Goal: Task Accomplishment & Management: Use online tool/utility

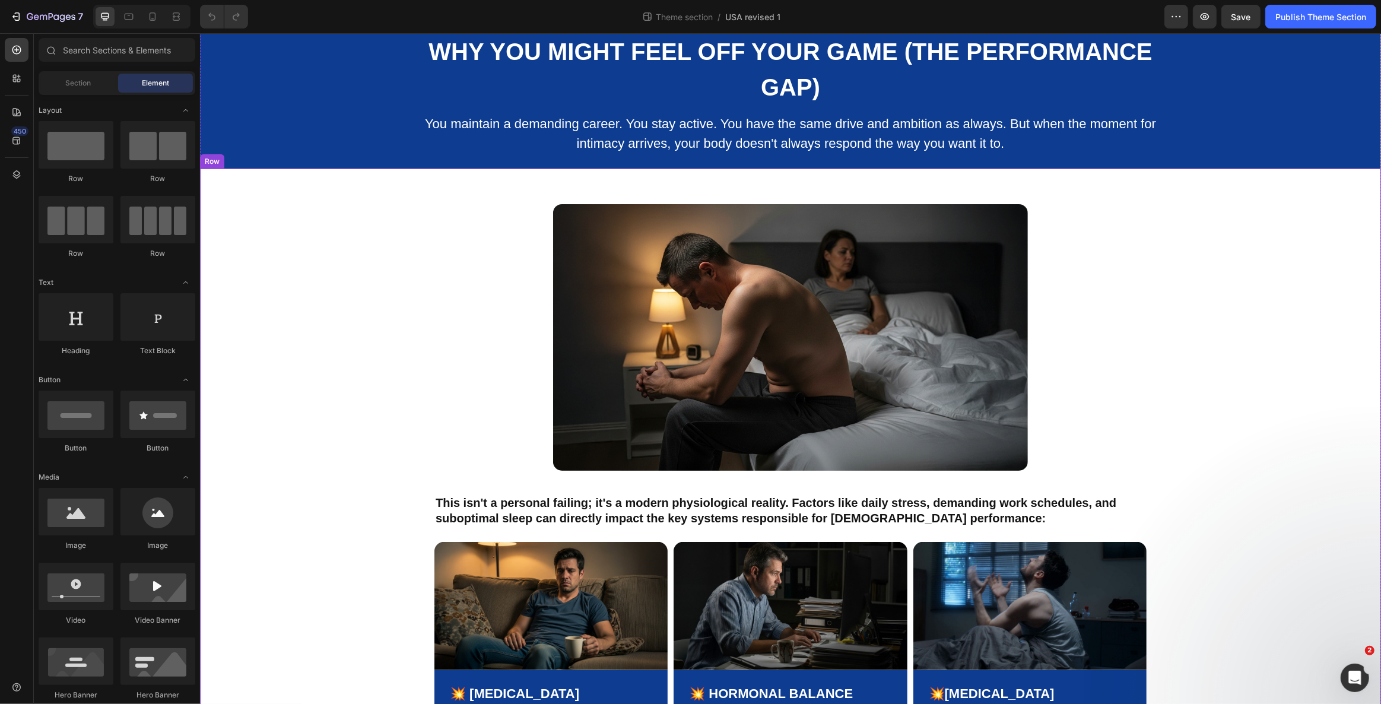
scroll to position [996, 0]
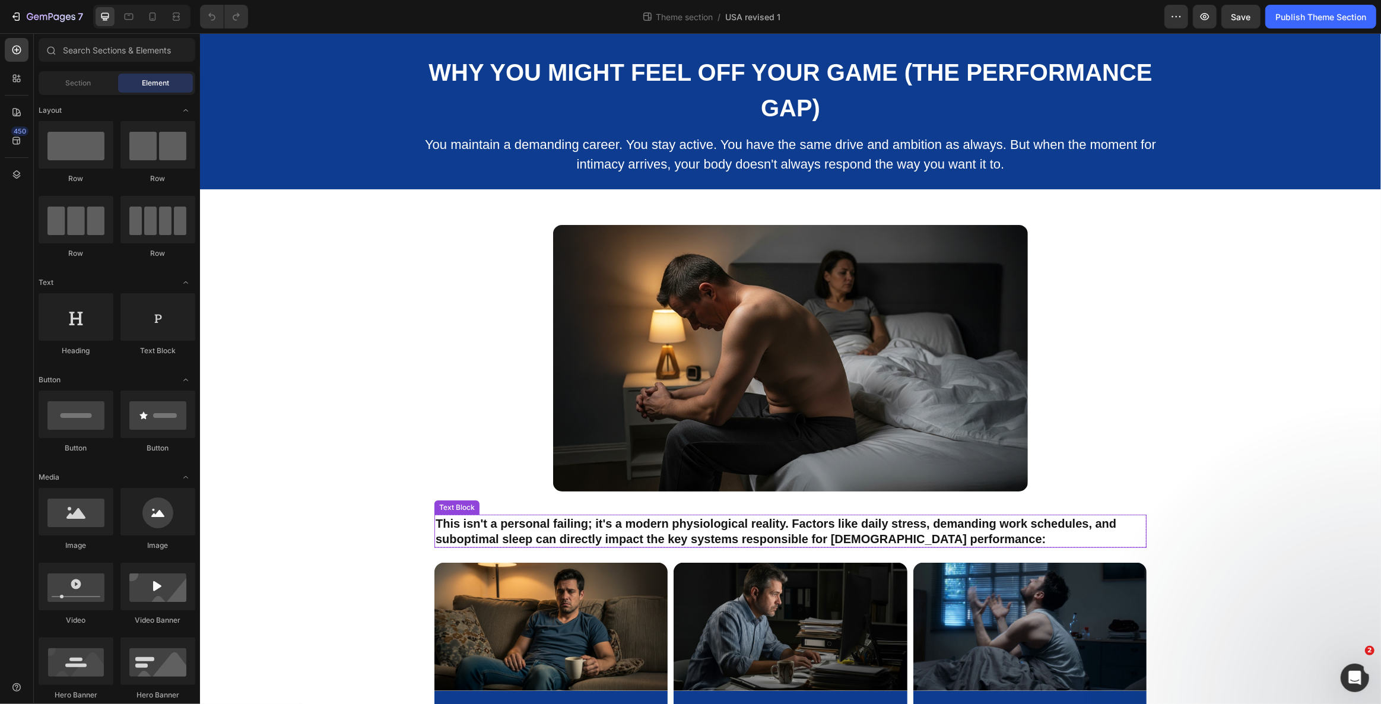
click at [906, 517] on strong "This isn't a personal failing; it's a modern physiological reality. Factors lik…" at bounding box center [775, 531] width 681 height 28
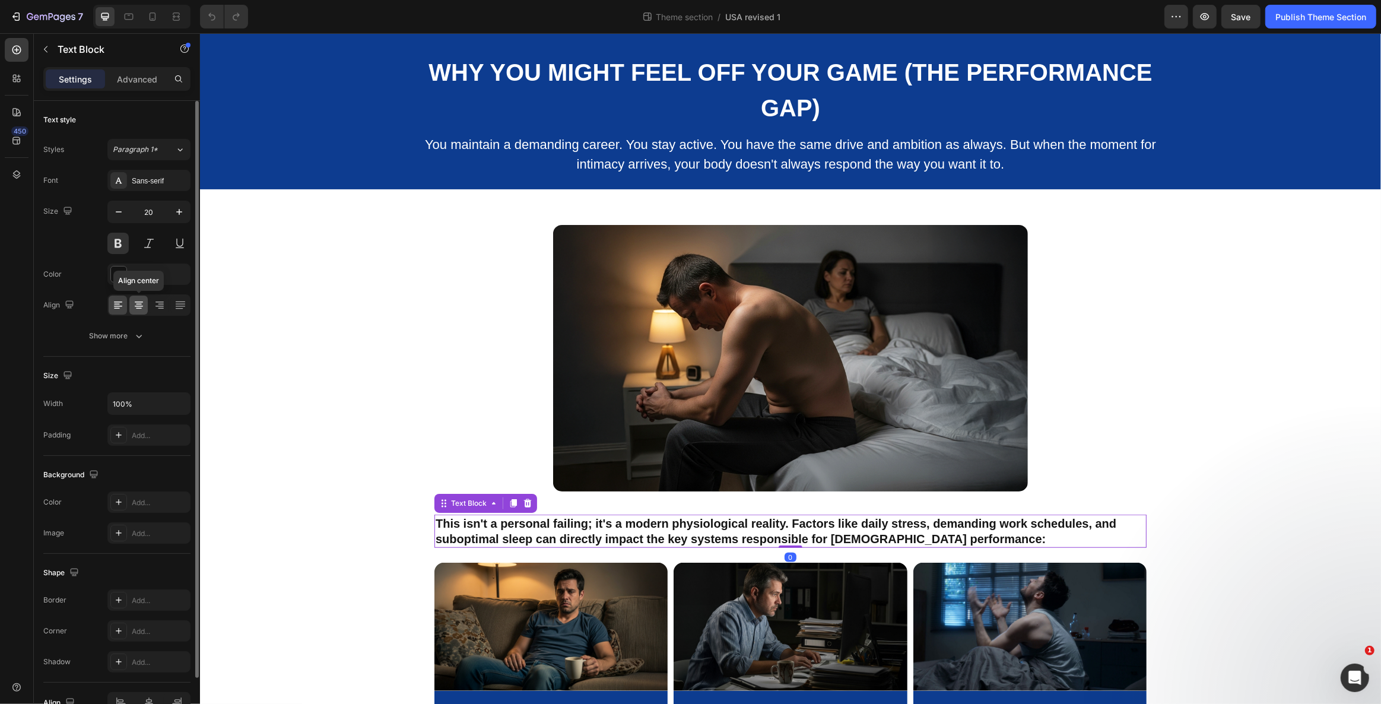
click at [144, 306] on icon at bounding box center [139, 305] width 12 height 12
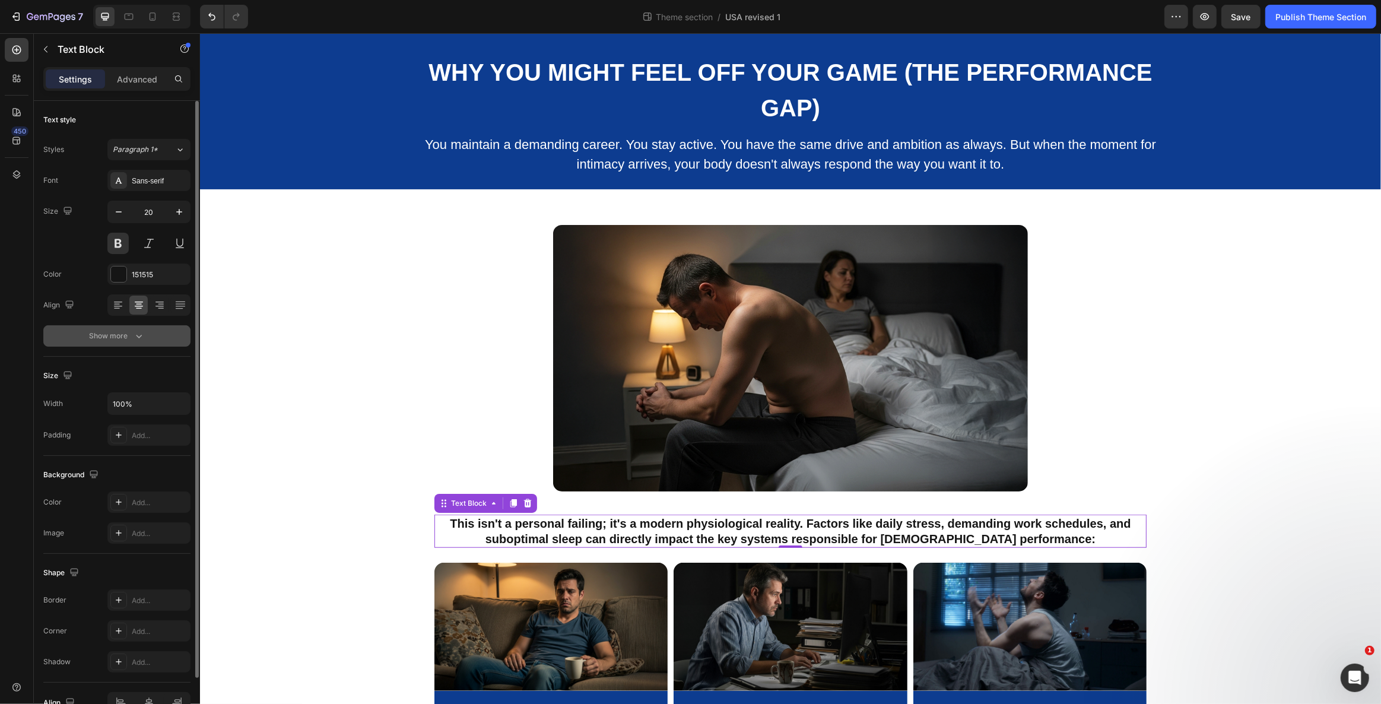
click at [133, 334] on icon "button" at bounding box center [139, 336] width 12 height 12
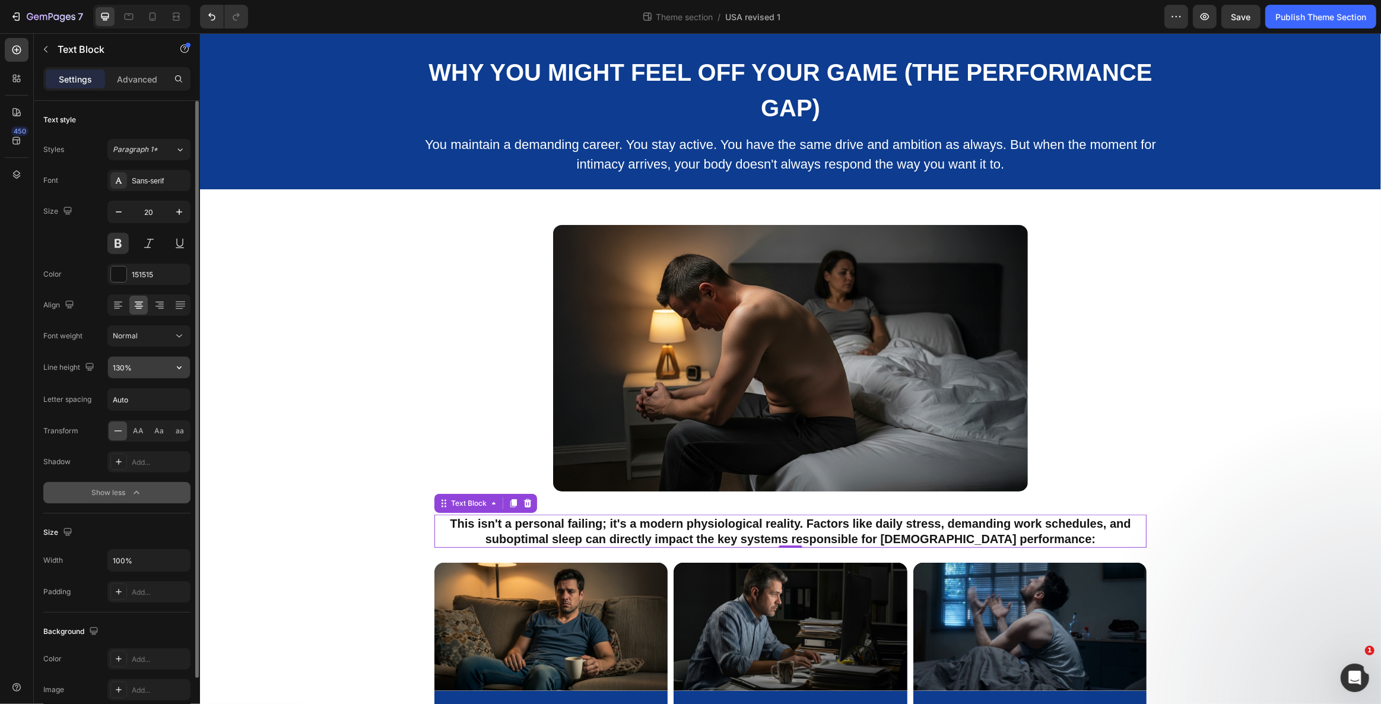
click at [172, 363] on button "button" at bounding box center [179, 367] width 21 height 21
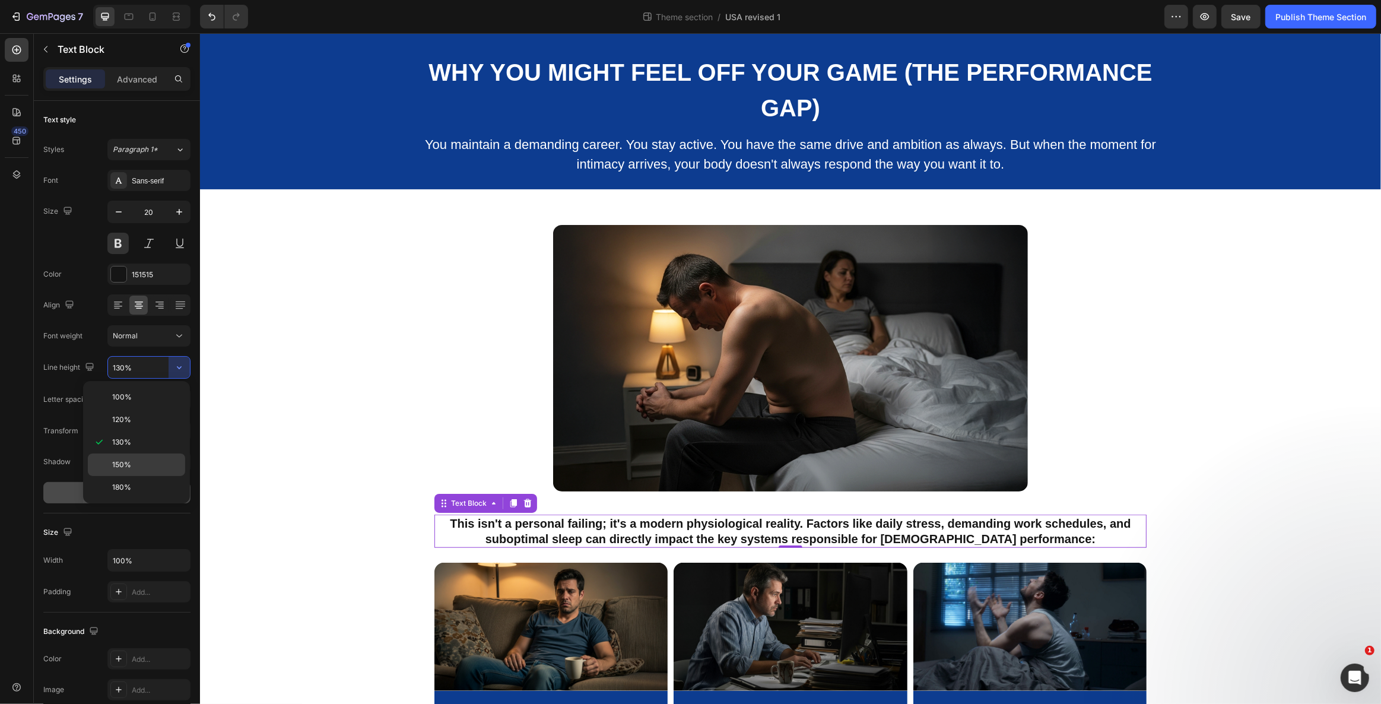
click at [158, 463] on p "150%" at bounding box center [146, 464] width 68 height 11
type input "150%"
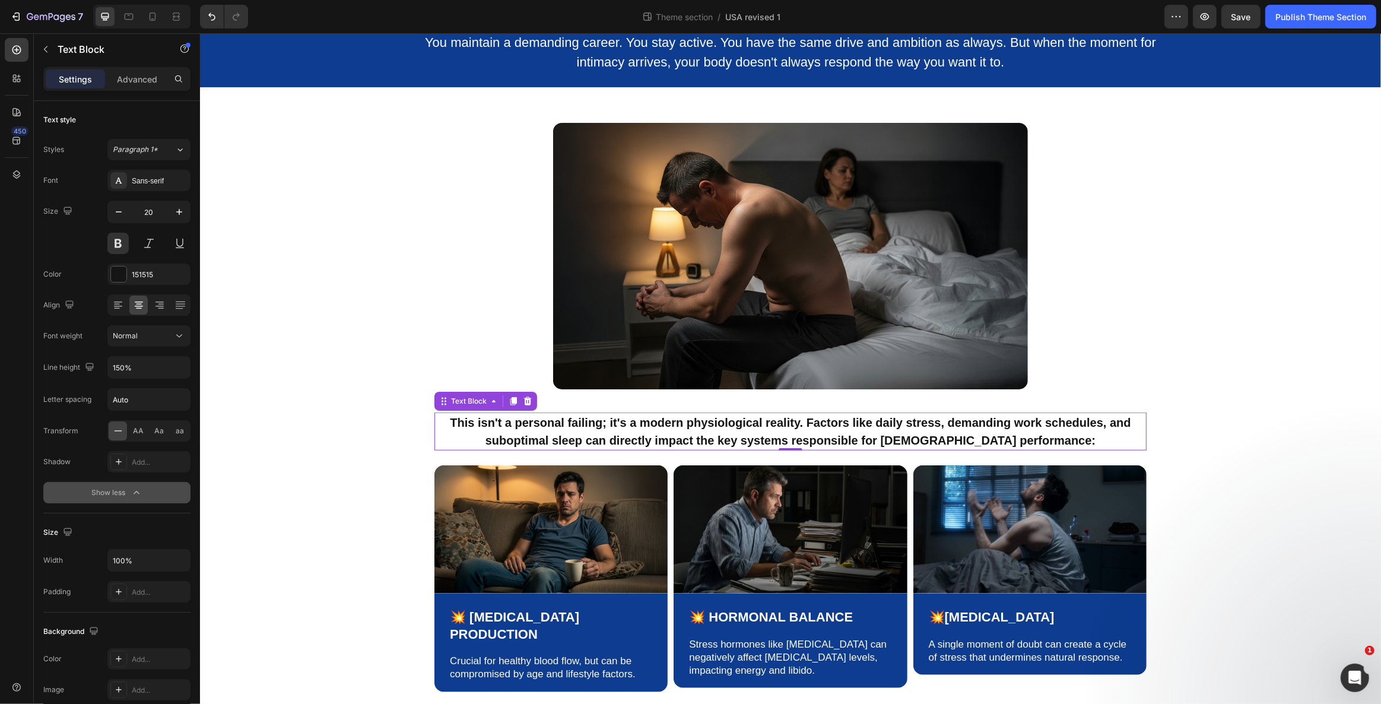
scroll to position [1122, 0]
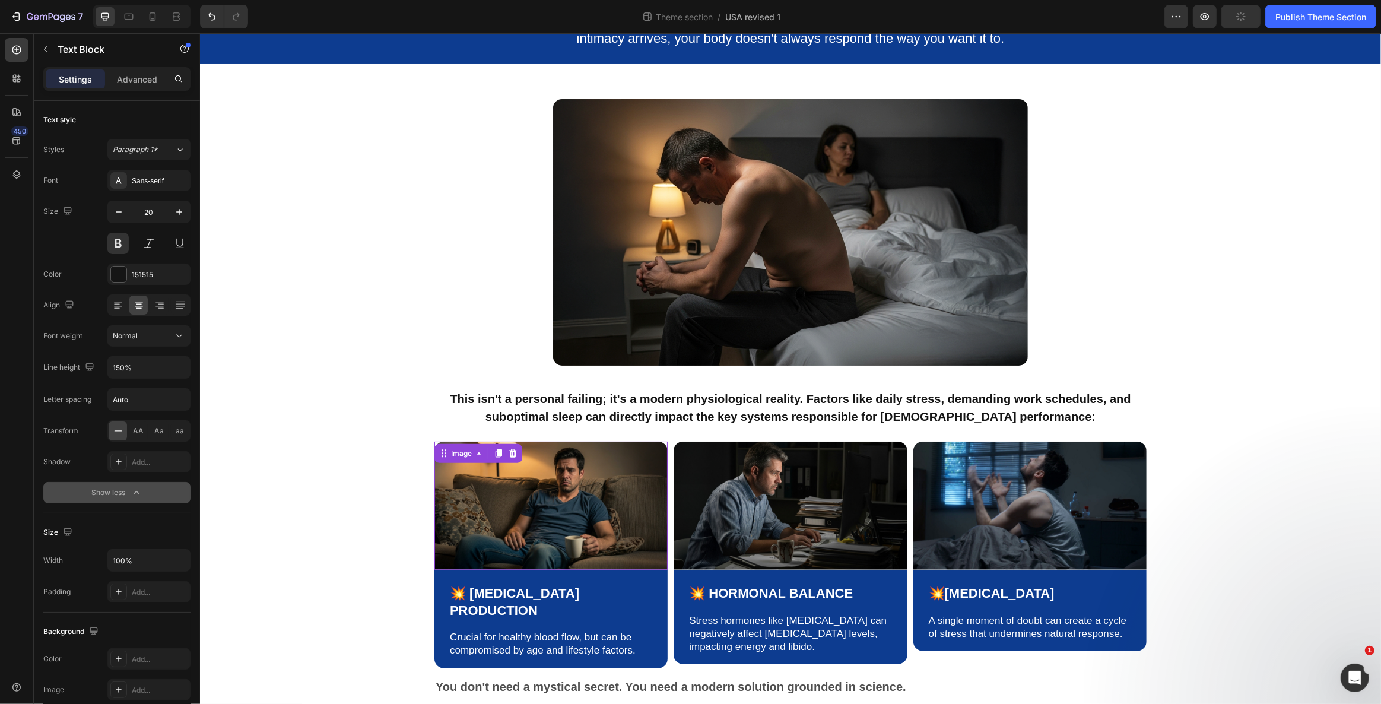
click at [533, 477] on img at bounding box center [550, 505] width 233 height 128
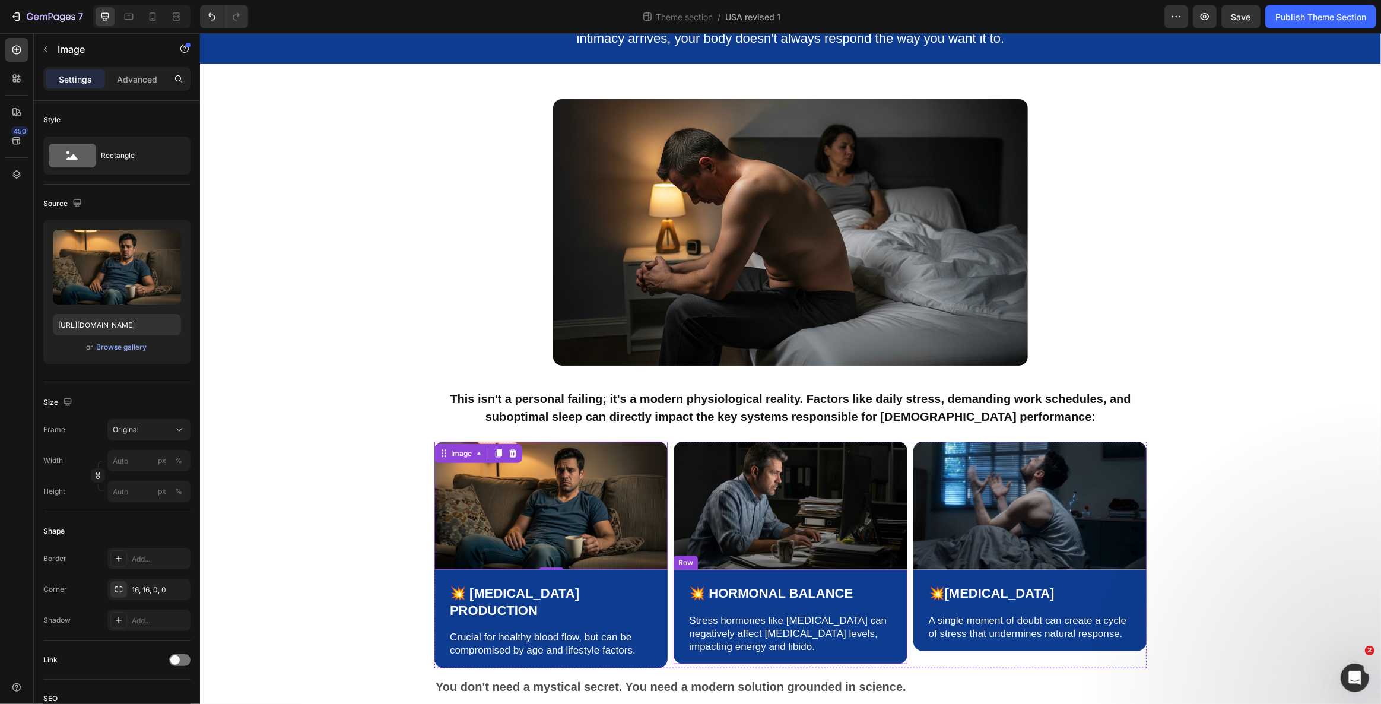
scroll to position [1248, 0]
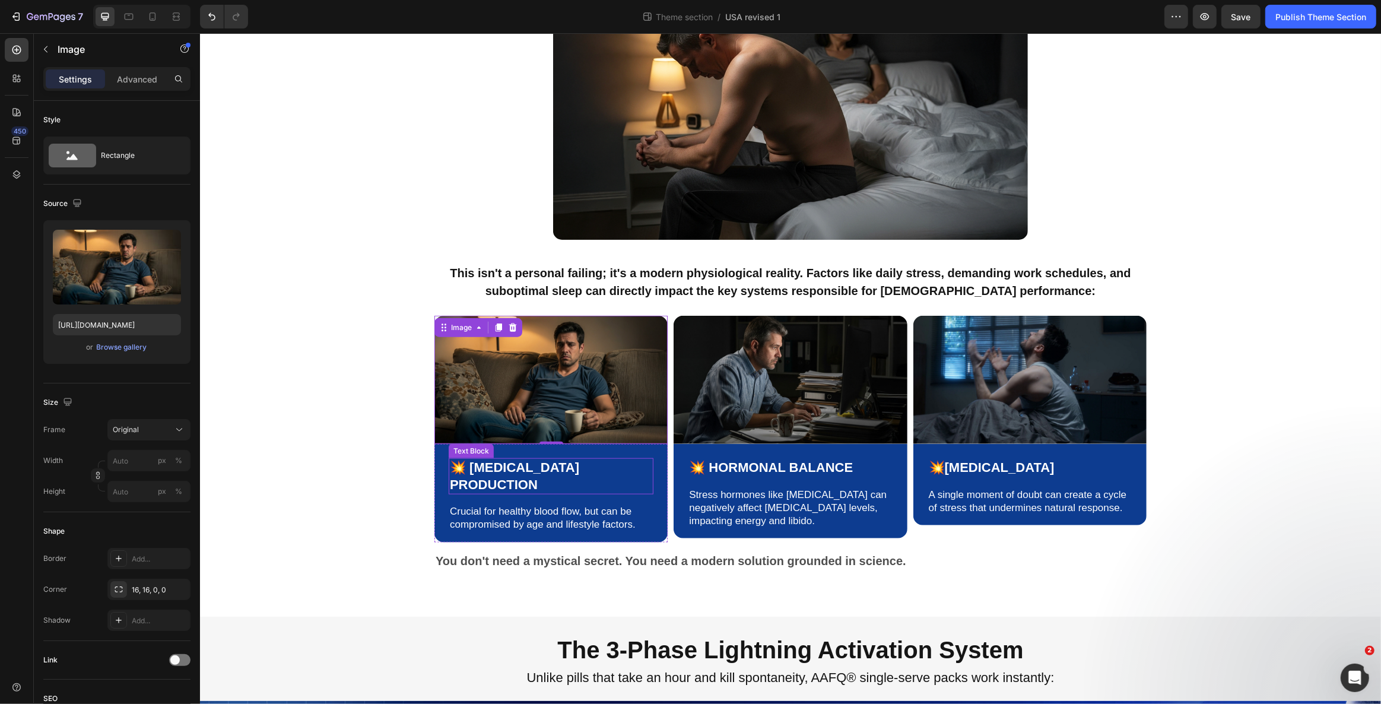
click at [472, 459] on p "💥 [MEDICAL_DATA] Production" at bounding box center [550, 476] width 202 height 34
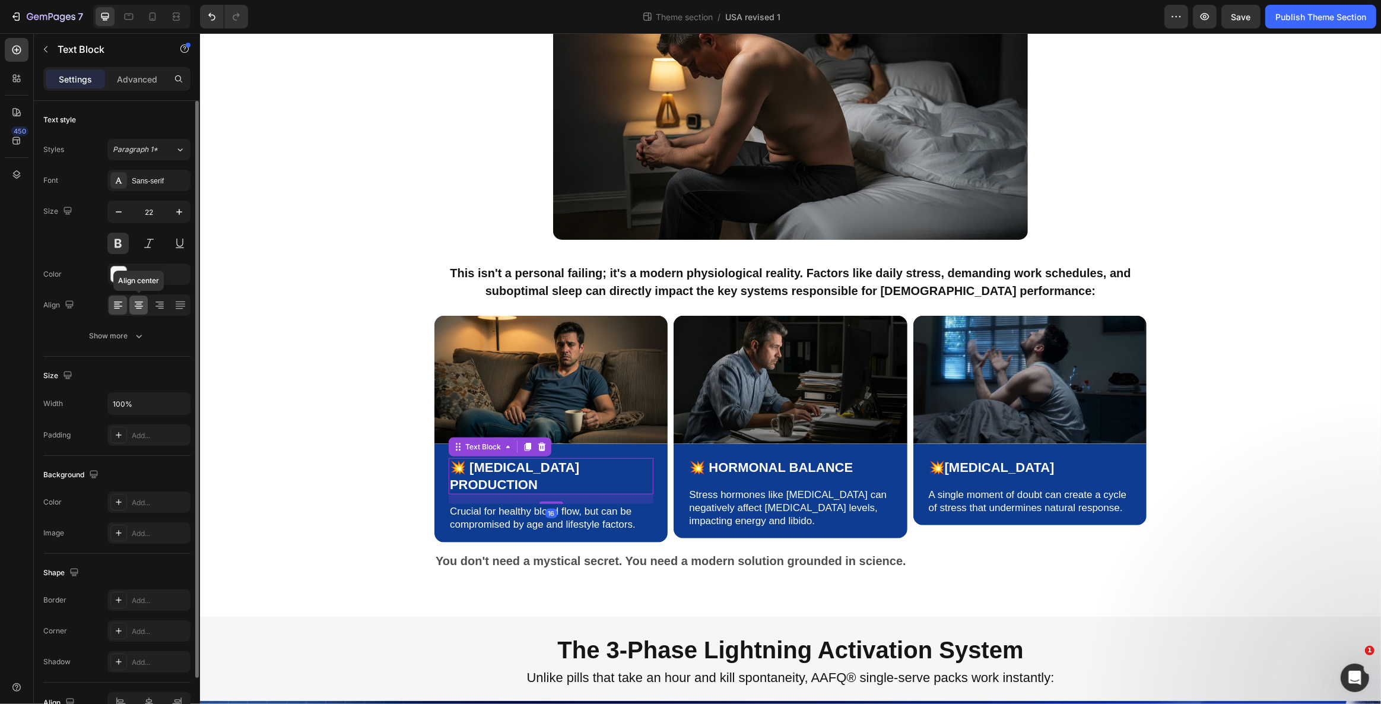
click at [141, 299] on icon at bounding box center [139, 305] width 12 height 12
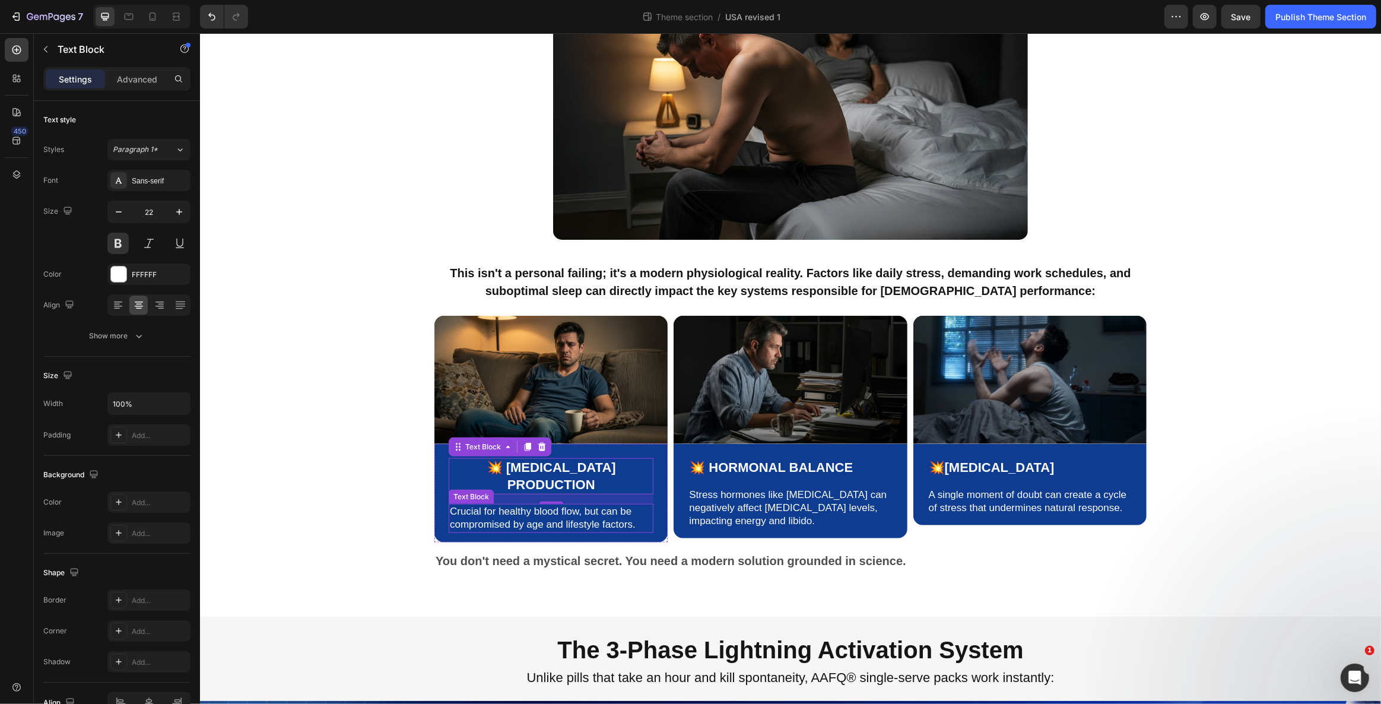
click at [545, 505] on p "Crucial for healthy blood flow, but can be compromised by age and lifestyle fac…" at bounding box center [550, 518] width 202 height 26
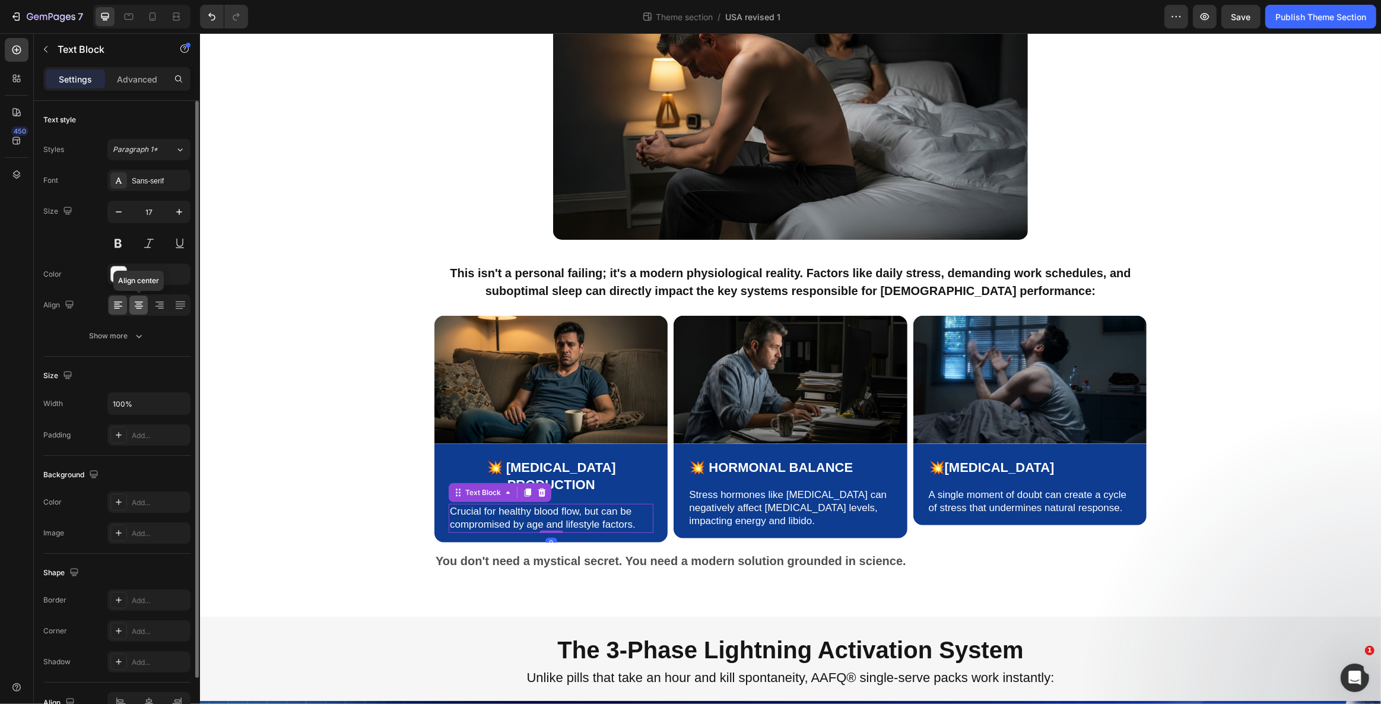
click at [136, 306] on icon at bounding box center [139, 305] width 12 height 12
click at [764, 459] on p "💥 Hormonal Balance" at bounding box center [789, 467] width 202 height 17
click at [142, 302] on icon at bounding box center [139, 305] width 12 height 12
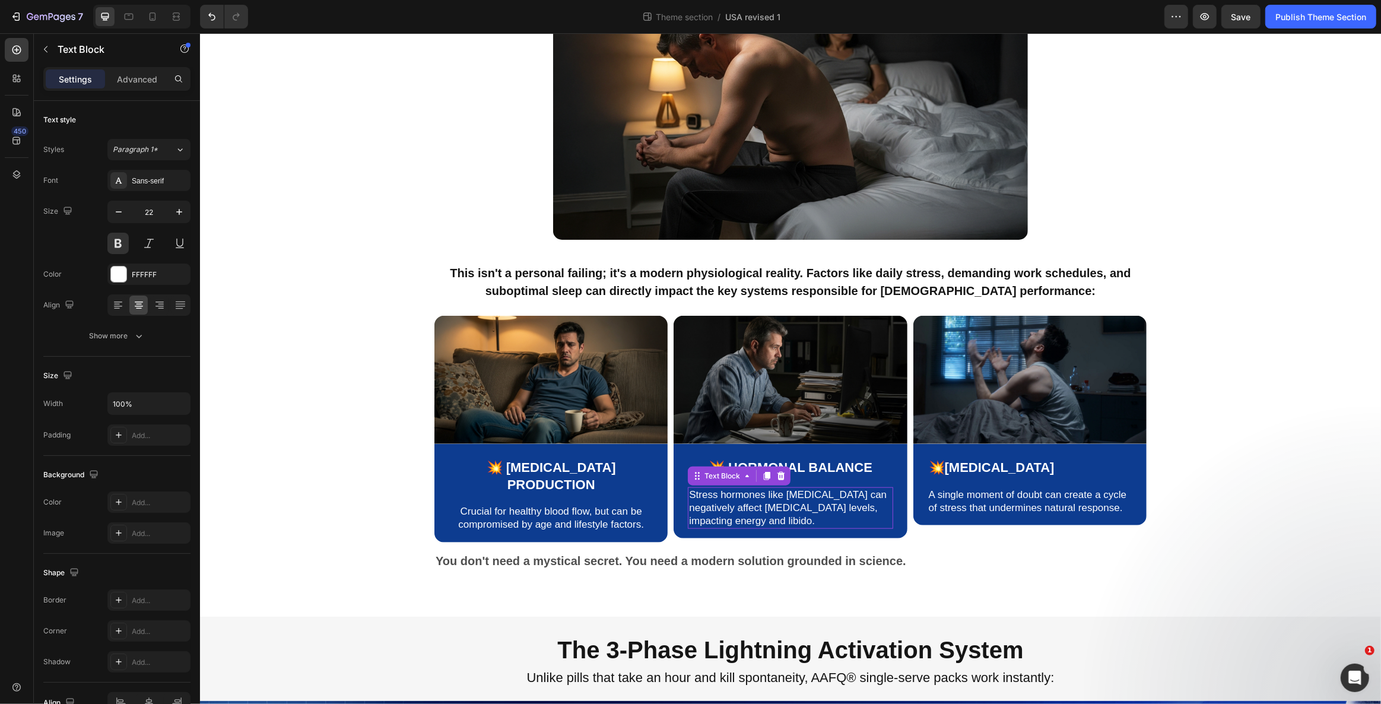
click at [747, 488] on p "Stress hormones like [MEDICAL_DATA] can negatively affect [MEDICAL_DATA] levels…" at bounding box center [789, 507] width 202 height 39
click at [137, 301] on icon at bounding box center [139, 305] width 12 height 12
click at [996, 459] on p "💥[MEDICAL_DATA]" at bounding box center [1029, 467] width 202 height 17
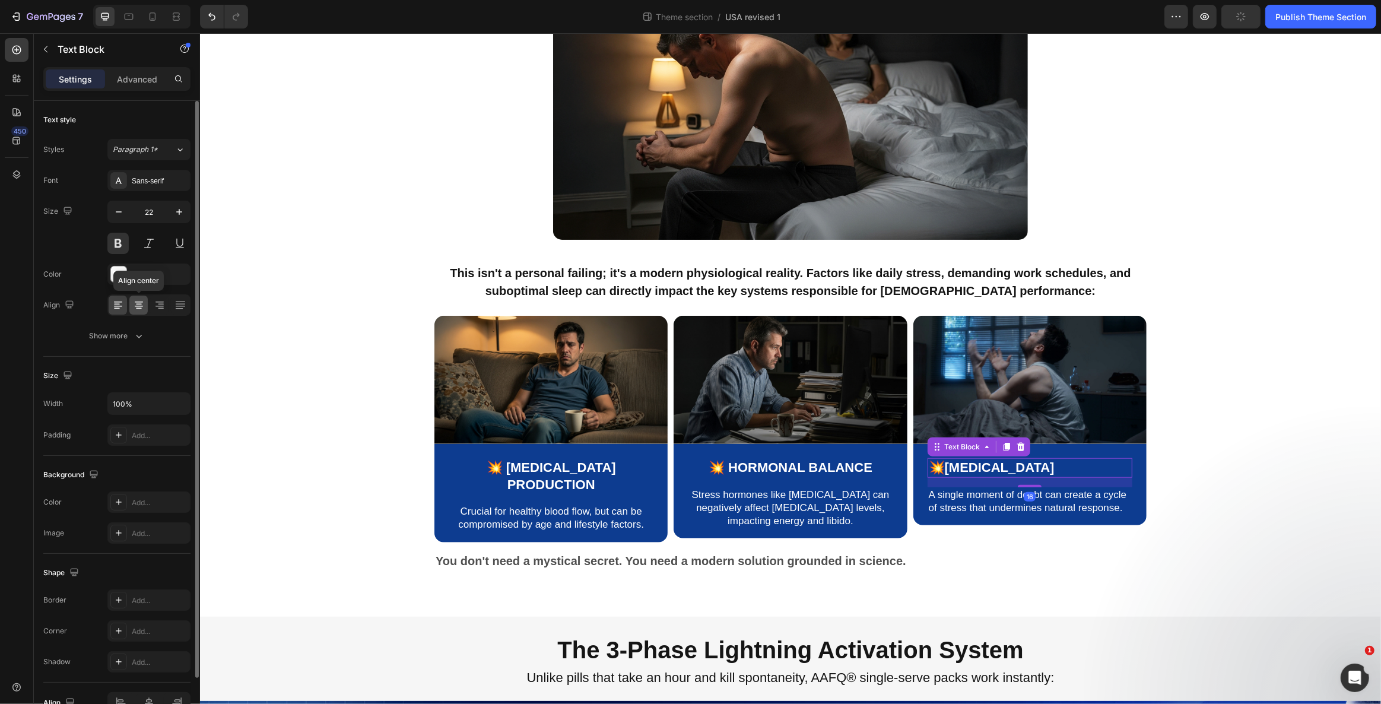
click at [134, 305] on icon at bounding box center [139, 305] width 12 height 12
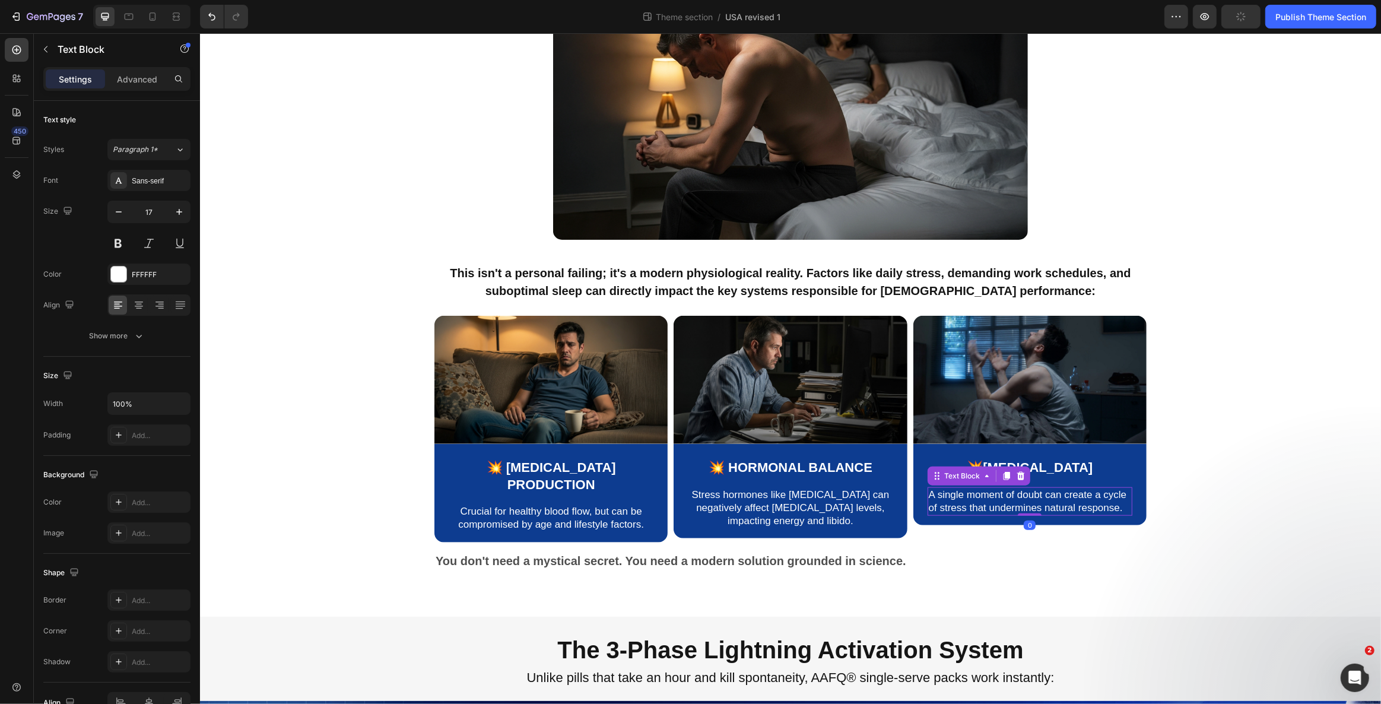
click at [933, 488] on p "A single moment of doubt can create a cycle of stress that undermines natural r…" at bounding box center [1029, 501] width 202 height 26
click at [144, 302] on div at bounding box center [138, 304] width 18 height 19
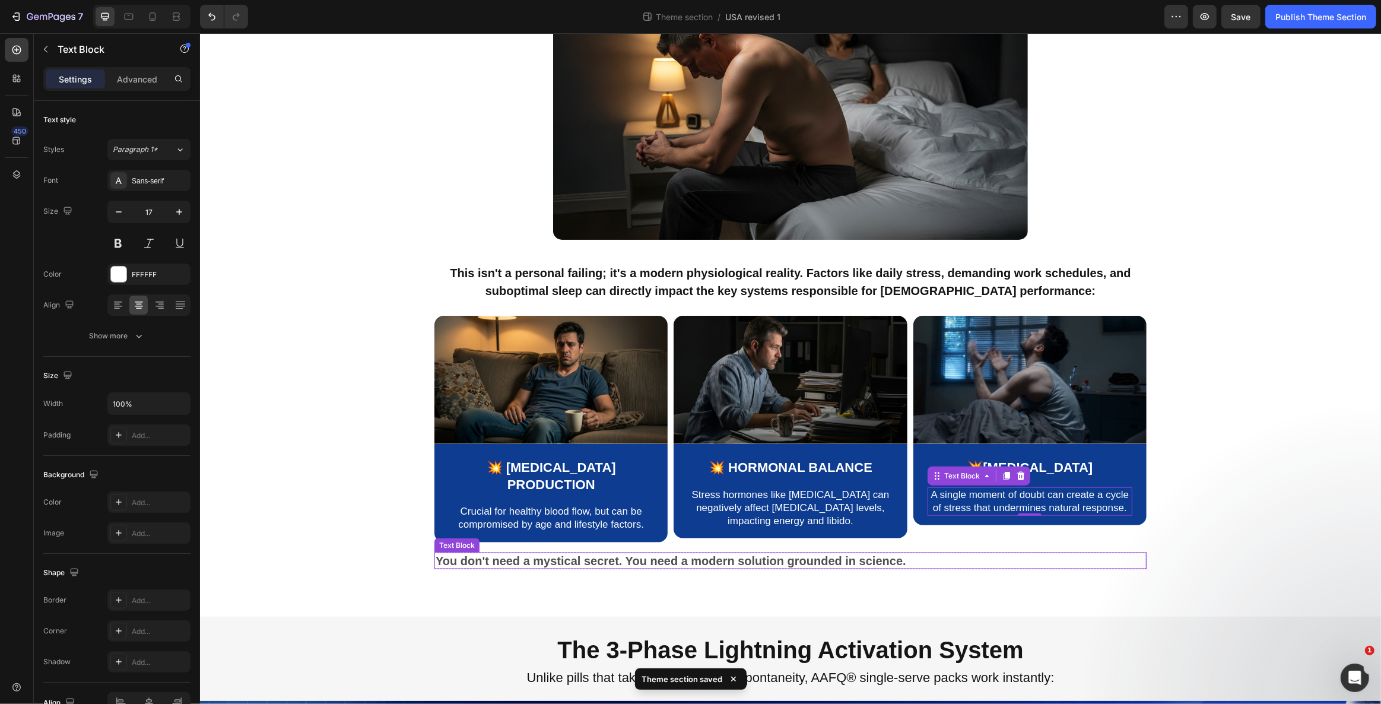
click at [591, 554] on p "You don't need a mystical secret. You need a modern solution grounded in scienc…" at bounding box center [790, 561] width 710 height 14
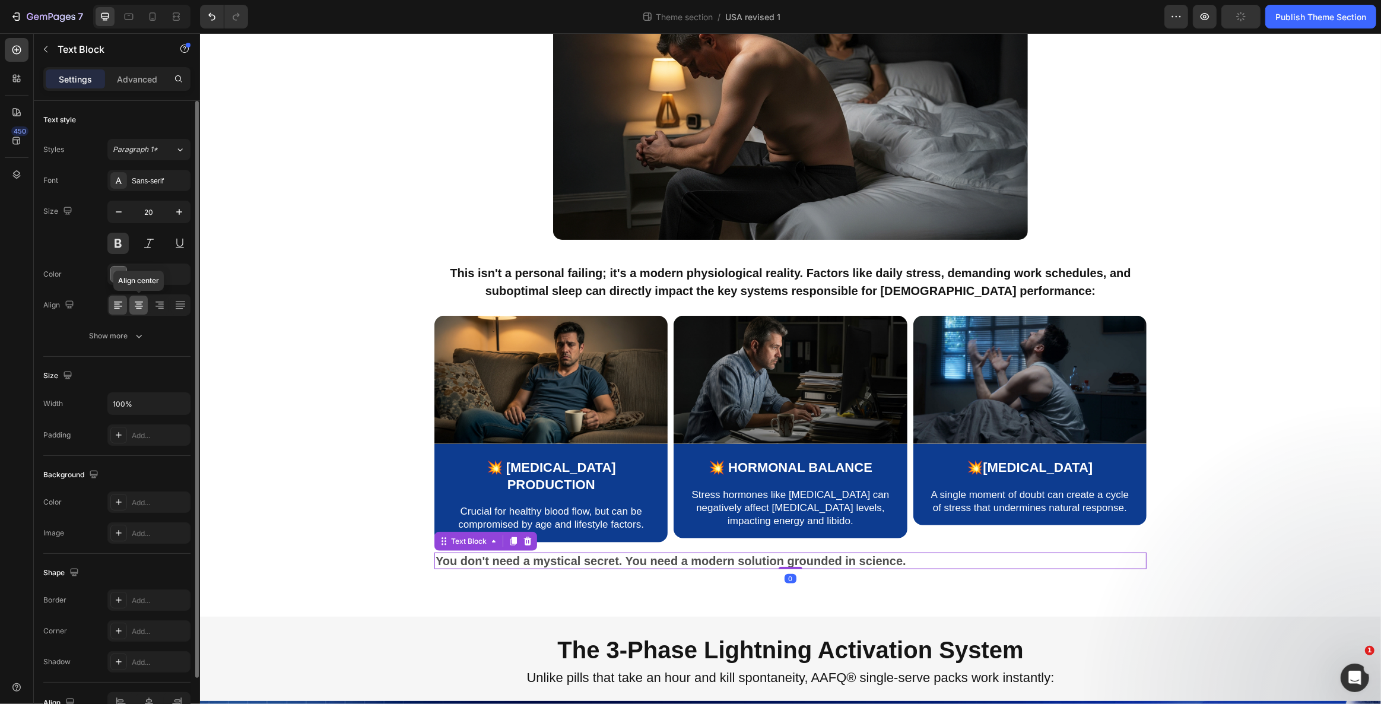
click at [138, 301] on icon at bounding box center [139, 305] width 12 height 12
click at [123, 269] on div at bounding box center [118, 273] width 15 height 15
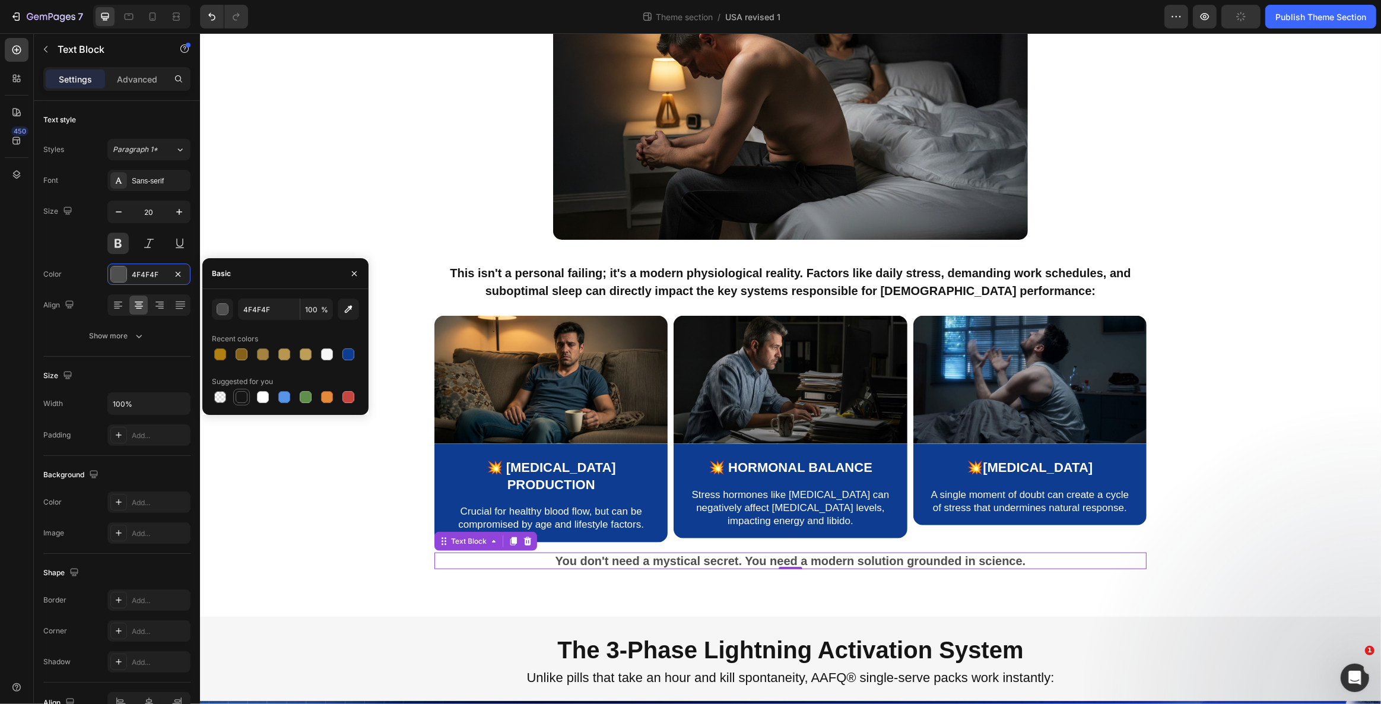
click at [244, 398] on div at bounding box center [242, 397] width 12 height 12
type input "151515"
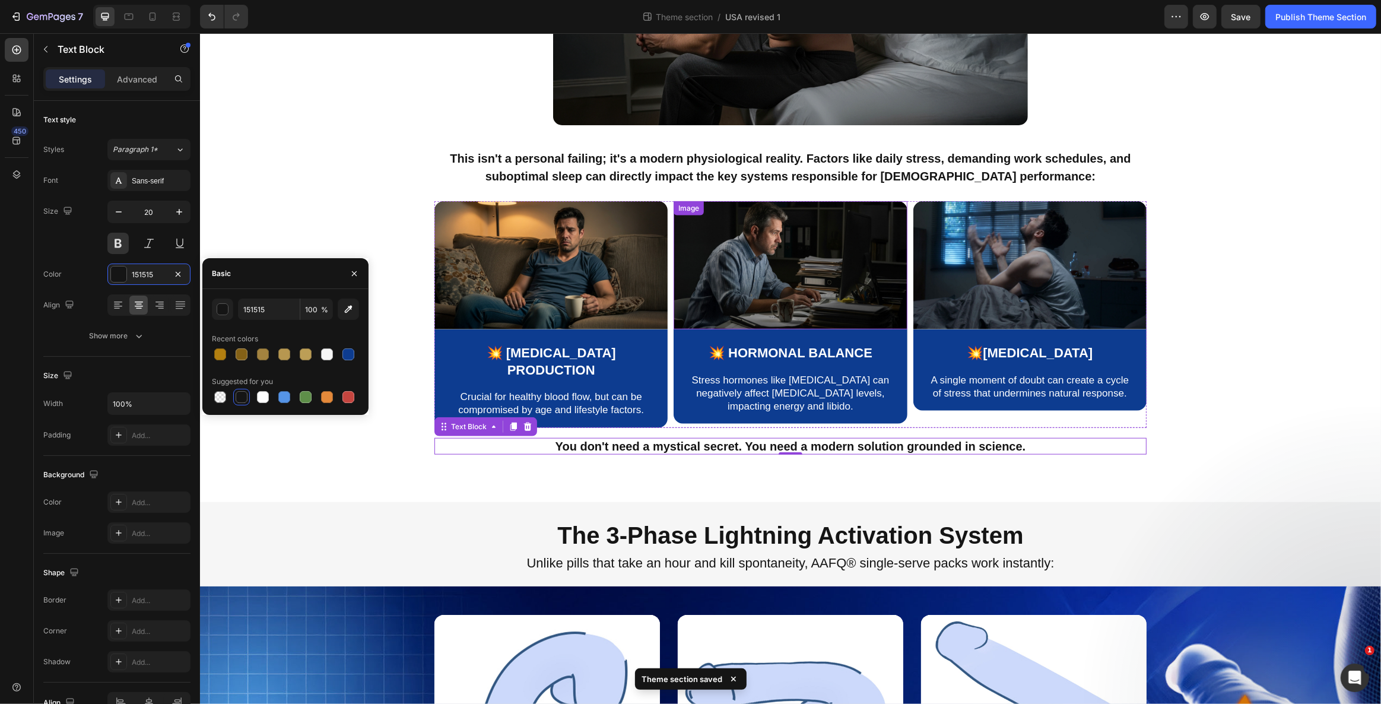
scroll to position [1122, 0]
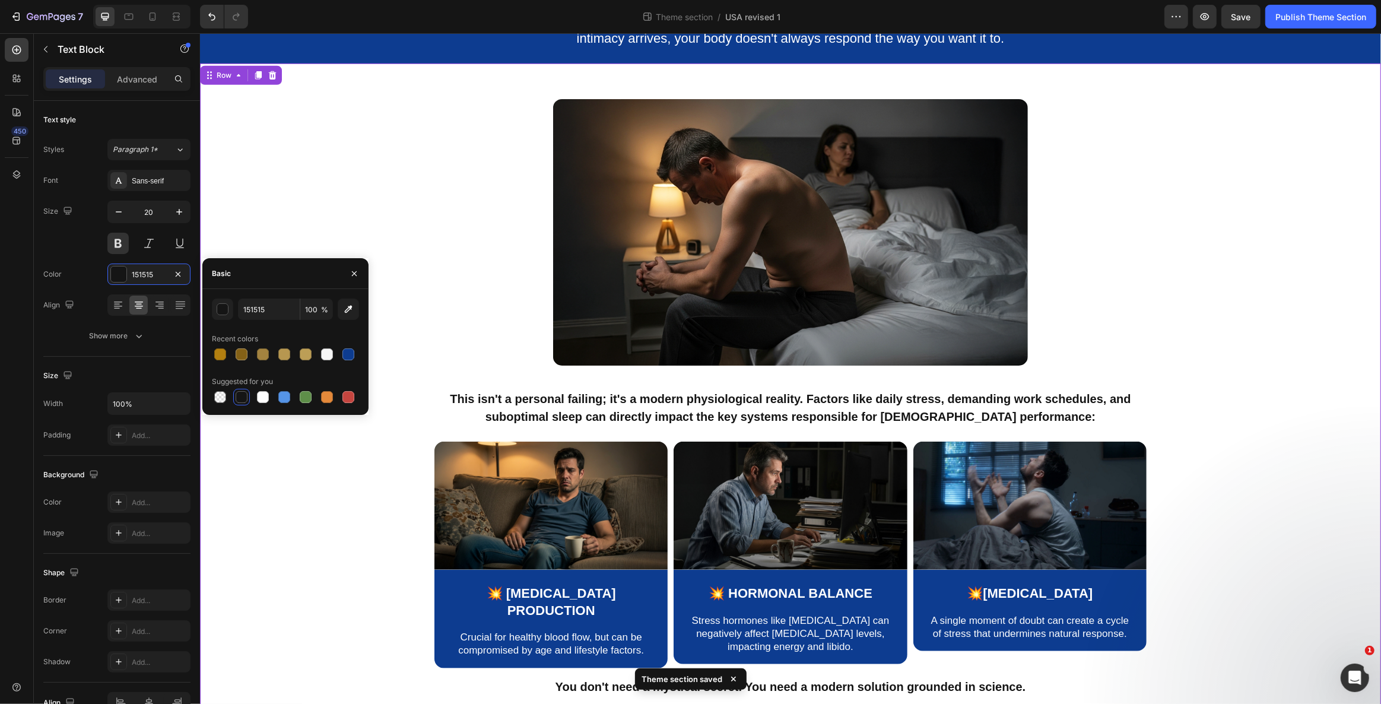
click at [393, 208] on div "Image Row This isn't a personal failing; it's a modern physiological reality. F…" at bounding box center [789, 397] width 1163 height 596
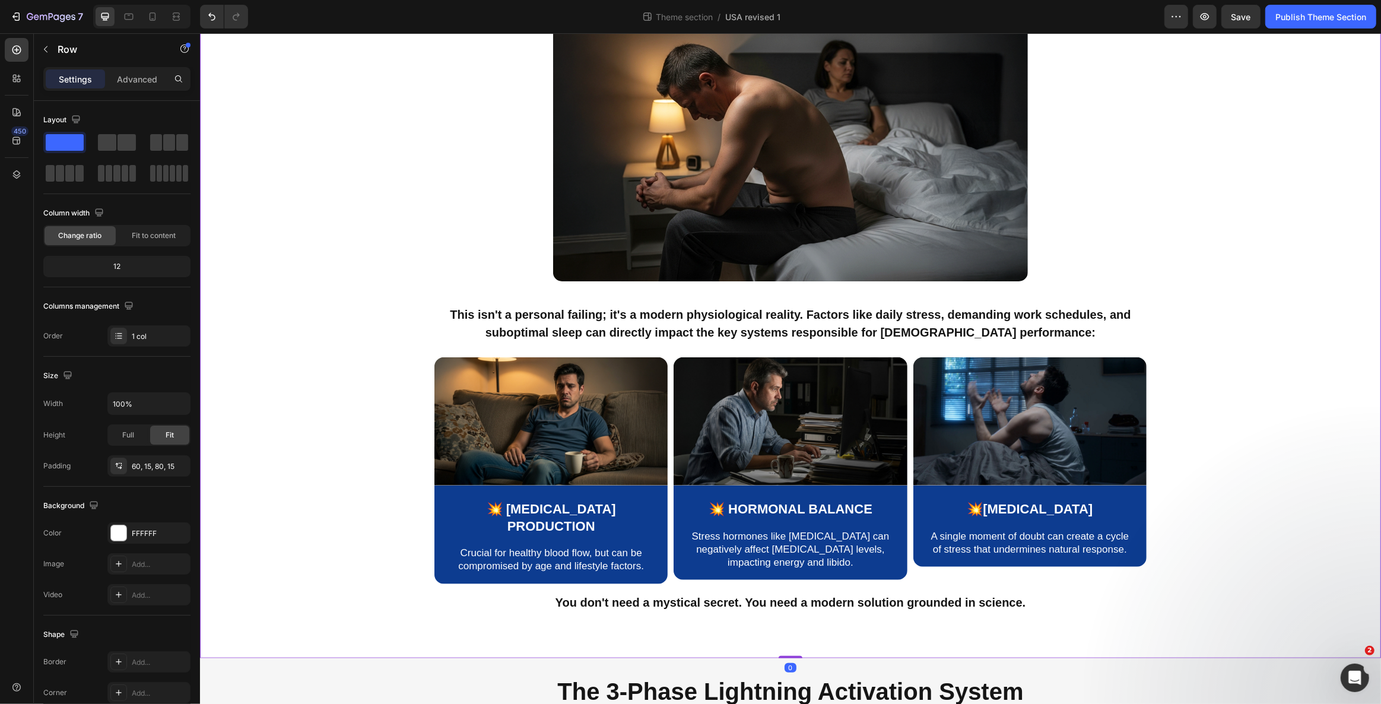
scroll to position [1374, 0]
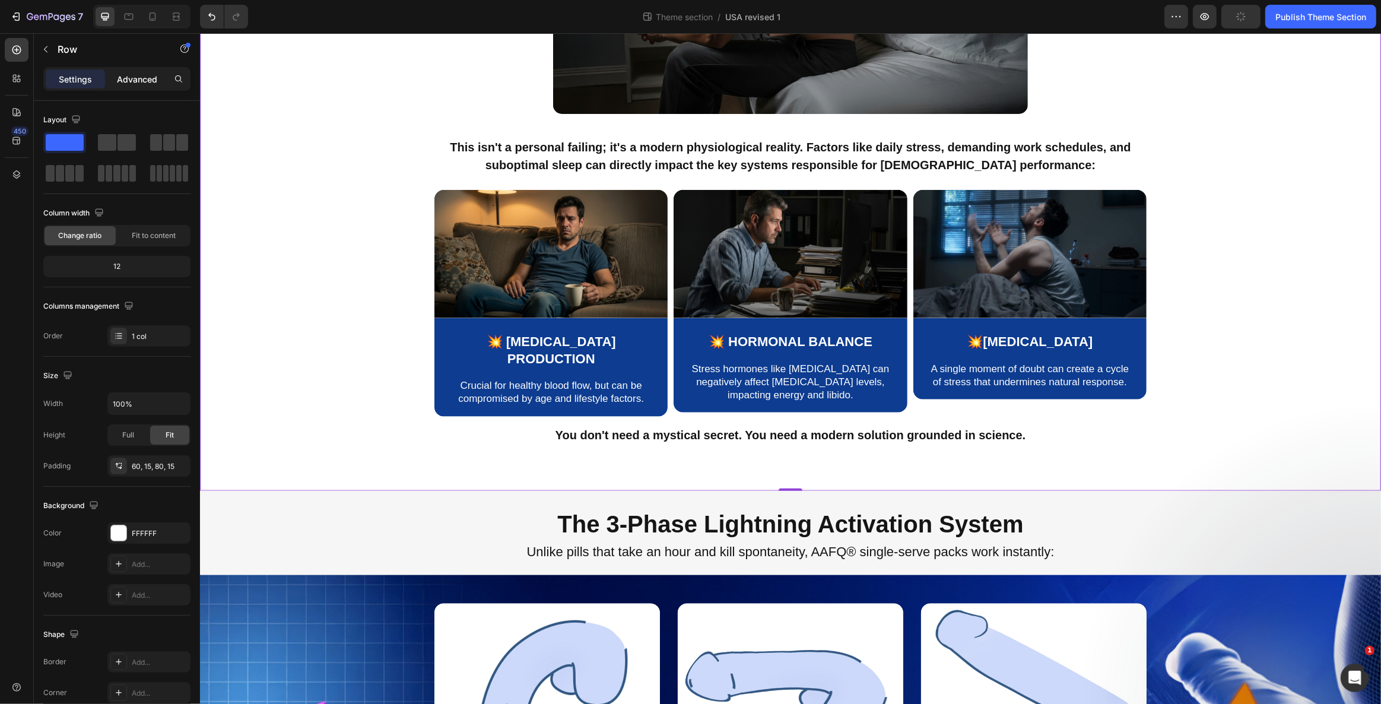
click at [121, 79] on p "Advanced" at bounding box center [137, 79] width 40 height 12
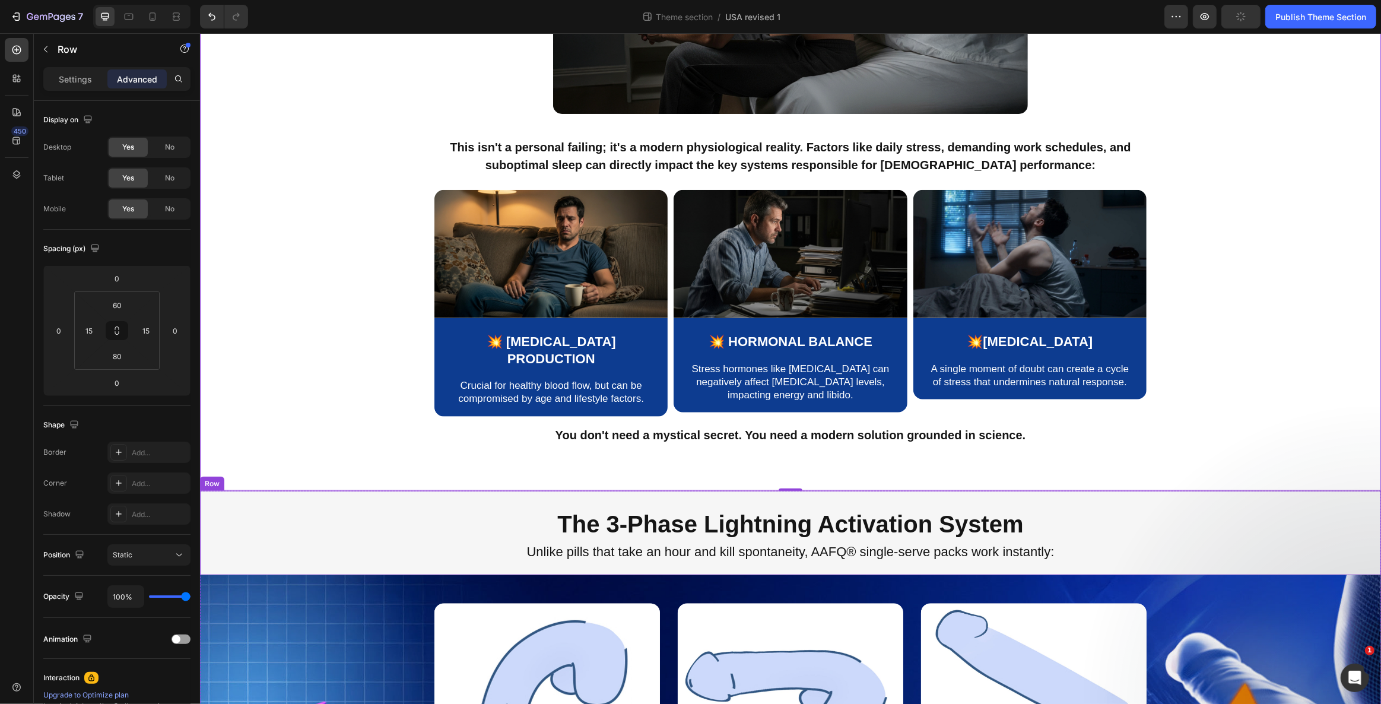
scroll to position [1248, 0]
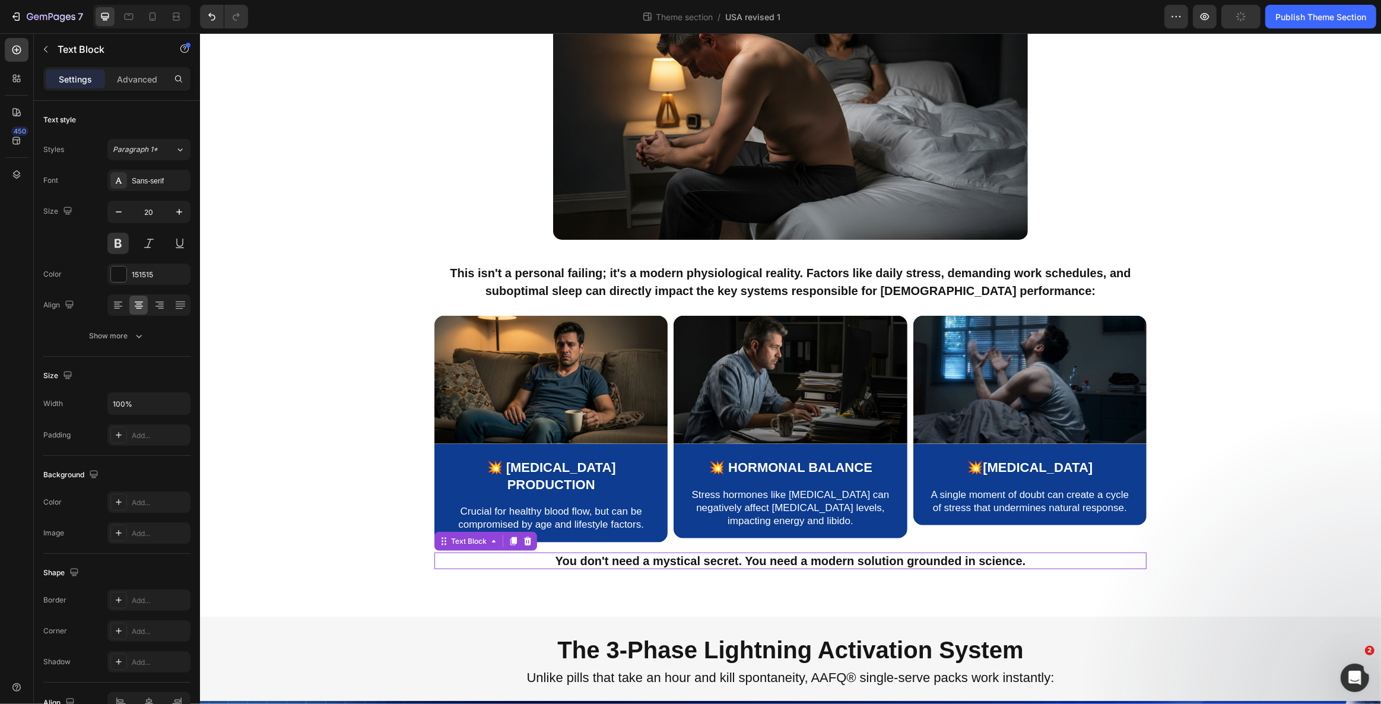
click at [618, 554] on p "You don't need a mystical secret. You need a modern solution grounded in scienc…" at bounding box center [790, 561] width 710 height 14
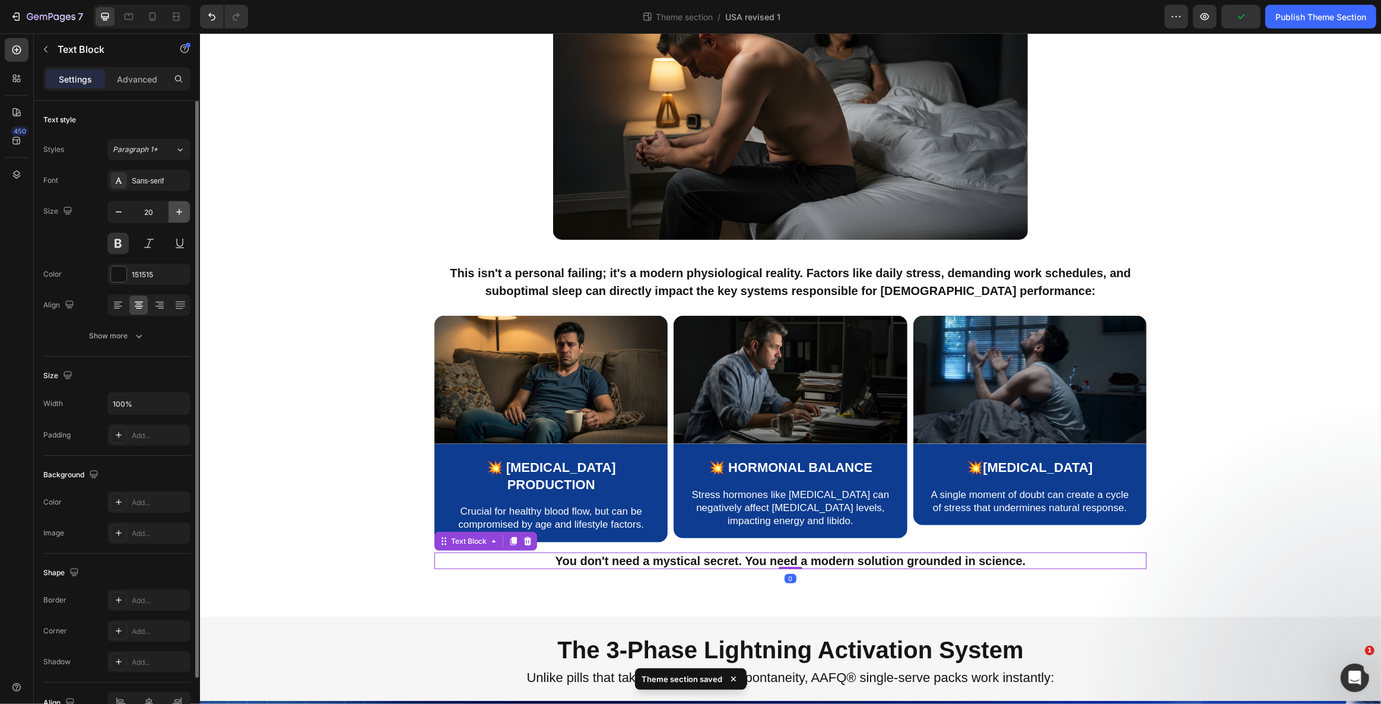
click at [184, 206] on icon "button" at bounding box center [179, 212] width 12 height 12
type input "21"
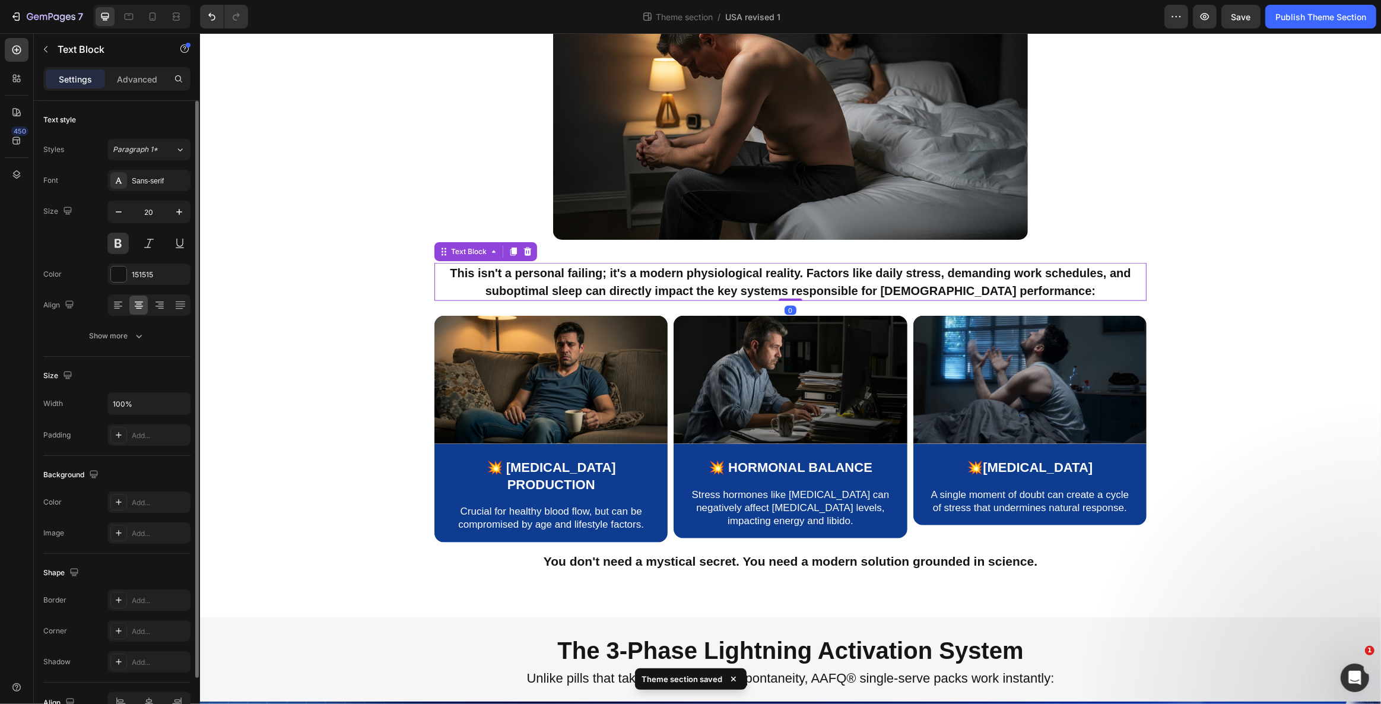
click at [505, 266] on strong "This isn't a personal failing; it's a modern physiological reality. Factors lik…" at bounding box center [789, 281] width 681 height 31
click at [545, 554] on p "You don't need a mystical secret. You need a modern solution grounded in scienc…" at bounding box center [790, 561] width 710 height 15
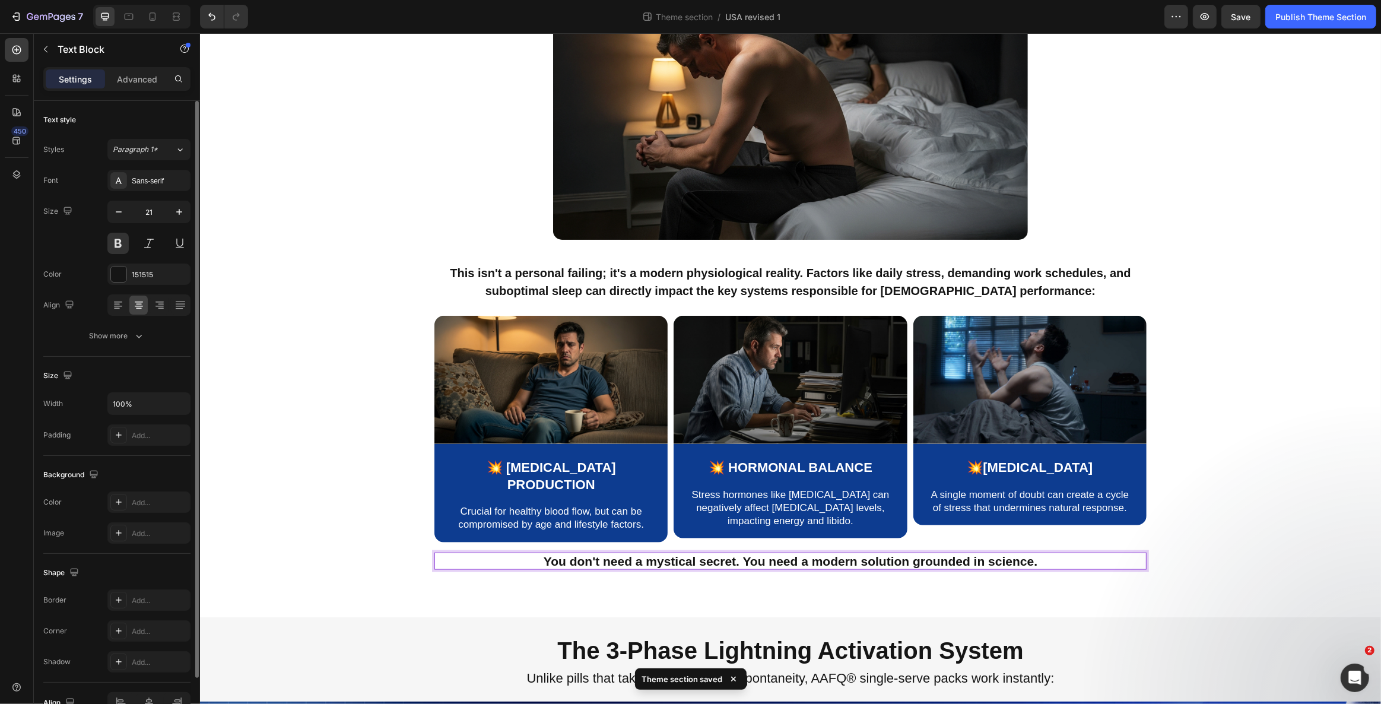
click at [534, 554] on p "You don't need a mystical secret. You need a modern solution grounded in scienc…" at bounding box center [790, 561] width 710 height 15
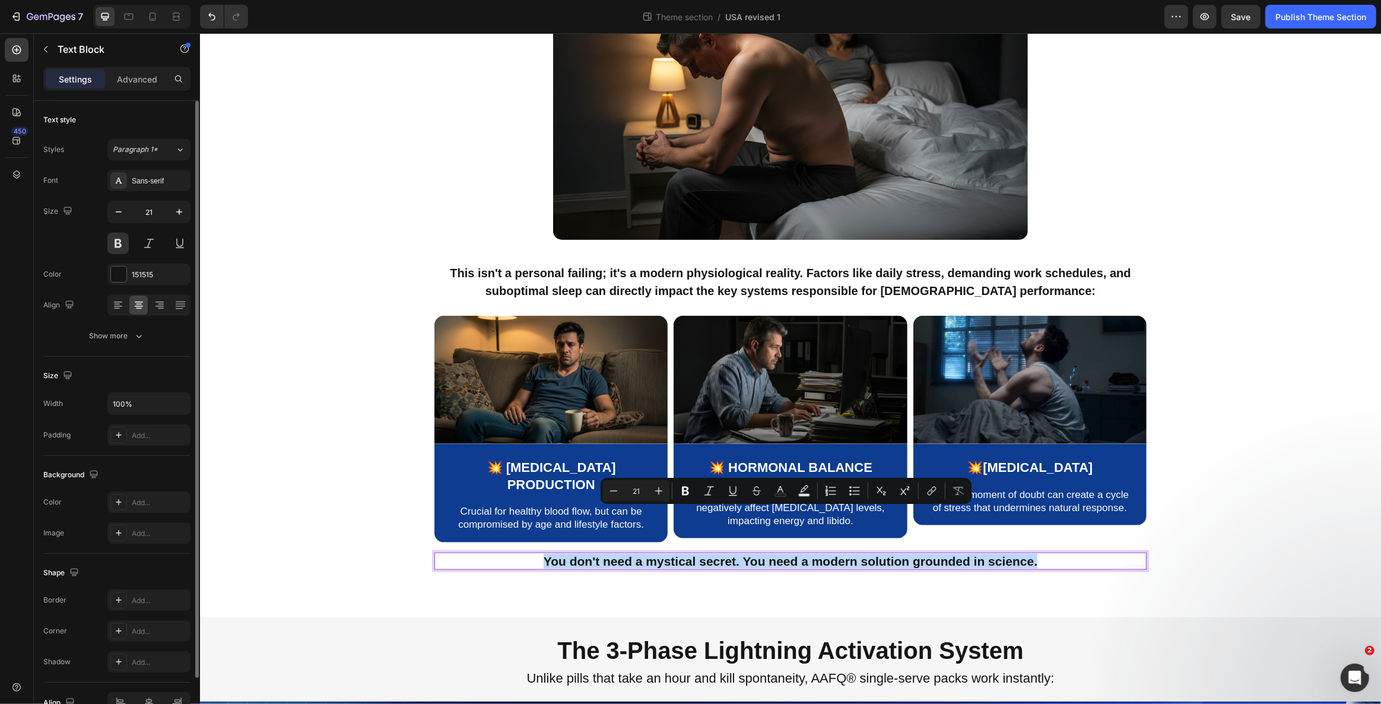
drag, startPoint x: 534, startPoint y: 517, endPoint x: 1059, endPoint y: 524, distance: 525.1
click at [1059, 554] on p "You don't need a mystical secret. You need a modern solution grounded in scienc…" at bounding box center [790, 561] width 710 height 15
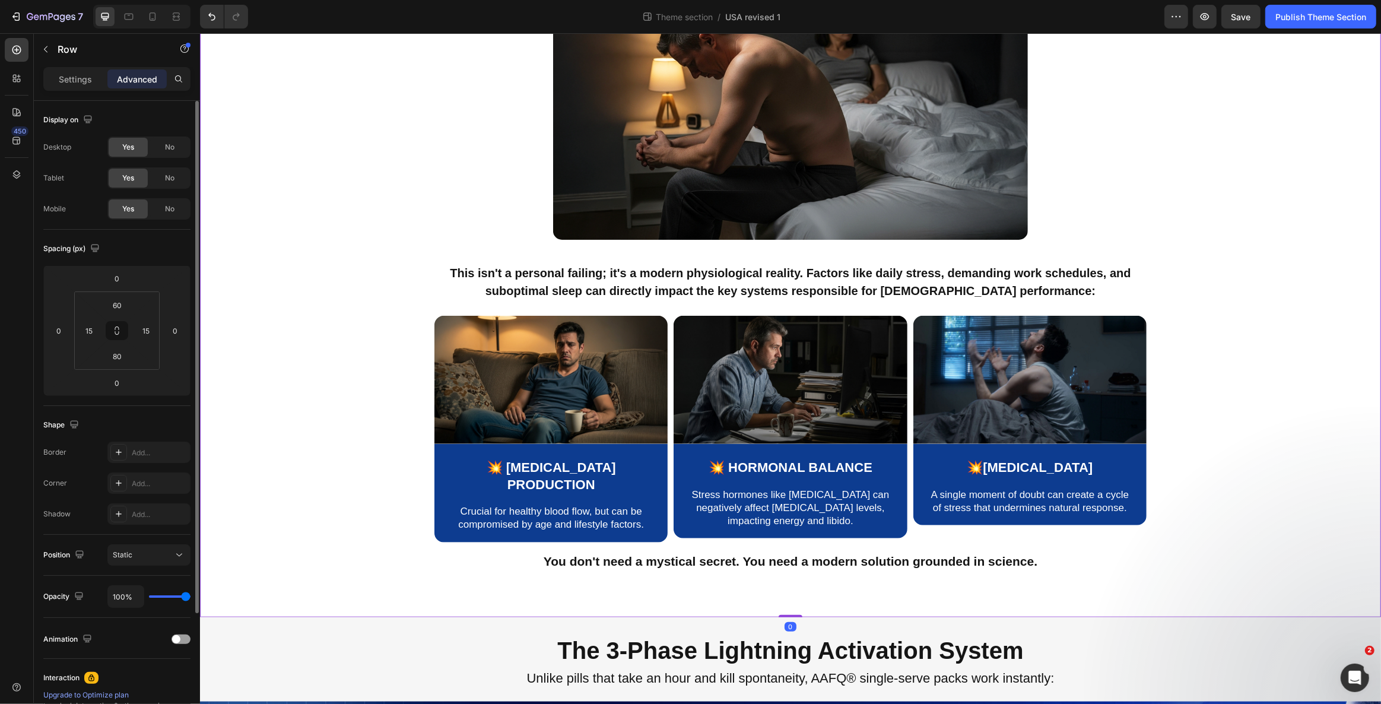
click at [407, 316] on div "Image 💥 Nitric Oxide Production Text Block Crucial for healthy blood flow, but …" at bounding box center [789, 434] width 1163 height 236
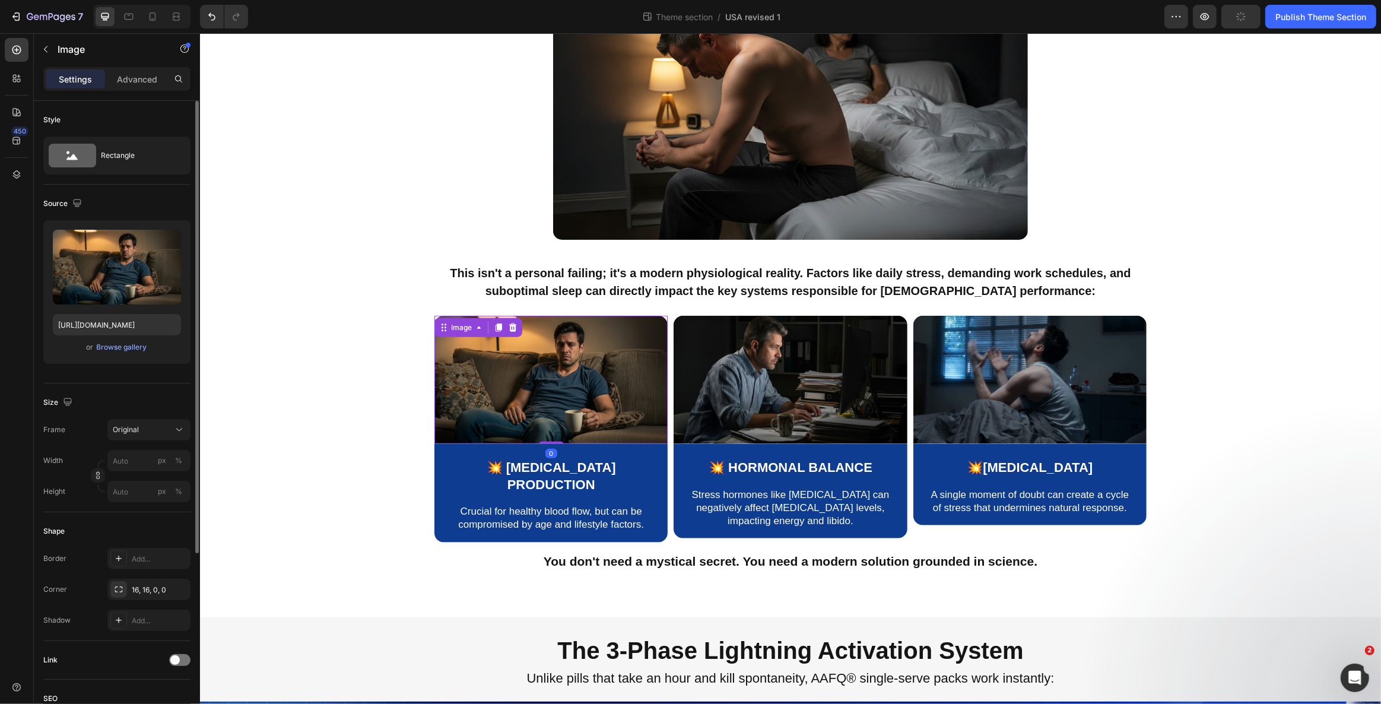
click at [517, 380] on img at bounding box center [550, 380] width 233 height 128
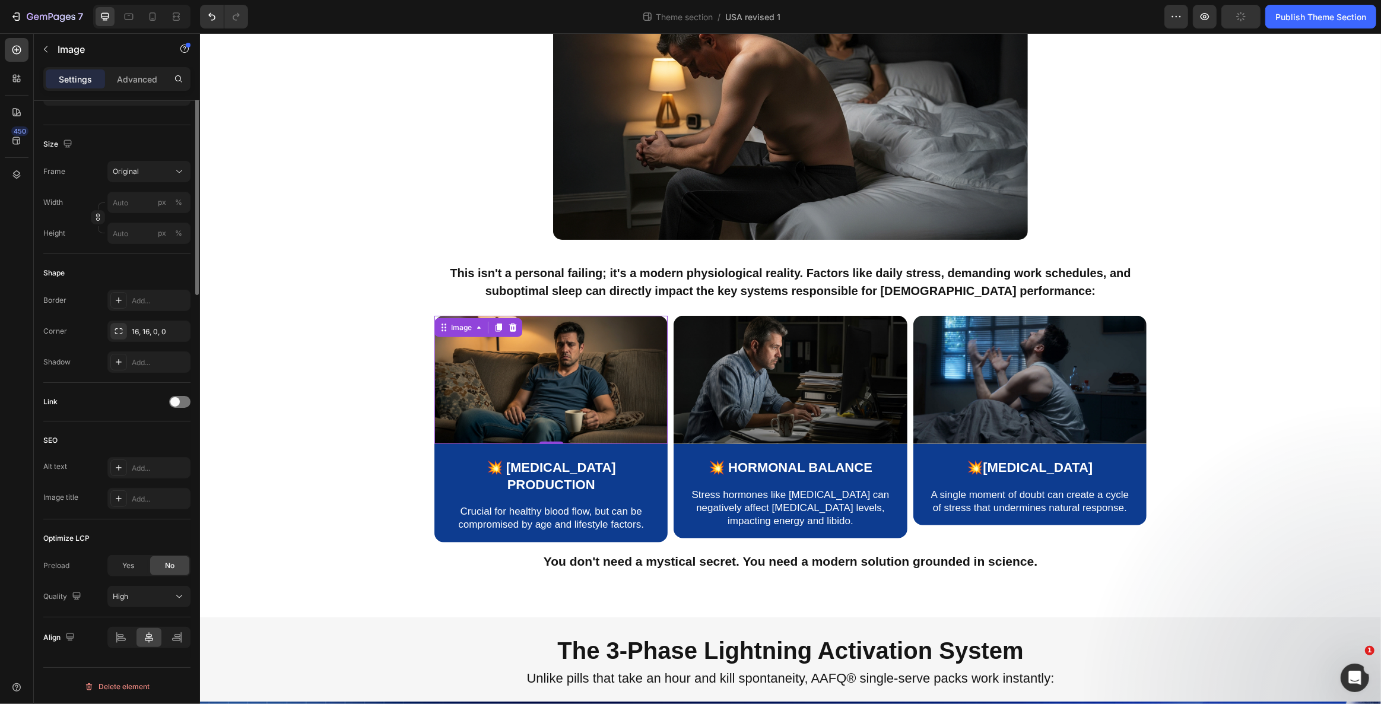
scroll to position [0, 0]
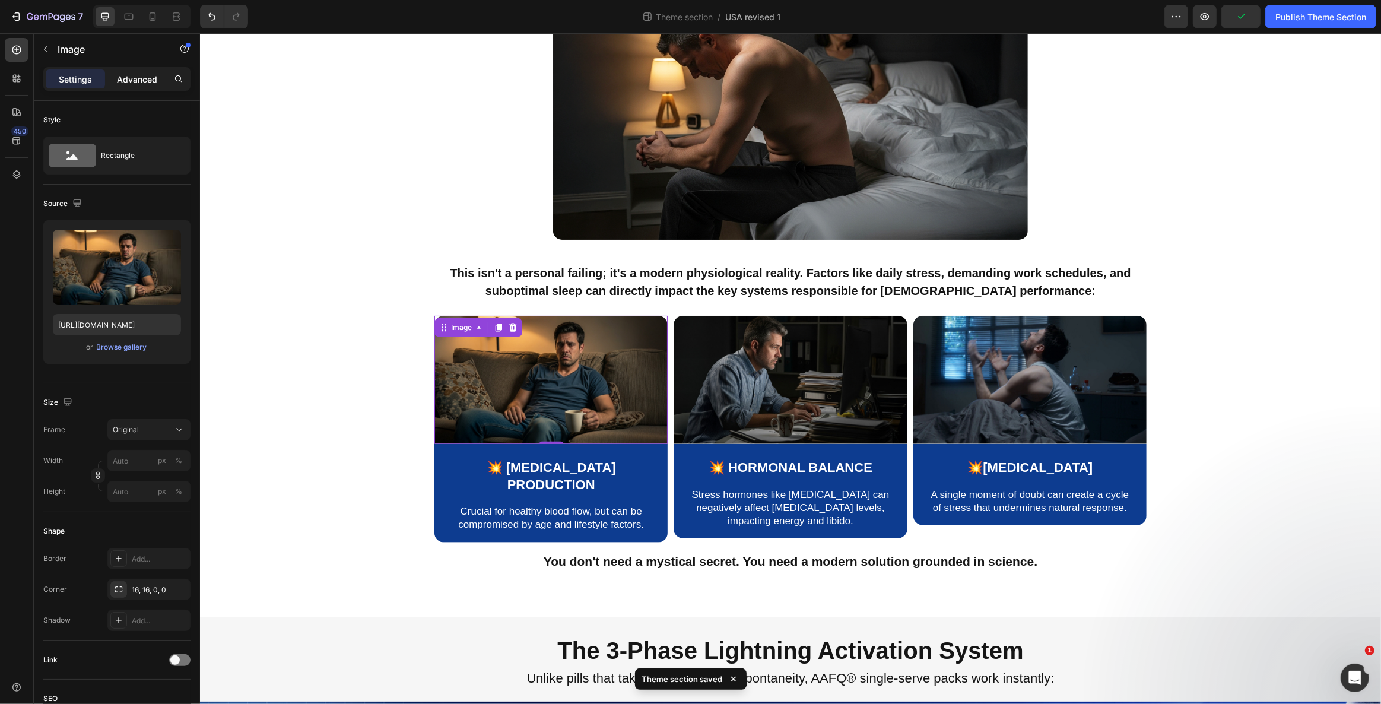
click at [154, 85] on div "Advanced" at bounding box center [136, 78] width 59 height 19
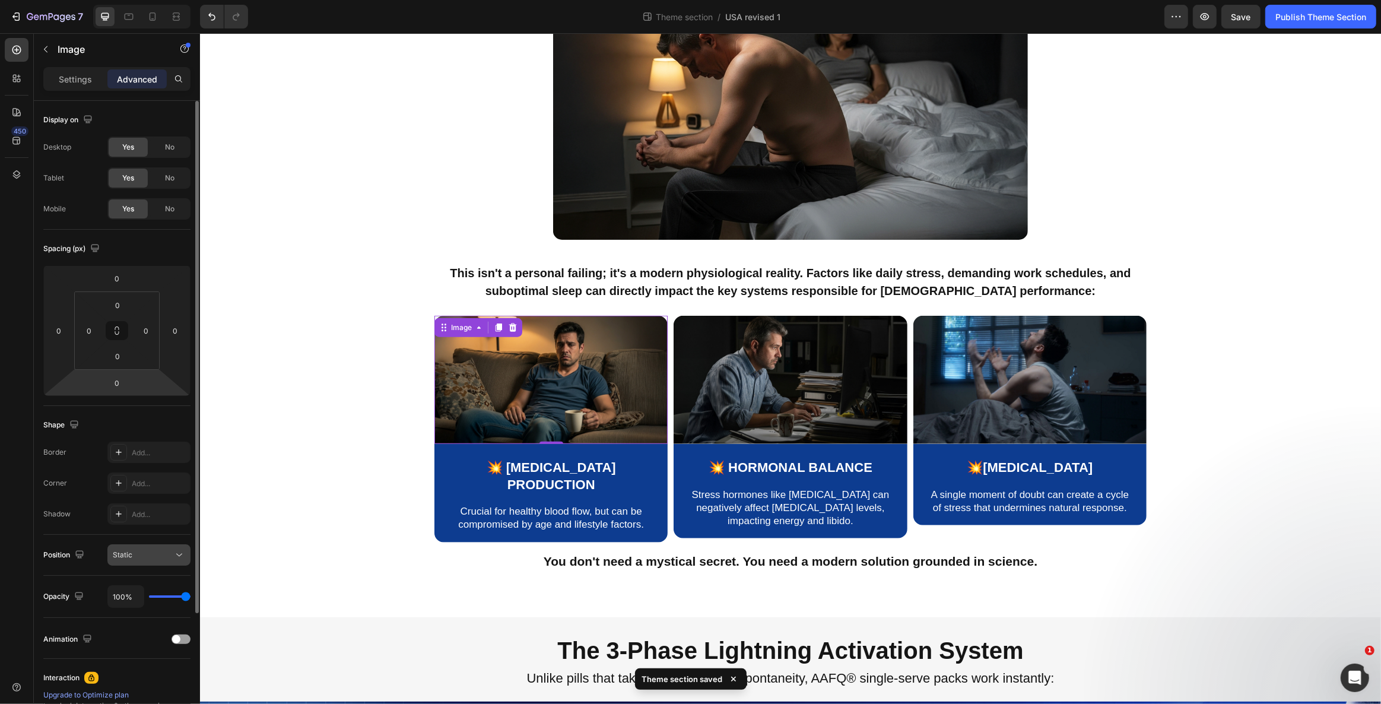
click at [179, 552] on icon at bounding box center [179, 555] width 12 height 12
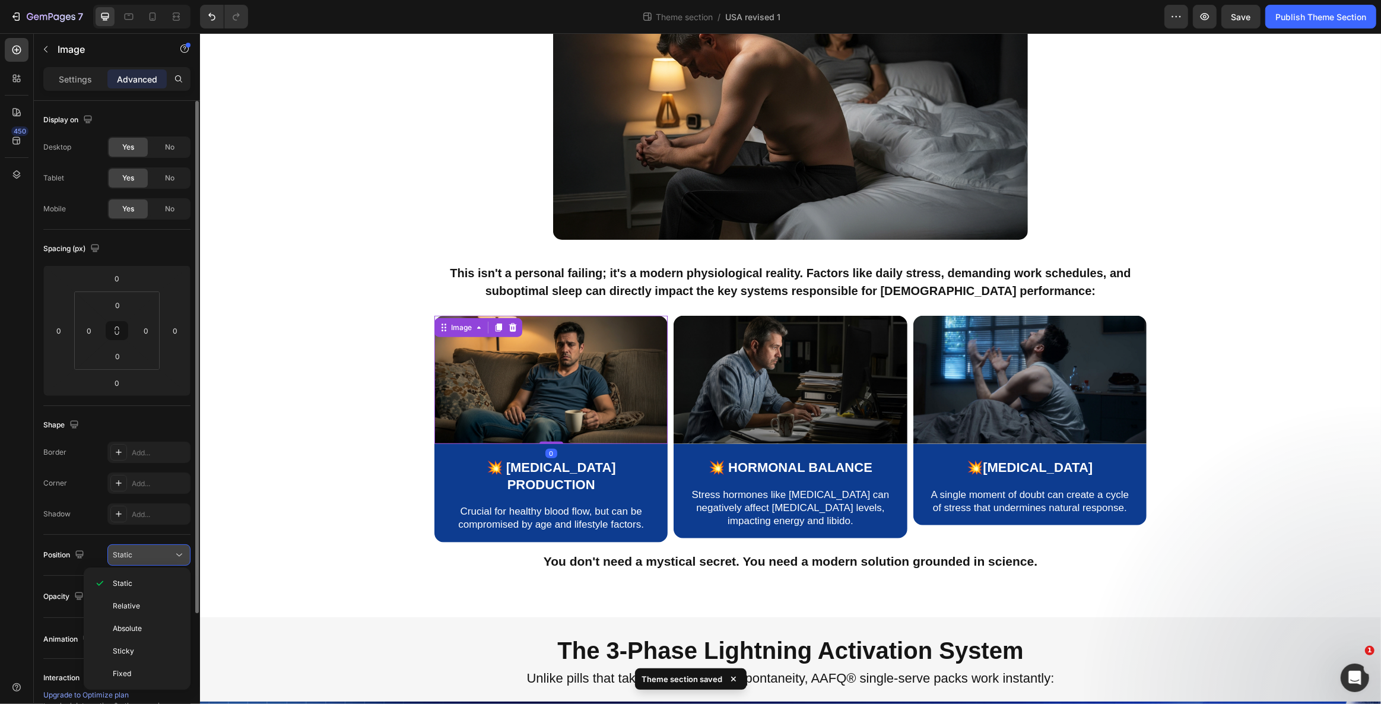
click at [179, 552] on icon at bounding box center [179, 555] width 12 height 12
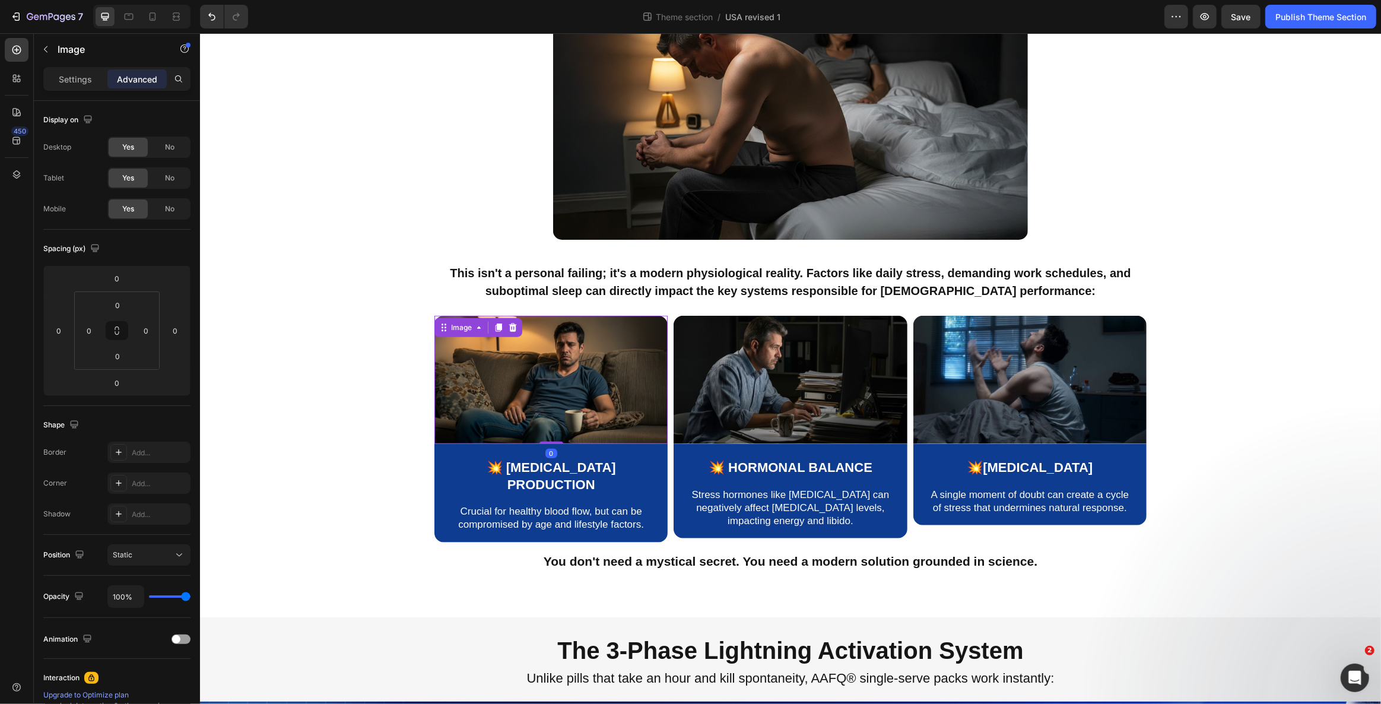
drag, startPoint x: 546, startPoint y: 403, endPoint x: 550, endPoint y: 382, distance: 21.8
click at [550, 382] on div "Image 0" at bounding box center [550, 380] width 233 height 128
click at [374, 406] on div "Image 💥 Nitric Oxide Production Text Block Crucial for healthy blood flow, but …" at bounding box center [789, 434] width 1163 height 236
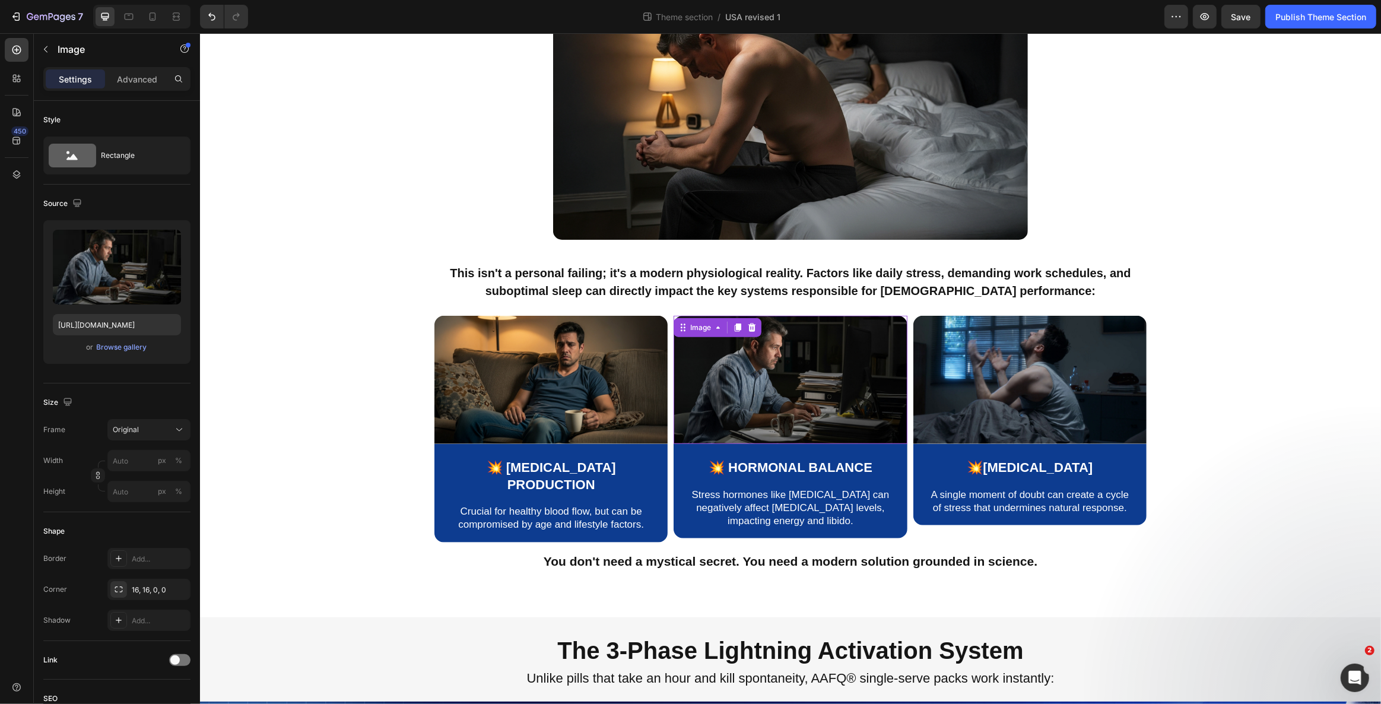
click at [800, 392] on img at bounding box center [789, 380] width 233 height 128
drag, startPoint x: 793, startPoint y: 403, endPoint x: 803, endPoint y: 368, distance: 36.6
click at [803, 368] on div "Image 0" at bounding box center [789, 380] width 233 height 128
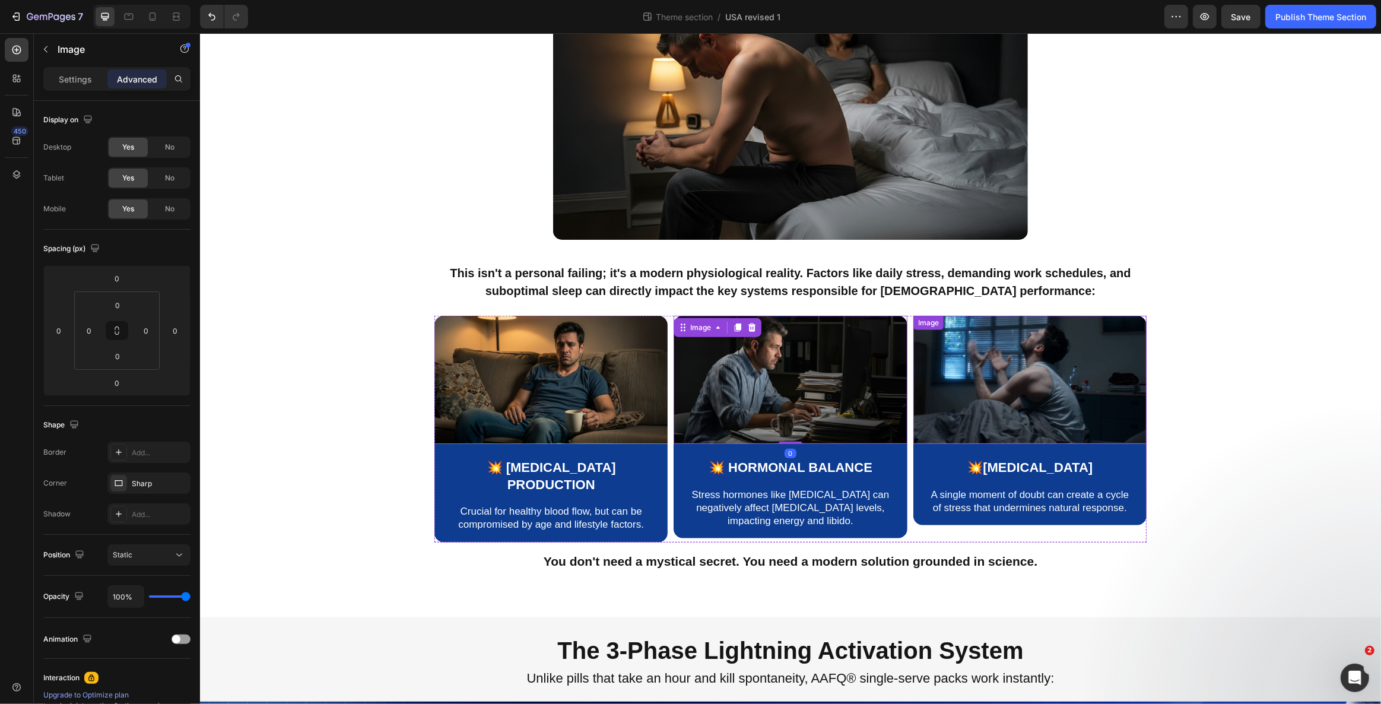
click at [1034, 356] on img at bounding box center [1029, 380] width 233 height 128
drag, startPoint x: 1028, startPoint y: 412, endPoint x: 1027, endPoint y: 358, distance: 54.0
click at [1027, 358] on div "Image 0" at bounding box center [1029, 380] width 233 height 128
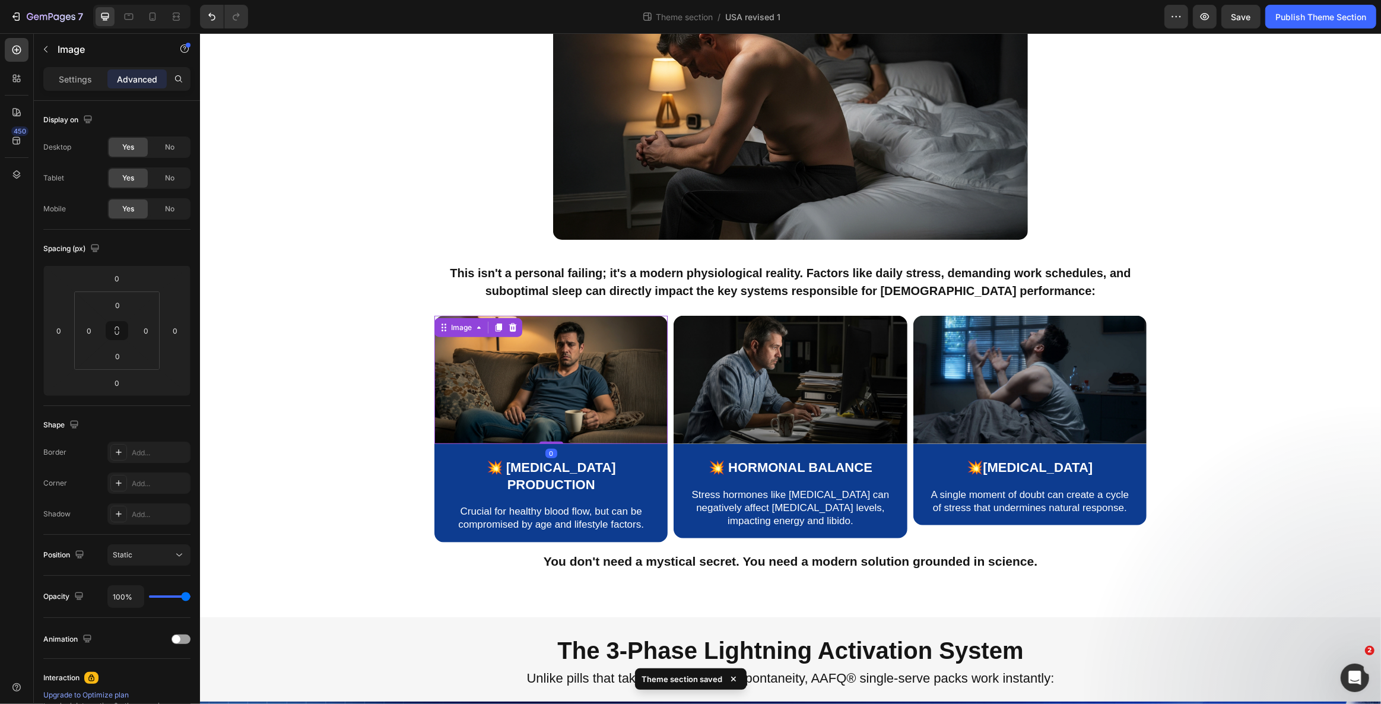
click at [643, 360] on img at bounding box center [550, 380] width 233 height 128
click at [760, 336] on img at bounding box center [789, 380] width 233 height 128
click at [540, 376] on img at bounding box center [550, 380] width 233 height 128
click at [83, 75] on p "Settings" at bounding box center [75, 79] width 33 height 12
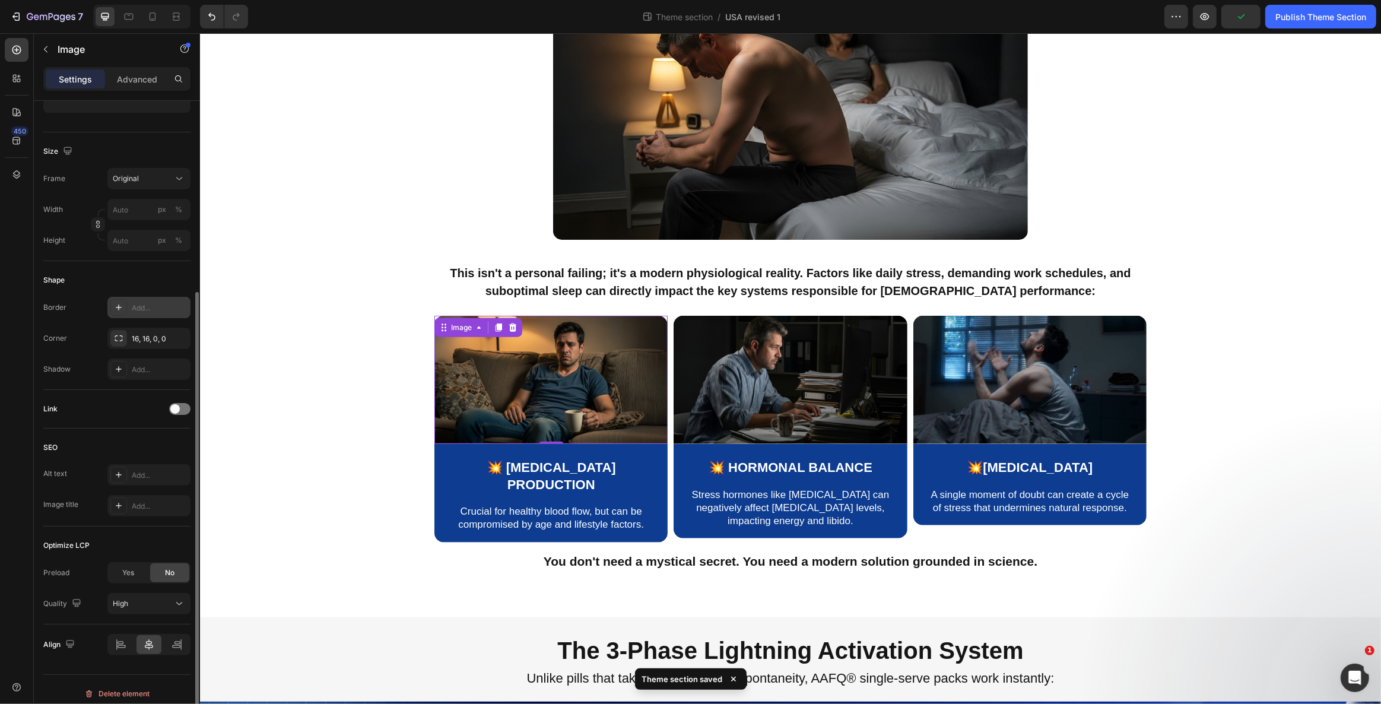
scroll to position [258, 0]
click at [180, 596] on icon at bounding box center [179, 596] width 12 height 12
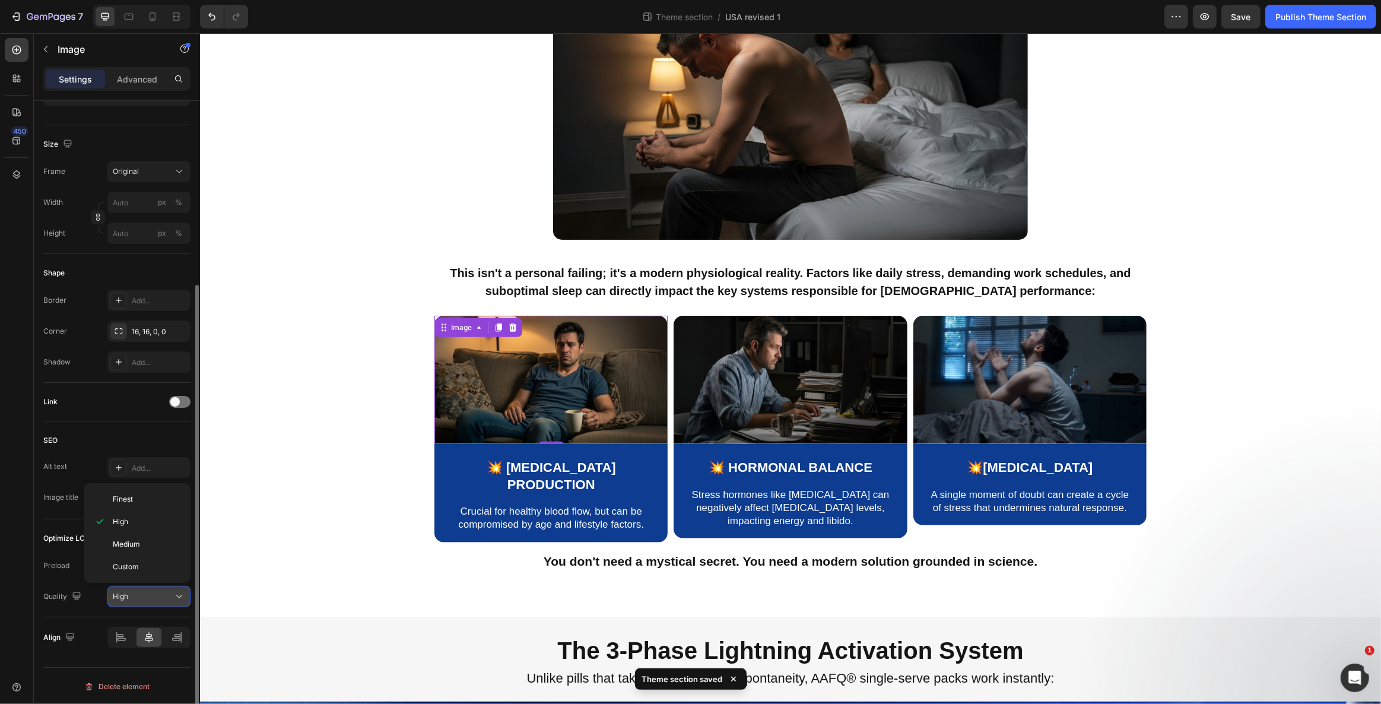
click at [180, 596] on icon at bounding box center [179, 596] width 12 height 12
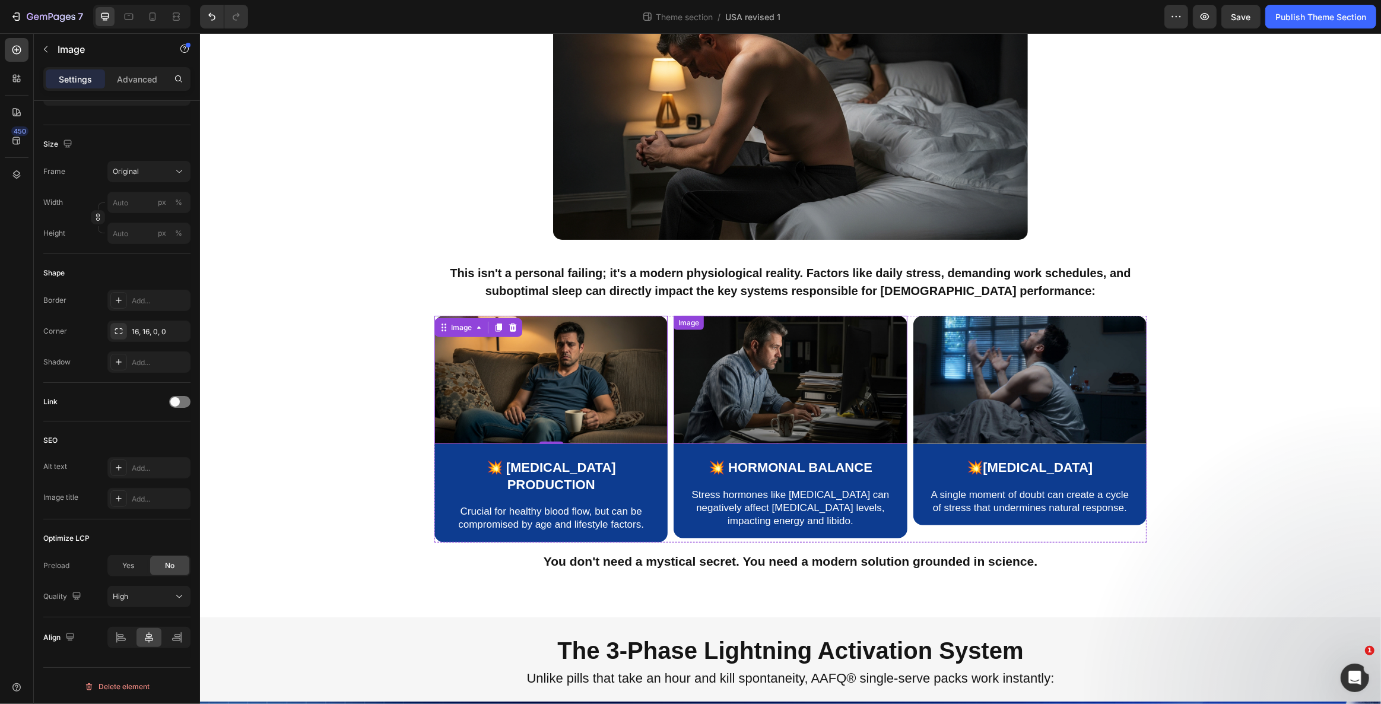
click at [752, 365] on img at bounding box center [789, 380] width 233 height 128
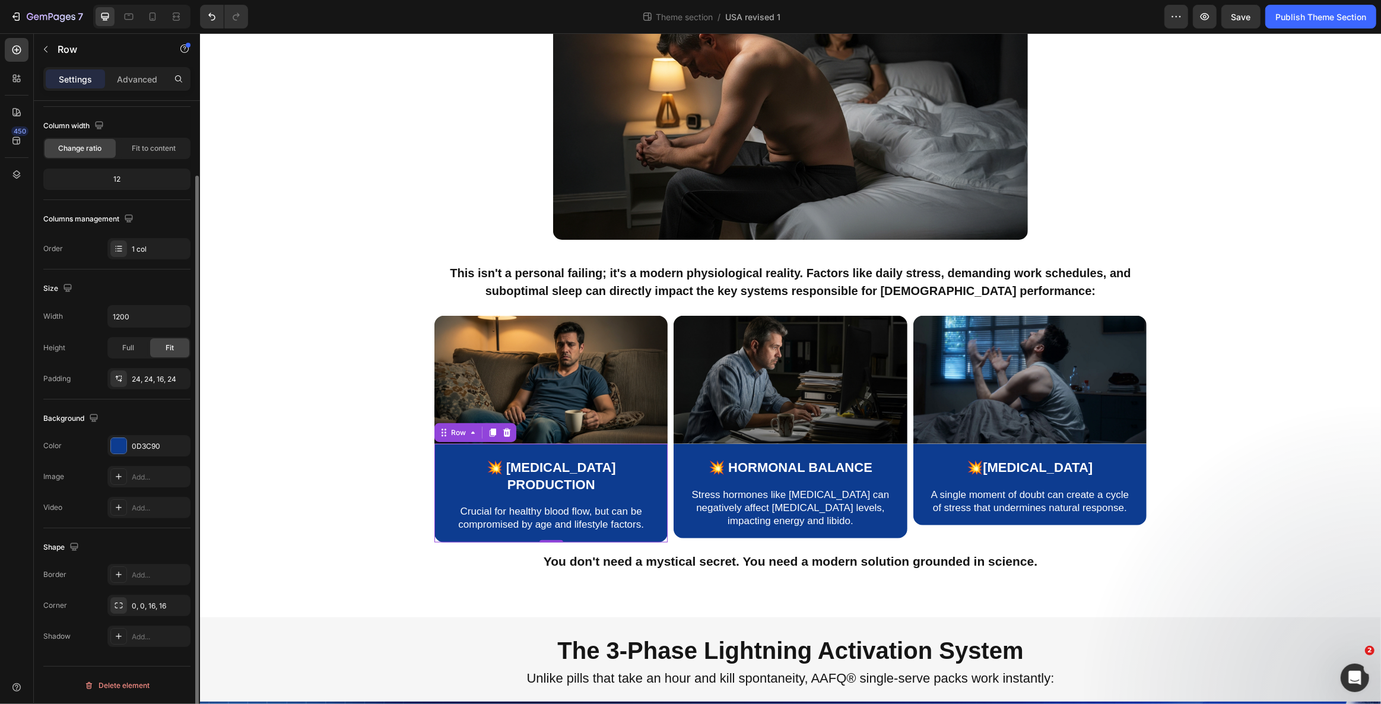
scroll to position [0, 0]
click at [435, 444] on div "💥 Nitric Oxide Production Text Block Crucial for healthy blood flow, but can be…" at bounding box center [550, 493] width 233 height 98
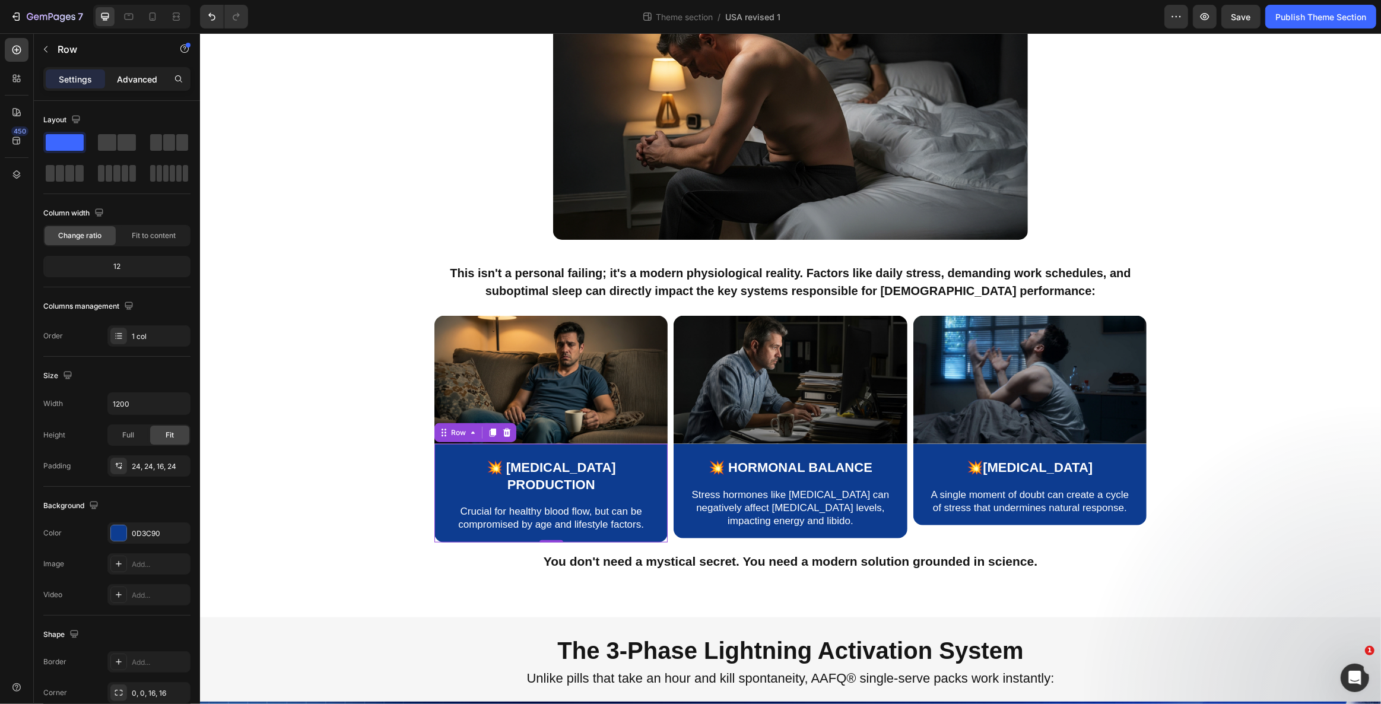
click at [141, 86] on div "Advanced" at bounding box center [136, 78] width 59 height 19
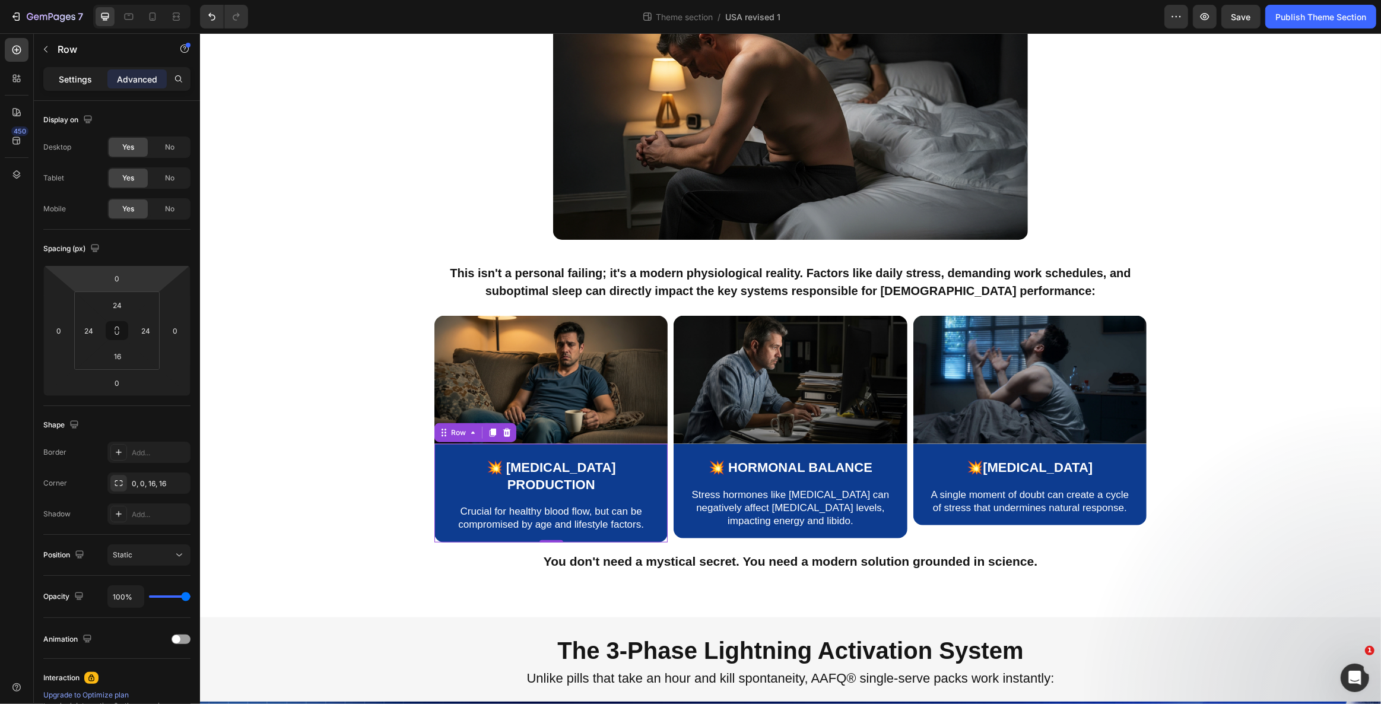
click at [75, 73] on p "Settings" at bounding box center [75, 79] width 33 height 12
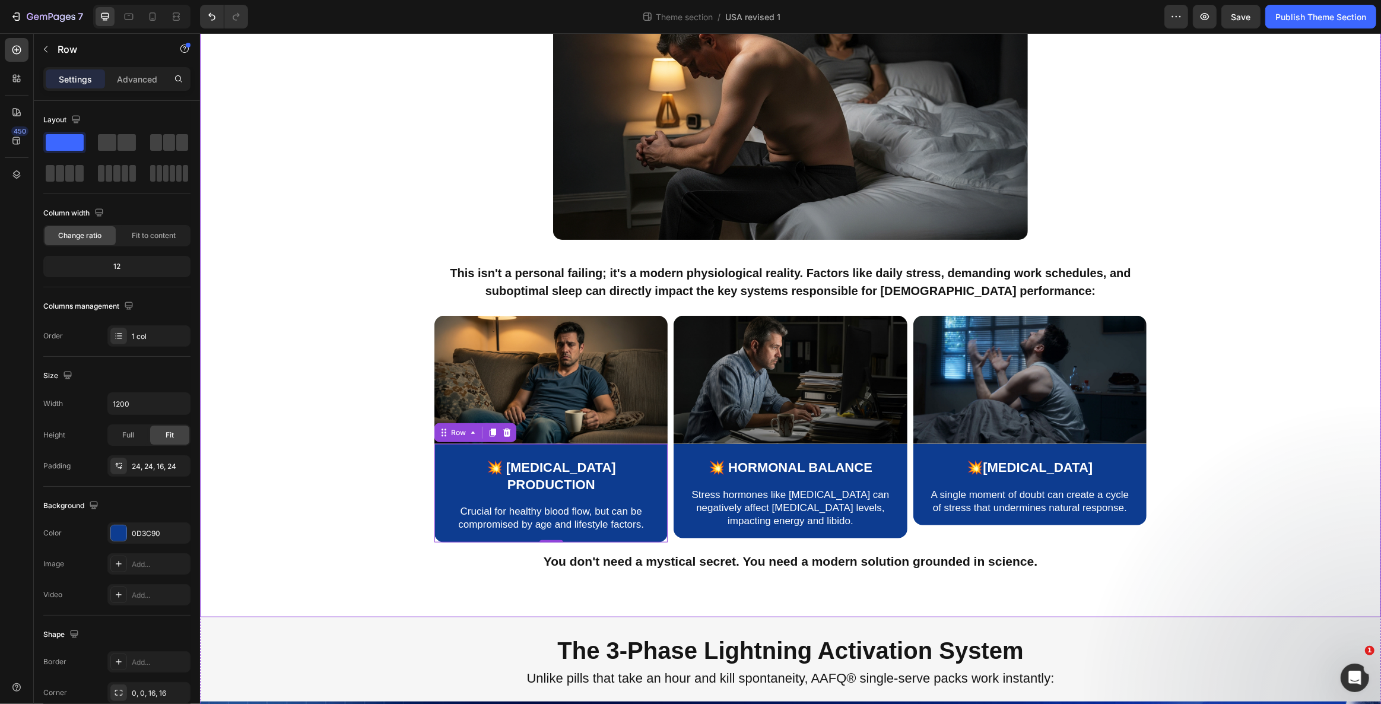
click at [339, 504] on div "Image 💥 Nitric Oxide Production Text Block Crucial for healthy blood flow, but …" at bounding box center [789, 434] width 1163 height 236
click at [547, 505] on p "Crucial for healthy blood flow, but can be compromised by age and lifestyle fac…" at bounding box center [550, 518] width 202 height 26
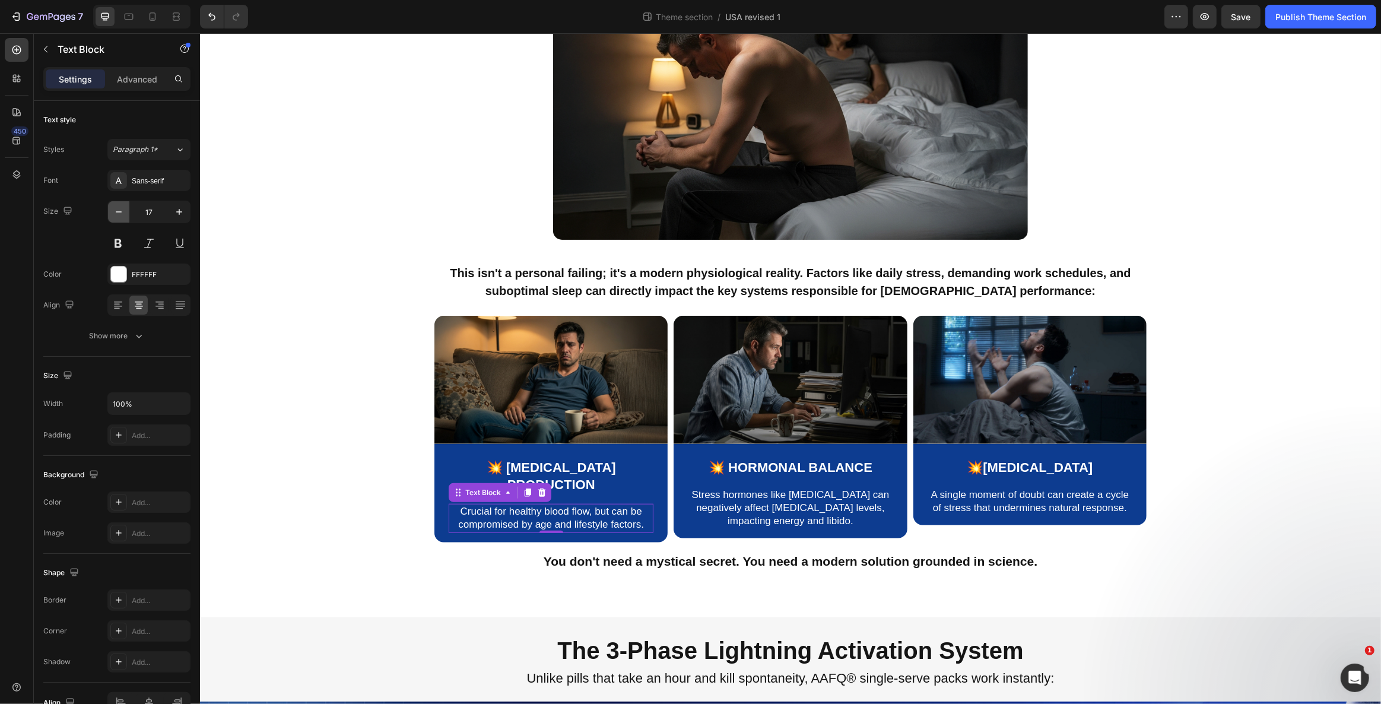
click at [119, 215] on icon "button" at bounding box center [119, 212] width 12 height 12
type input "16"
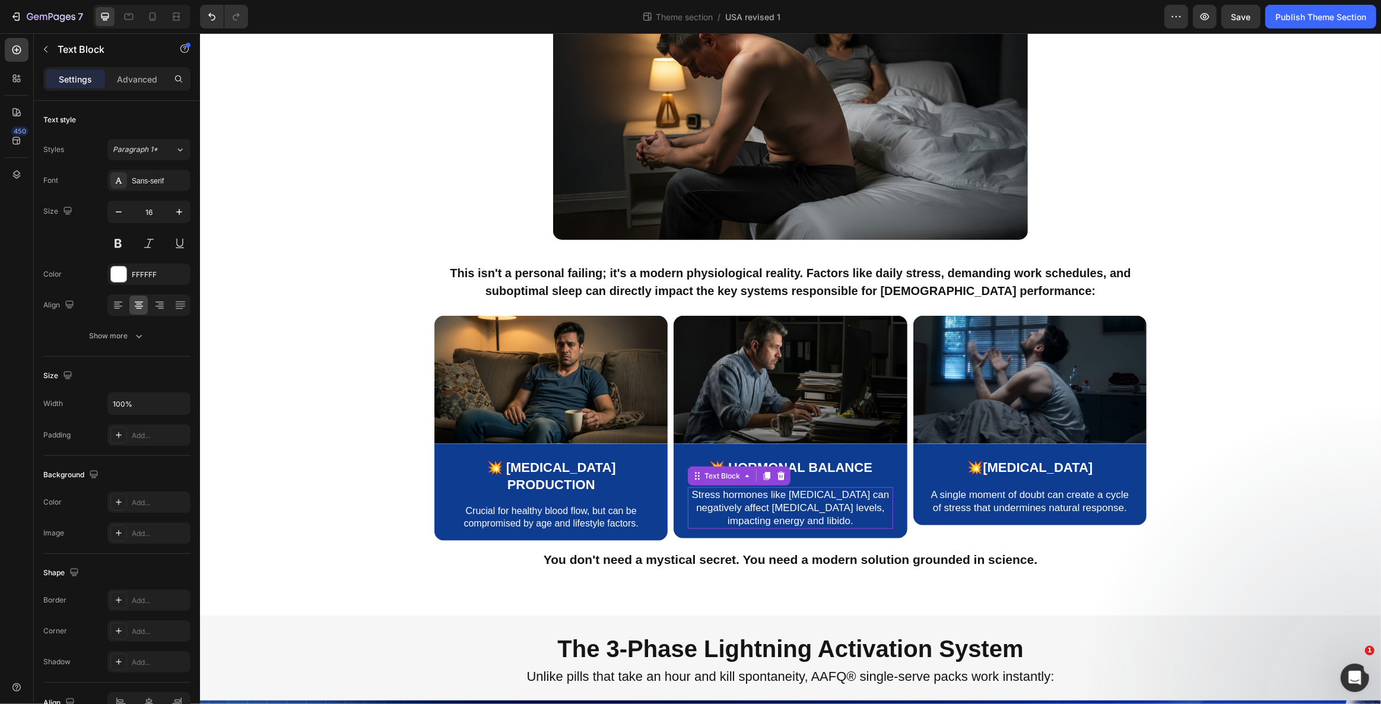
click at [808, 488] on p "Stress hormones like [MEDICAL_DATA] can negatively affect [MEDICAL_DATA] levels…" at bounding box center [789, 507] width 202 height 39
click at [113, 205] on button "button" at bounding box center [118, 211] width 21 height 21
type input "16"
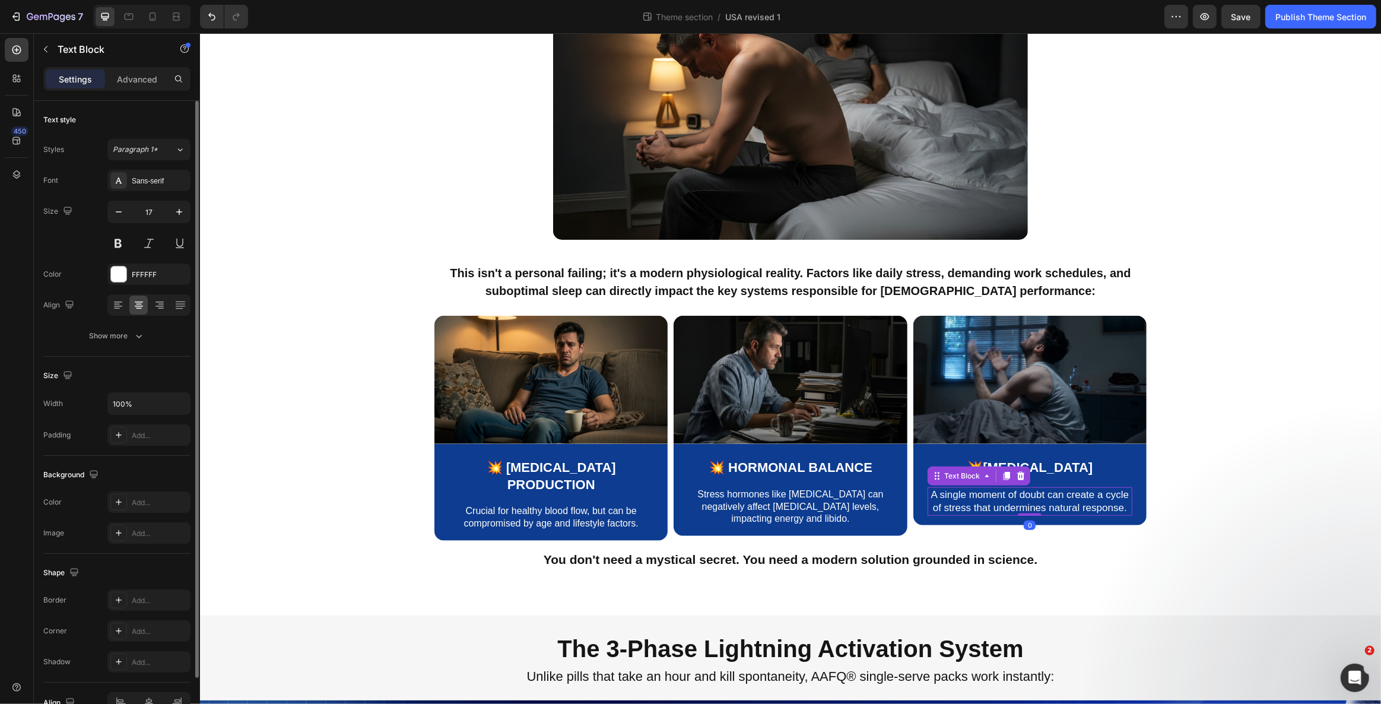
click at [1066, 488] on p "A single moment of doubt can create a cycle of stress that undermines natural r…" at bounding box center [1029, 501] width 202 height 26
click at [120, 214] on icon "button" at bounding box center [119, 212] width 12 height 12
type input "16"
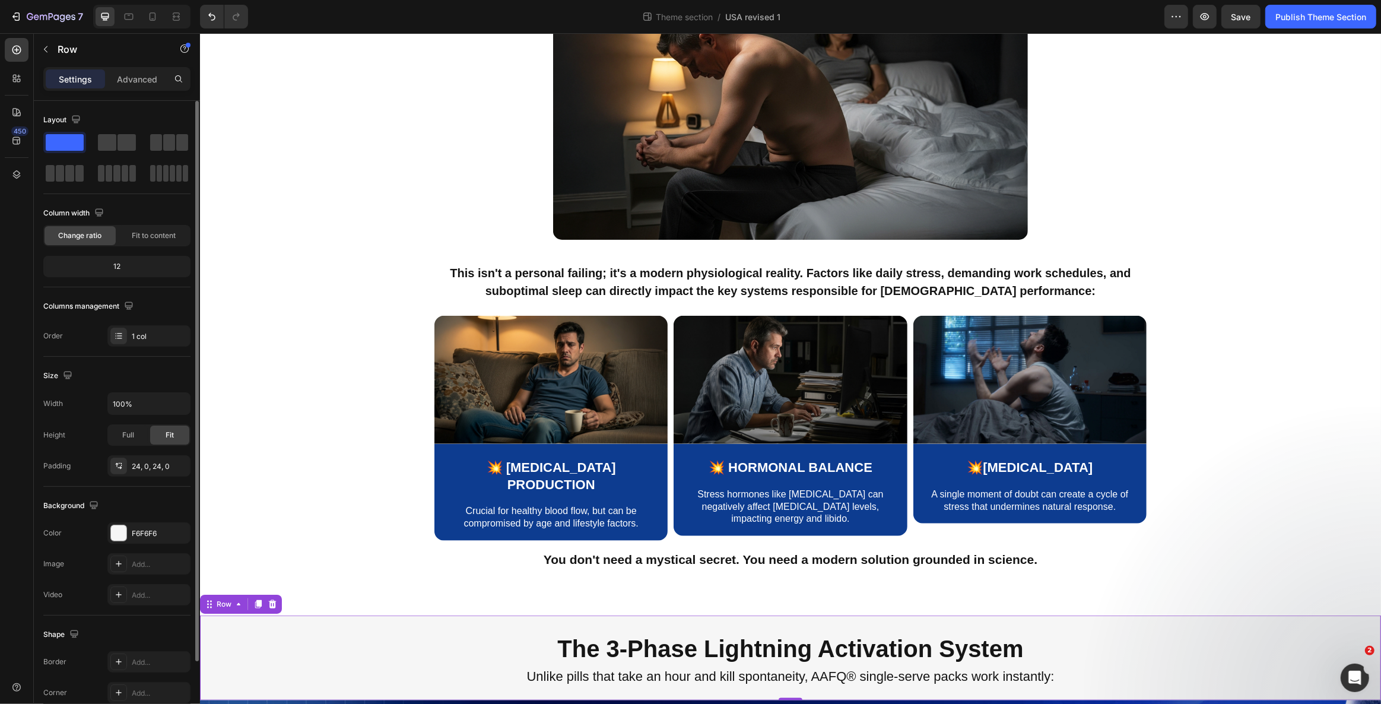
click at [1329, 615] on div "The 3-Phase Lightning Activation System Text Block Unlike pills that take an ho…" at bounding box center [789, 657] width 1181 height 84
click at [1249, 492] on div "Image 💥 Nitric Oxide Production Text Block Crucial for healthy blood flow, but …" at bounding box center [789, 433] width 1163 height 235
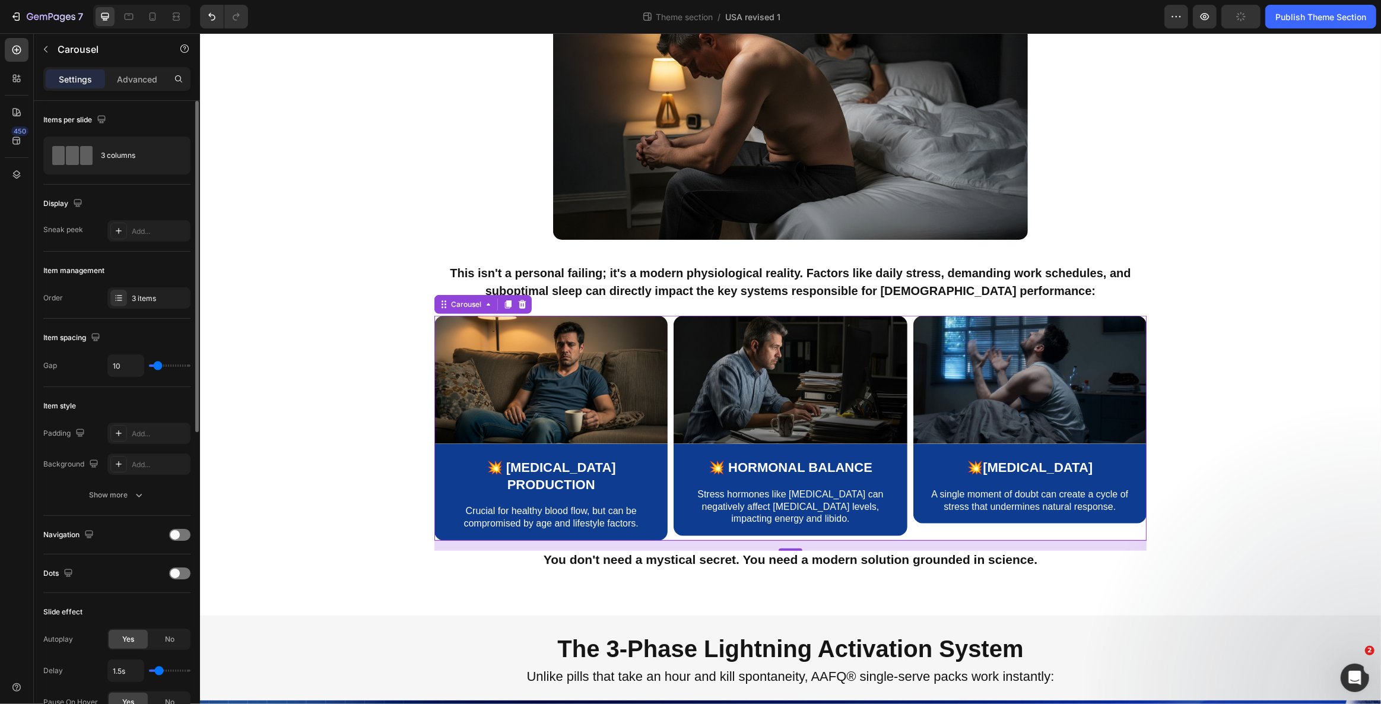
click at [657, 488] on div "Image 💥 Nitric Oxide Production Text Block Crucial for healthy blood flow, but …" at bounding box center [550, 428] width 233 height 225
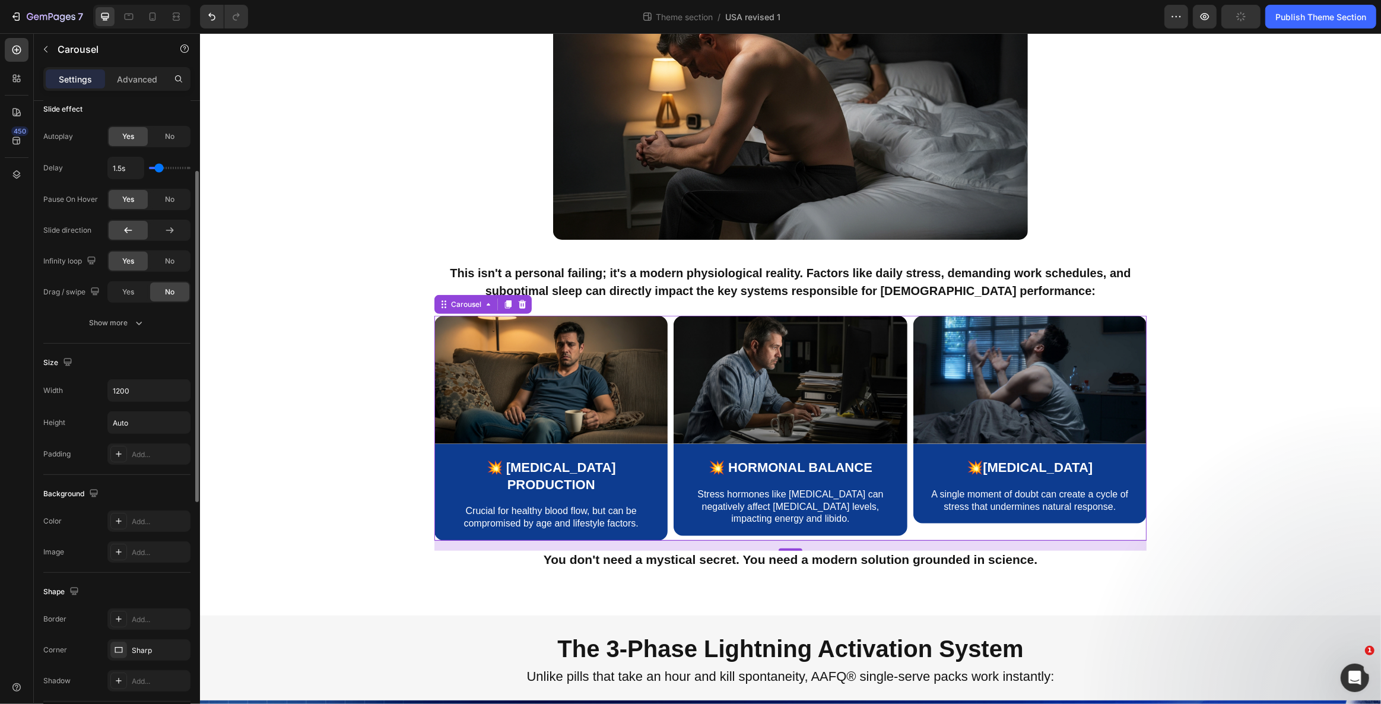
scroll to position [377, 0]
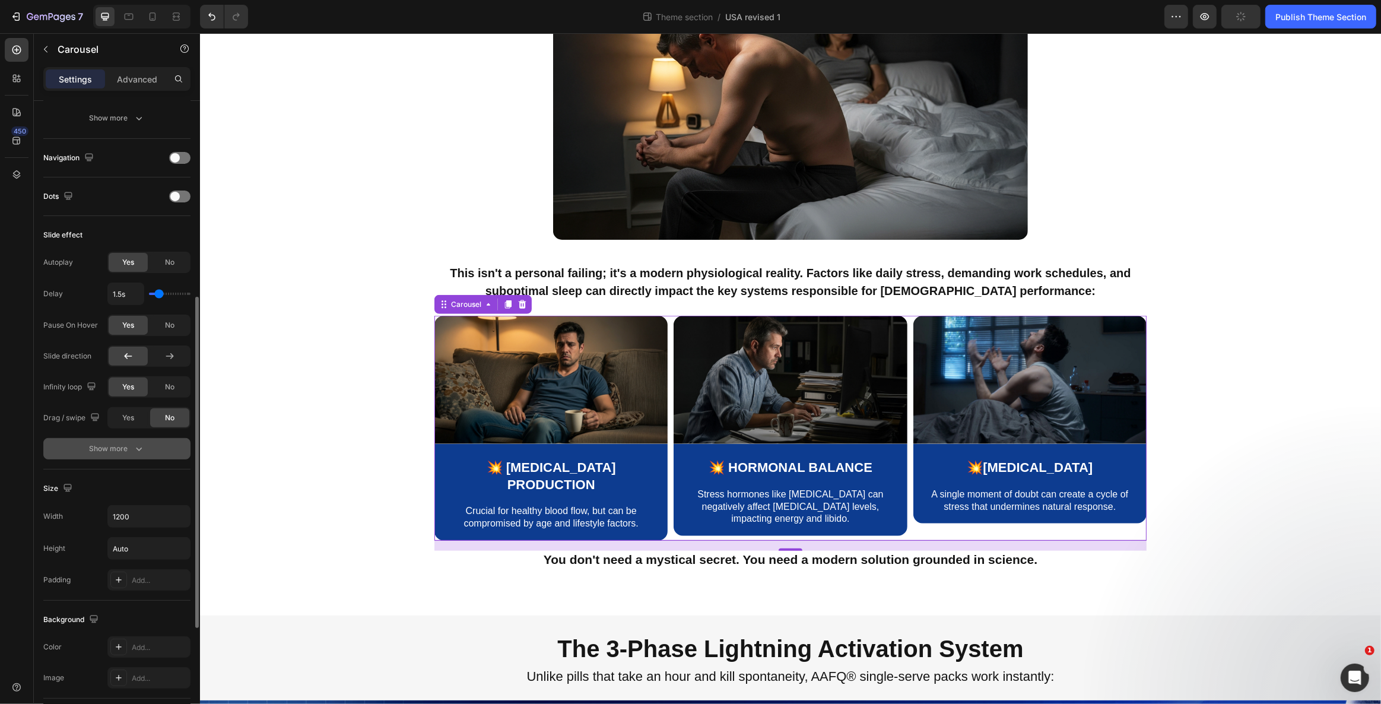
click at [137, 449] on icon "button" at bounding box center [139, 449] width 12 height 12
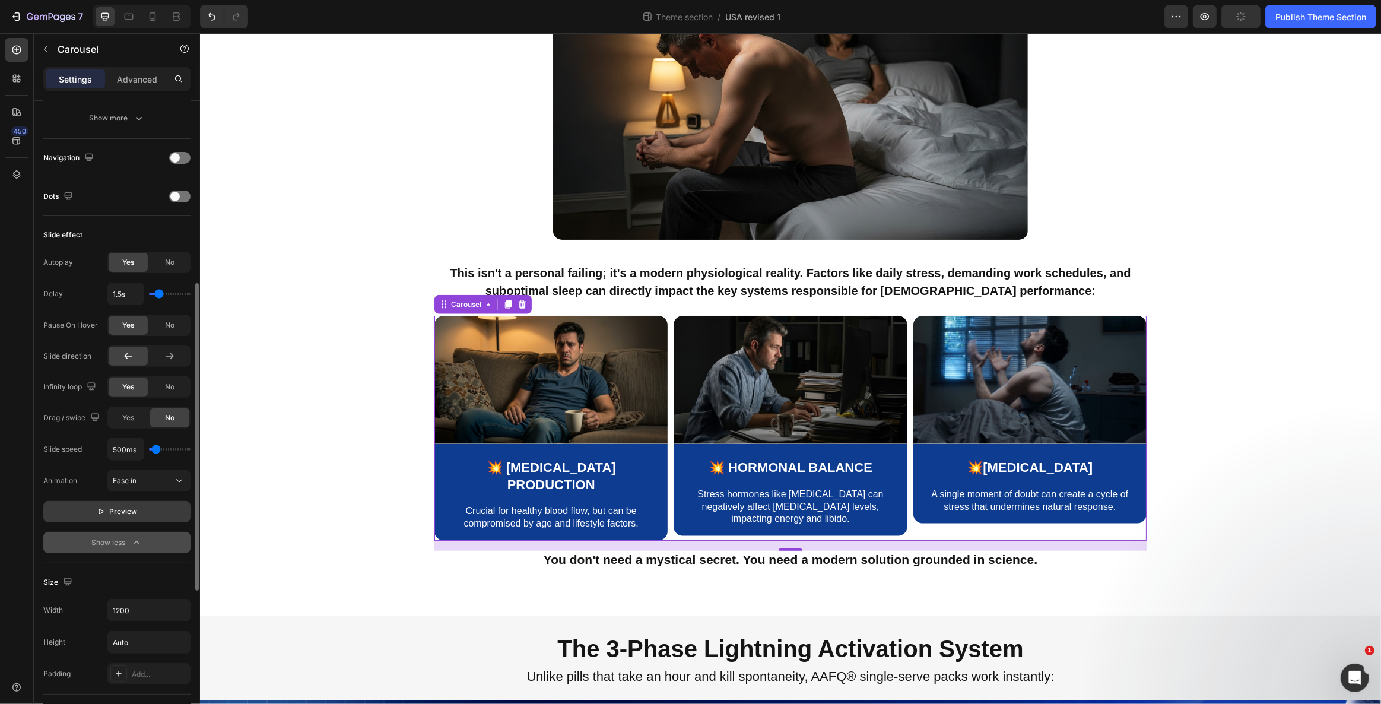
click at [101, 508] on icon "button" at bounding box center [101, 511] width 8 height 8
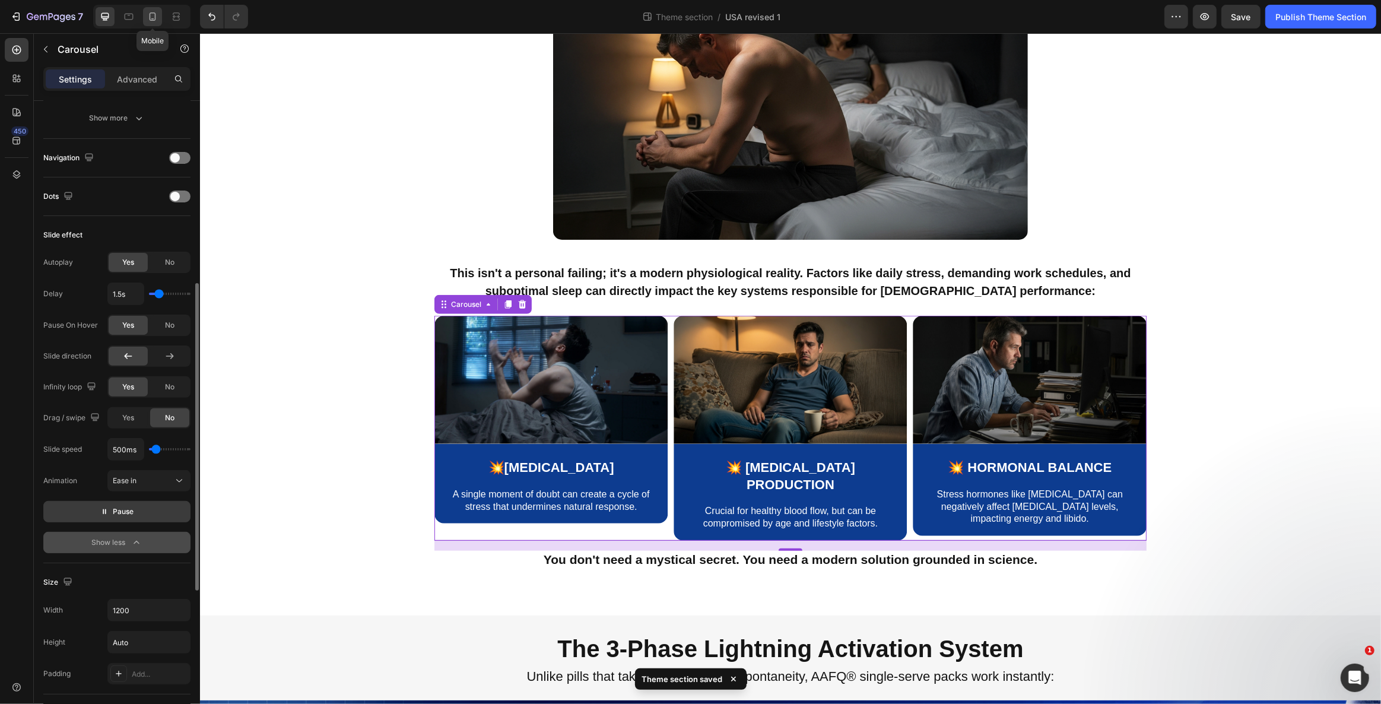
click at [154, 18] on icon at bounding box center [153, 17] width 12 height 12
type input "100%"
type input "5"
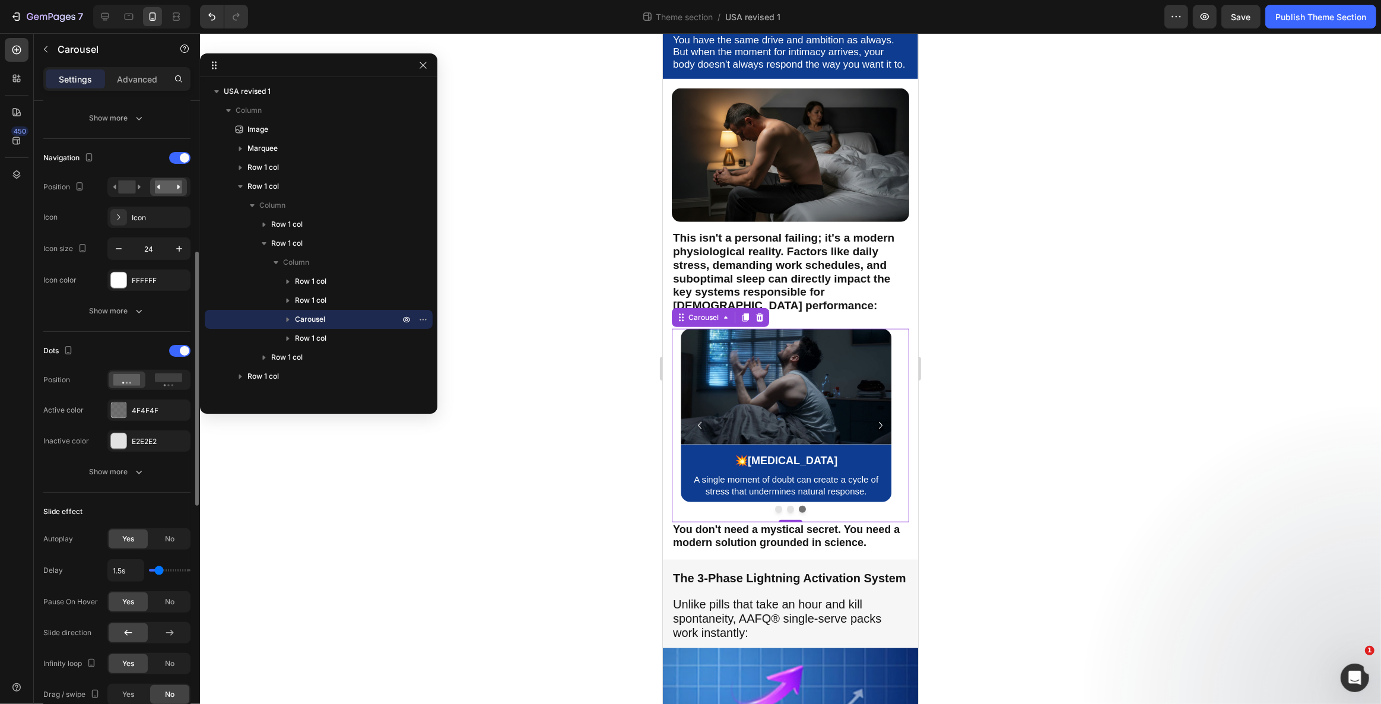
scroll to position [503, 0]
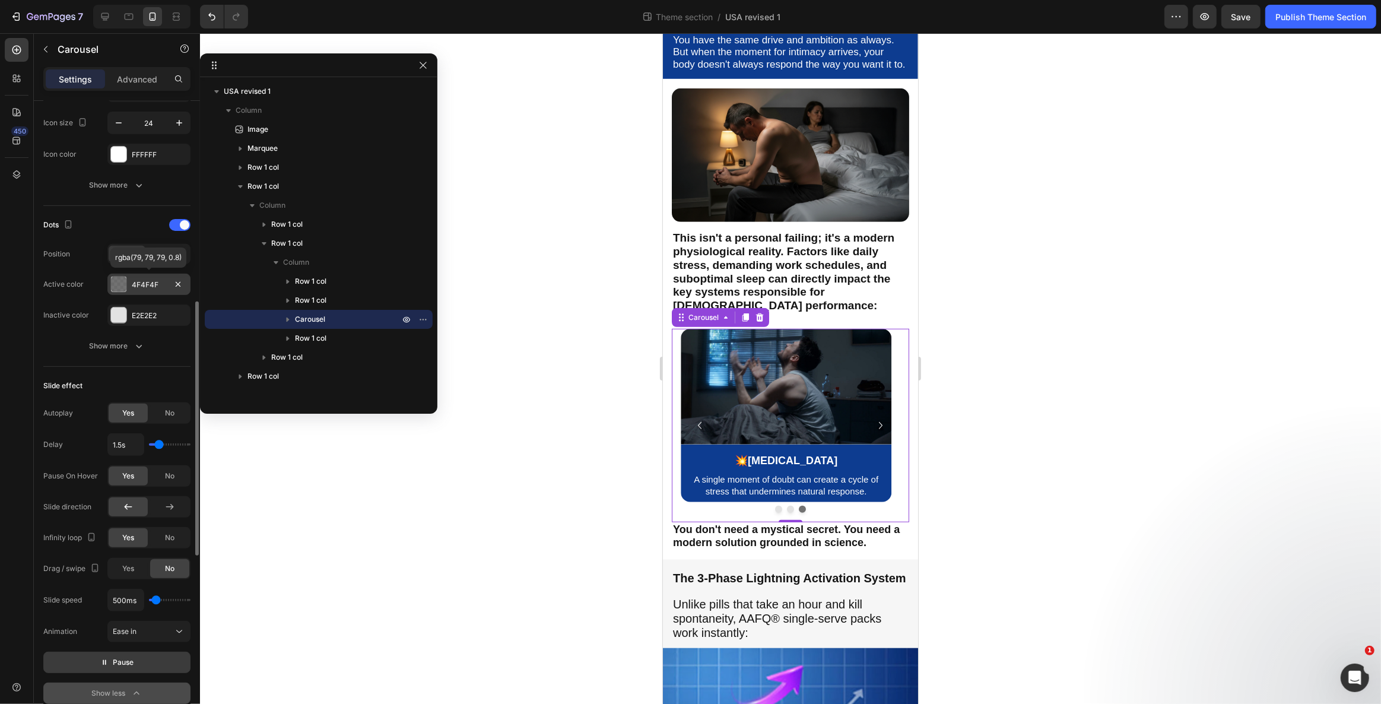
click at [119, 285] on div at bounding box center [118, 283] width 15 height 15
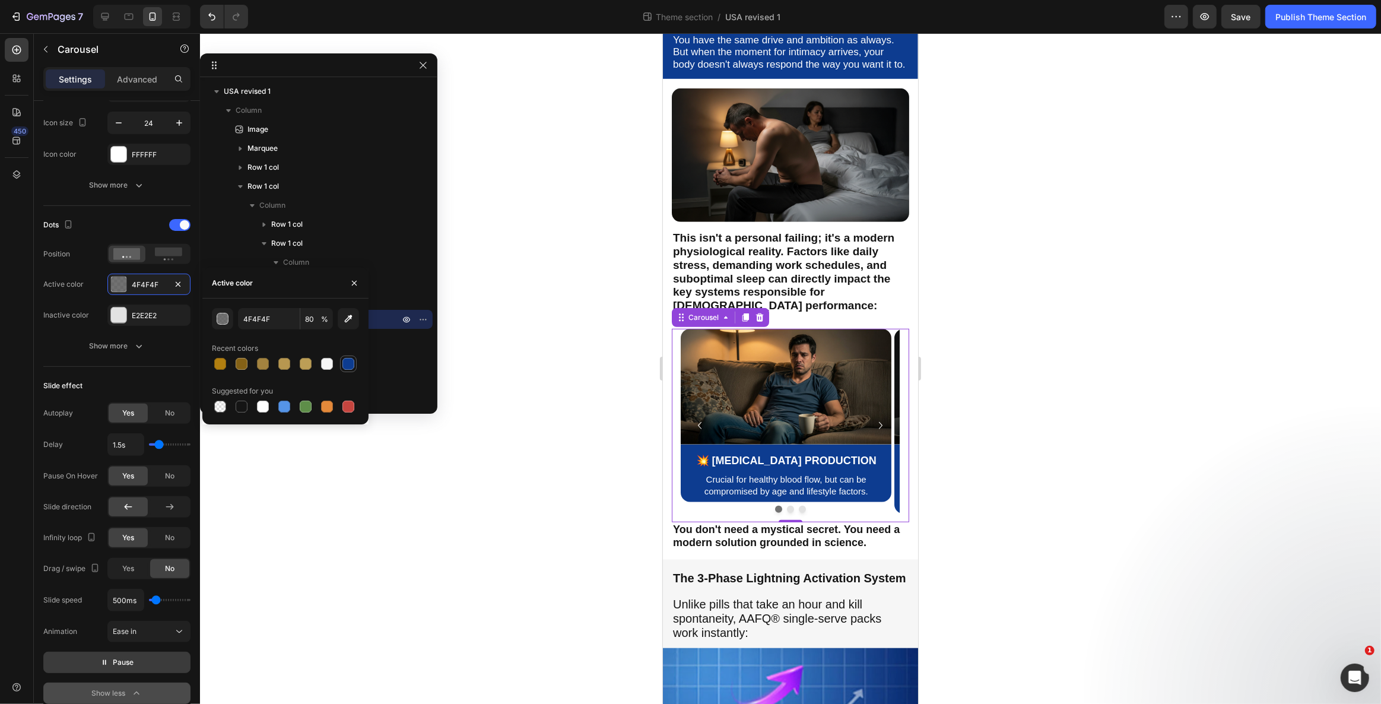
click at [343, 368] on div at bounding box center [348, 364] width 12 height 12
type input "0D3C90"
type input "100"
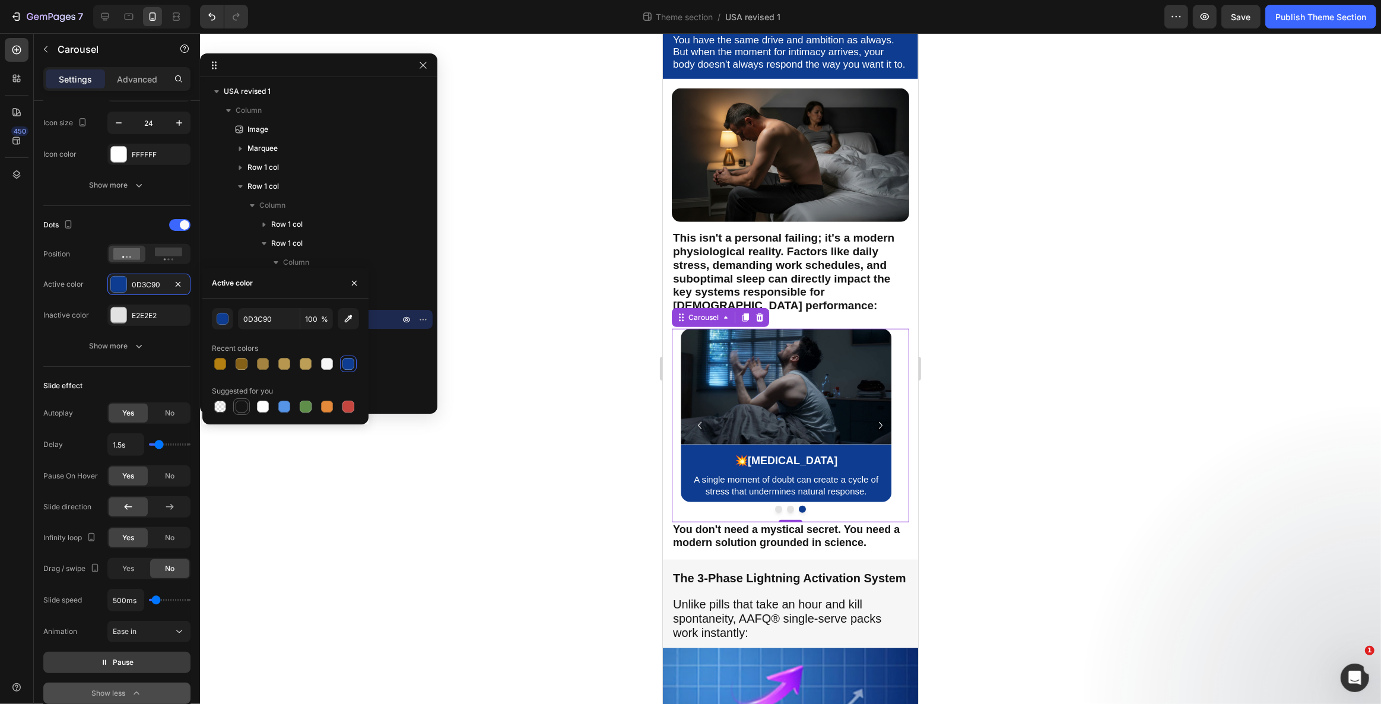
click at [234, 407] on div at bounding box center [241, 406] width 14 height 14
type input "151515"
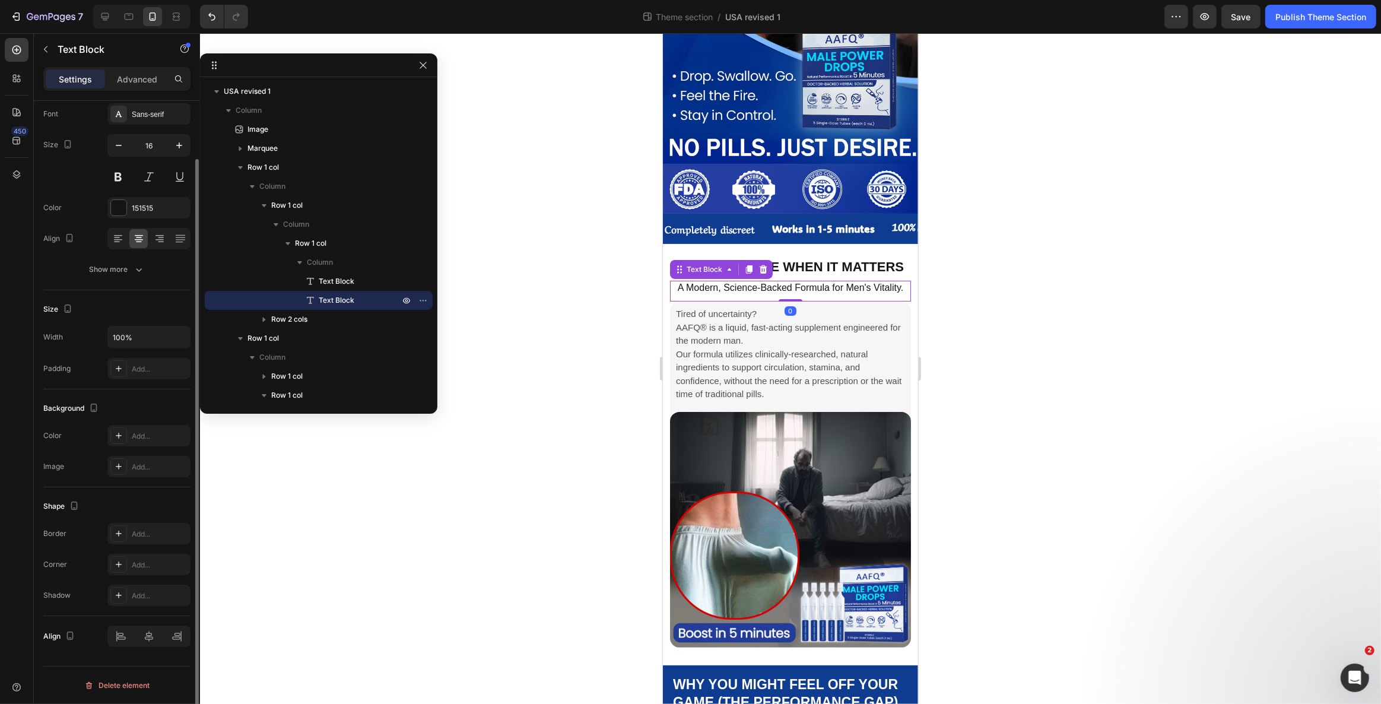
scroll to position [0, 0]
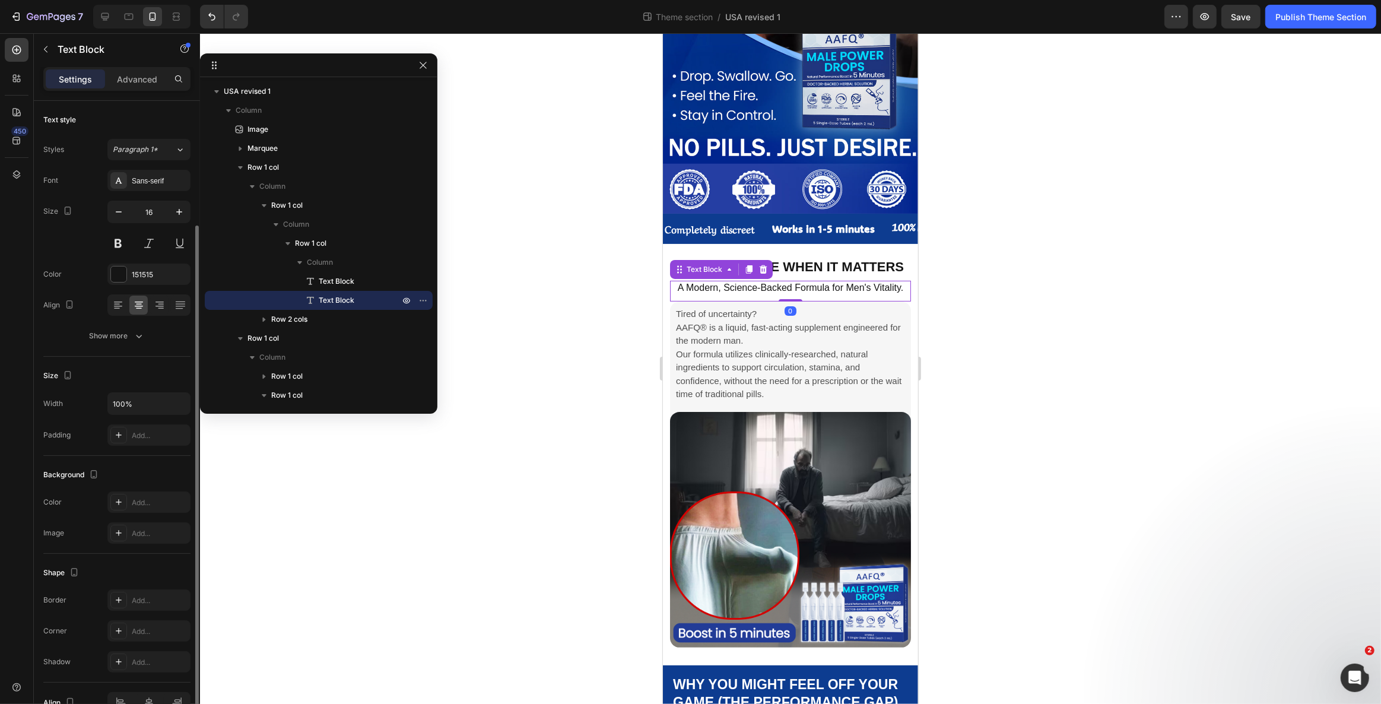
click at [688, 287] on p "A Modern, Science-Backed Formula for Men's Vitality." at bounding box center [789, 287] width 239 height 11
click at [115, 303] on icon at bounding box center [118, 305] width 12 height 12
click at [574, 340] on div at bounding box center [790, 368] width 1181 height 670
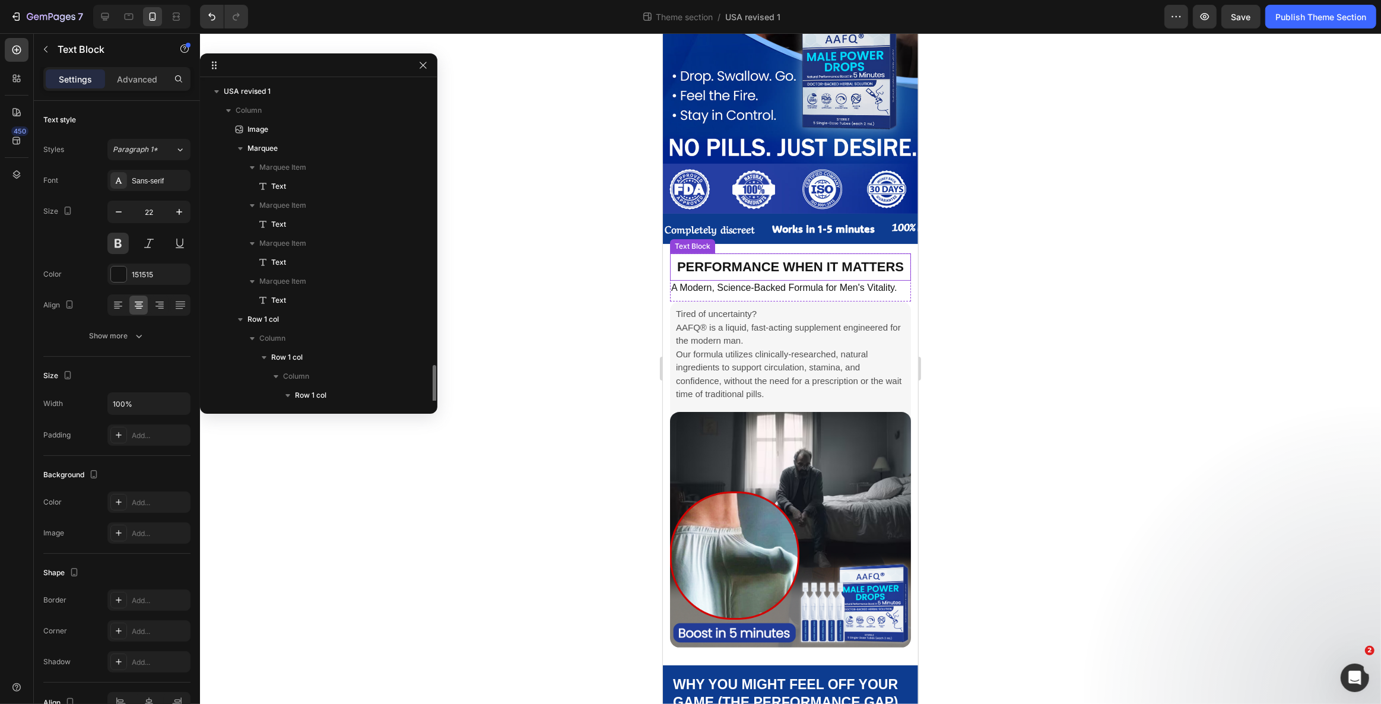
click at [807, 259] on p "Performance When It Matters" at bounding box center [789, 266] width 239 height 15
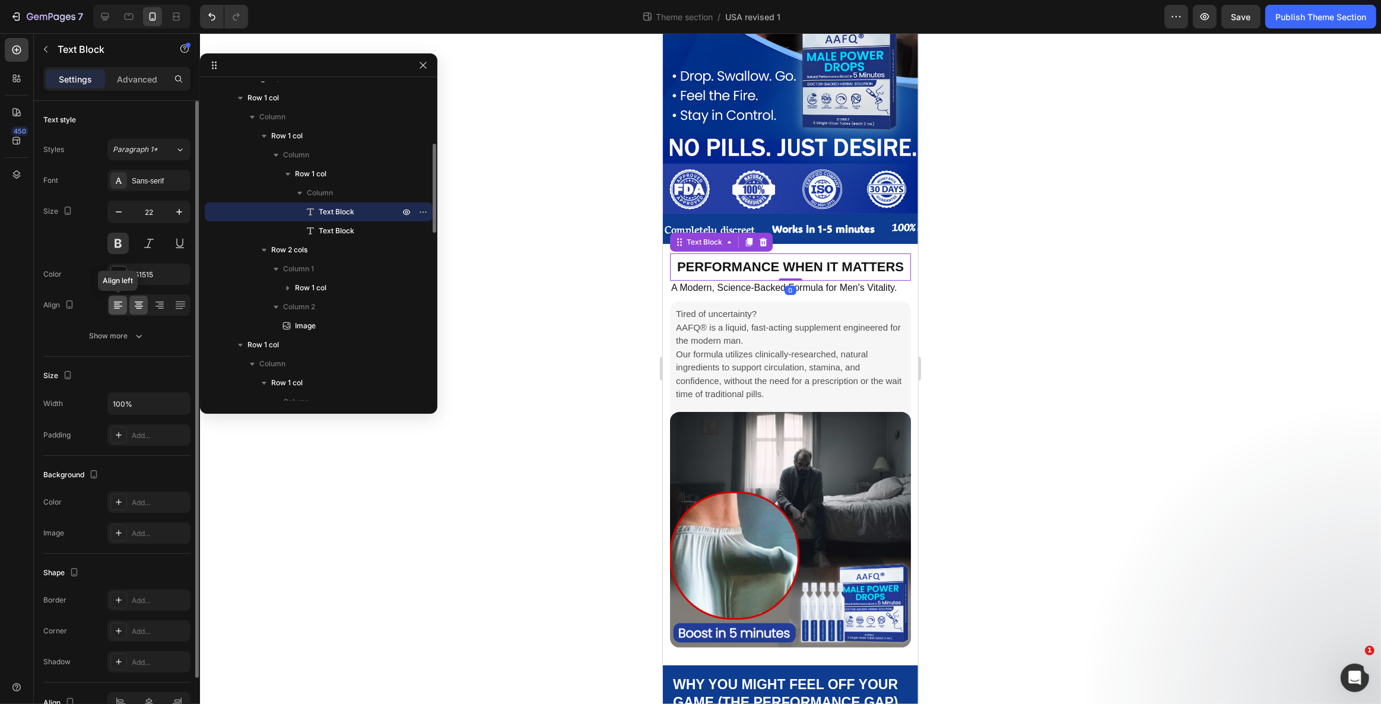
click at [119, 309] on icon at bounding box center [118, 305] width 12 height 12
click at [497, 454] on div at bounding box center [790, 368] width 1181 height 670
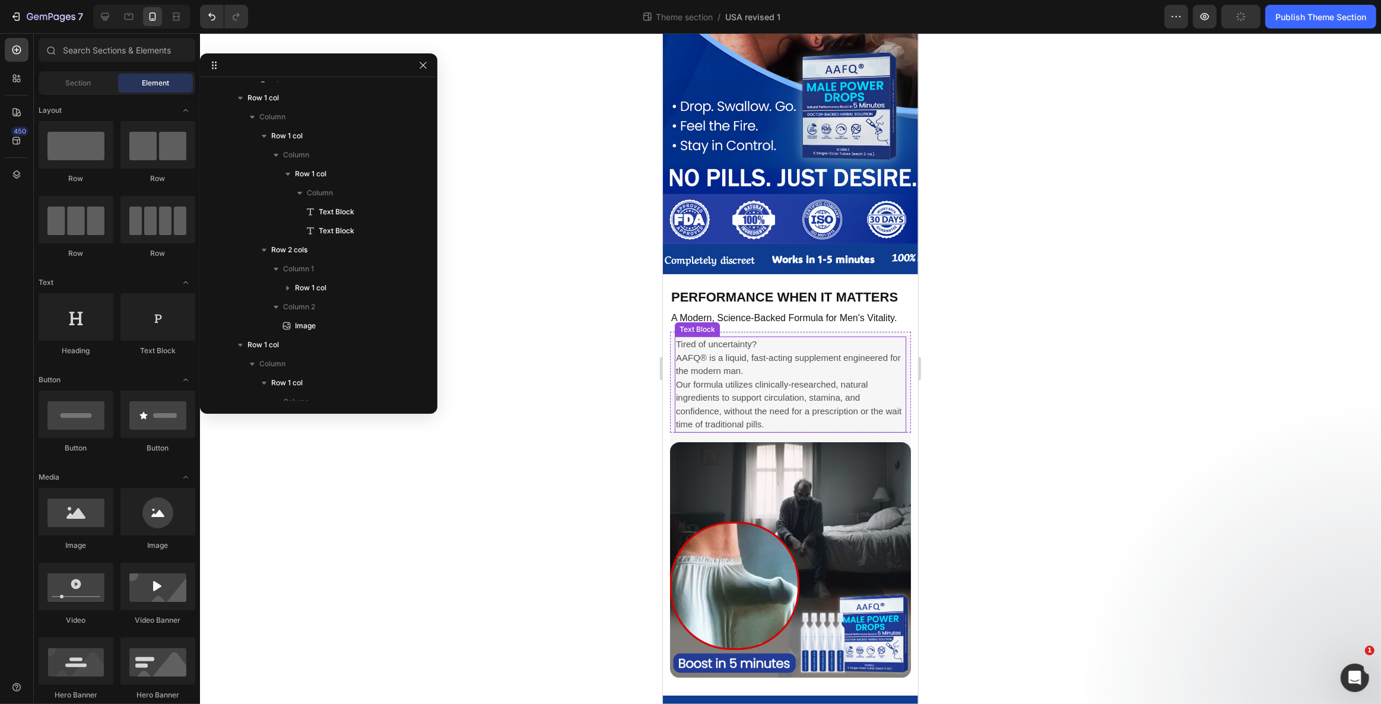
scroll to position [125, 0]
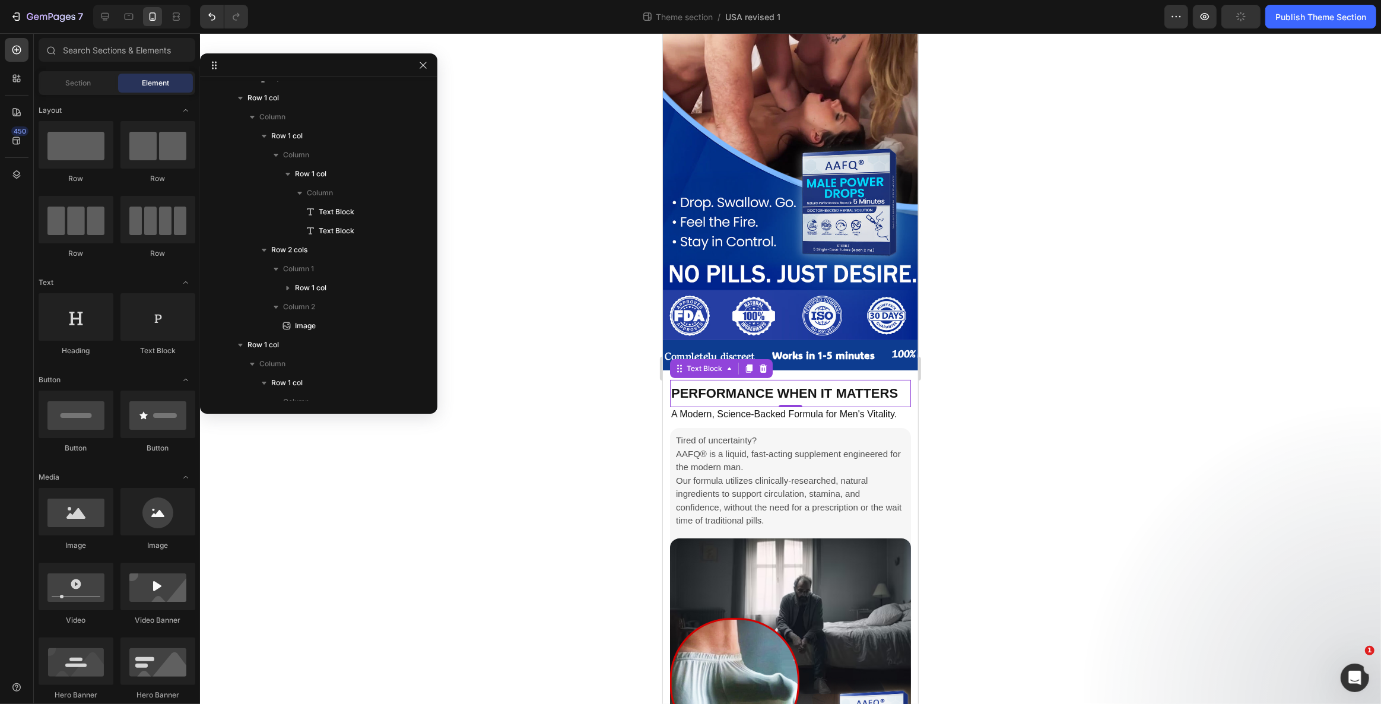
click at [700, 380] on div "Performance When It Matters Text Block 0" at bounding box center [789, 393] width 241 height 27
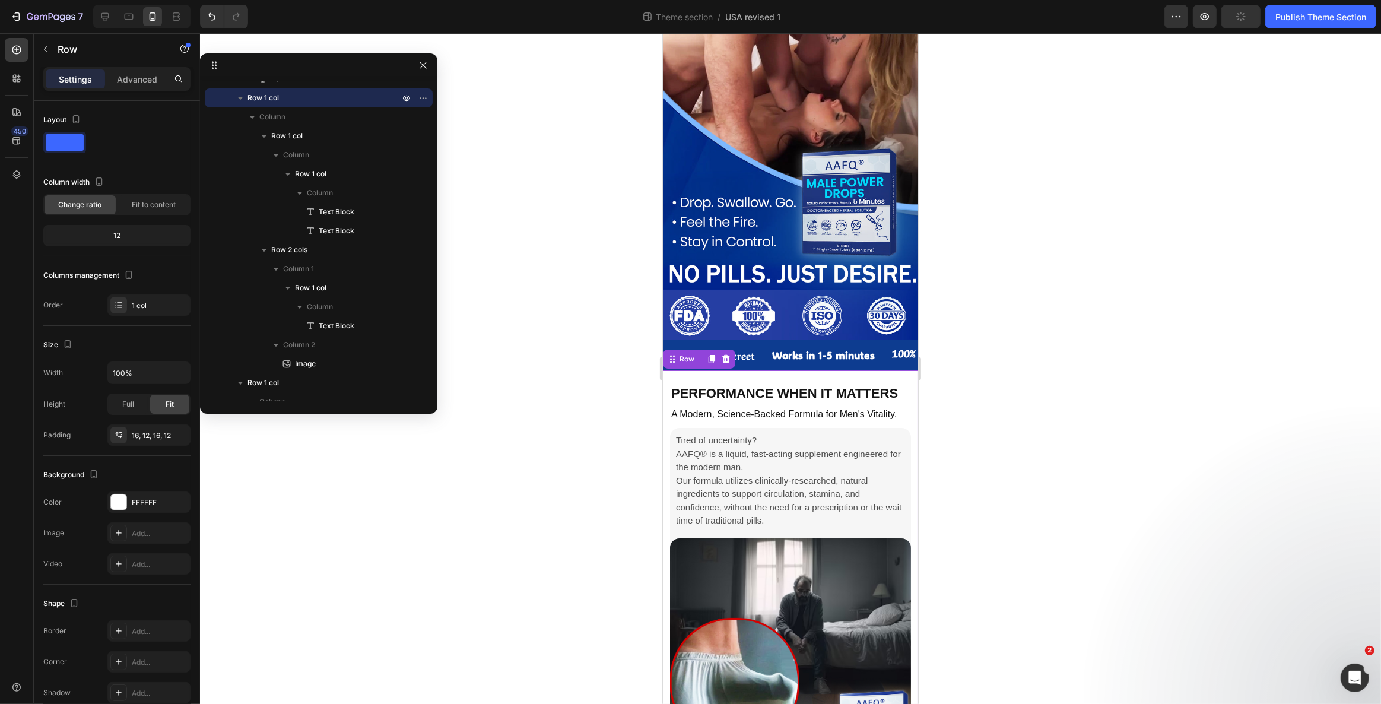
click at [821, 370] on div "Performance When It Matters Text Block A Modern, Science-Backed Formula for Men…" at bounding box center [789, 580] width 255 height 421
click at [146, 75] on p "Advanced" at bounding box center [137, 79] width 40 height 12
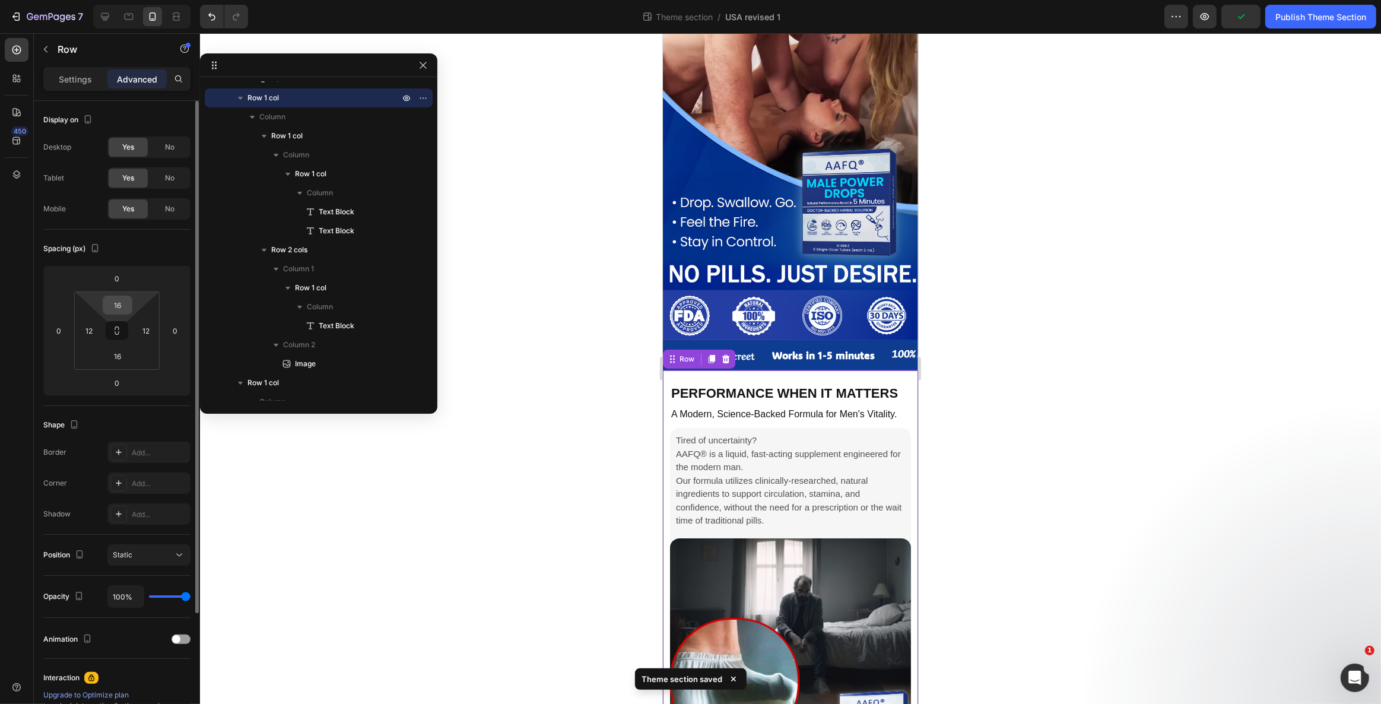
click at [122, 309] on input "16" at bounding box center [118, 305] width 24 height 18
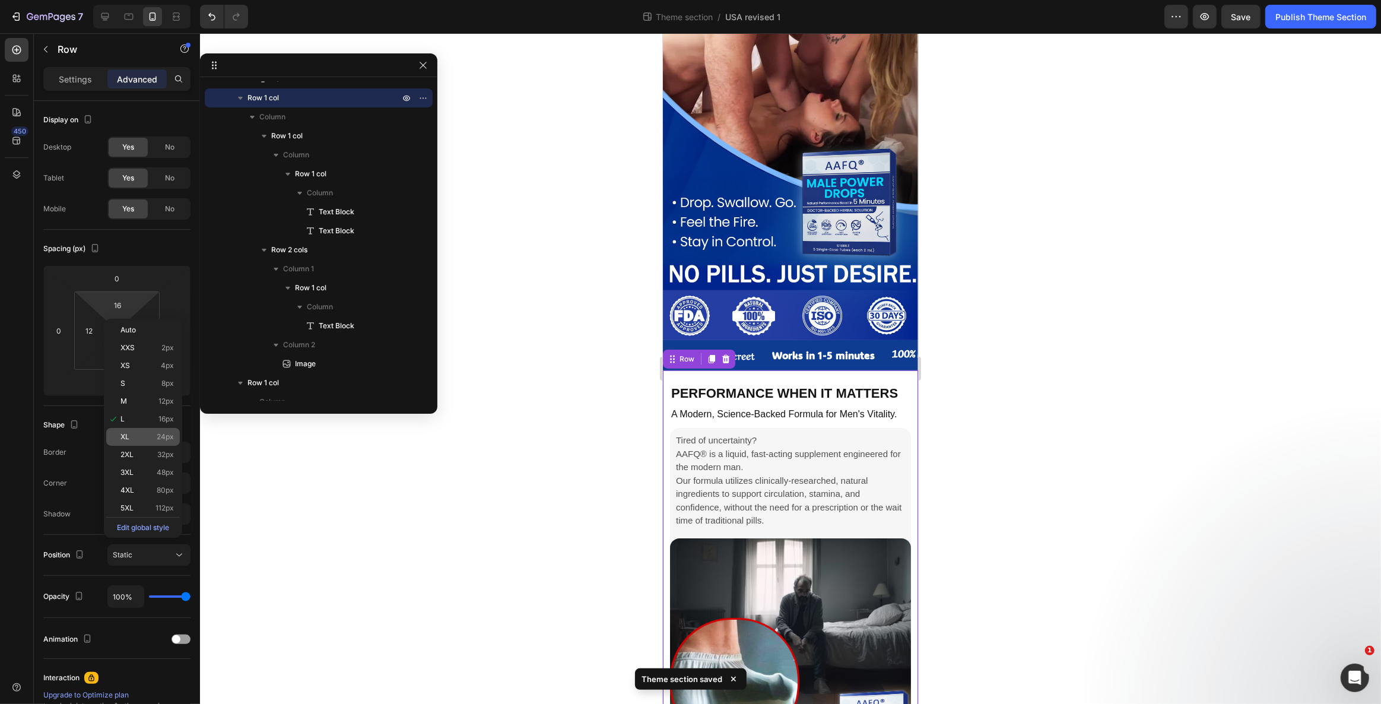
click at [133, 433] on p "XL 24px" at bounding box center [146, 437] width 53 height 8
type input "24"
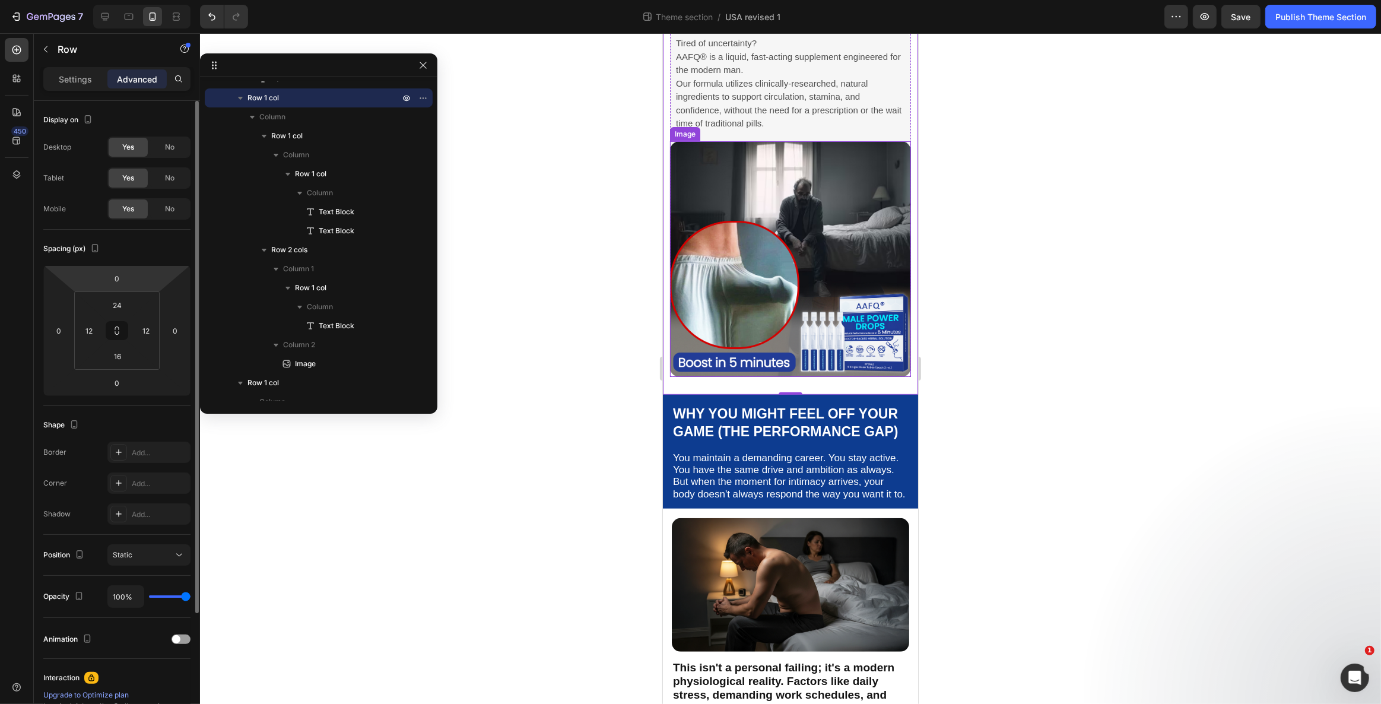
scroll to position [503, 0]
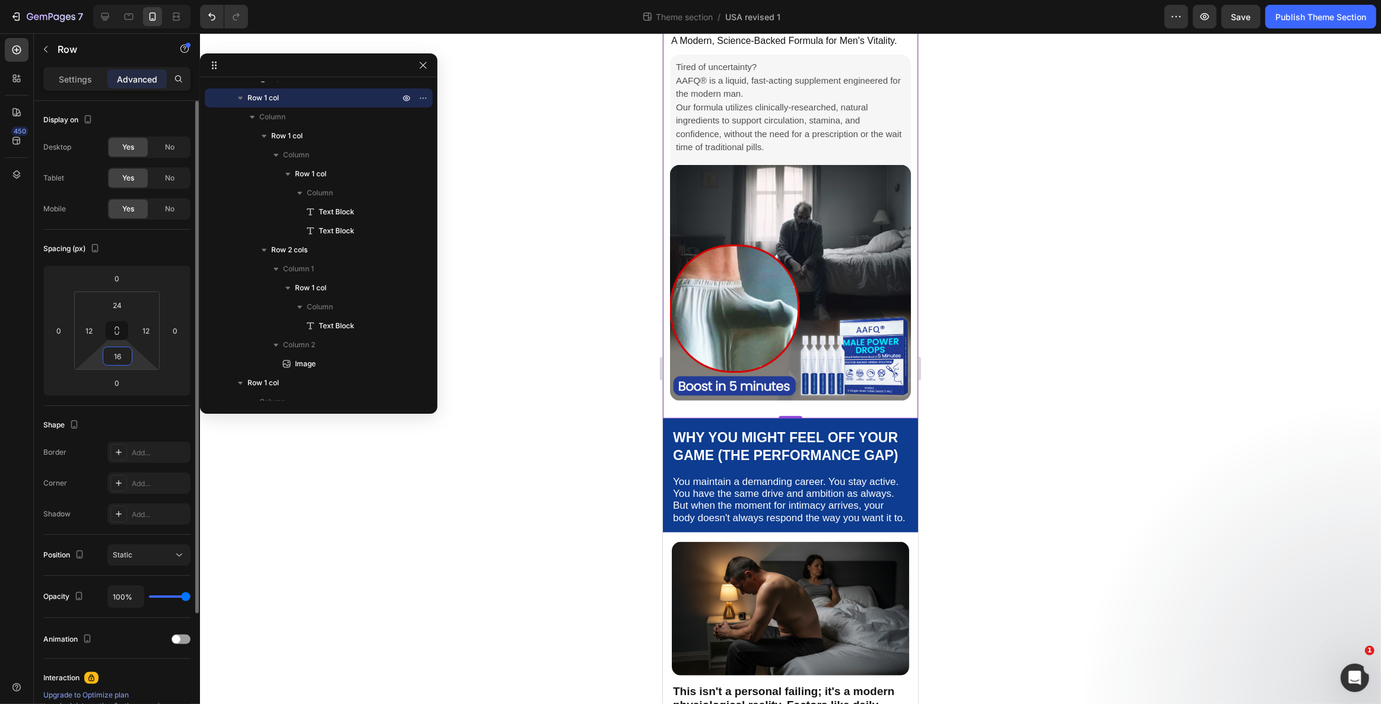
click at [128, 351] on input "16" at bounding box center [118, 356] width 24 height 18
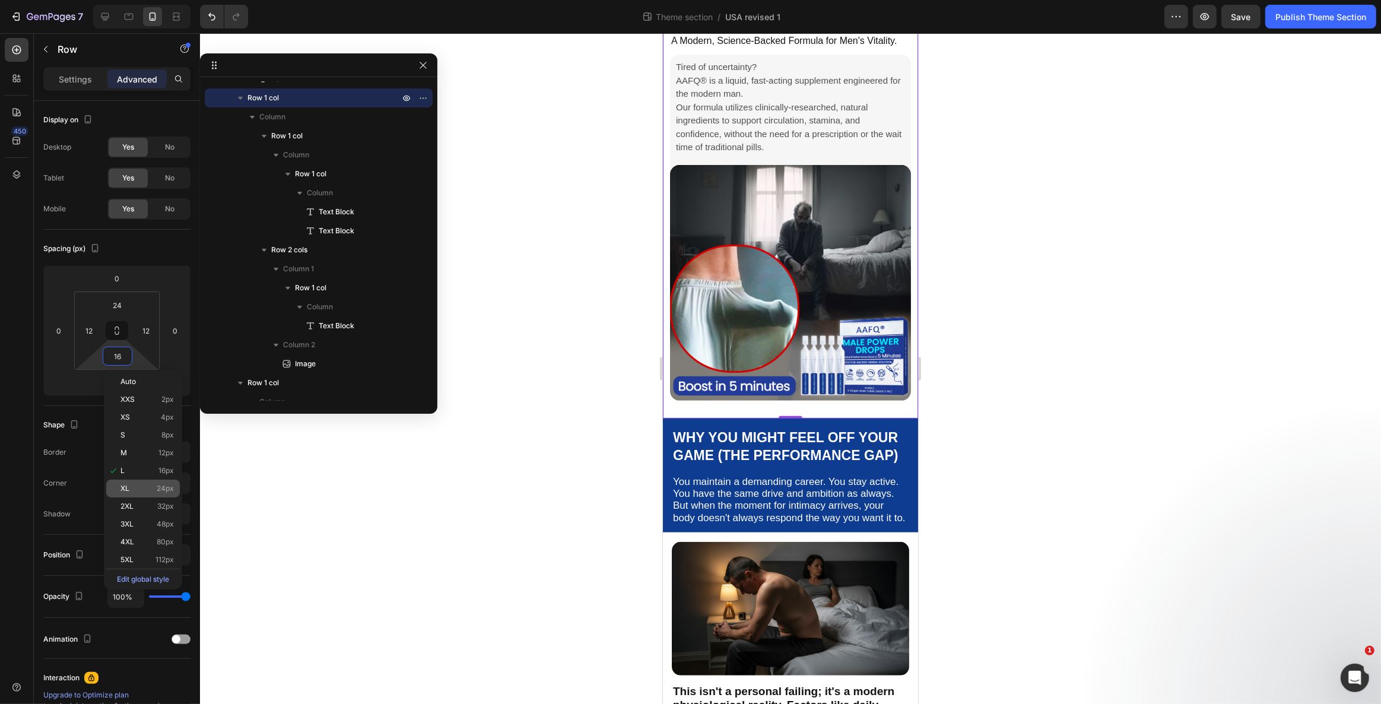
click at [131, 488] on p "XL 24px" at bounding box center [146, 488] width 53 height 8
type input "24"
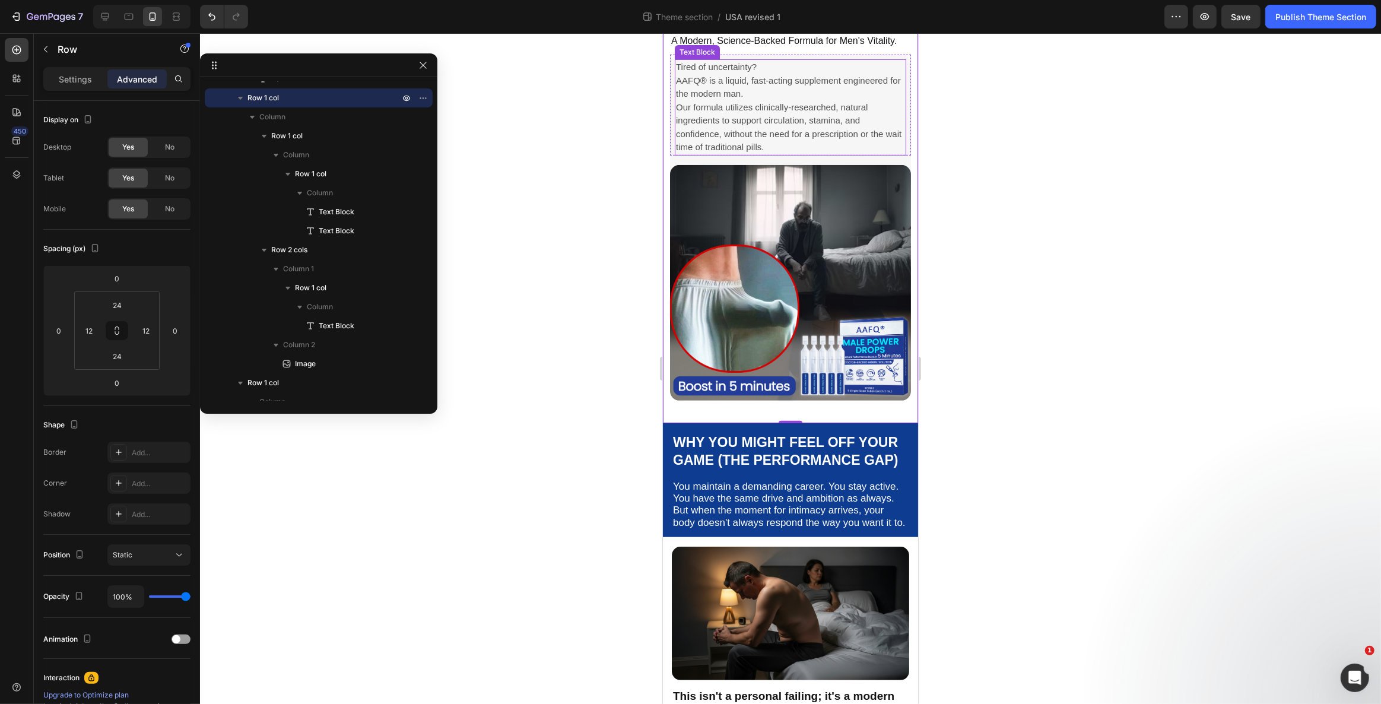
scroll to position [629, 0]
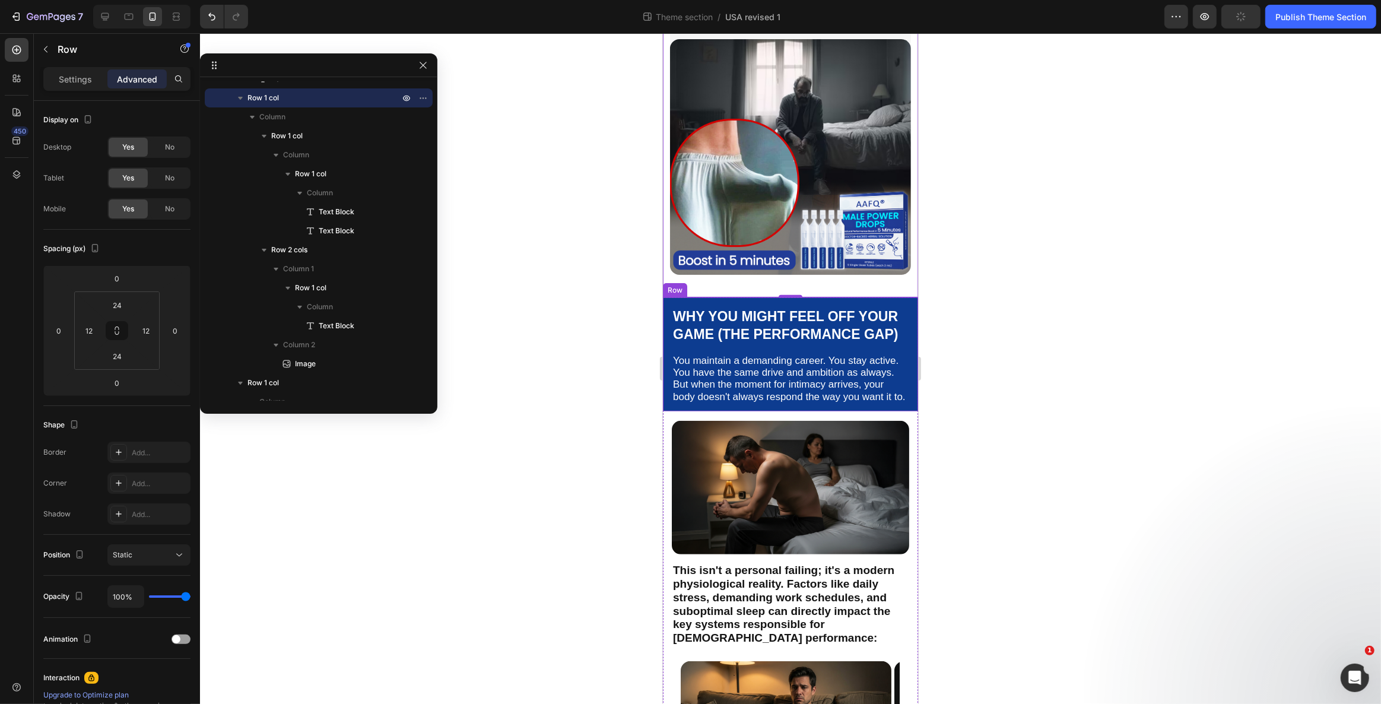
click at [665, 322] on div "Why You Might Feel Off Your Game (The Performance Gap) Text Block You maintain …" at bounding box center [789, 354] width 255 height 114
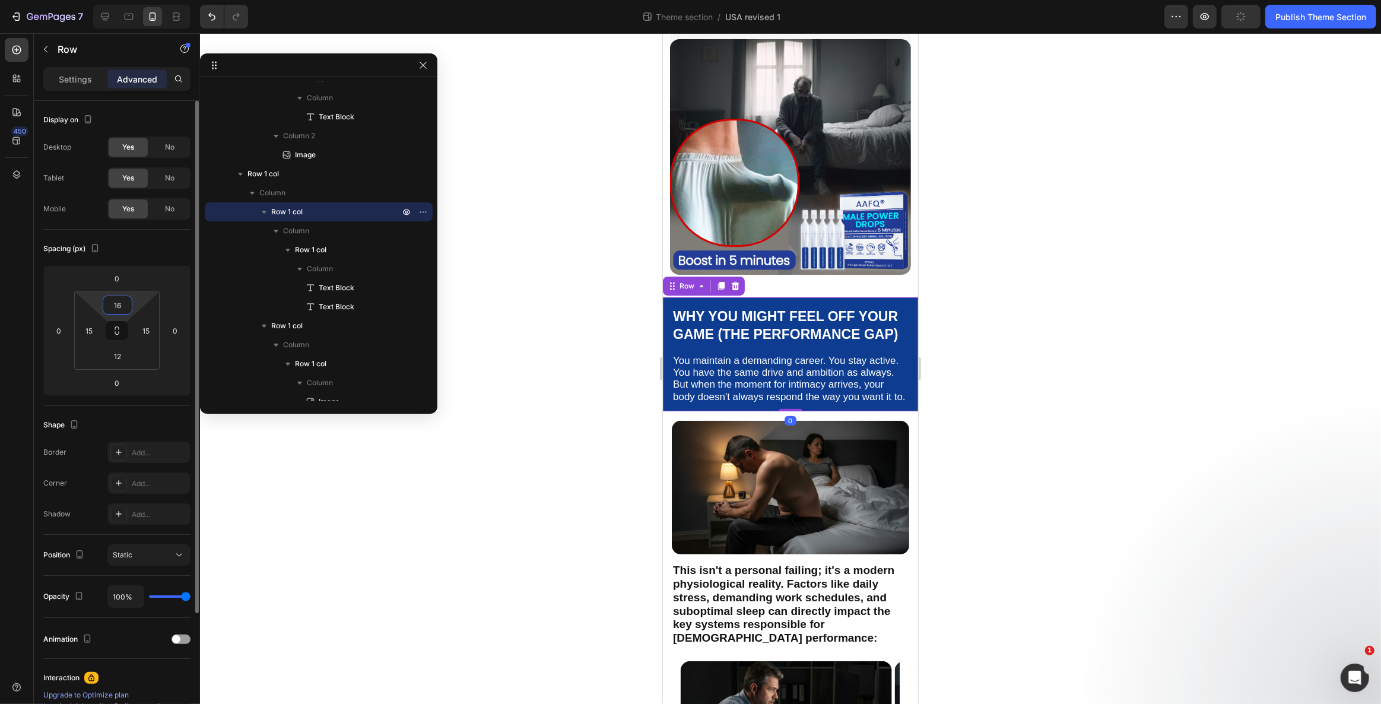
click at [122, 302] on input "16" at bounding box center [118, 305] width 24 height 18
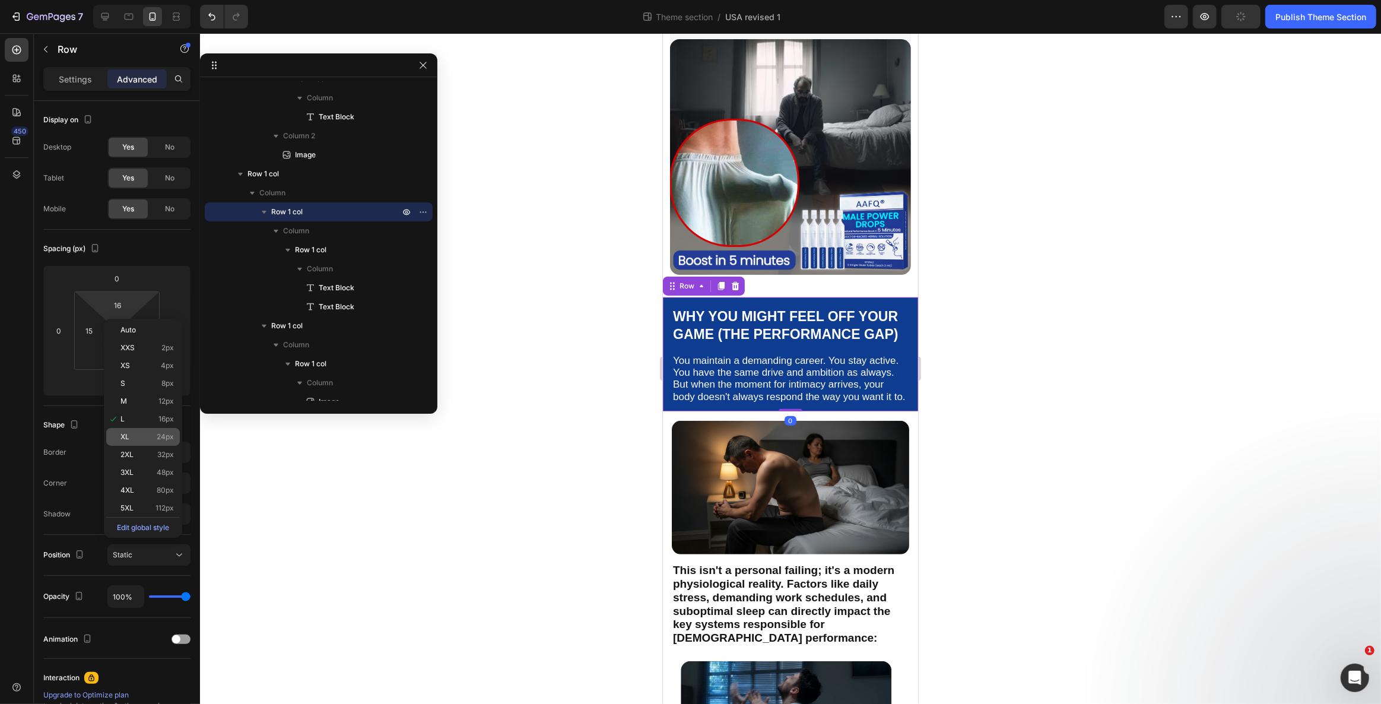
click at [141, 444] on div "XL 24px" at bounding box center [143, 437] width 74 height 18
type input "24"
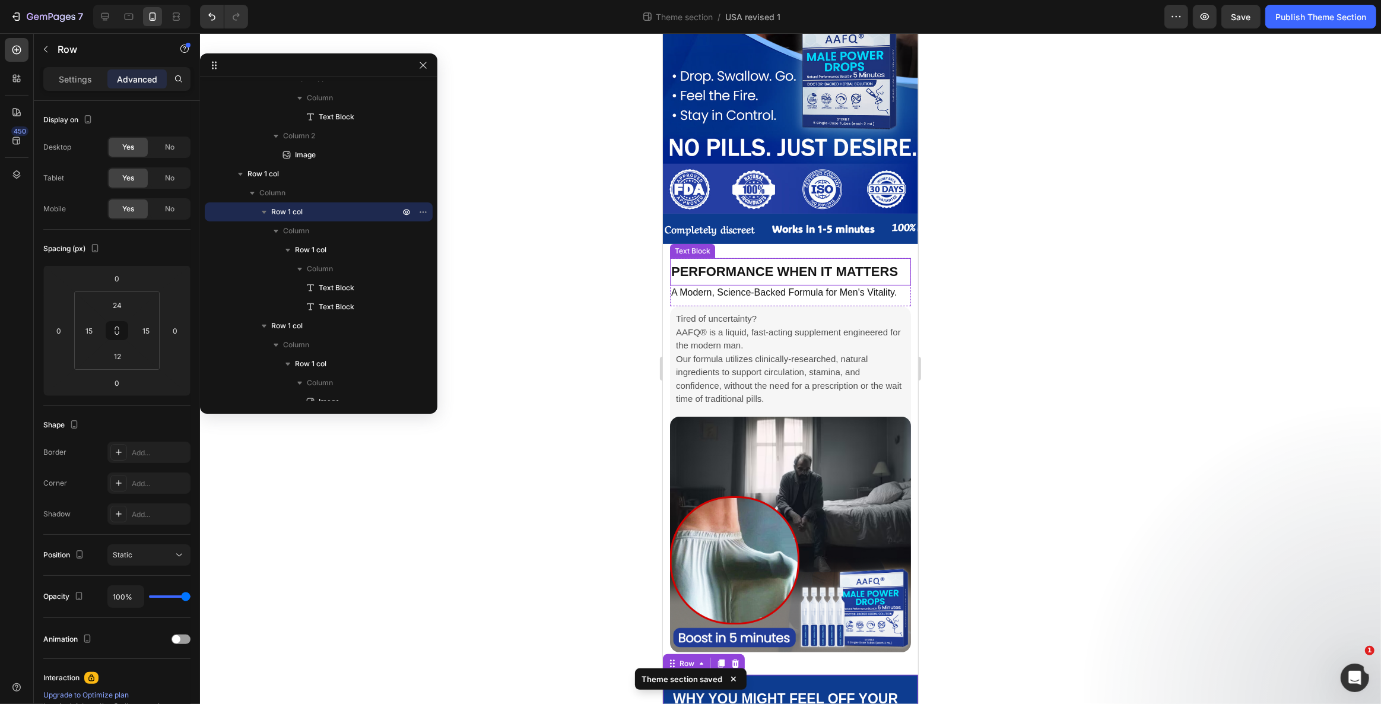
scroll to position [221, 0]
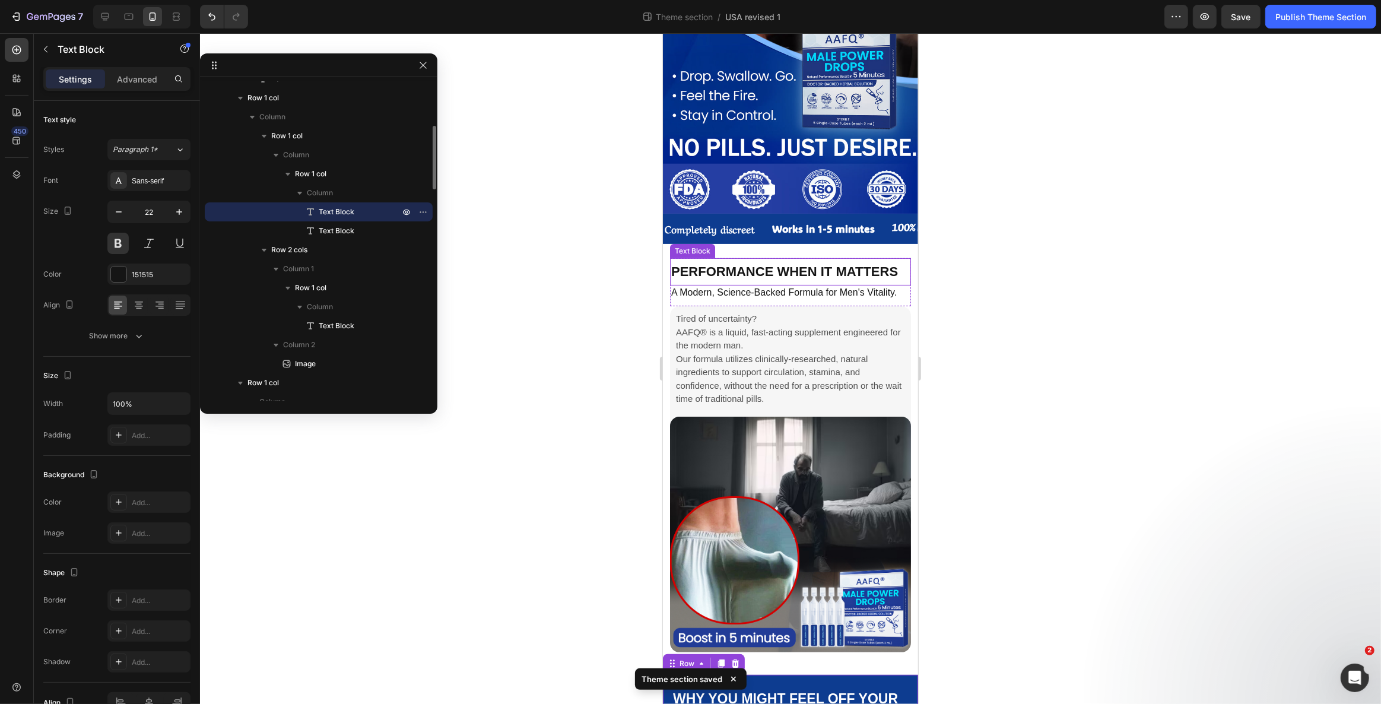
click at [793, 264] on p "Performance When It Matters" at bounding box center [789, 271] width 239 height 15
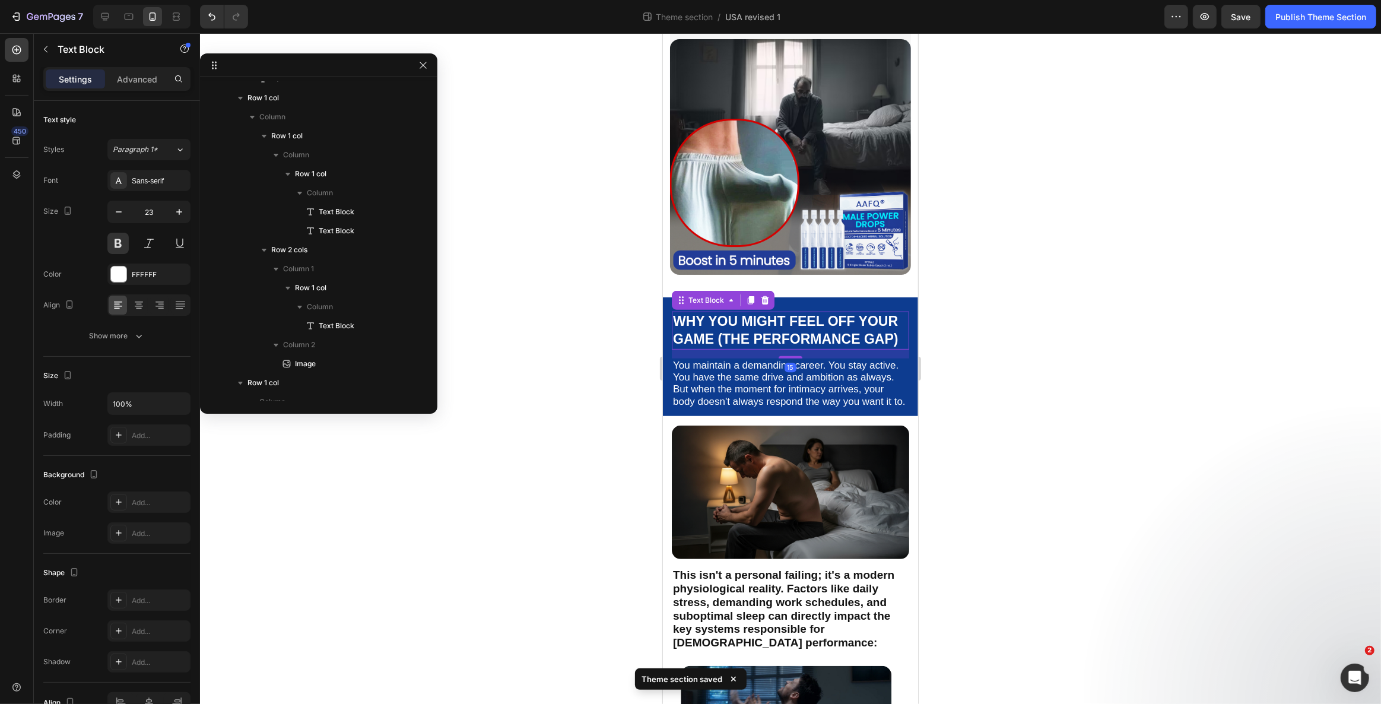
scroll to position [506, 0]
click at [797, 313] on p "Why You Might Feel Off Your Game (The Performance Gap)" at bounding box center [789, 331] width 235 height 36
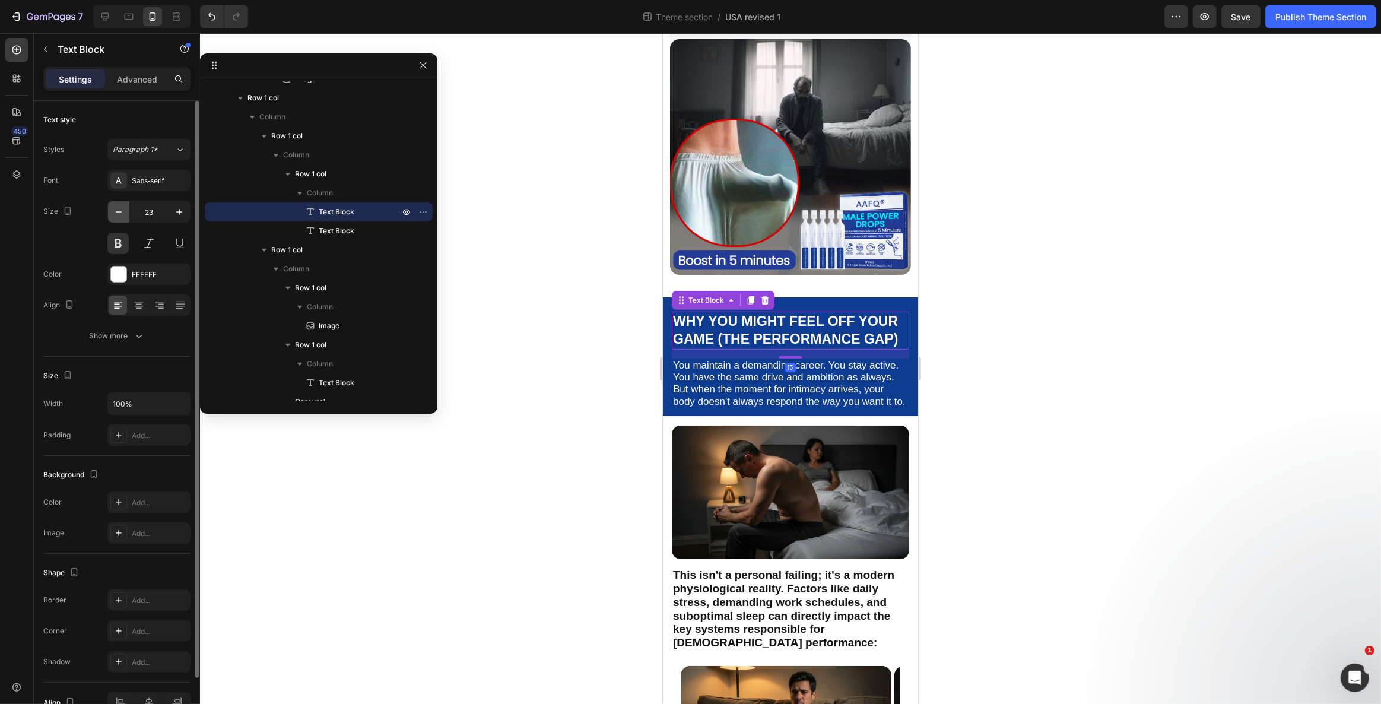
click at [118, 212] on icon "button" at bounding box center [119, 212] width 12 height 12
type input "22"
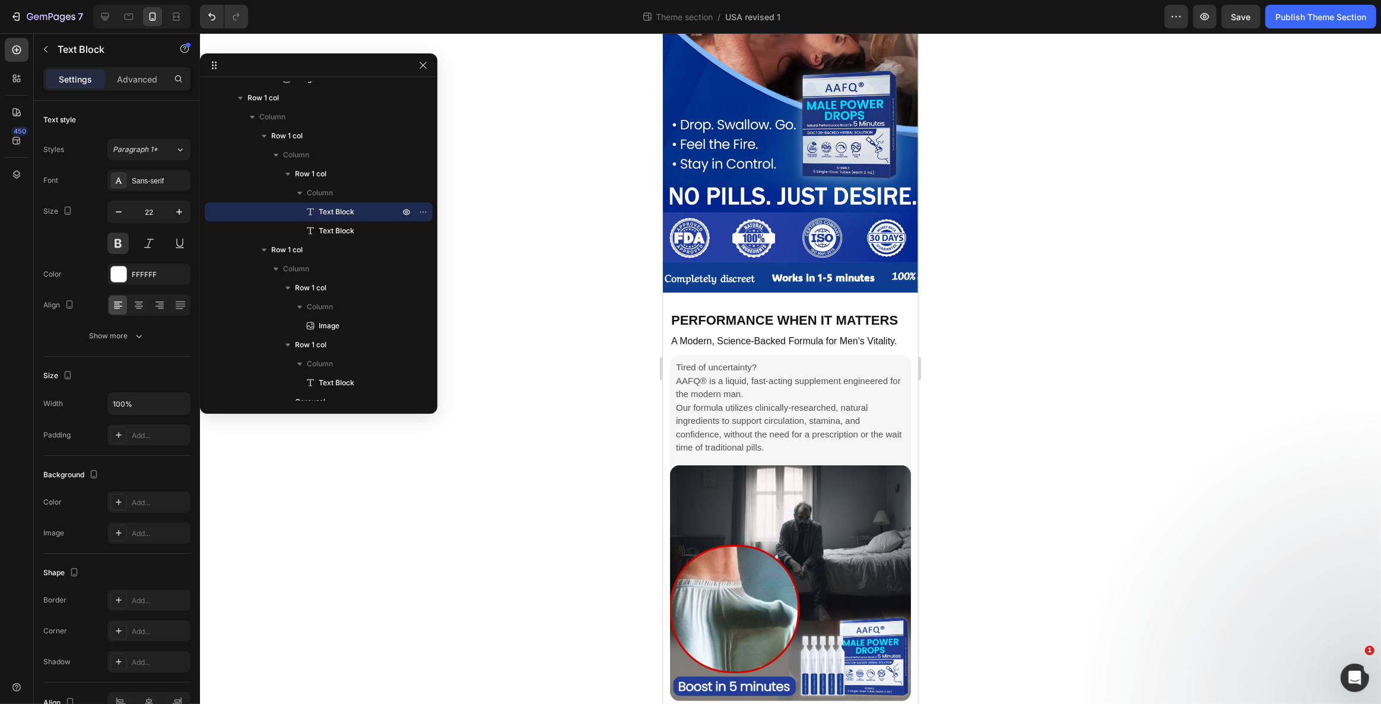
scroll to position [125, 0]
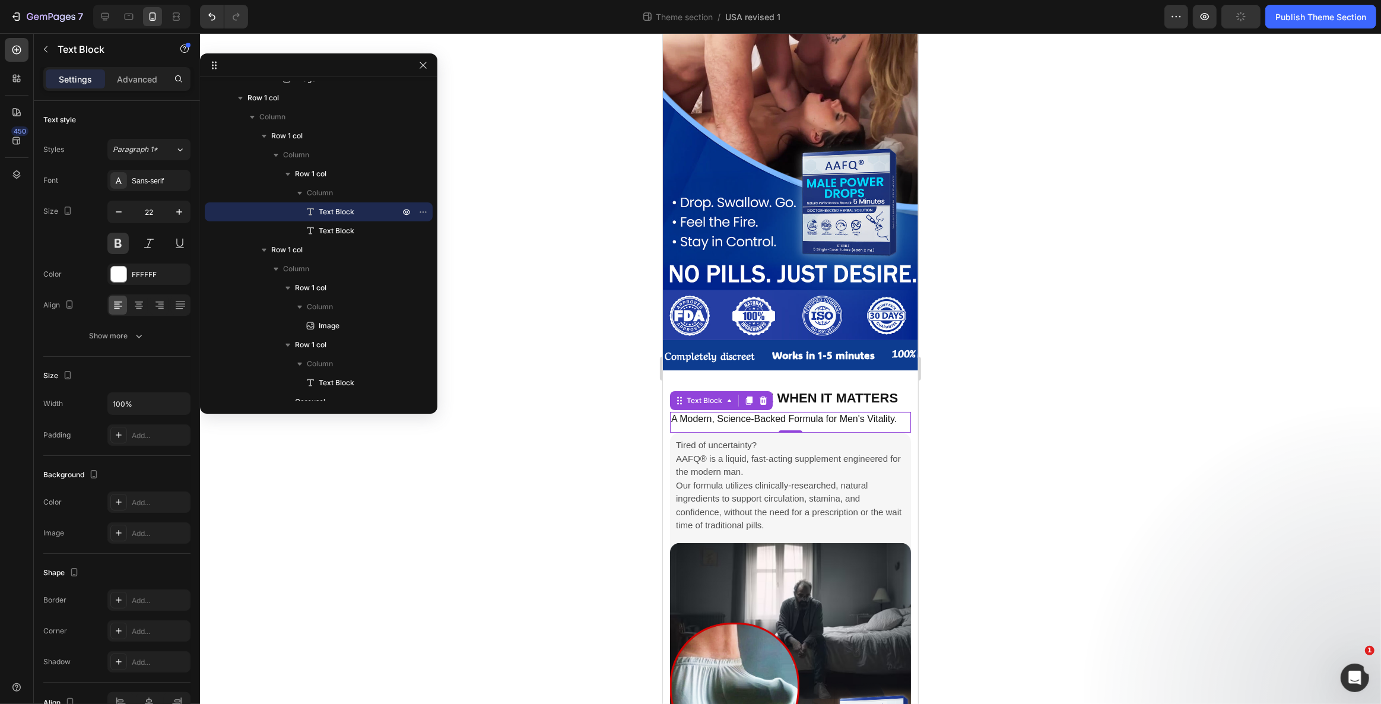
click at [781, 413] on p "A Modern, Science-Backed Formula for Men's Vitality." at bounding box center [789, 418] width 239 height 11
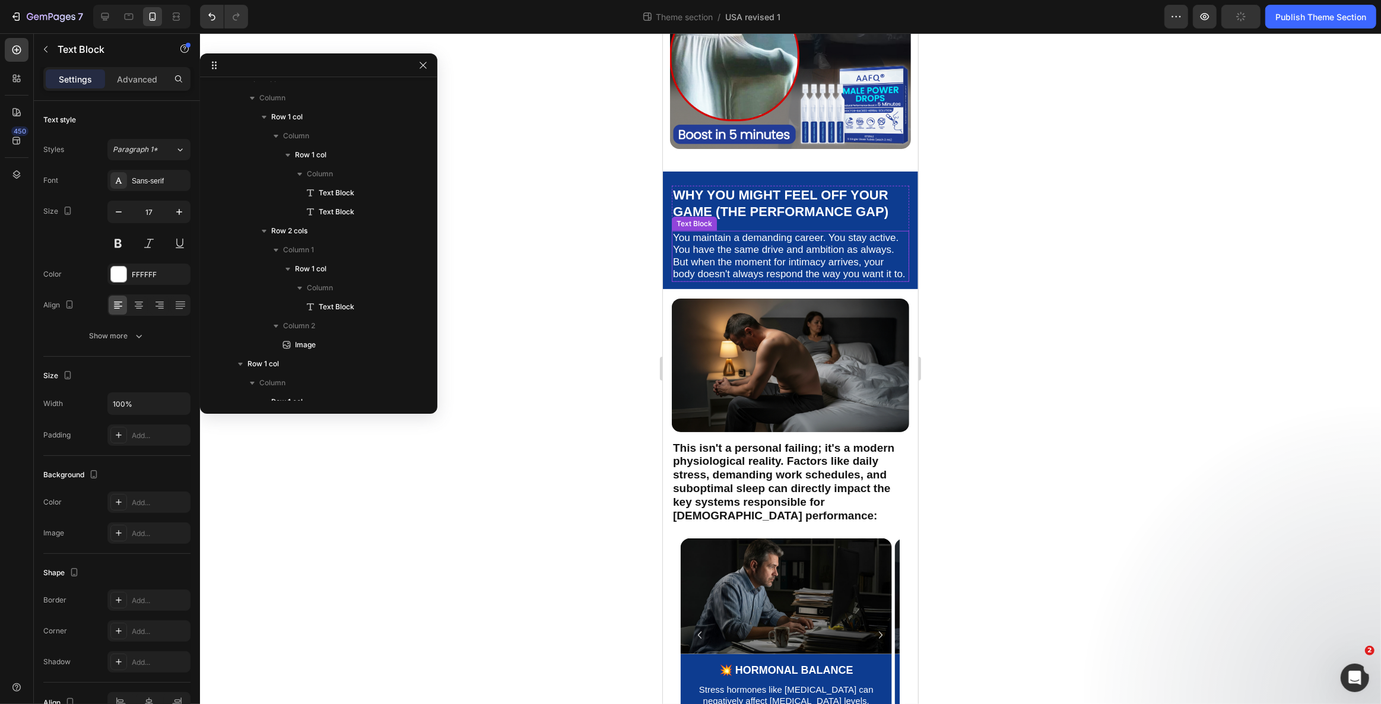
scroll to position [525, 0]
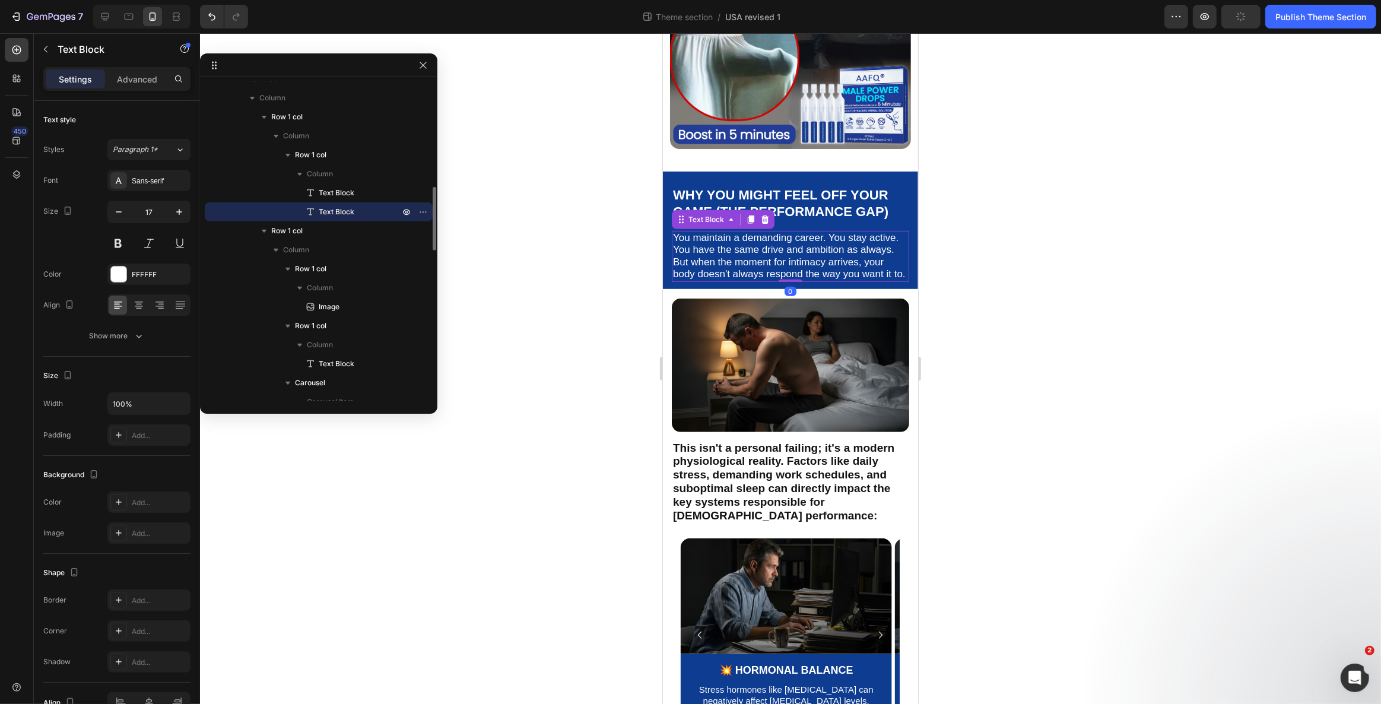
click at [727, 253] on p "You maintain a demanding career. You stay active. You have the same drive and a…" at bounding box center [789, 256] width 235 height 49
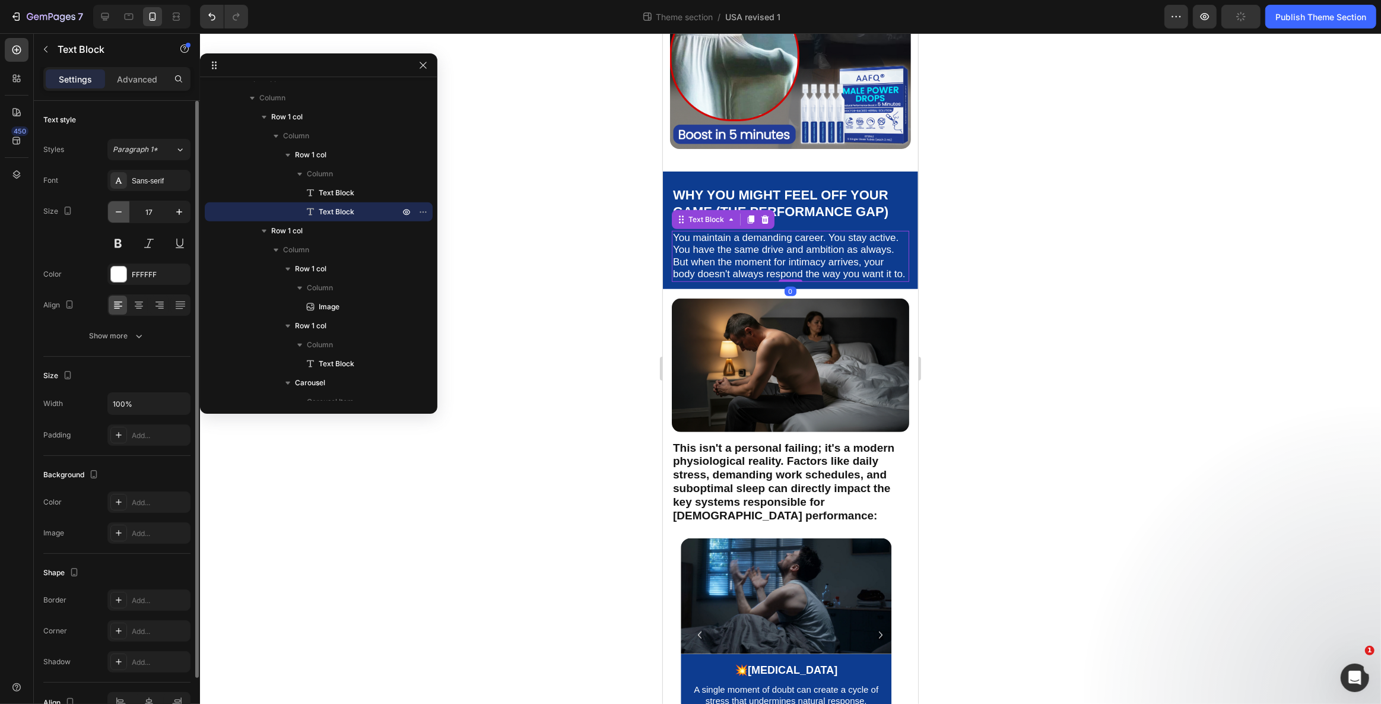
click at [121, 214] on icon "button" at bounding box center [119, 212] width 12 height 12
type input "16"
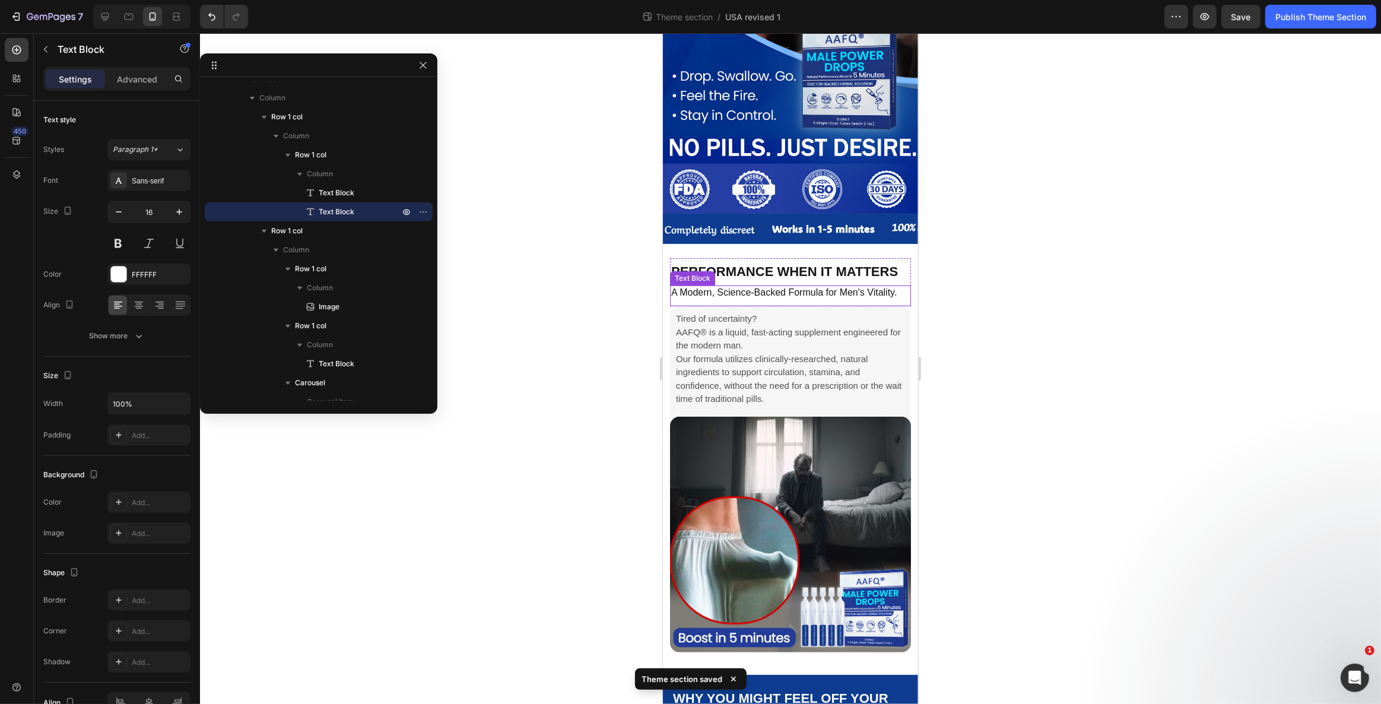
scroll to position [240, 0]
click at [800, 287] on p "A Modern, Science-Backed Formula for Men's Vitality." at bounding box center [789, 292] width 239 height 11
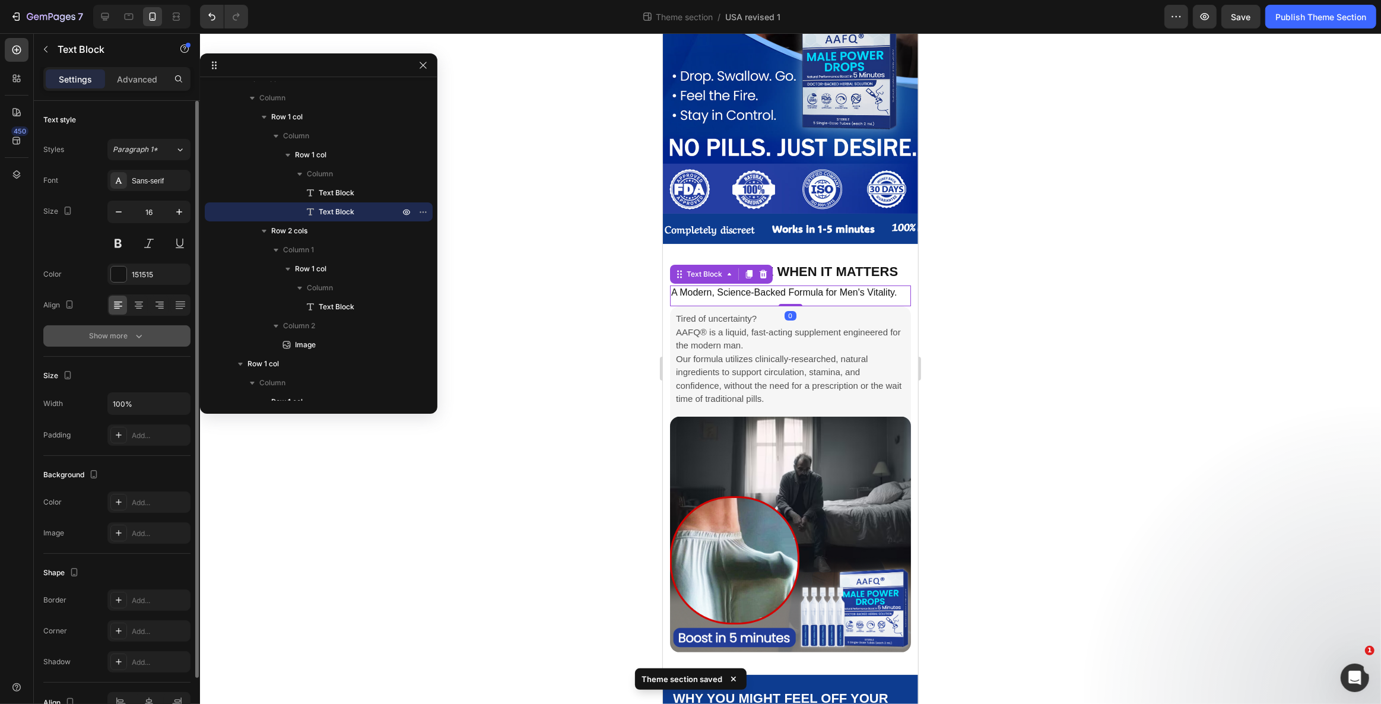
click at [142, 335] on icon "button" at bounding box center [139, 336] width 12 height 12
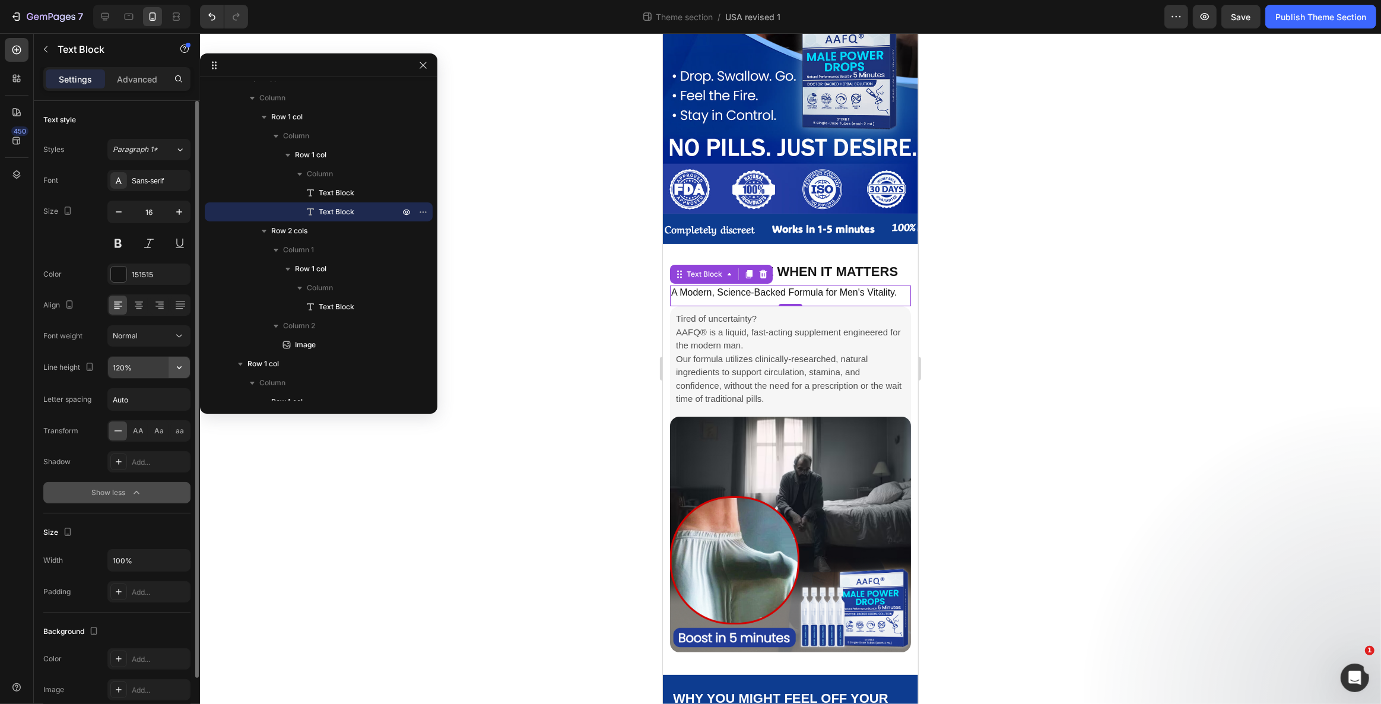
click at [178, 366] on icon "button" at bounding box center [179, 367] width 12 height 12
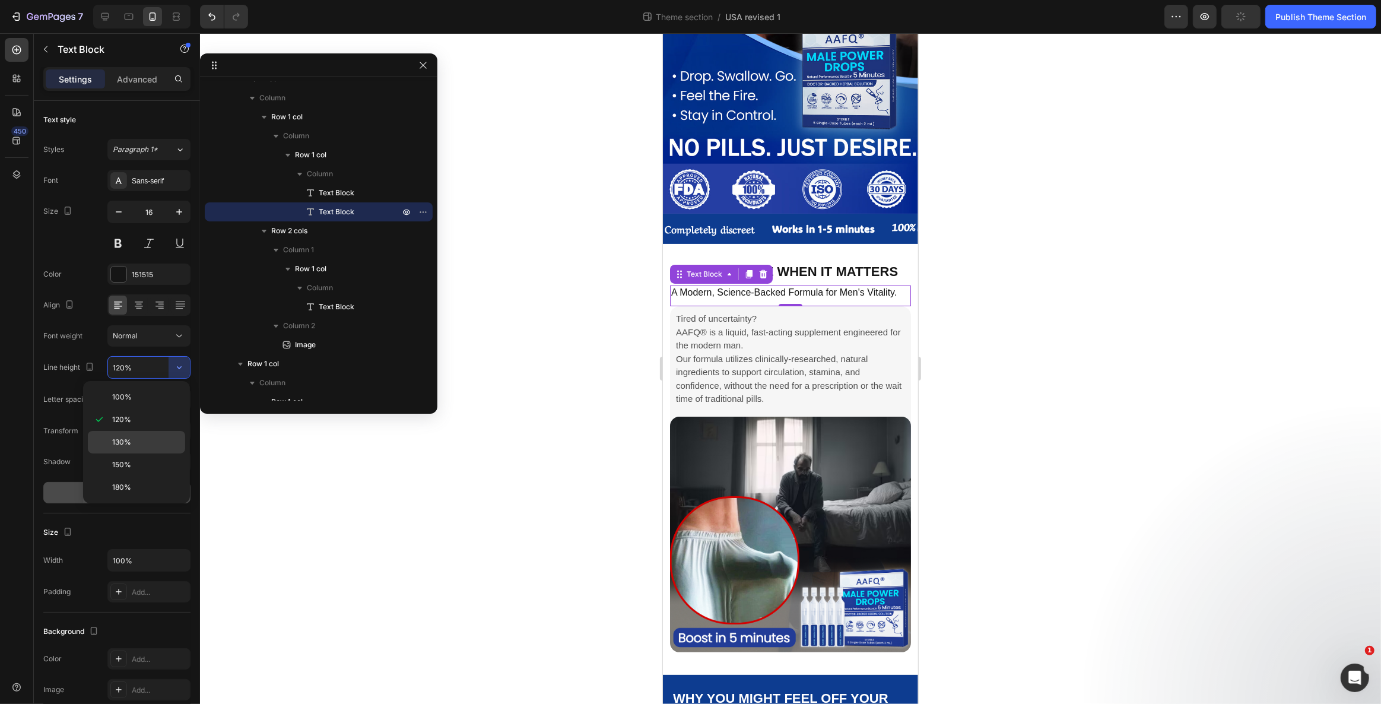
click at [139, 453] on div "130%" at bounding box center [136, 464] width 97 height 23
type input "130%"
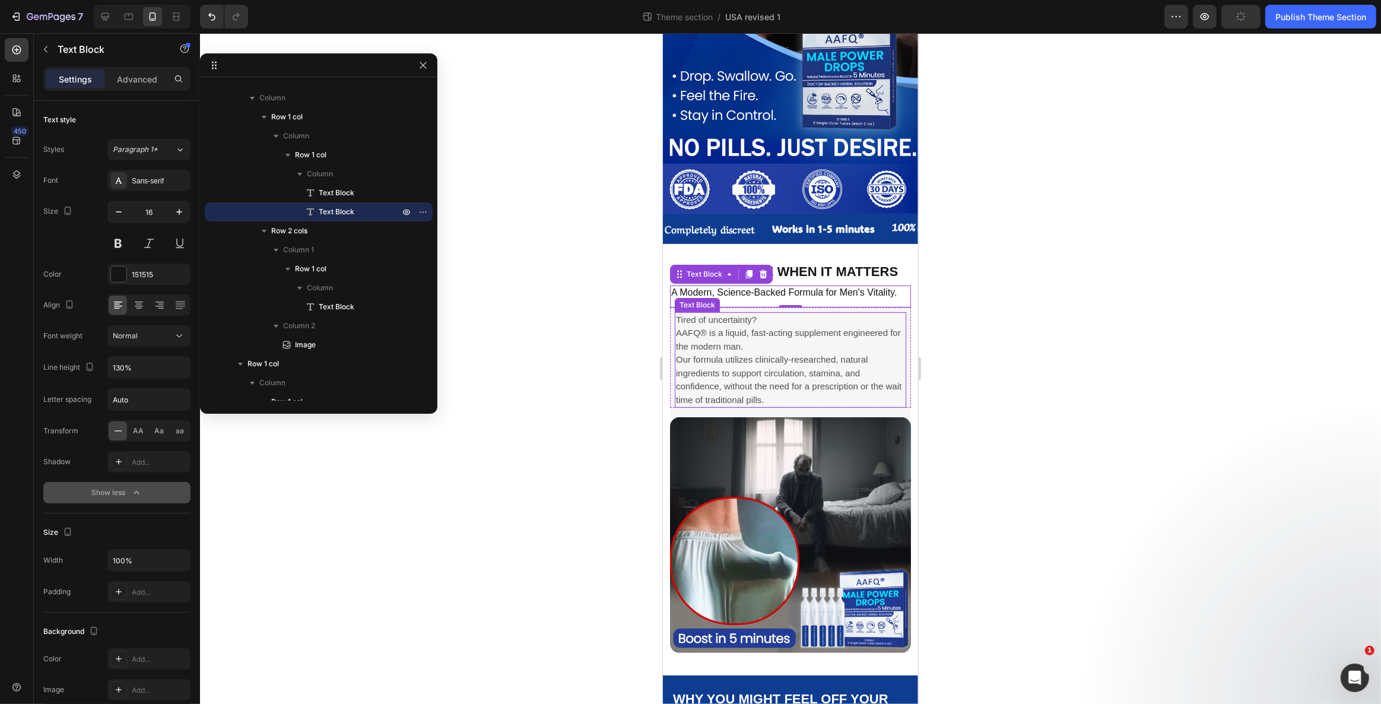
click at [756, 353] on p "Our formula utilizes clinically-researched, natural ingredients to support circ…" at bounding box center [789, 379] width 229 height 53
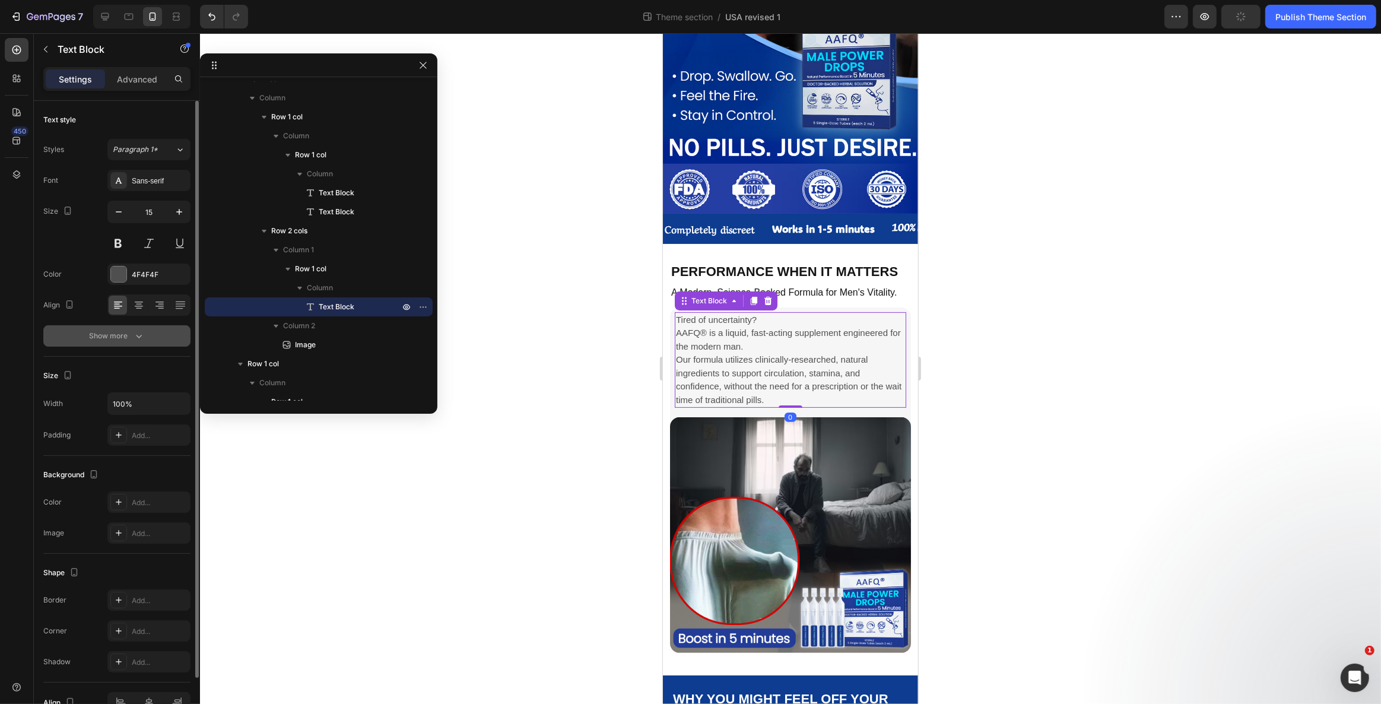
click at [142, 332] on icon "button" at bounding box center [139, 336] width 12 height 12
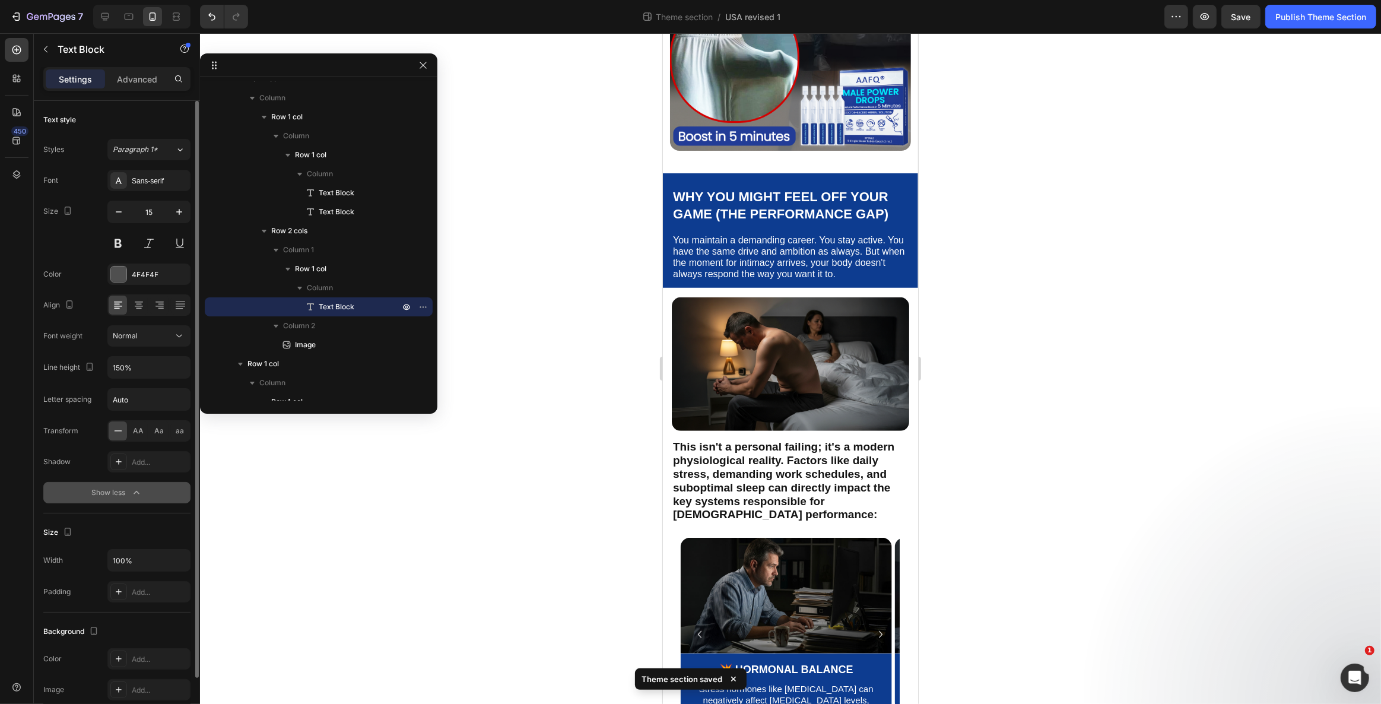
scroll to position [755, 0]
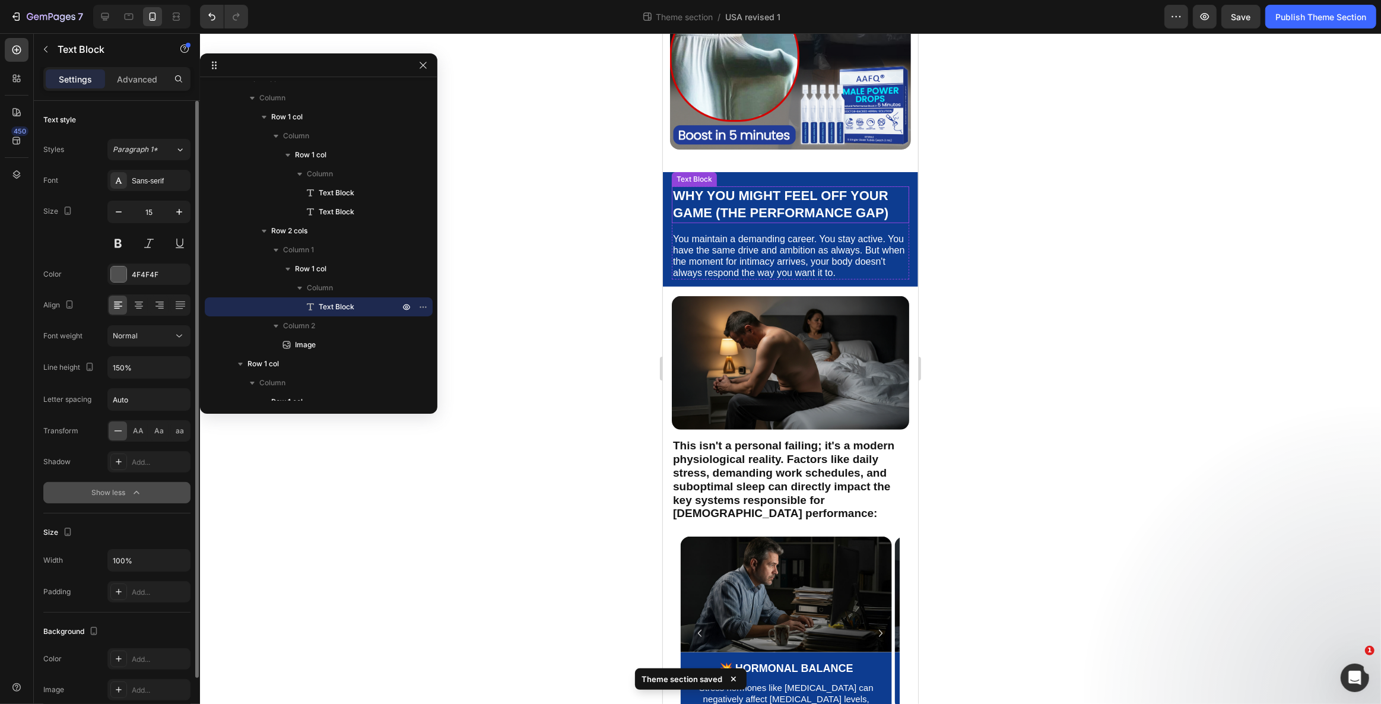
click at [758, 201] on p "Why You Might Feel Off Your Game (The Performance Gap)" at bounding box center [789, 204] width 235 height 34
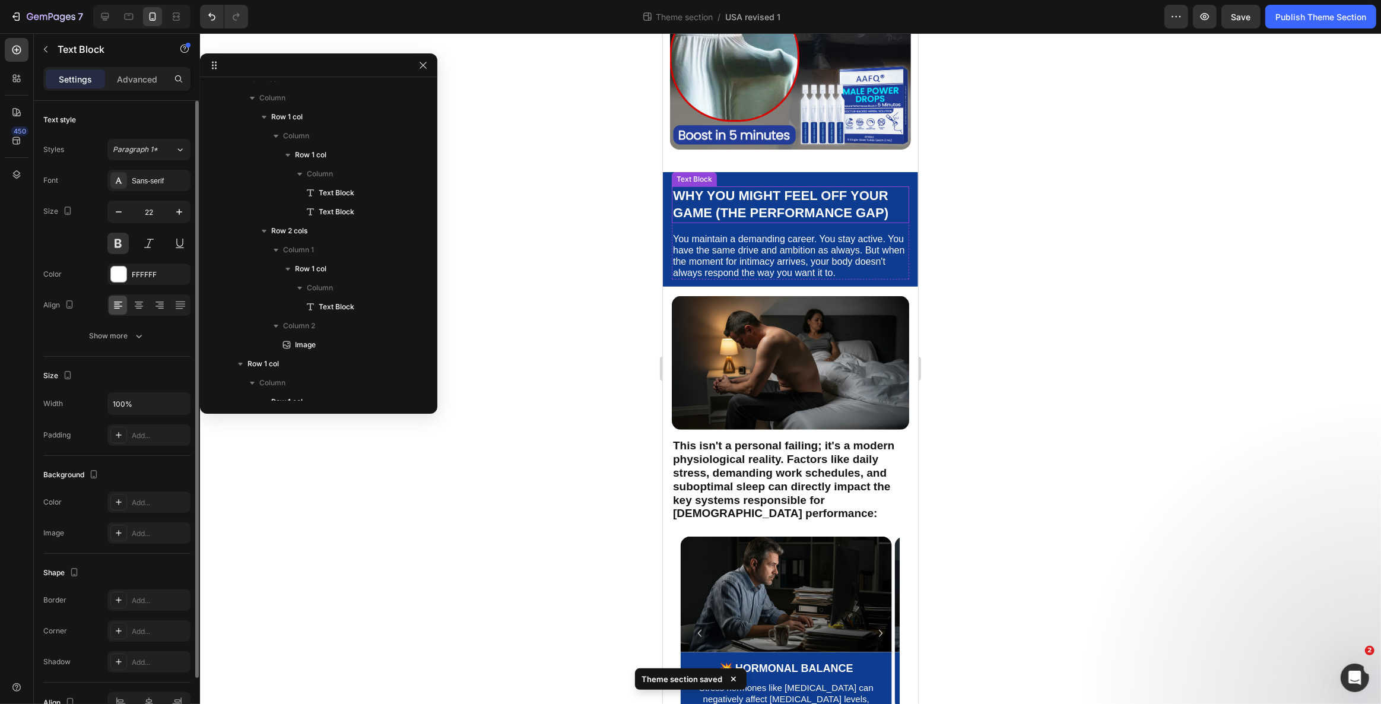
scroll to position [506, 0]
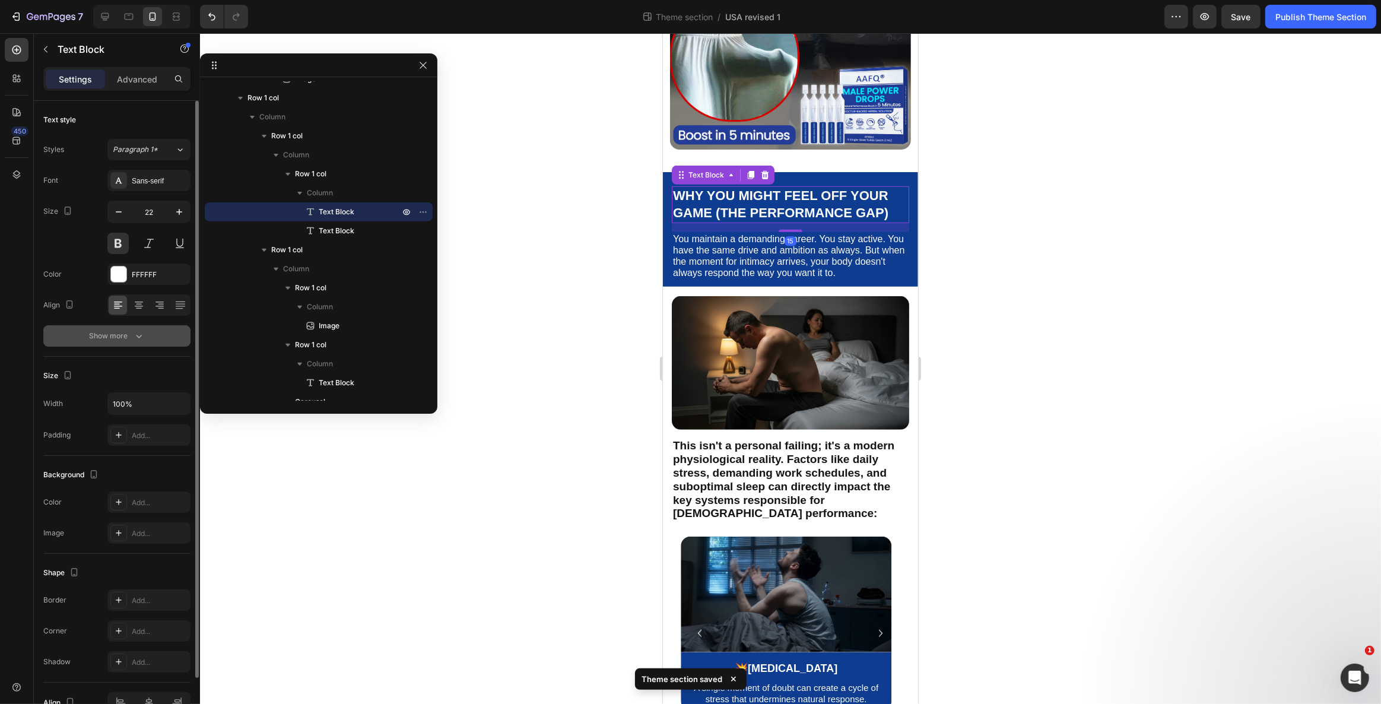
click at [147, 333] on button "Show more" at bounding box center [116, 335] width 147 height 21
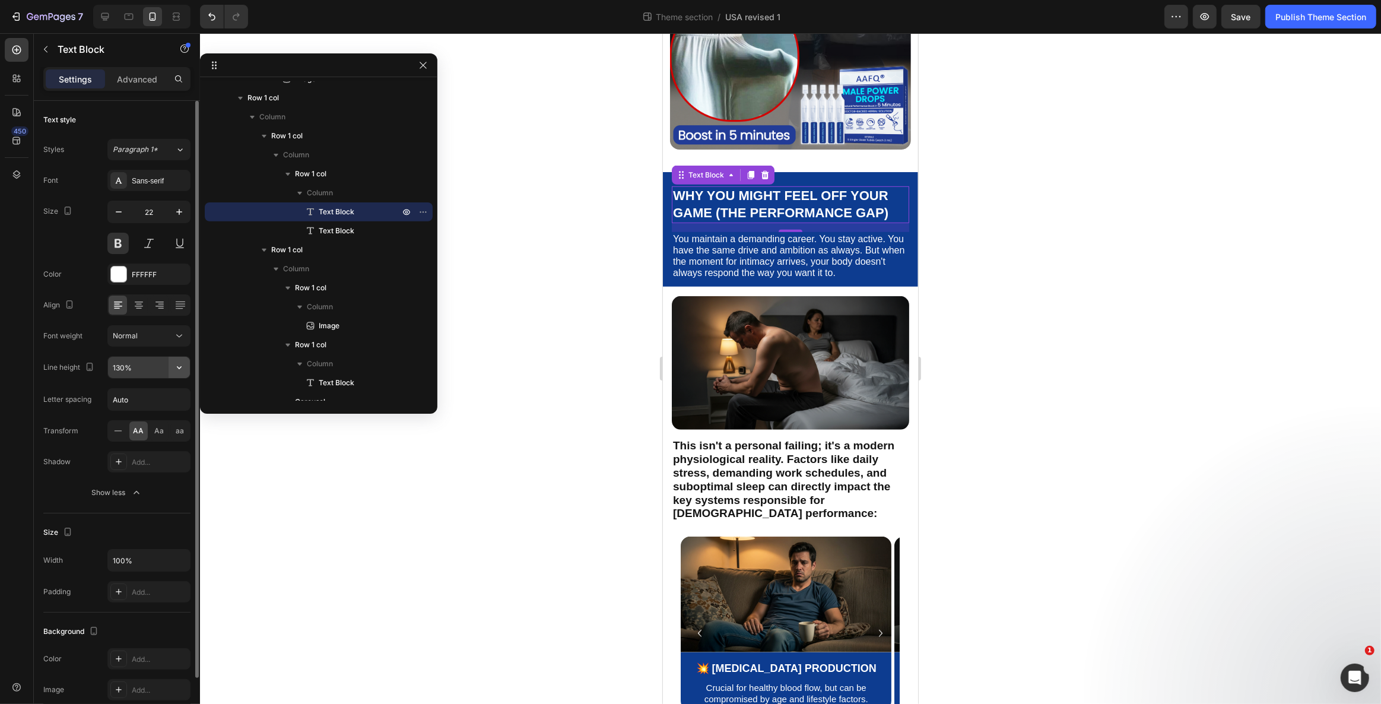
click at [183, 367] on icon "button" at bounding box center [179, 367] width 12 height 12
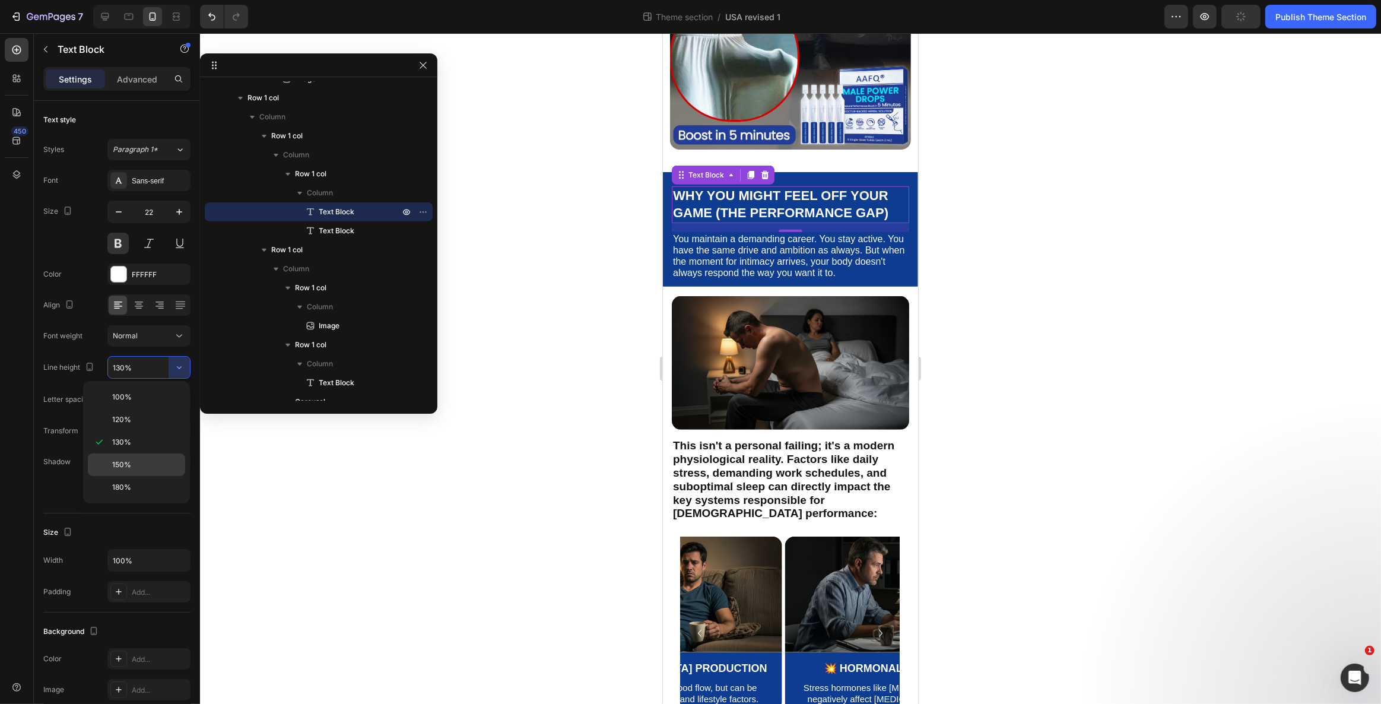
click at [168, 476] on div "150%" at bounding box center [136, 487] width 97 height 23
type input "150%"
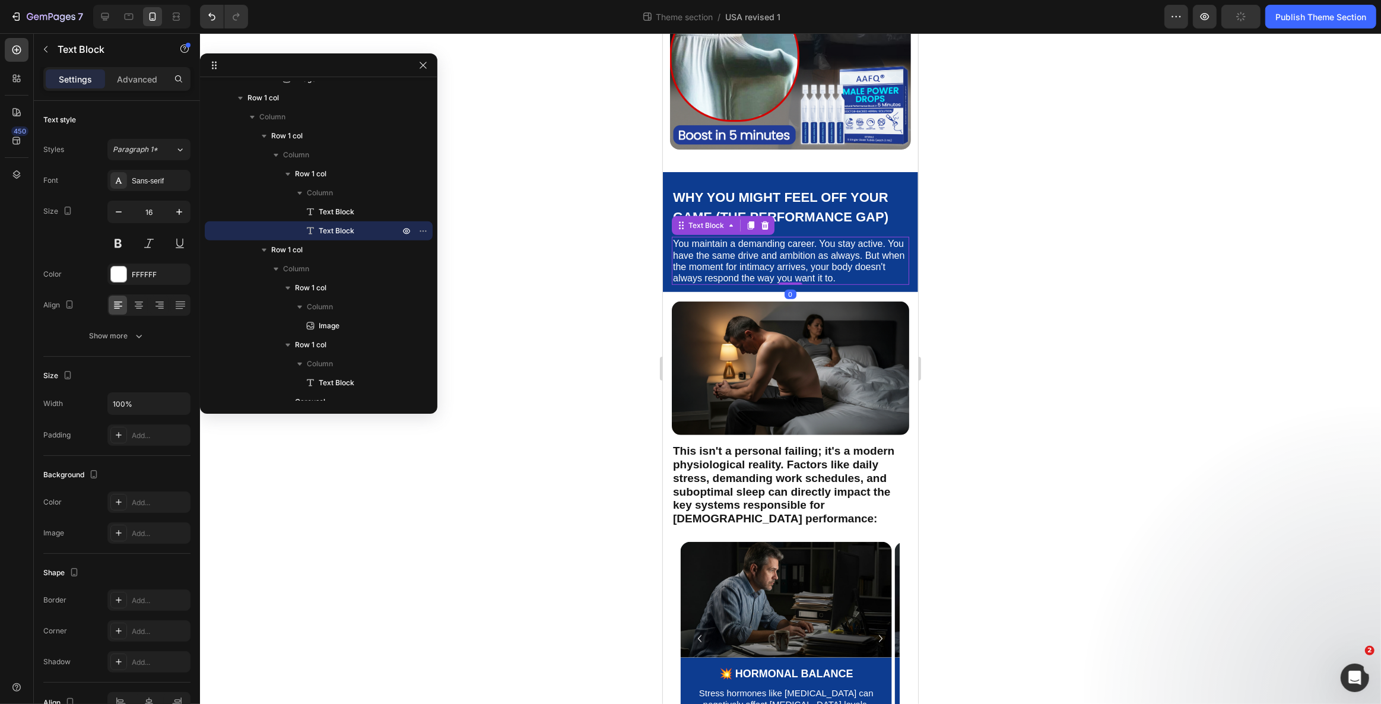
click at [843, 259] on p "You maintain a demanding career. You stay active. You have the same drive and a…" at bounding box center [789, 261] width 235 height 46
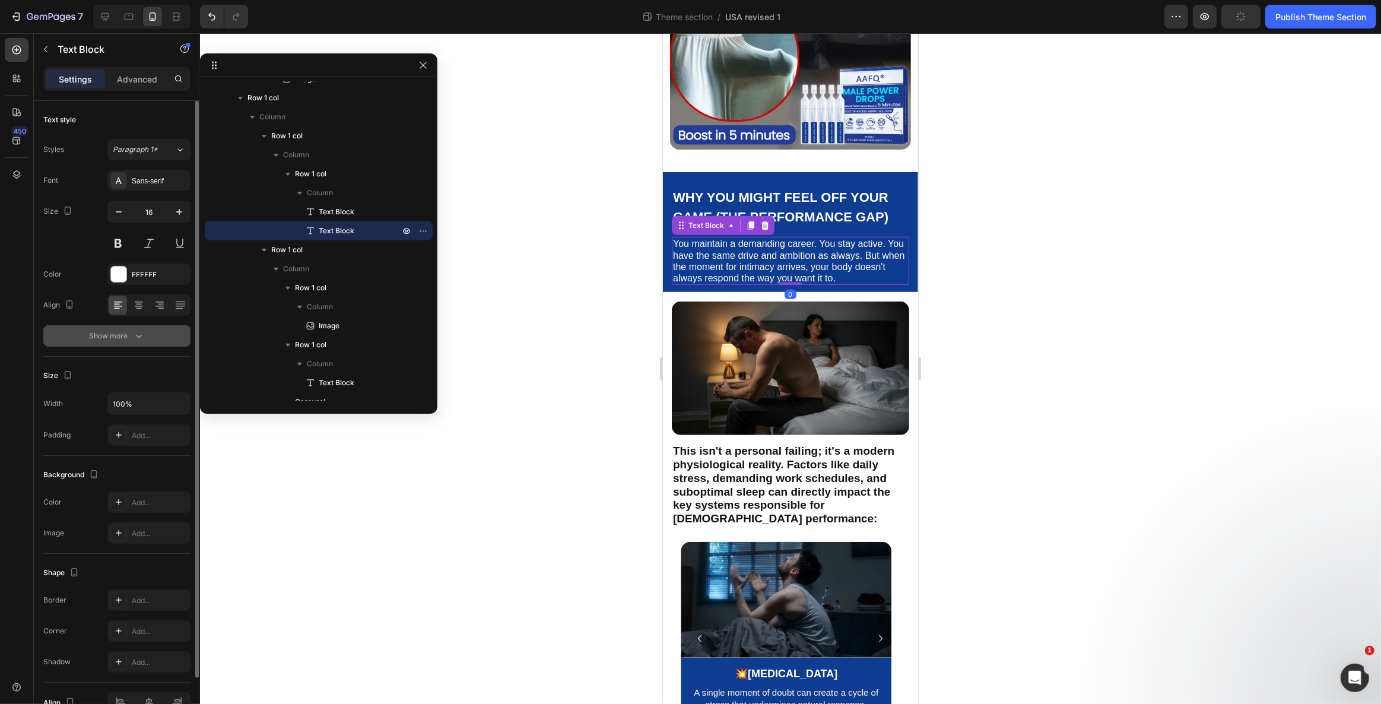
click at [142, 332] on icon "button" at bounding box center [139, 336] width 12 height 12
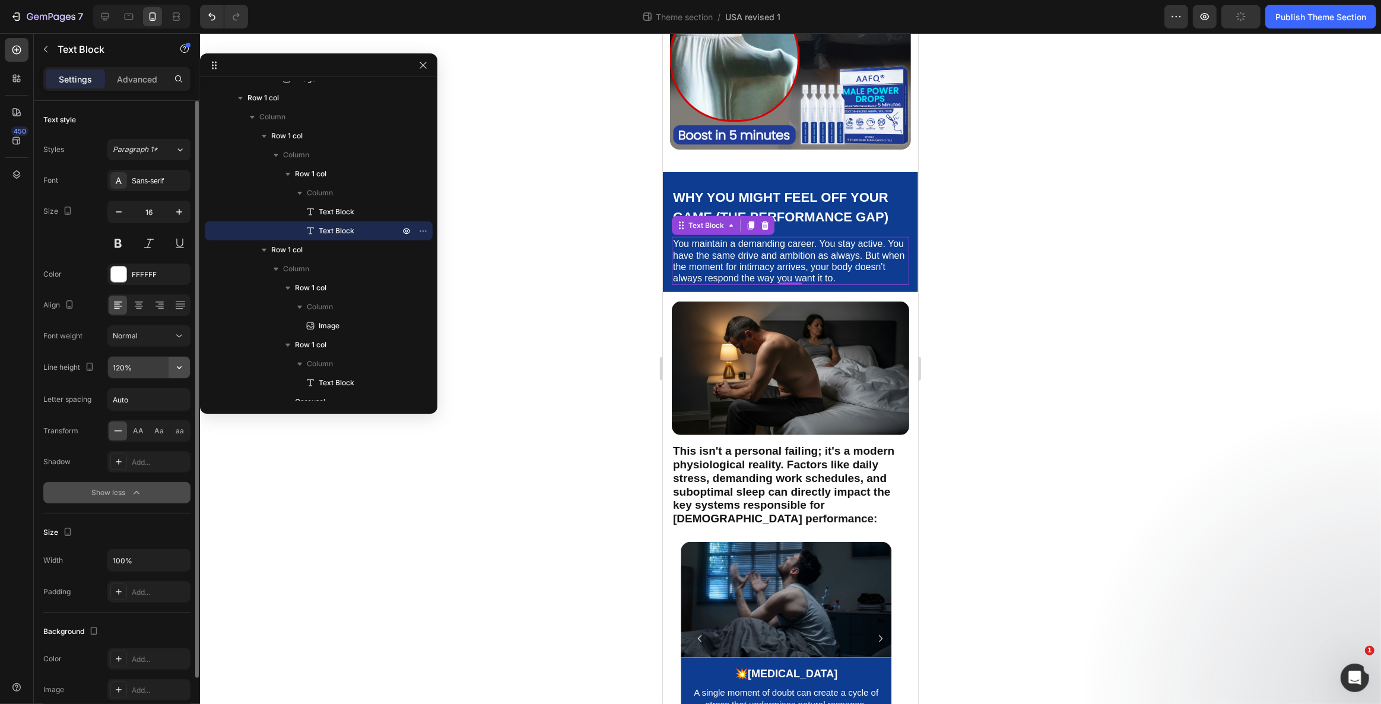
click at [181, 362] on icon "button" at bounding box center [179, 367] width 12 height 12
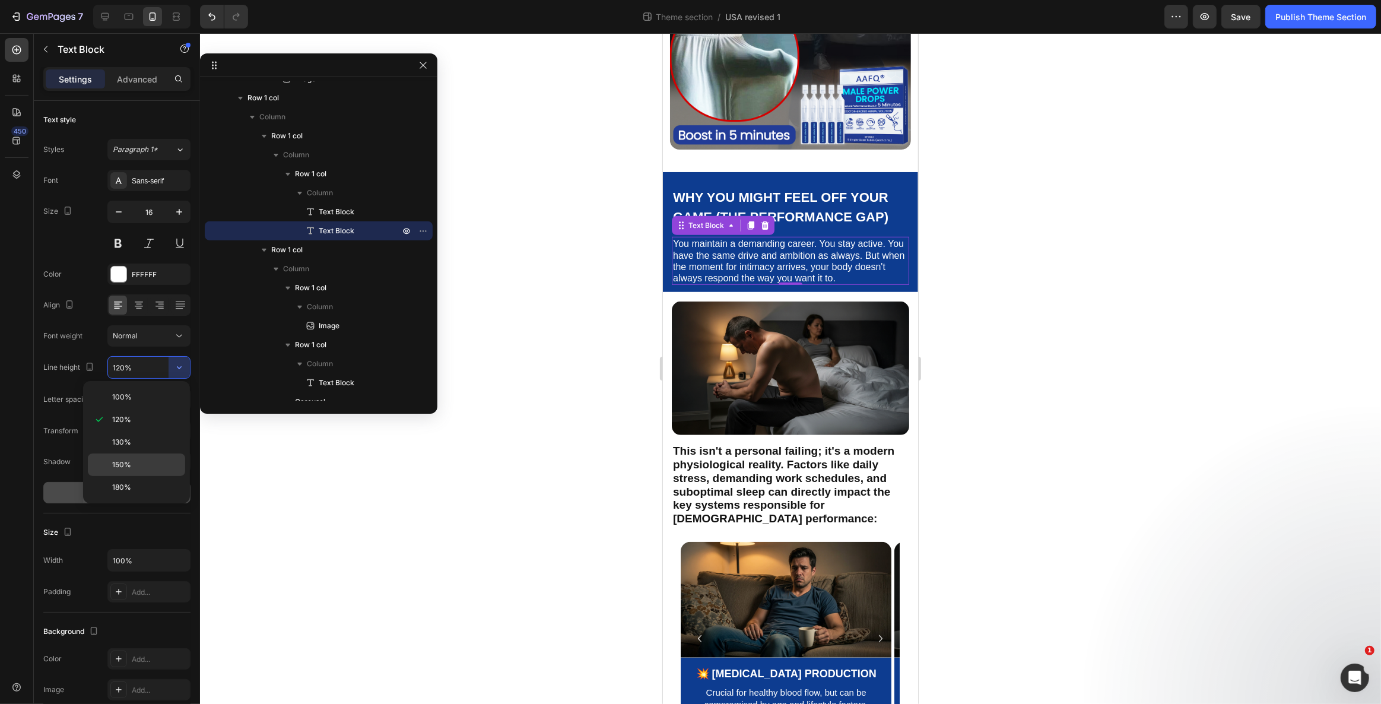
click at [164, 476] on div "150%" at bounding box center [136, 487] width 97 height 23
type input "150%"
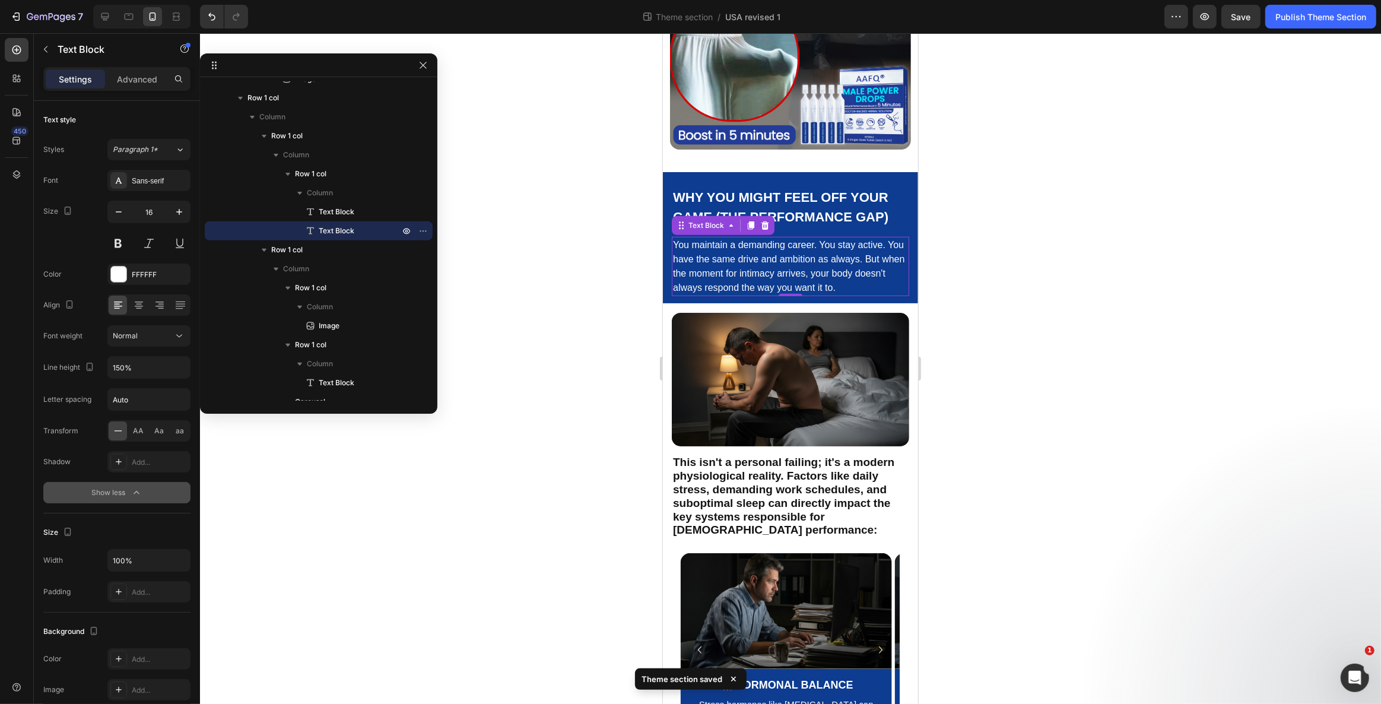
click at [634, 354] on div at bounding box center [790, 368] width 1181 height 670
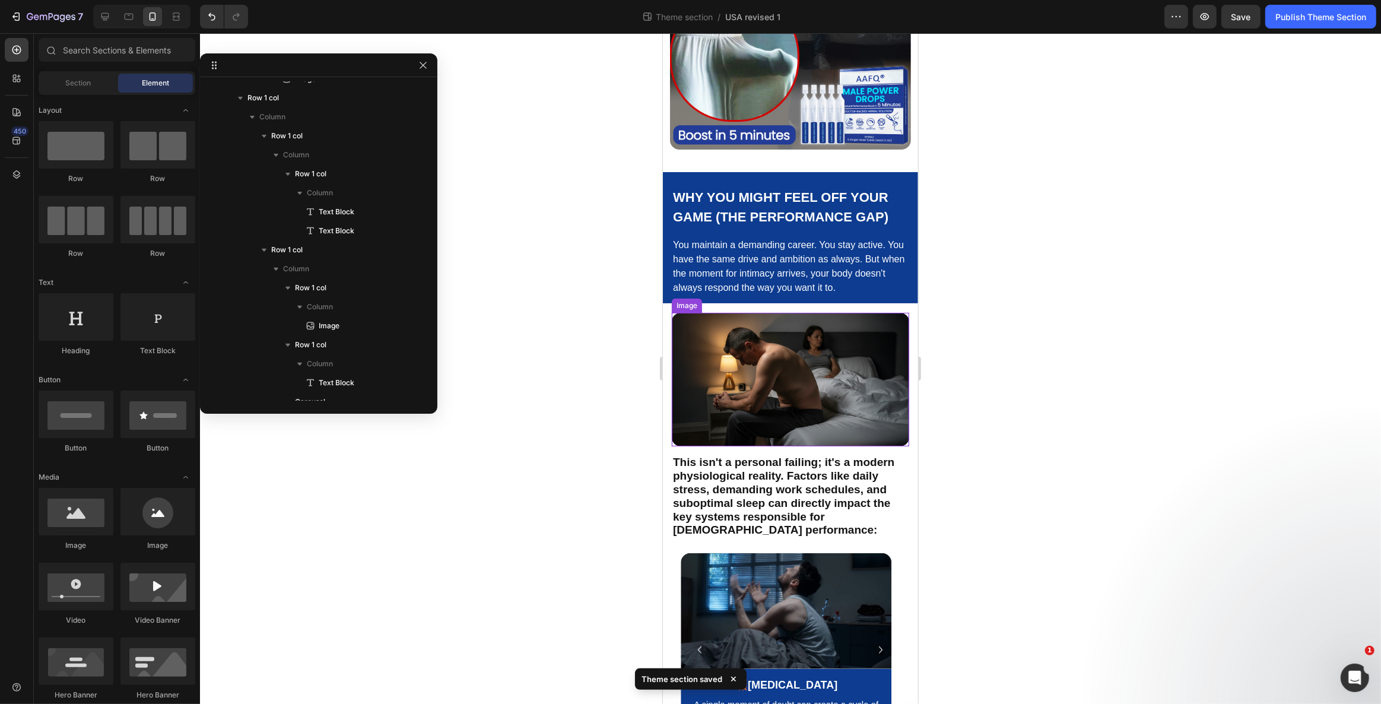
scroll to position [880, 0]
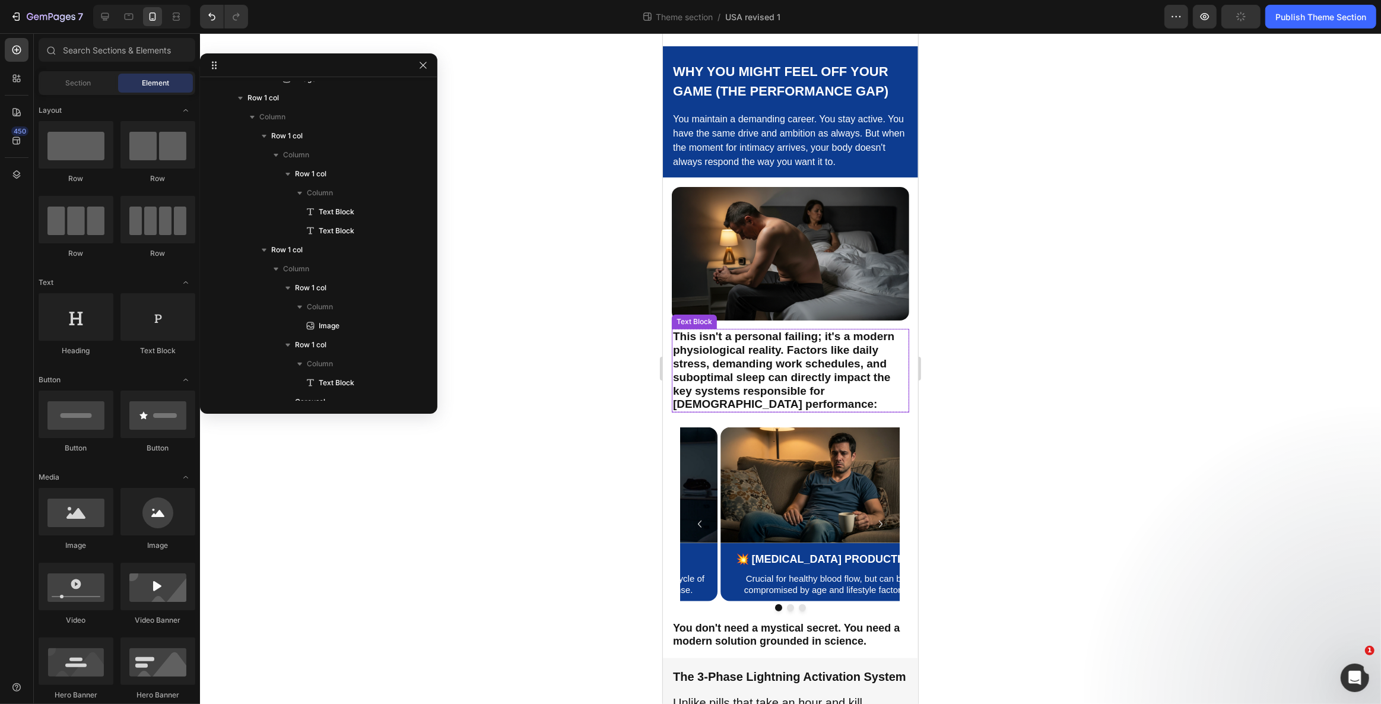
click at [799, 348] on strong "This isn't a personal failing; it's a modern physiological reality. Factors lik…" at bounding box center [782, 370] width 221 height 80
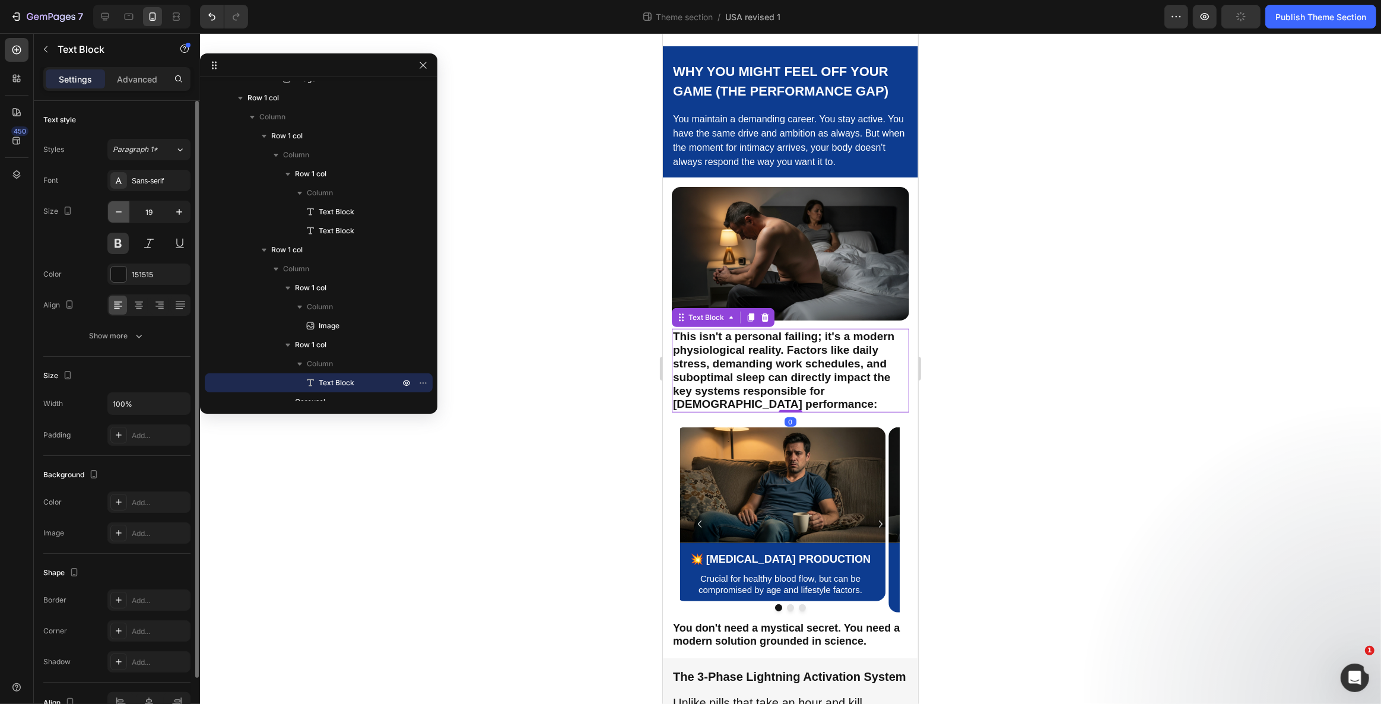
click at [119, 212] on icon "button" at bounding box center [119, 212] width 12 height 12
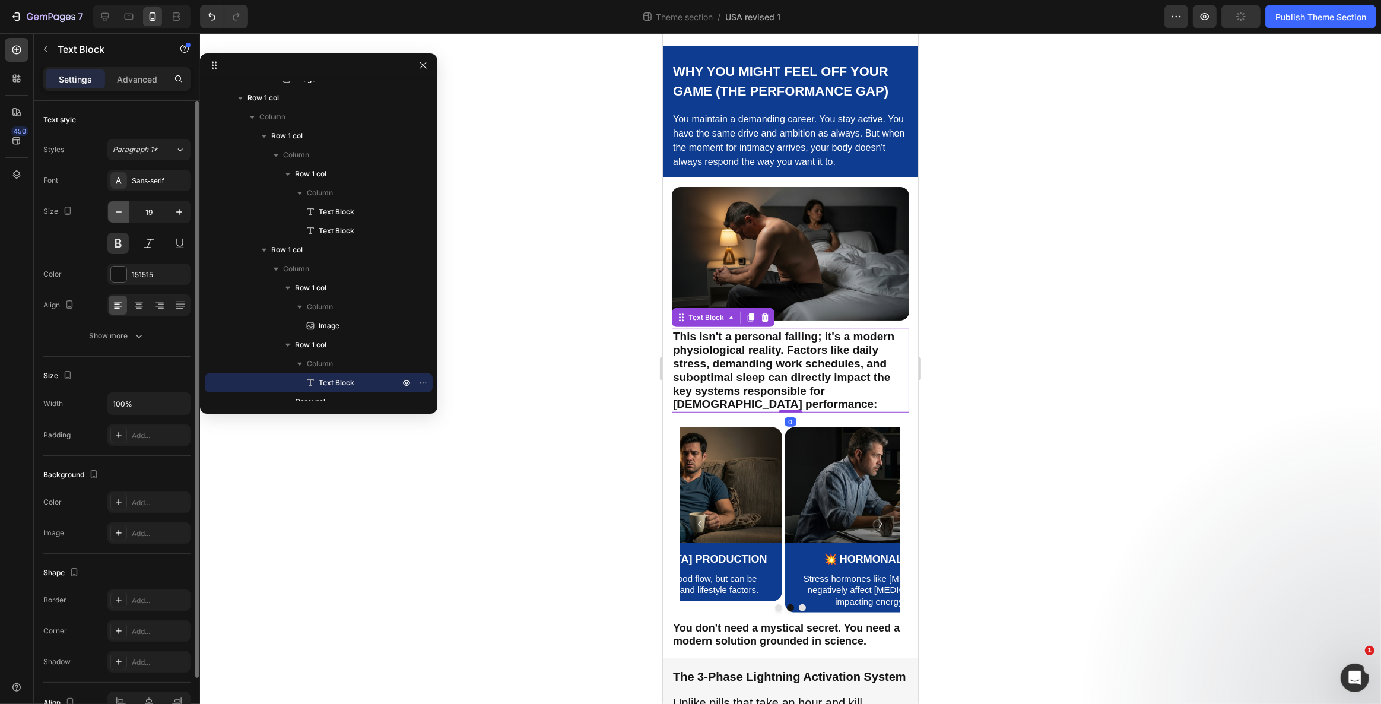
type input "18"
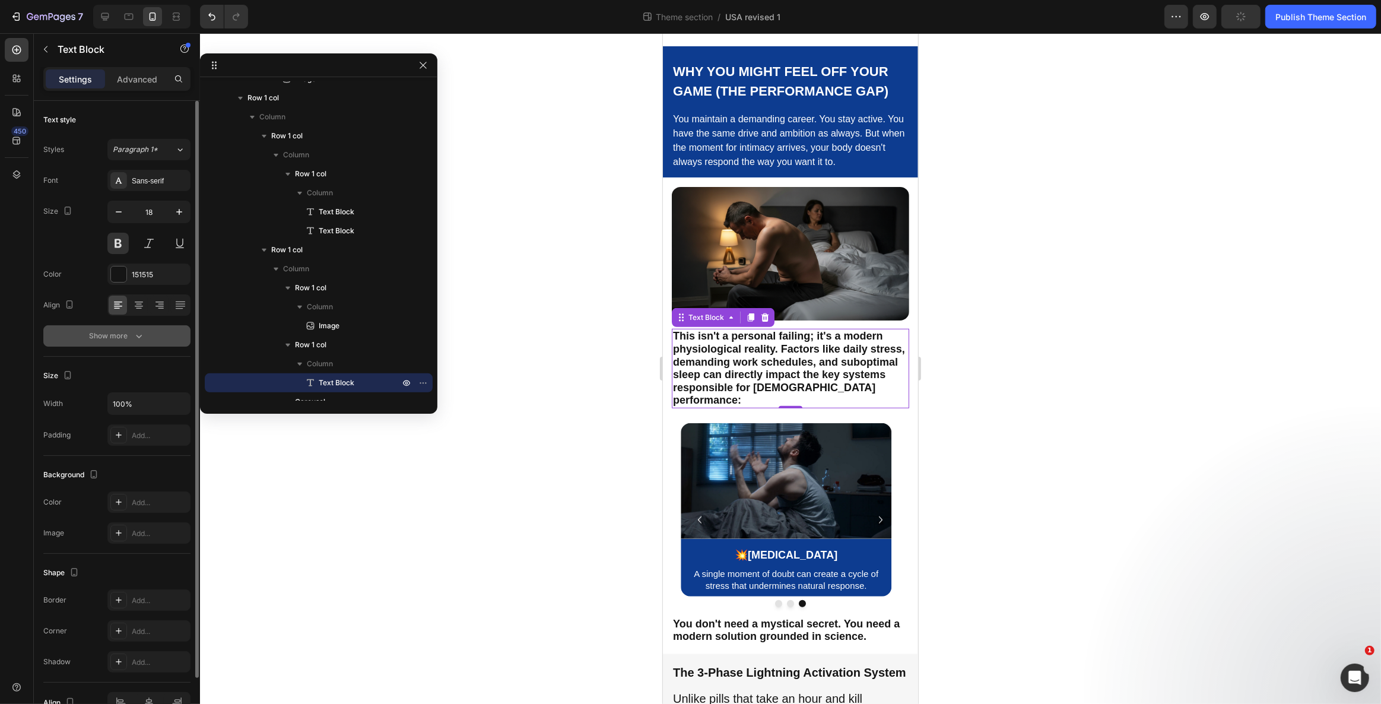
click at [145, 329] on button "Show more" at bounding box center [116, 335] width 147 height 21
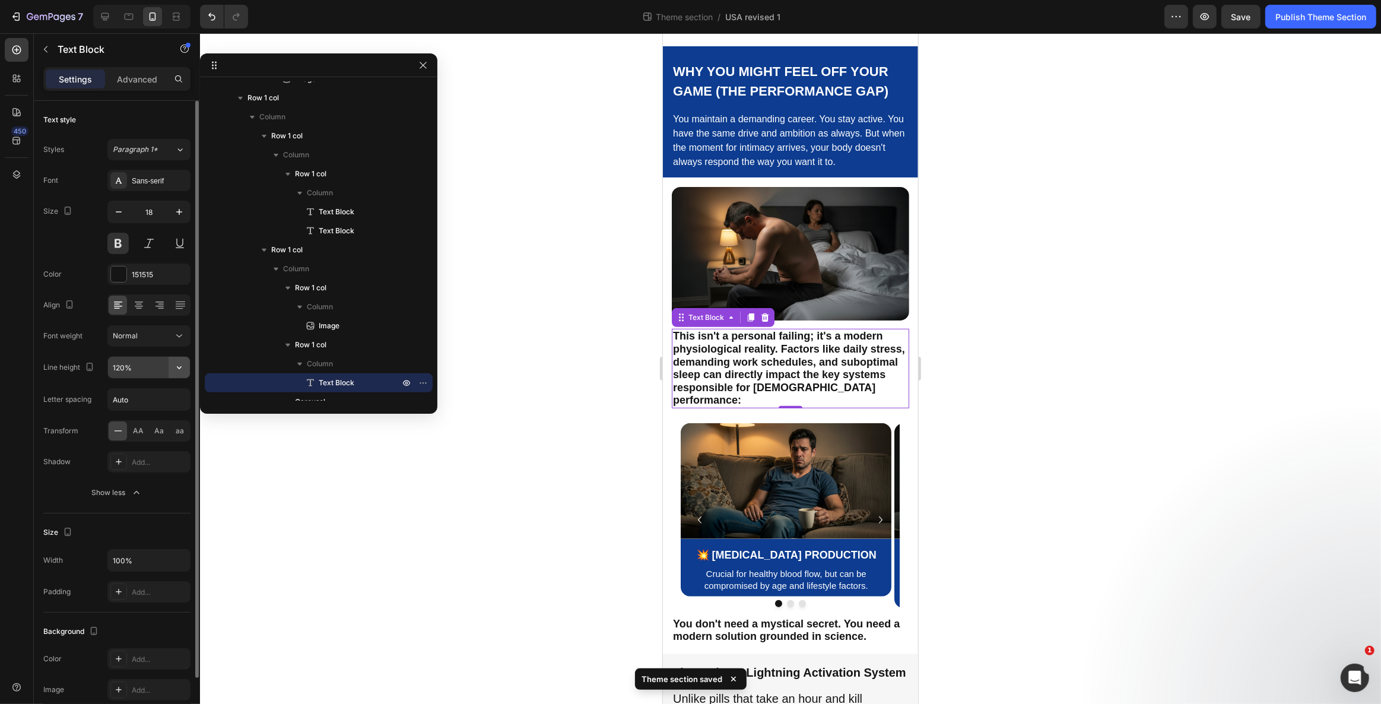
click at [179, 364] on icon "button" at bounding box center [179, 367] width 12 height 12
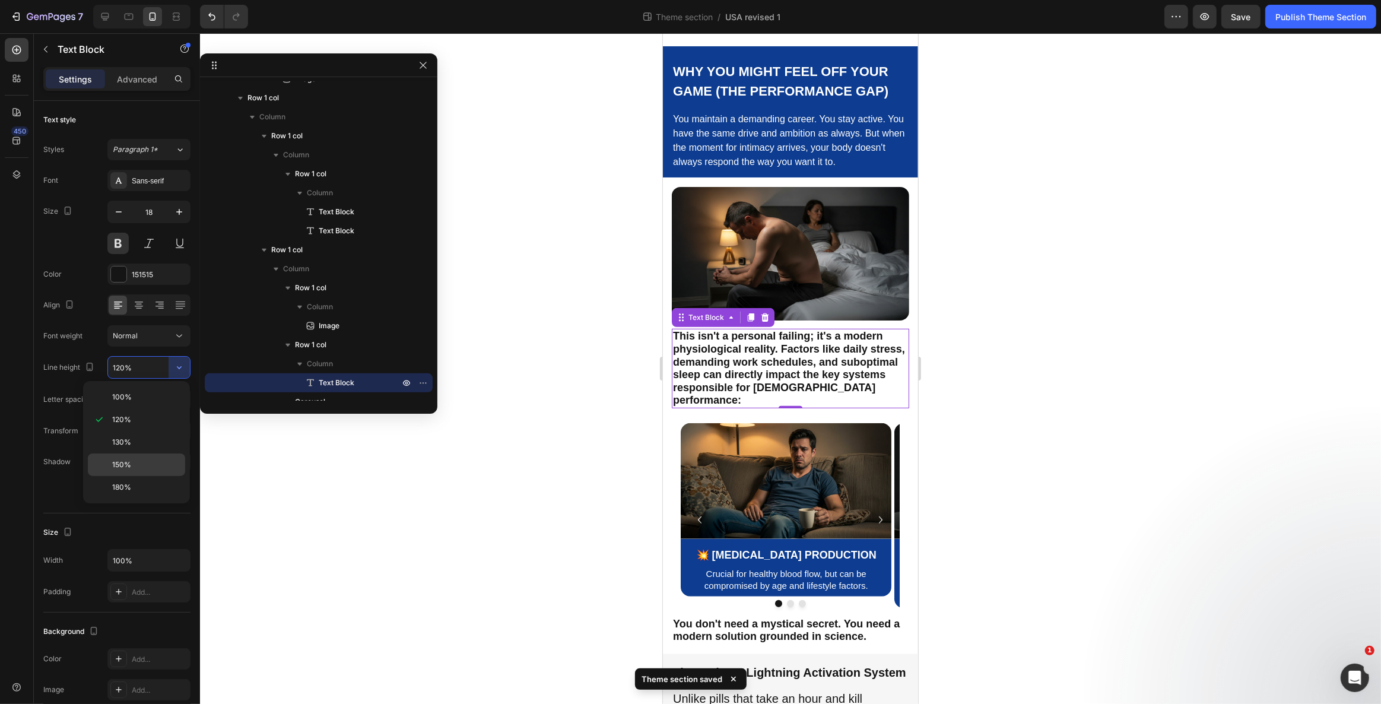
click at [161, 461] on p "150%" at bounding box center [146, 464] width 68 height 11
type input "150%"
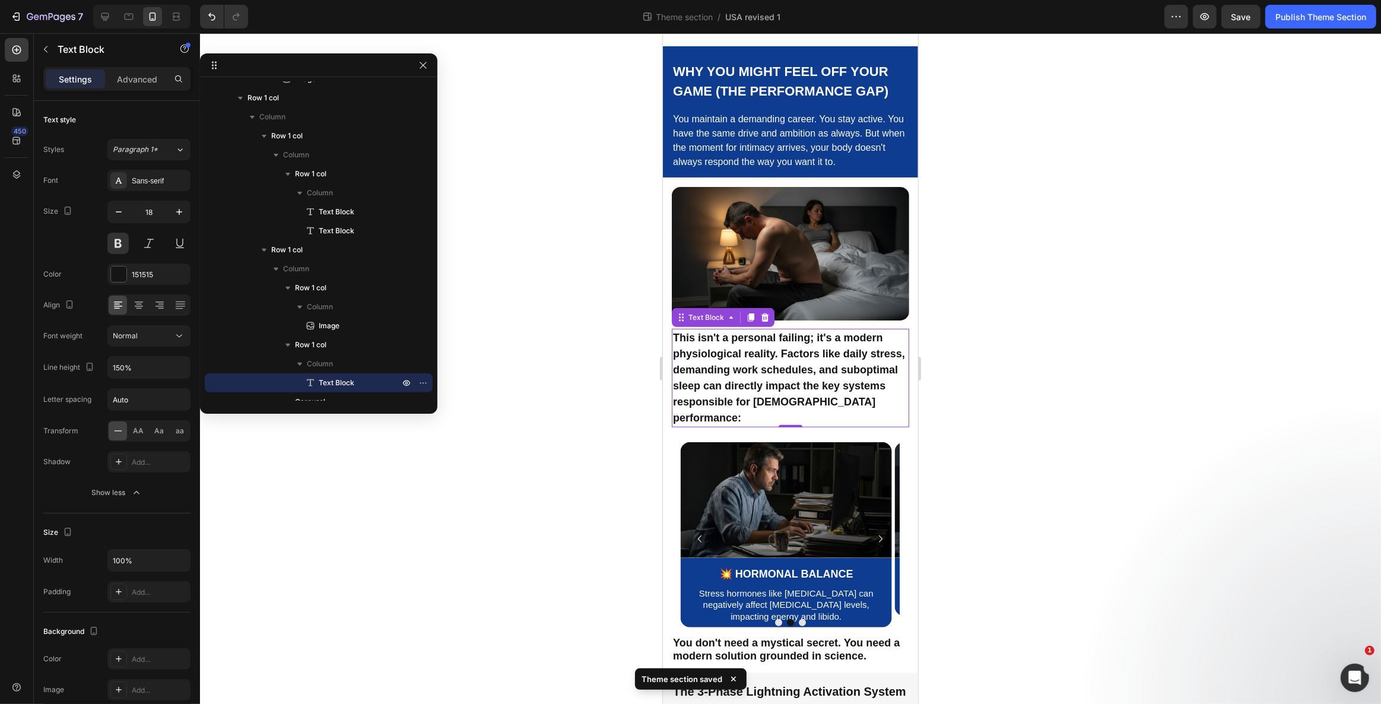
click at [619, 392] on div at bounding box center [790, 368] width 1181 height 670
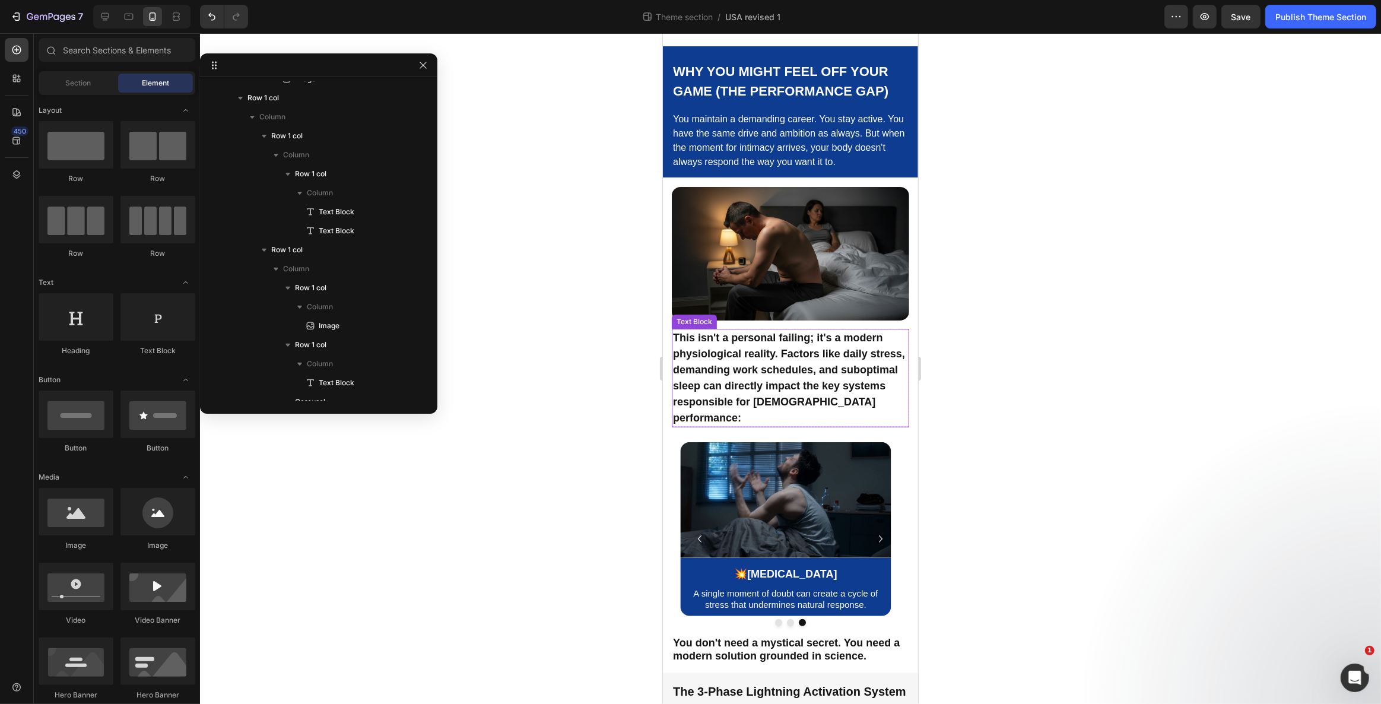
scroll to position [1007, 0]
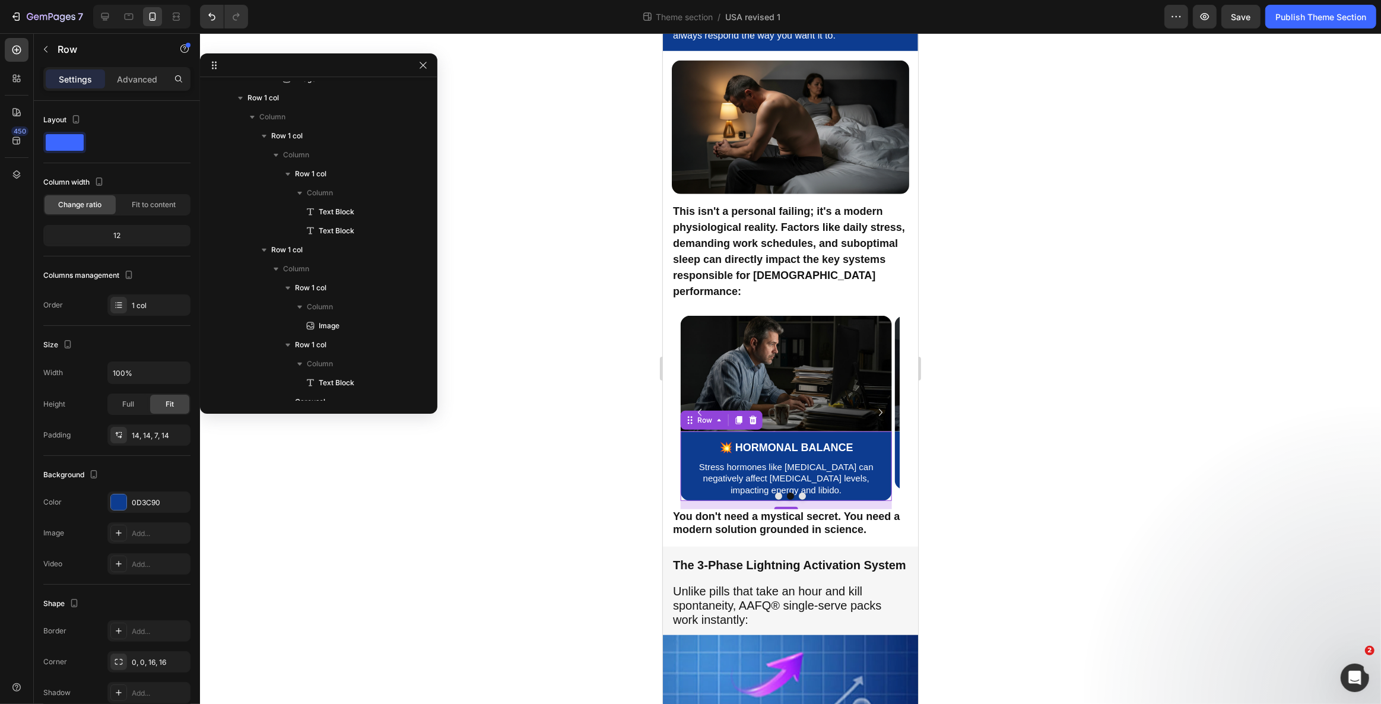
click at [781, 501] on div "💥 Hormonal Balance Text Block Stress hormones like cortisol can negatively affe…" at bounding box center [785, 465] width 211 height 69
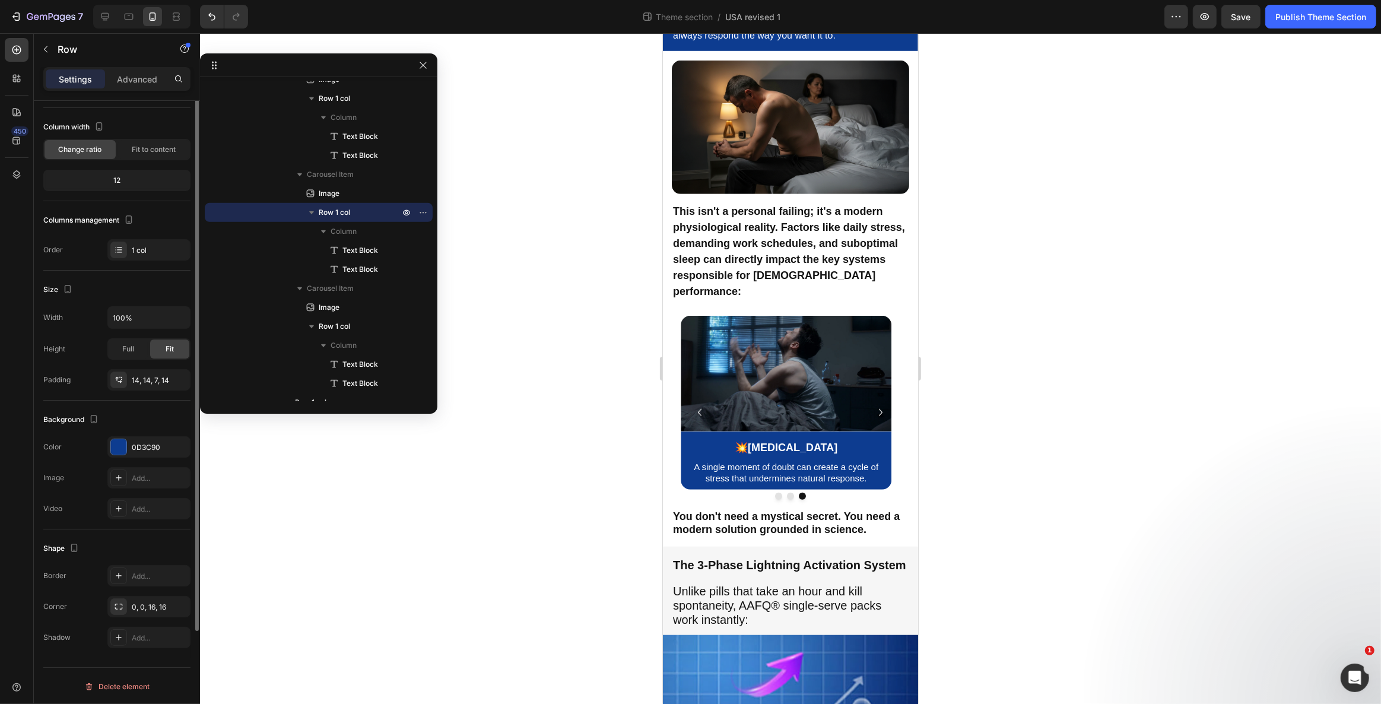
scroll to position [0, 0]
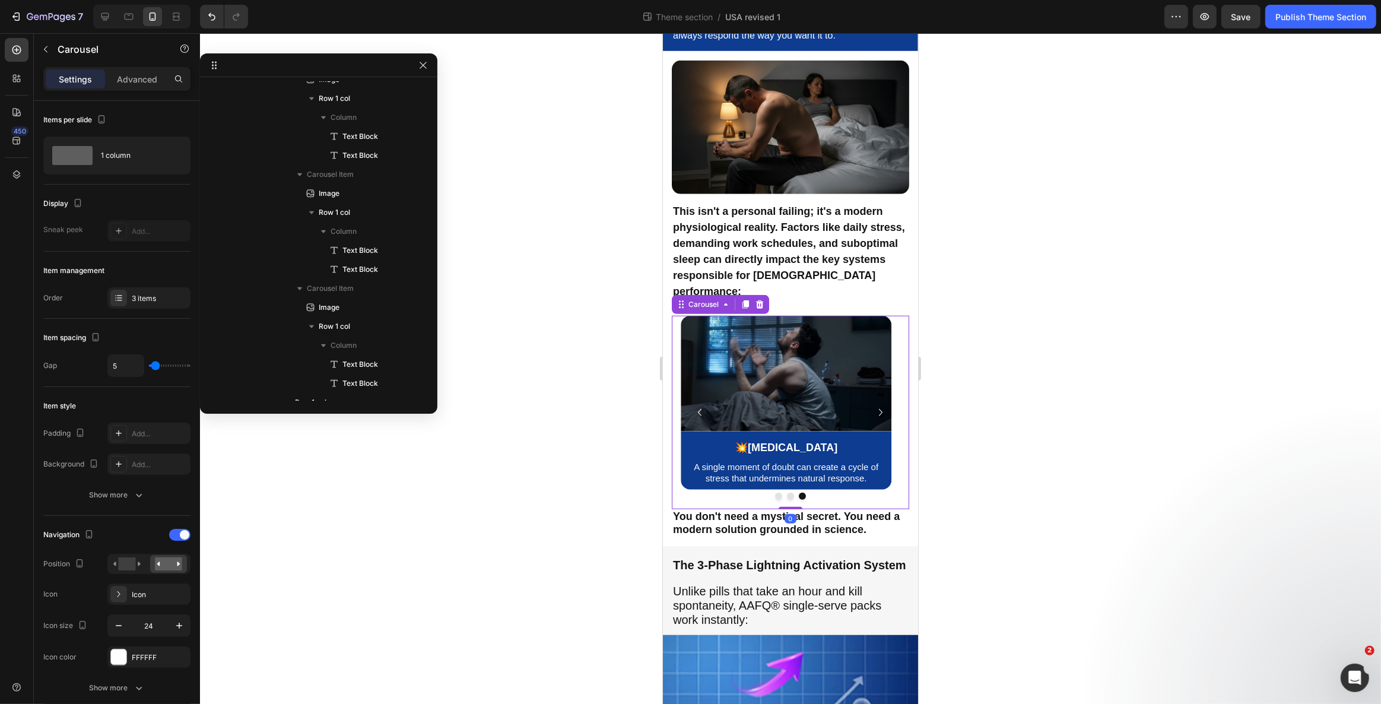
click at [752, 498] on div at bounding box center [789, 495] width 237 height 7
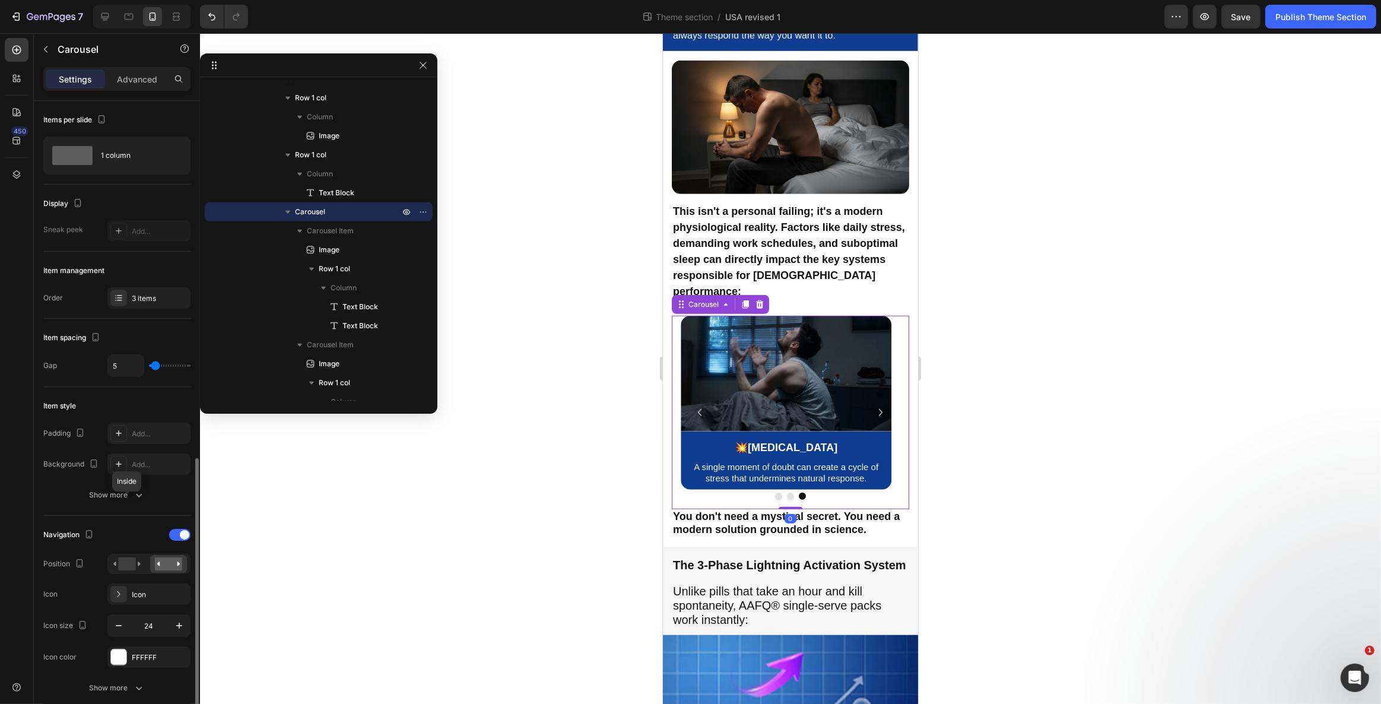
scroll to position [251, 0]
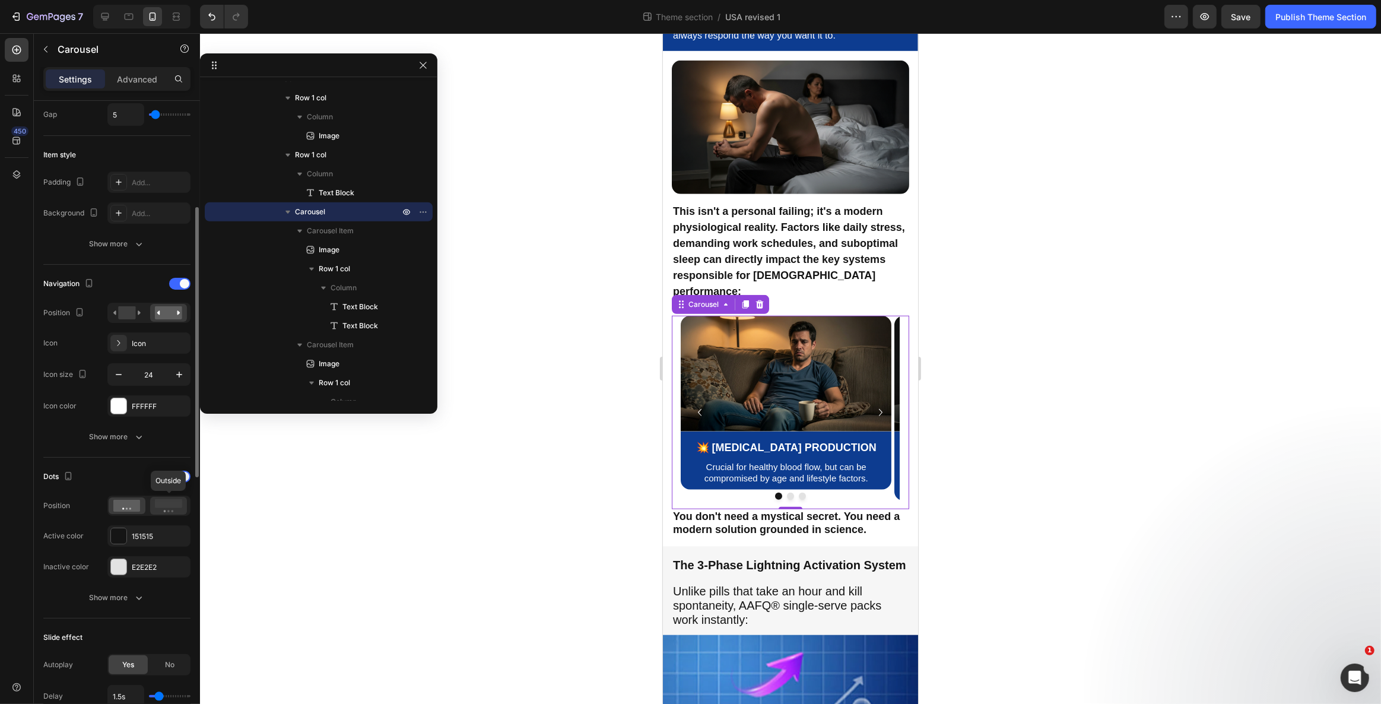
click at [156, 508] on icon at bounding box center [168, 505] width 27 height 13
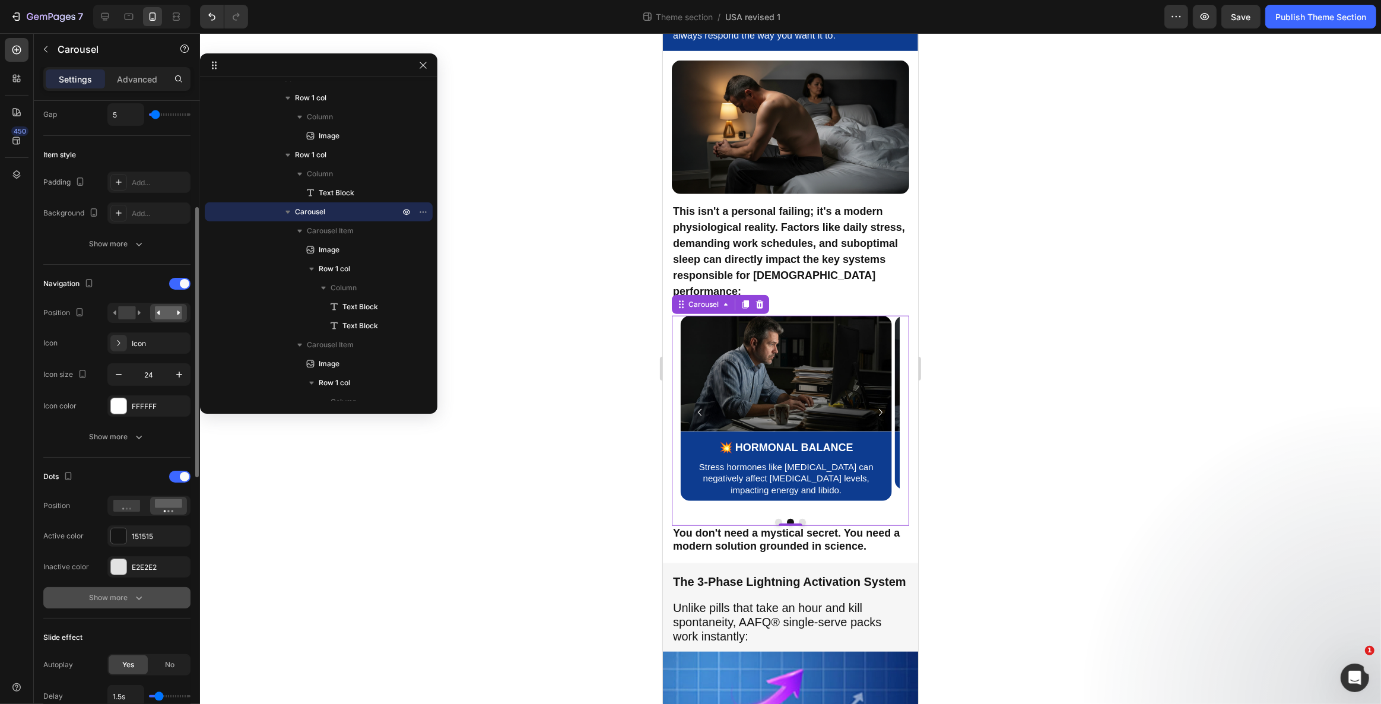
click at [142, 592] on icon "button" at bounding box center [139, 598] width 12 height 12
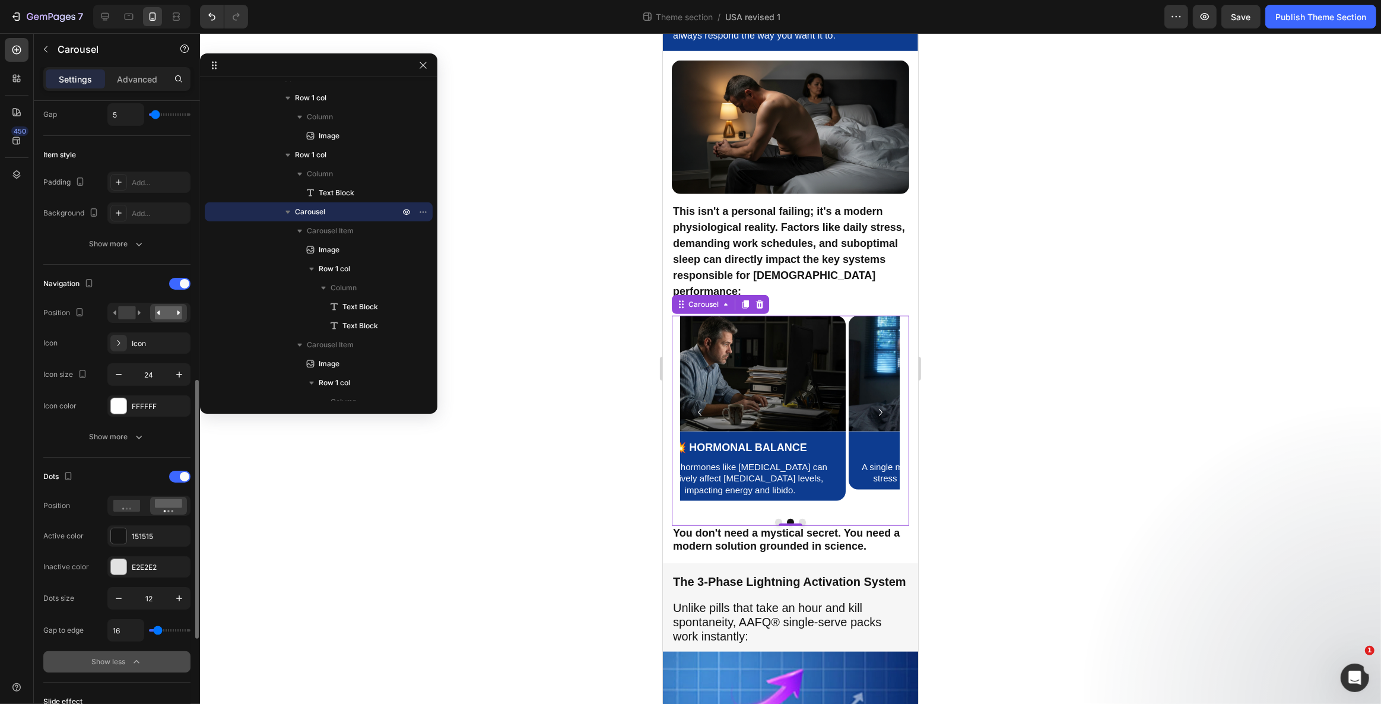
scroll to position [377, 0]
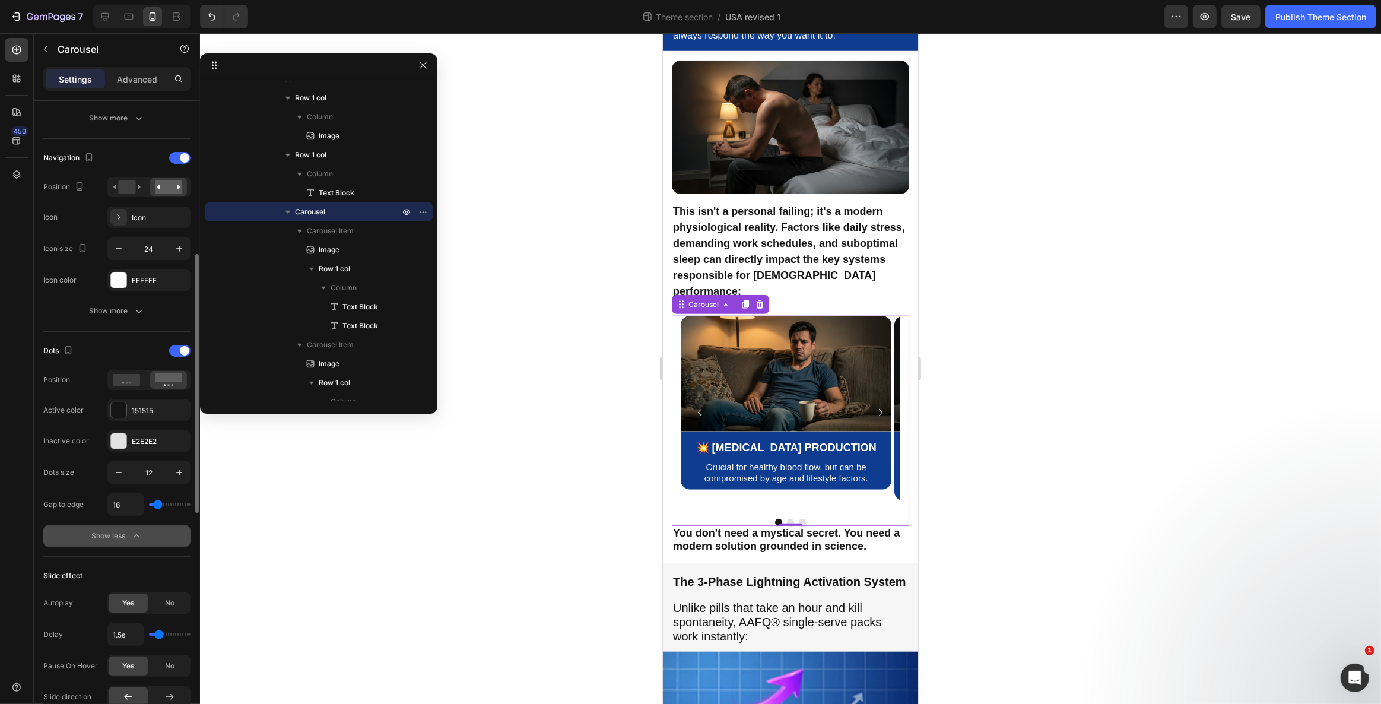
type input "6"
type input "4"
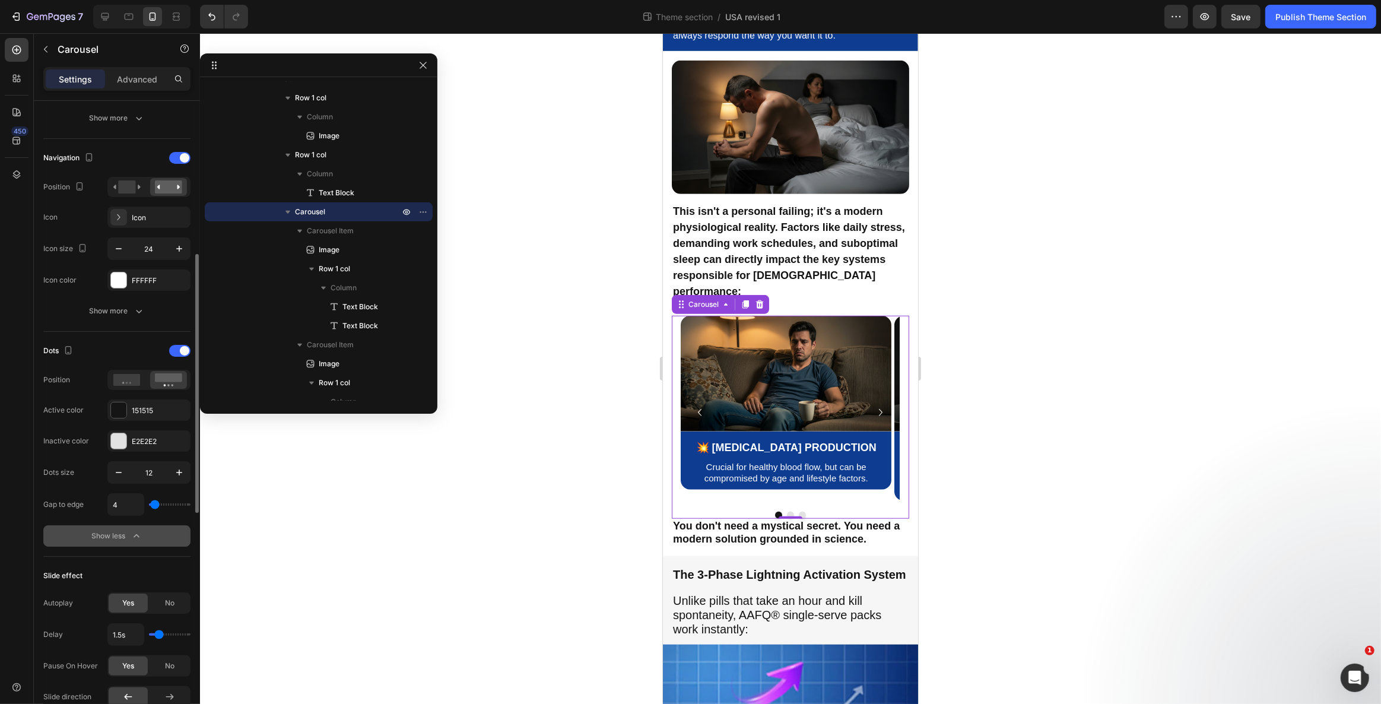
type input "0"
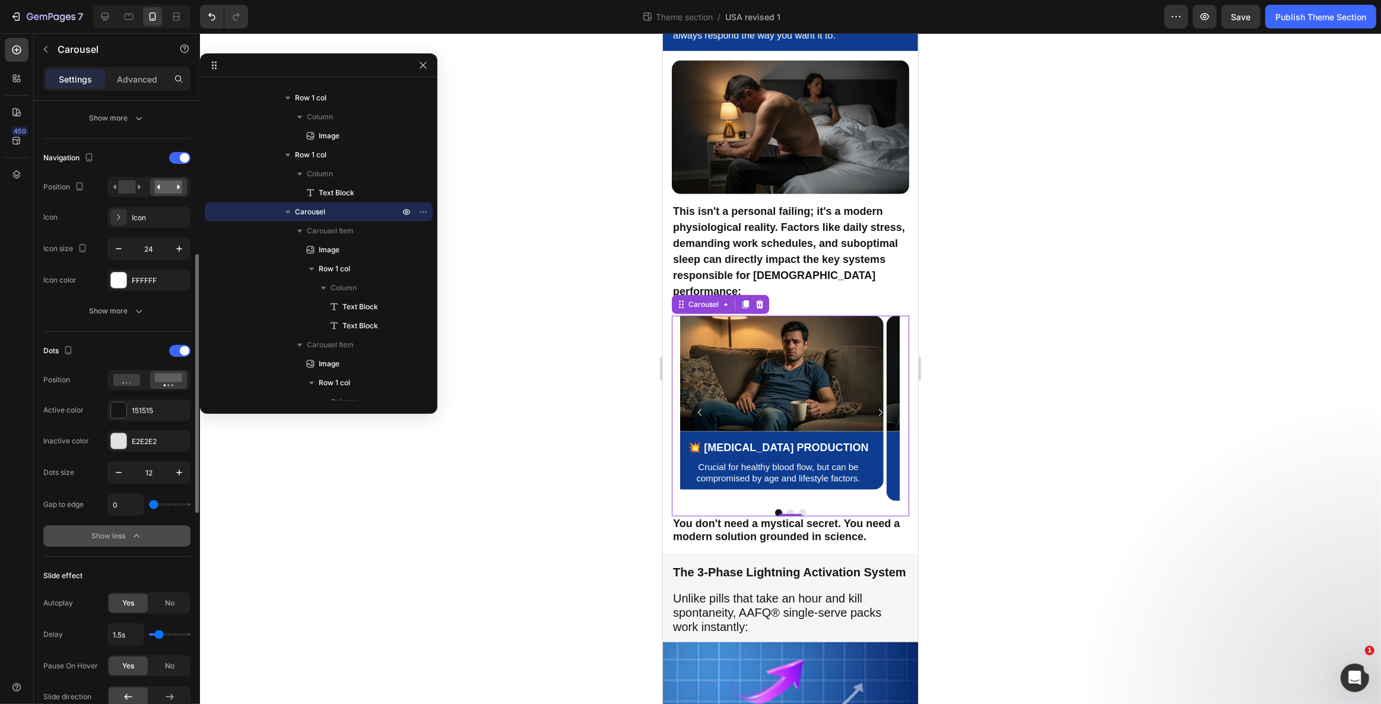
drag, startPoint x: 157, startPoint y: 506, endPoint x: 146, endPoint y: 505, distance: 11.3
type input "0"
click at [149, 505] on input "range" at bounding box center [170, 504] width 42 height 2
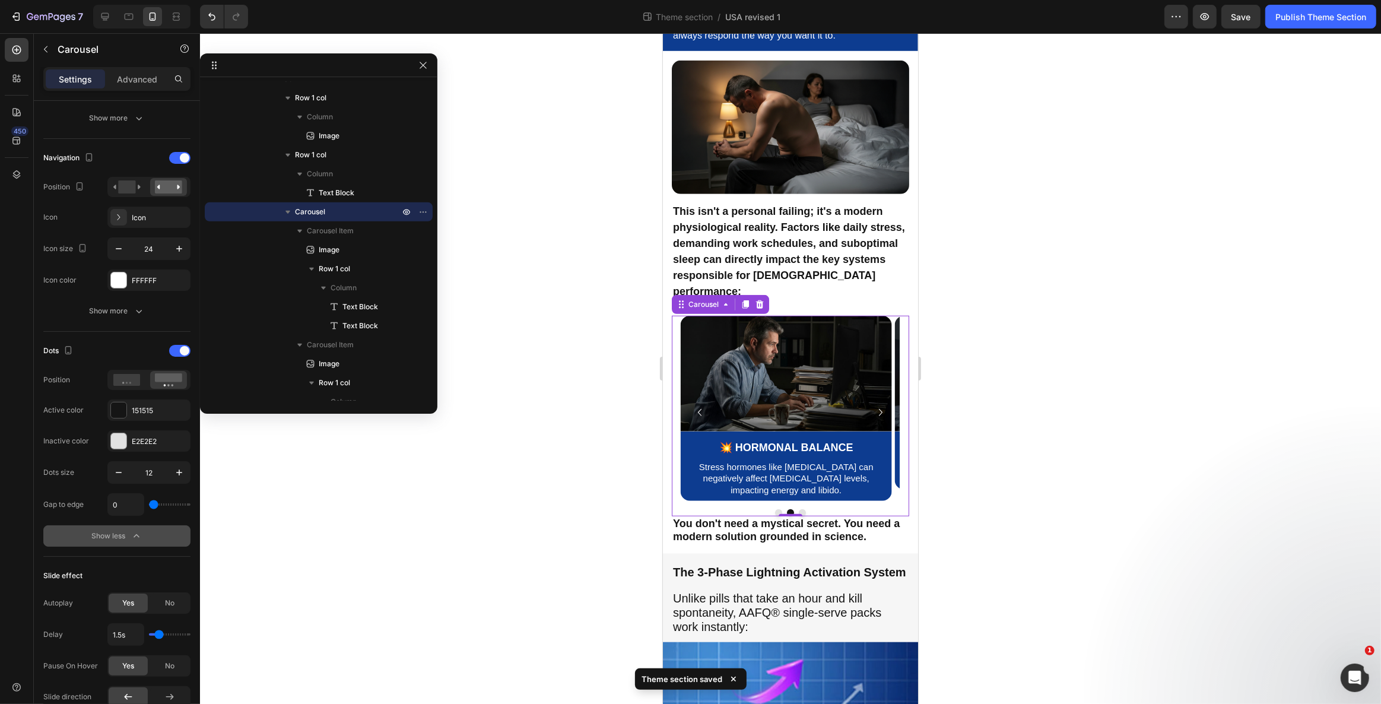
scroll to position [503, 0]
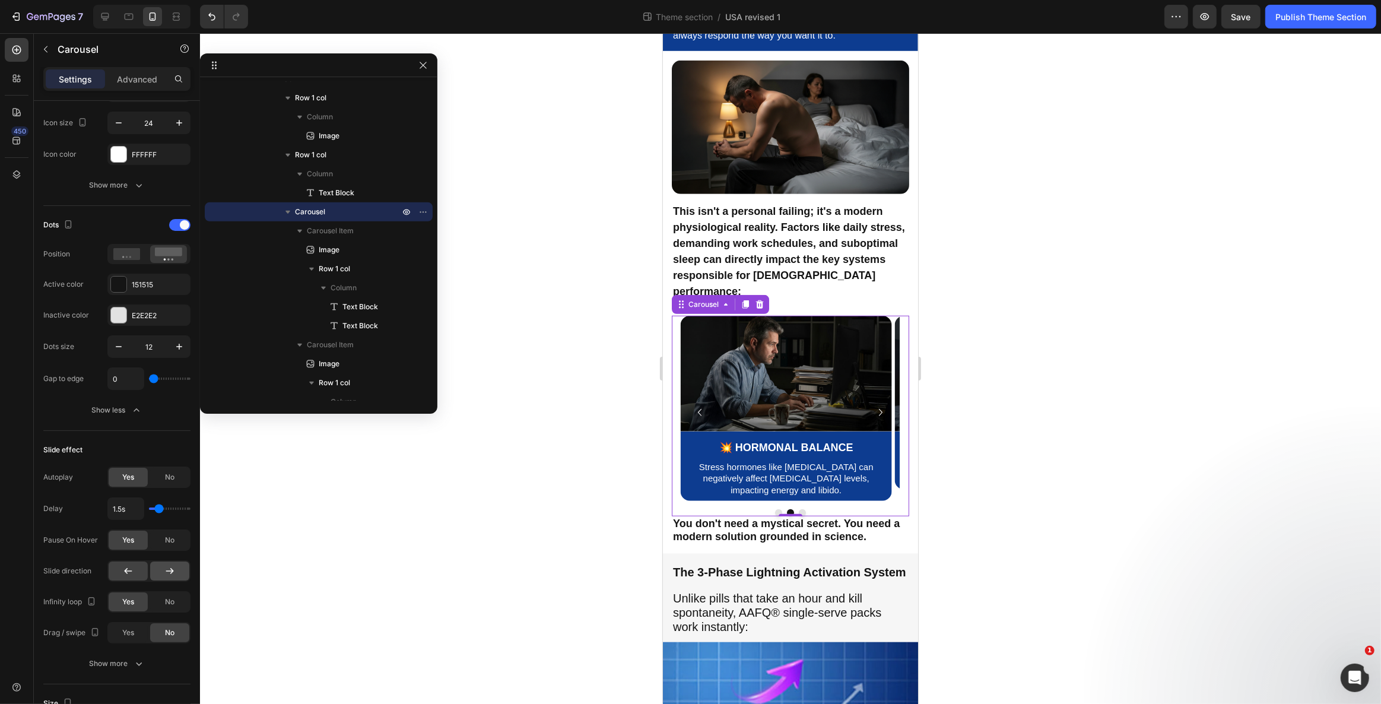
click at [162, 571] on div at bounding box center [169, 570] width 39 height 19
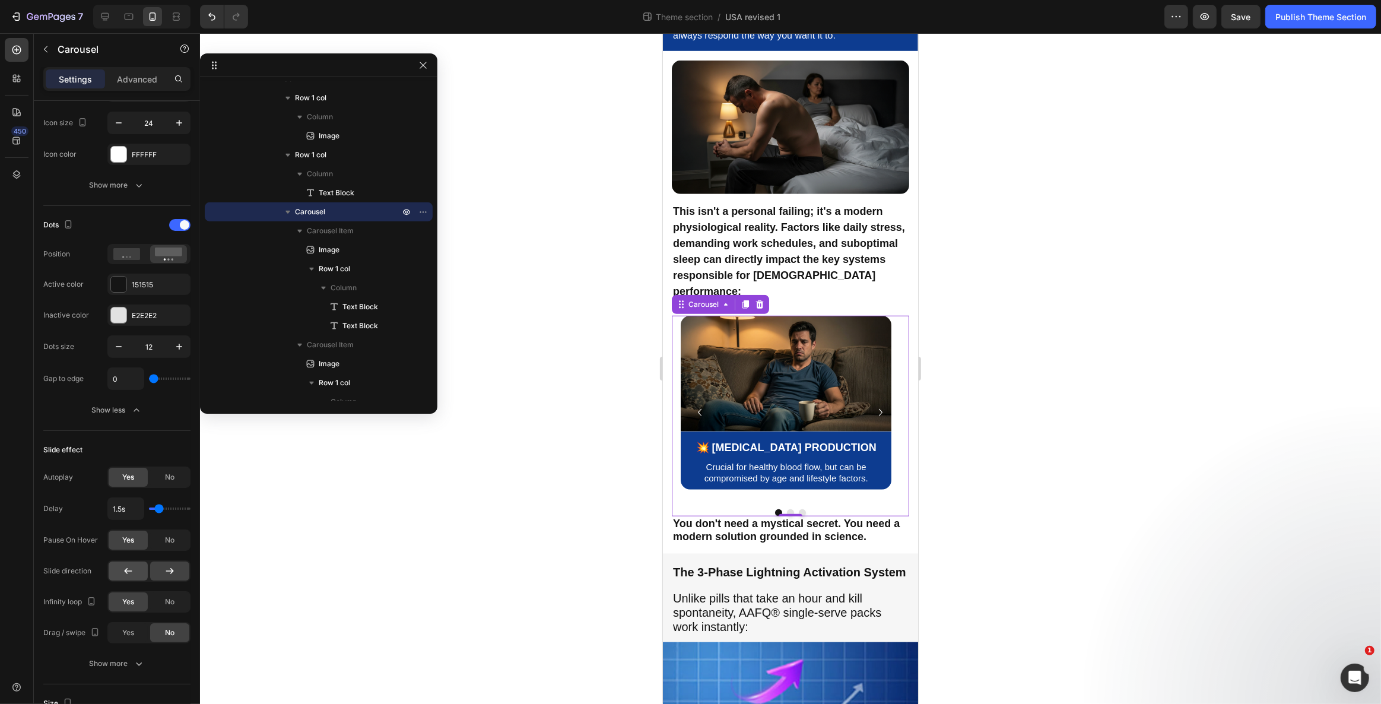
click at [135, 567] on div at bounding box center [128, 570] width 39 height 19
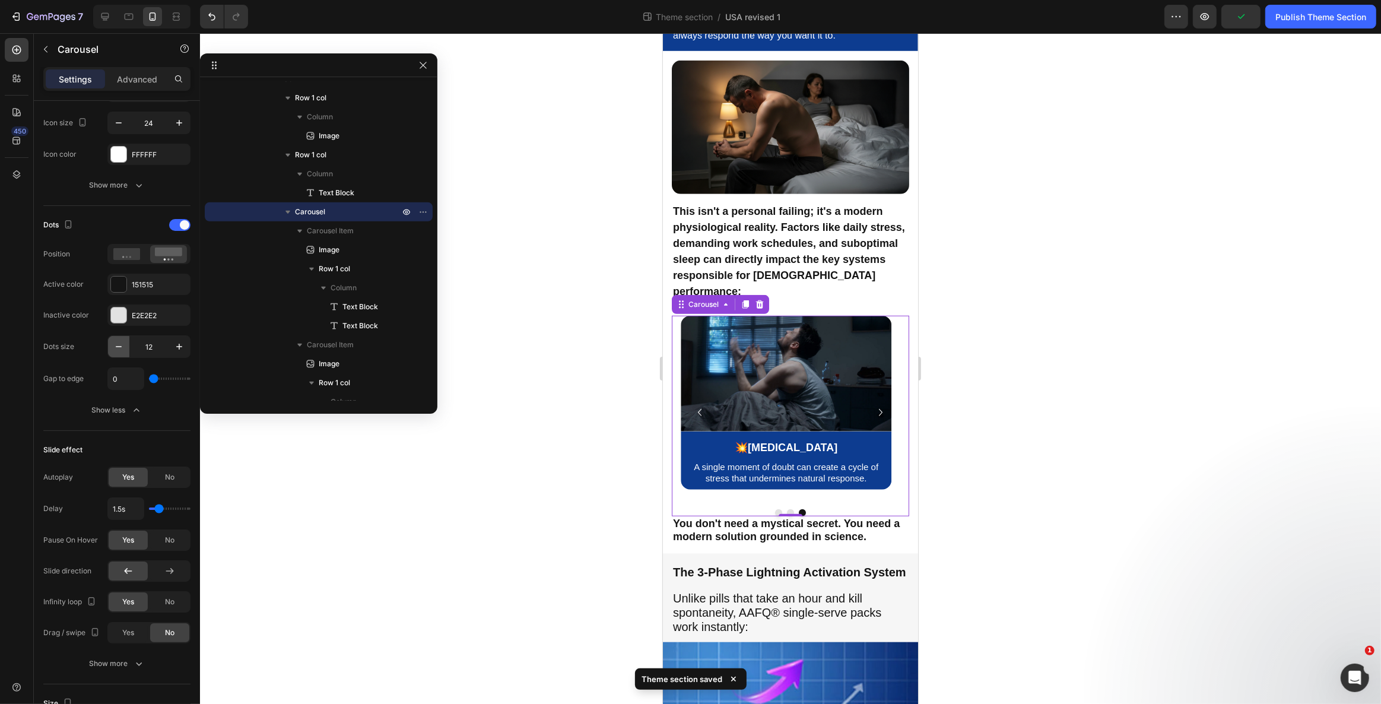
click at [121, 342] on icon "button" at bounding box center [119, 347] width 12 height 12
type input "10"
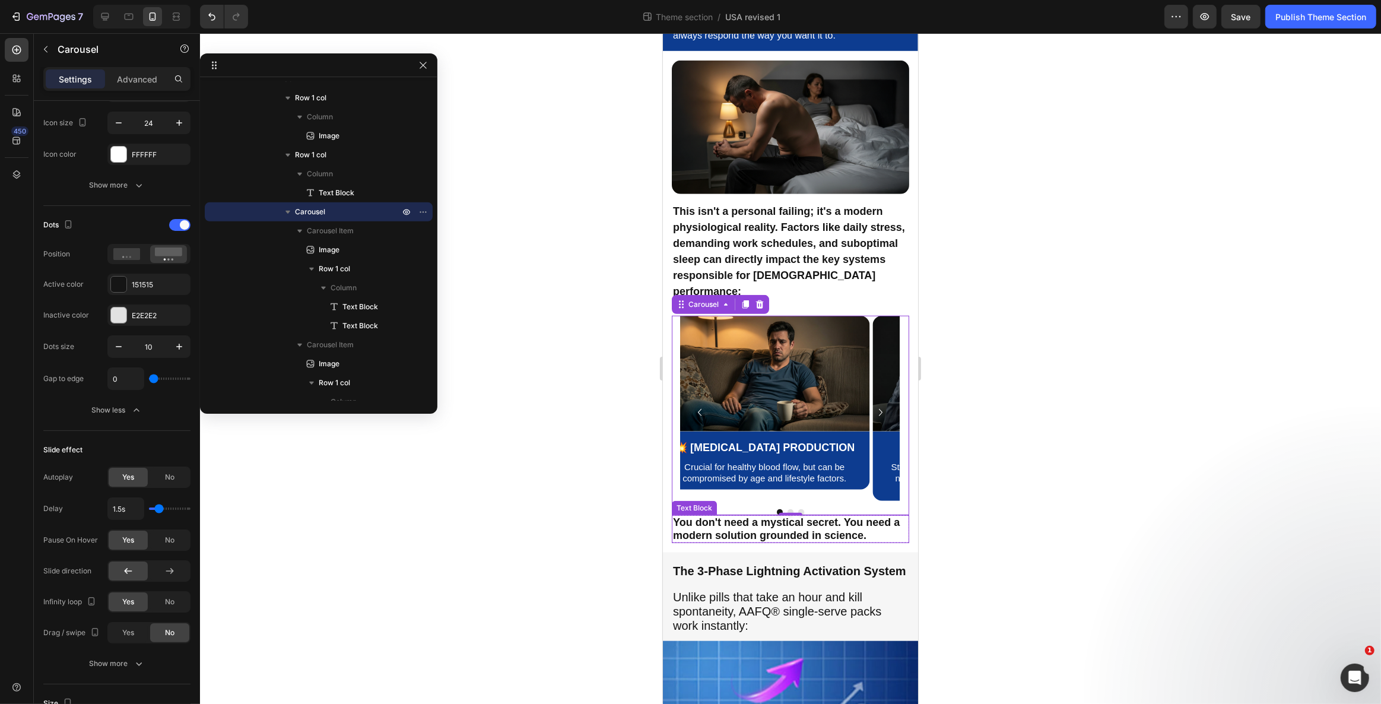
click at [729, 534] on p "You don't need a mystical secret. You need a modern solution grounded in scienc…" at bounding box center [789, 529] width 235 height 26
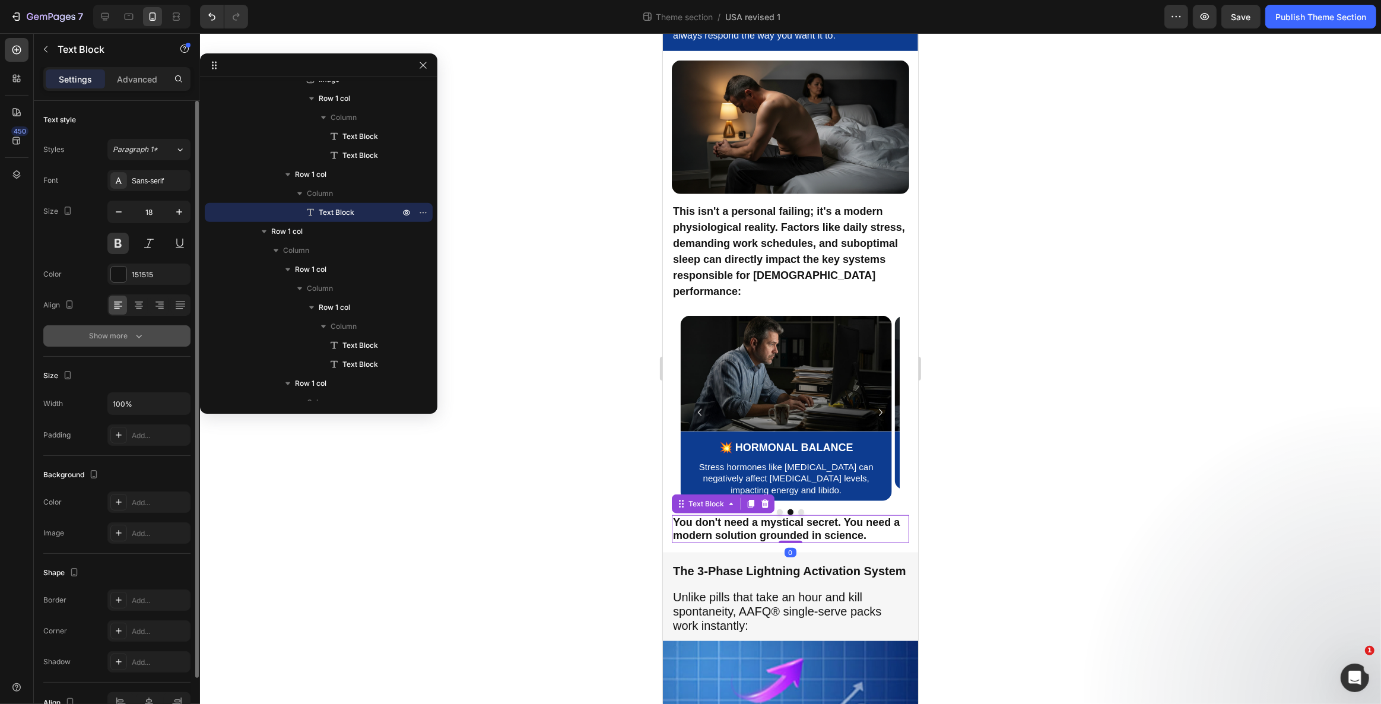
click at [136, 331] on icon "button" at bounding box center [139, 336] width 12 height 12
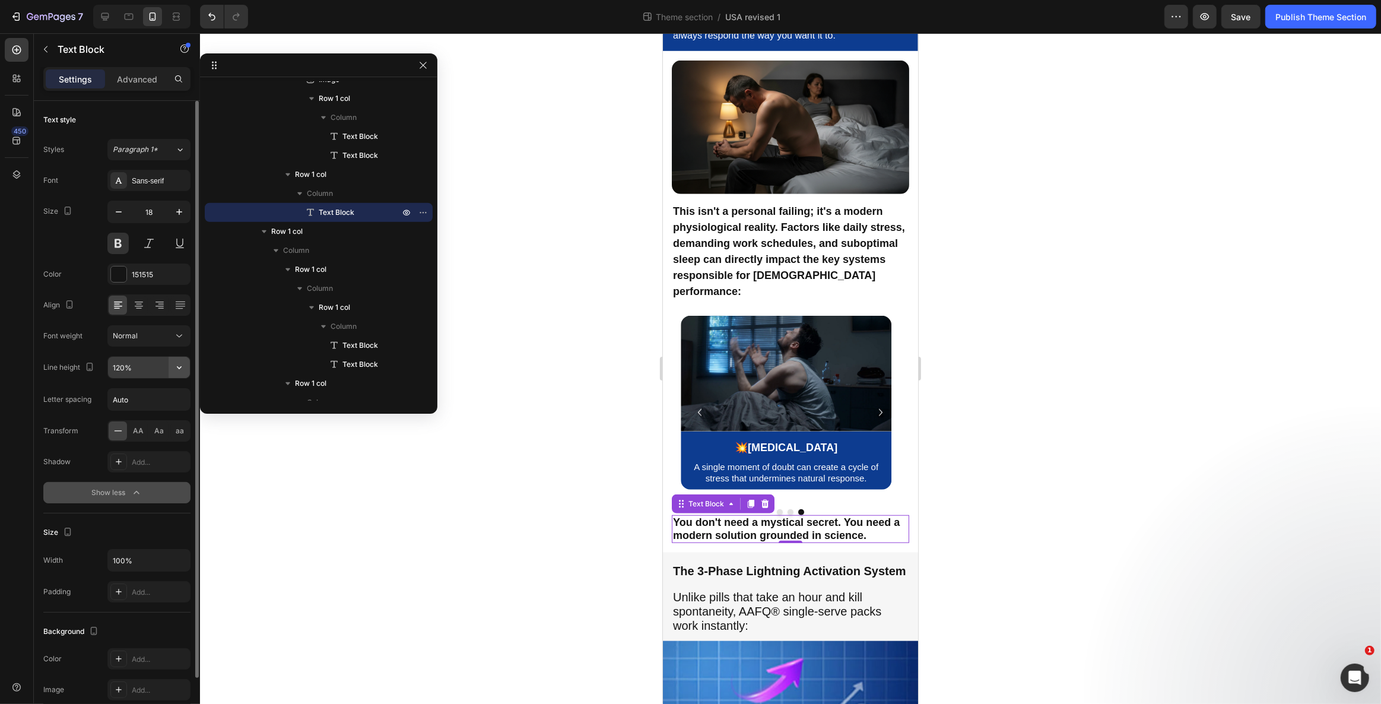
click at [179, 368] on icon "button" at bounding box center [179, 367] width 12 height 12
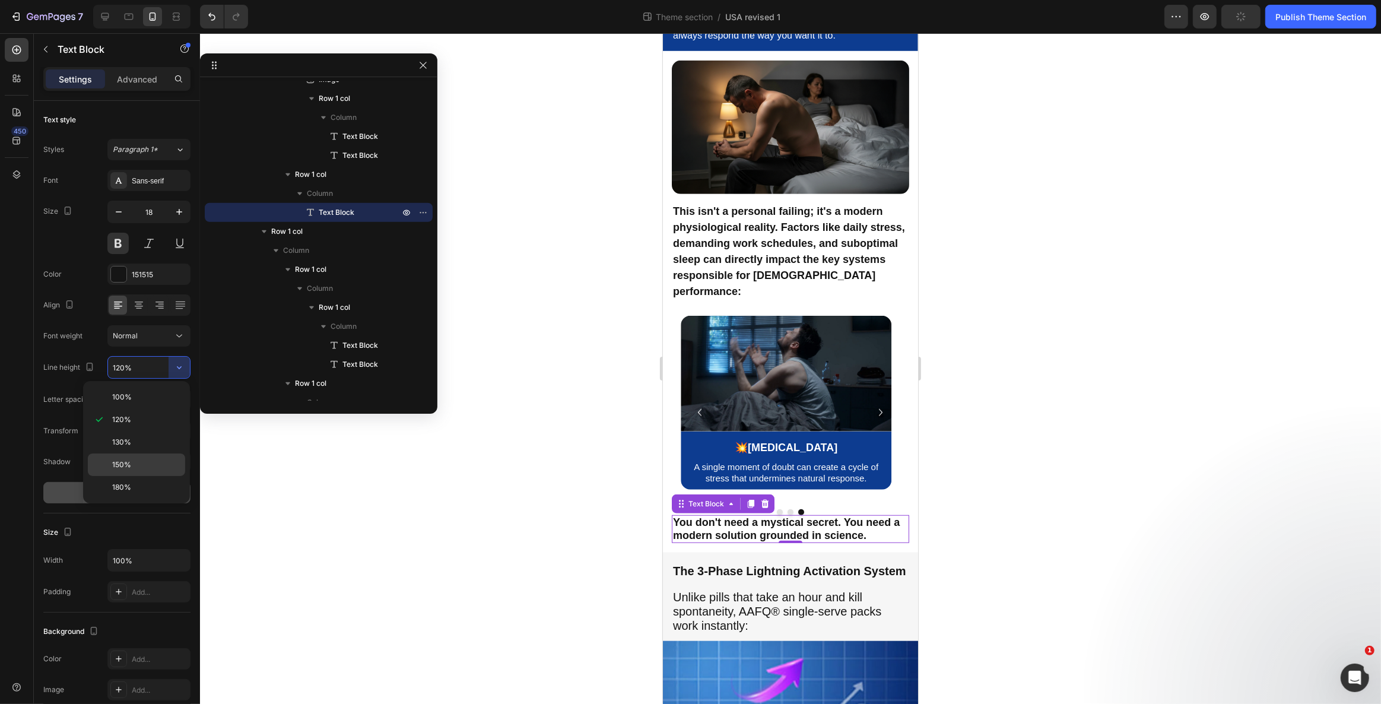
click at [162, 468] on p "150%" at bounding box center [146, 464] width 68 height 11
type input "150%"
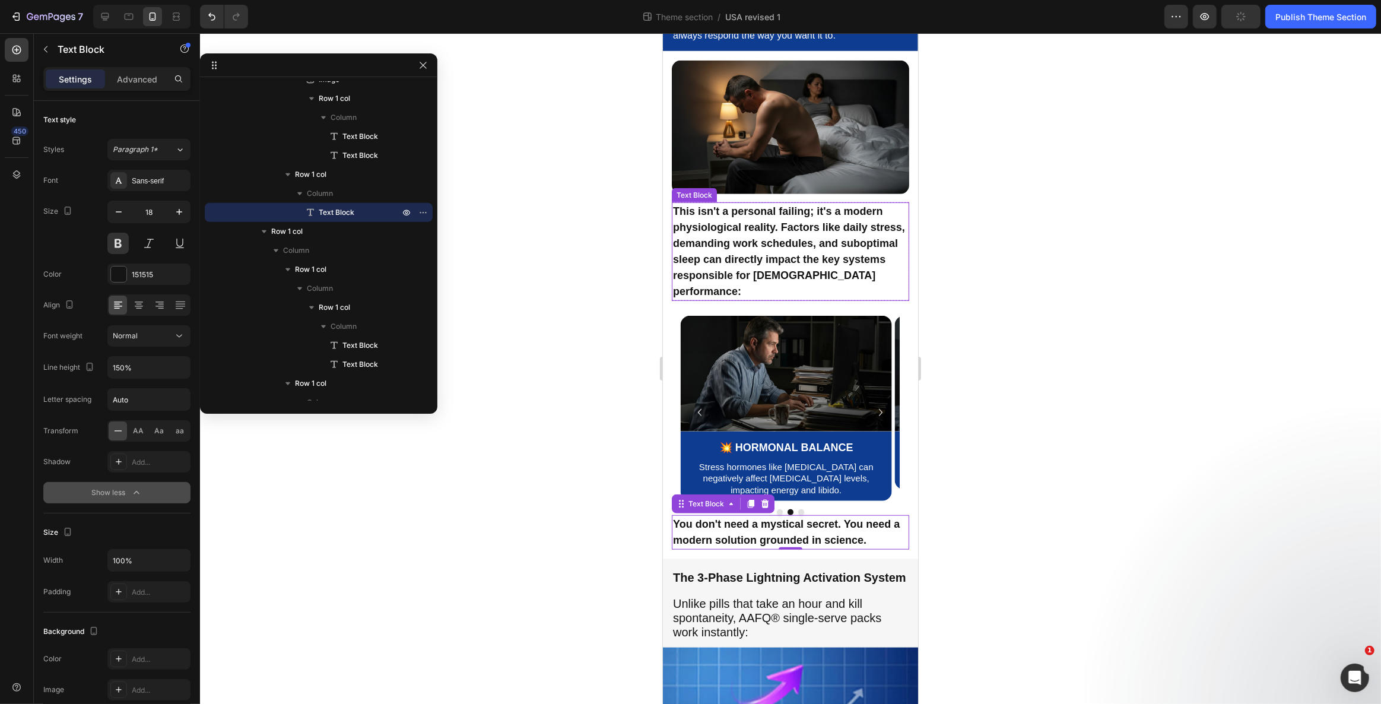
click at [705, 276] on strong "This isn't a personal failing; it's a modern physiological reality. Factors lik…" at bounding box center [788, 251] width 232 height 92
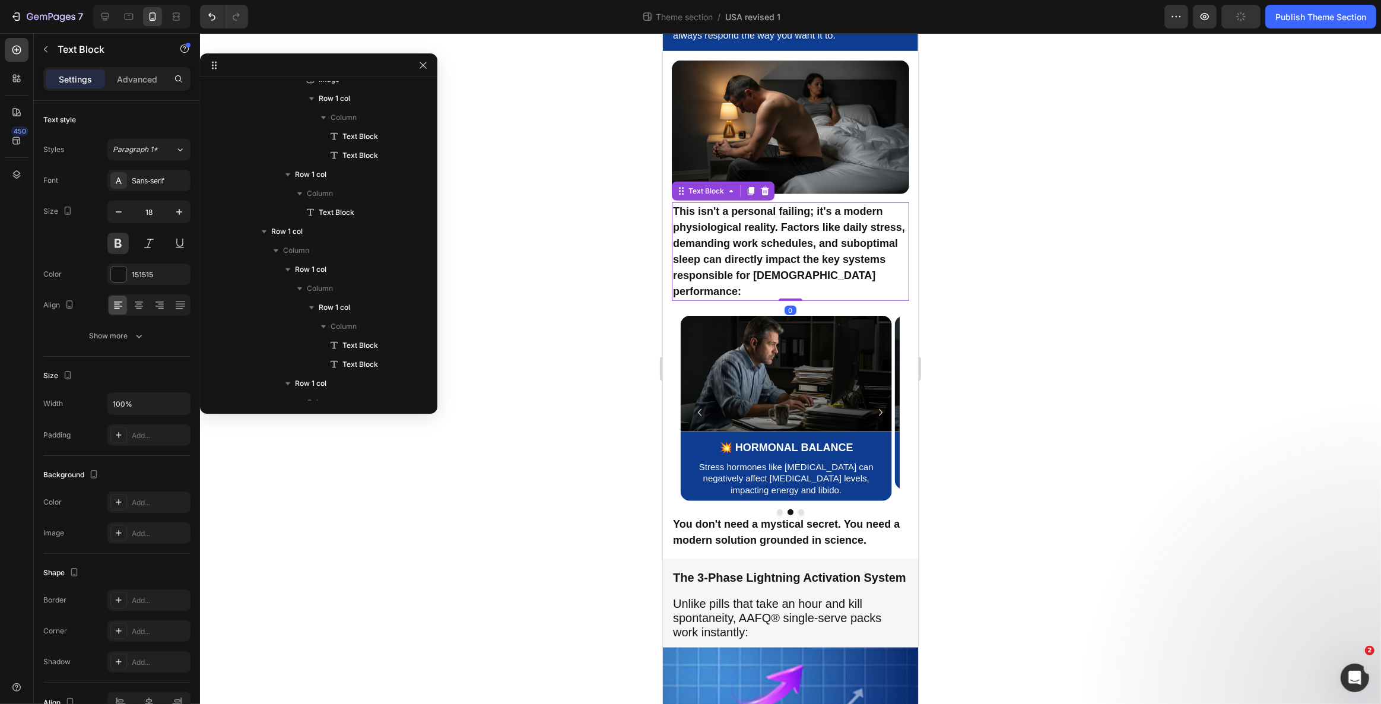
scroll to position [677, 0]
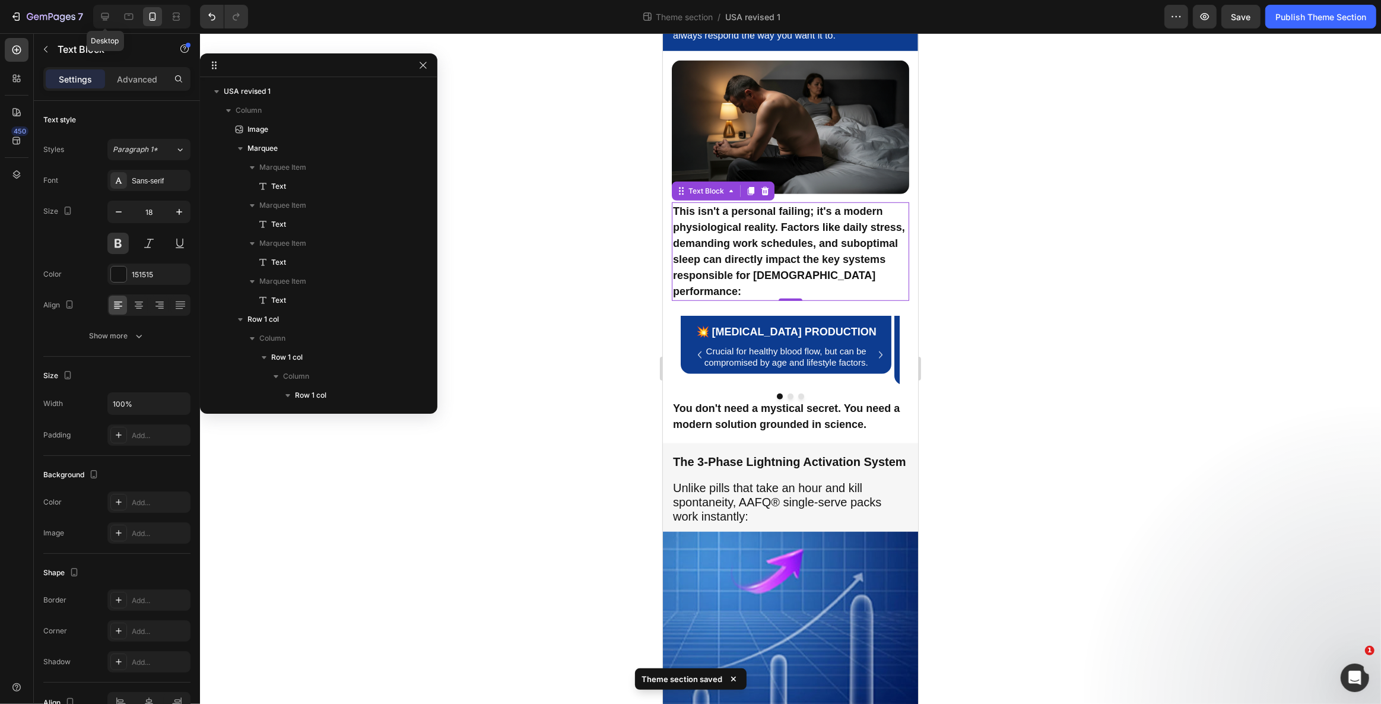
scroll to position [677, 0]
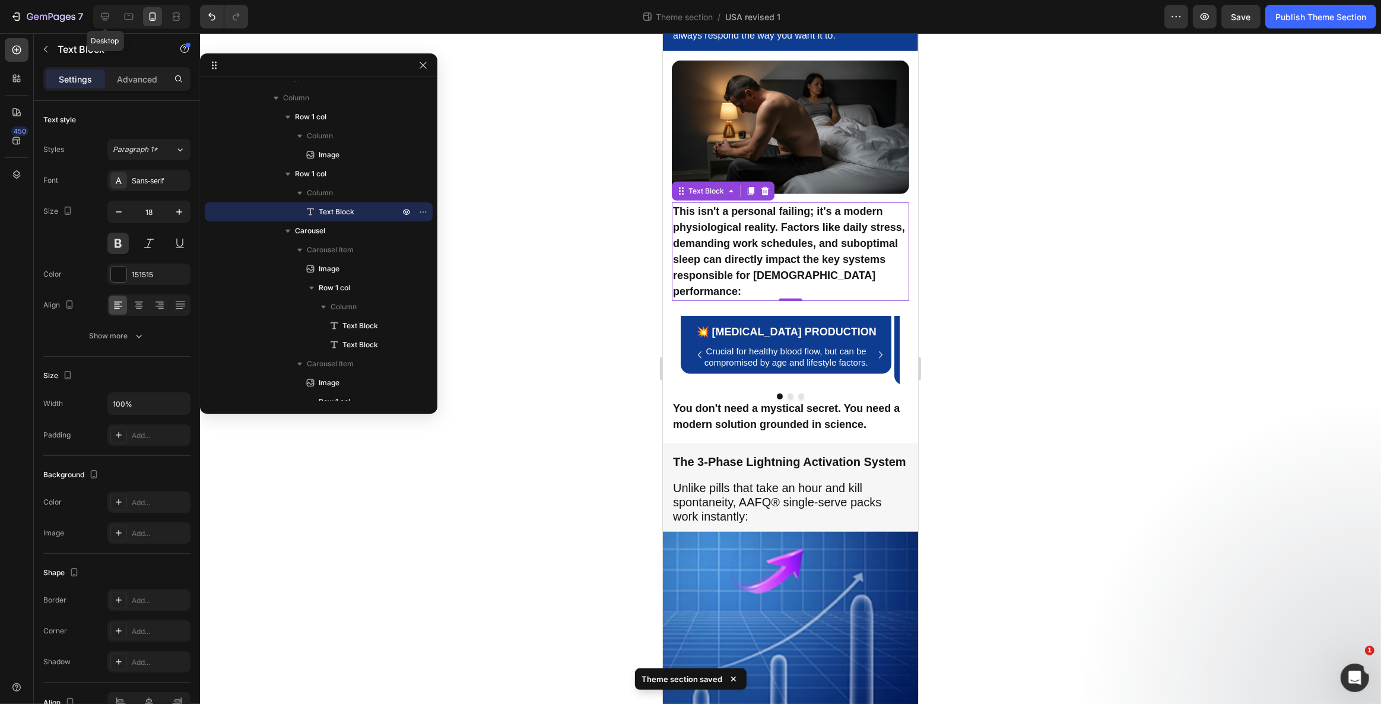
click at [101, 18] on icon at bounding box center [105, 17] width 12 height 12
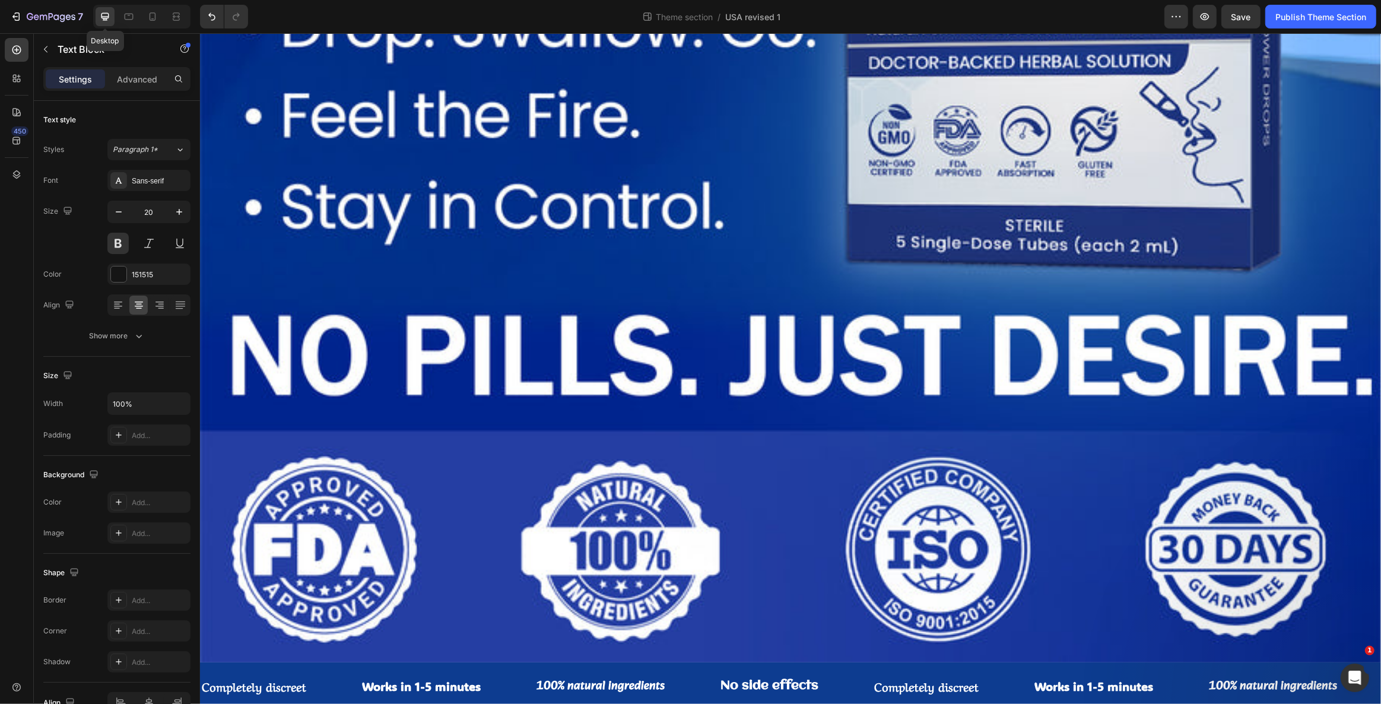
scroll to position [1397, 0]
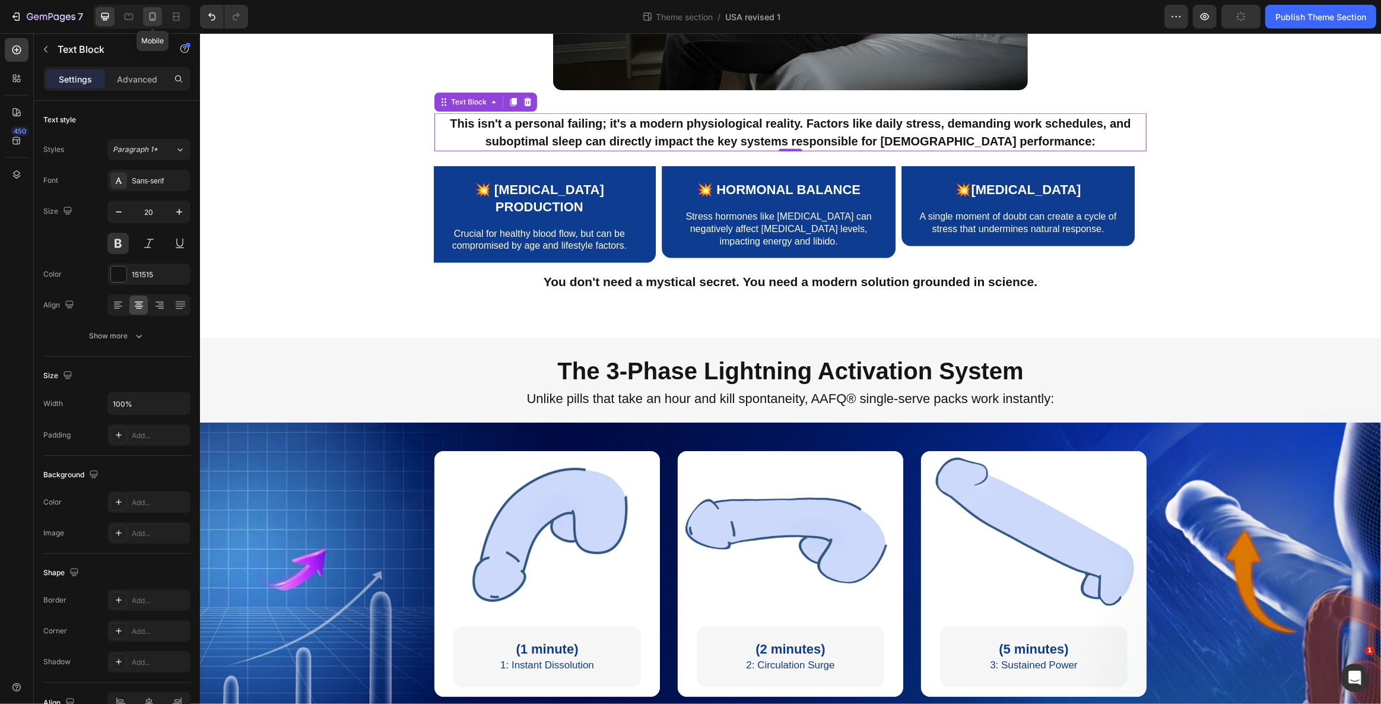
click at [147, 17] on icon at bounding box center [153, 17] width 12 height 12
type input "18"
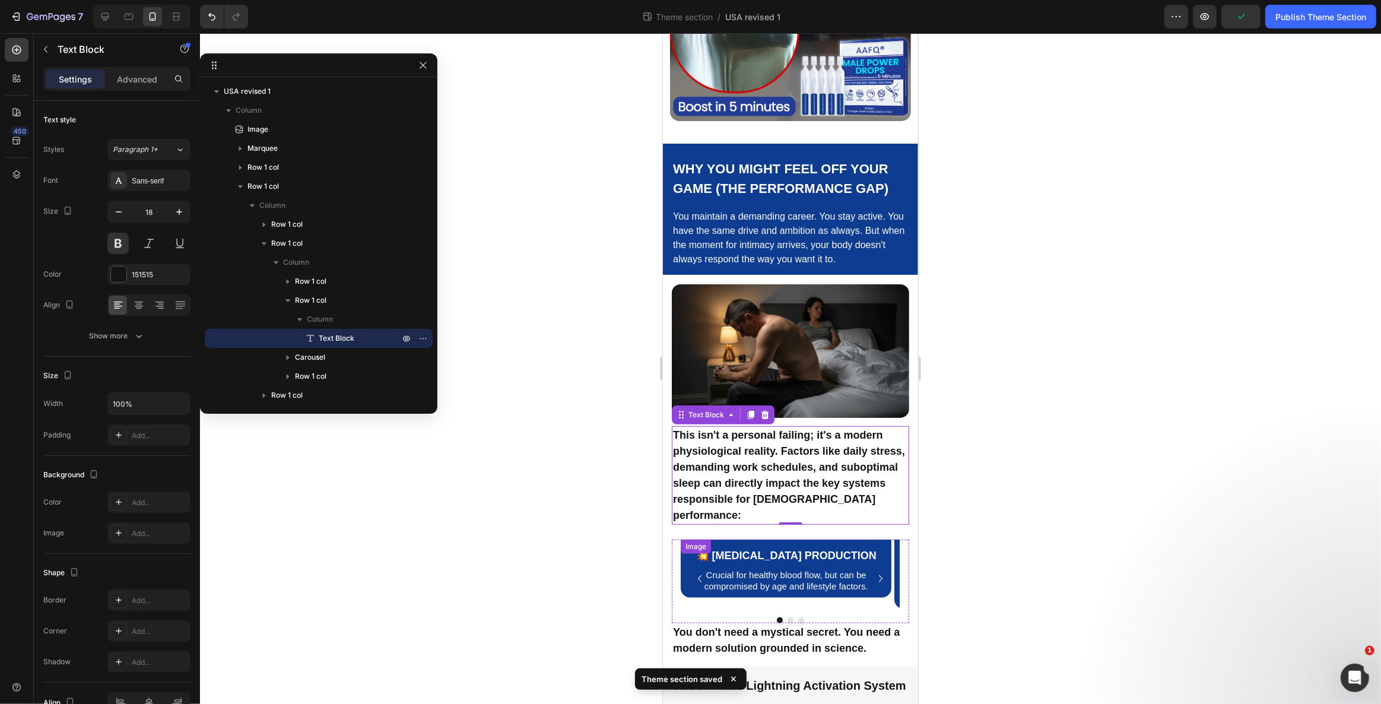
scroll to position [759, 0]
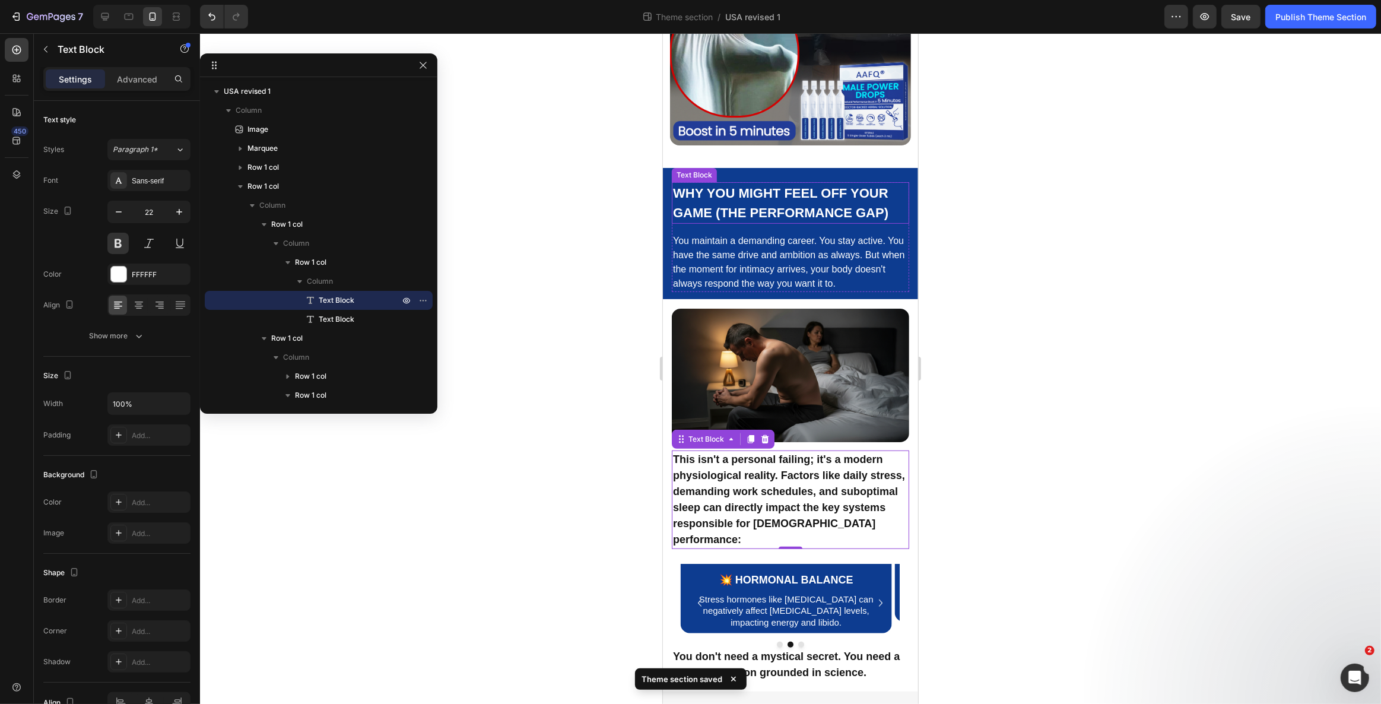
click at [743, 193] on p "Why You Might Feel Off Your Game (The Performance Gap)" at bounding box center [789, 202] width 235 height 39
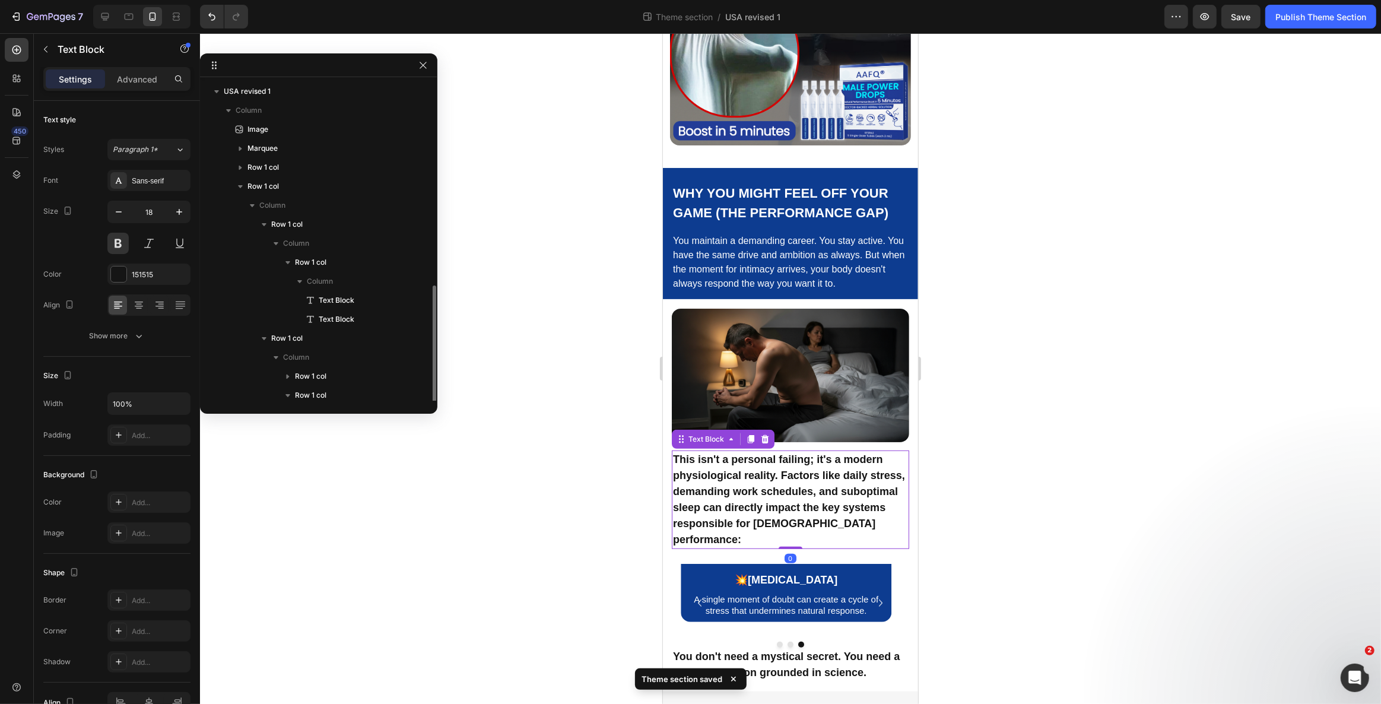
scroll to position [117, 0]
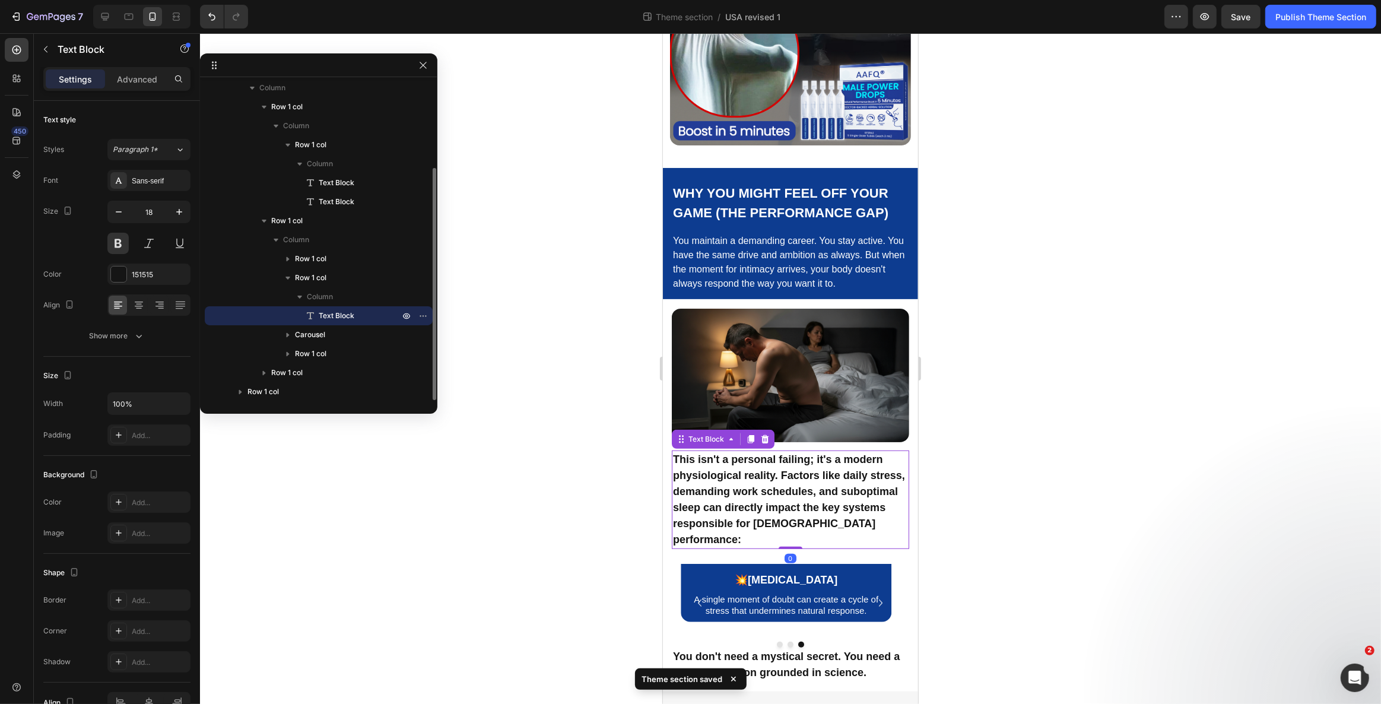
click at [714, 490] on strong "This isn't a personal failing; it's a modern physiological reality. Factors lik…" at bounding box center [788, 499] width 232 height 92
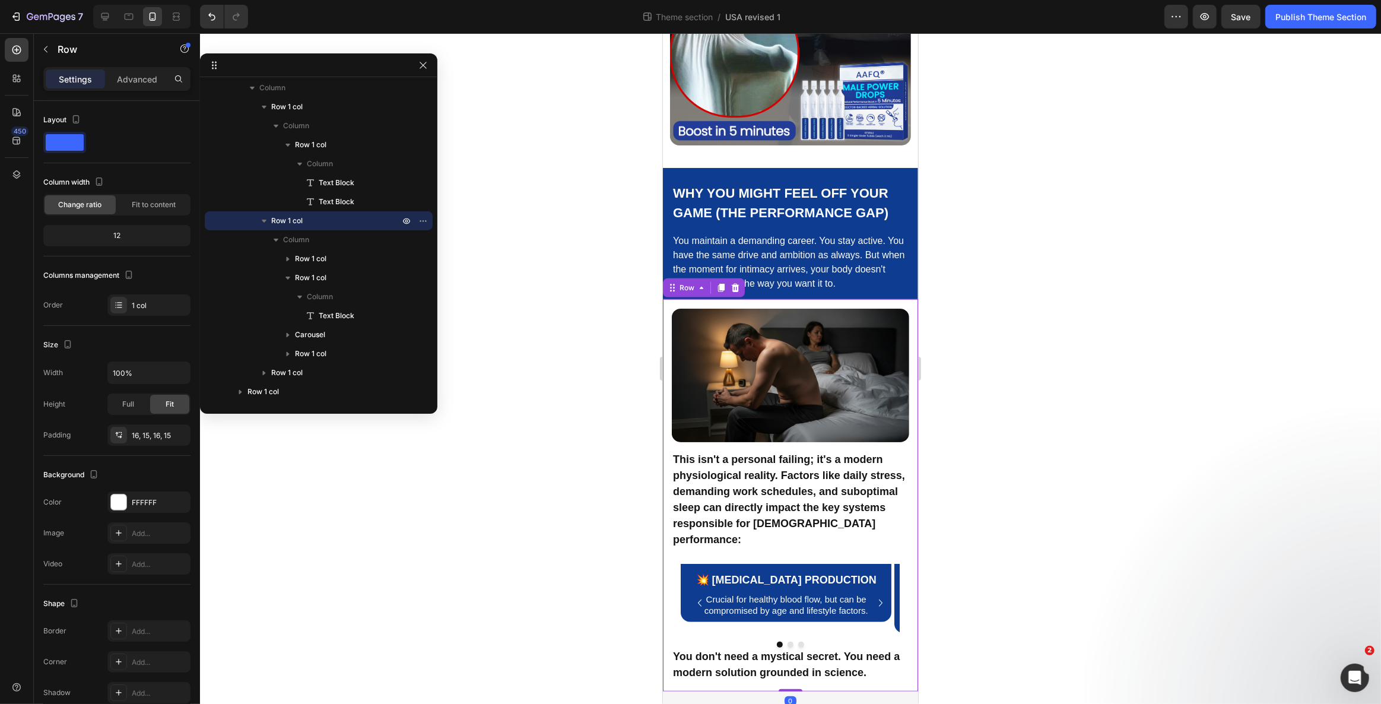
click at [668, 571] on div "Image Row This isn't a personal failing; it's a modern physiological reality. F…" at bounding box center [789, 495] width 255 height 392
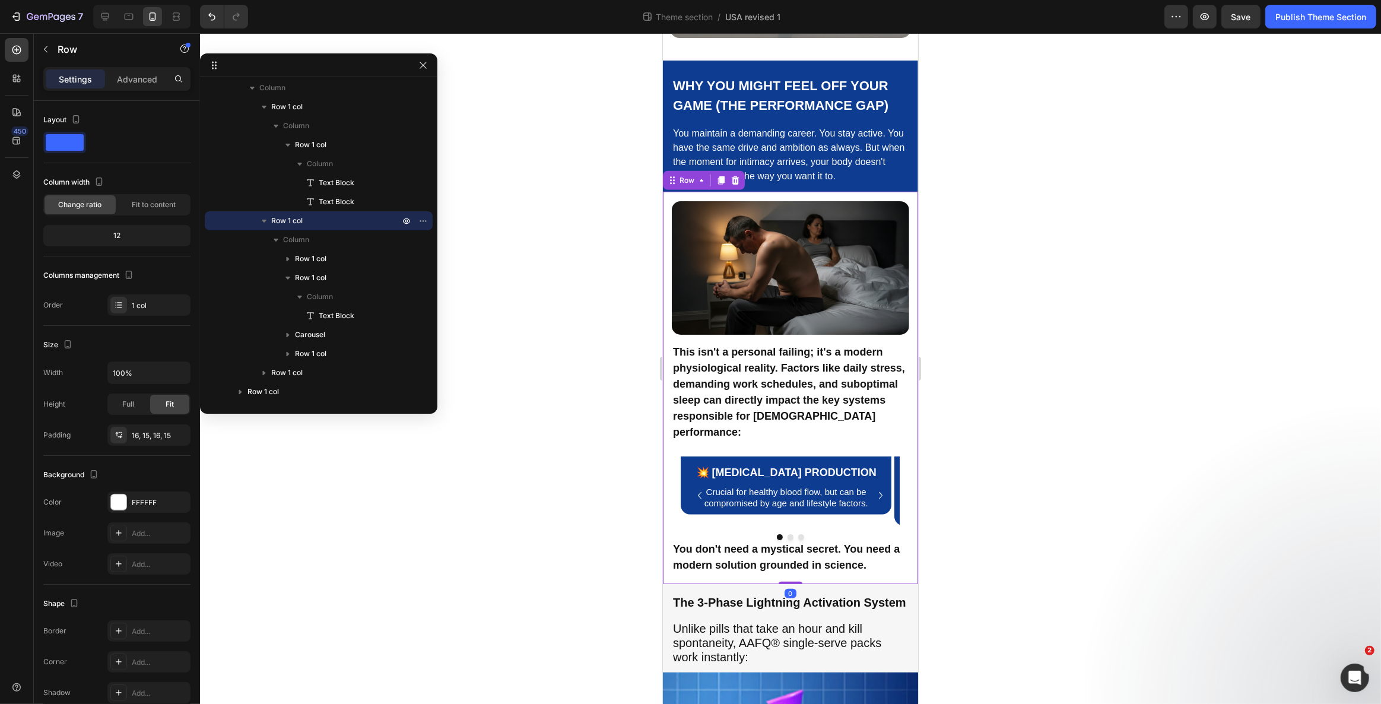
scroll to position [884, 0]
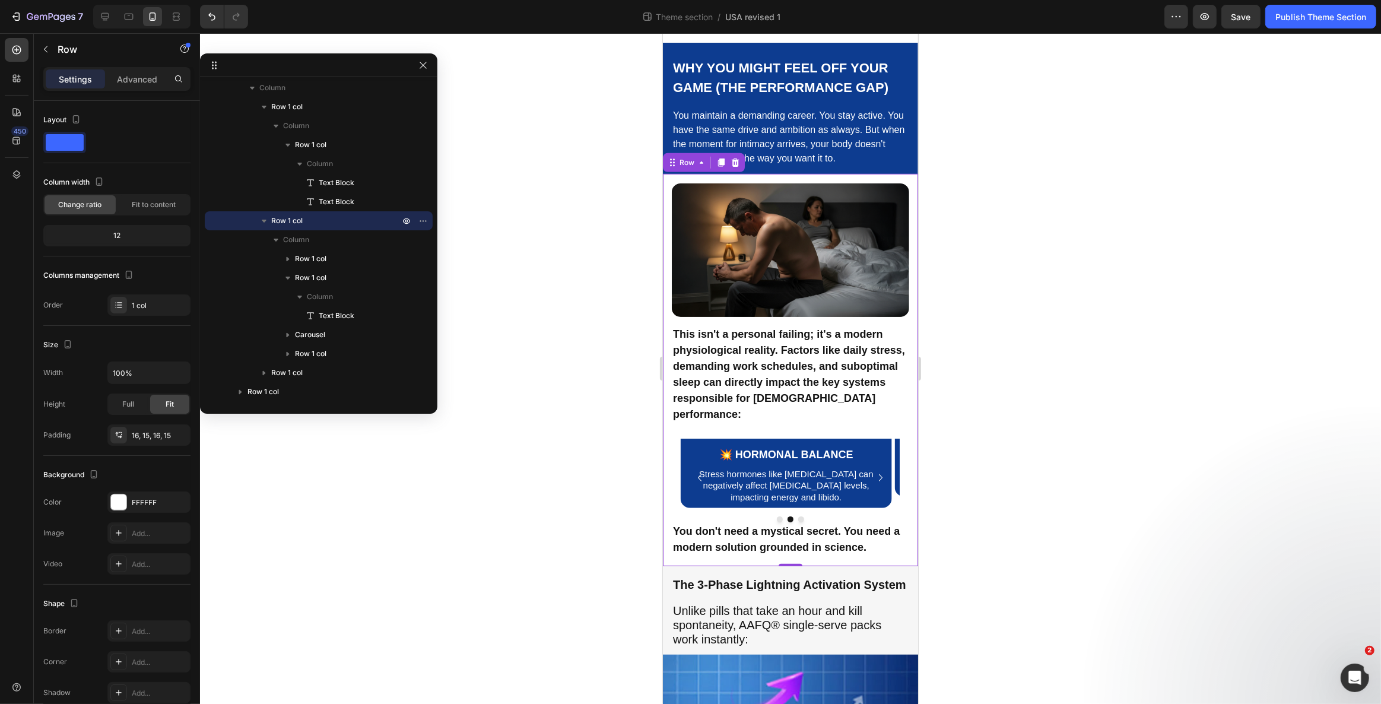
drag, startPoint x: 670, startPoint y: 437, endPoint x: 1257, endPoint y: 437, distance: 587.4
click at [670, 437] on div "Image Row This isn't a personal failing; it's a modern physiological reality. F…" at bounding box center [789, 370] width 255 height 392
click at [139, 78] on p "Advanced" at bounding box center [137, 79] width 40 height 12
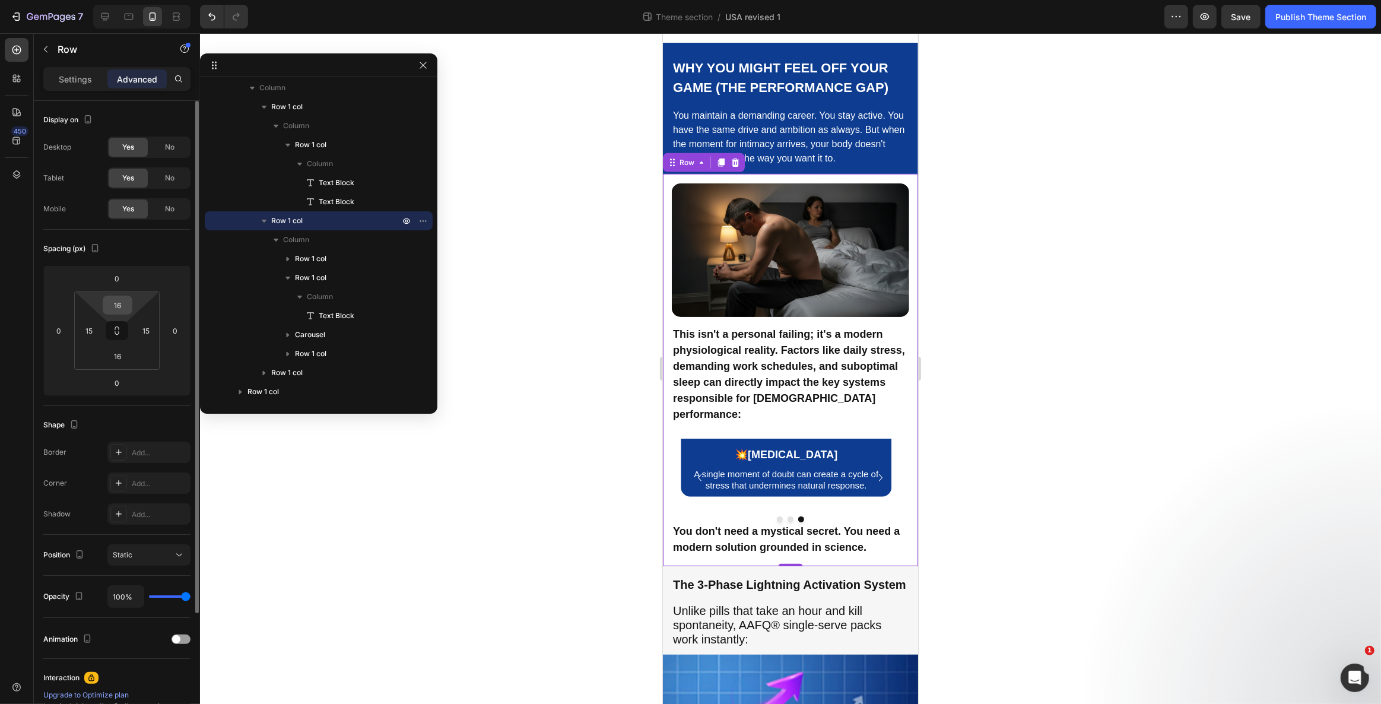
click at [122, 304] on input "16" at bounding box center [118, 305] width 24 height 18
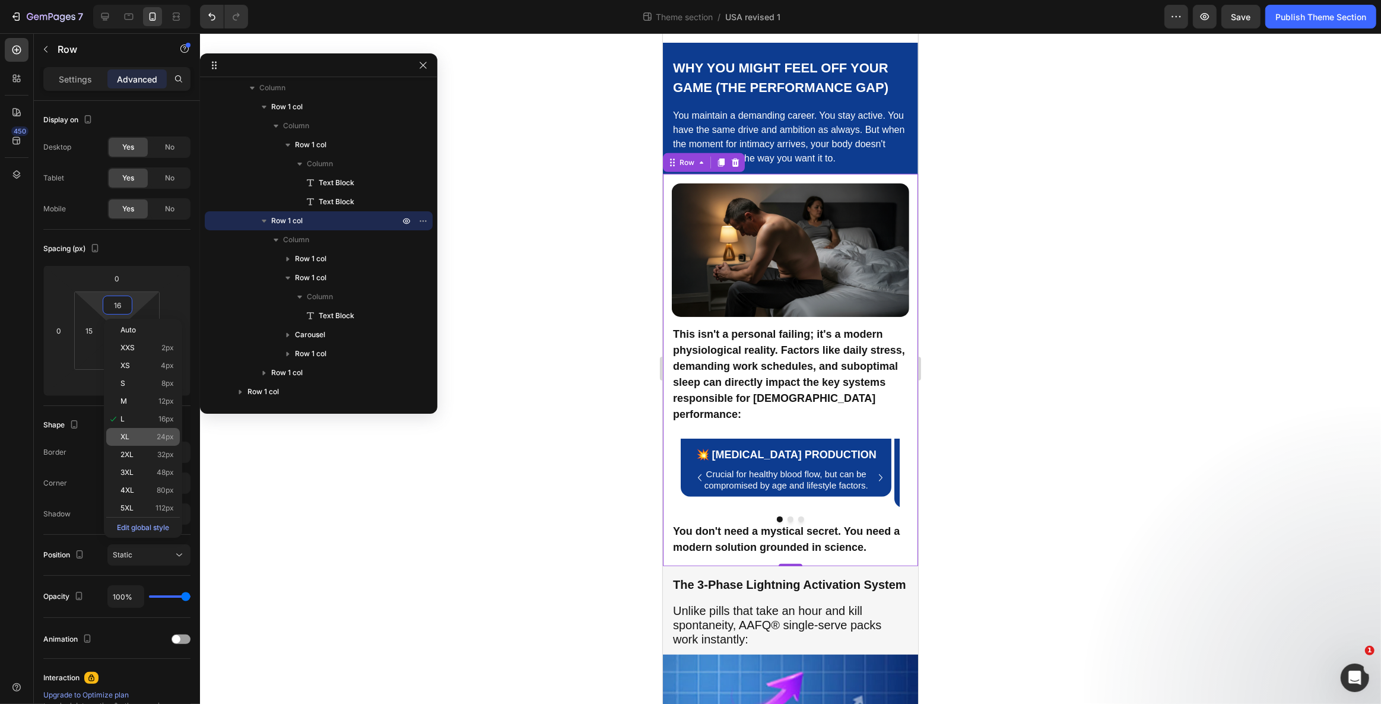
click at [148, 441] on div "XL 24px" at bounding box center [143, 437] width 74 height 18
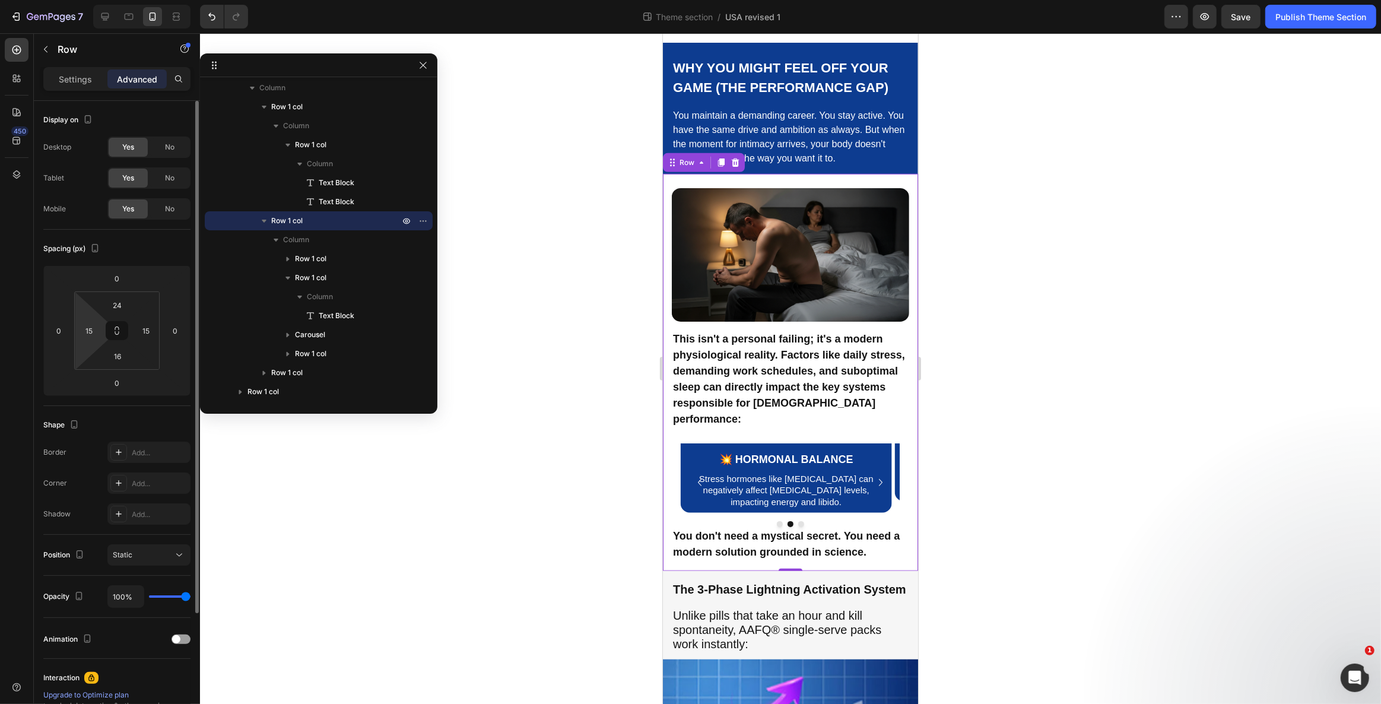
type input "16"
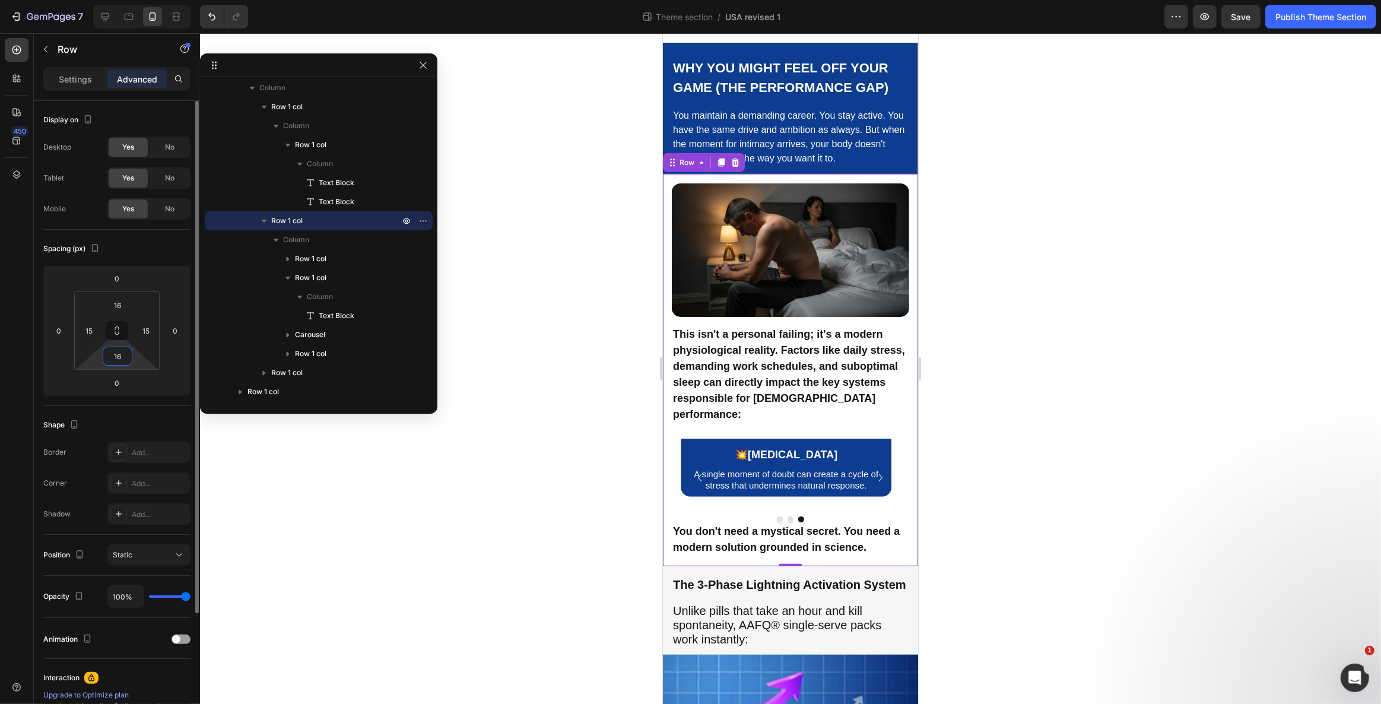
click at [134, 0] on html "7 Theme section / USA revised 1 Preview Save Publish Theme Section 450 Sections…" at bounding box center [690, 0] width 1381 height 0
click at [118, 357] on input "16" at bounding box center [118, 356] width 24 height 18
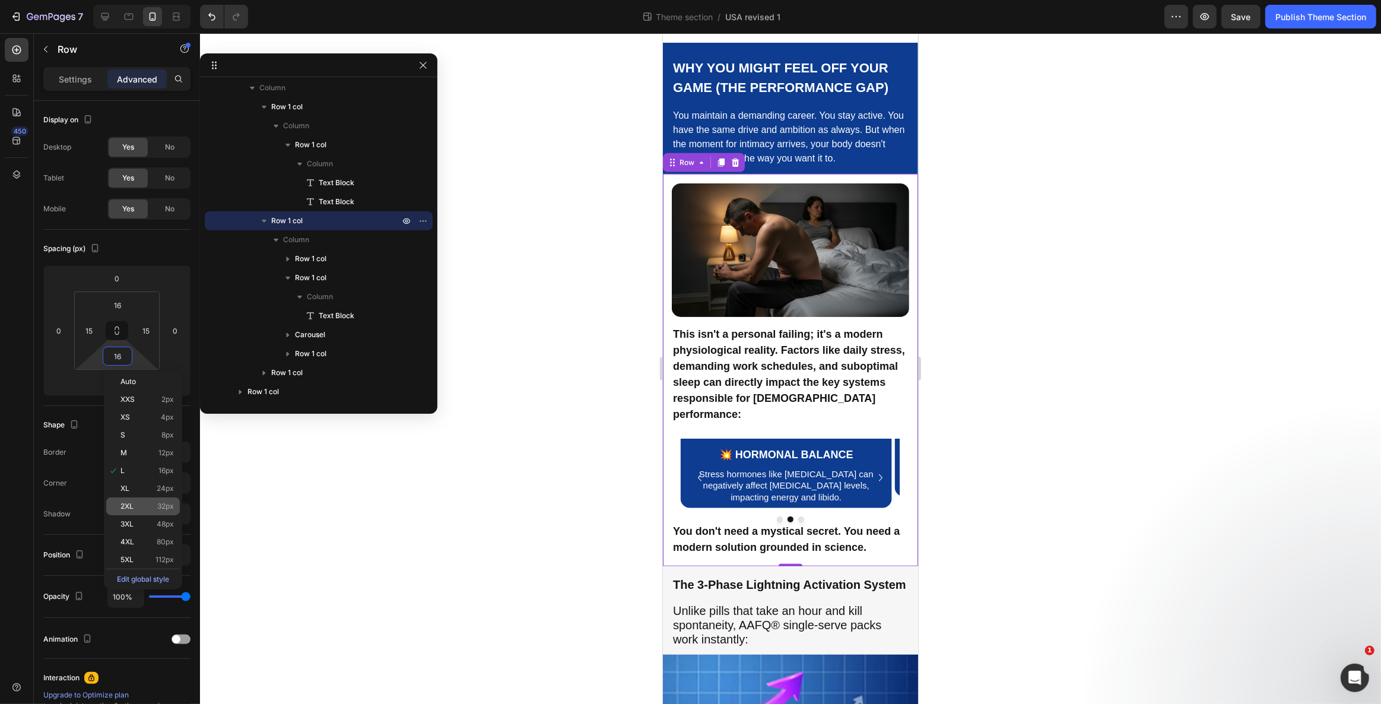
click at [133, 503] on span "2XL" at bounding box center [126, 506] width 13 height 8
type input "32"
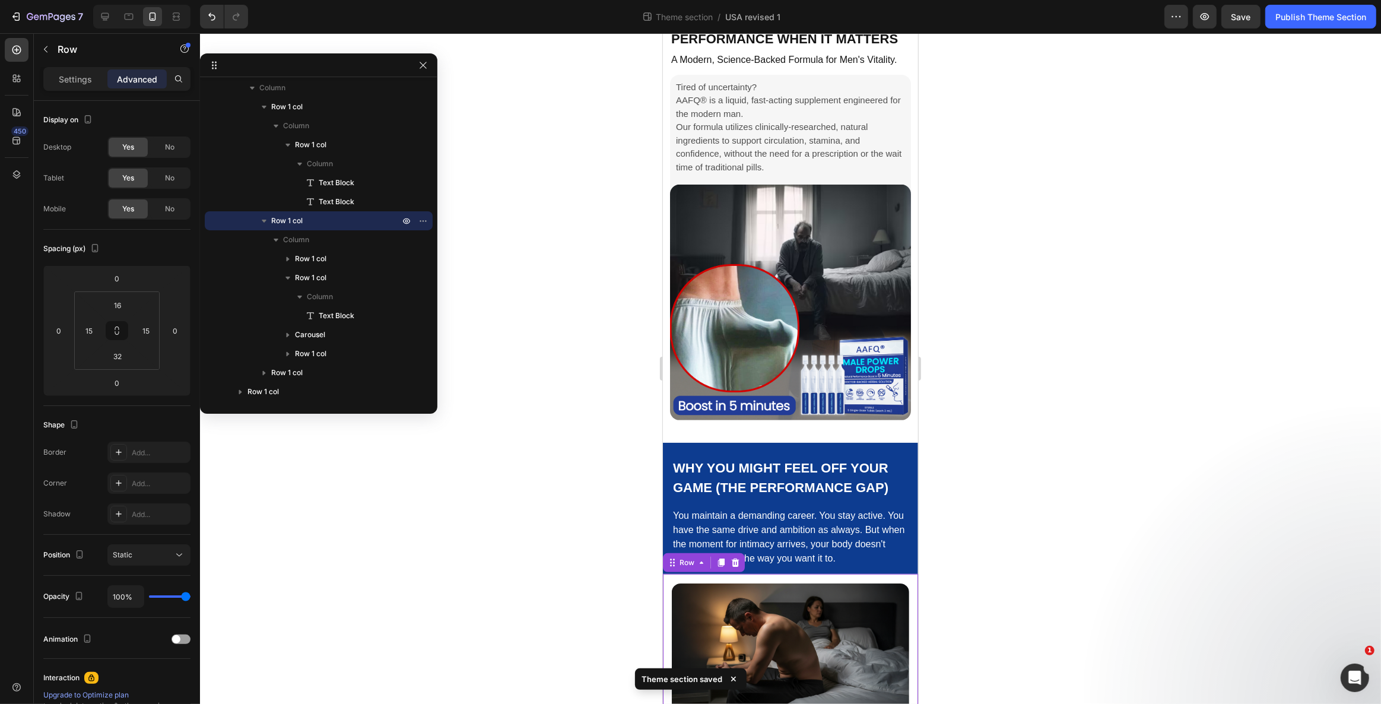
scroll to position [381, 0]
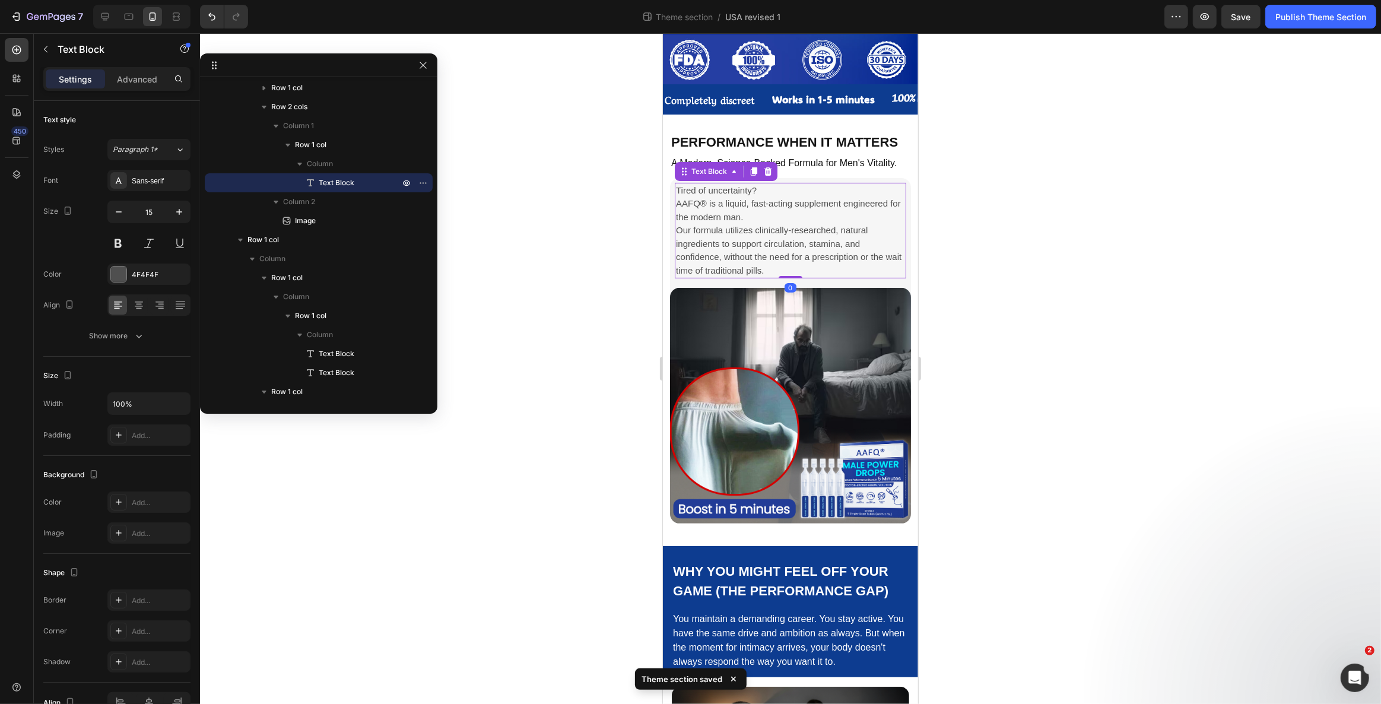
click at [704, 226] on p "Our formula utilizes clinically-researched, natural ingredients to support circ…" at bounding box center [789, 250] width 229 height 53
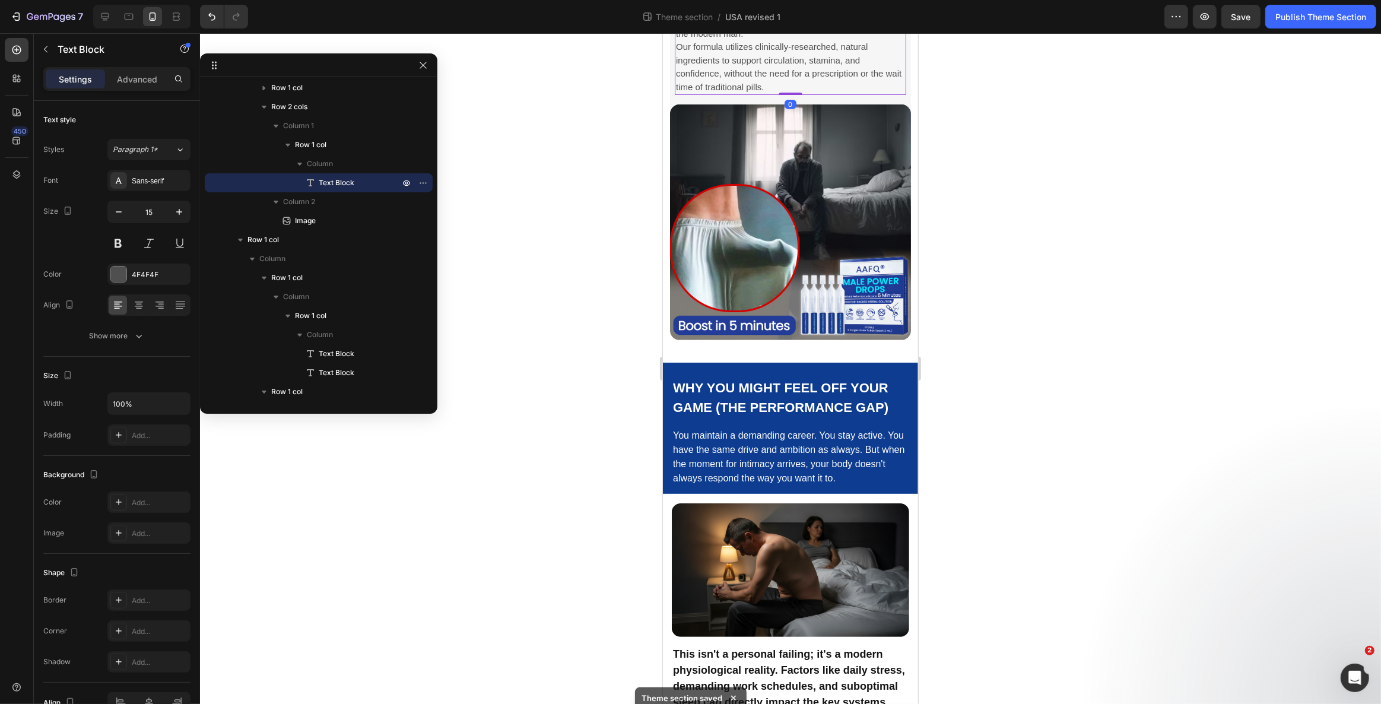
scroll to position [759, 0]
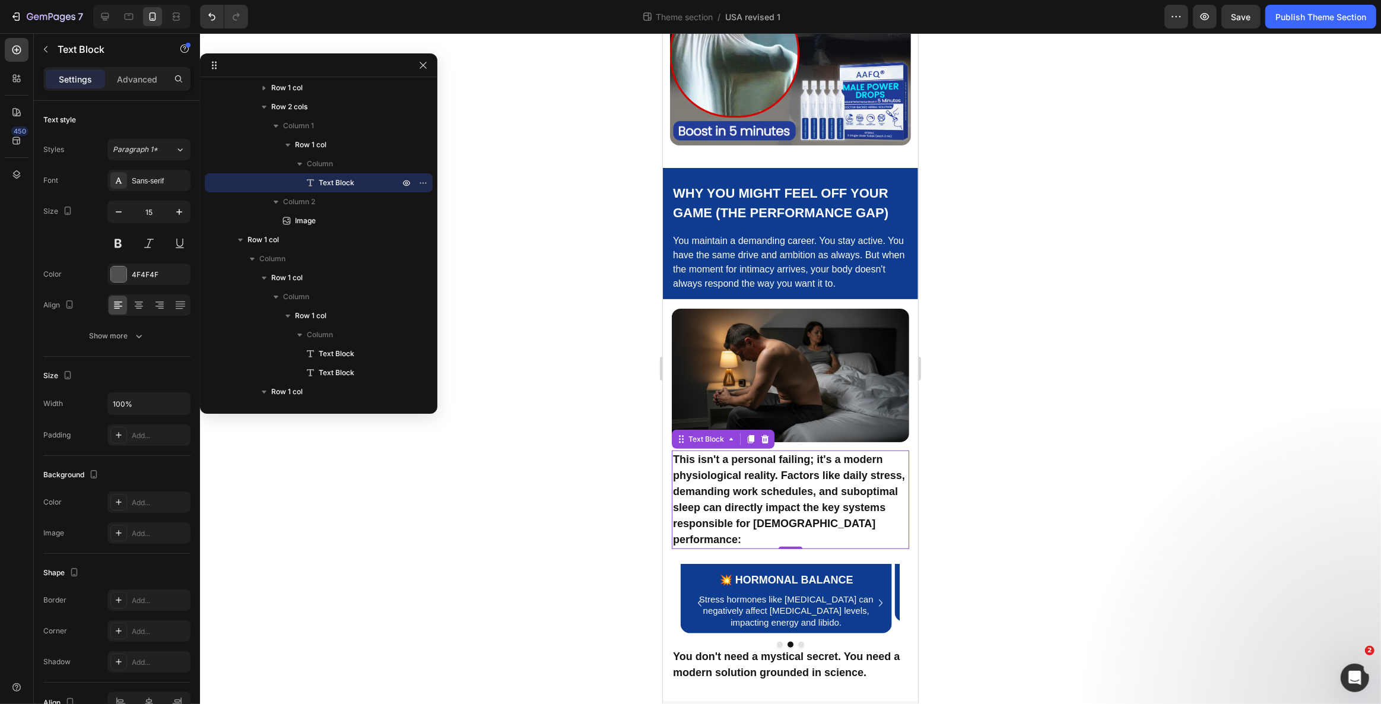
click at [775, 514] on strong "This isn't a personal failing; it's a modern physiological reality. Factors lik…" at bounding box center [788, 499] width 232 height 92
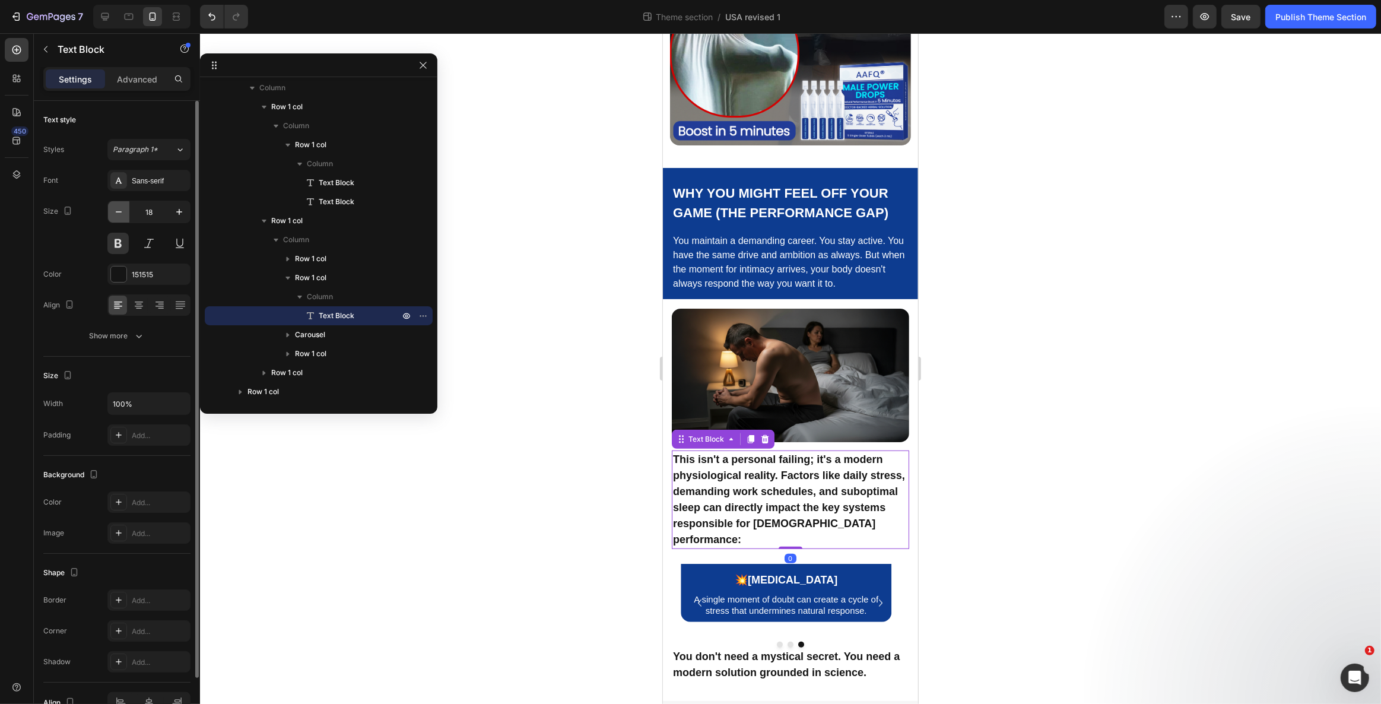
click at [121, 212] on icon "button" at bounding box center [119, 212] width 12 height 12
type input "17"
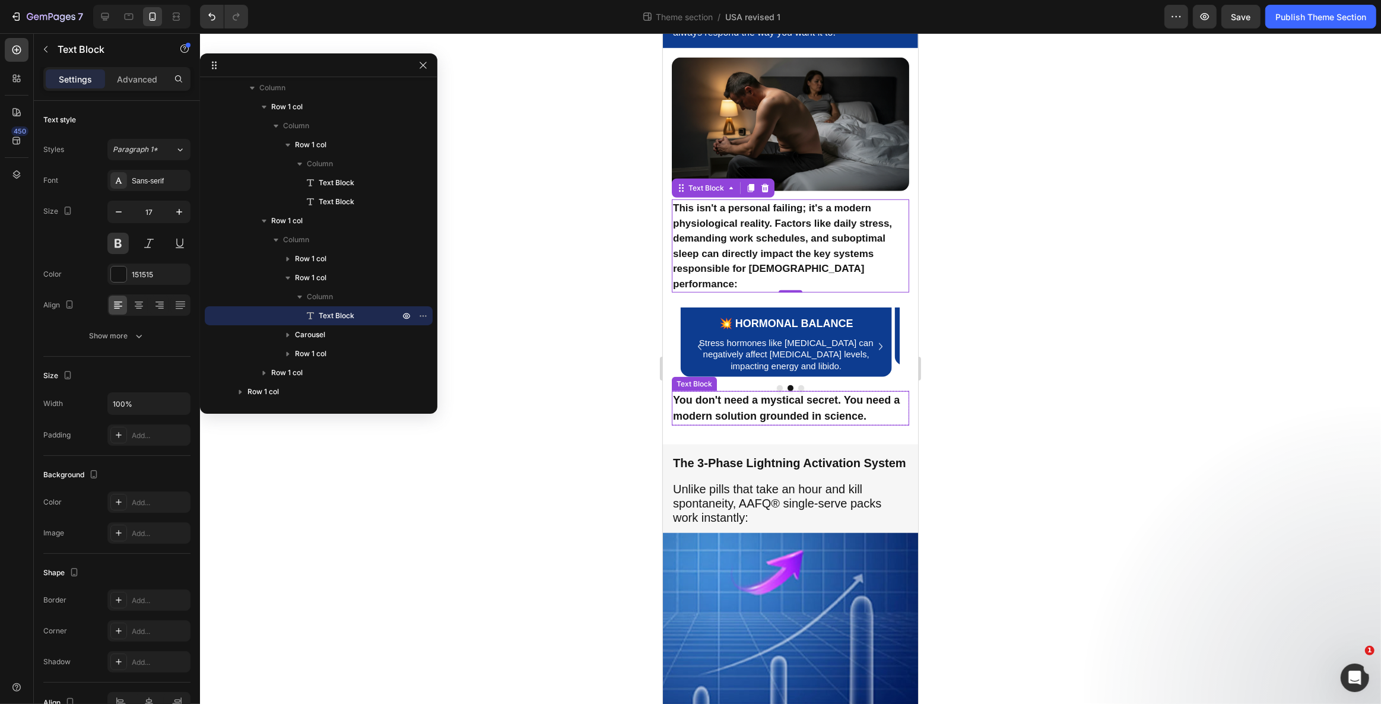
scroll to position [326, 0]
click at [787, 424] on p "You don't need a mystical secret. You need a modern solution grounded in scienc…" at bounding box center [789, 408] width 235 height 32
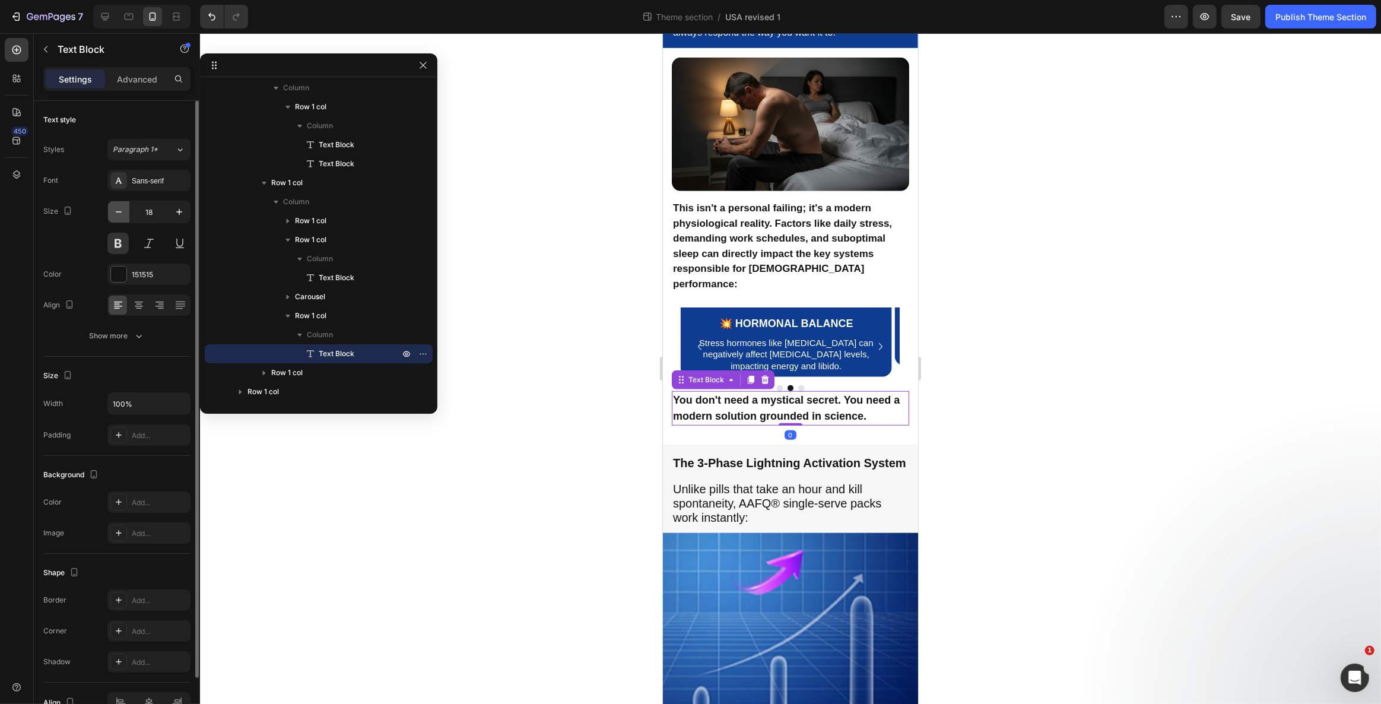
click at [119, 215] on icon "button" at bounding box center [119, 212] width 12 height 12
type input "17"
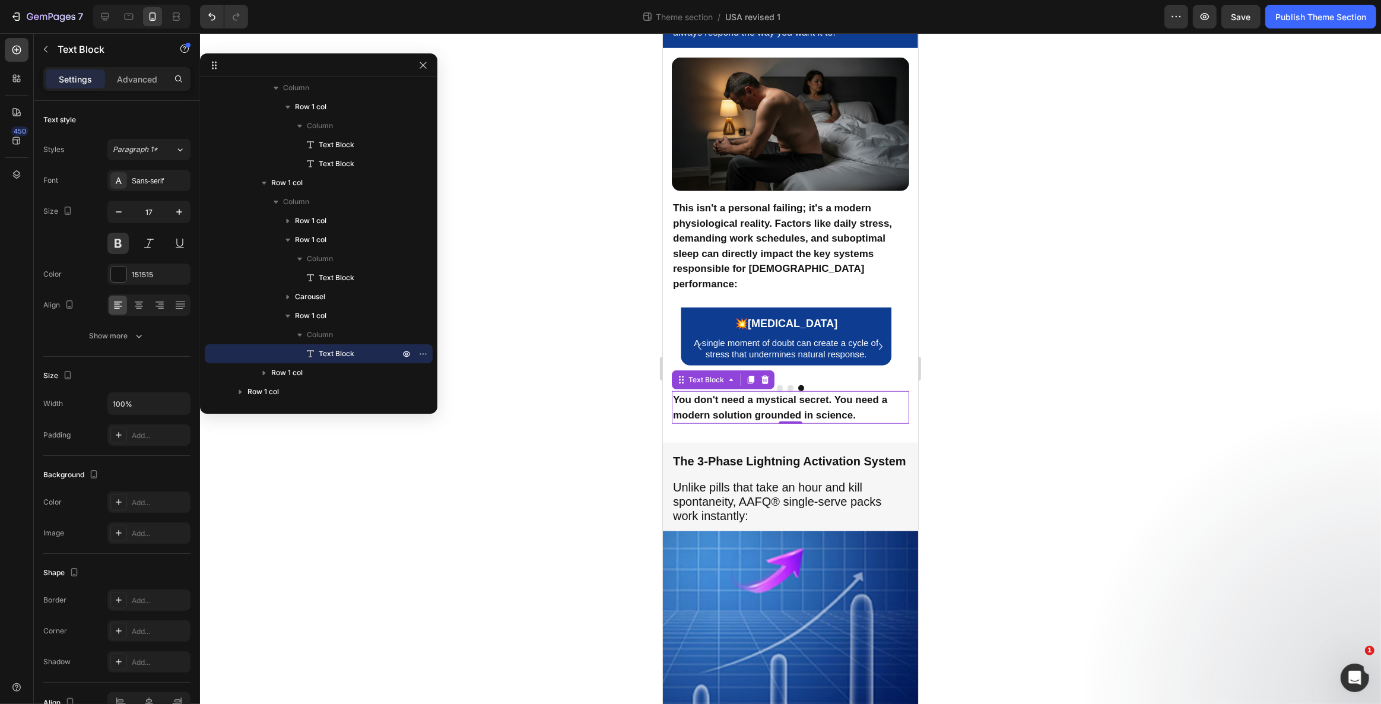
click at [569, 492] on div at bounding box center [790, 368] width 1181 height 670
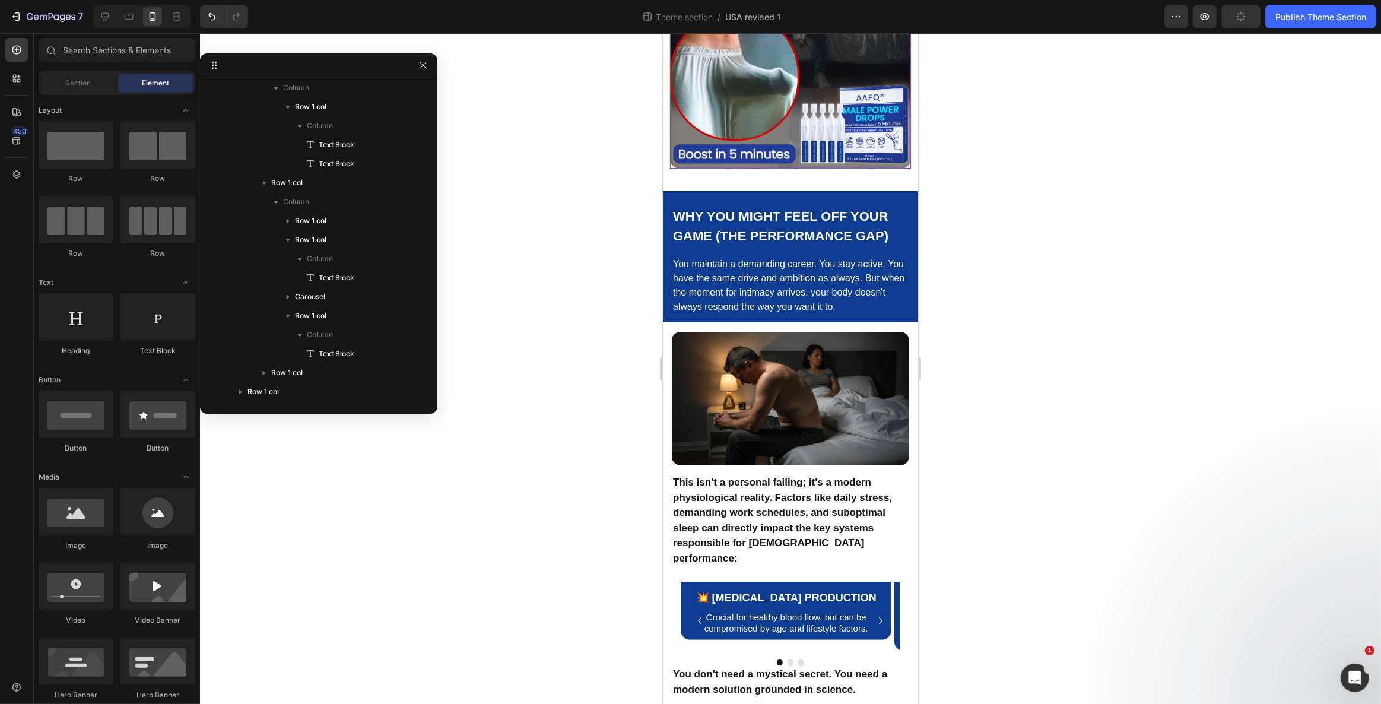
scroll to position [759, 0]
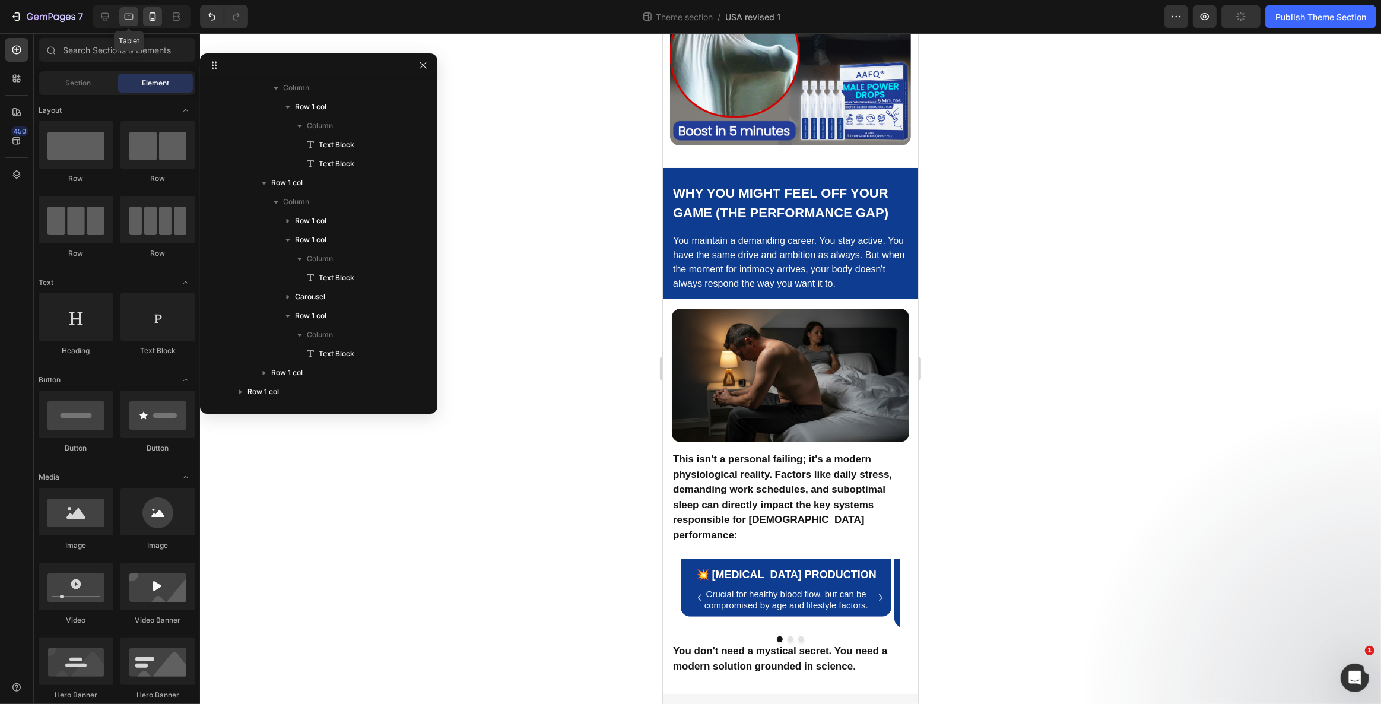
click at [125, 21] on icon at bounding box center [129, 17] width 12 height 12
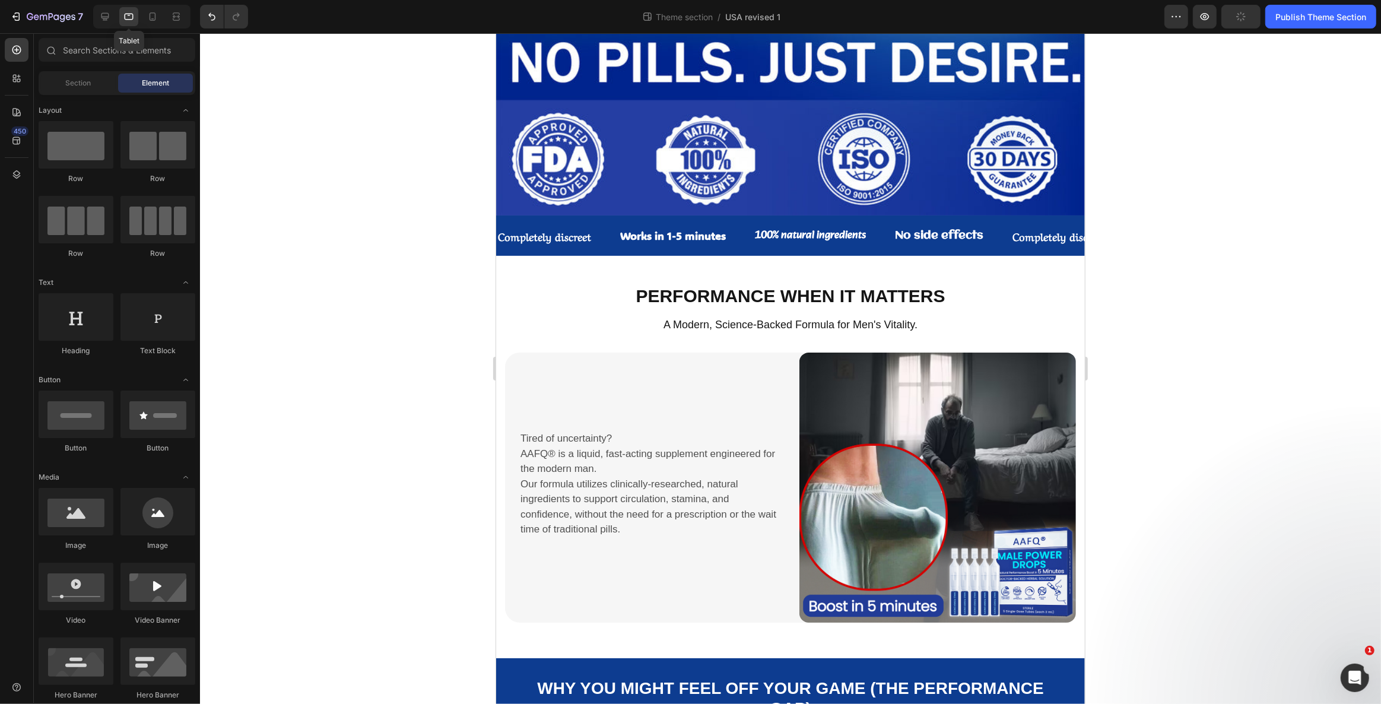
scroll to position [233, 0]
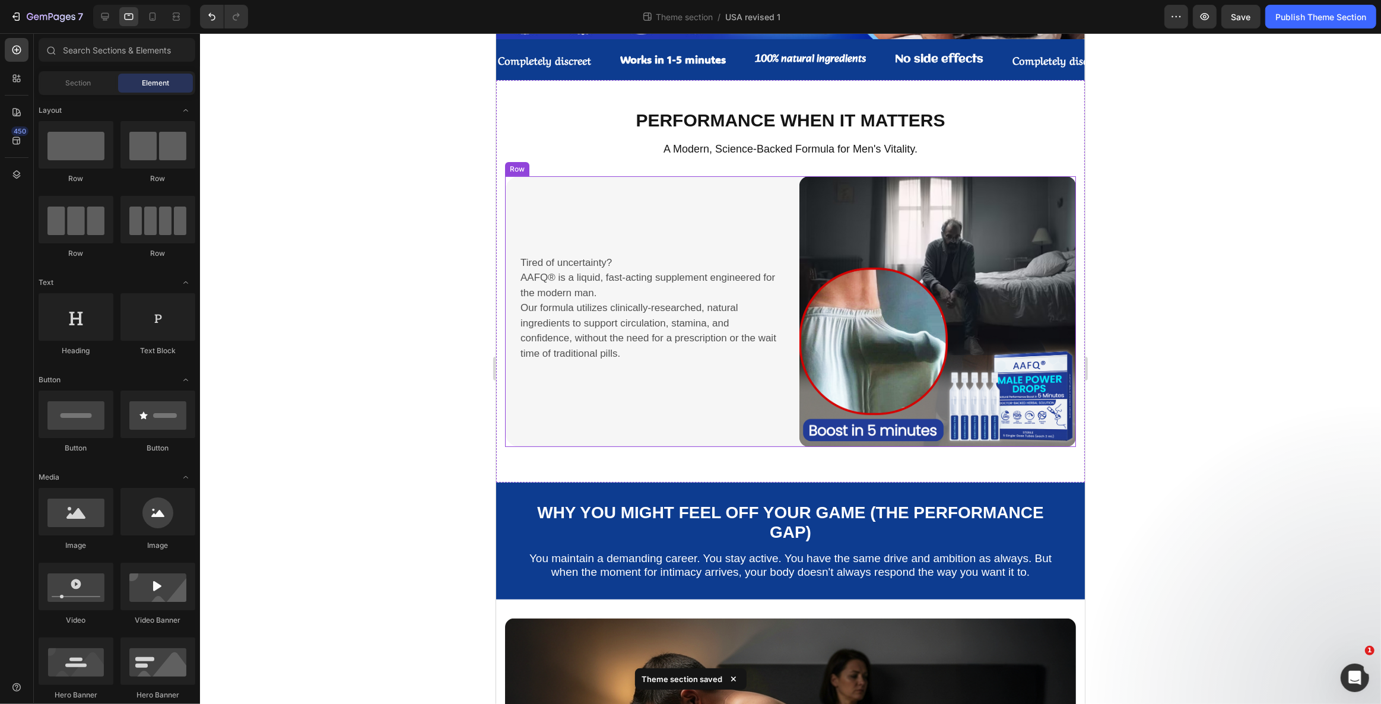
click at [774, 198] on div "Tired of uncertainty? AAFQ® is a liquid, fast-acting supplement engineered for …" at bounding box center [642, 311] width 276 height 271
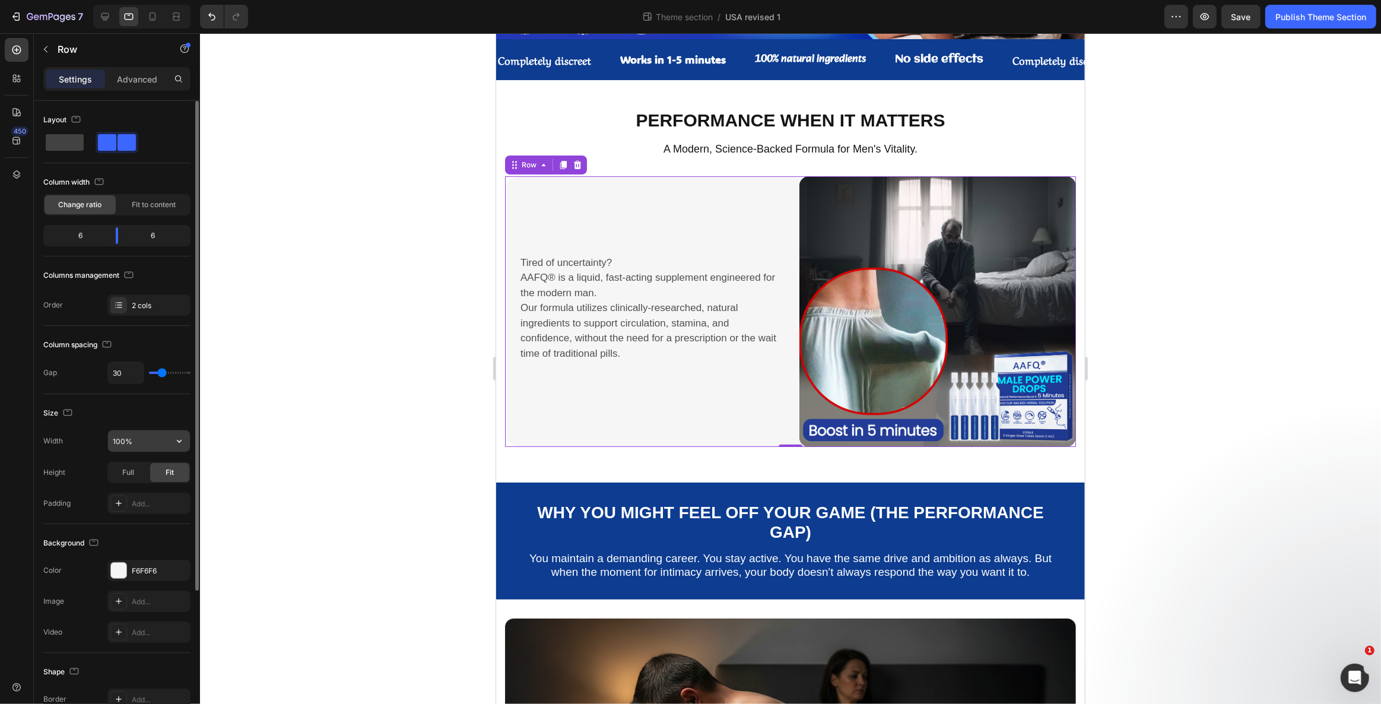
click at [120, 439] on input "100%" at bounding box center [149, 440] width 82 height 21
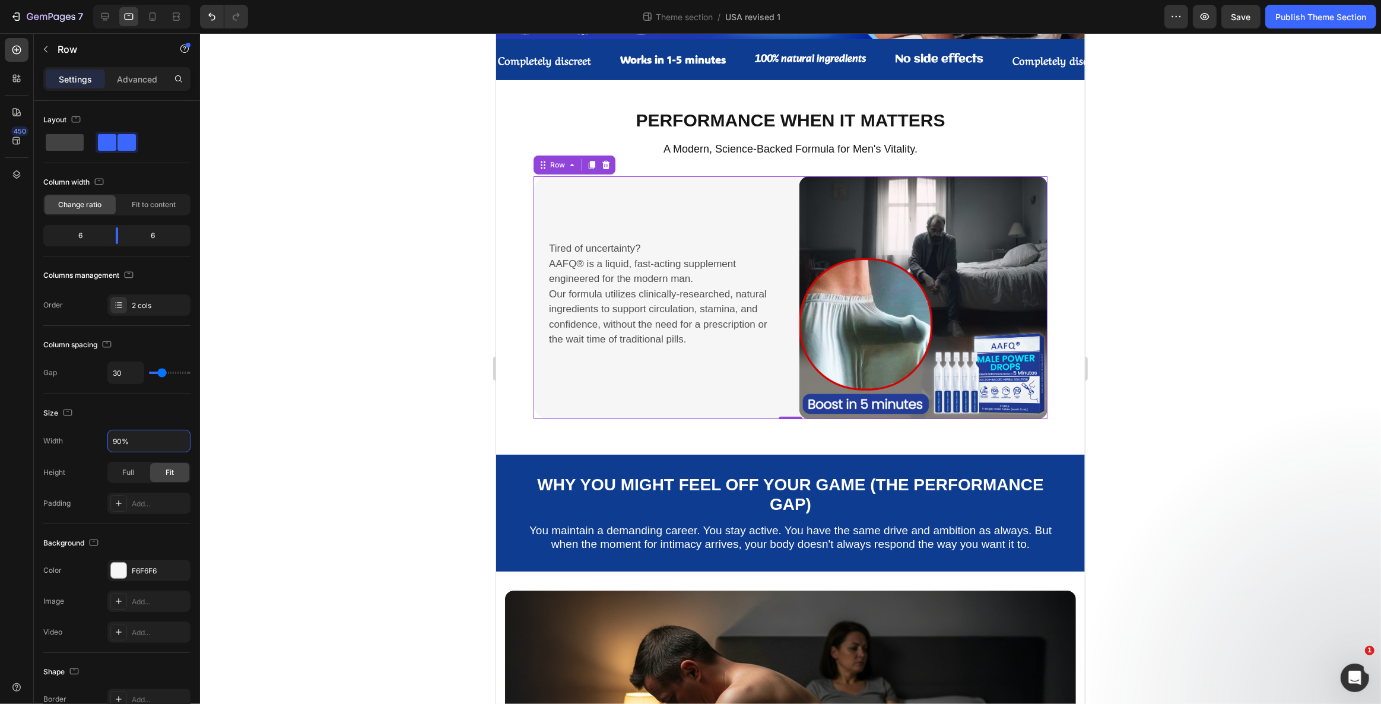
type input "90%"
click at [458, 337] on div at bounding box center [790, 368] width 1181 height 670
click at [767, 403] on div "Tired of uncertainty? AAFQ® is a liquid, fast-acting supplement engineered for …" at bounding box center [657, 297] width 248 height 243
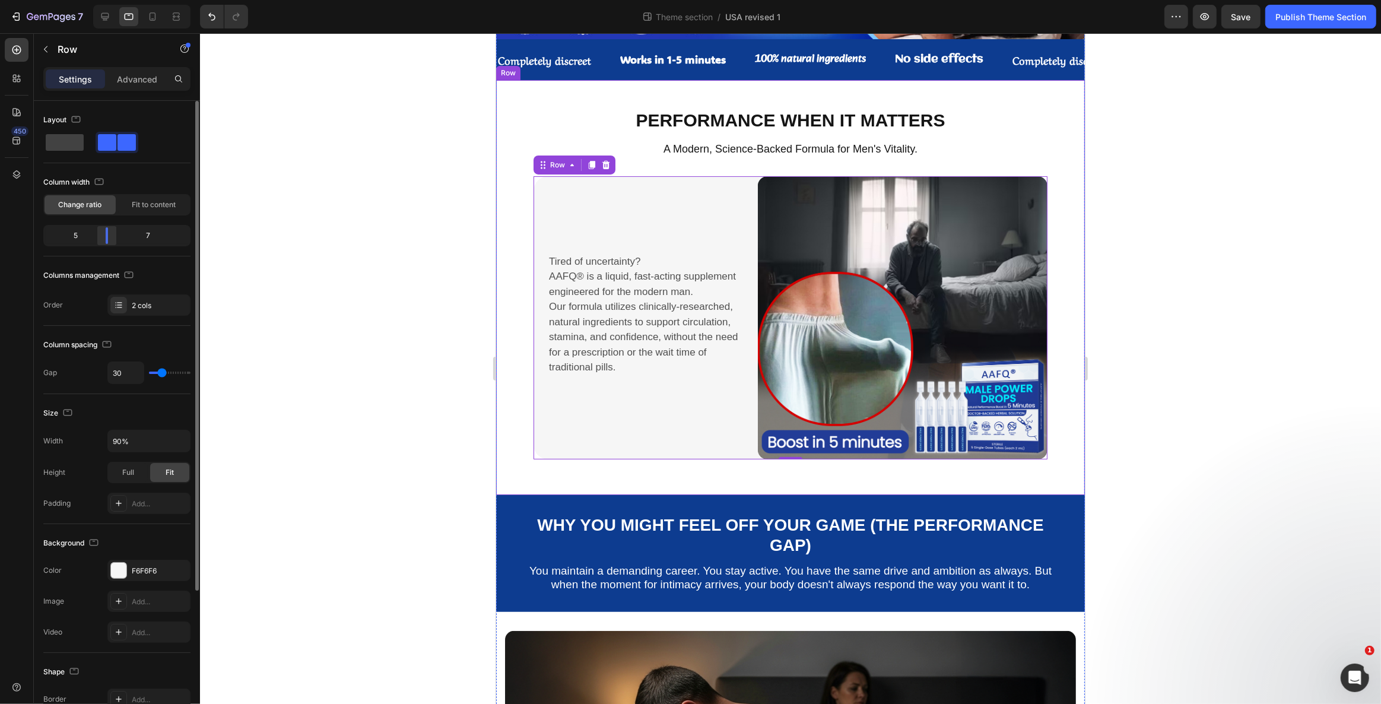
drag, startPoint x: 120, startPoint y: 239, endPoint x: 110, endPoint y: 237, distance: 9.6
click at [110, 237] on div at bounding box center [106, 235] width 21 height 17
click at [468, 377] on div at bounding box center [790, 368] width 1181 height 670
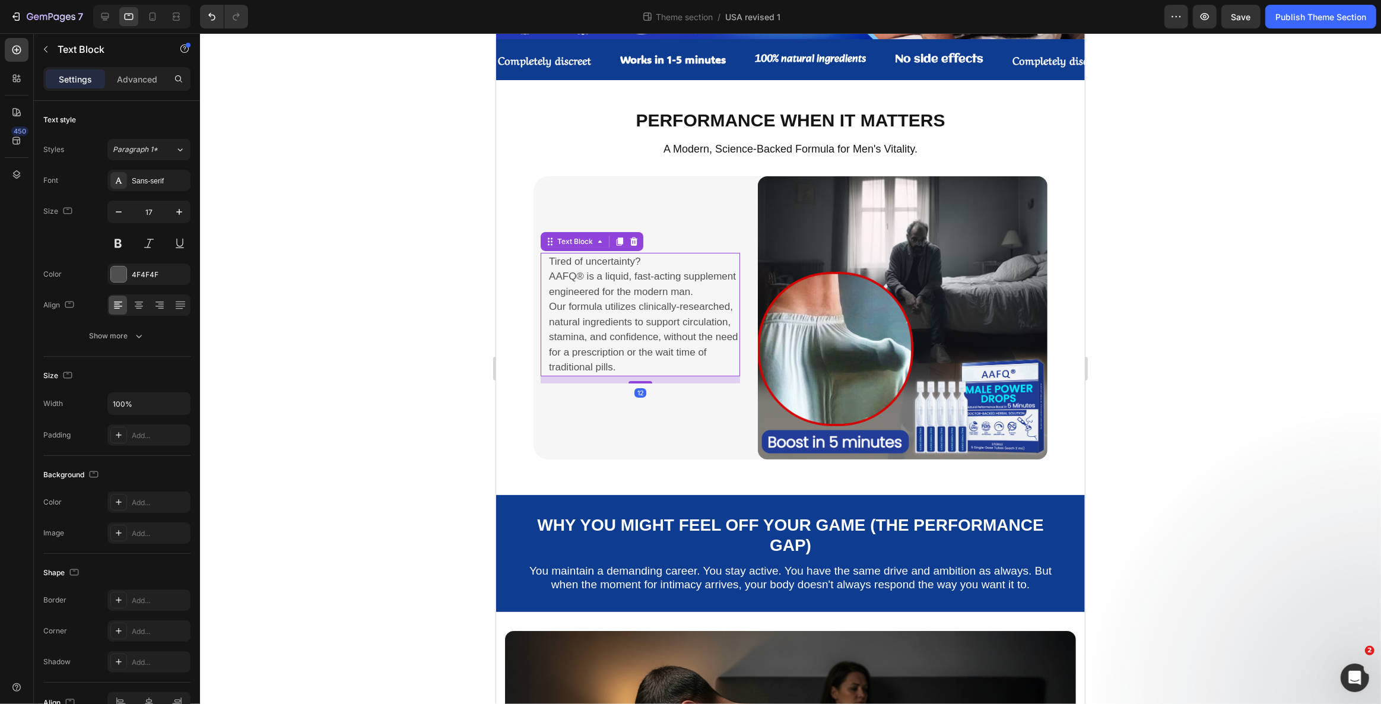
click at [592, 337] on p "Our formula utilizes clinically-researched, natural ingredients to support circ…" at bounding box center [643, 337] width 190 height 76
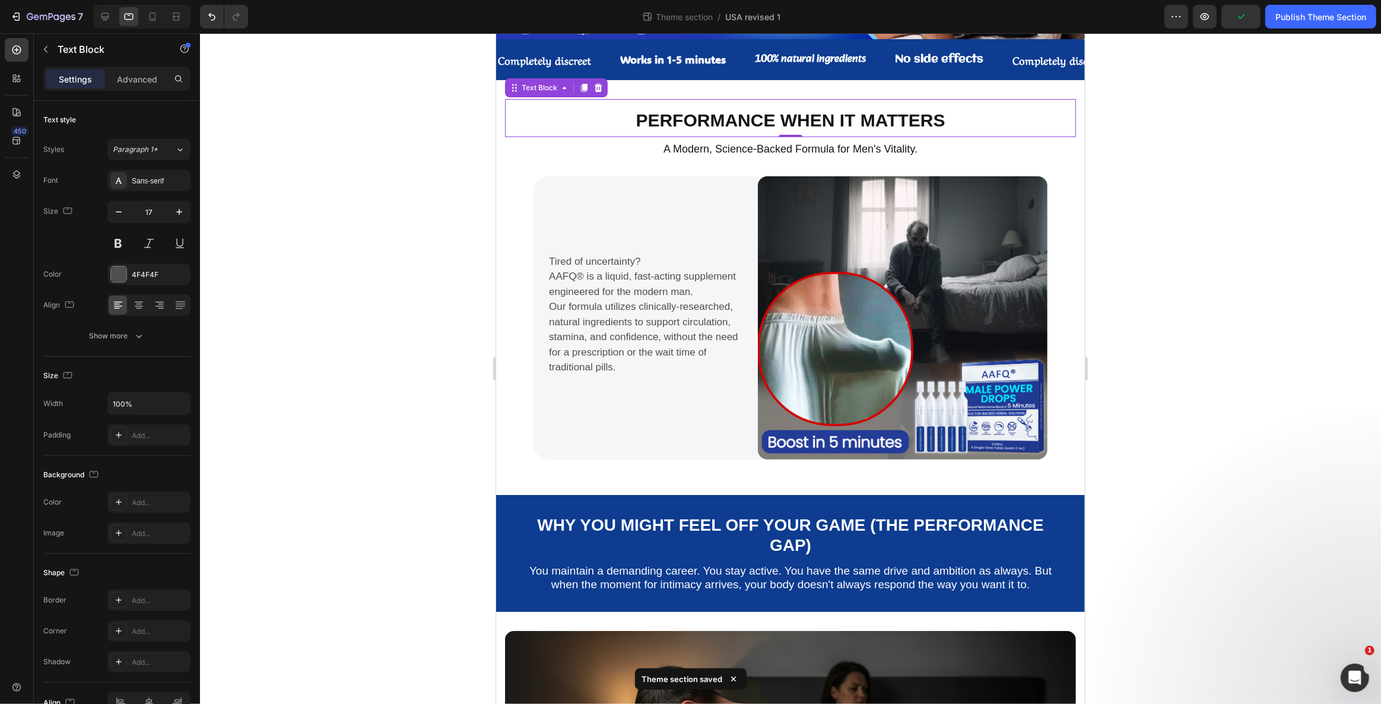
click at [899, 120] on p "Performance When It Matters" at bounding box center [790, 120] width 568 height 21
click at [714, 157] on div "A Modern, Science-Backed Formula for Men's Vitality. Text Block 0" at bounding box center [789, 150] width 571 height 27
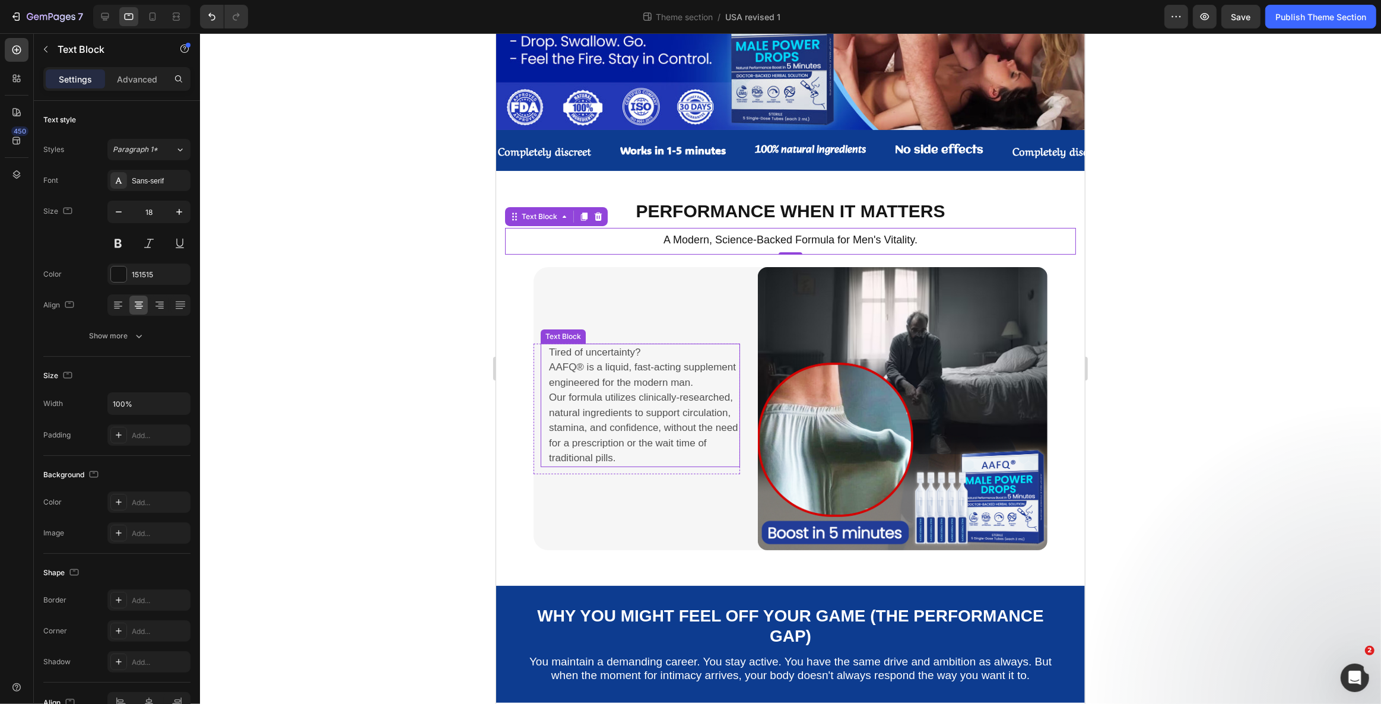
scroll to position [107, 0]
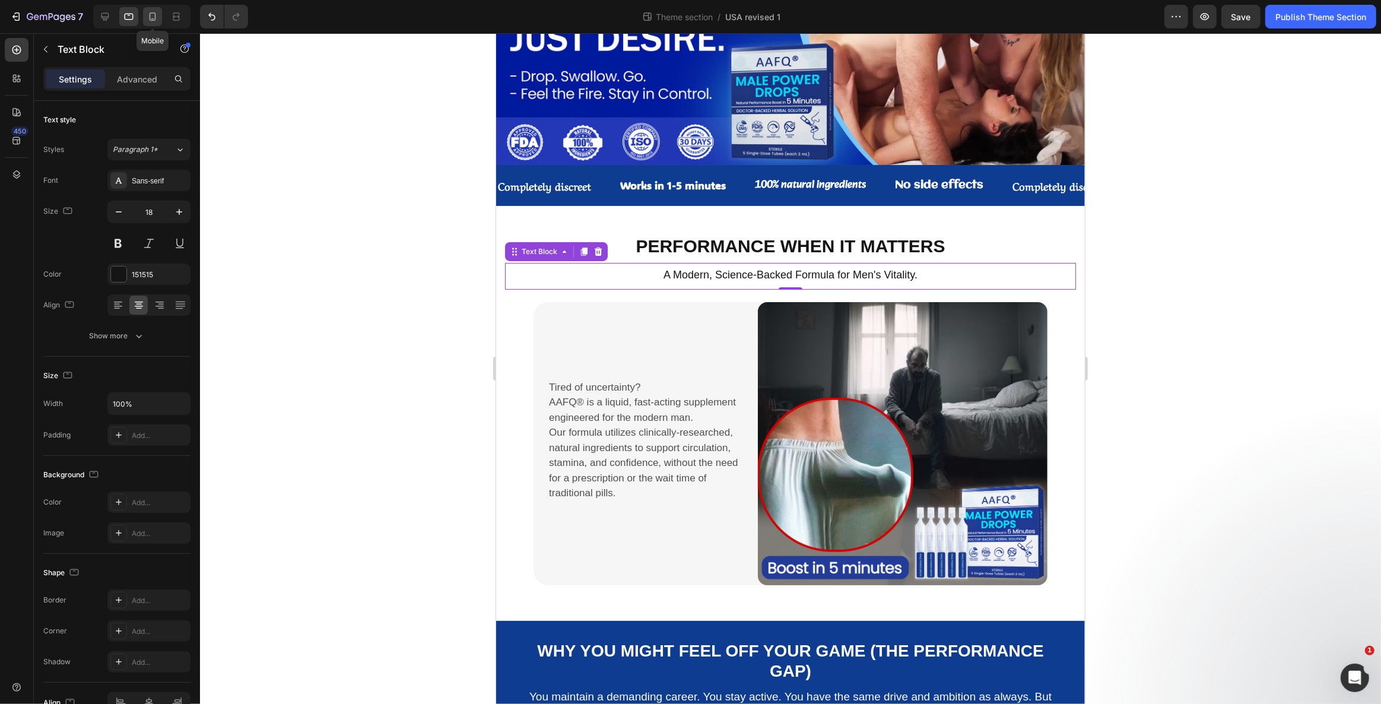
click at [150, 17] on icon at bounding box center [153, 17] width 12 height 12
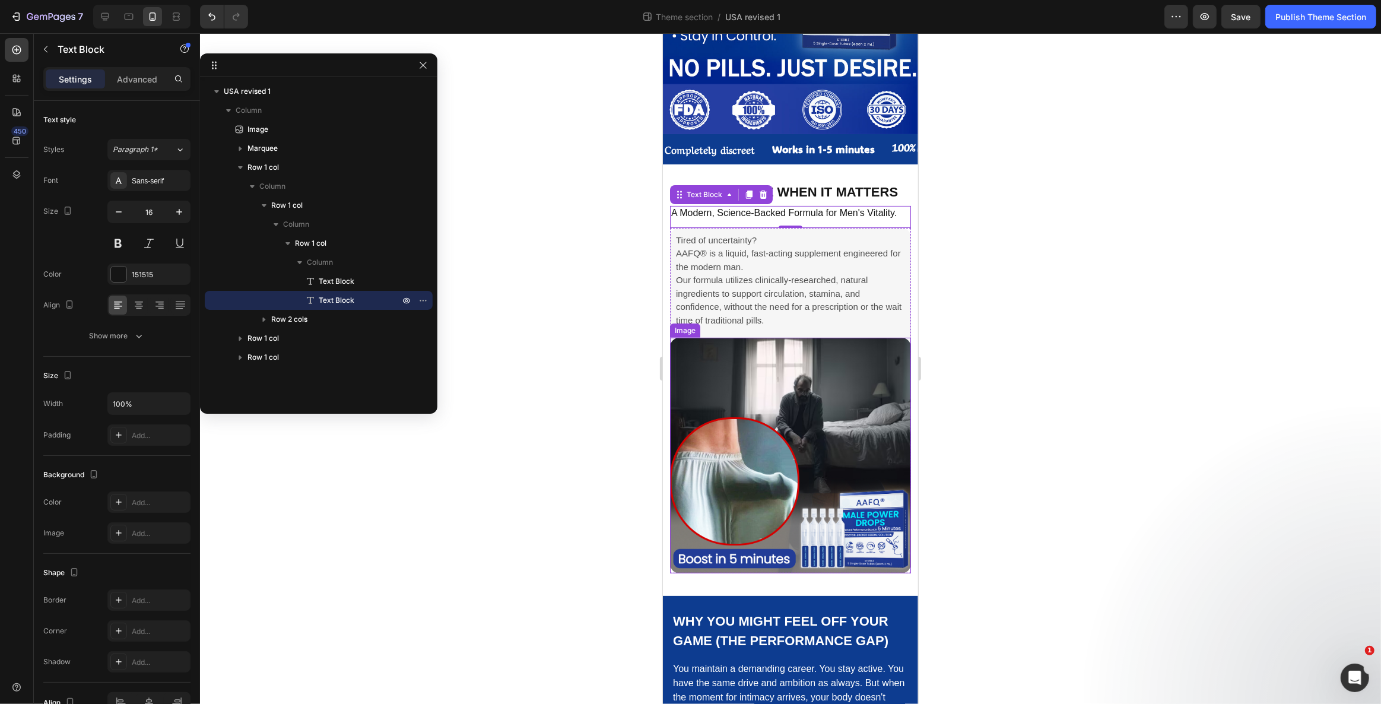
scroll to position [198, 0]
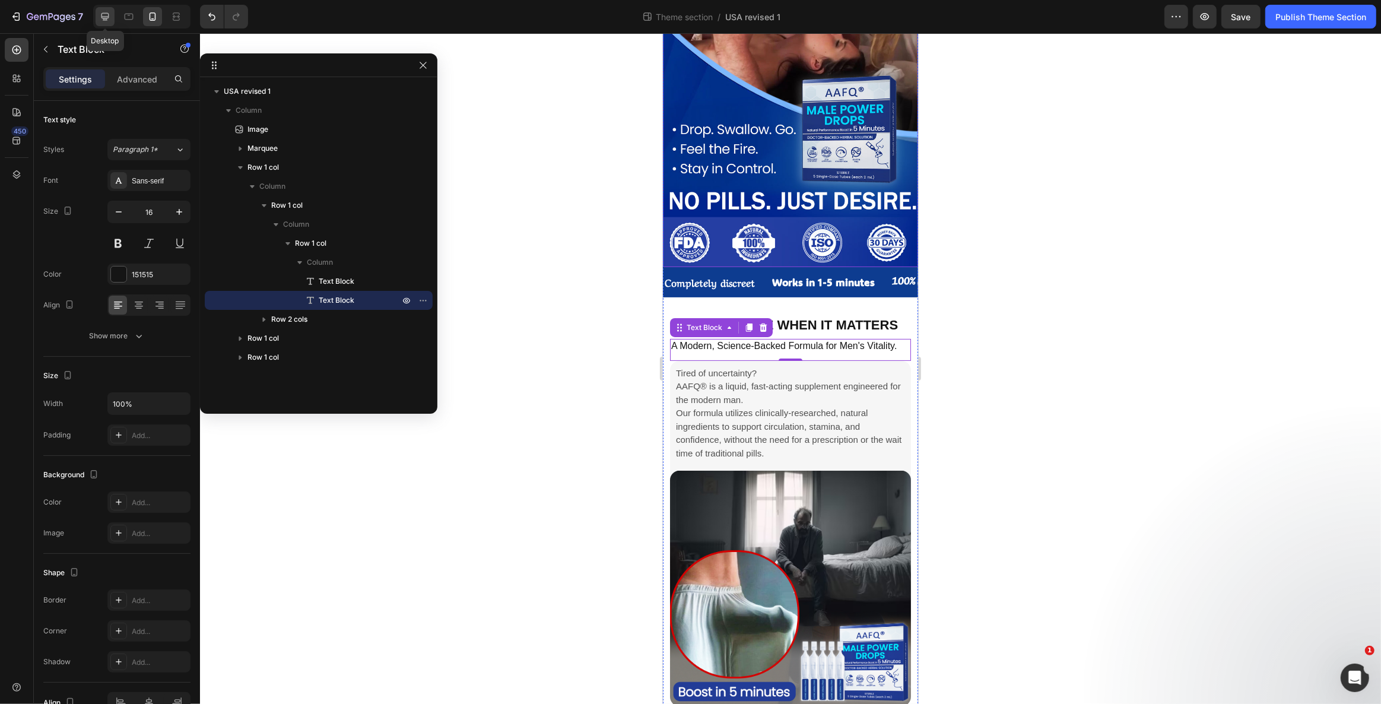
click at [100, 23] on div at bounding box center [105, 16] width 19 height 19
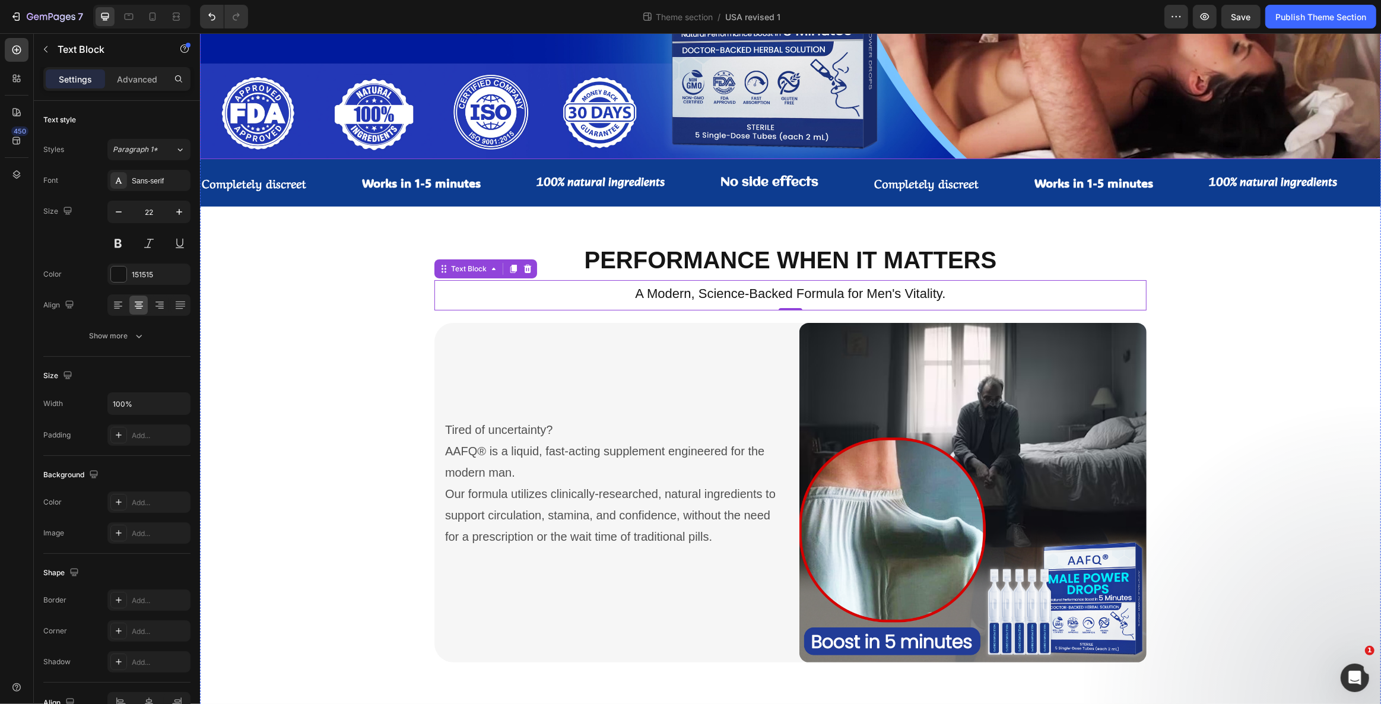
scroll to position [261, 0]
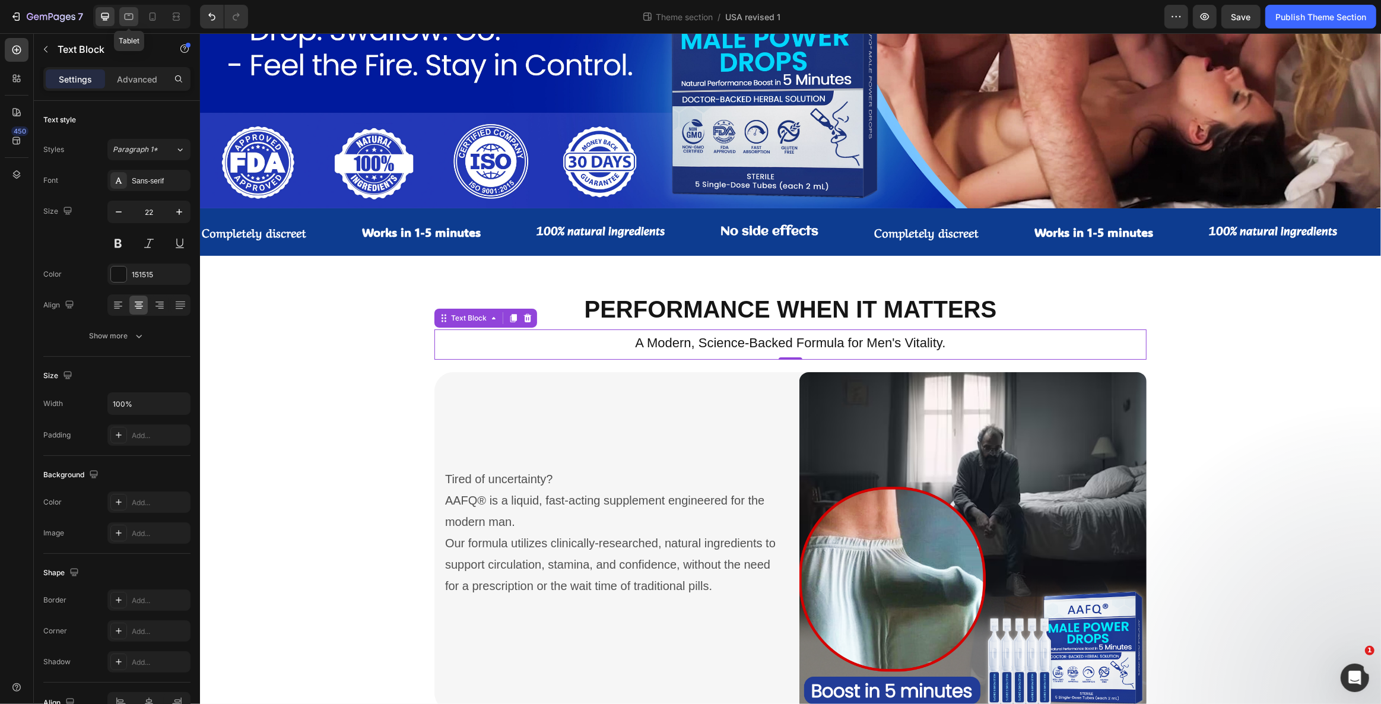
click at [120, 11] on div at bounding box center [128, 16] width 19 height 19
type input "18"
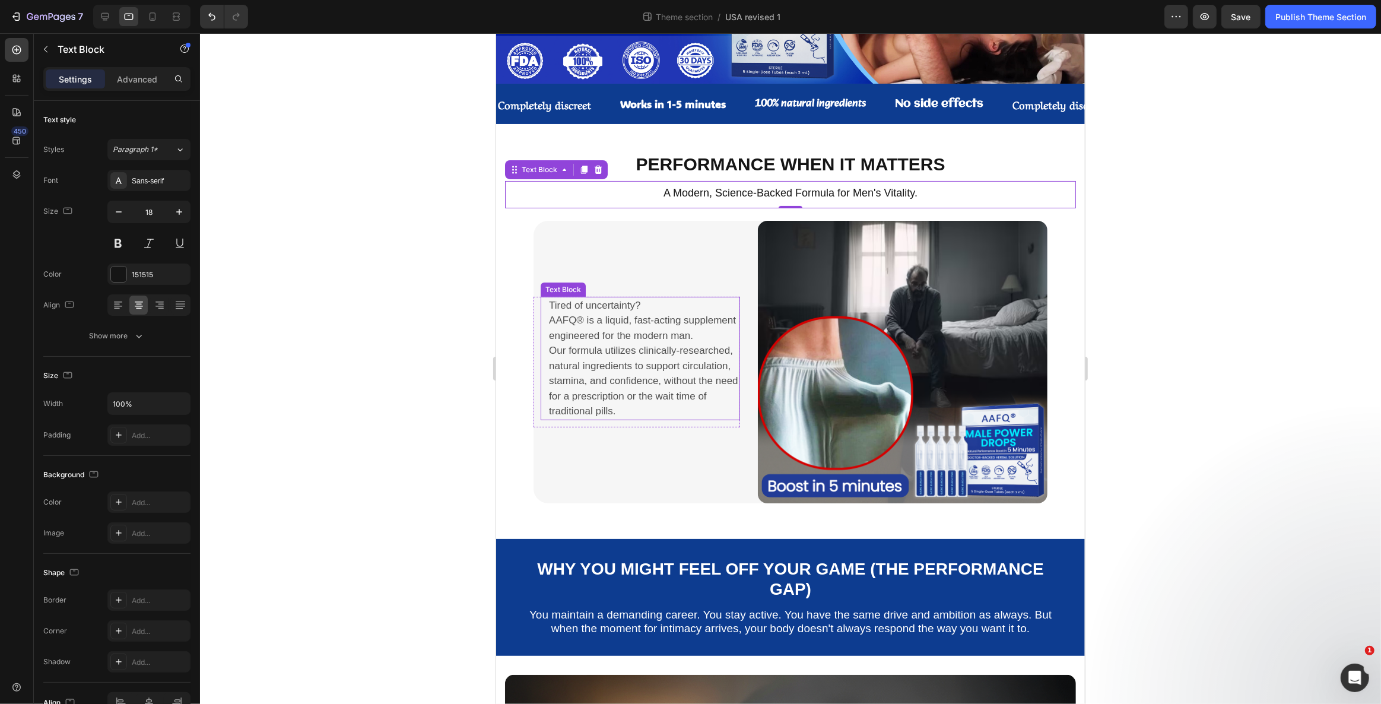
scroll to position [166, 0]
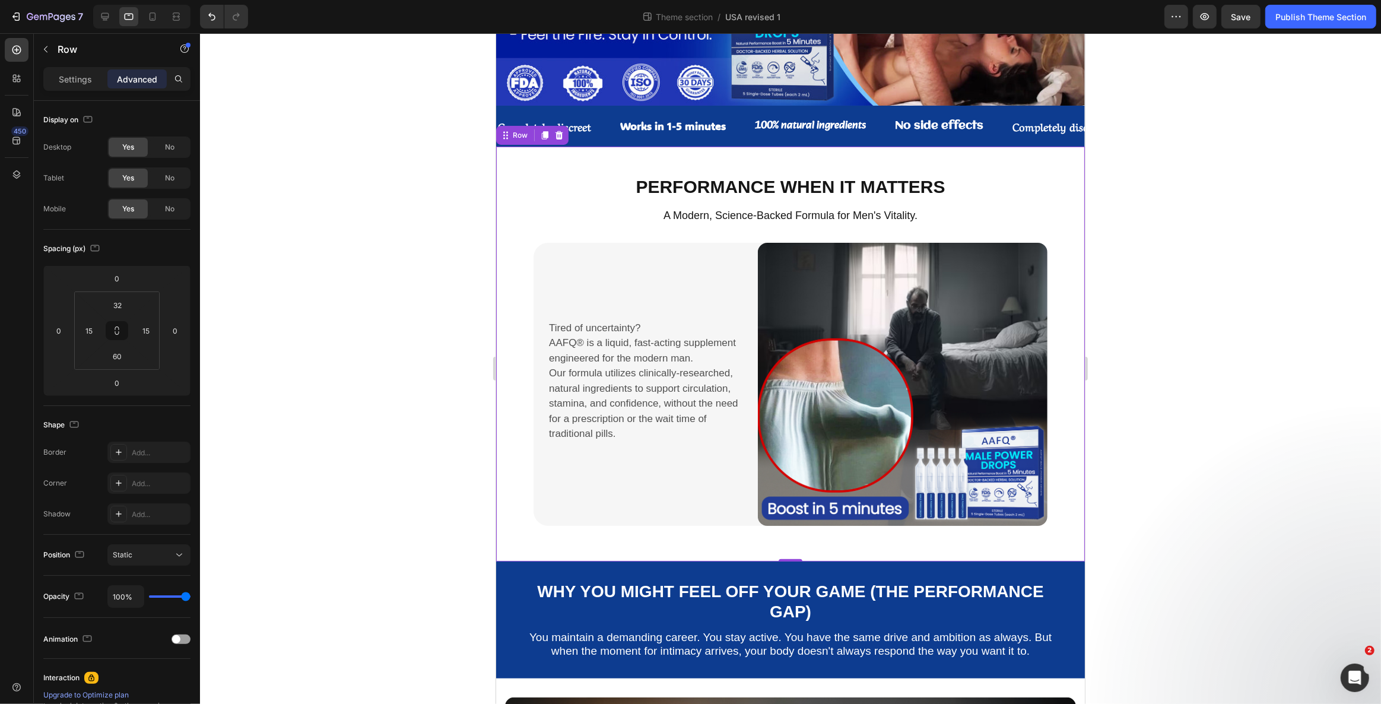
click at [526, 526] on div "Performance When It Matters Text Block A Modern, Science-Backed Formula for Men…" at bounding box center [789, 354] width 589 height 415
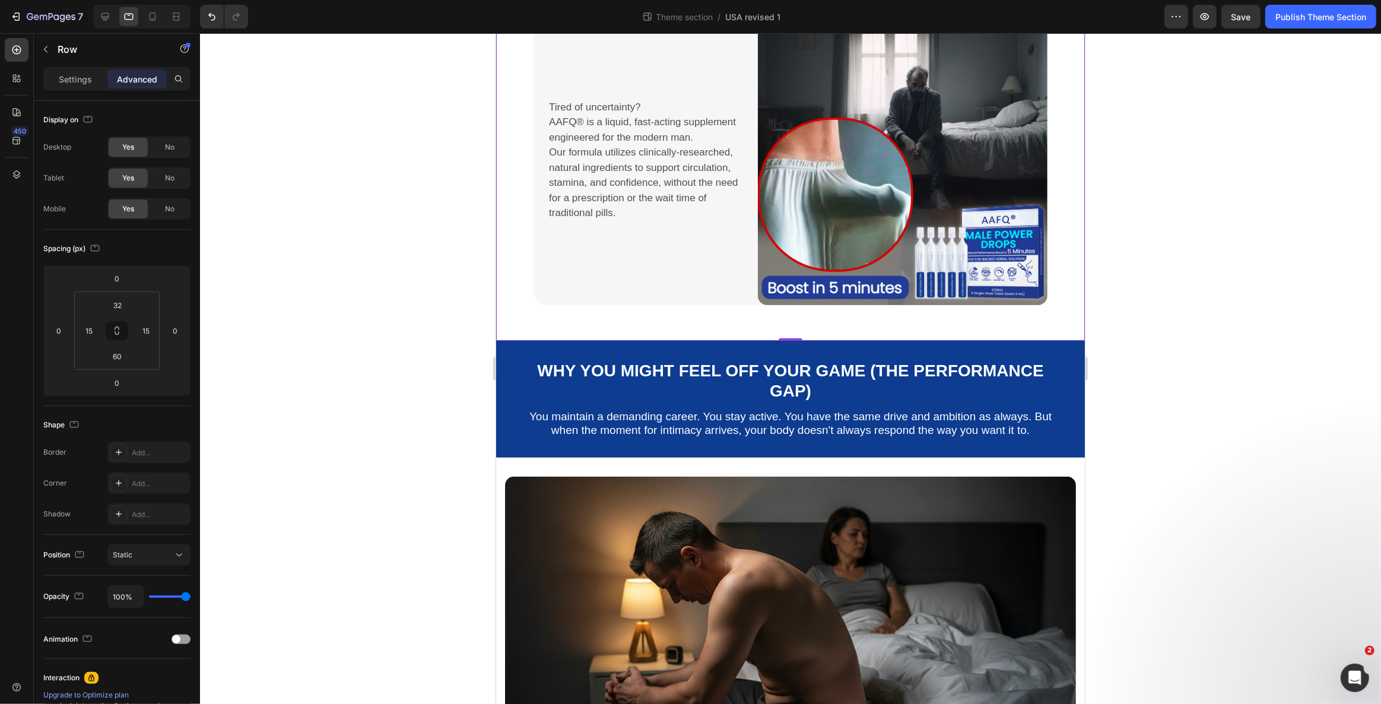
scroll to position [417, 0]
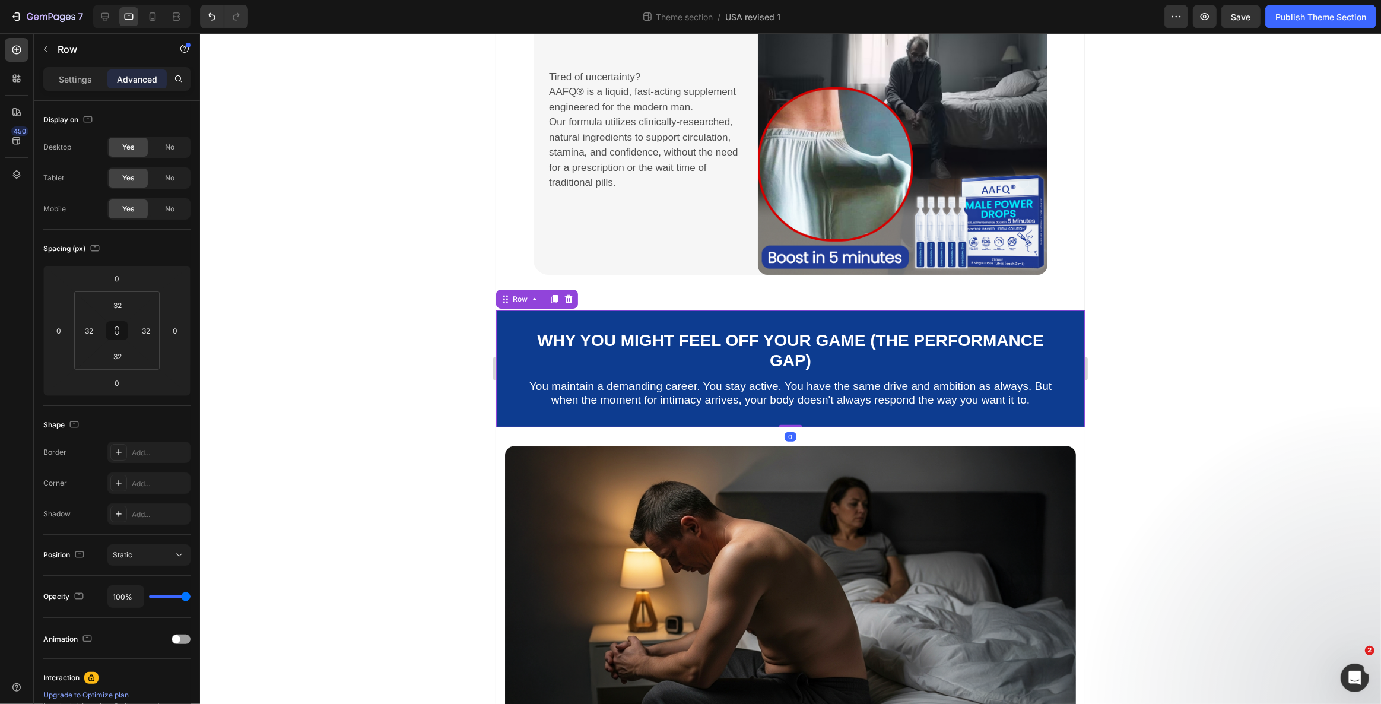
drag, startPoint x: 501, startPoint y: 311, endPoint x: 864, endPoint y: 328, distance: 363.5
click at [501, 311] on div "Why You Might Feel Off Your Game (The Performance Gap) Text Block You maintain …" at bounding box center [789, 368] width 589 height 117
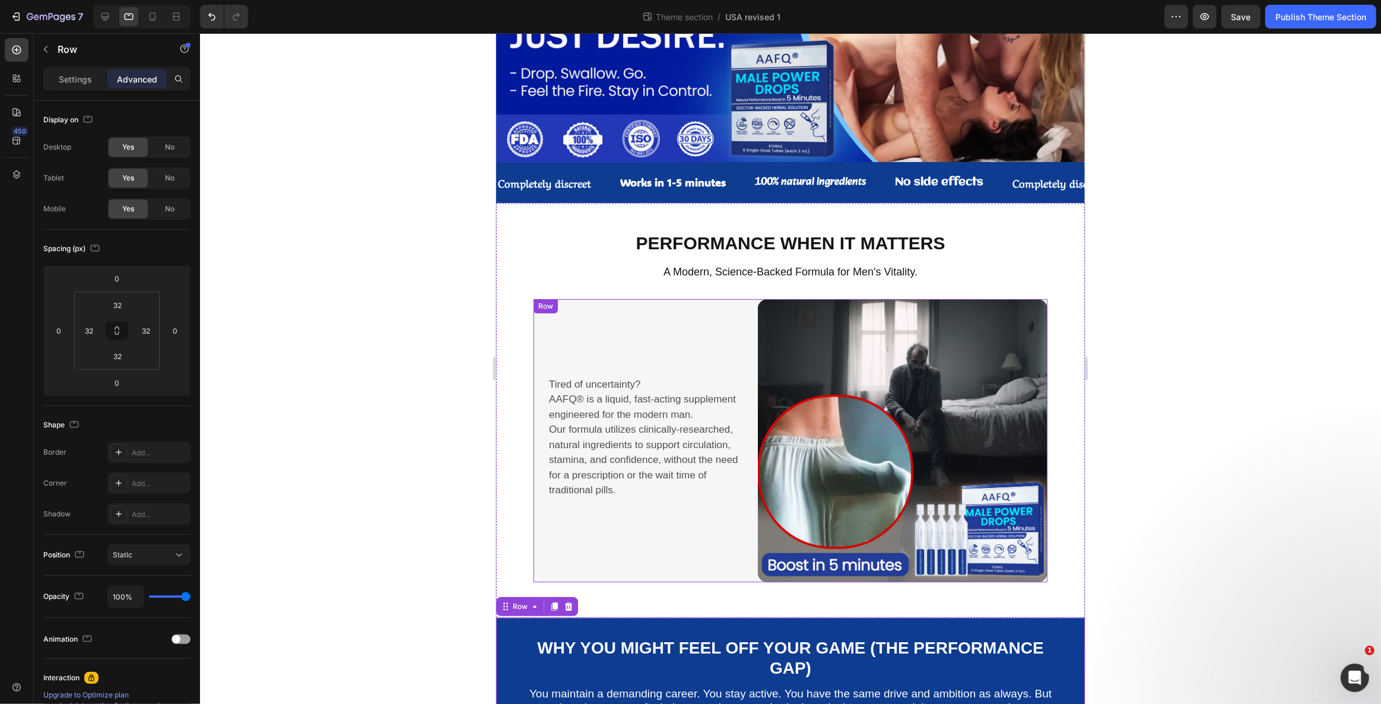
scroll to position [40, 0]
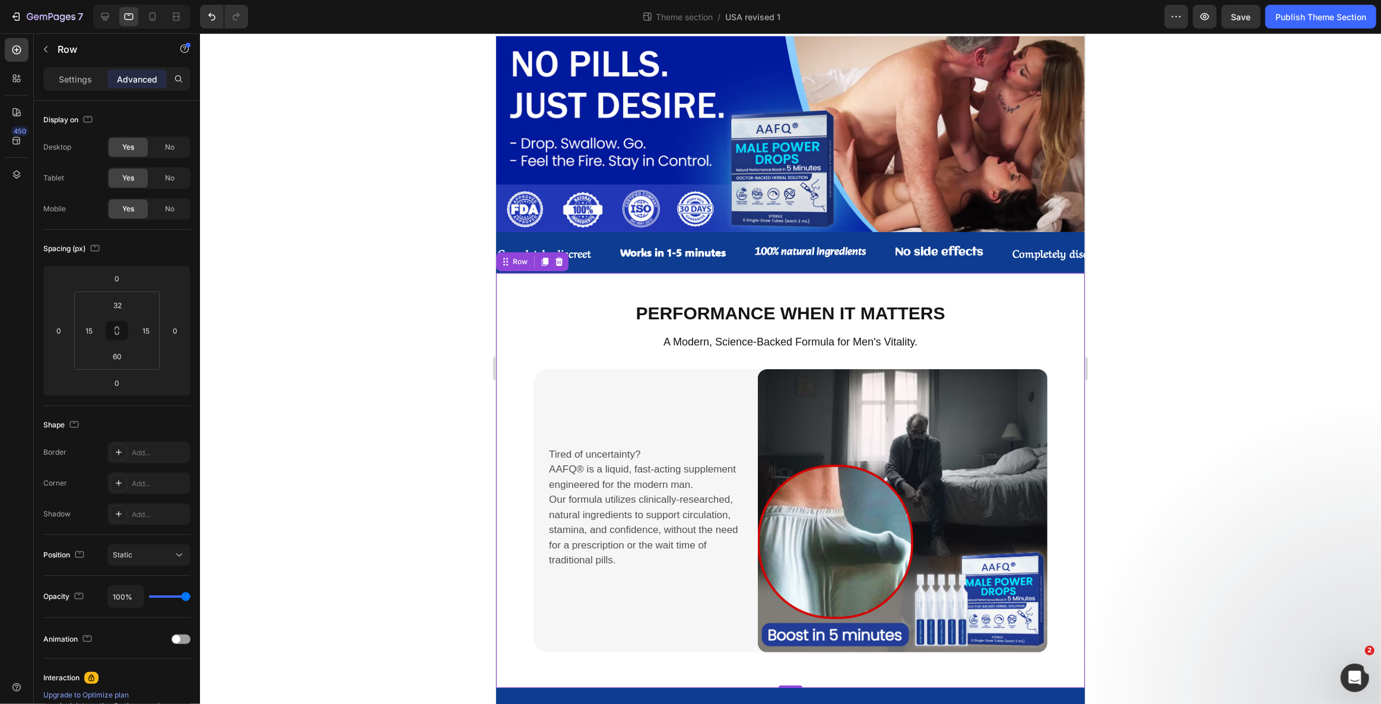
click at [497, 303] on div "Performance When It Matters Text Block A Modern, Science-Backed Formula for Men…" at bounding box center [789, 480] width 589 height 415
click at [508, 303] on p "Performance When It Matters" at bounding box center [790, 313] width 568 height 21
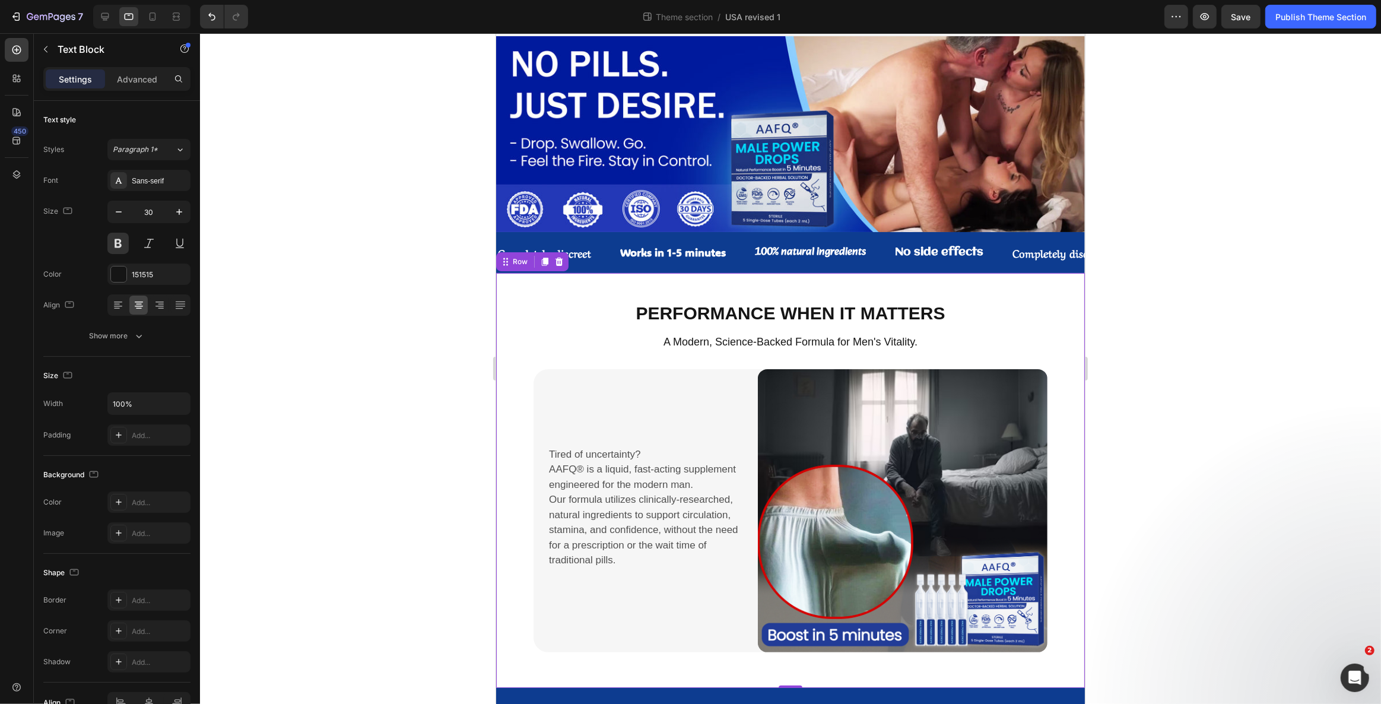
click at [501, 303] on div "Performance When It Matters Text Block A Modern, Science-Backed Formula for Men…" at bounding box center [789, 480] width 589 height 415
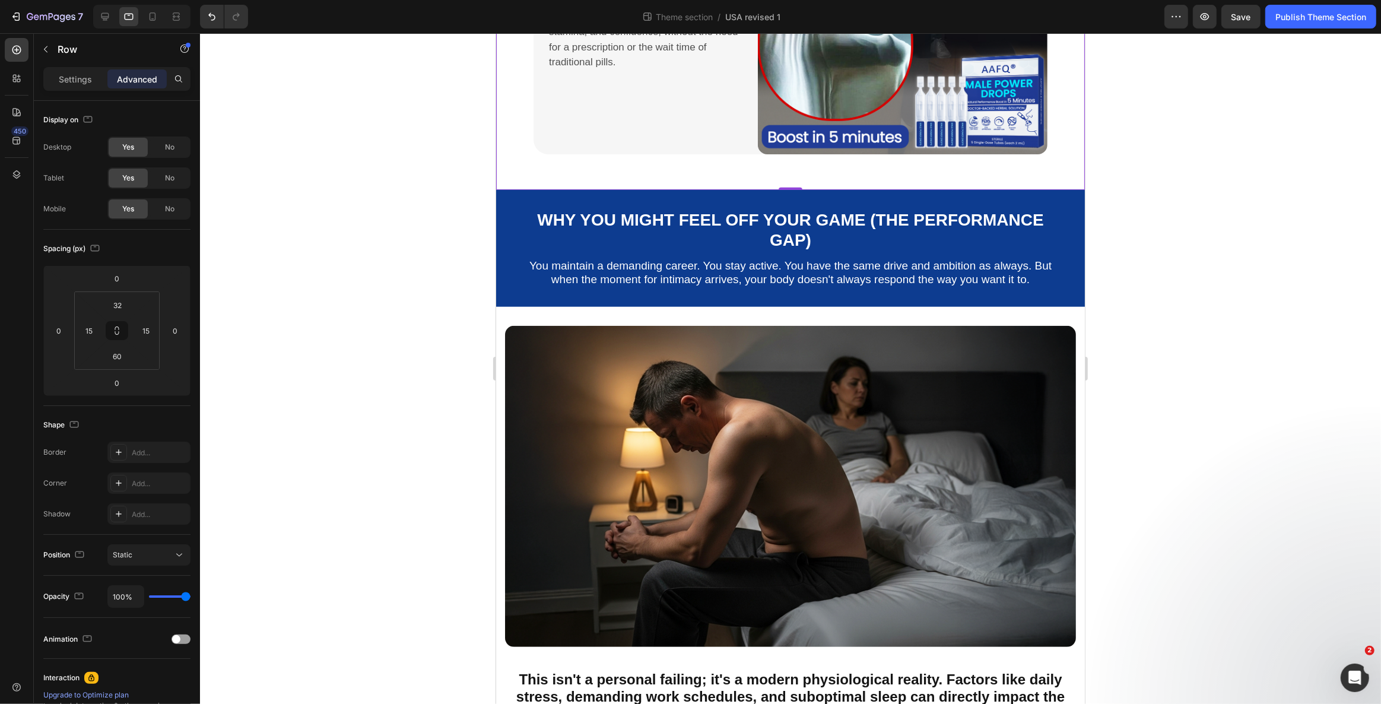
scroll to position [543, 0]
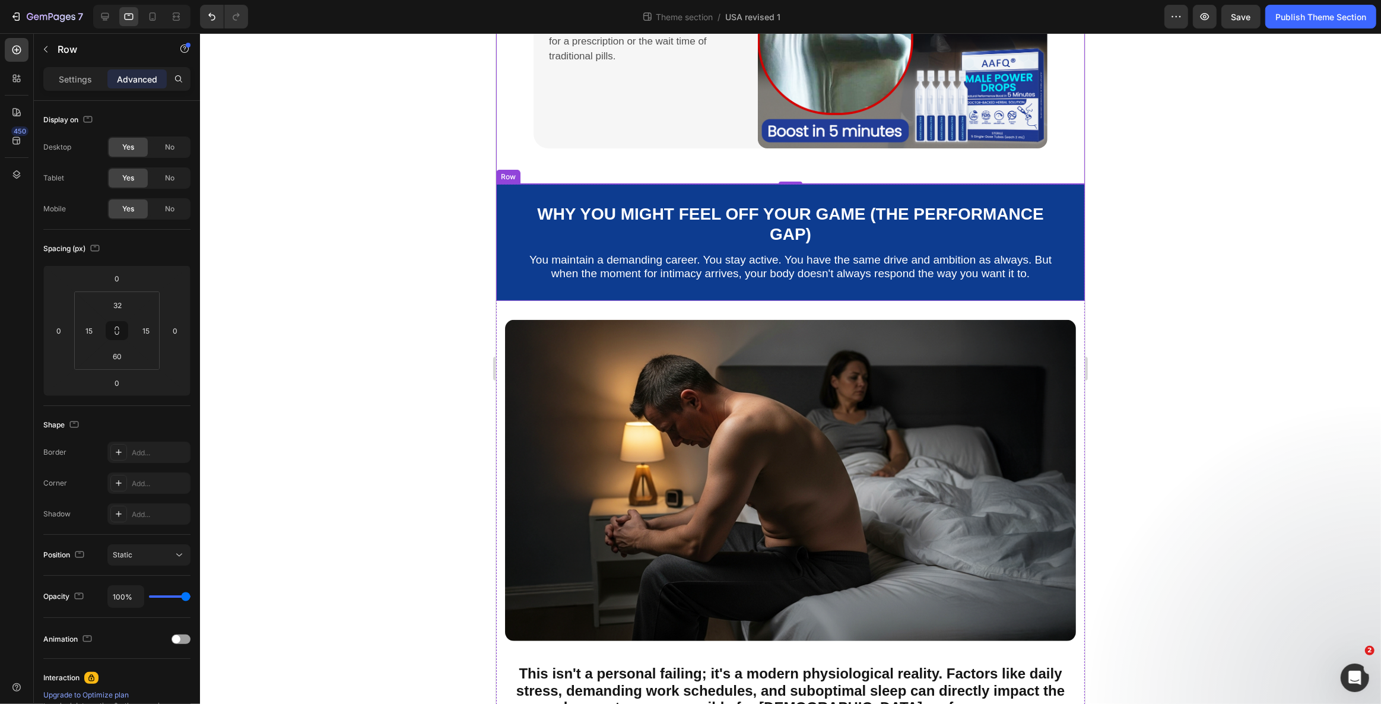
click at [502, 238] on div "Why You Might Feel Off Your Game (The Performance Gap) Text Block You maintain …" at bounding box center [789, 242] width 589 height 117
click at [119, 304] on input "32" at bounding box center [118, 305] width 24 height 18
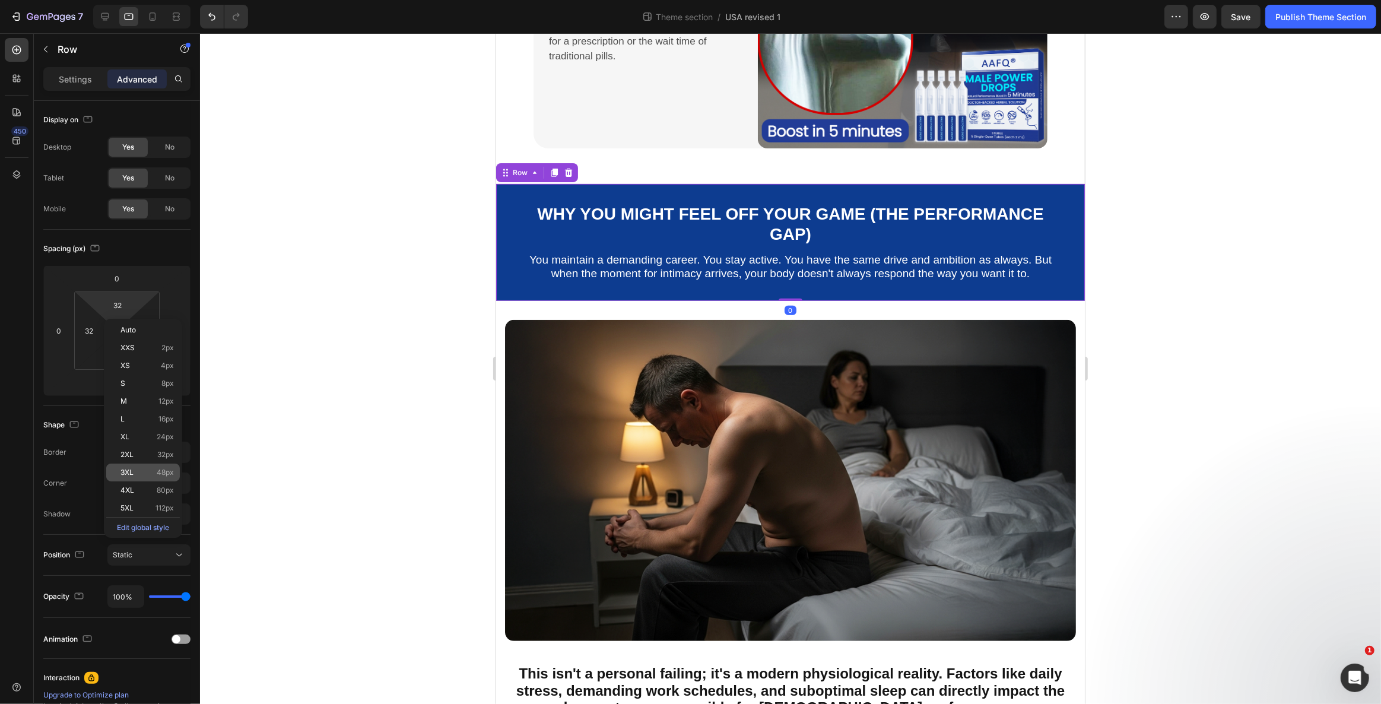
click at [159, 476] on div "3XL 48px" at bounding box center [143, 472] width 74 height 18
type input "48"
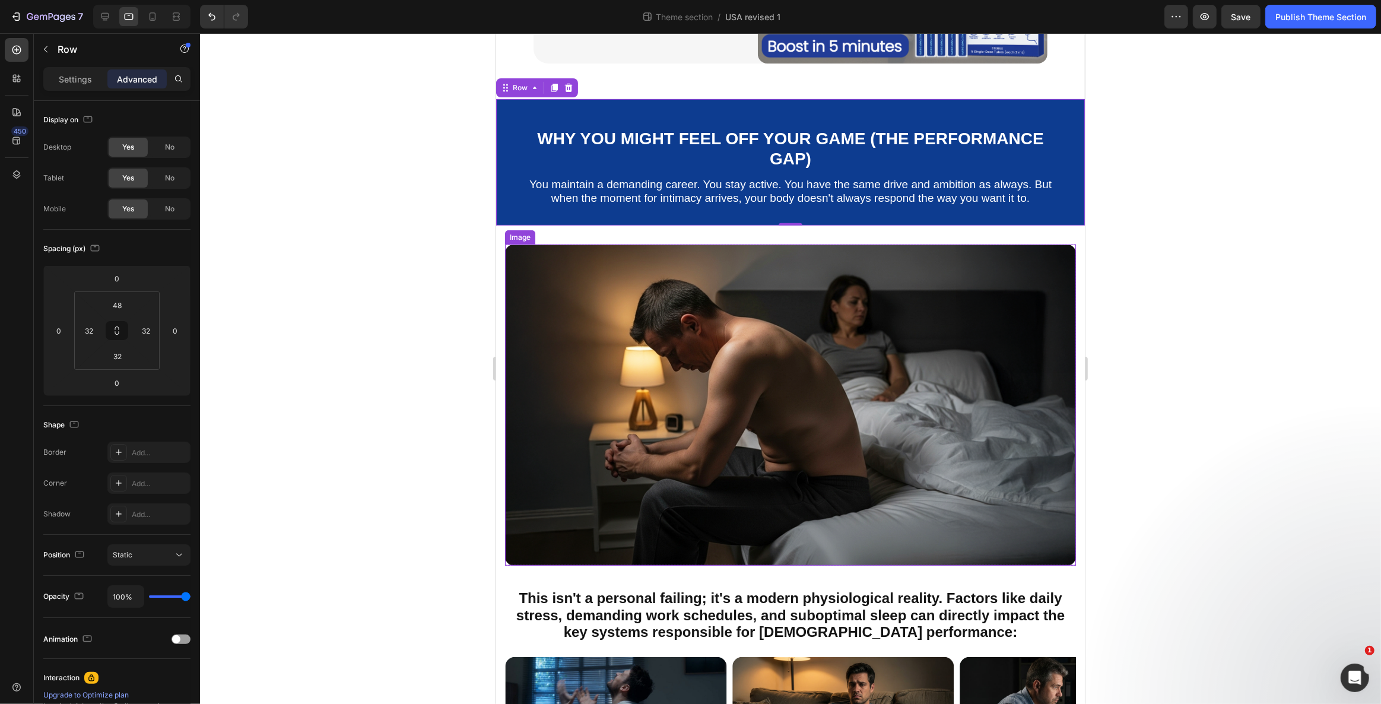
scroll to position [669, 0]
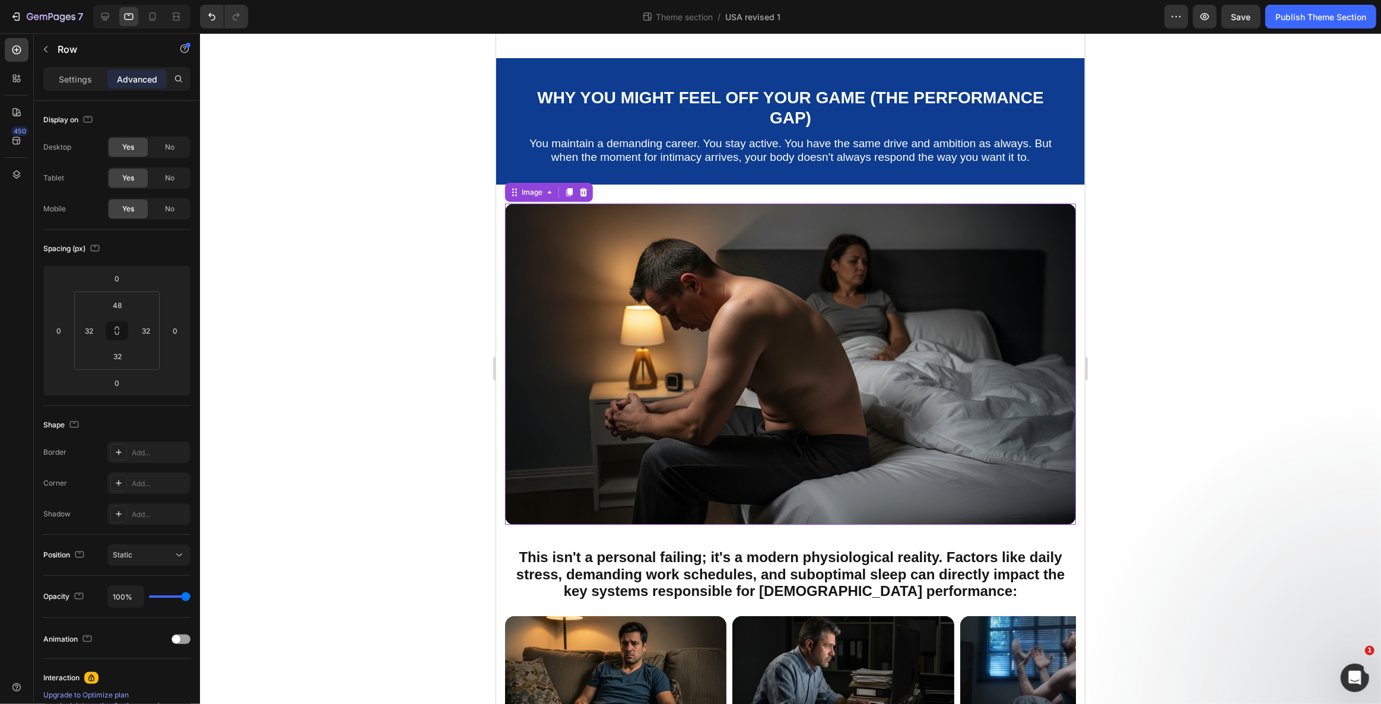
click at [612, 369] on img at bounding box center [789, 364] width 571 height 321
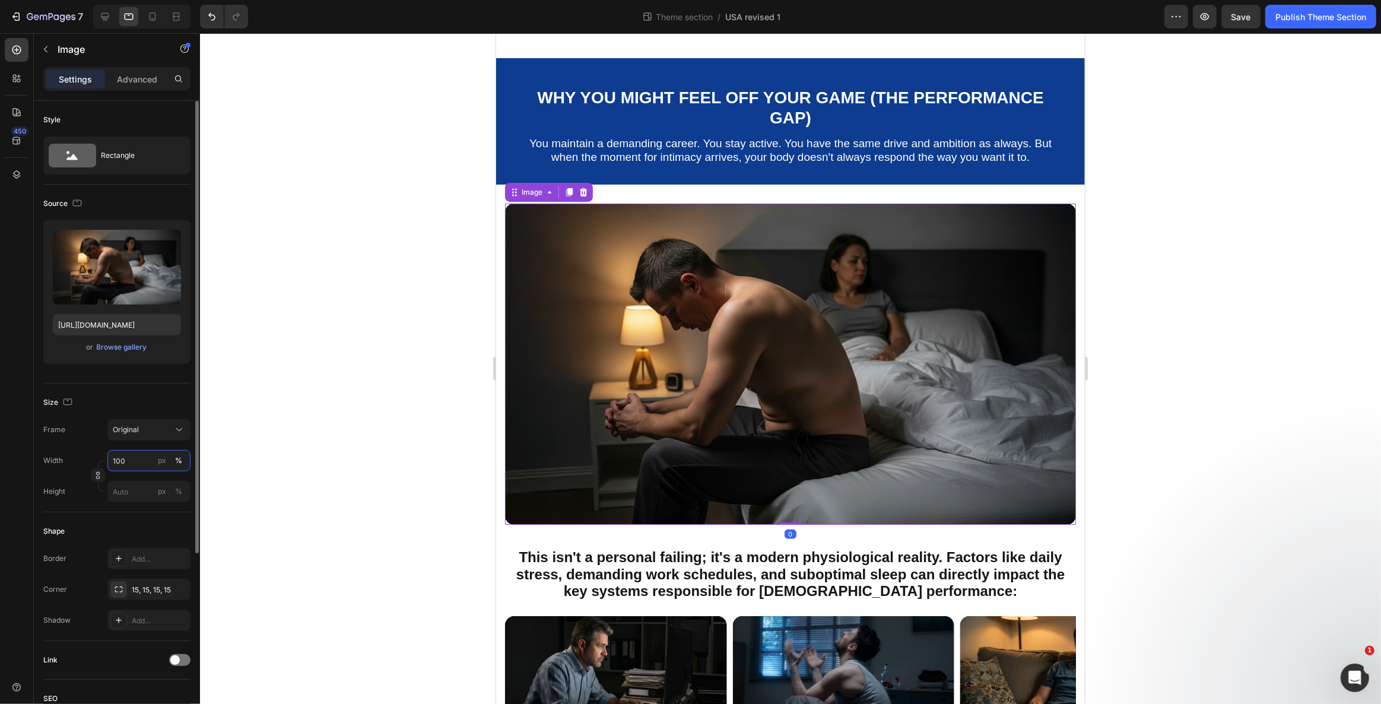
click at [128, 460] on input "100" at bounding box center [148, 460] width 83 height 21
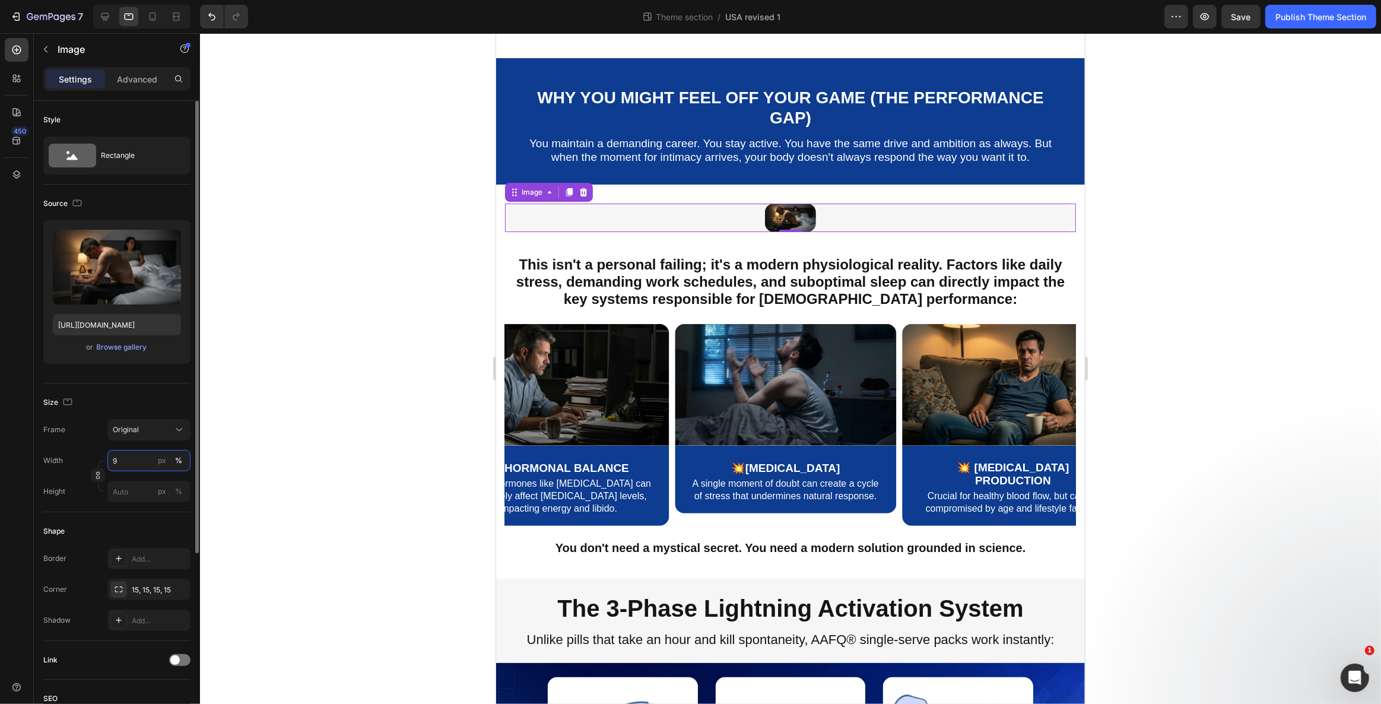
type input "95"
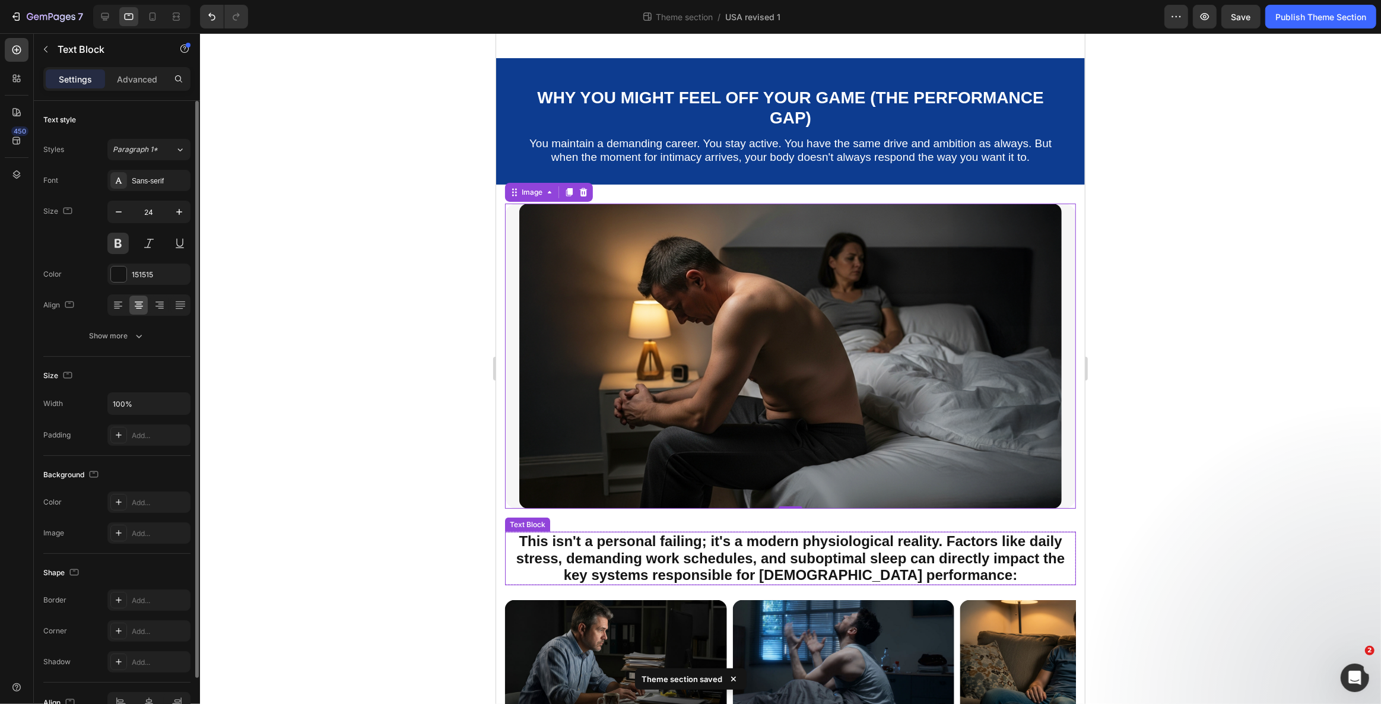
click at [621, 533] on strong "This isn't a personal failing; it's a modern physiological reality. Factors lik…" at bounding box center [790, 558] width 548 height 50
click at [694, 451] on img at bounding box center [790, 356] width 542 height 305
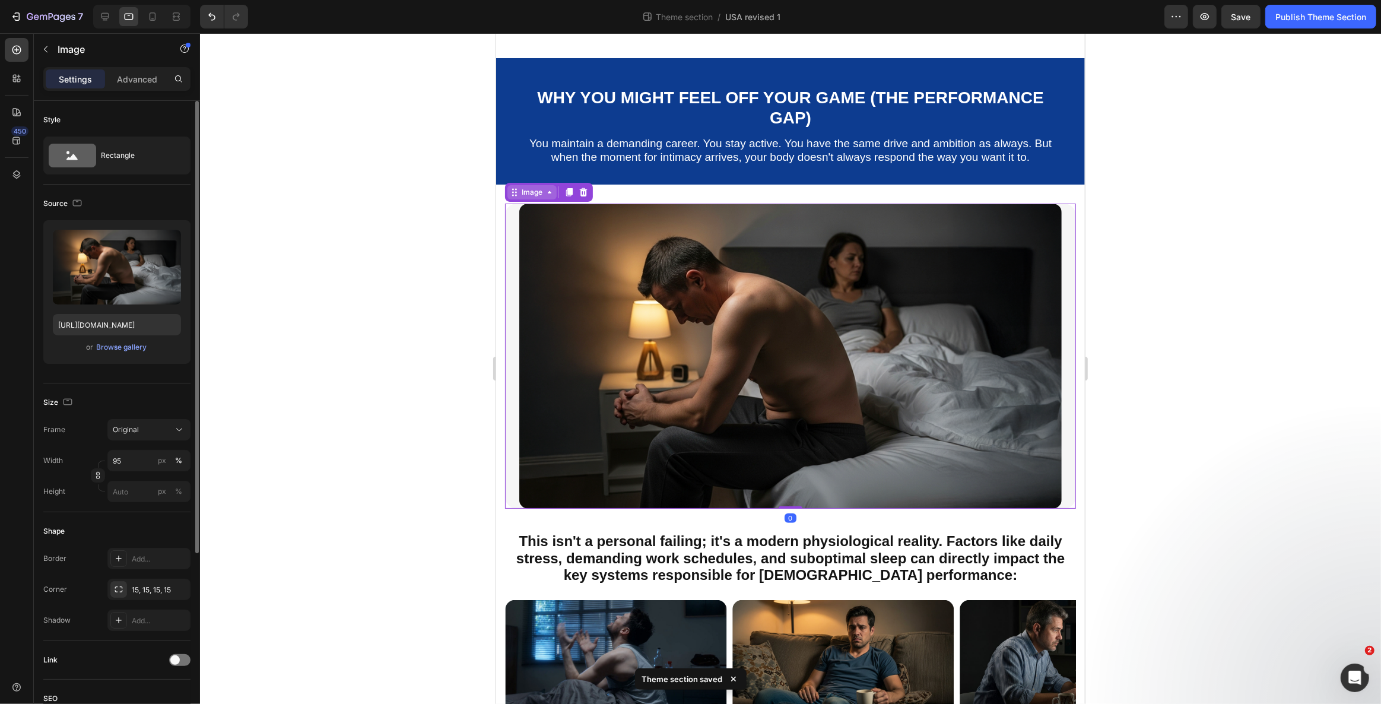
click at [533, 187] on div "Image" at bounding box center [532, 192] width 26 height 11
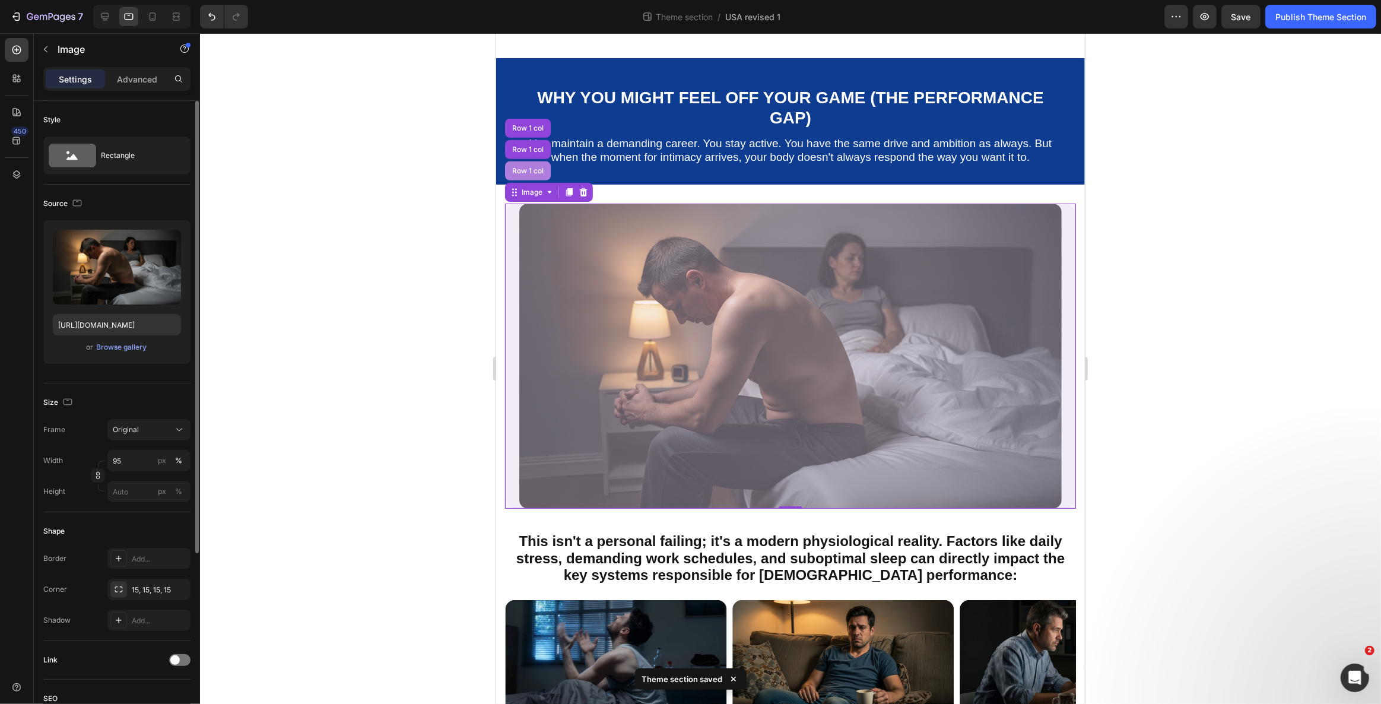
click at [524, 161] on div "Row 1 col" at bounding box center [527, 170] width 46 height 19
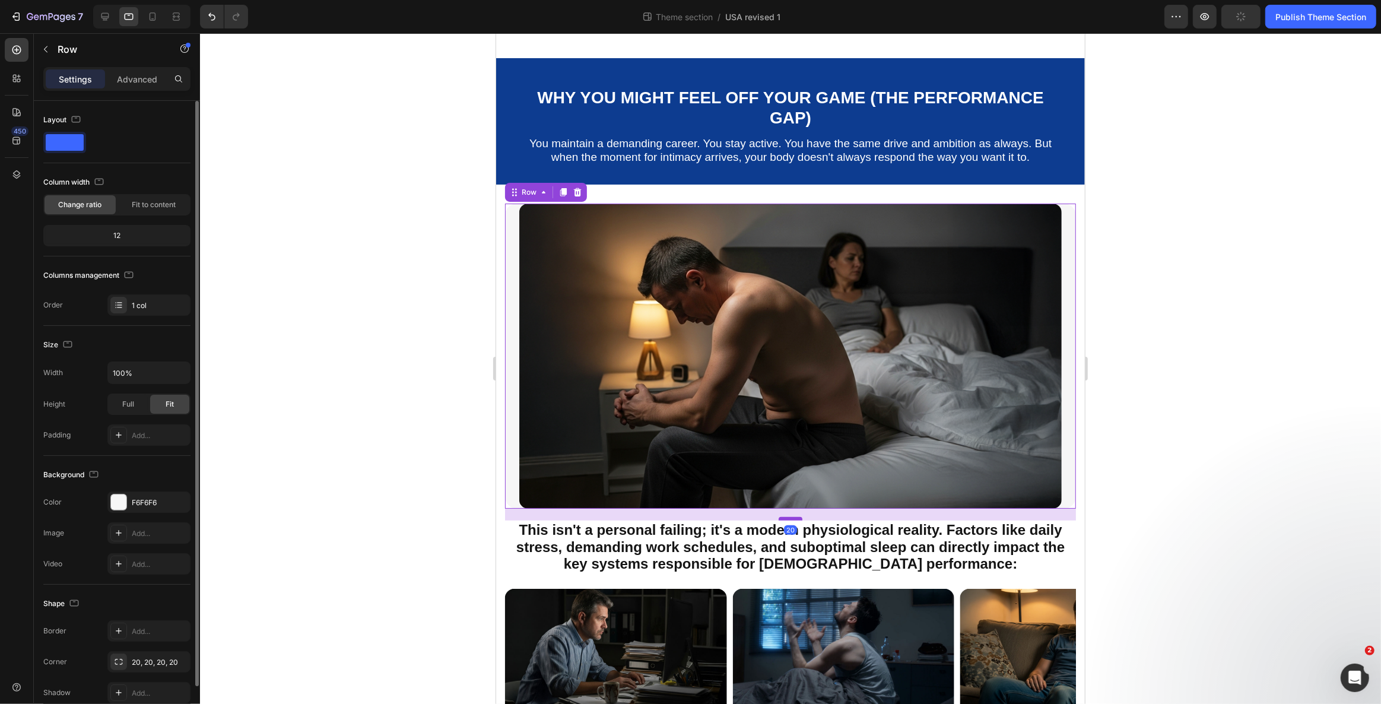
drag, startPoint x: 791, startPoint y: 498, endPoint x: 792, endPoint y: 487, distance: 11.3
click at [792, 517] on div at bounding box center [790, 519] width 24 height 4
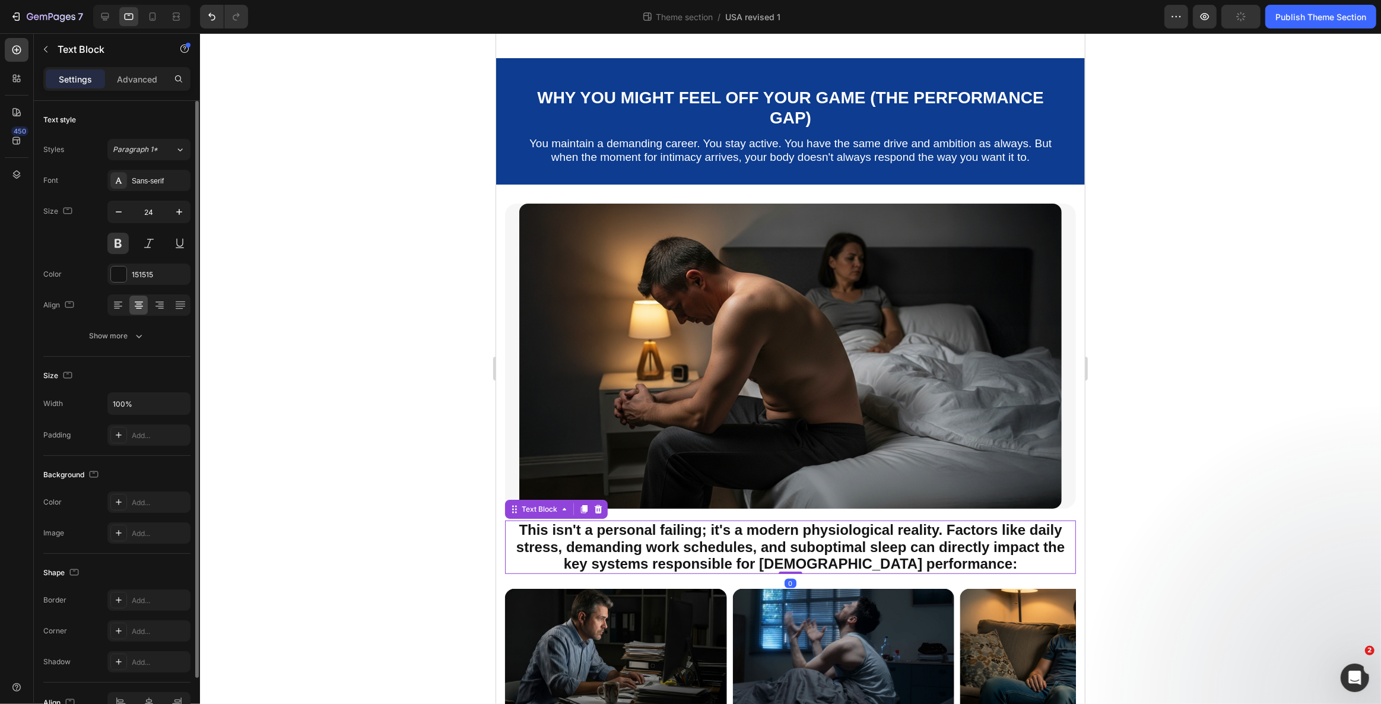
click at [667, 530] on strong "This isn't a personal failing; it's a modern physiological reality. Factors lik…" at bounding box center [790, 547] width 548 height 50
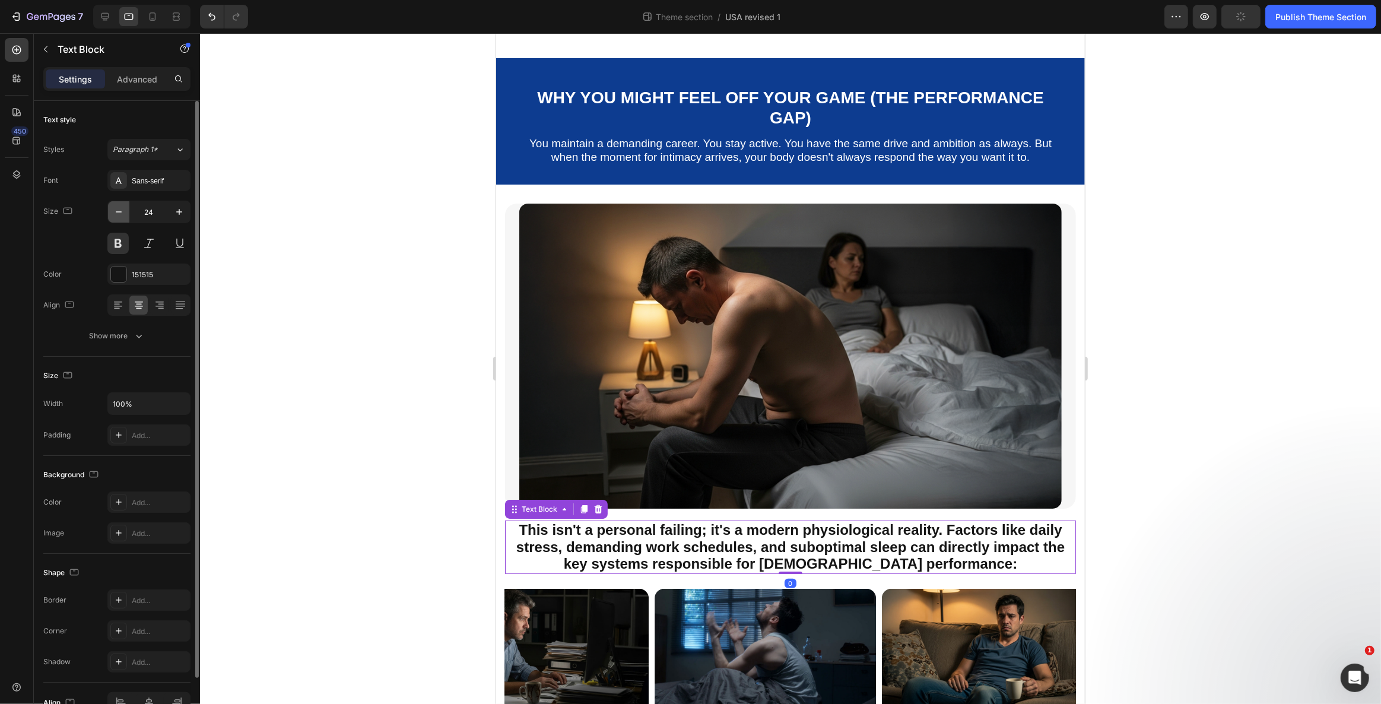
click at [121, 210] on icon "button" at bounding box center [119, 212] width 12 height 12
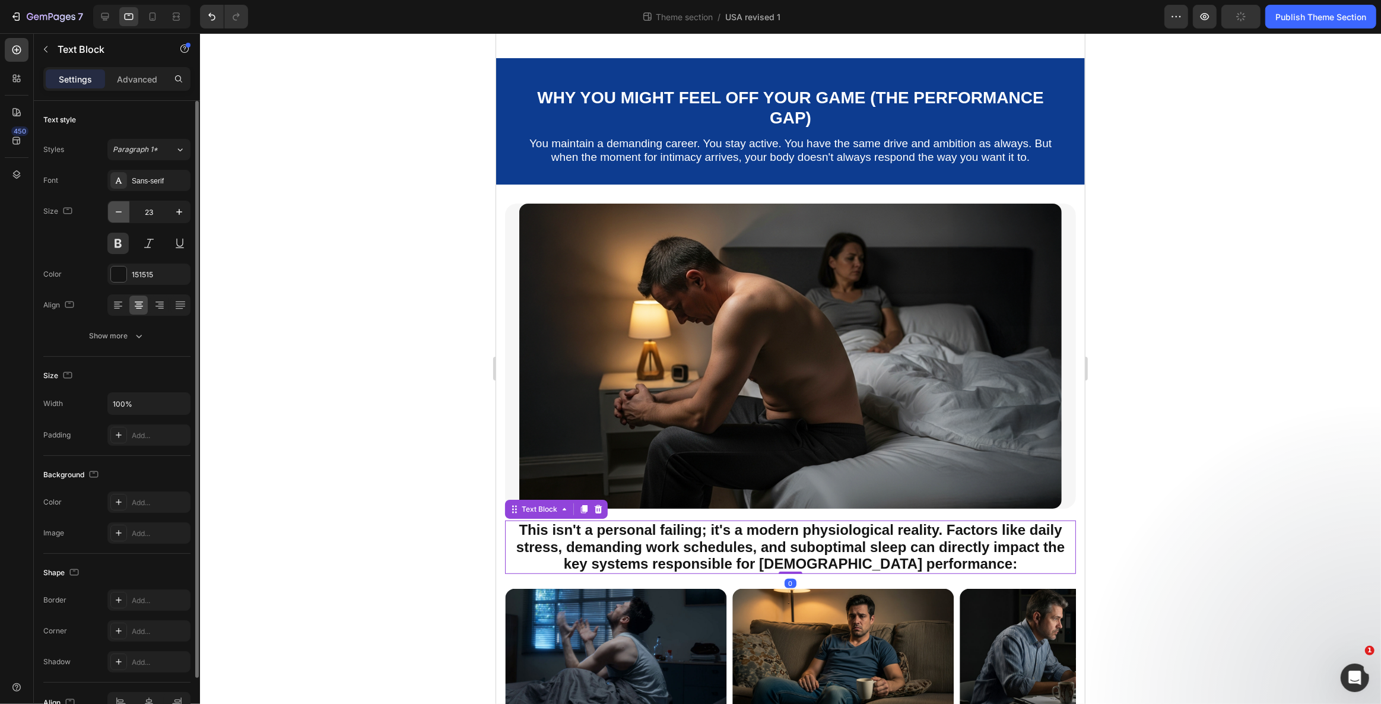
click at [121, 210] on icon "button" at bounding box center [119, 212] width 12 height 12
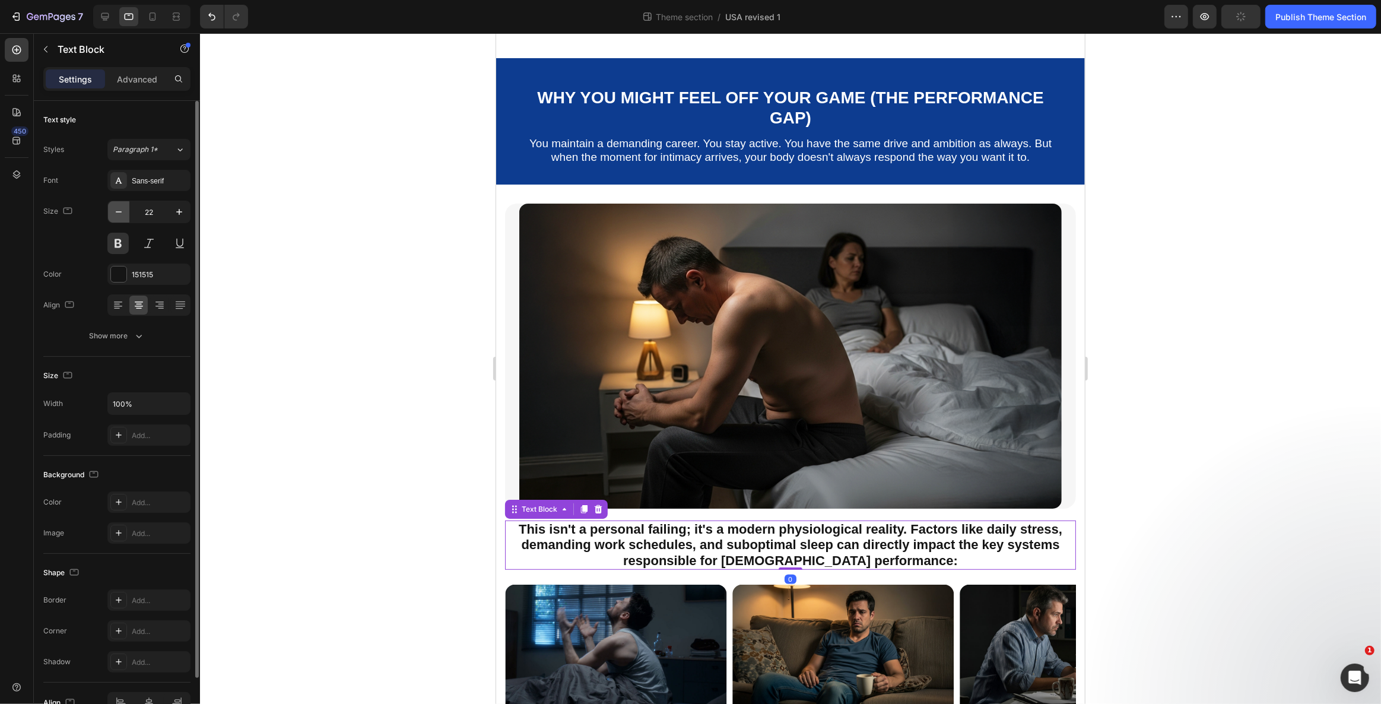
click at [121, 210] on icon "button" at bounding box center [119, 212] width 12 height 12
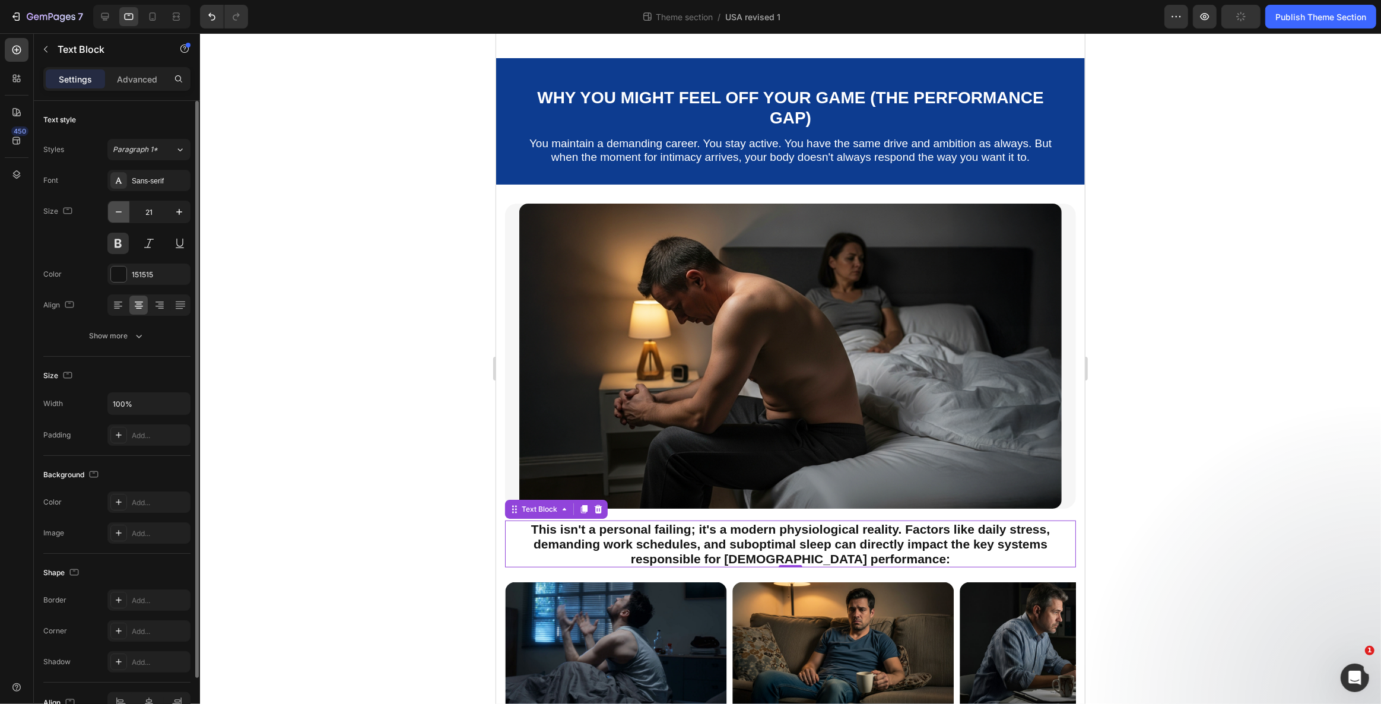
click at [121, 210] on icon "button" at bounding box center [119, 212] width 12 height 12
type input "20"
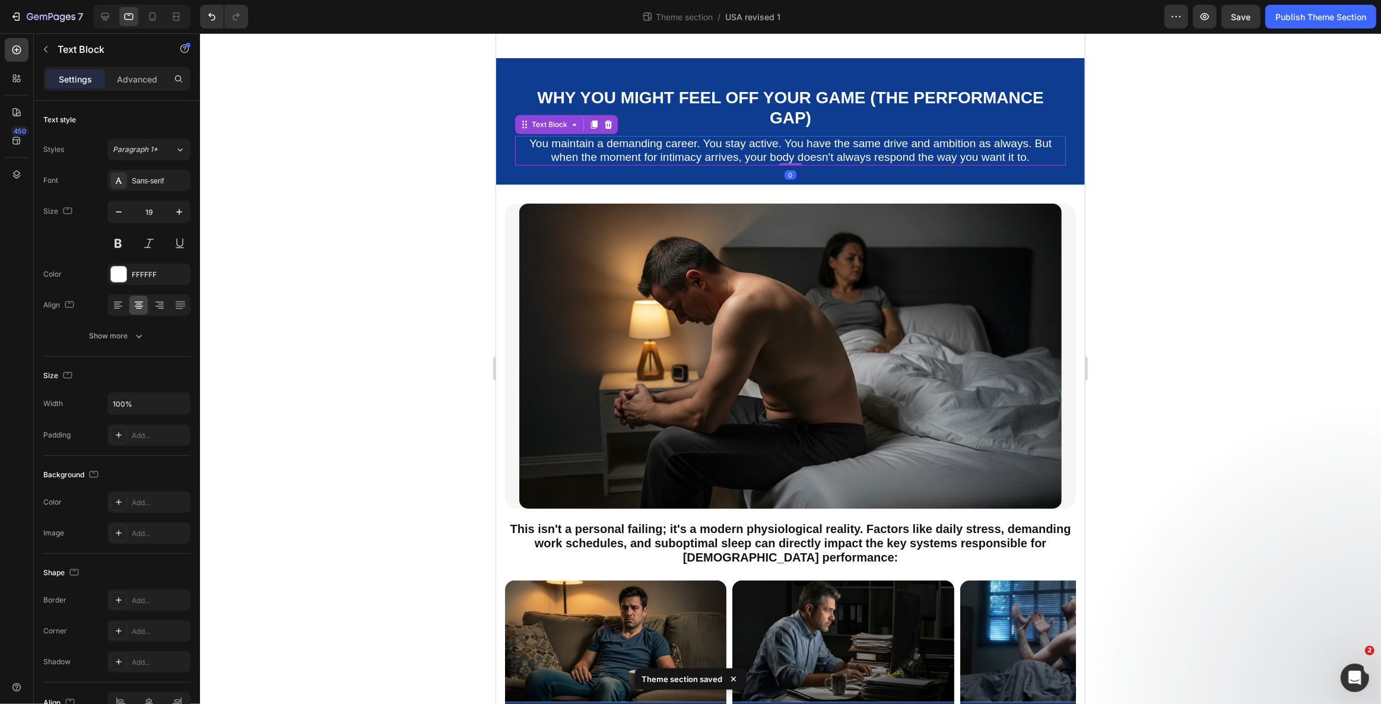
click at [713, 137] on p "You maintain a demanding career. You stay active. You have the same drive and a…" at bounding box center [790, 150] width 548 height 27
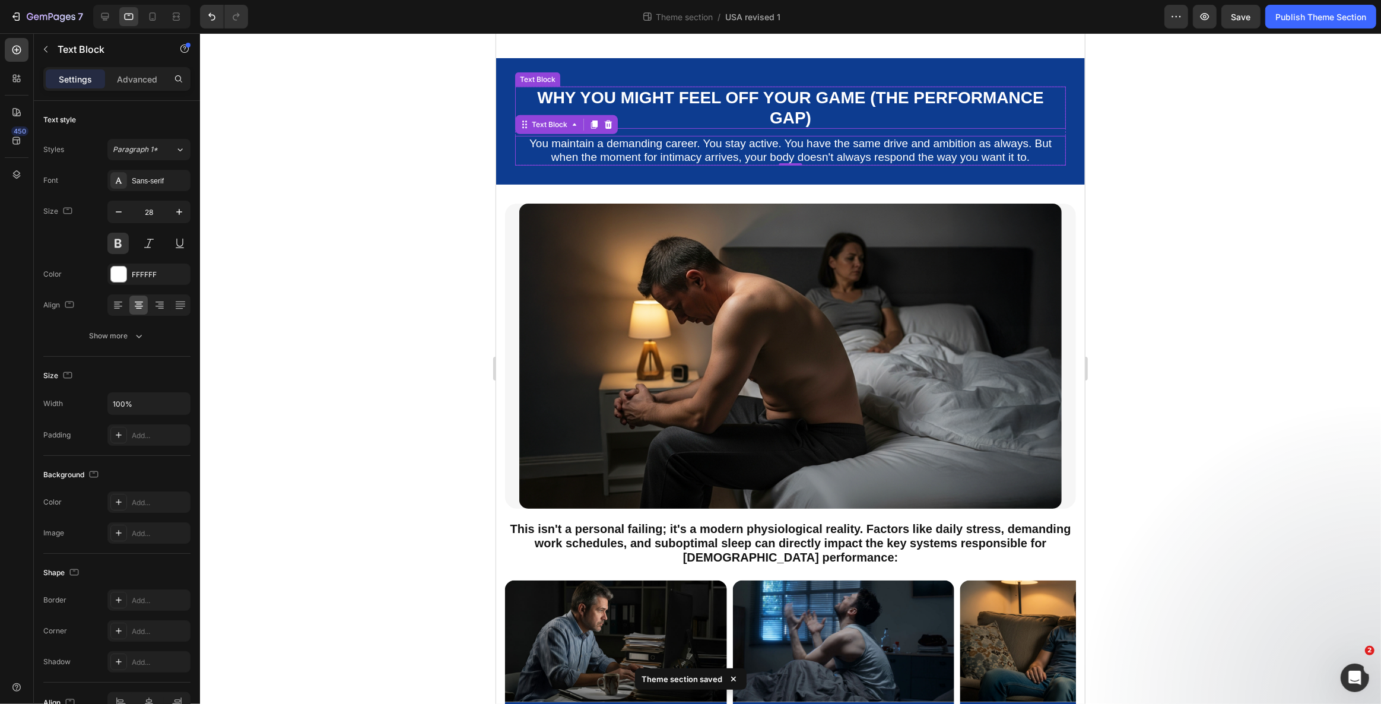
click at [678, 91] on p "Why You Might Feel Off Your Game (The Performance Gap)" at bounding box center [790, 108] width 548 height 40
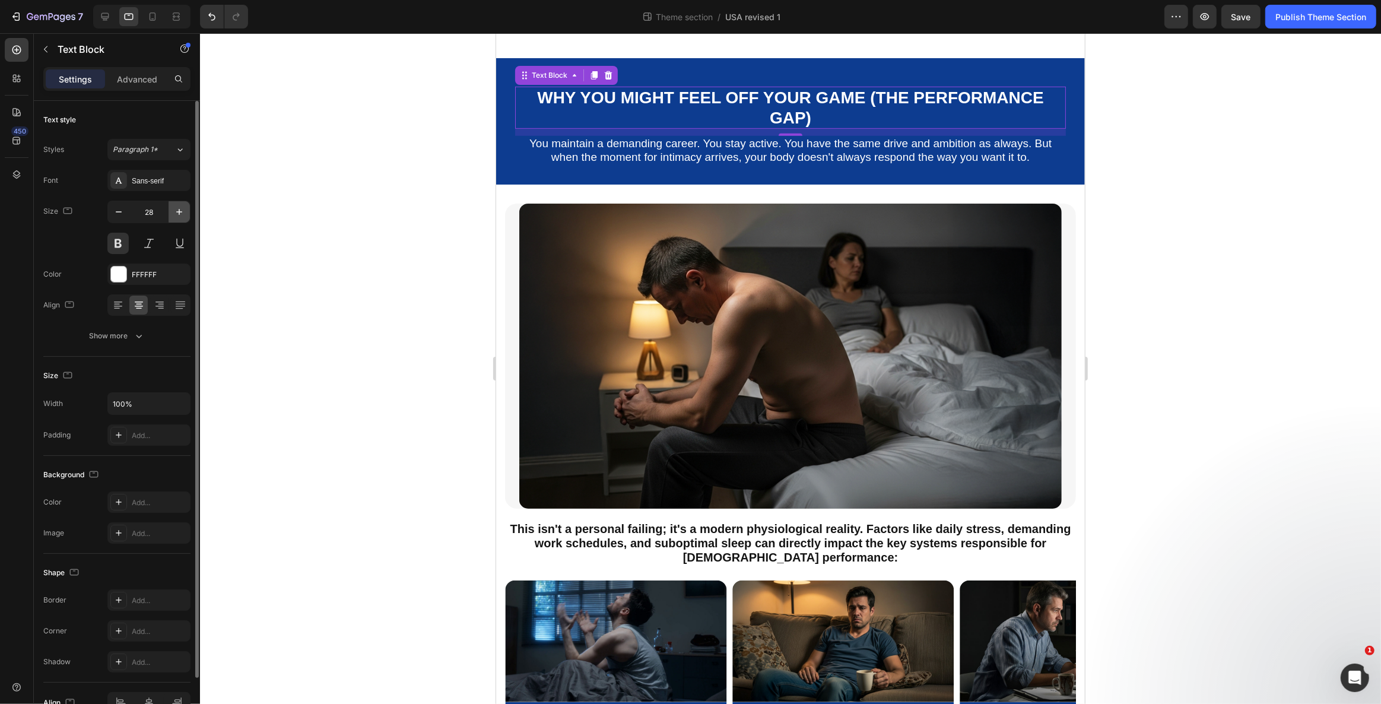
click at [180, 216] on icon "button" at bounding box center [179, 212] width 12 height 12
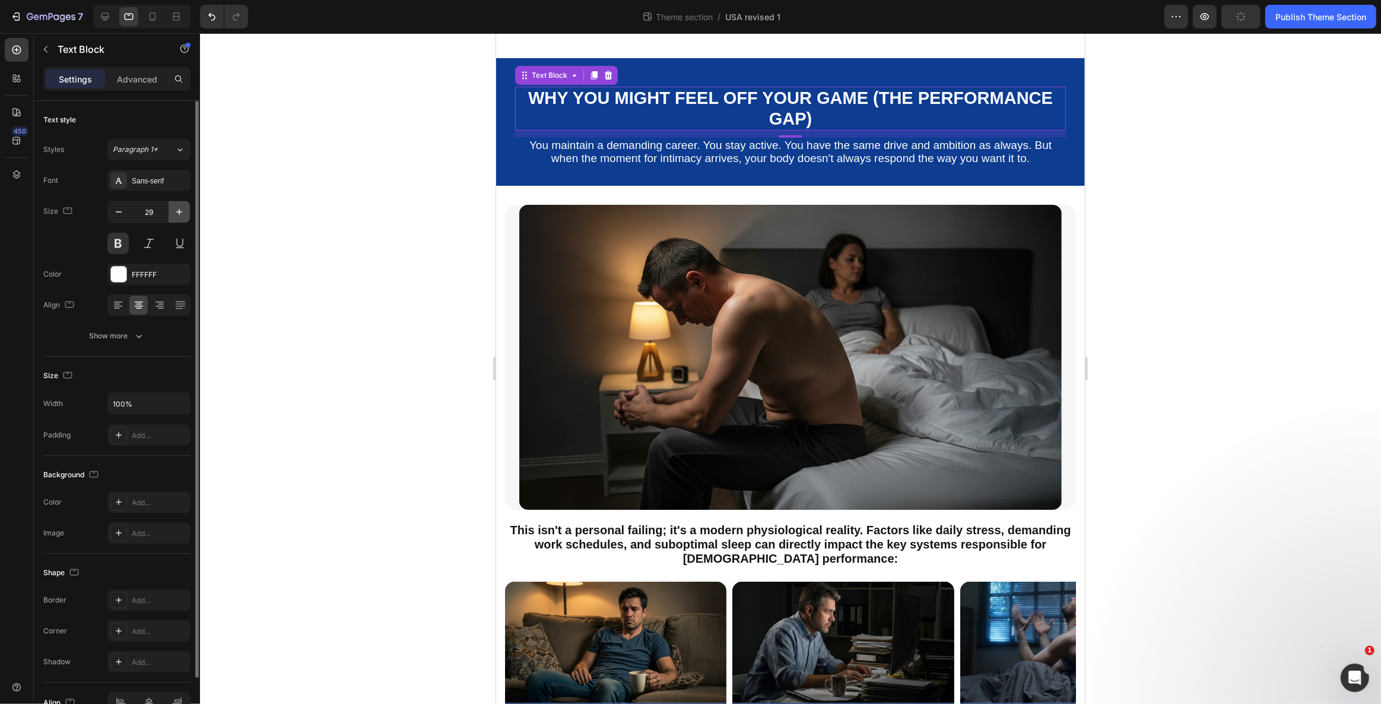
click at [180, 216] on icon "button" at bounding box center [179, 212] width 12 height 12
type input "30"
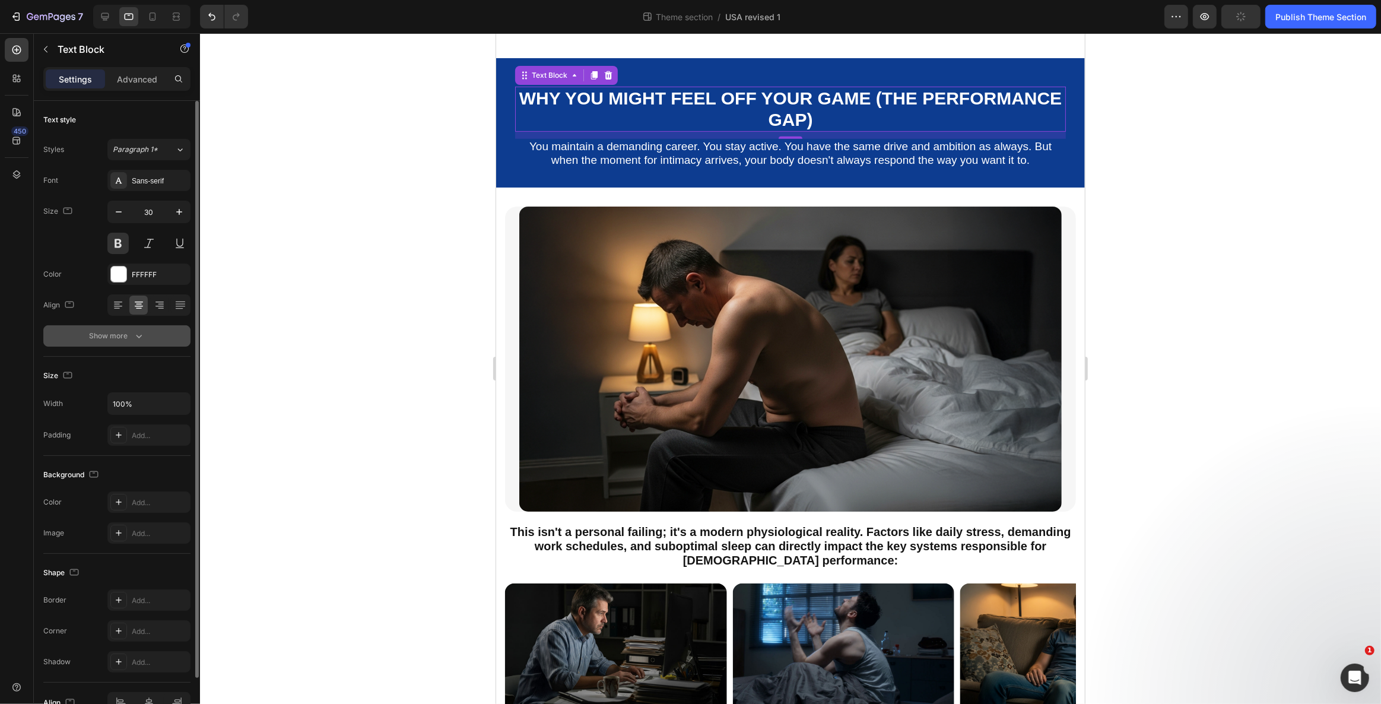
click at [138, 338] on icon "button" at bounding box center [139, 336] width 12 height 12
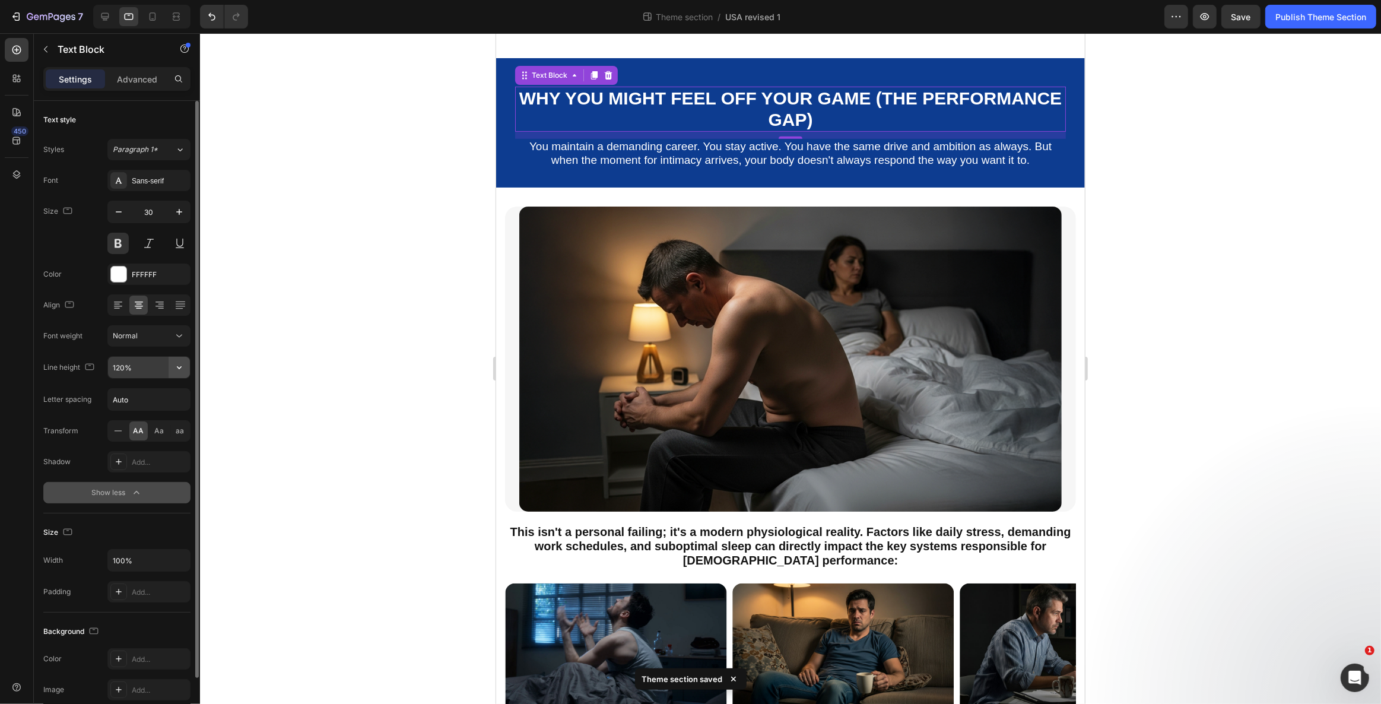
click at [176, 364] on icon "button" at bounding box center [179, 367] width 12 height 12
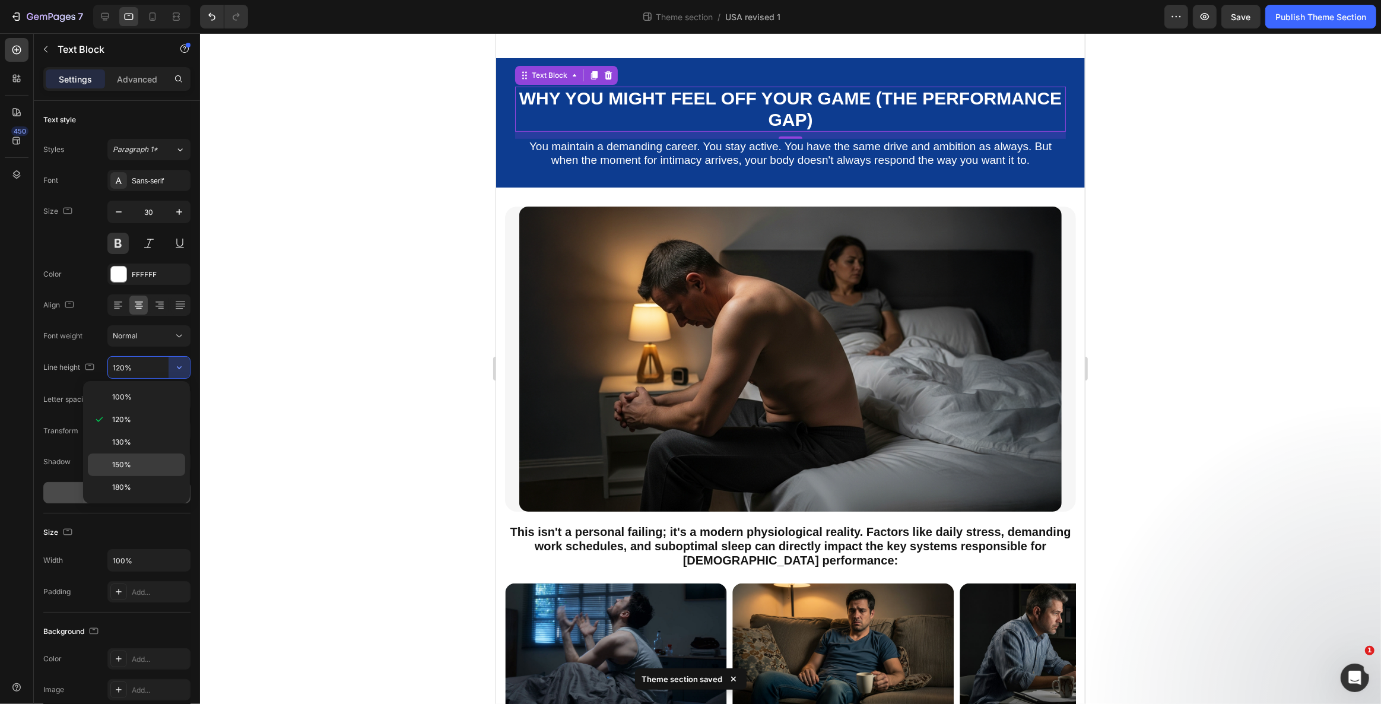
click at [177, 476] on div "150%" at bounding box center [136, 487] width 97 height 23
type input "150%"
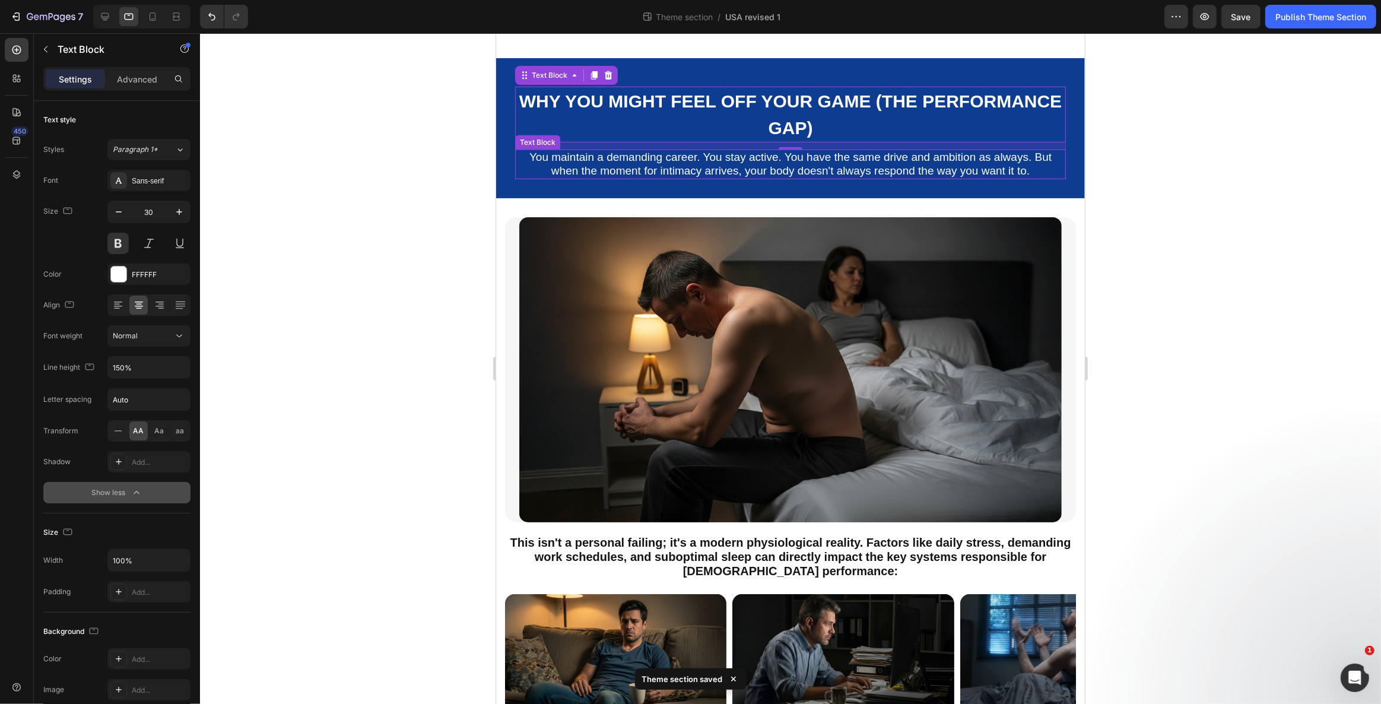
click at [592, 158] on p "You maintain a demanding career. You stay active. You have the same drive and a…" at bounding box center [790, 164] width 548 height 27
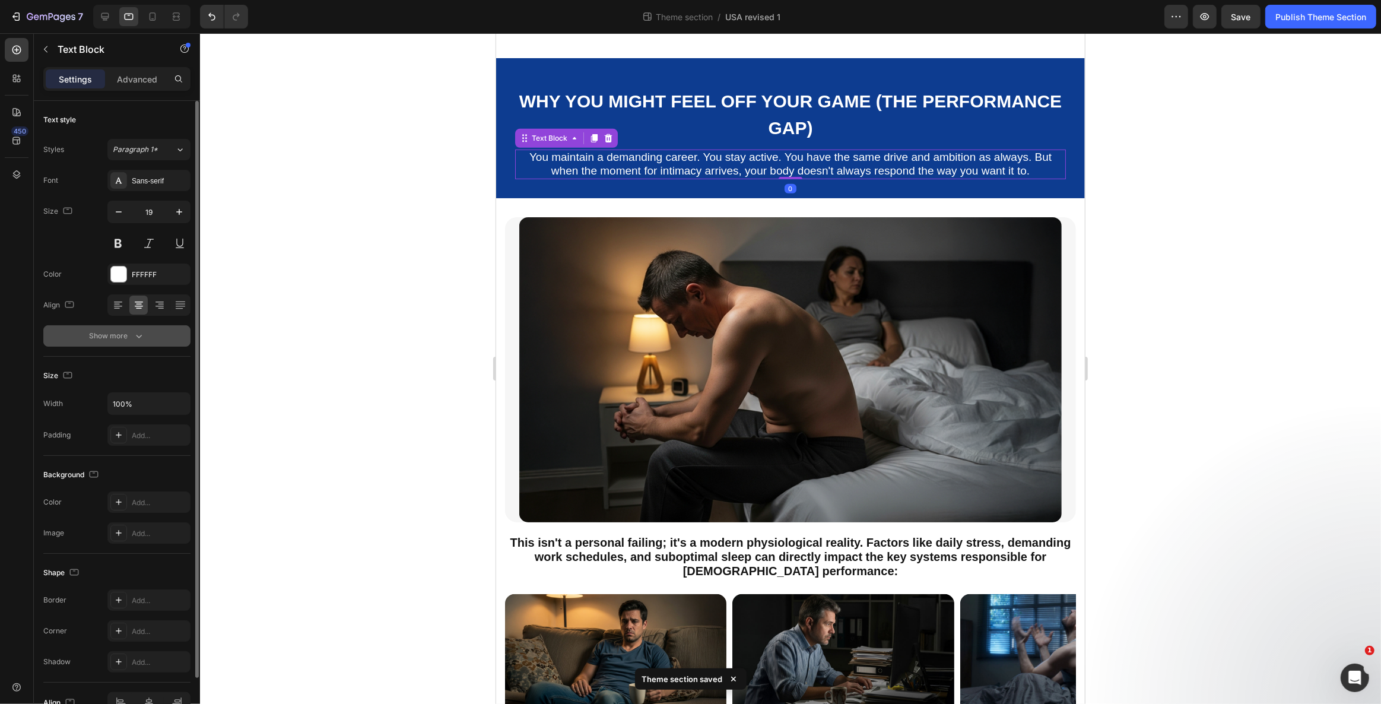
click at [148, 339] on button "Show more" at bounding box center [116, 335] width 147 height 21
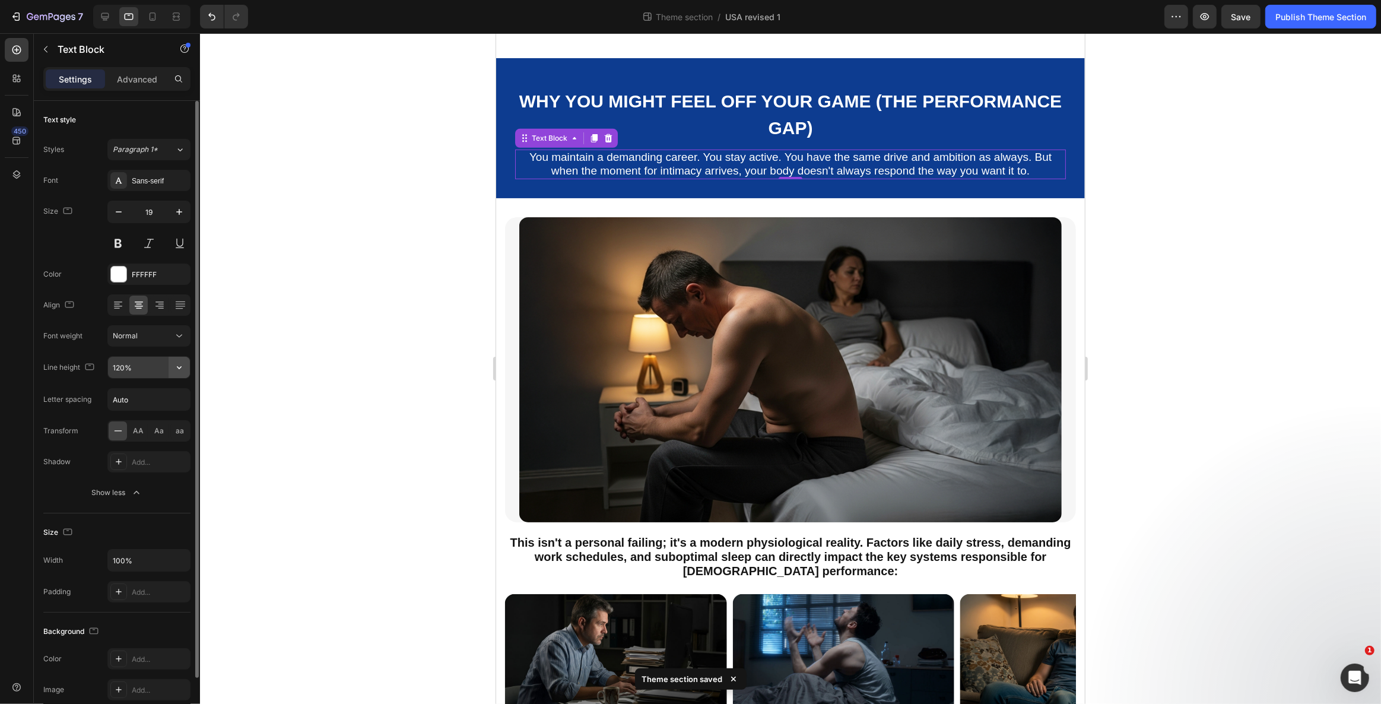
click at [176, 367] on icon "button" at bounding box center [179, 367] width 12 height 12
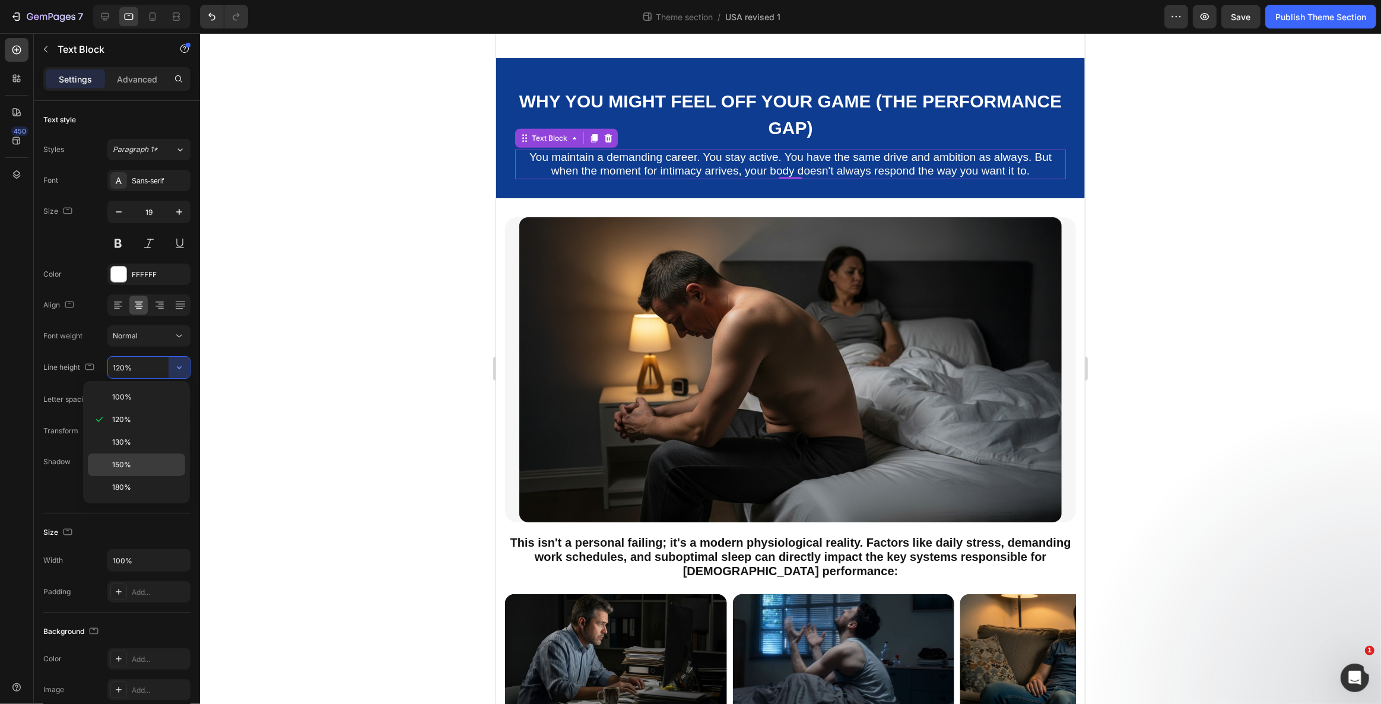
click at [160, 459] on p "150%" at bounding box center [146, 464] width 68 height 11
type input "150%"
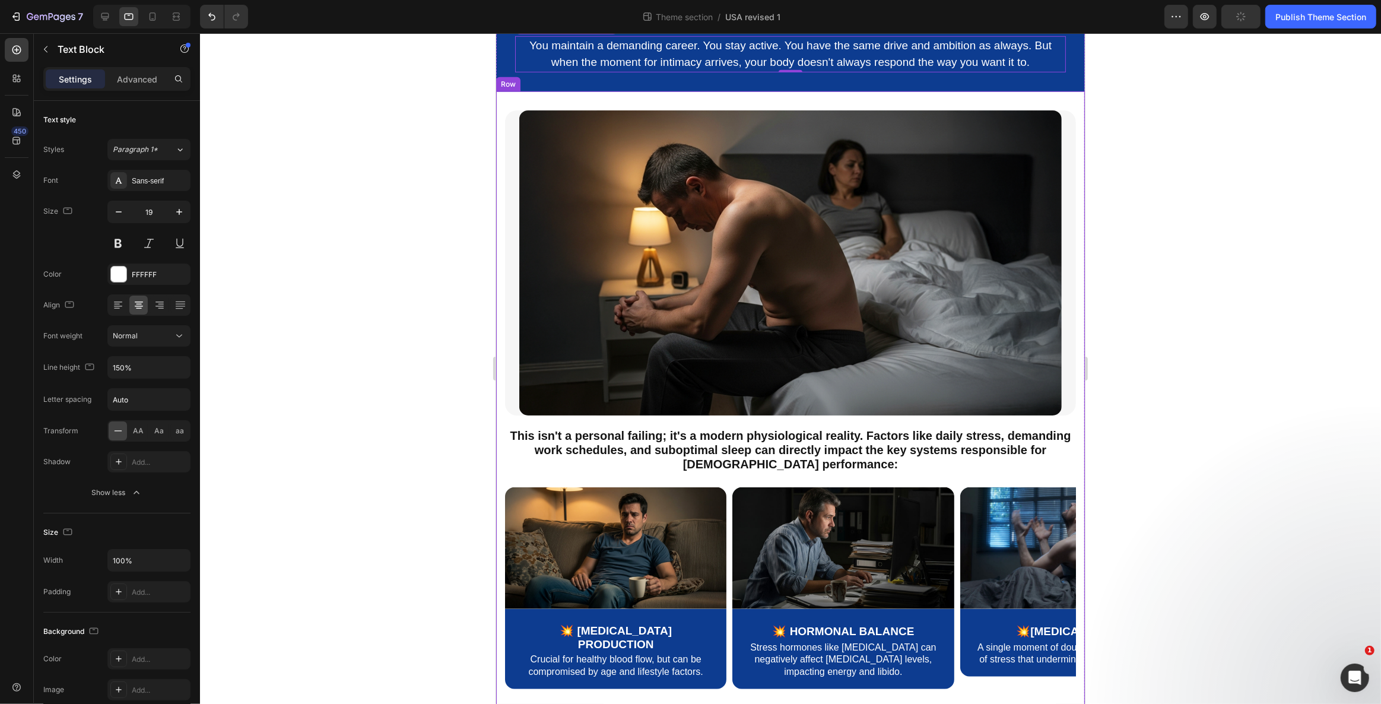
scroll to position [795, 0]
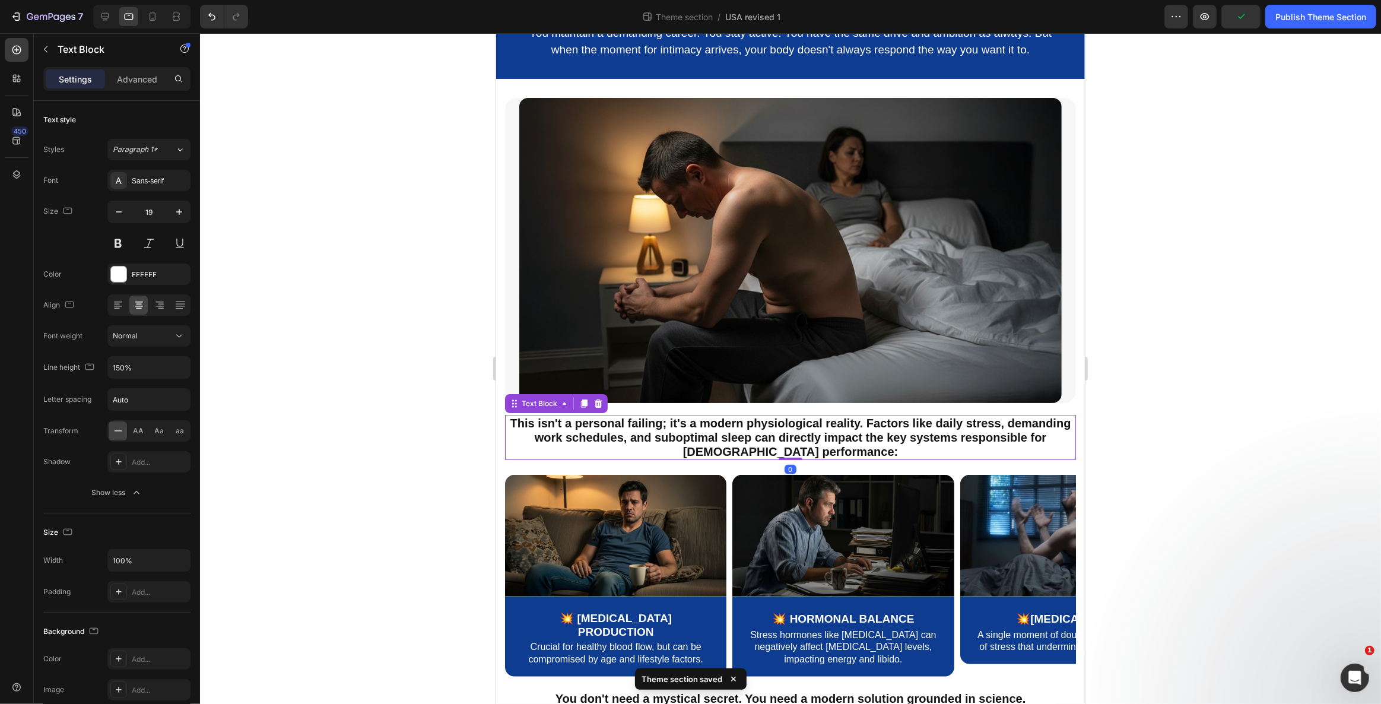
click at [744, 430] on strong "This isn't a personal failing; it's a modern physiological reality. Factors lik…" at bounding box center [790, 438] width 561 height 42
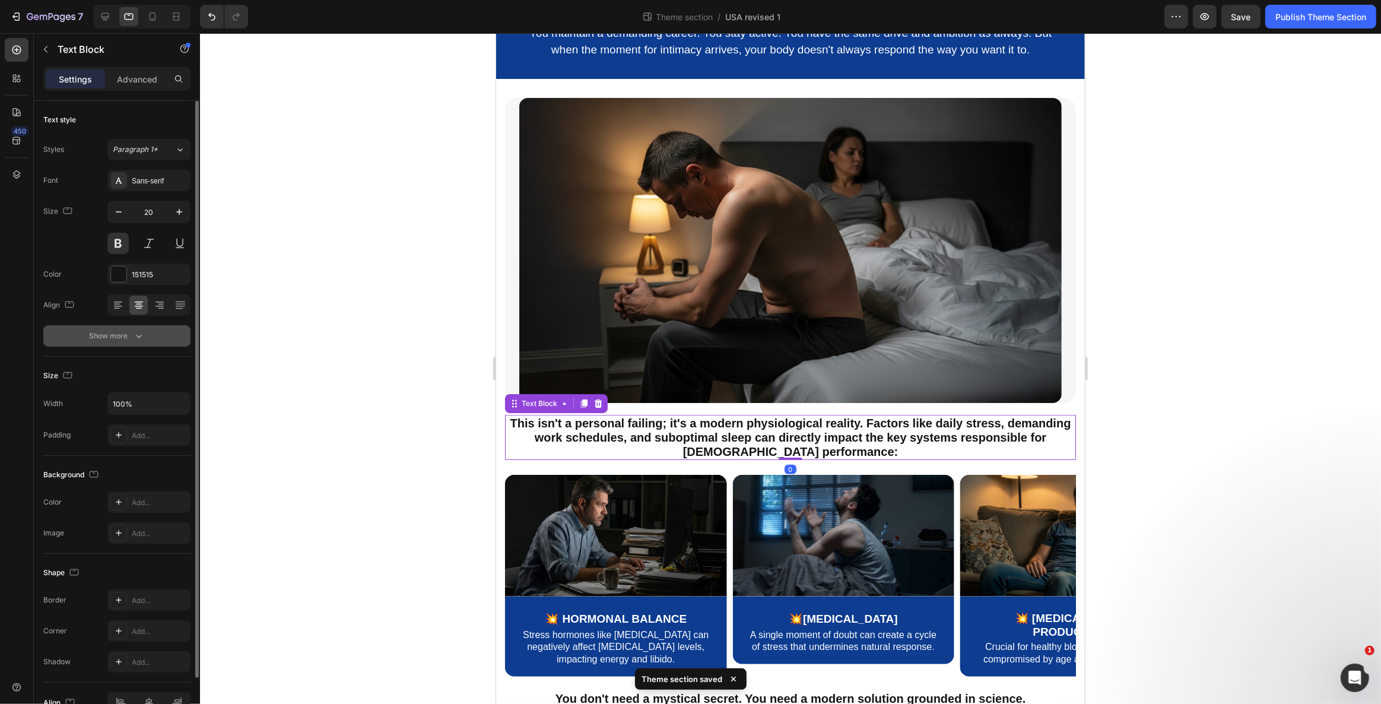
click at [139, 334] on icon "button" at bounding box center [139, 336] width 12 height 12
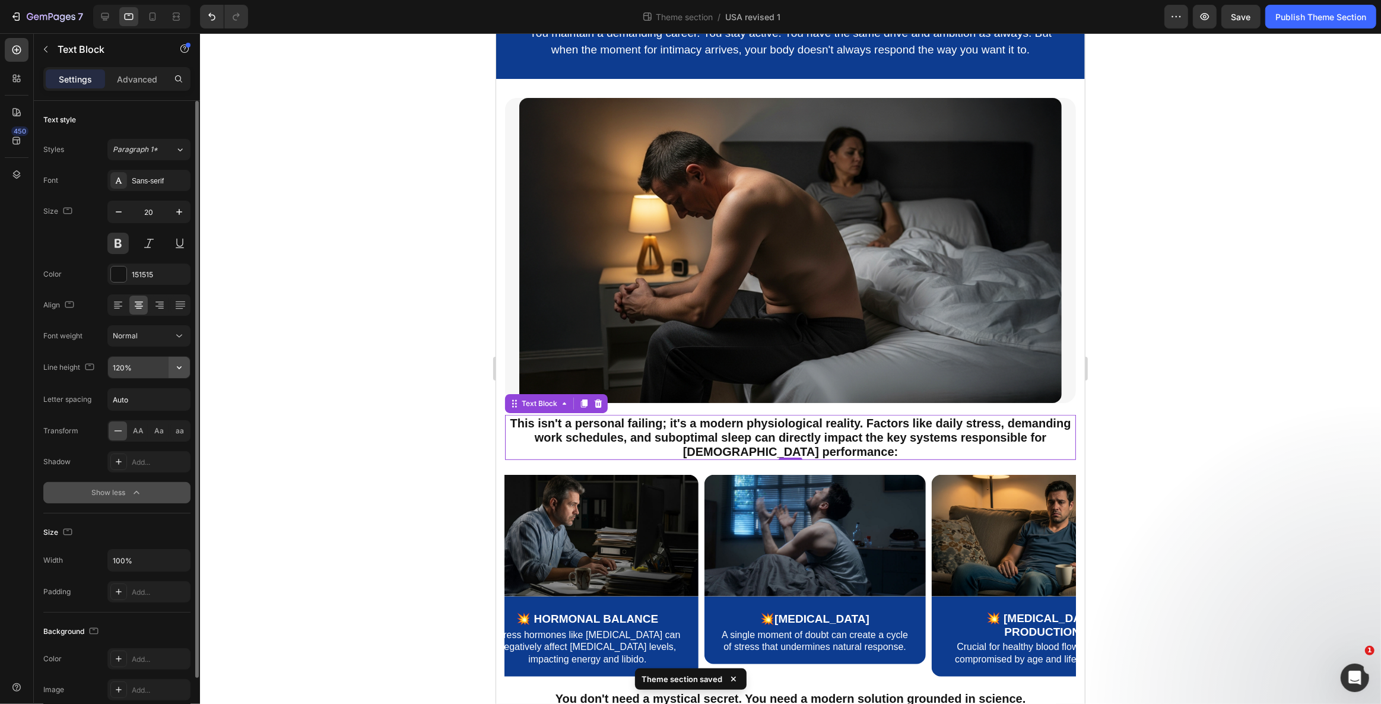
click at [187, 367] on button "button" at bounding box center [179, 367] width 21 height 21
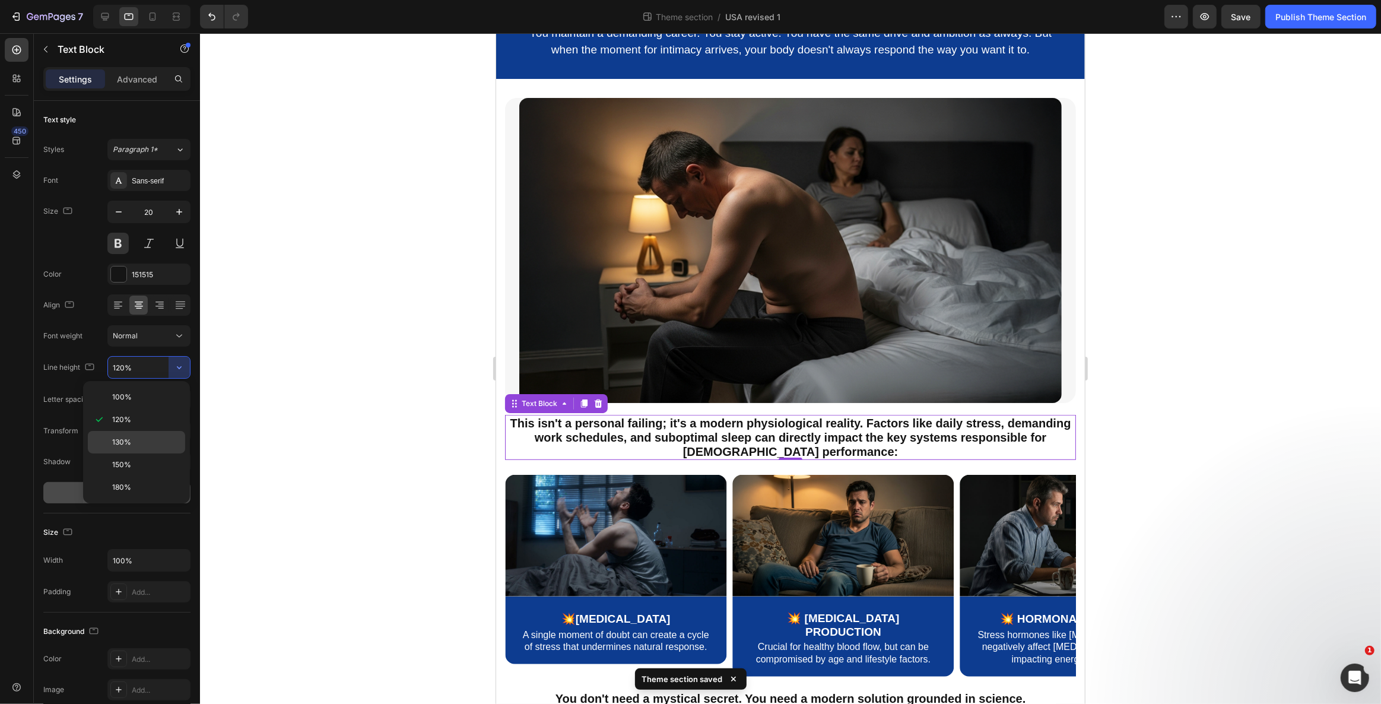
click at [160, 441] on p "130%" at bounding box center [146, 442] width 68 height 11
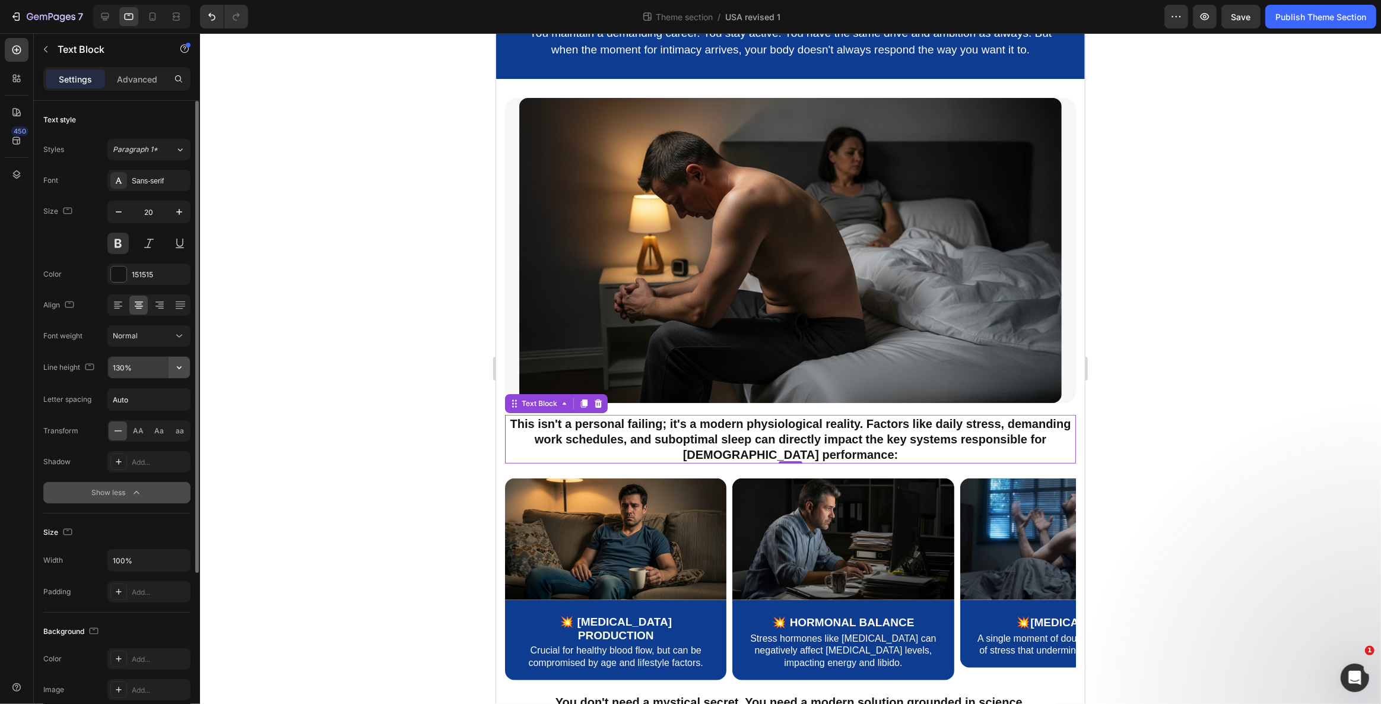
click at [178, 368] on icon "button" at bounding box center [179, 367] width 12 height 12
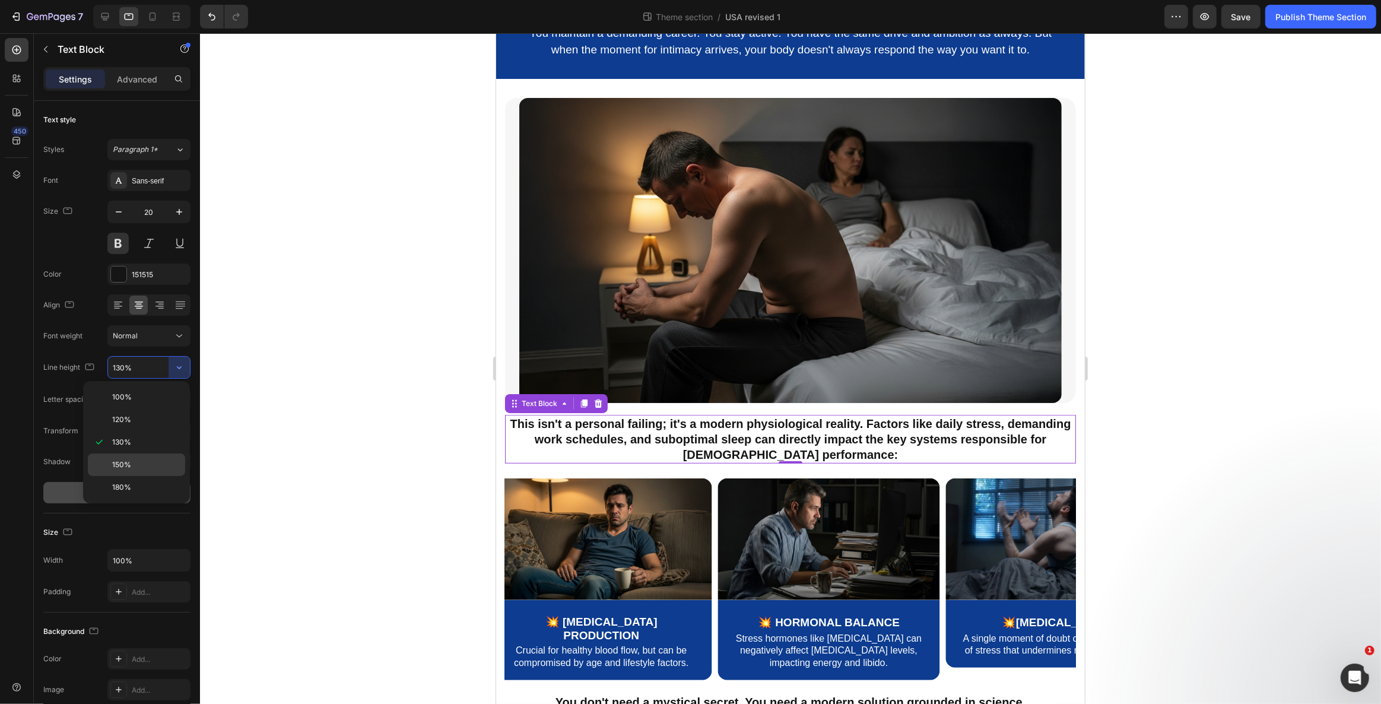
click at [158, 459] on p "150%" at bounding box center [146, 464] width 68 height 11
type input "150%"
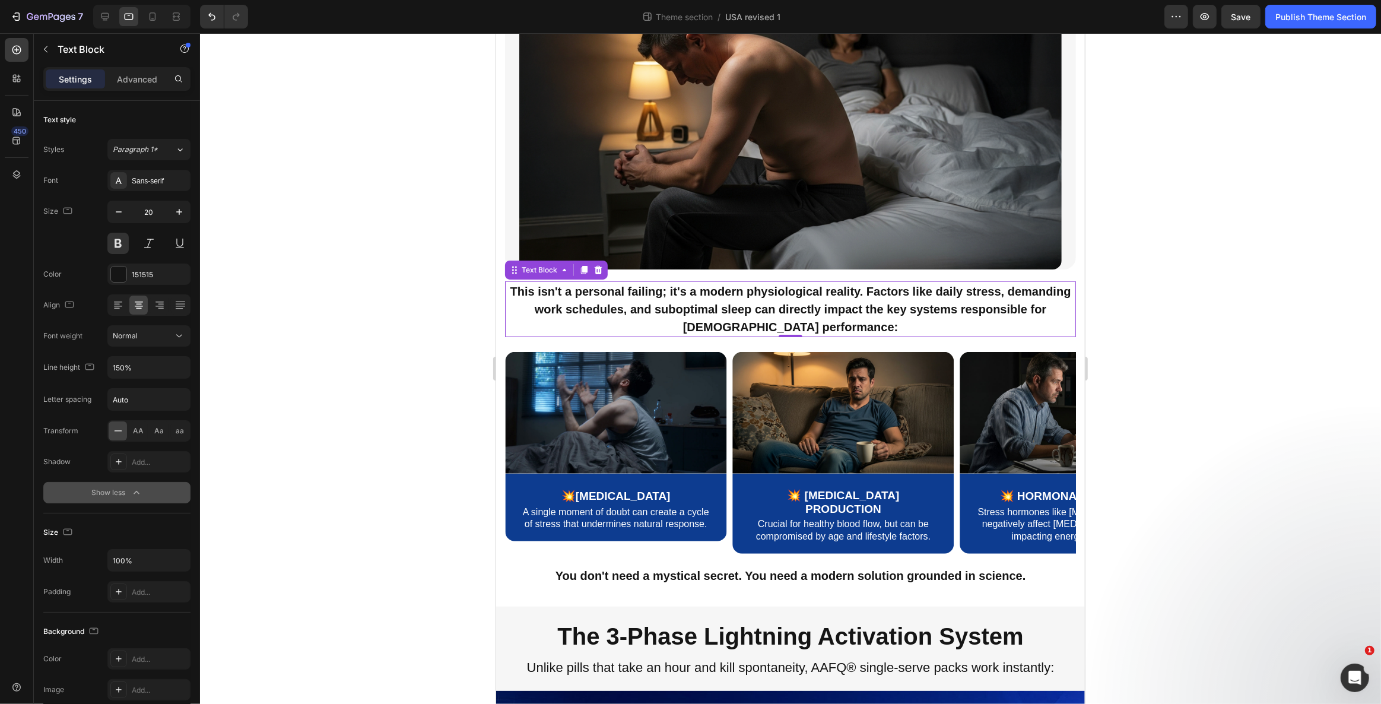
scroll to position [1047, 0]
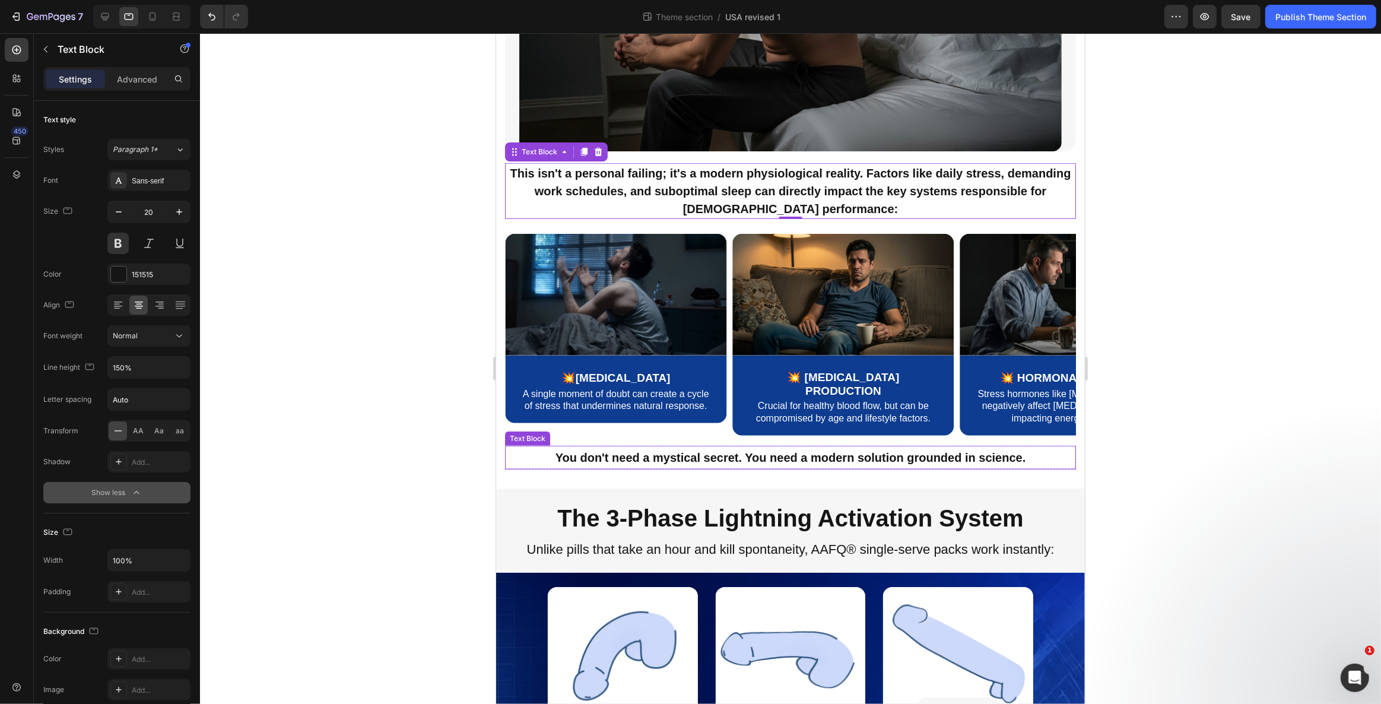
click at [707, 447] on p "You don't need a mystical secret. You need a modern solution grounded in scienc…" at bounding box center [790, 457] width 568 height 21
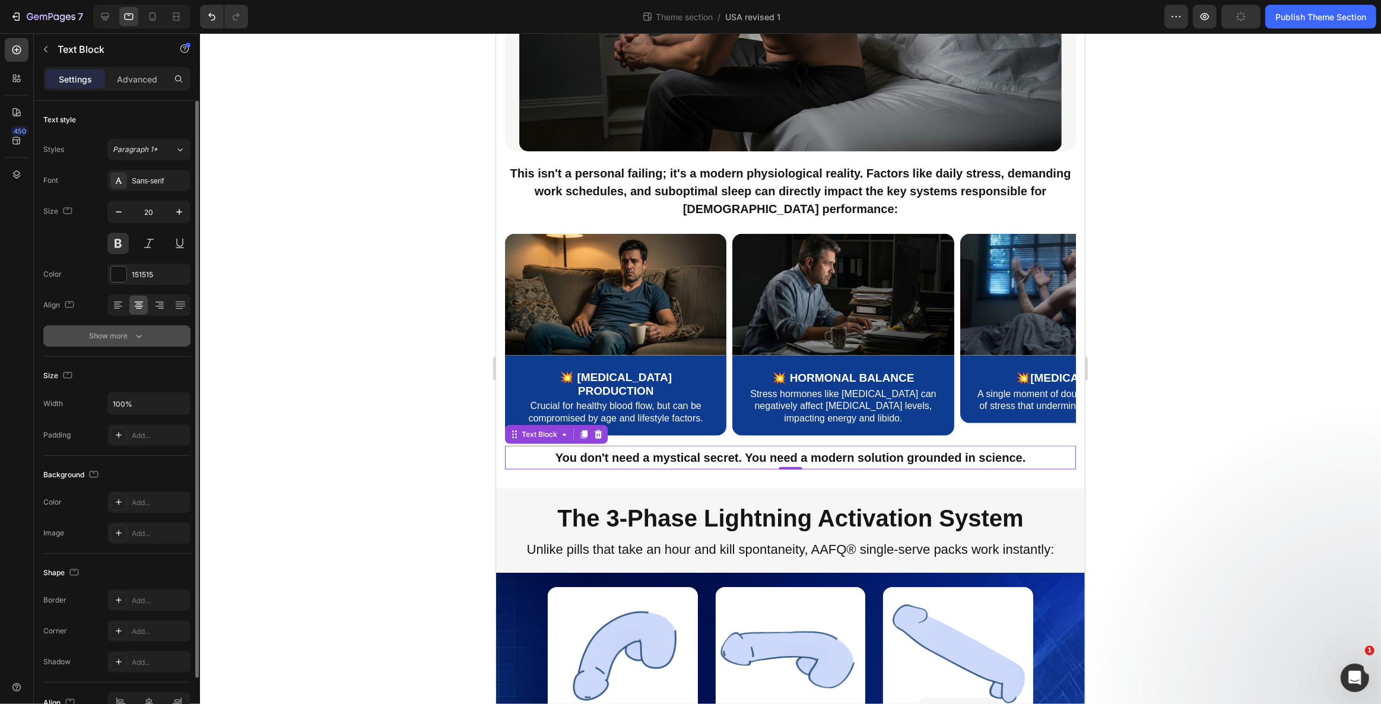
click at [137, 328] on button "Show more" at bounding box center [116, 335] width 147 height 21
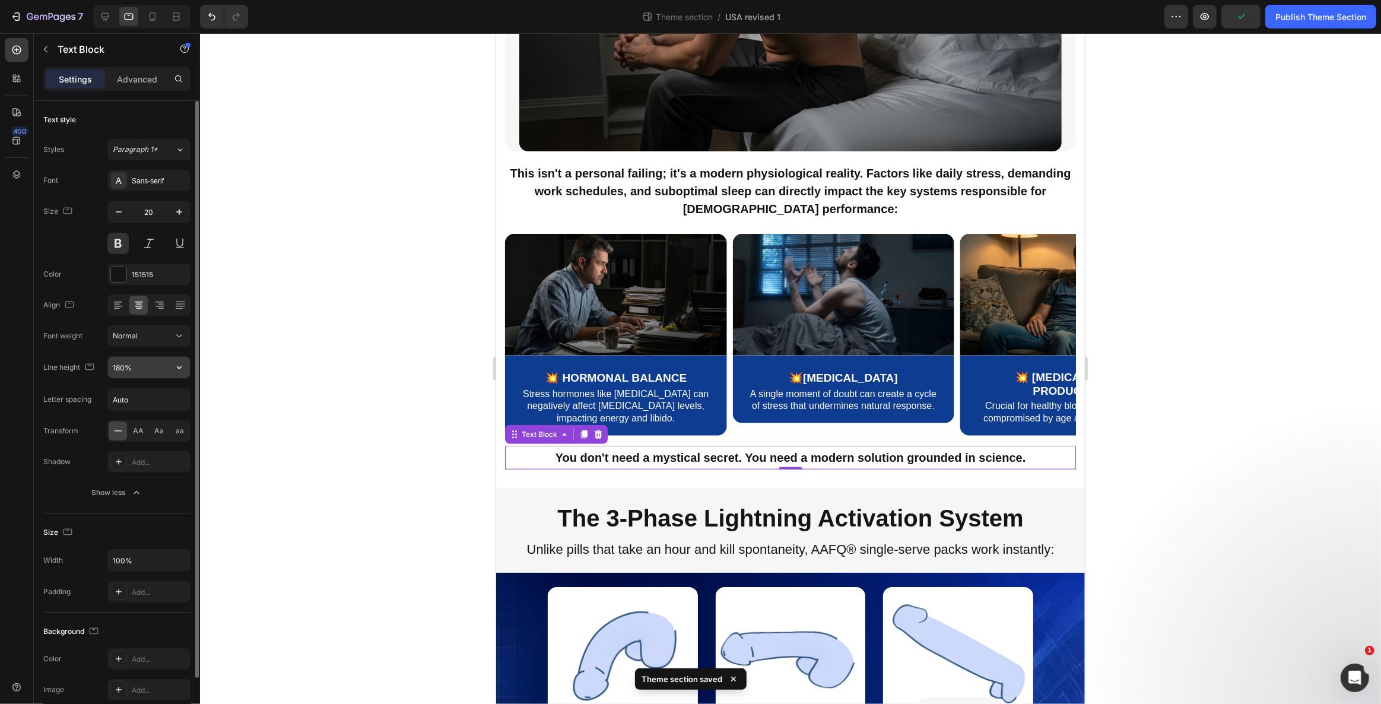
click at [183, 366] on icon "button" at bounding box center [179, 367] width 12 height 12
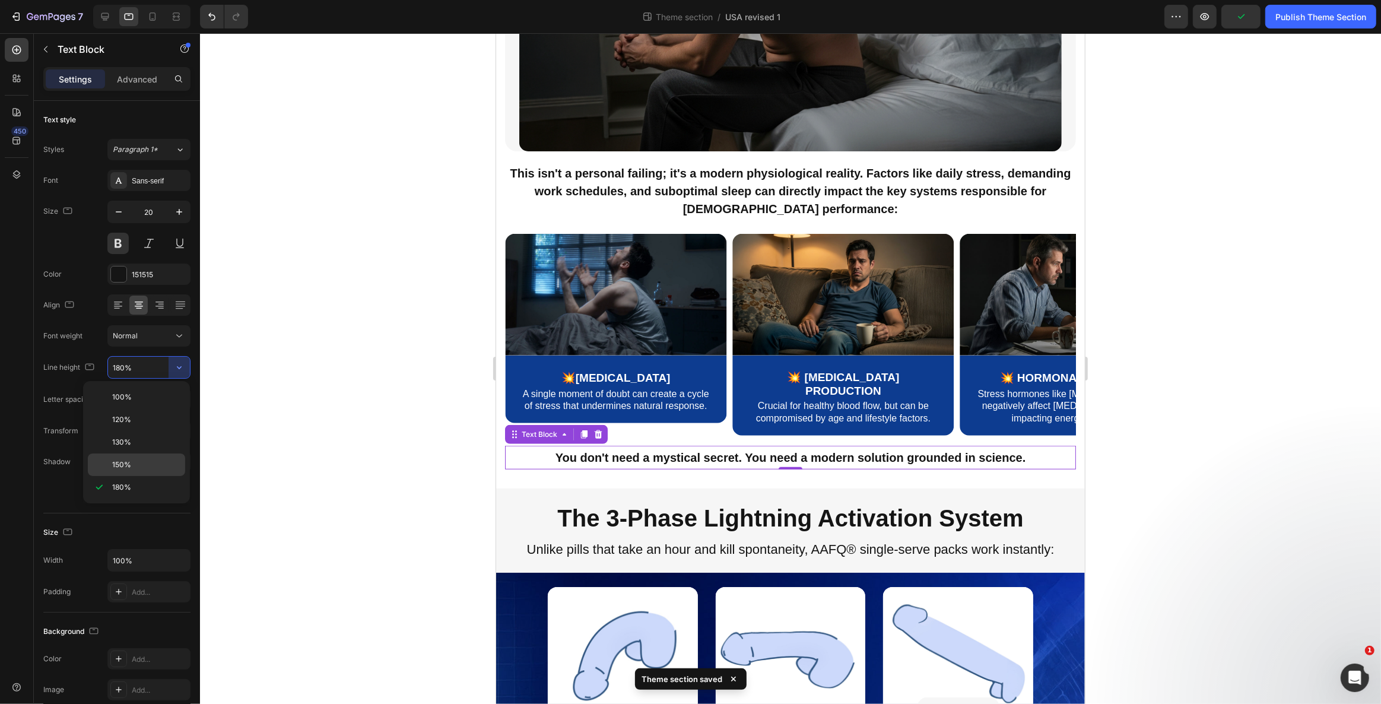
click at [171, 456] on div "150%" at bounding box center [136, 464] width 97 height 23
type input "150%"
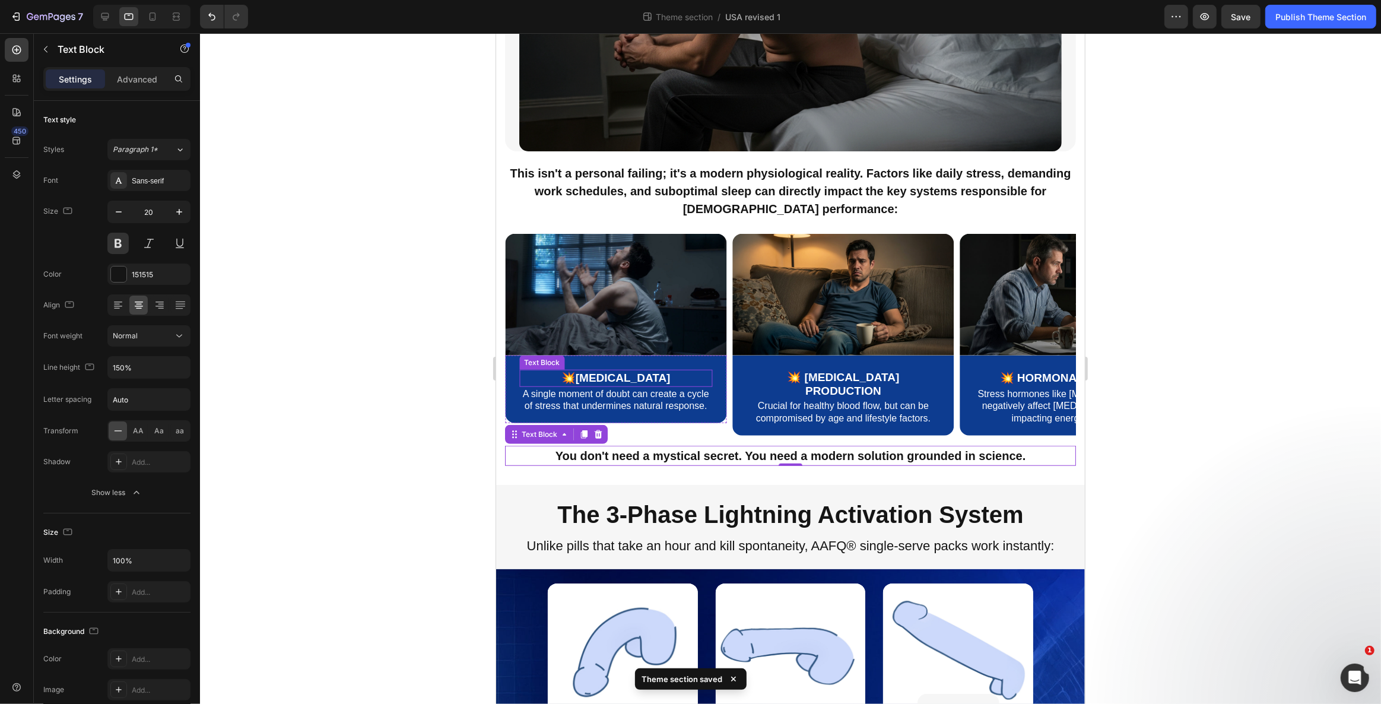
click at [631, 371] on p "💥[MEDICAL_DATA]" at bounding box center [615, 378] width 190 height 15
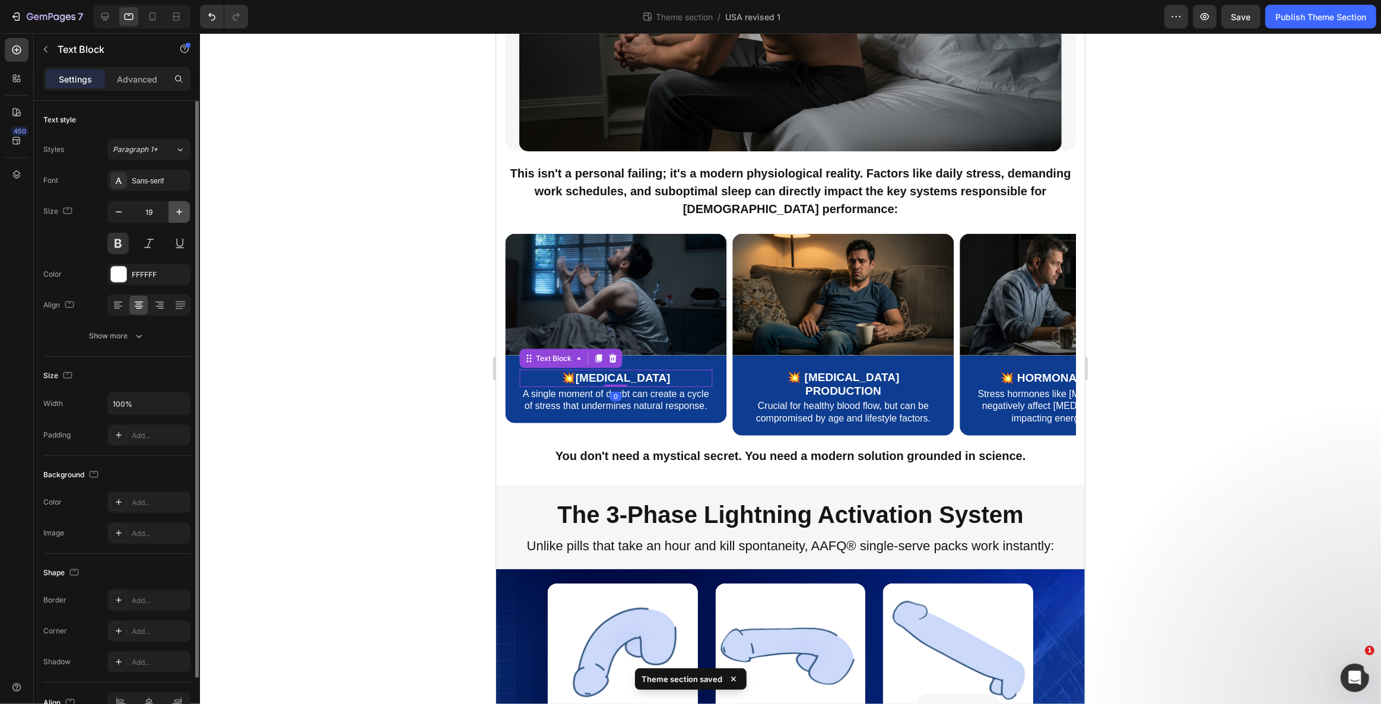
click at [179, 210] on icon "button" at bounding box center [179, 212] width 6 height 6
type input "20"
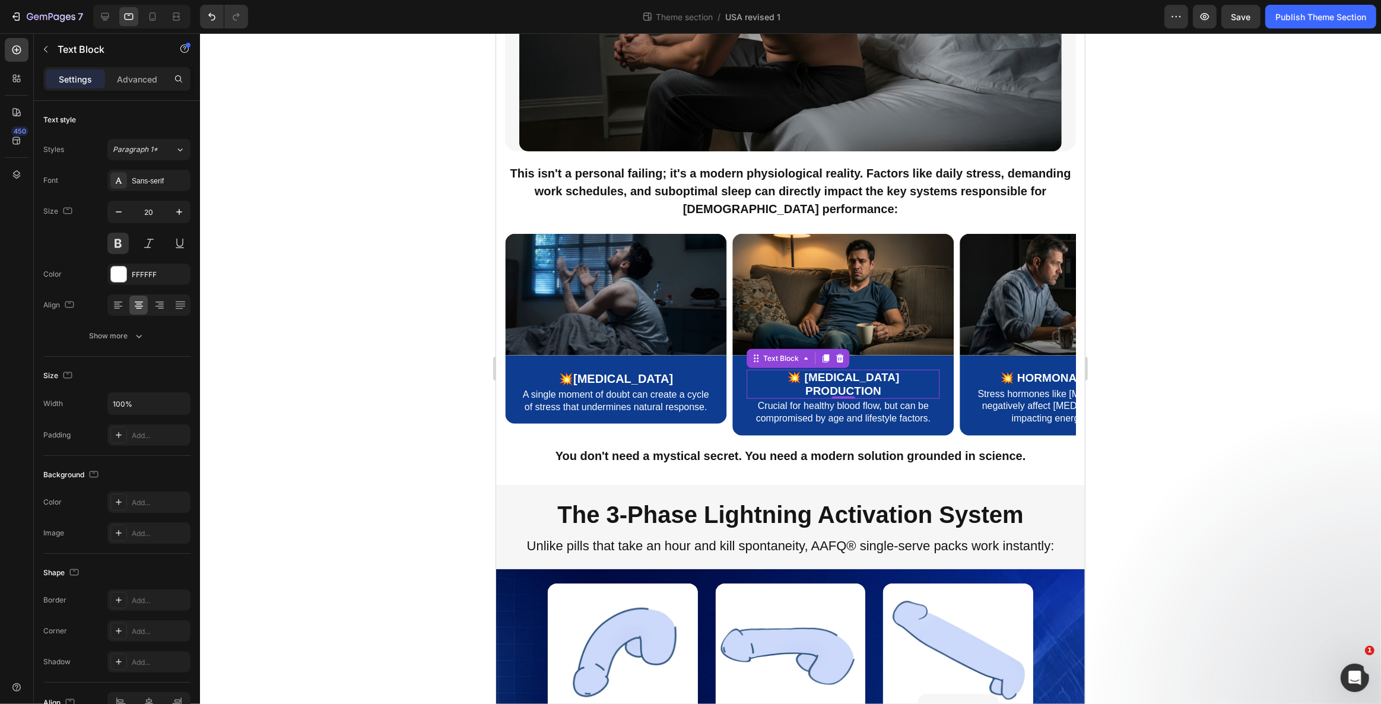
click at [824, 371] on p "💥 [MEDICAL_DATA] Production" at bounding box center [842, 384] width 190 height 27
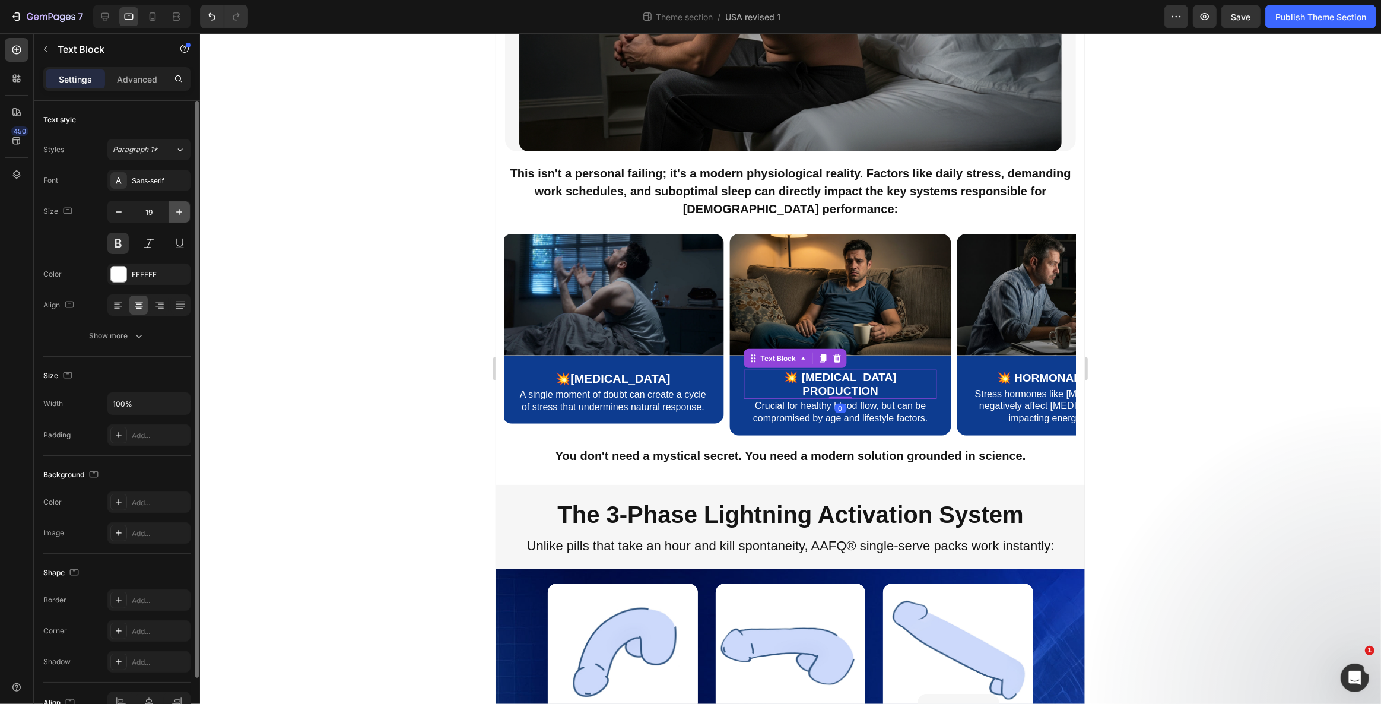
click at [173, 205] on button "button" at bounding box center [179, 211] width 21 height 21
type input "20"
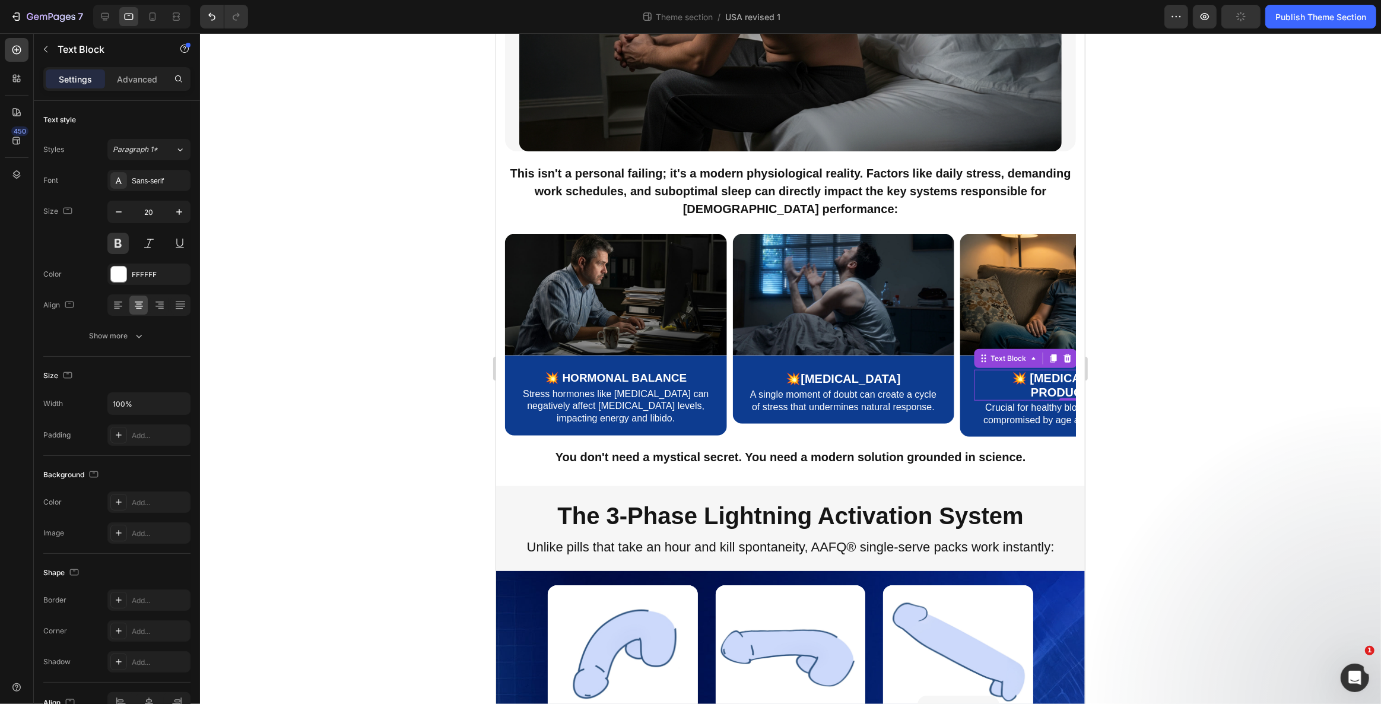
click at [1022, 371] on p "💥 [MEDICAL_DATA] Production" at bounding box center [1070, 385] width 190 height 28
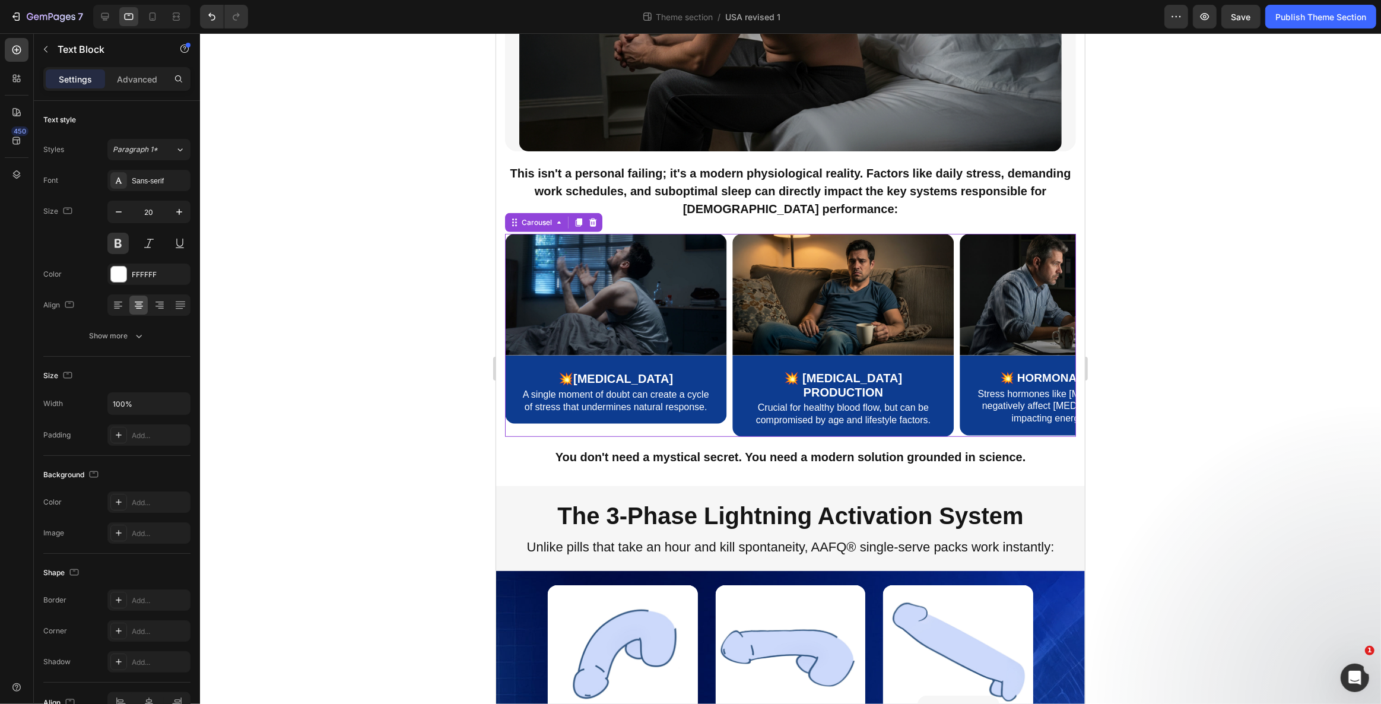
click at [764, 423] on div "Image 💥 Nitric Oxide Production Text Block Crucial for healthy blood flow, but …" at bounding box center [842, 335] width 221 height 203
click at [847, 371] on p "💥 [MEDICAL_DATA] Production" at bounding box center [842, 385] width 190 height 28
click at [1007, 371] on p "💥 Hormonal Balance" at bounding box center [1070, 378] width 190 height 15
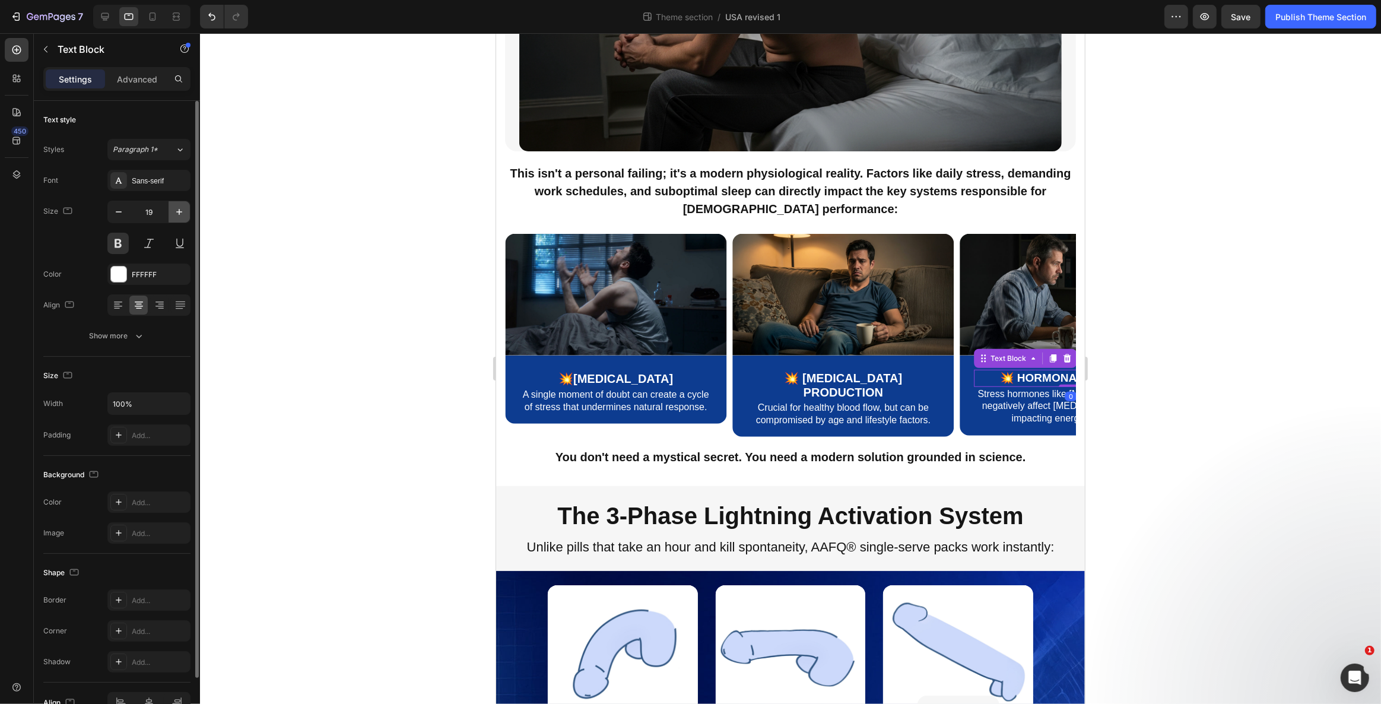
click at [174, 211] on icon "button" at bounding box center [179, 212] width 12 height 12
type input "20"
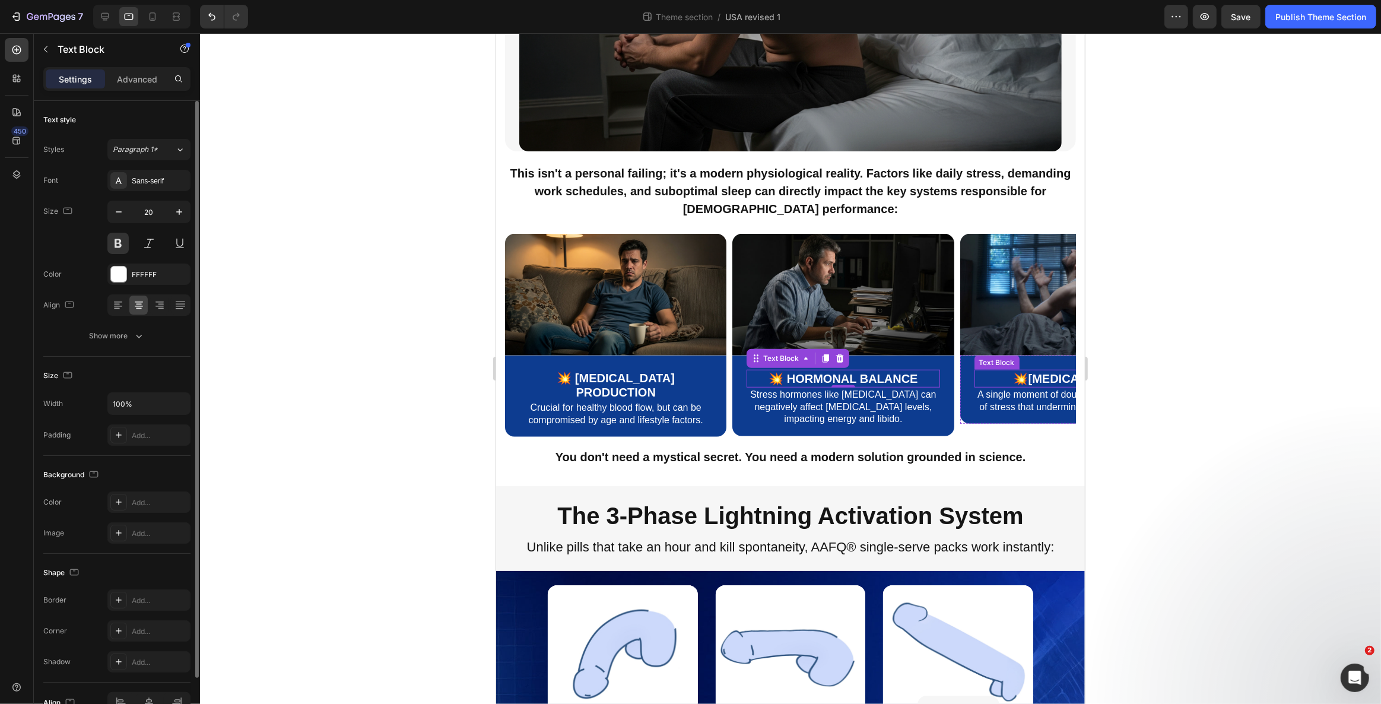
click at [1042, 371] on p "💥[MEDICAL_DATA]" at bounding box center [1070, 378] width 190 height 15
click at [609, 402] on p "Crucial for healthy blood flow, but can be compromised by age and lifestyle fac…" at bounding box center [615, 414] width 190 height 25
click at [841, 403] on p "Stress hormones like [MEDICAL_DATA] can negatively affect [MEDICAL_DATA] levels…" at bounding box center [842, 407] width 190 height 37
click at [854, 182] on strong "This isn't a personal failing; it's a modern physiological reality. Factors lik…" at bounding box center [790, 191] width 561 height 49
click at [122, 211] on icon "button" at bounding box center [119, 212] width 12 height 12
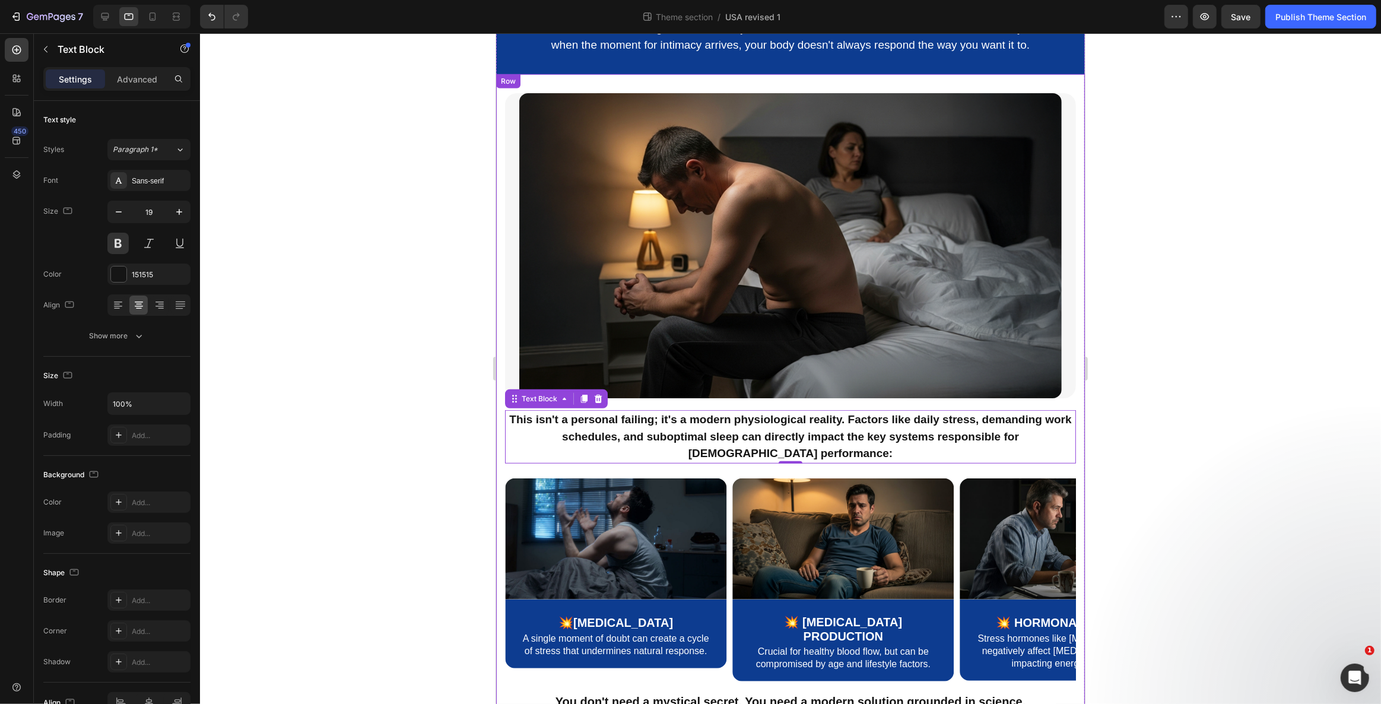
scroll to position [795, 0]
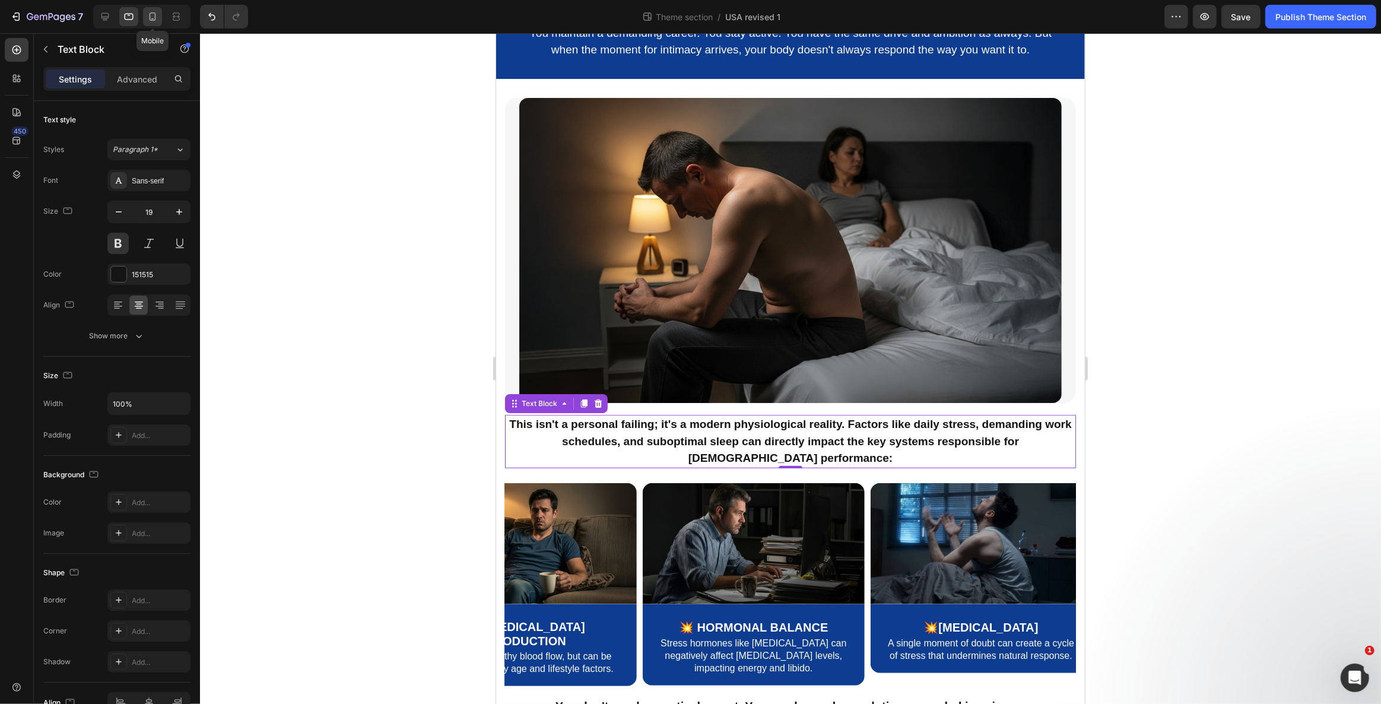
click at [152, 19] on icon at bounding box center [153, 17] width 12 height 12
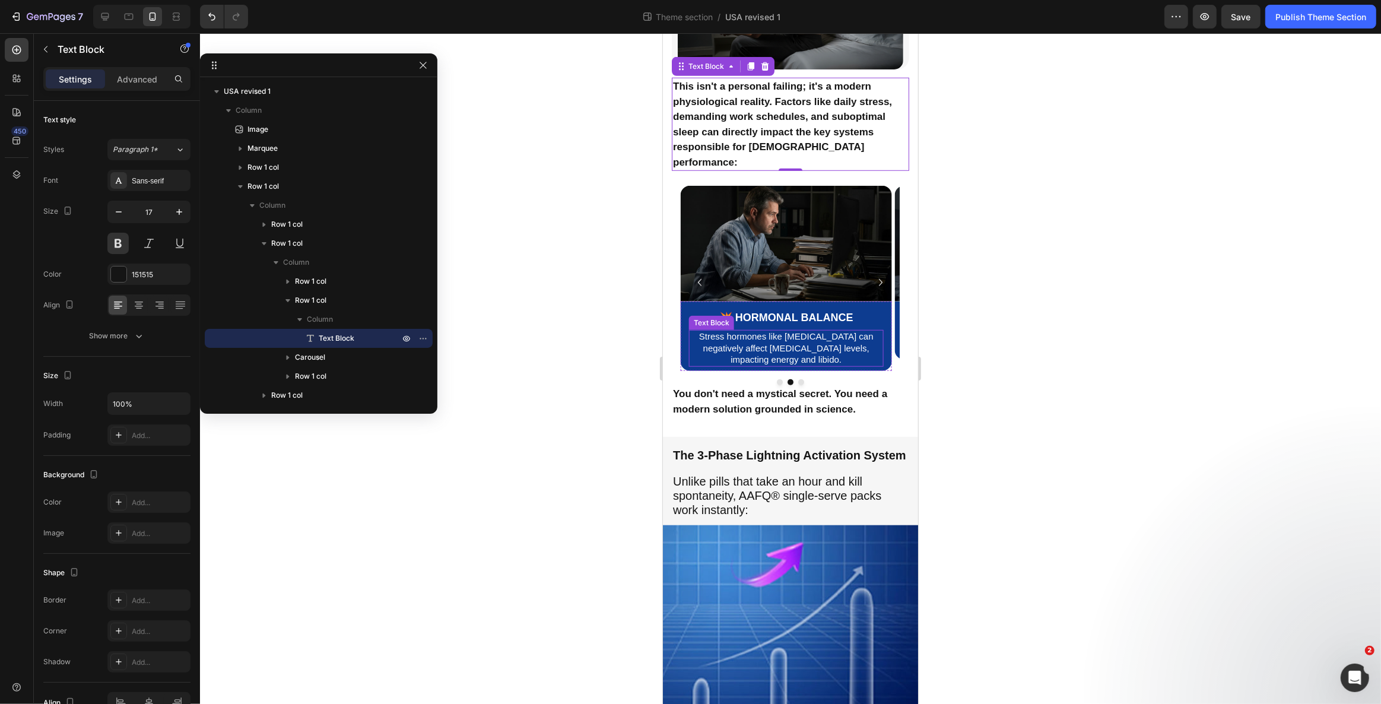
scroll to position [1007, 0]
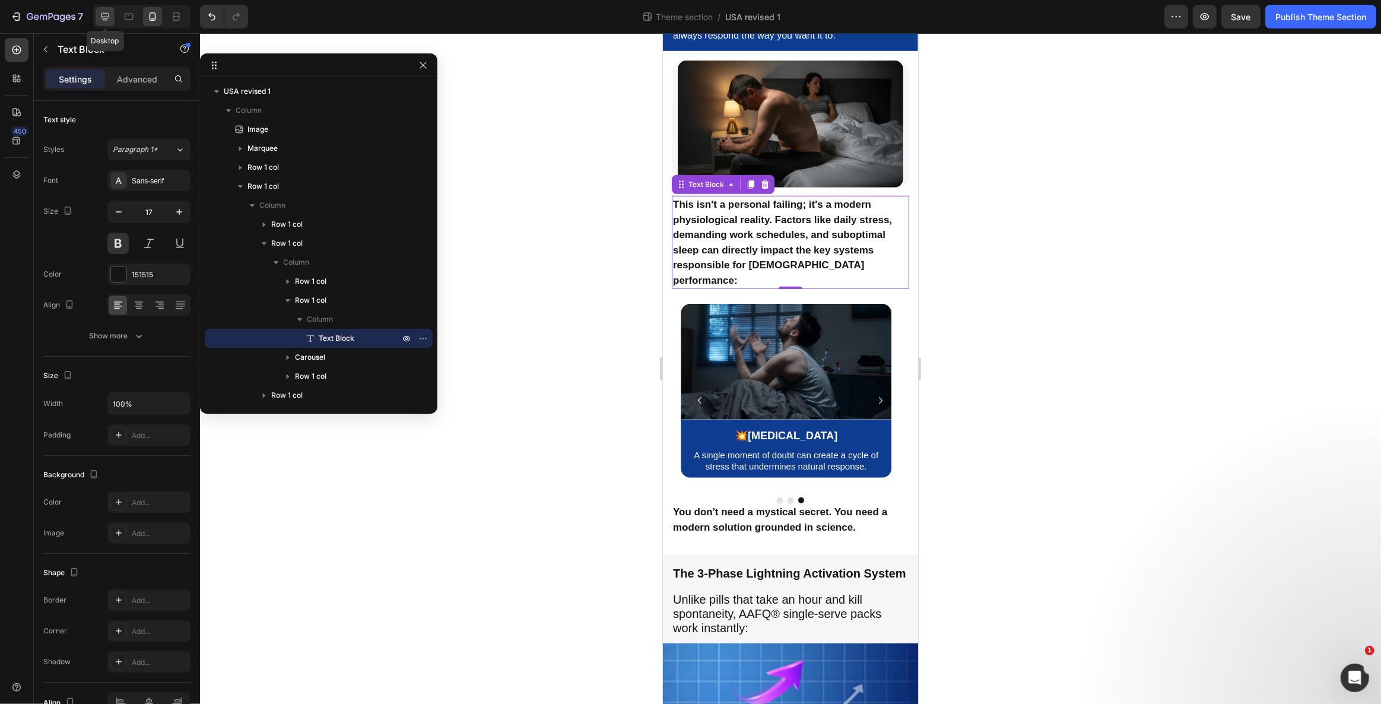
click at [108, 12] on icon at bounding box center [105, 17] width 12 height 12
type input "20"
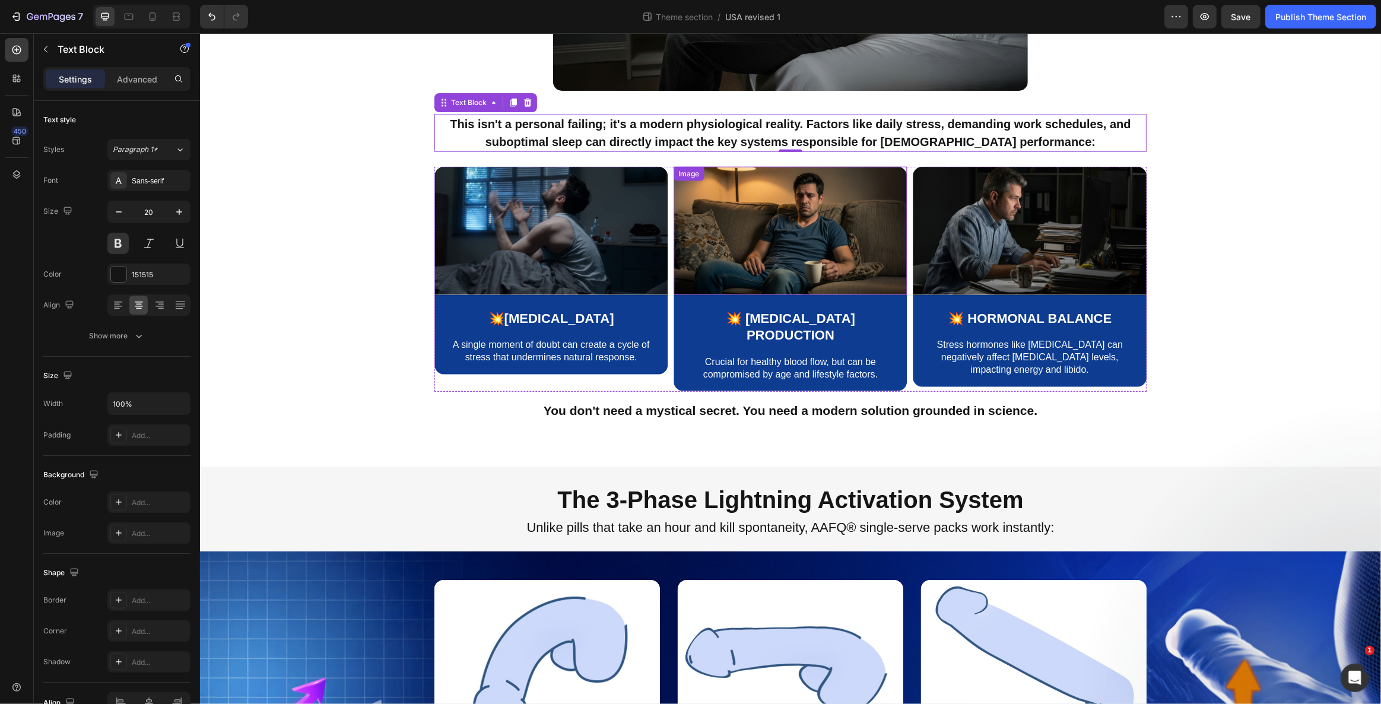
scroll to position [1397, 0]
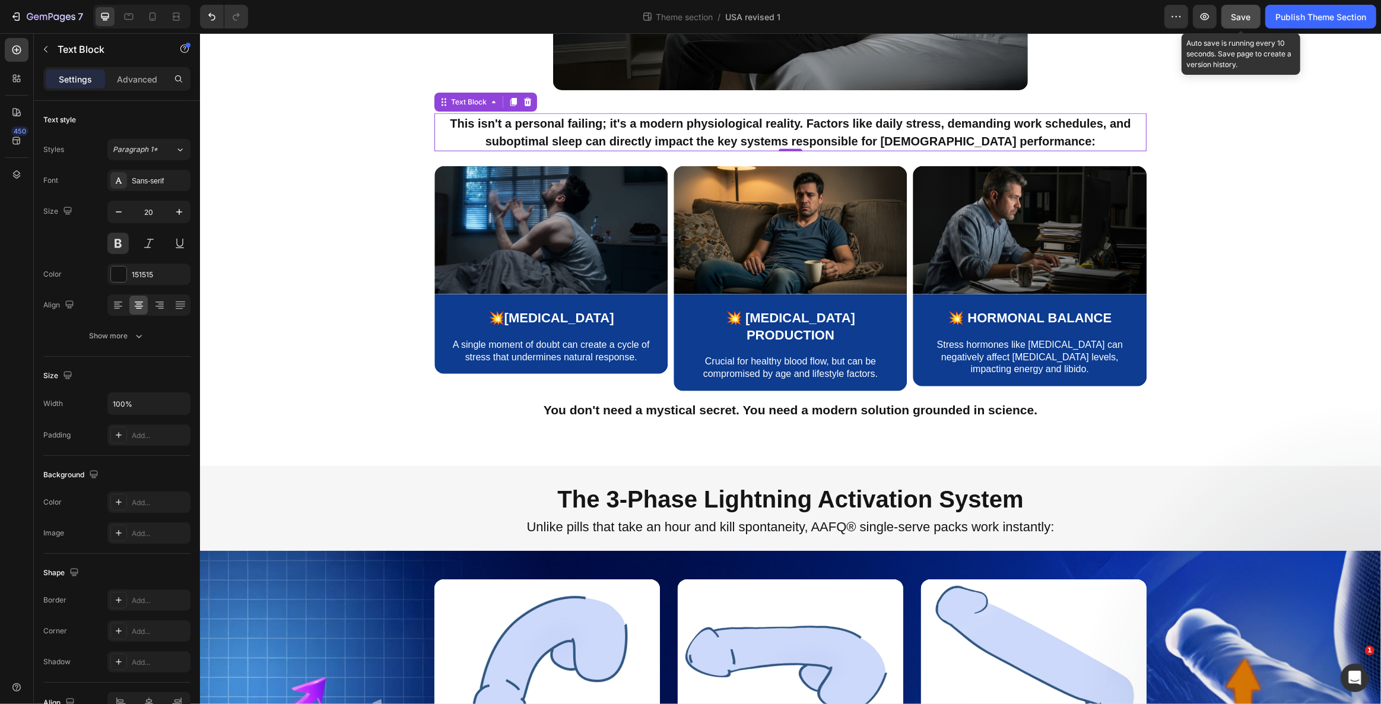
click at [1244, 14] on span "Save" at bounding box center [1241, 17] width 20 height 10
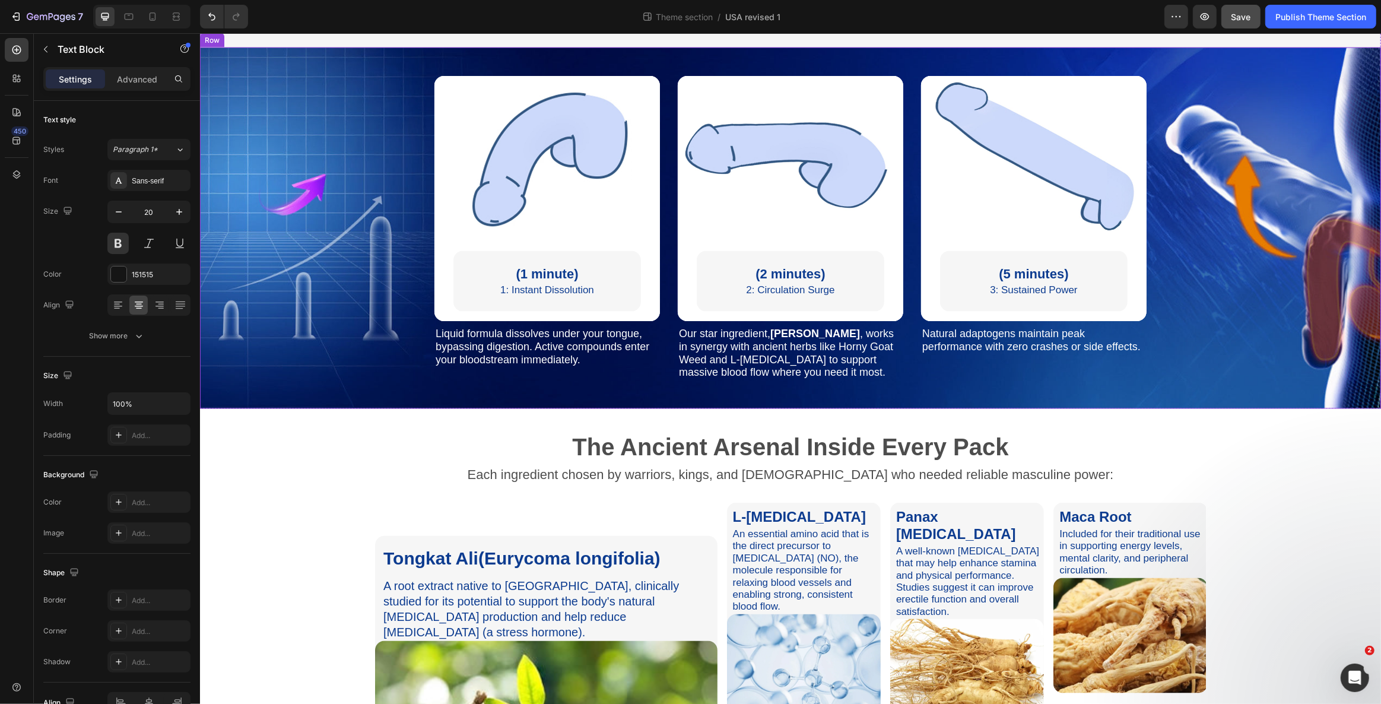
scroll to position [1649, 0]
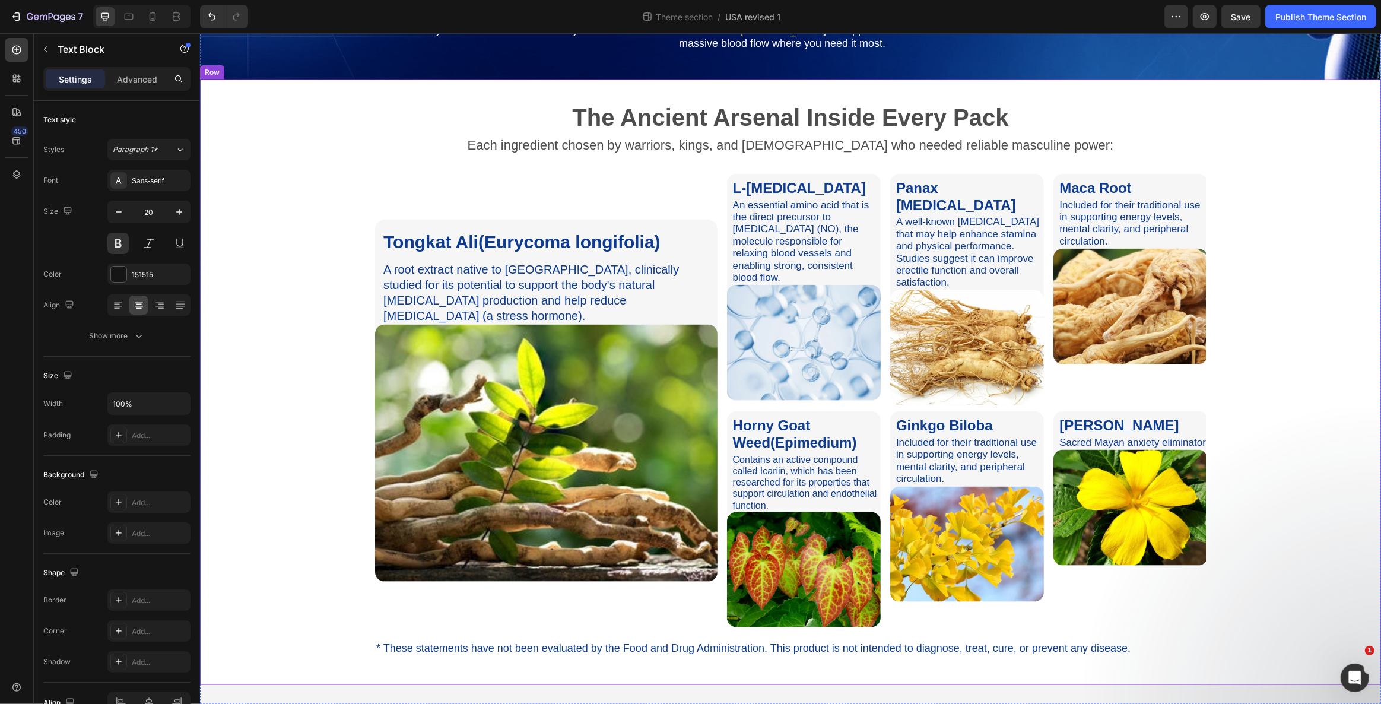
scroll to position [2153, 0]
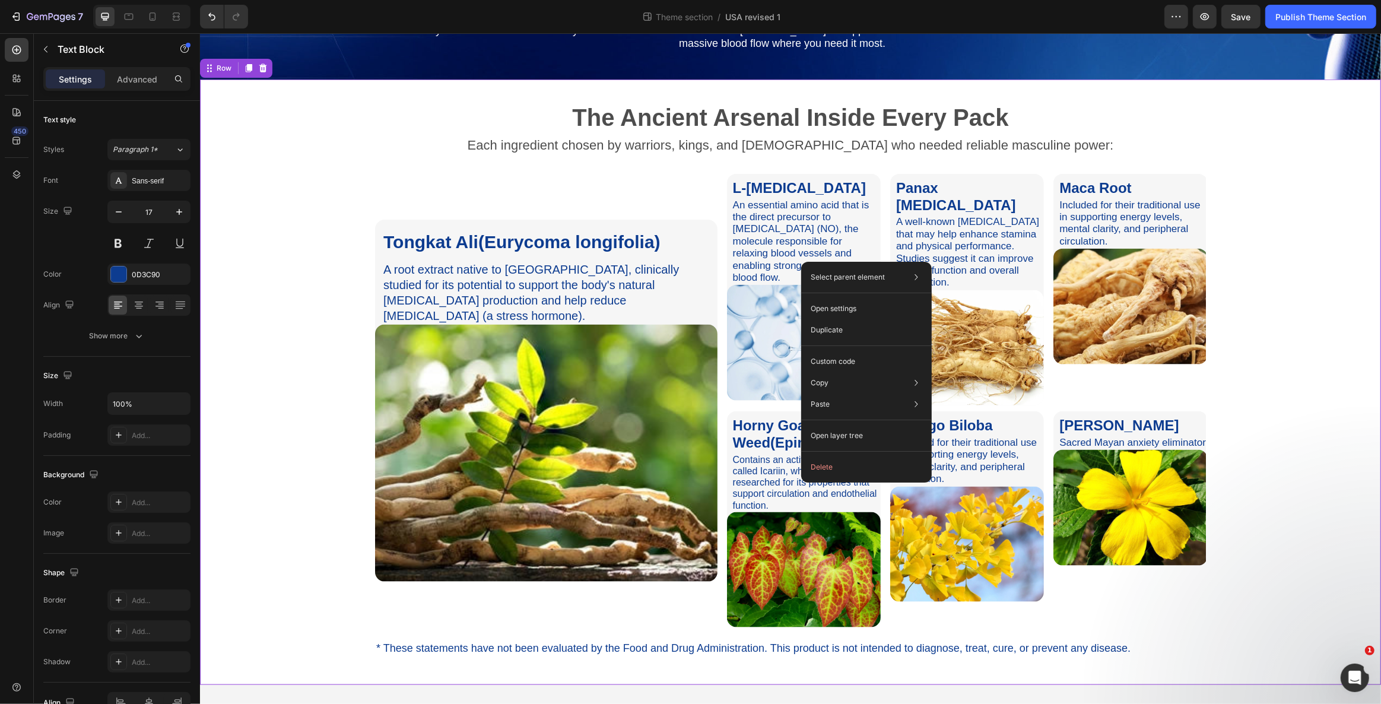
click at [1298, 386] on div "The Ancient Arsenal Inside Every Pack Text Block Each ingredient chosen by warr…" at bounding box center [789, 377] width 1163 height 558
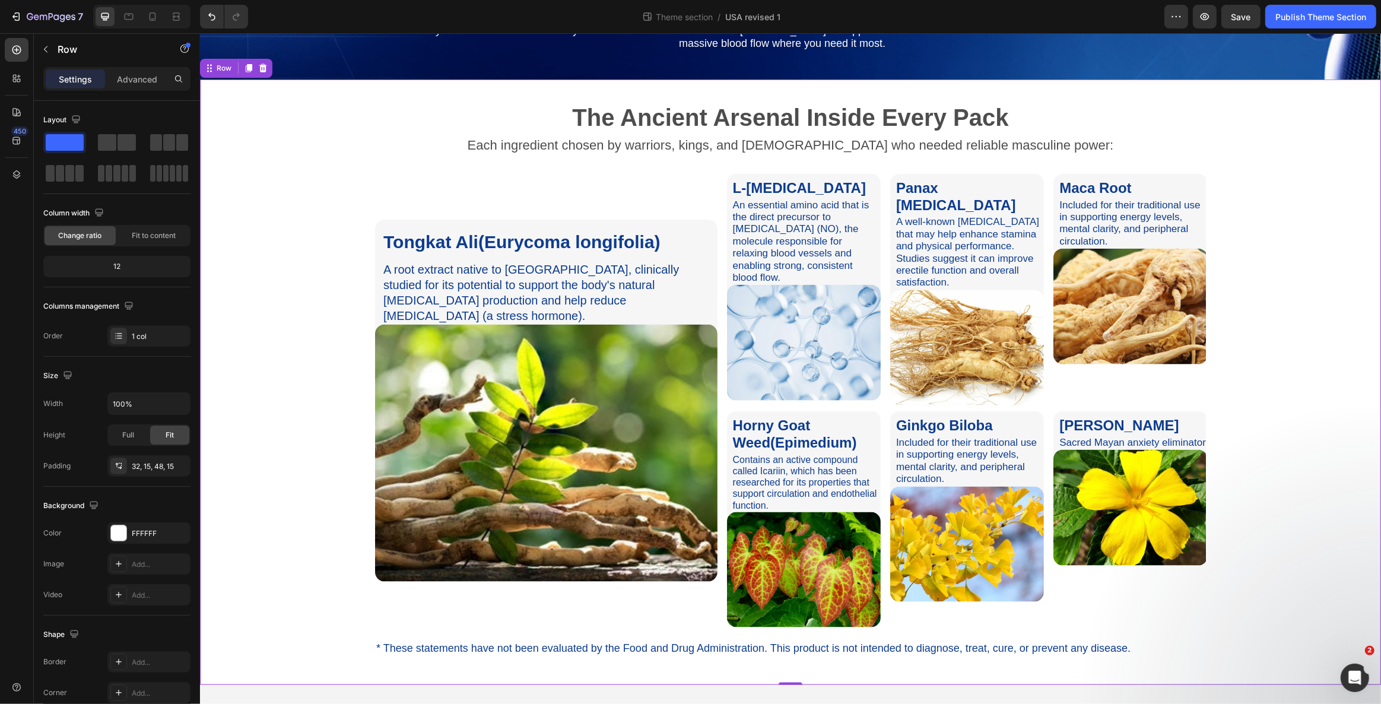
scroll to position [1775, 0]
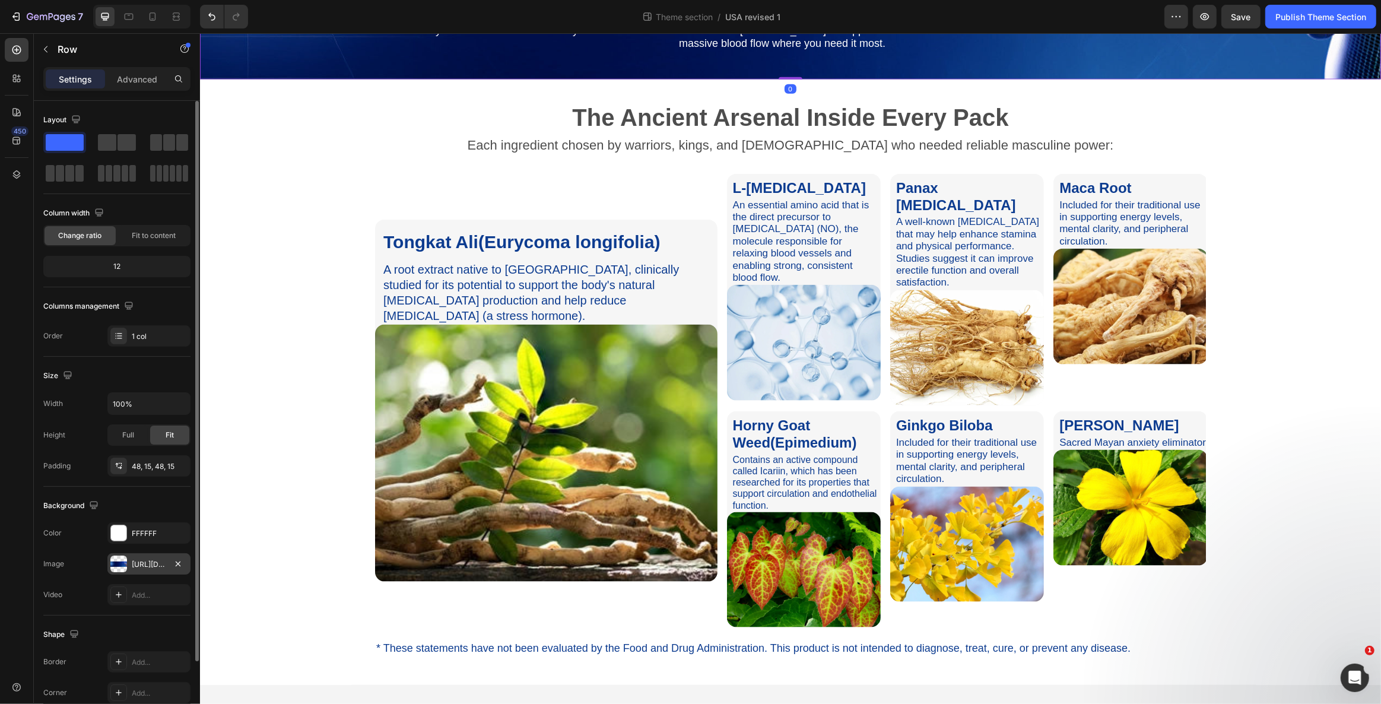
click at [116, 562] on div at bounding box center [118, 563] width 17 height 17
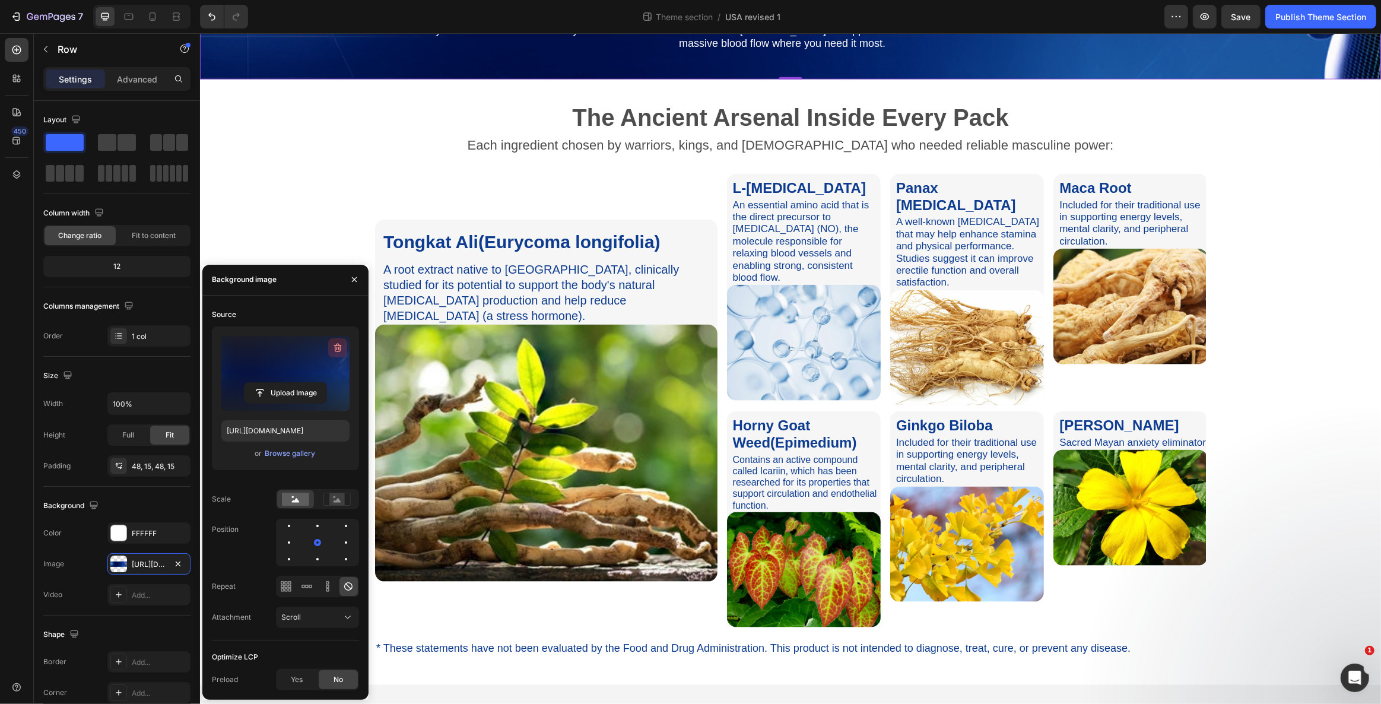
click at [336, 344] on icon "button" at bounding box center [337, 347] width 8 height 9
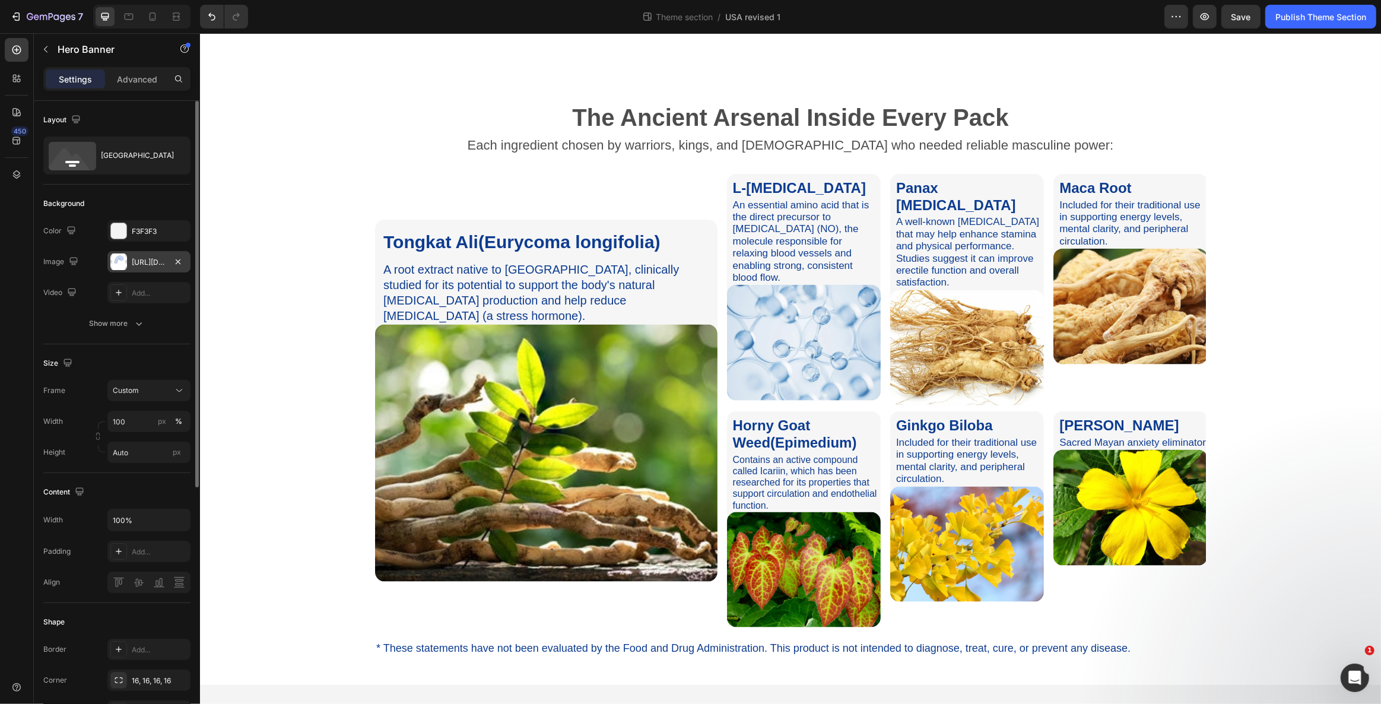
click at [120, 260] on div at bounding box center [118, 261] width 17 height 17
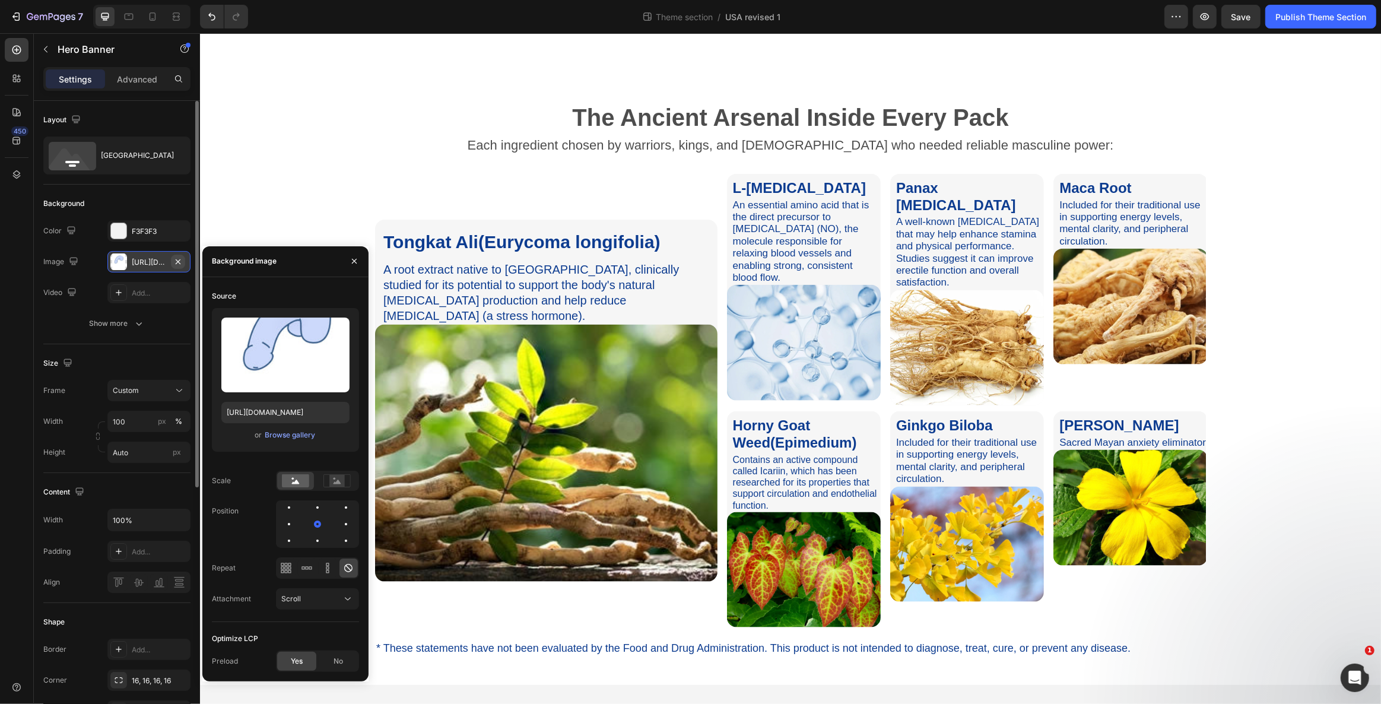
click at [177, 261] on icon "button" at bounding box center [177, 261] width 9 height 9
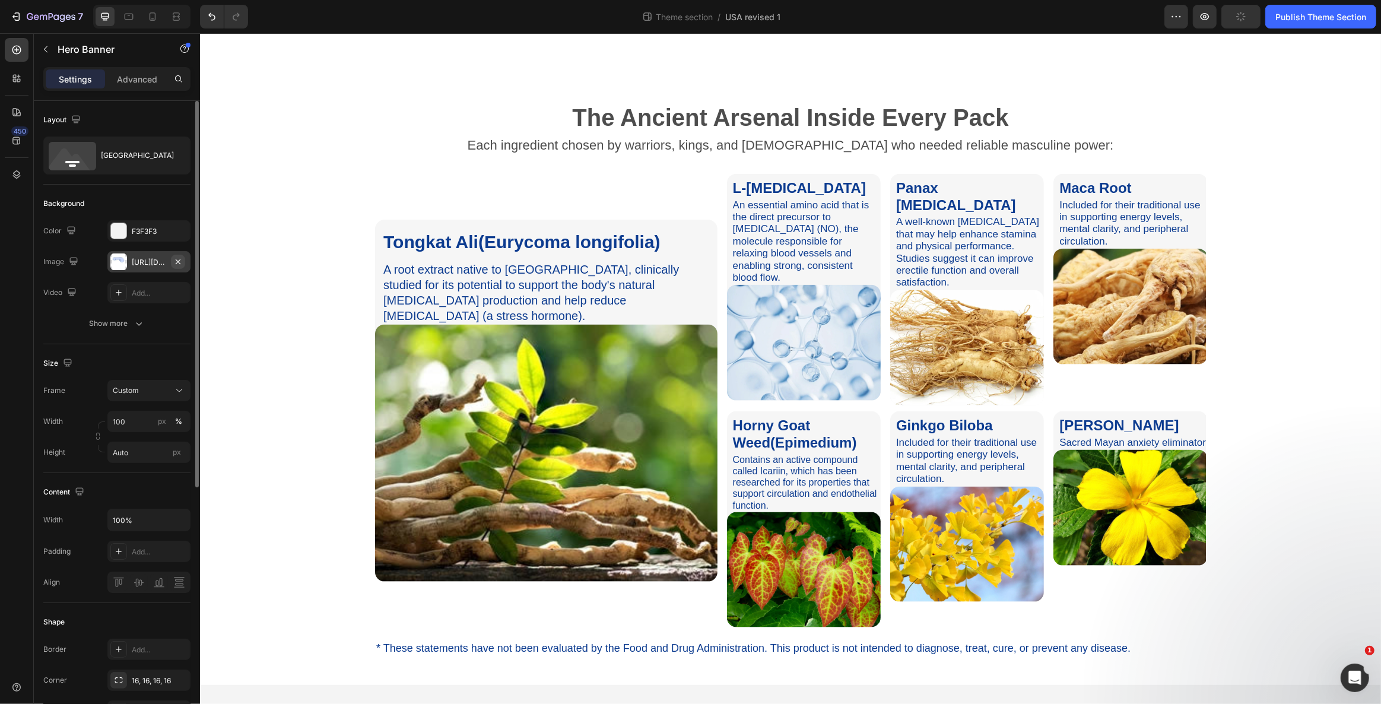
click at [179, 260] on icon "button" at bounding box center [178, 261] width 5 height 5
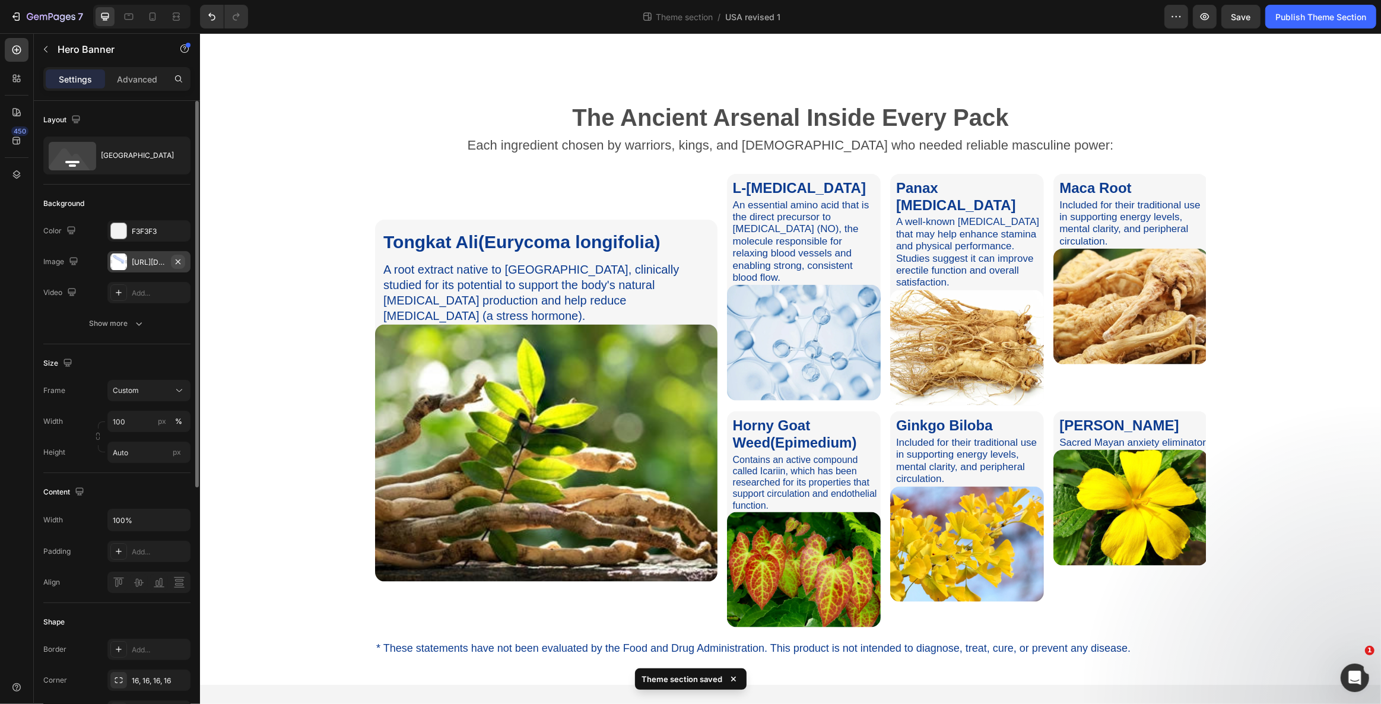
click at [180, 259] on icon "button" at bounding box center [177, 261] width 9 height 9
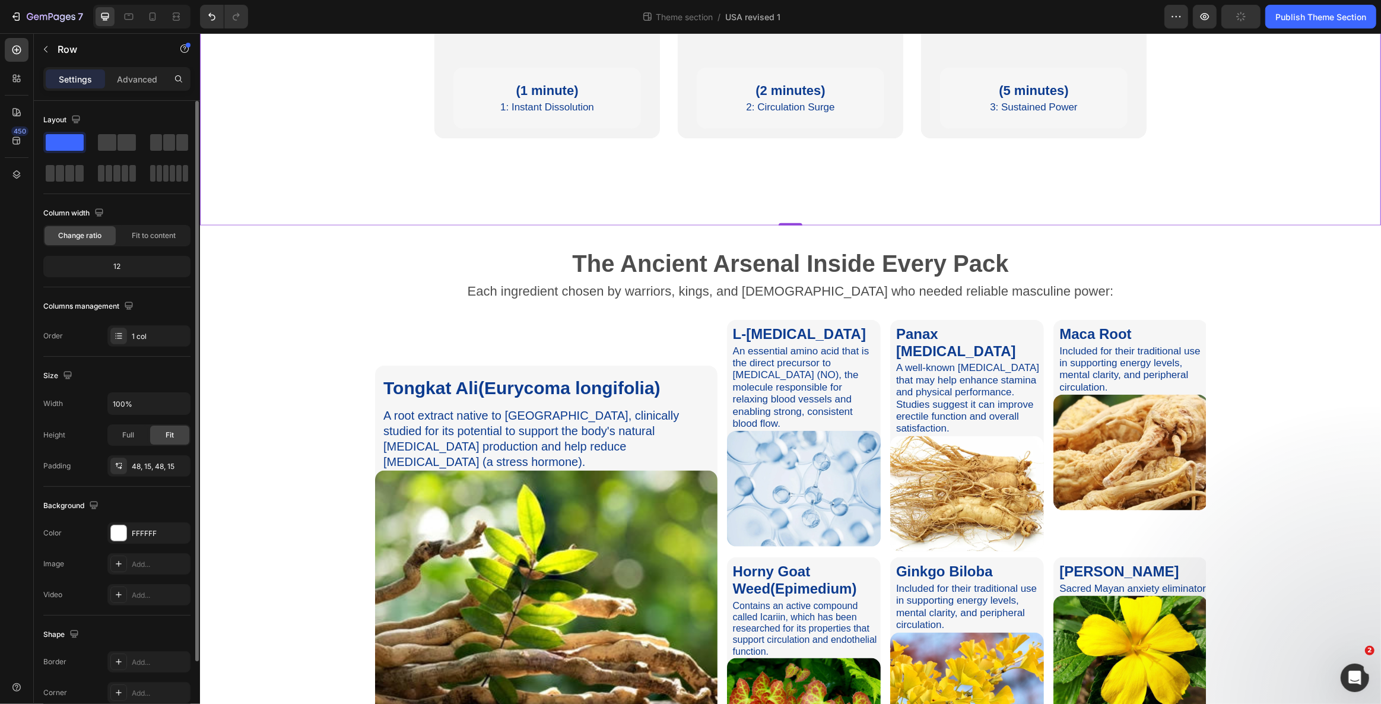
scroll to position [1523, 0]
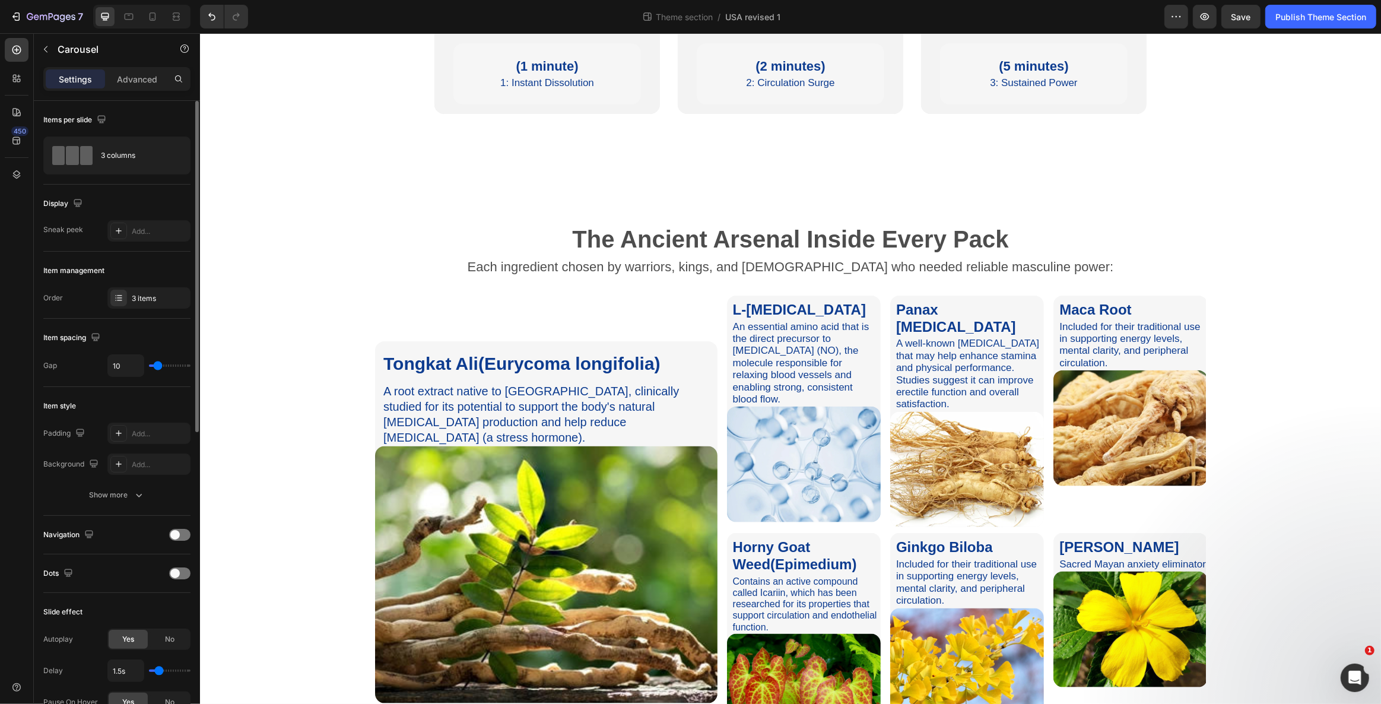
scroll to position [251, 0]
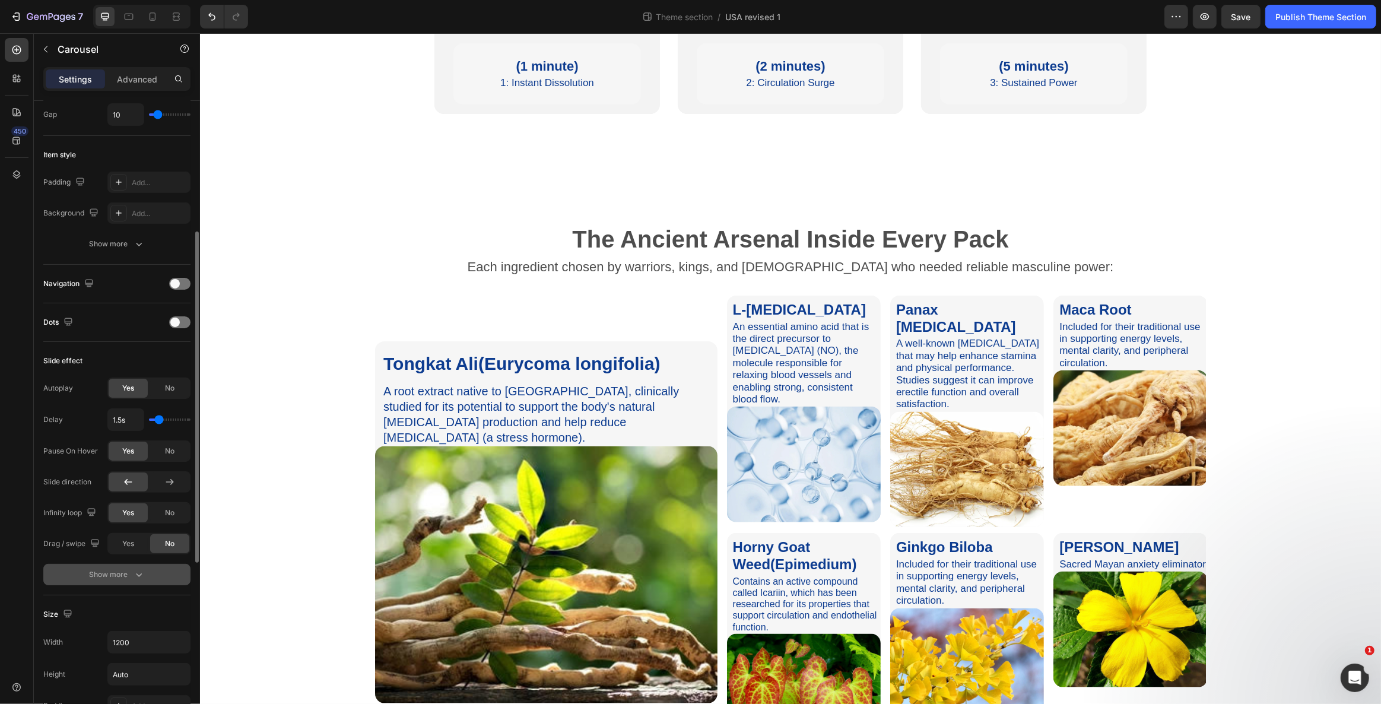
click at [134, 574] on icon "button" at bounding box center [139, 574] width 12 height 12
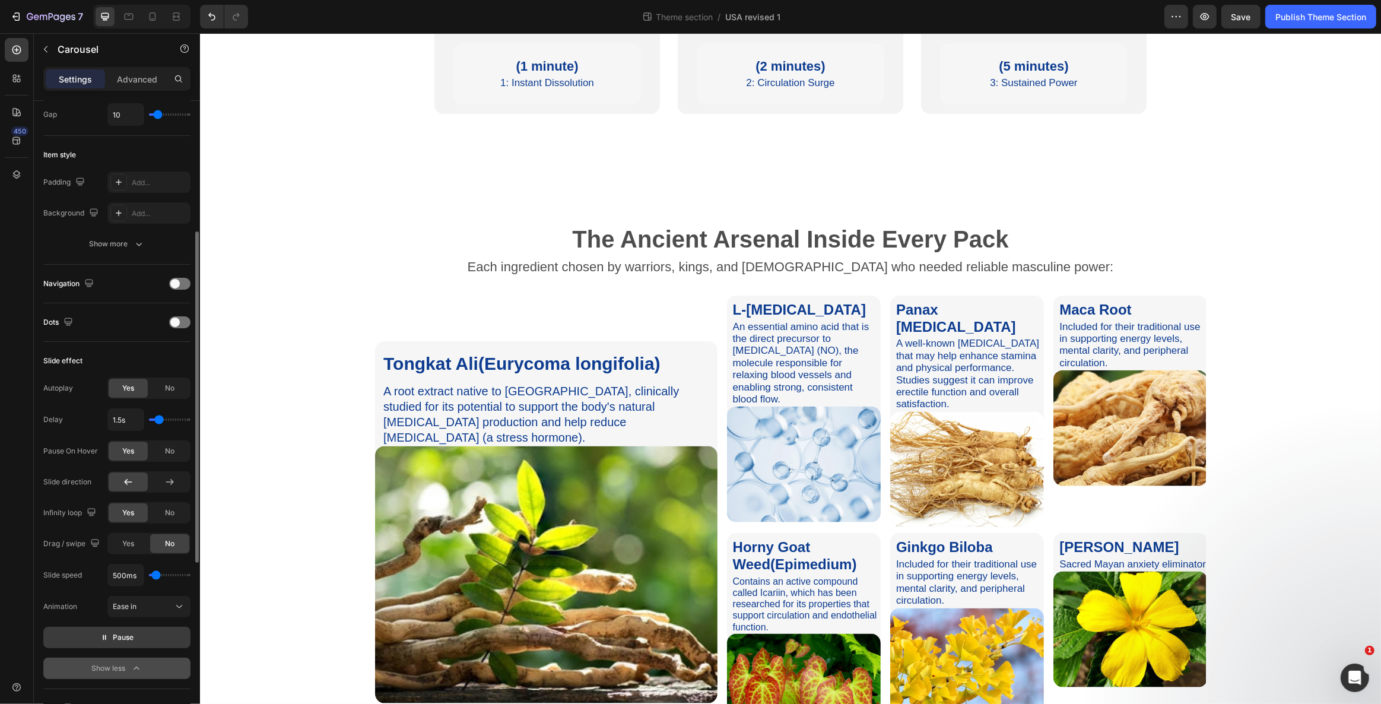
click at [106, 633] on icon "button" at bounding box center [104, 637] width 8 height 8
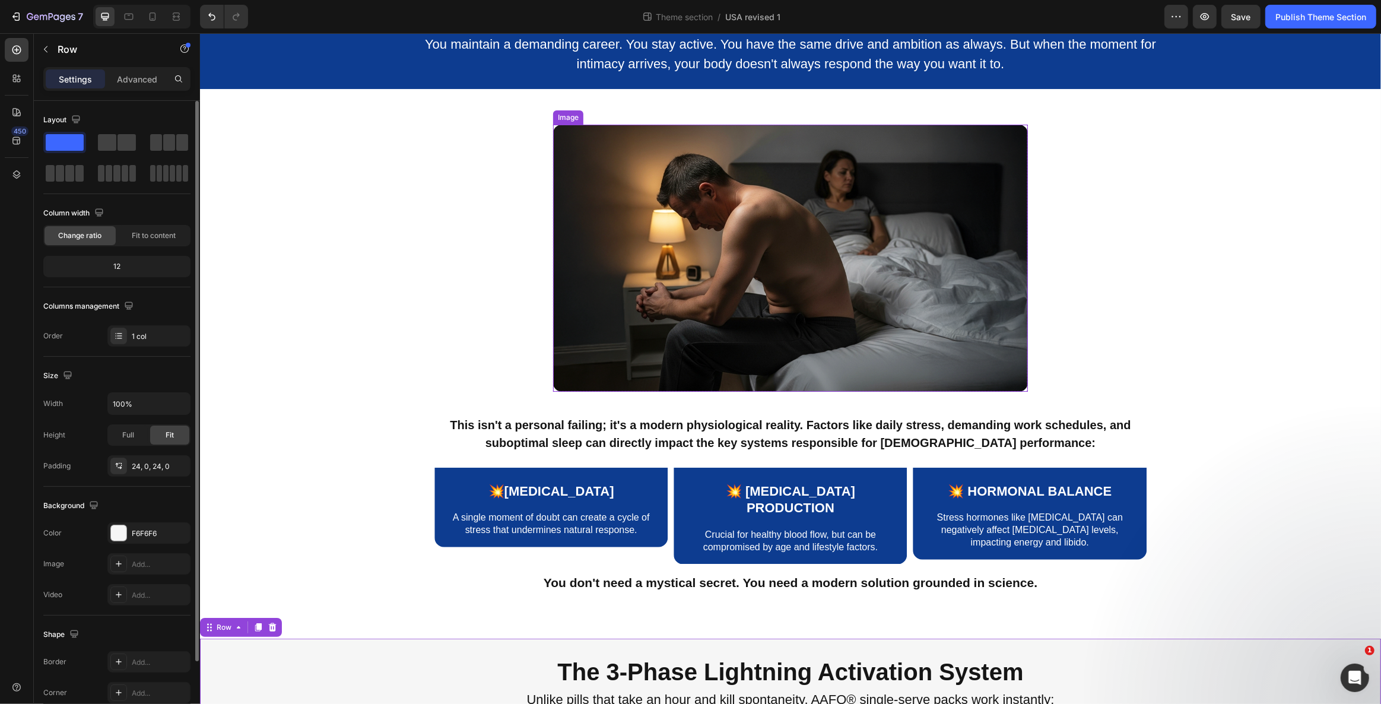
scroll to position [894, 0]
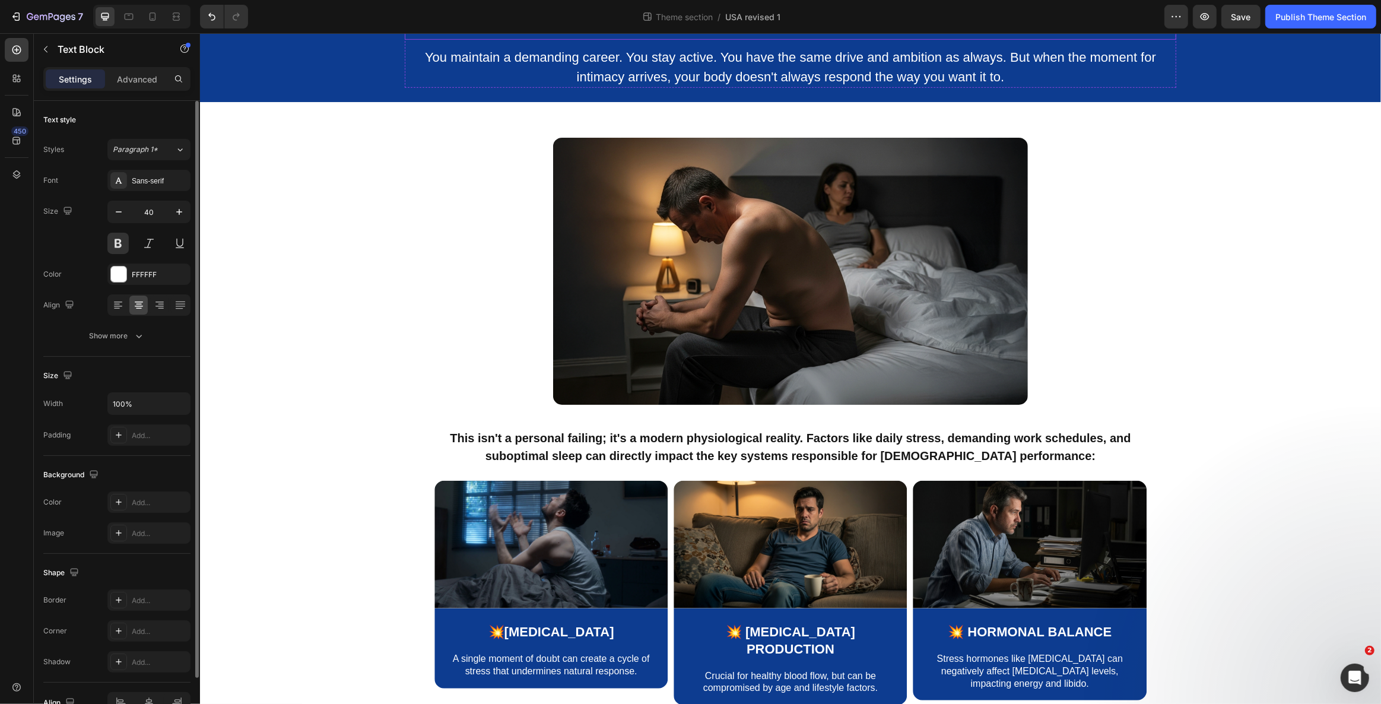
click at [411, 39] on p "Why You Might Feel Off Your Game (The Performance Gap)" at bounding box center [789, 2] width 769 height 71
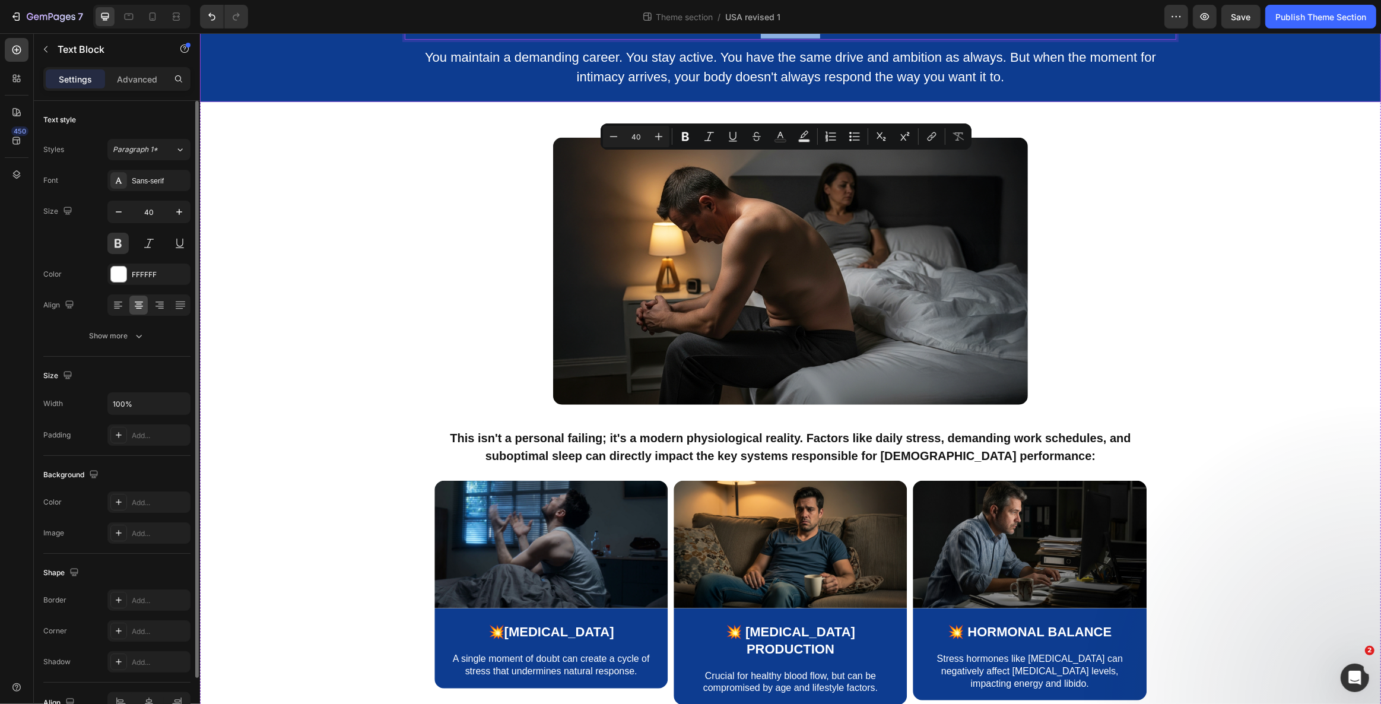
drag, startPoint x: 409, startPoint y: 172, endPoint x: 1220, endPoint y: 205, distance: 811.1
click at [1220, 88] on div "Why You Might Feel Off Your Game (The Performance Gap) Text Block 11 You mainta…" at bounding box center [789, 27] width 1181 height 122
copy p "Why You Might Feel Off Your Game (The Performance Gap)"
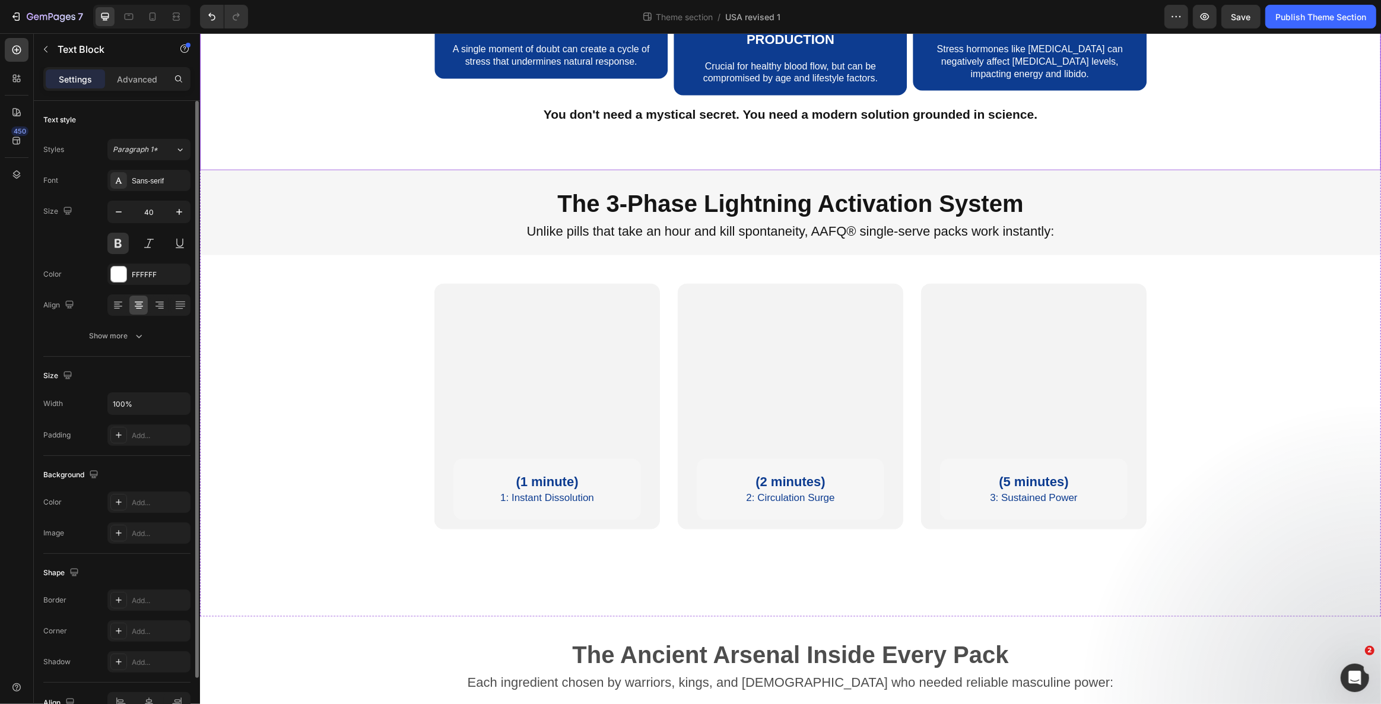
scroll to position [1523, 0]
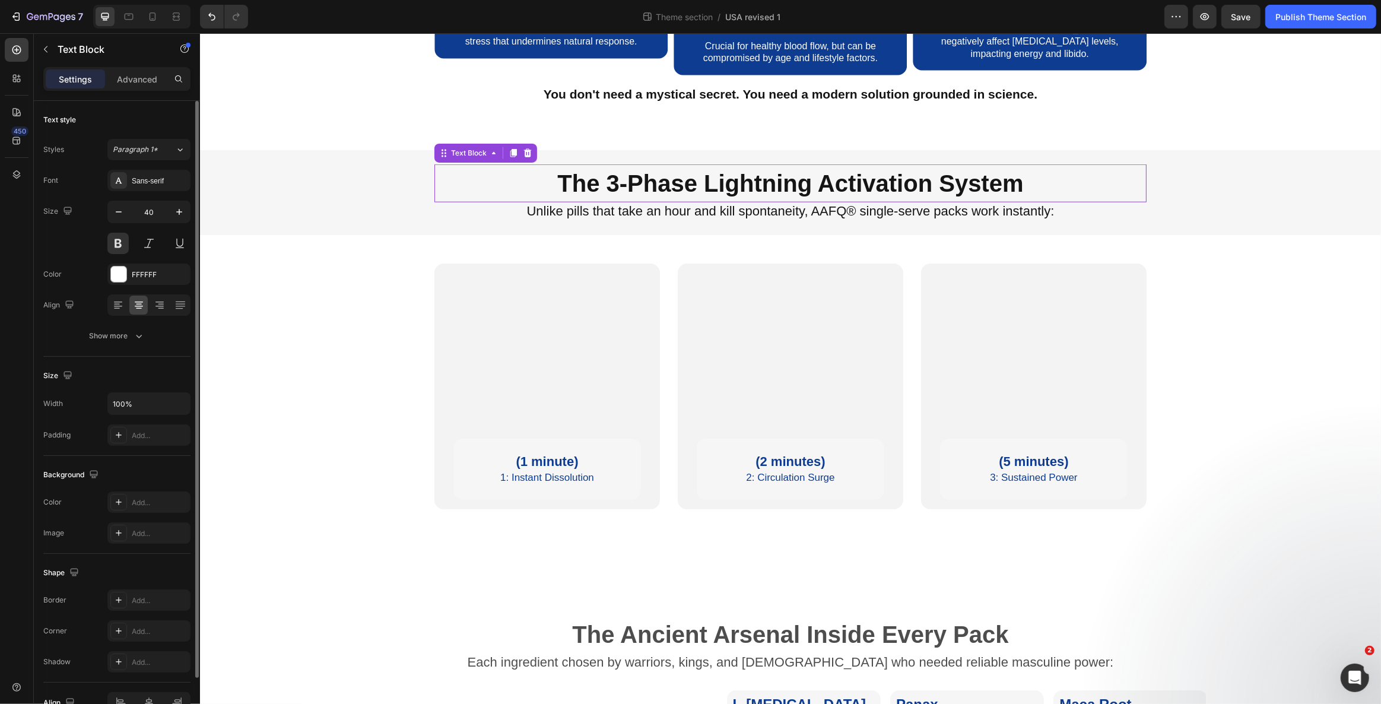
click at [587, 201] on p "The 3-Phase Lightning Activation System" at bounding box center [790, 184] width 710 height 36
click at [558, 201] on p "The 3-Phase Lightning Activation System" at bounding box center [790, 184] width 710 height 36
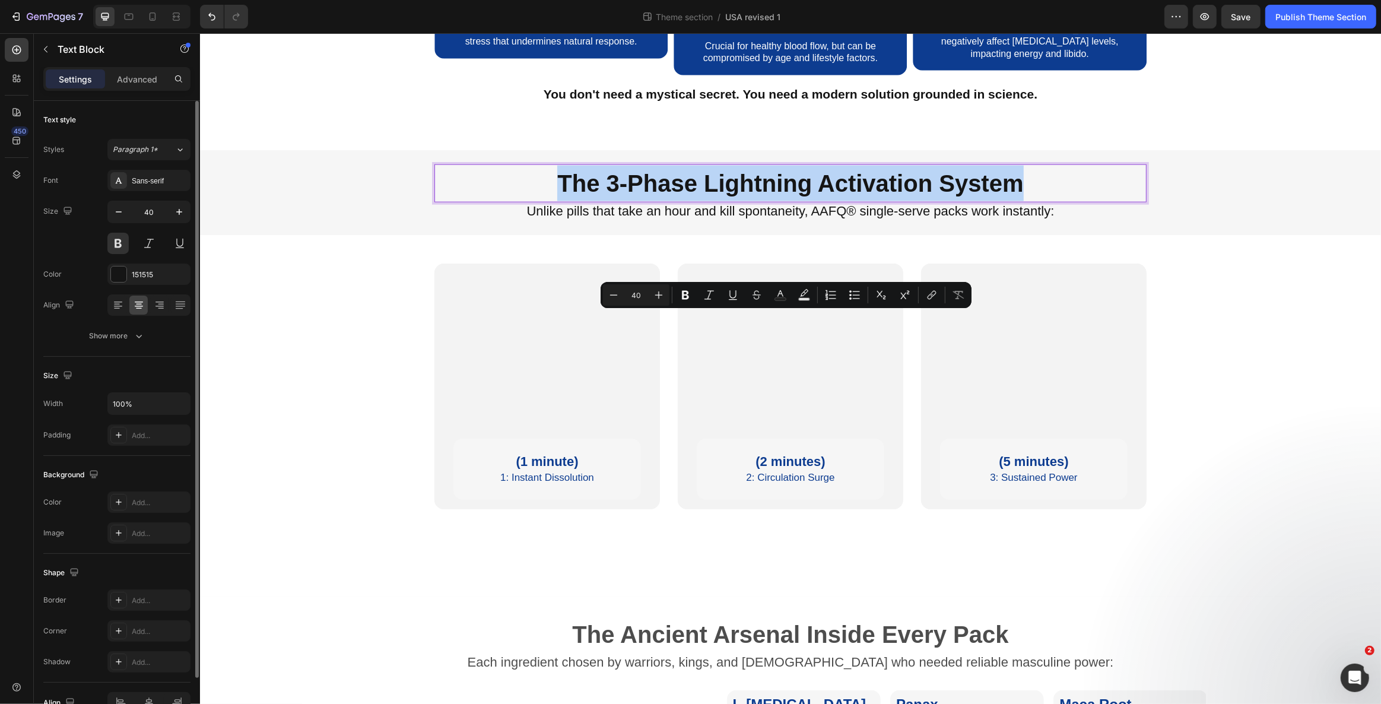
drag, startPoint x: 548, startPoint y: 329, endPoint x: 1031, endPoint y: 326, distance: 483.6
click at [1031, 201] on p "The 3-Phase Lightning Activation System" at bounding box center [790, 184] width 710 height 36
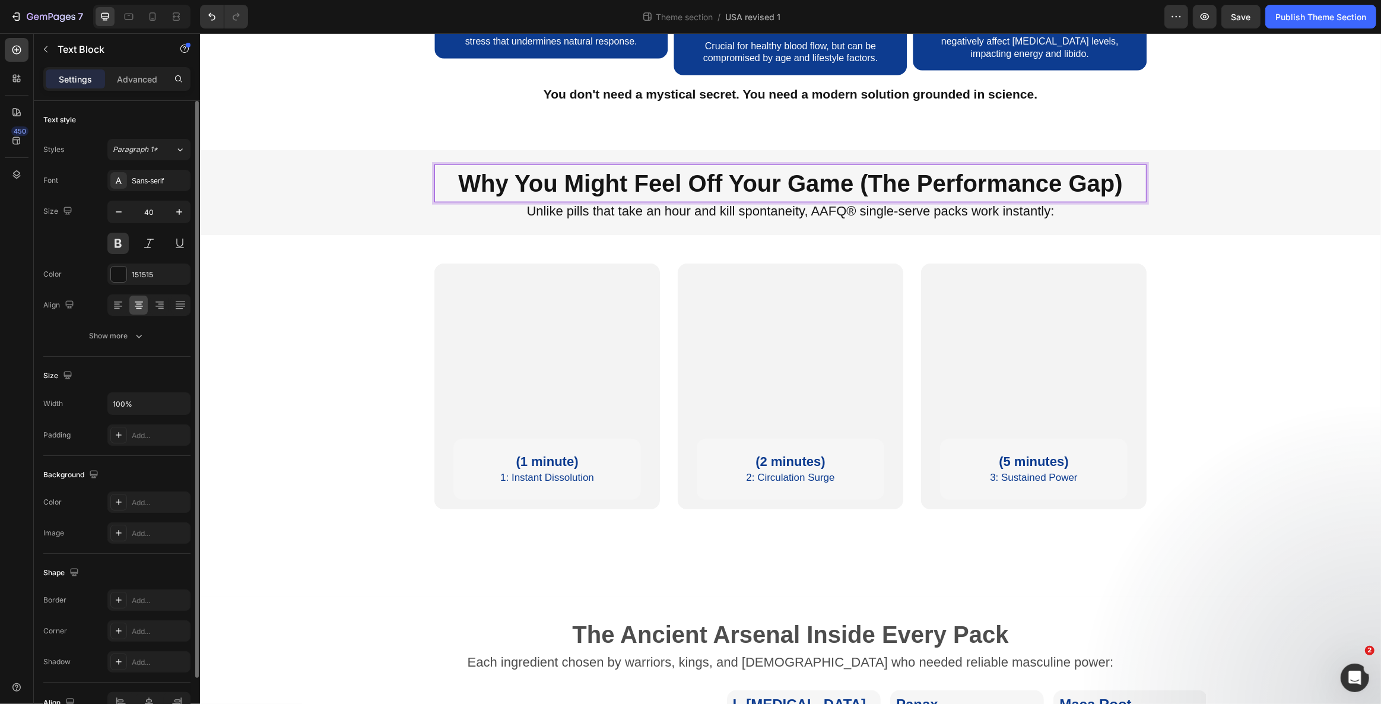
click at [522, 201] on p "Why You Might Feel Off Your Game (The Performance Gap)" at bounding box center [790, 184] width 710 height 36
click at [477, 201] on p "Why You Might Feel Off Your Game (The Performance Gap)" at bounding box center [790, 184] width 710 height 36
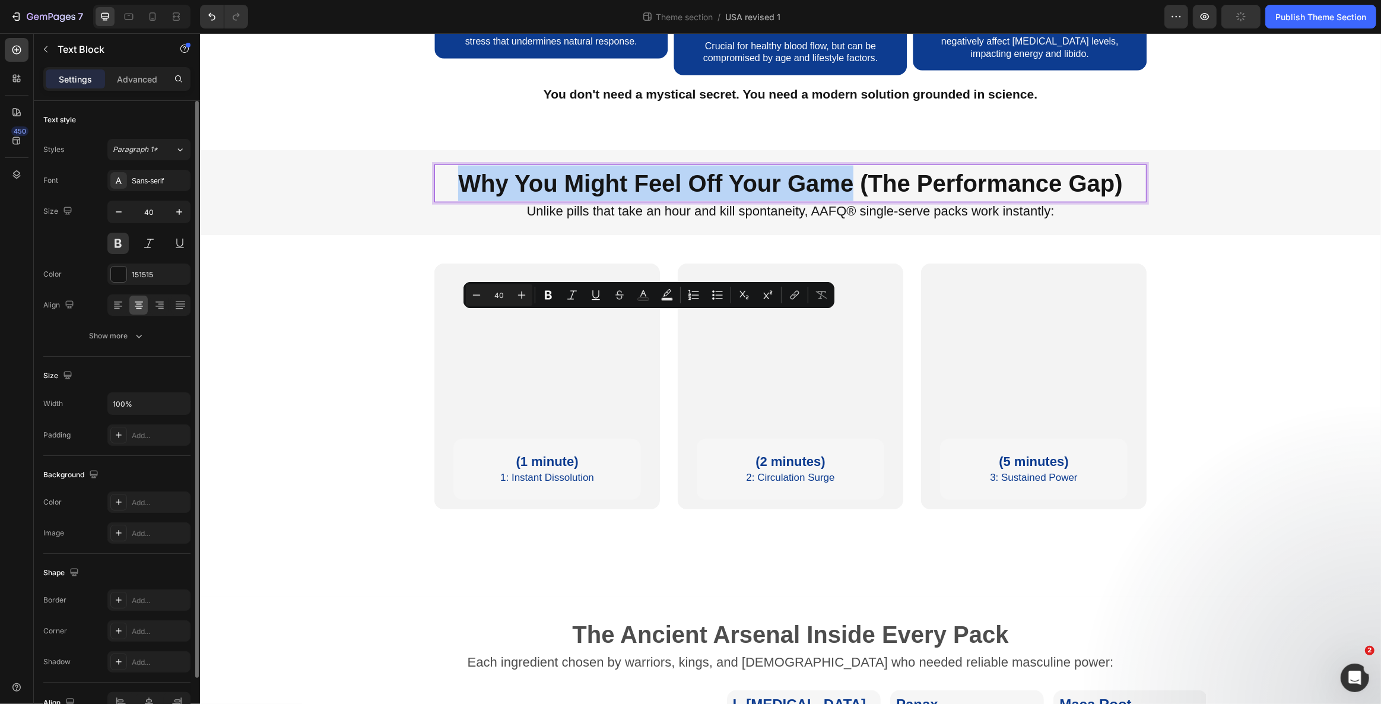
drag, startPoint x: 457, startPoint y: 332, endPoint x: 842, endPoint y: 324, distance: 385.2
click at [842, 201] on p "Why You Might Feel Off Your Game (The Performance Gap)" at bounding box center [790, 184] width 710 height 36
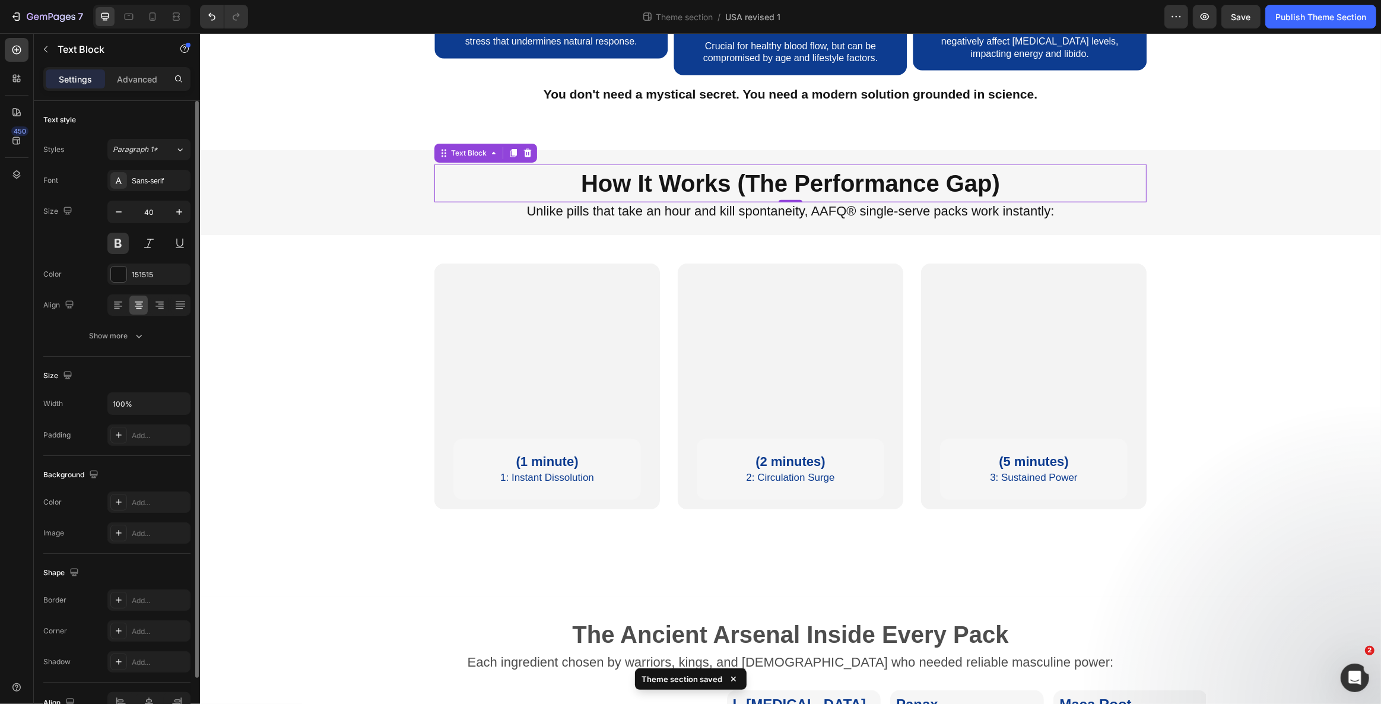
click at [758, 201] on p "How It Works (The Performance Gap)" at bounding box center [790, 184] width 710 height 36
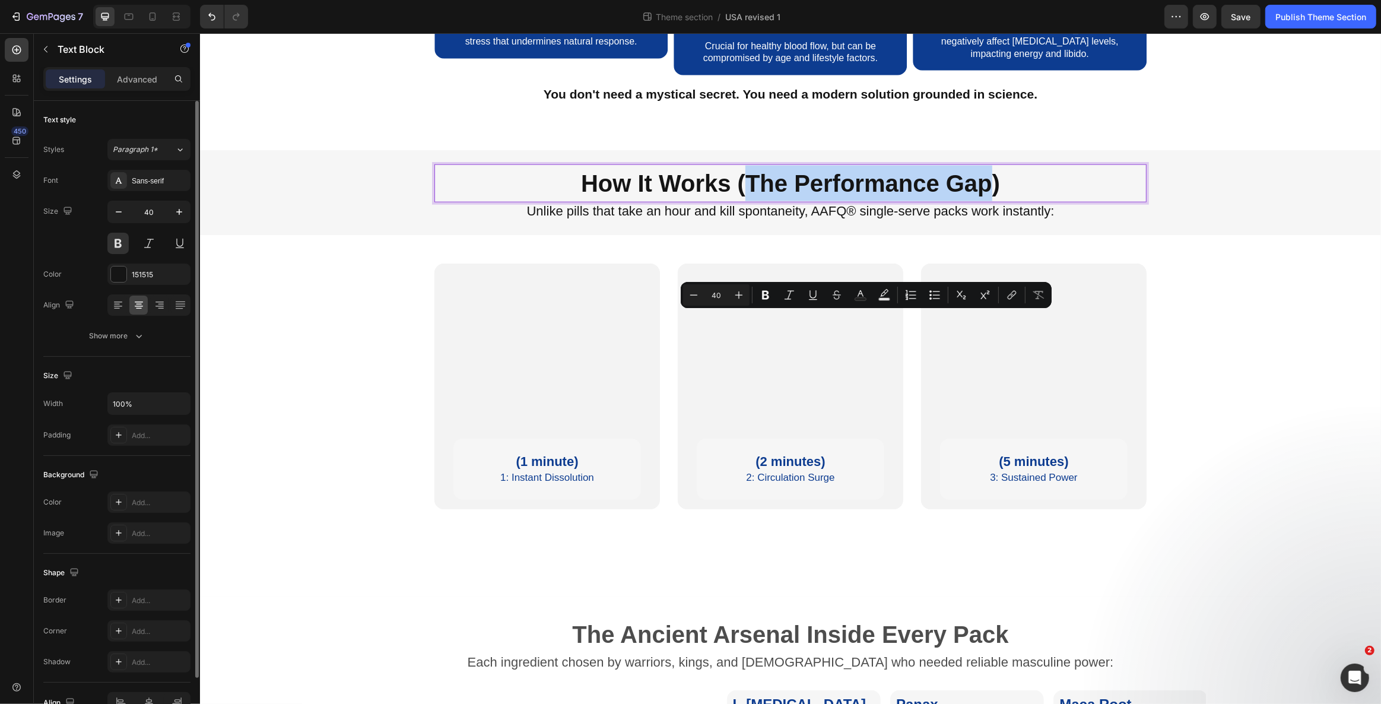
drag, startPoint x: 742, startPoint y: 331, endPoint x: 984, endPoint y: 335, distance: 242.1
click at [984, 201] on p "How It Works (The Performance Gap)" at bounding box center [790, 184] width 710 height 36
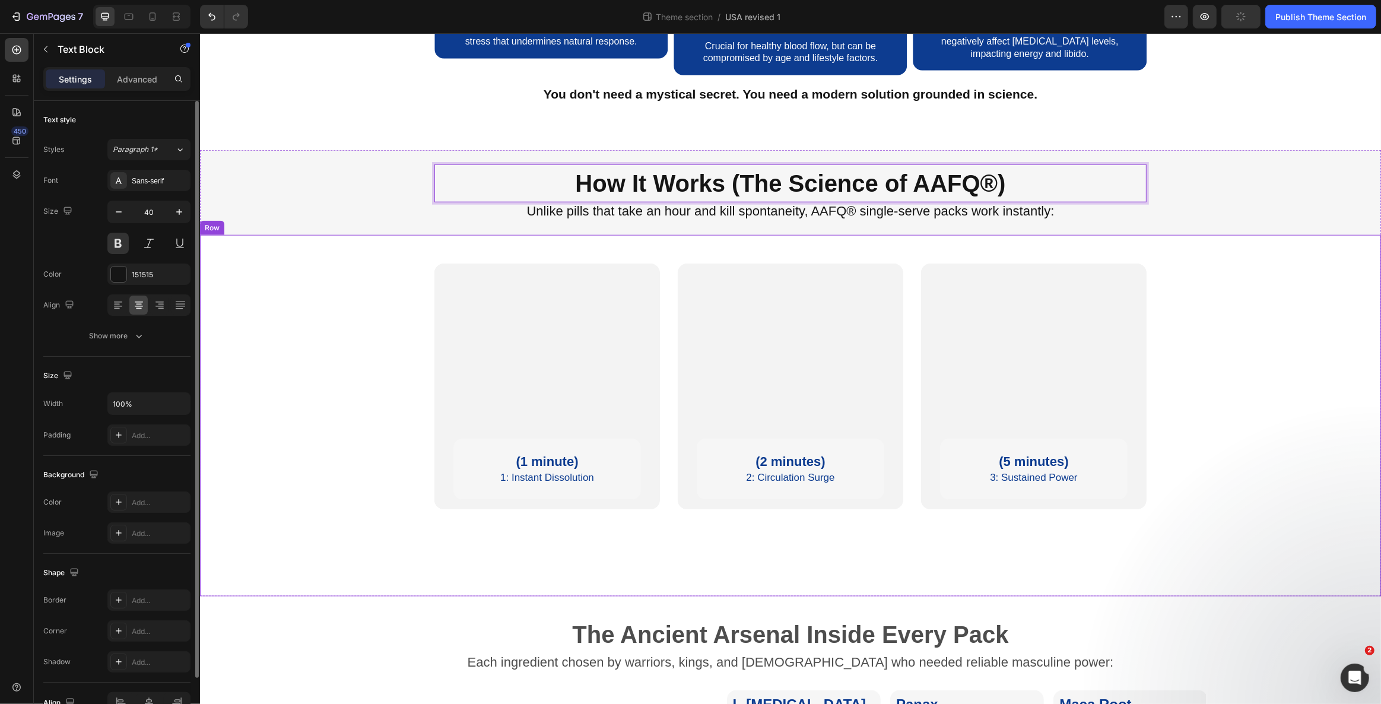
click at [1204, 447] on div "(1 minute) Text Block 1: Instant Dissolution Text Block Row Row Row Hero Banner…" at bounding box center [789, 415] width 1163 height 304
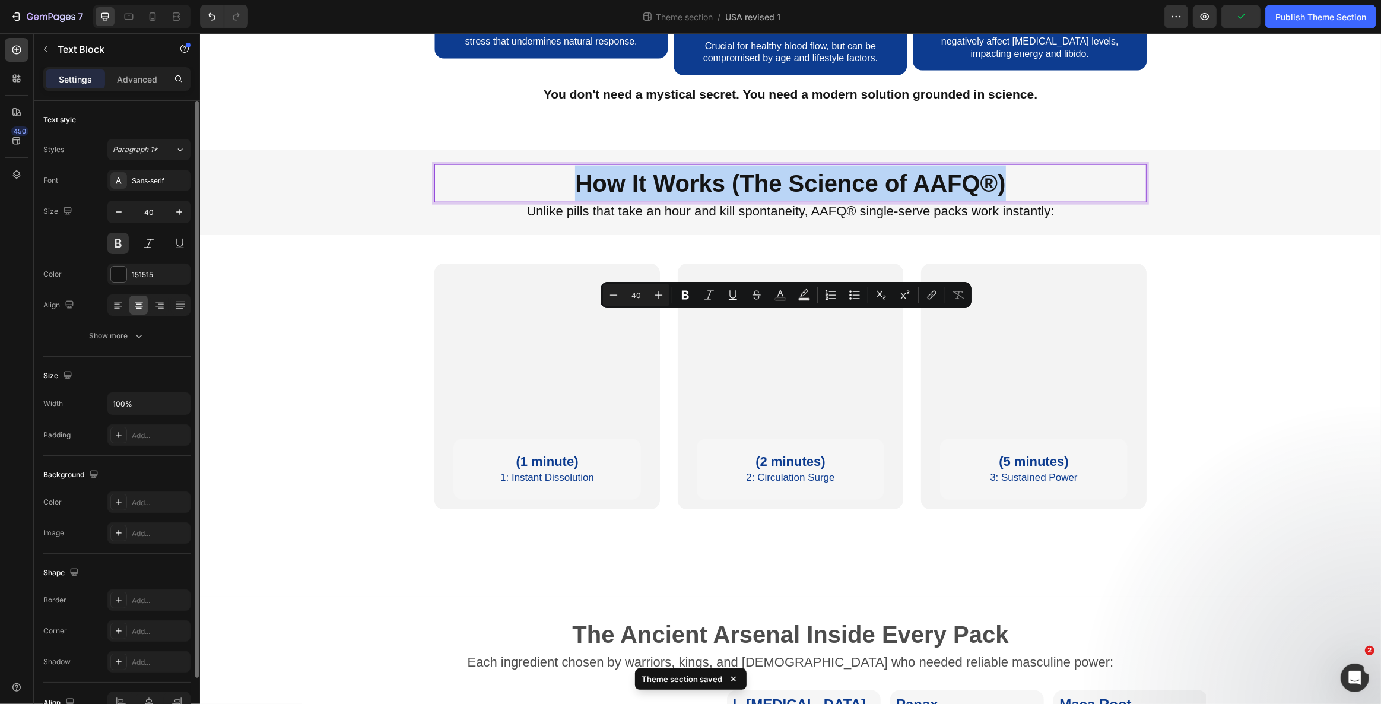
drag, startPoint x: 576, startPoint y: 326, endPoint x: 1039, endPoint y: 331, distance: 464.0
click at [1039, 201] on p "How It Works (The Science of AAFQ®)" at bounding box center [790, 184] width 710 height 36
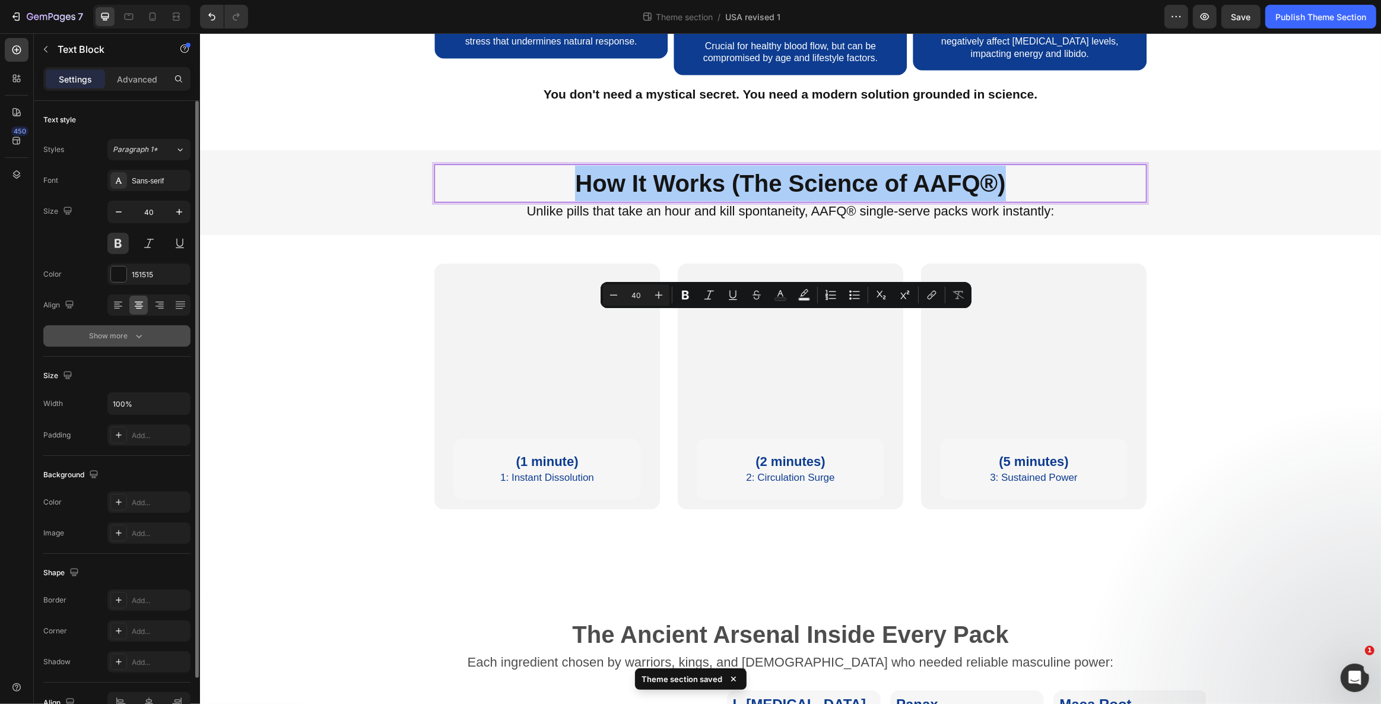
click at [141, 335] on icon "button" at bounding box center [139, 336] width 12 height 12
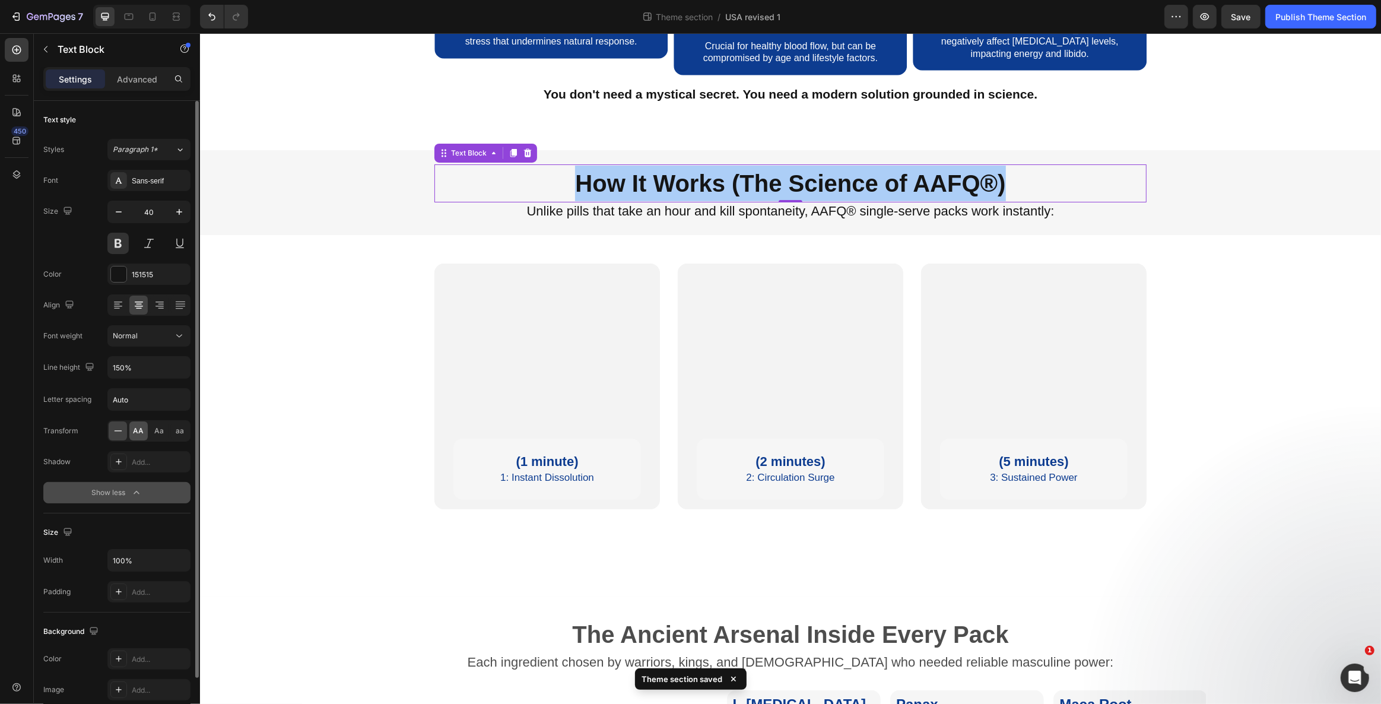
click at [135, 431] on span "AA" at bounding box center [138, 430] width 11 height 11
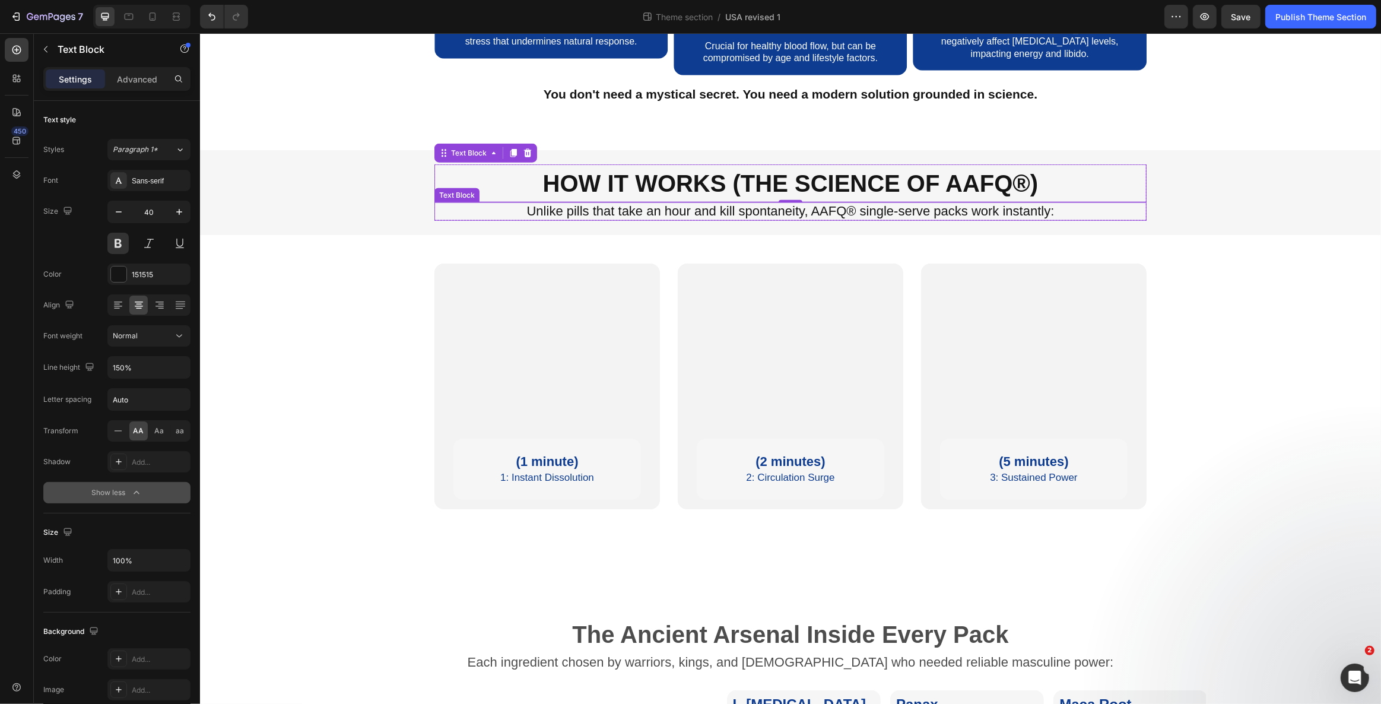
click at [558, 219] on p "Unlike pills that take an hour and kill spontaneity, AAFQ® single-serve packs w…" at bounding box center [790, 211] width 710 height 15
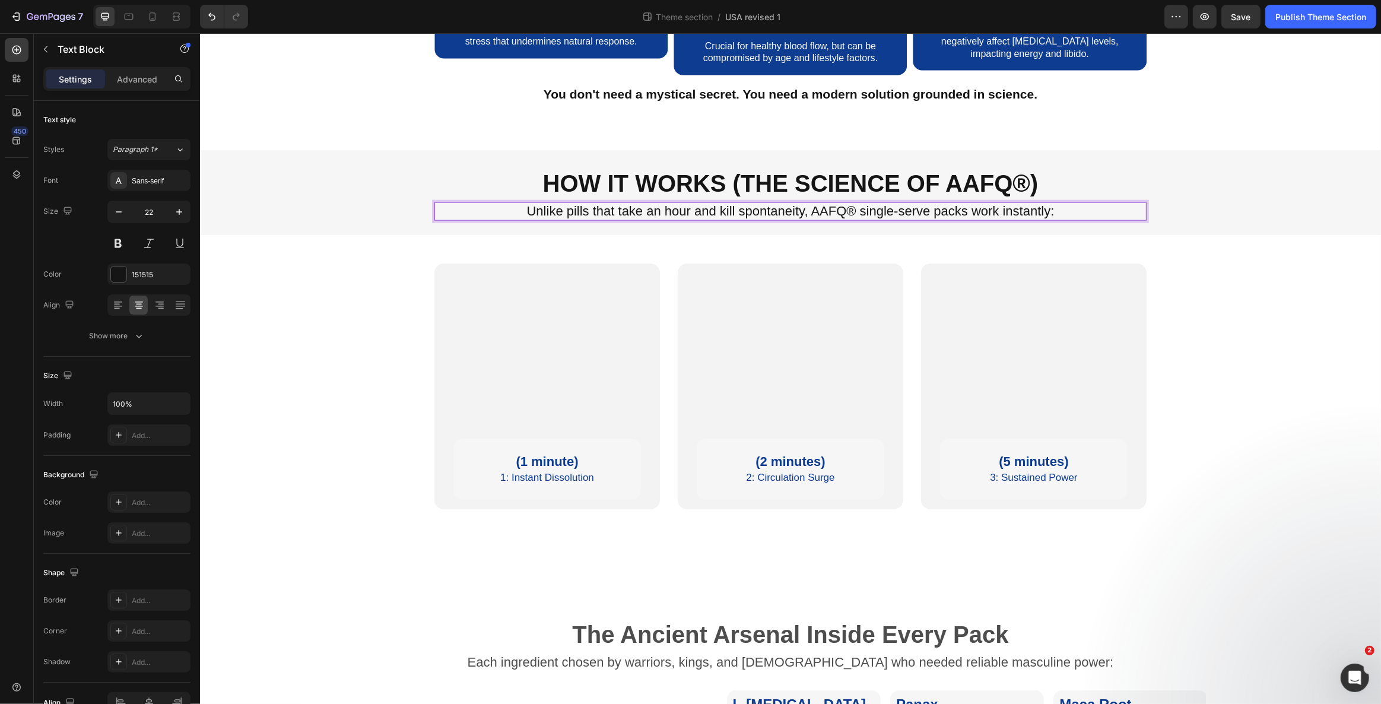
click at [529, 219] on p "Unlike pills that take an hour and kill spontaneity, AAFQ® single-serve packs w…" at bounding box center [790, 211] width 710 height 15
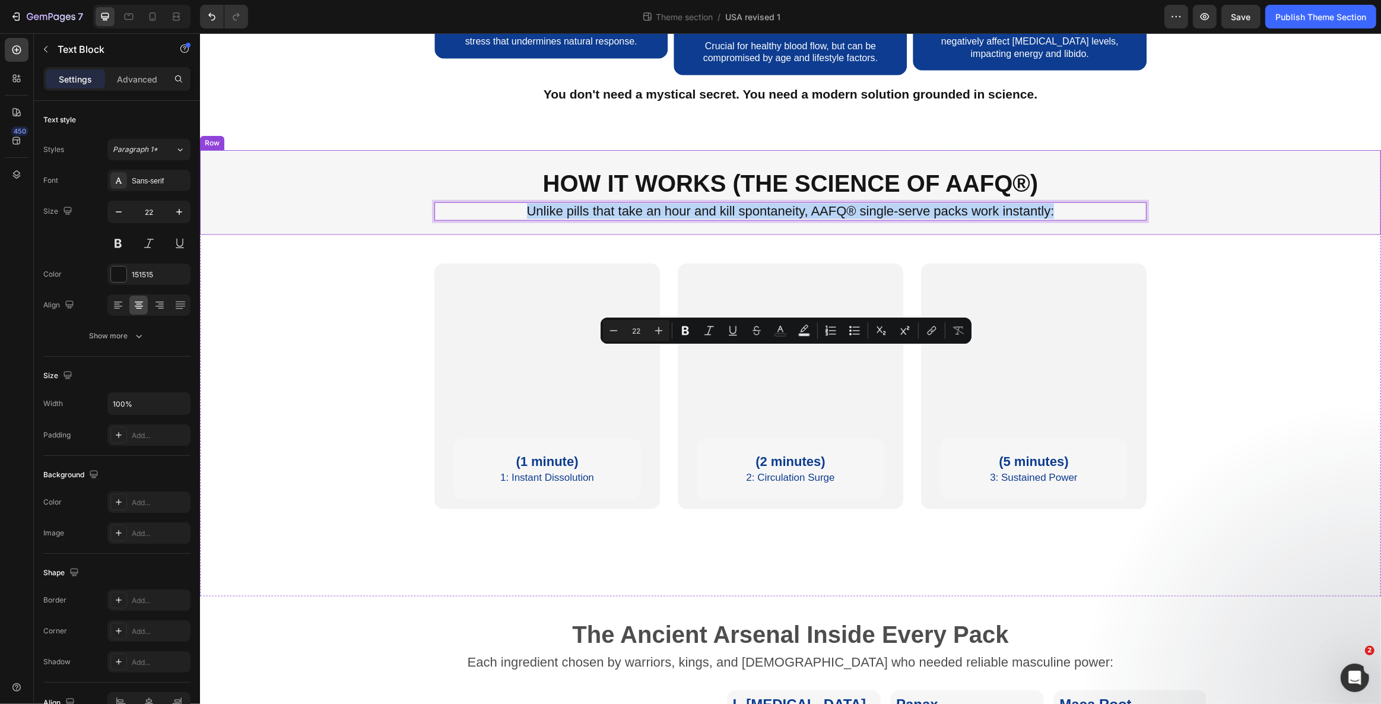
drag, startPoint x: 519, startPoint y: 359, endPoint x: 1074, endPoint y: 374, distance: 554.9
click at [1074, 234] on div "How It Works (The Science of AAFQ®) Text Block Unlike pills that take an hour a…" at bounding box center [789, 192] width 1181 height 84
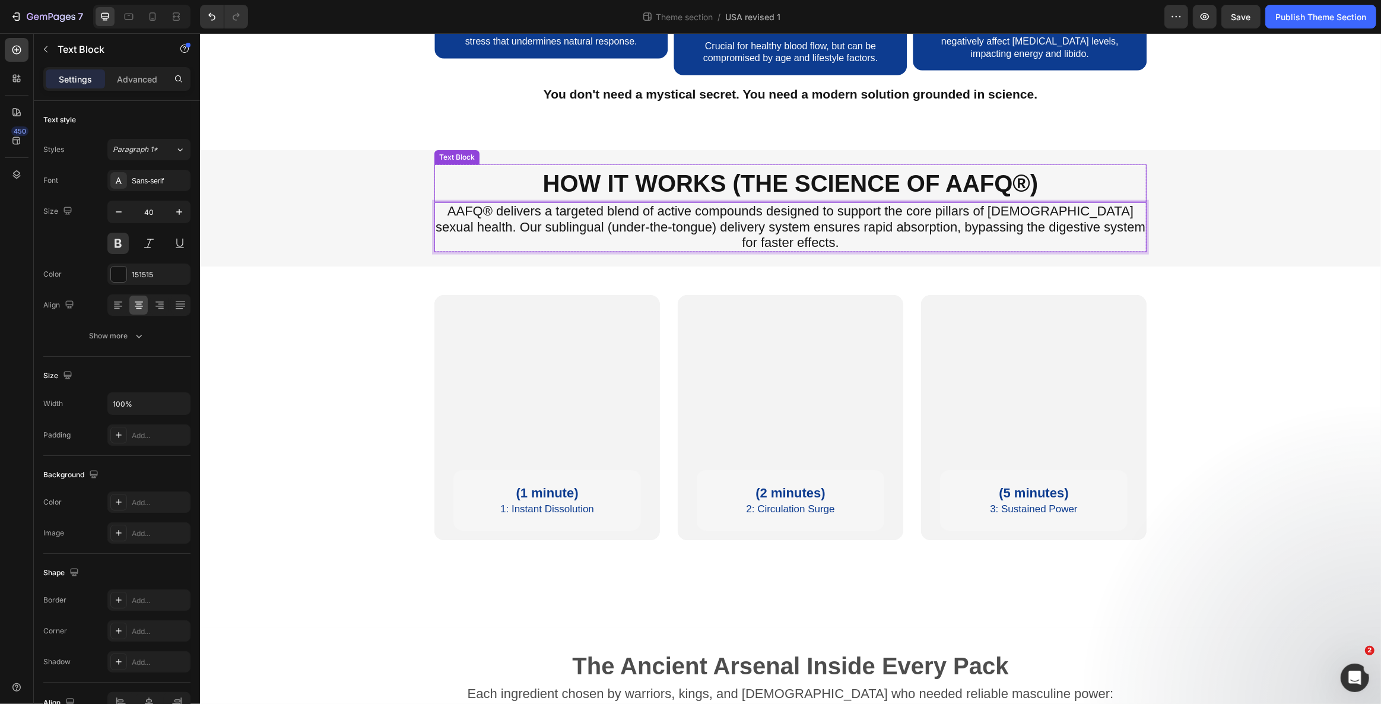
click at [551, 201] on p "How It Works (The Science of AAFQ®)" at bounding box center [790, 184] width 710 height 36
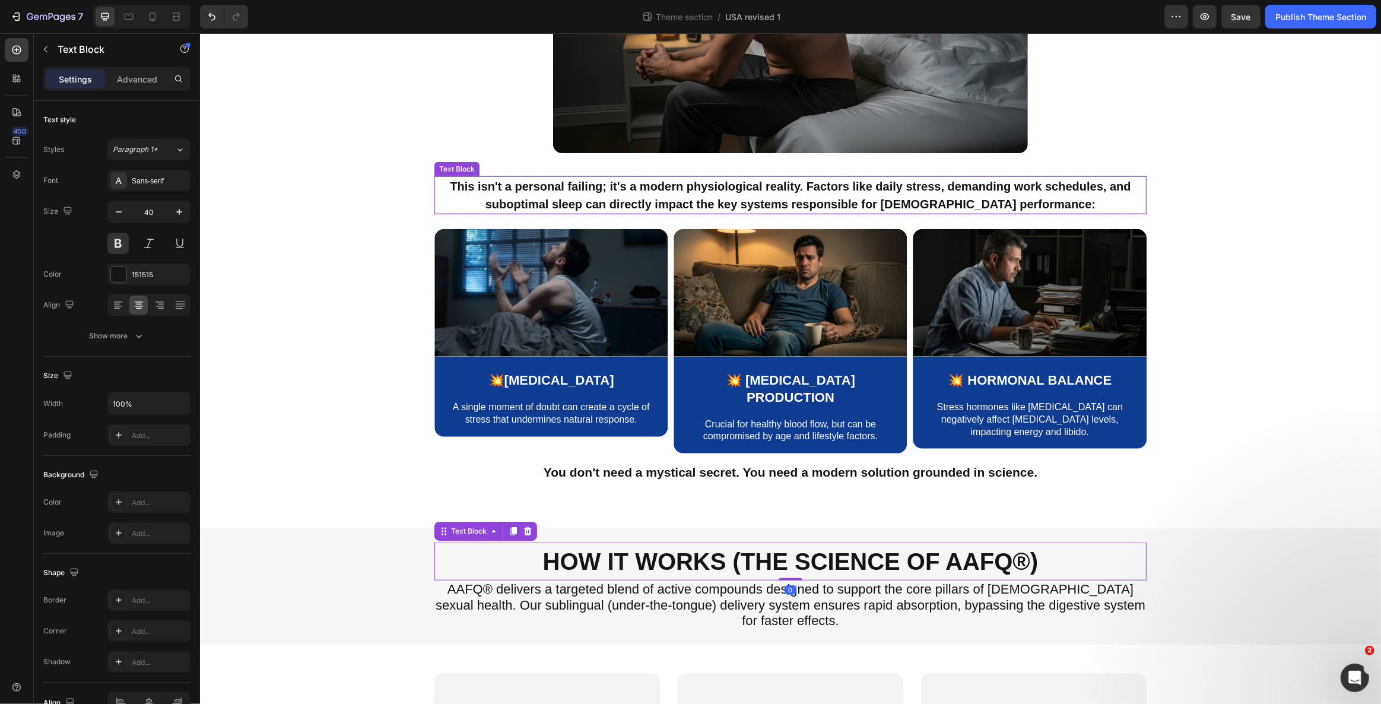
scroll to position [768, 0]
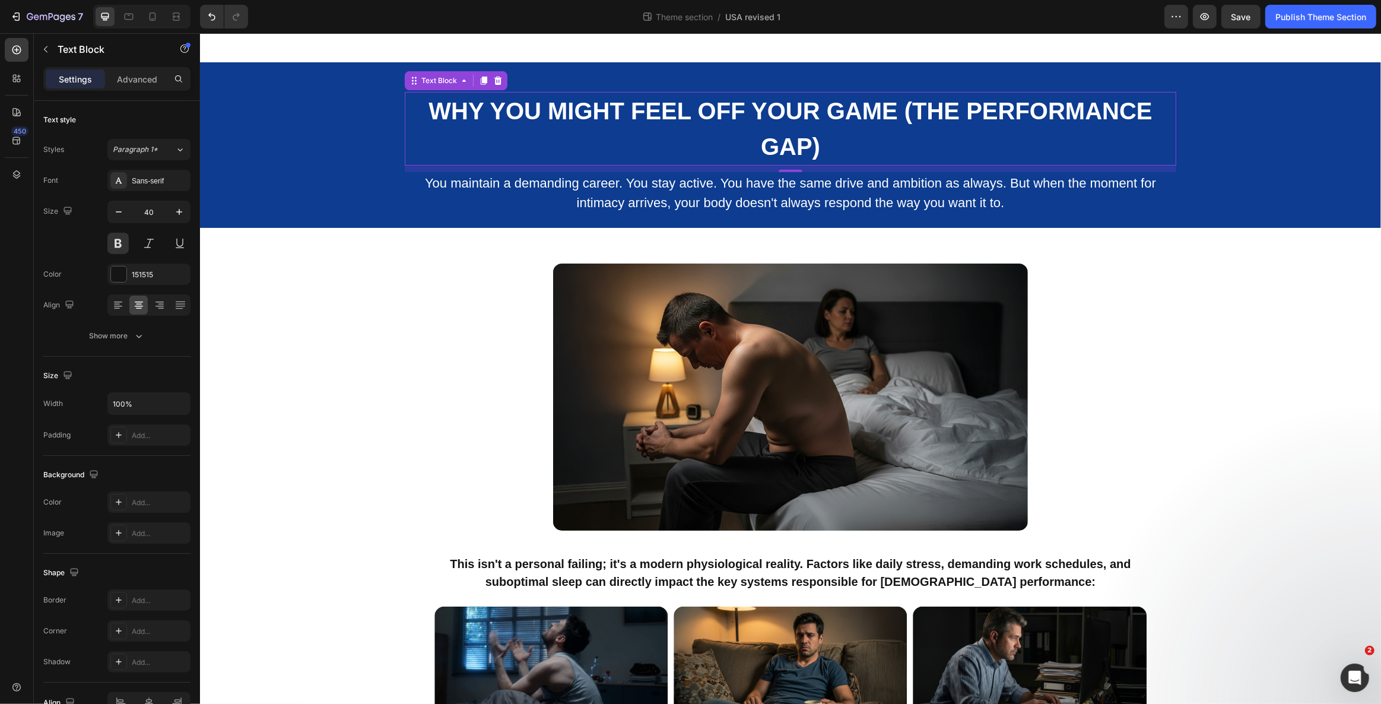
click at [753, 164] on p "Why You Might Feel Off Your Game (The Performance Gap)" at bounding box center [789, 128] width 769 height 71
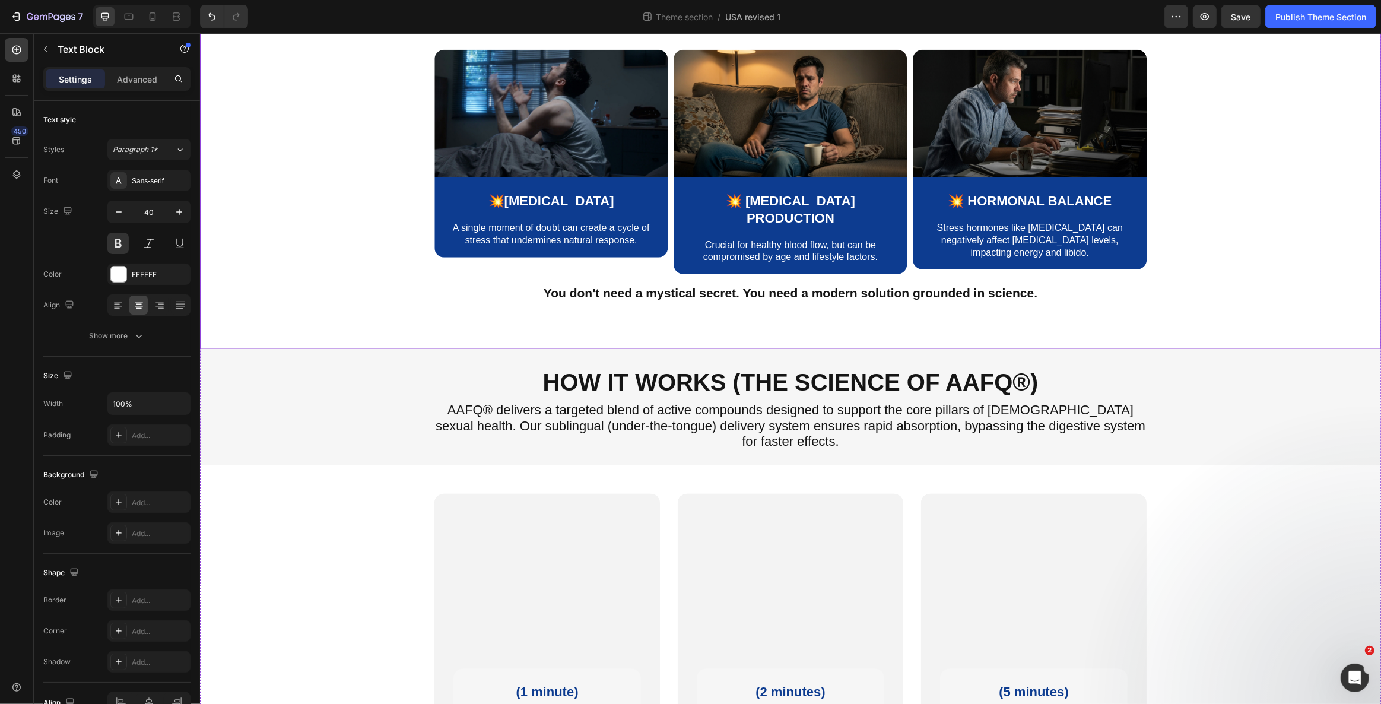
scroll to position [1523, 0]
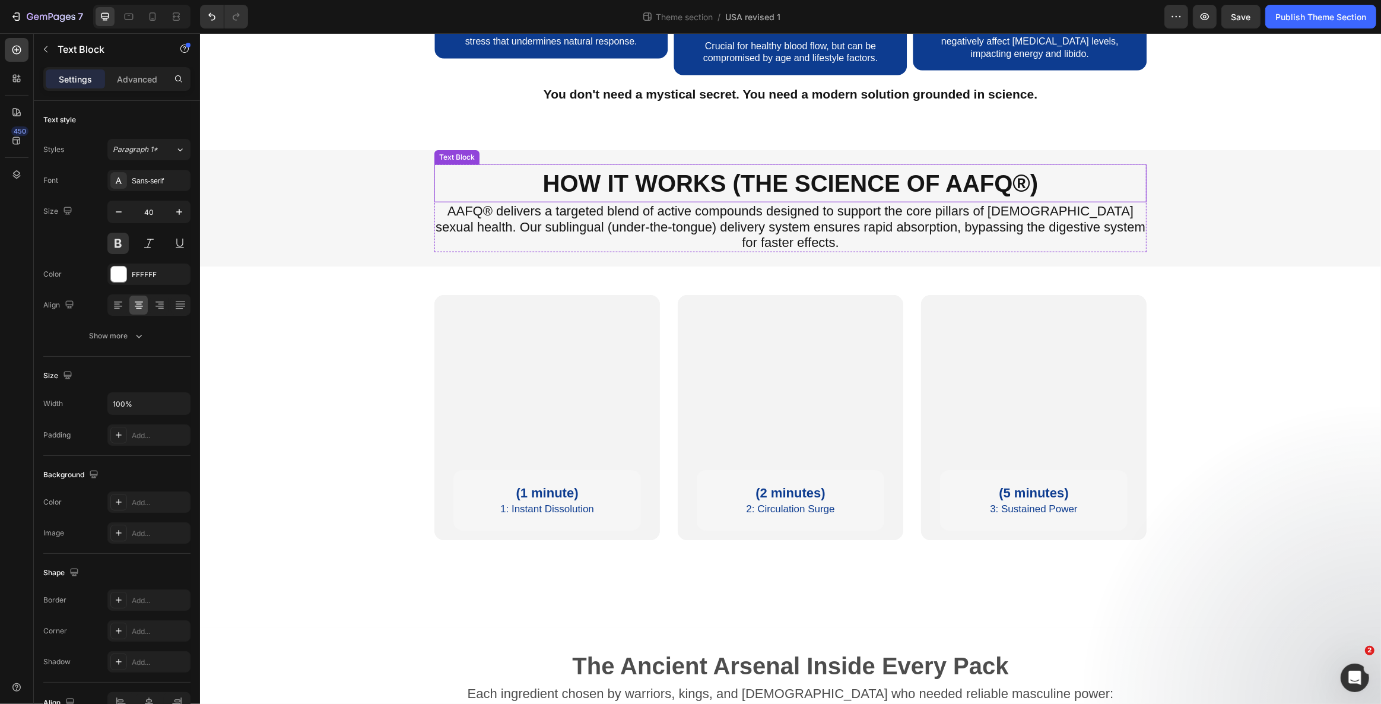
click at [755, 201] on p "How It Works (The Science of AAFQ®)" at bounding box center [790, 184] width 710 height 36
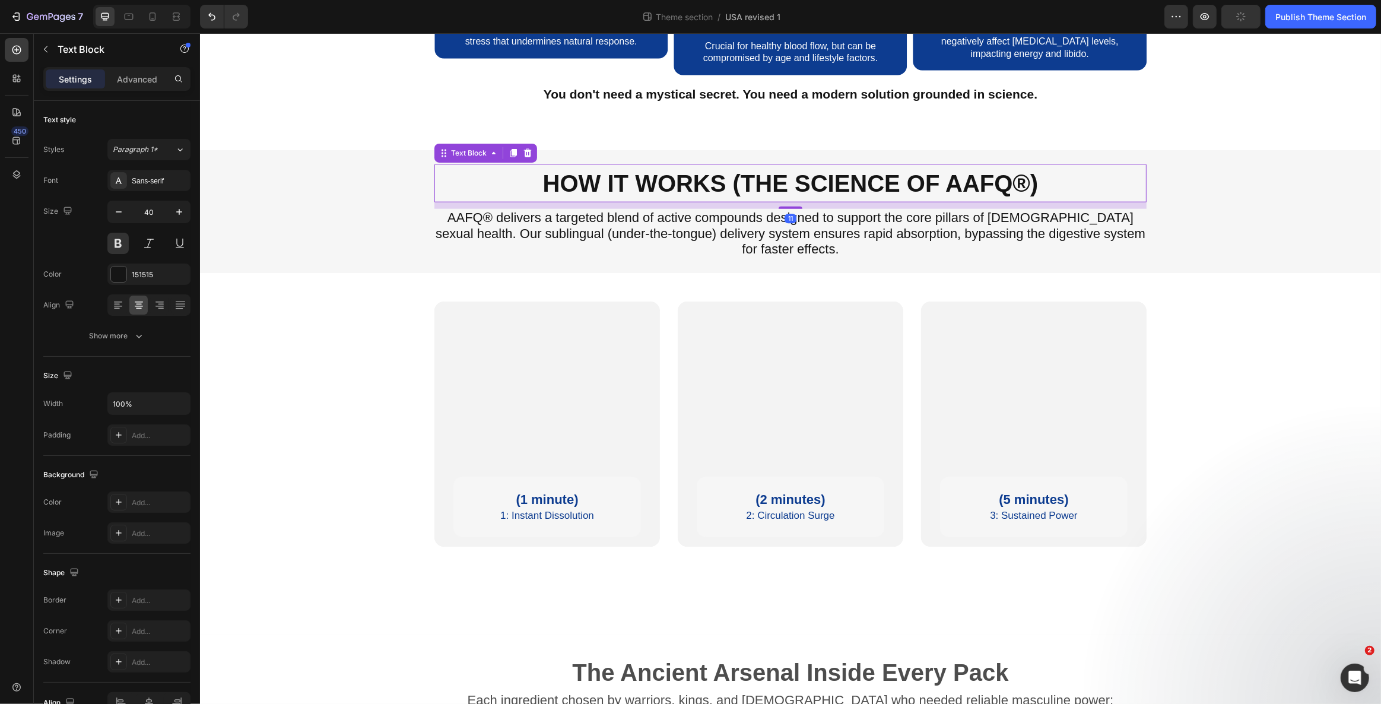
drag, startPoint x: 779, startPoint y: 348, endPoint x: 779, endPoint y: 355, distance: 6.5
click at [779, 209] on div at bounding box center [790, 207] width 24 height 2
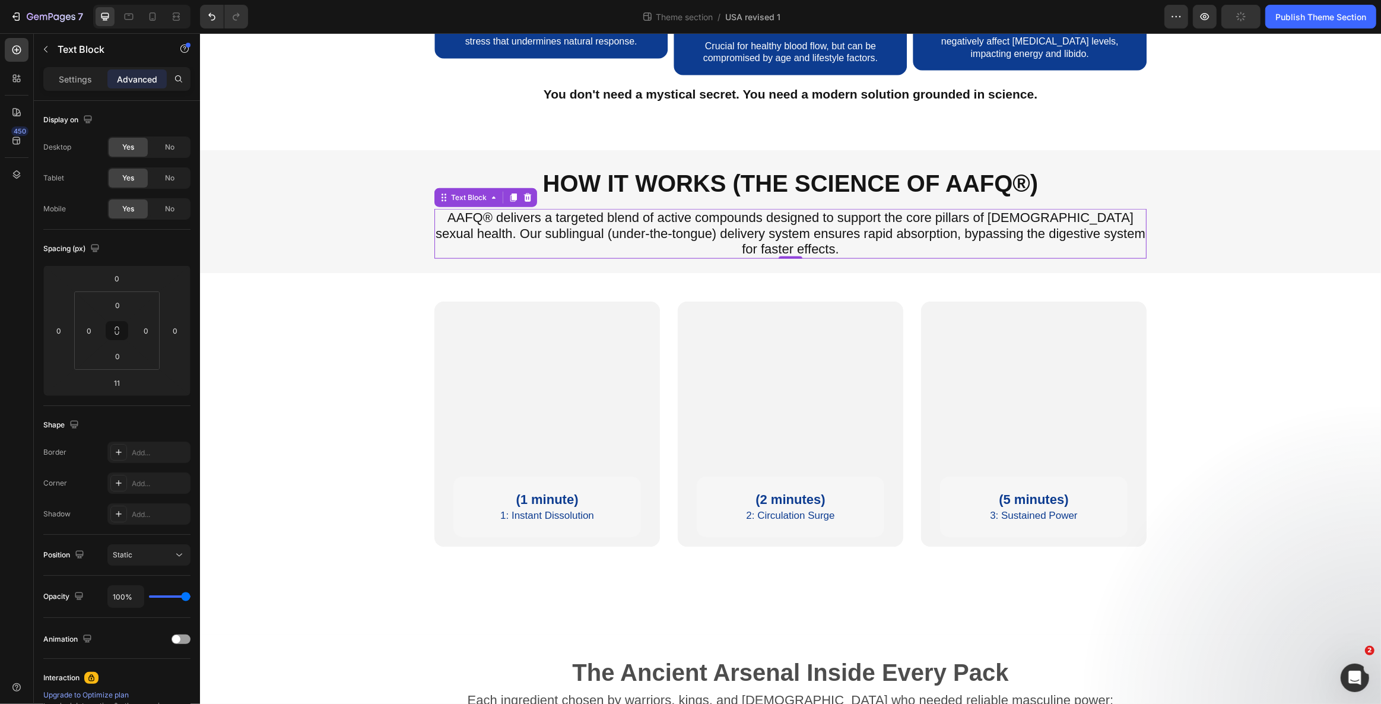
click at [687, 257] on p "AAFQ® delivers a targeted blend of active compounds designed to support the cor…" at bounding box center [790, 233] width 710 height 47
click at [638, 201] on p "How It Works (The Science of AAFQ®)" at bounding box center [790, 184] width 710 height 36
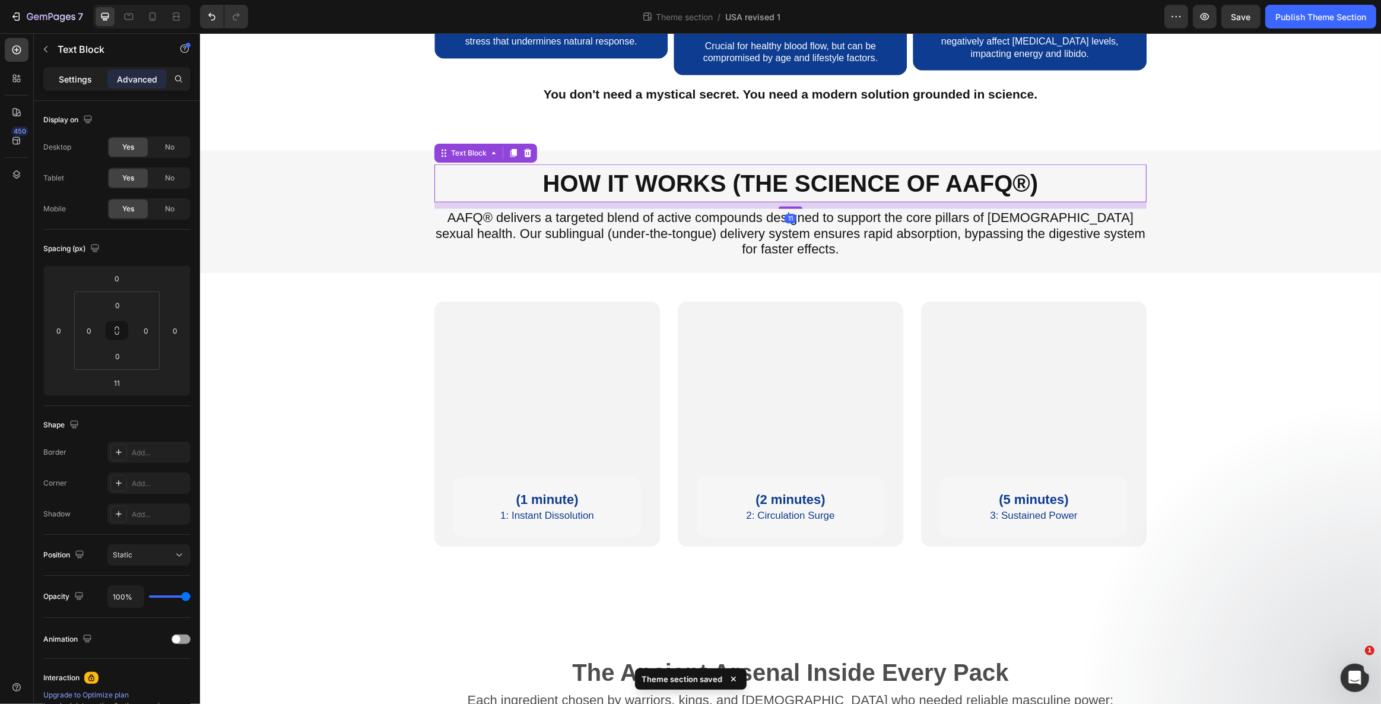
click at [77, 77] on p "Settings" at bounding box center [75, 79] width 33 height 12
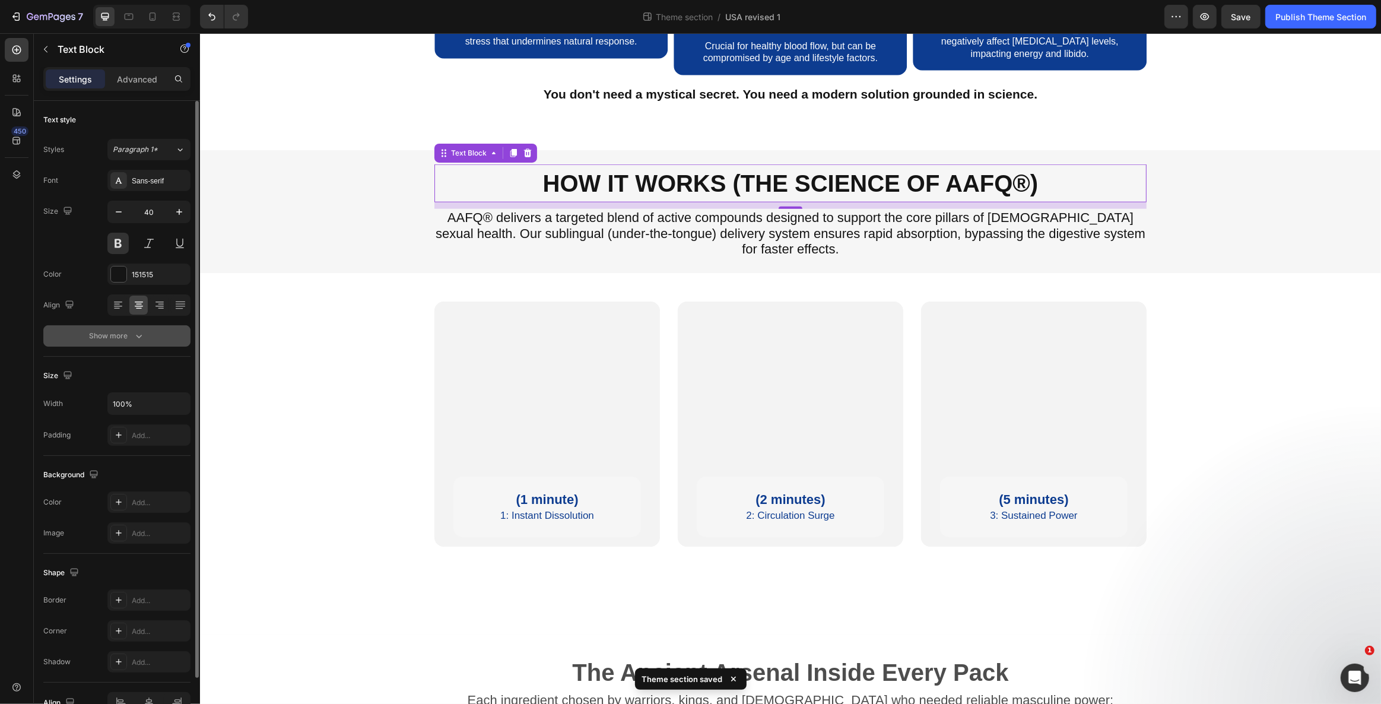
click at [136, 338] on icon "button" at bounding box center [139, 336] width 12 height 12
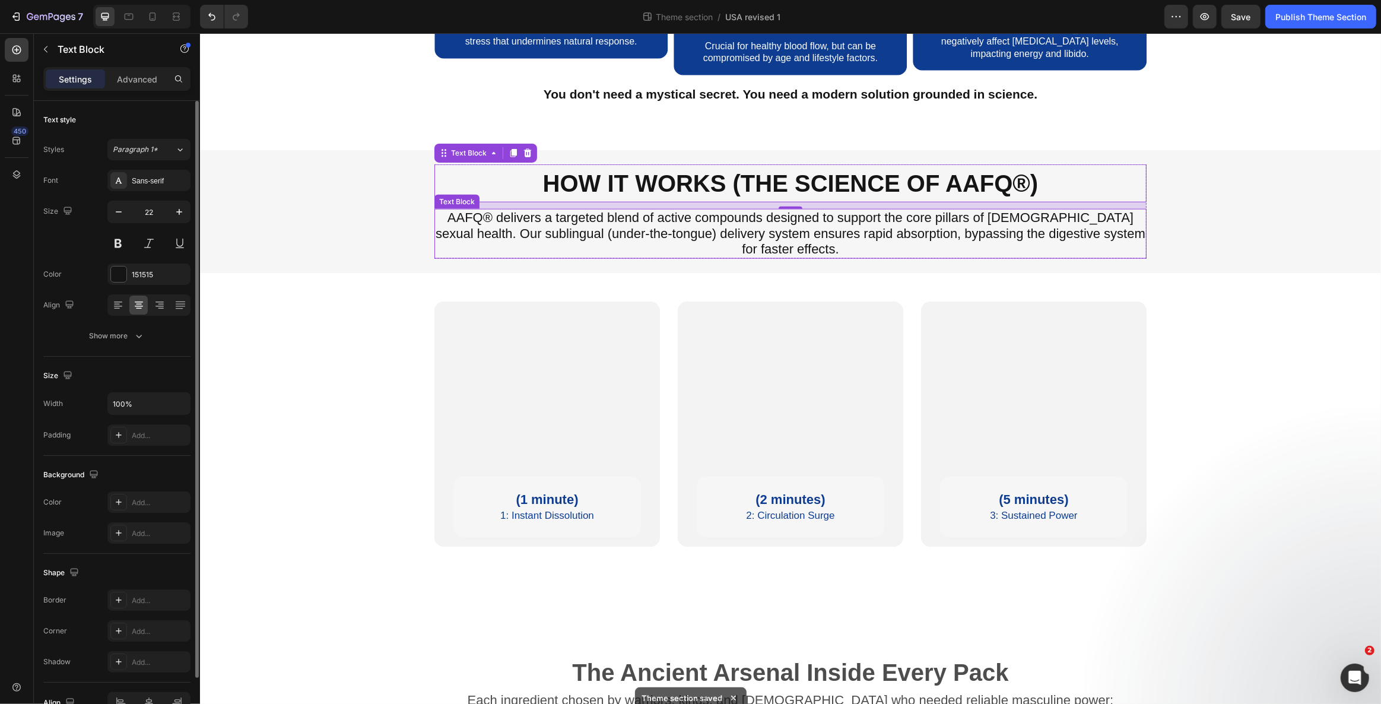
click at [445, 257] on p "AAFQ® delivers a targeted blend of active compounds designed to support the cor…" at bounding box center [790, 233] width 710 height 47
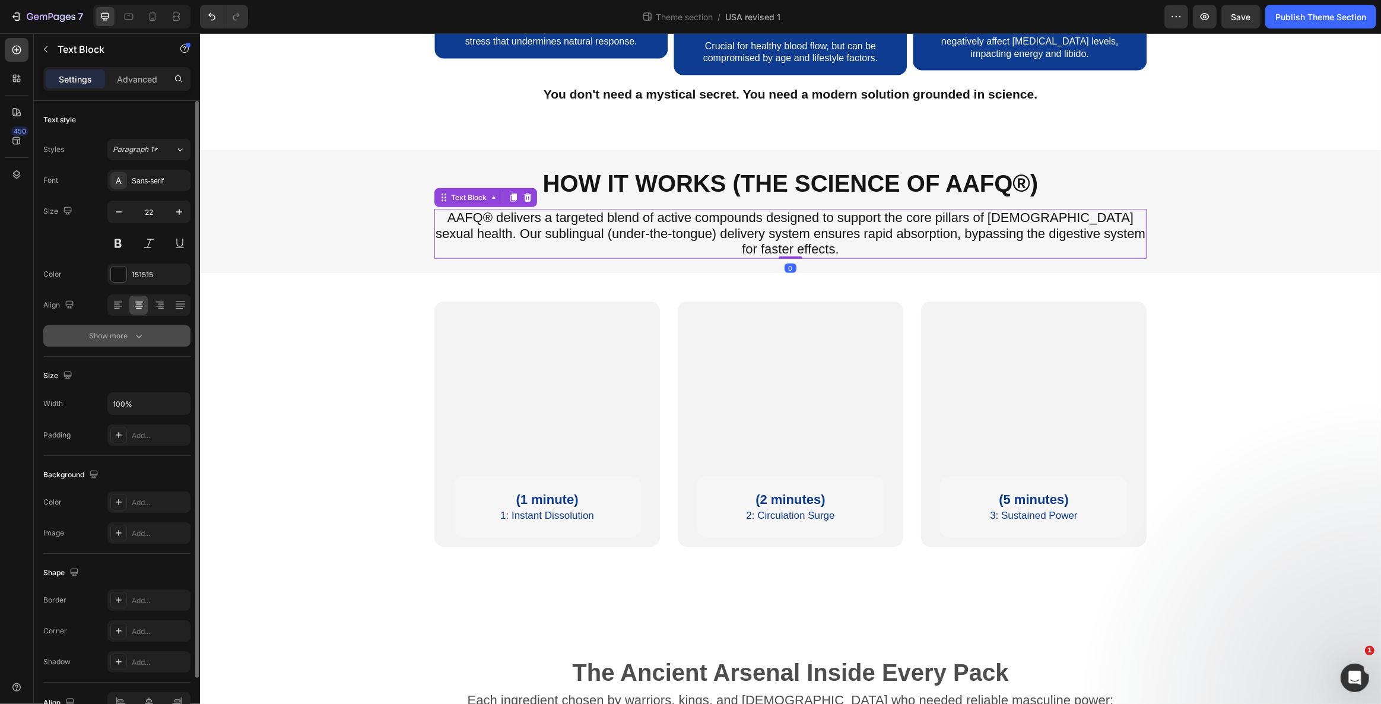
click at [141, 332] on icon "button" at bounding box center [139, 336] width 12 height 12
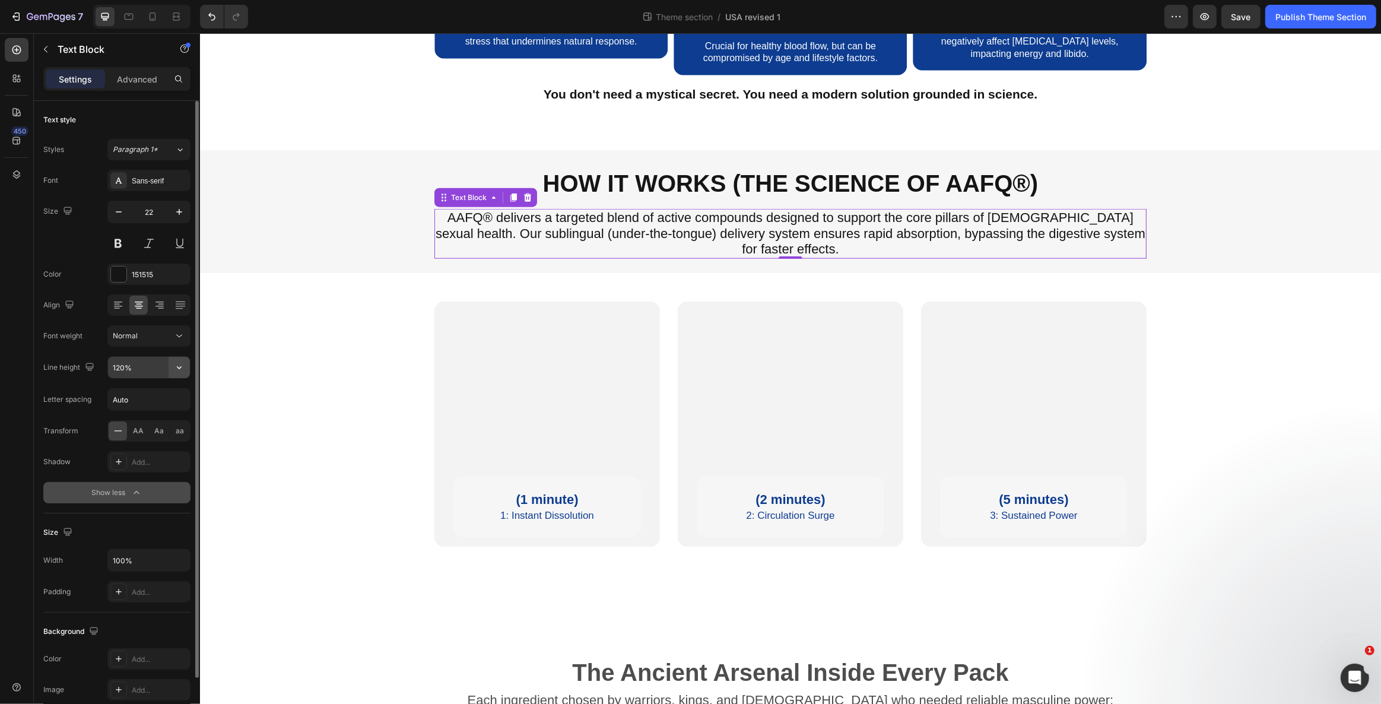
click at [182, 367] on icon "button" at bounding box center [179, 367] width 12 height 12
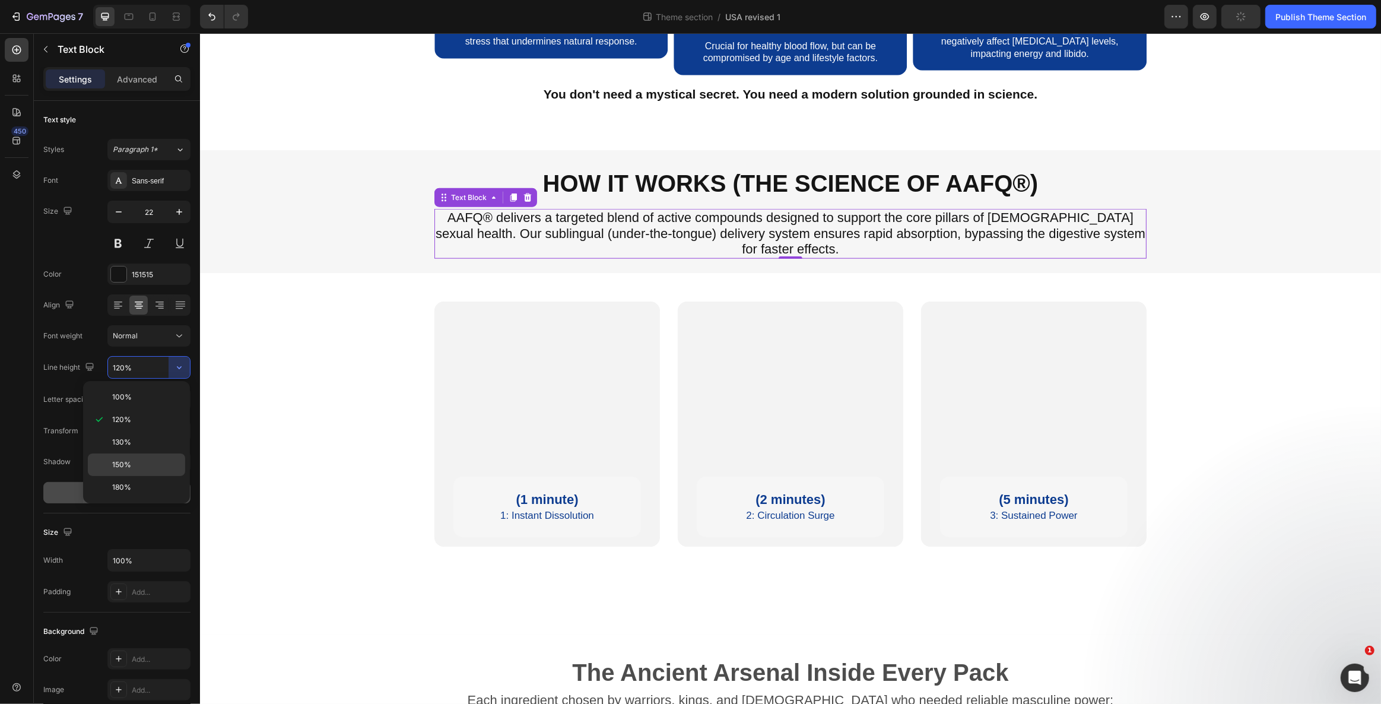
click at [158, 466] on p "150%" at bounding box center [146, 464] width 68 height 11
type input "150%"
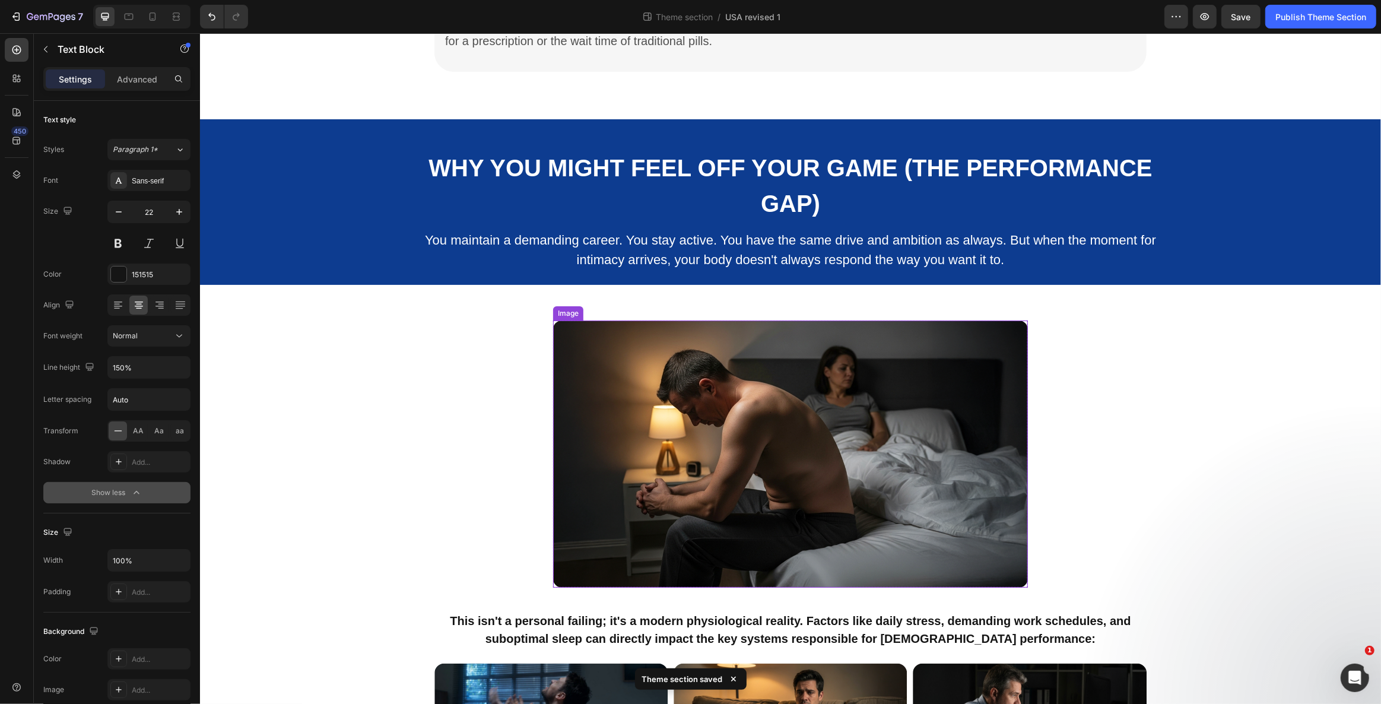
scroll to position [642, 0]
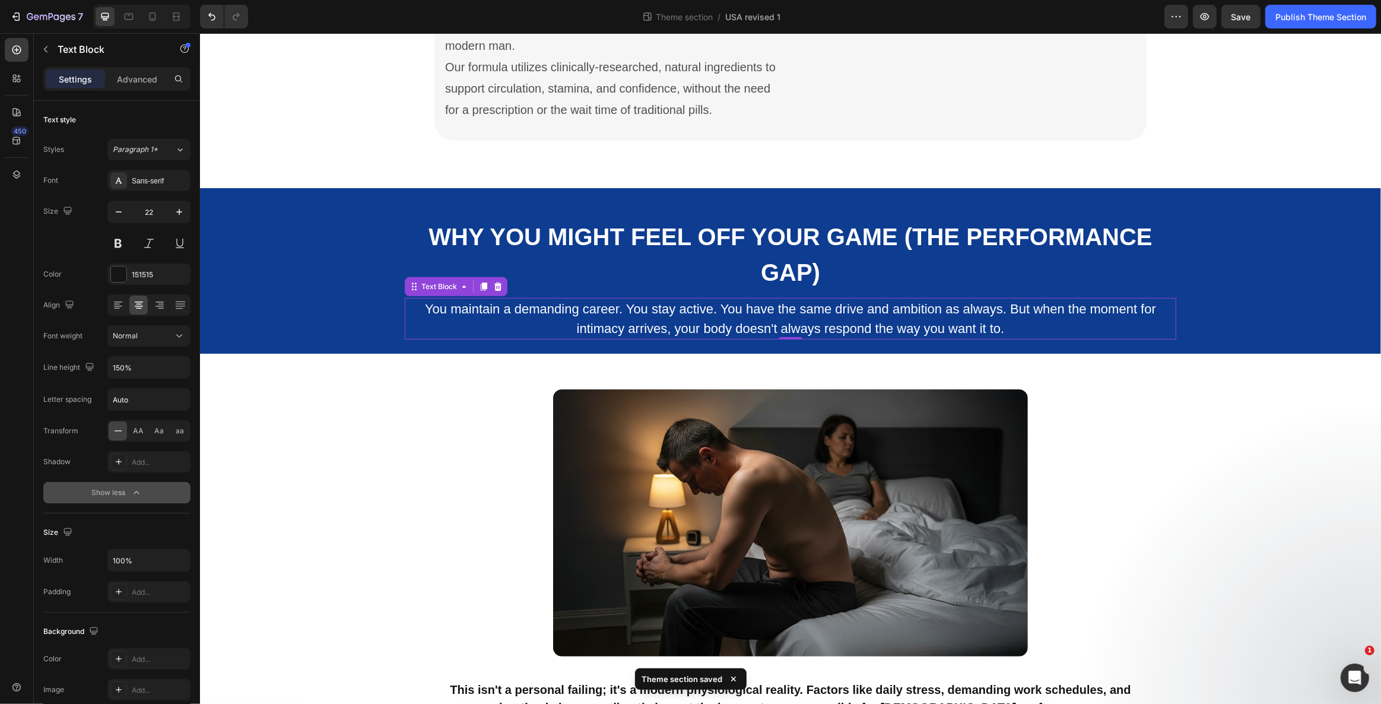
click at [722, 489] on p "You maintain a demanding career. You stay active. You have the same drive and a…" at bounding box center [789, 508] width 769 height 39
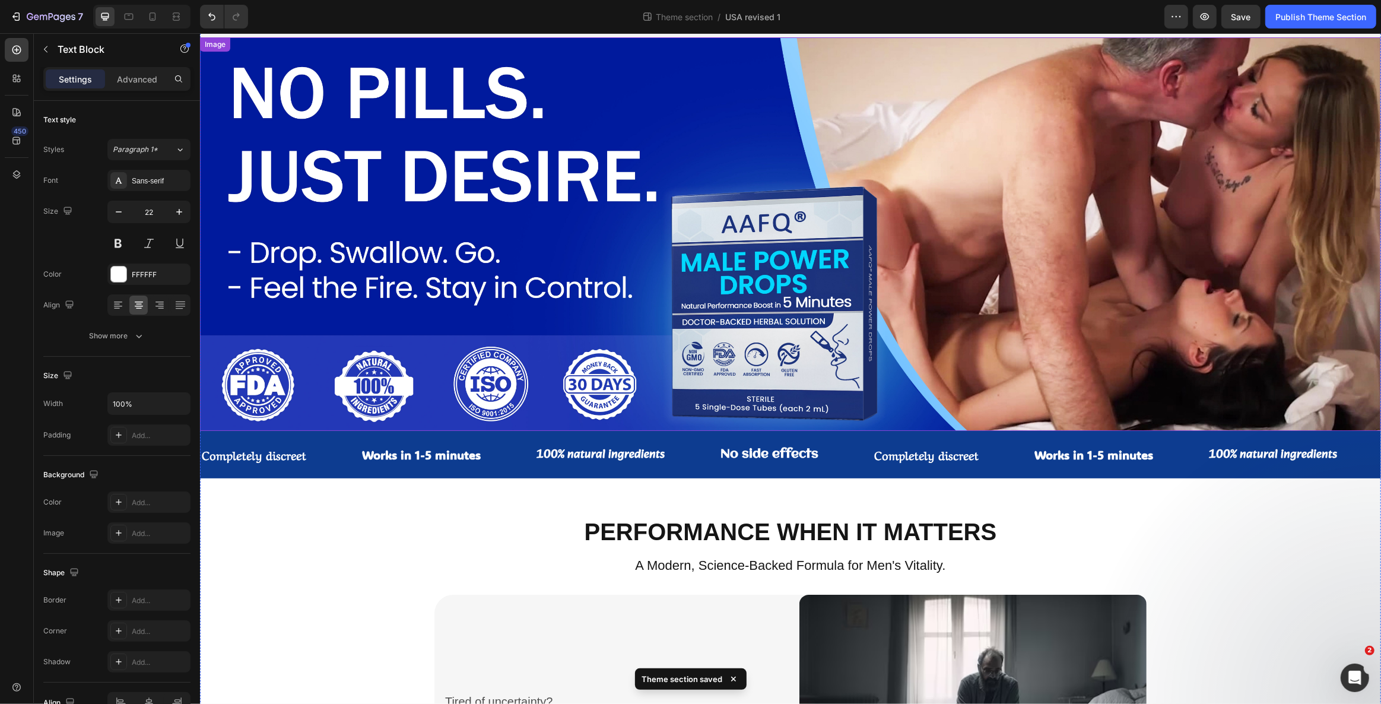
scroll to position [265, 0]
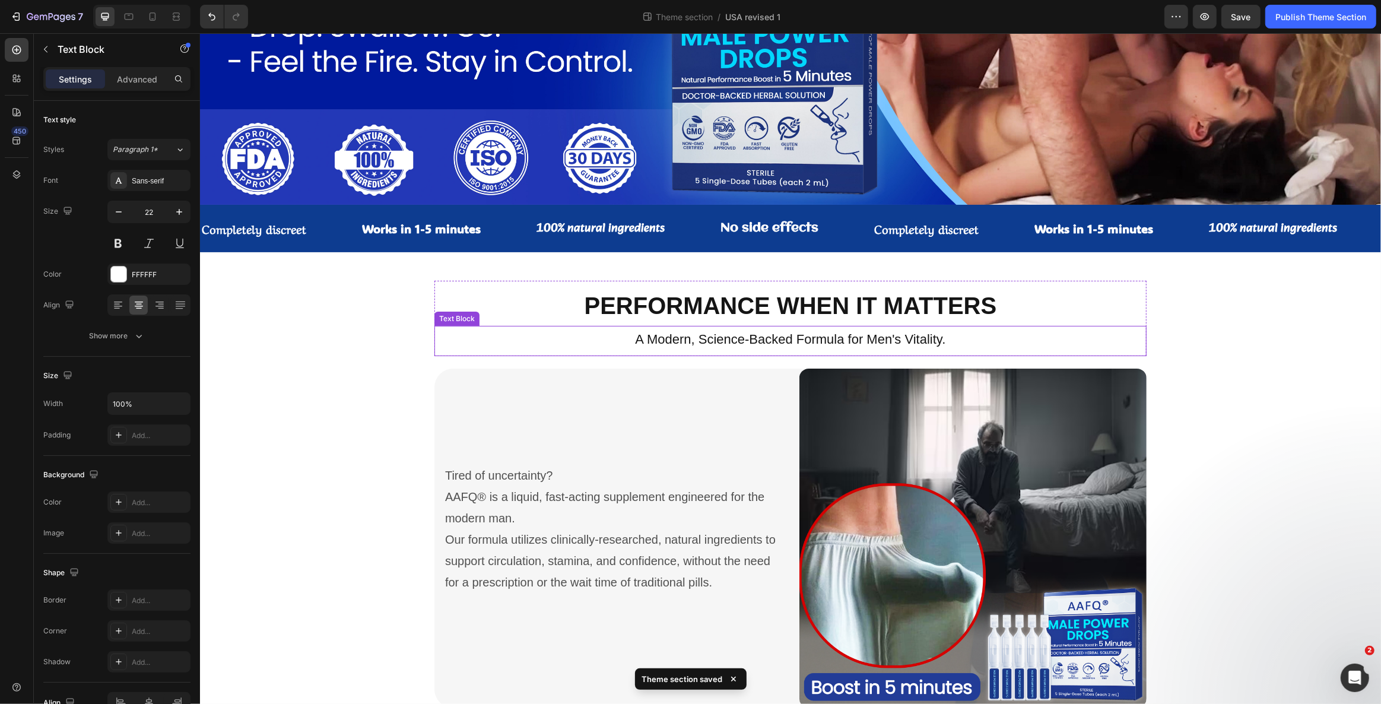
click at [683, 344] on p "A Modern, Science-Backed Formula for Men's Vitality." at bounding box center [790, 339] width 710 height 15
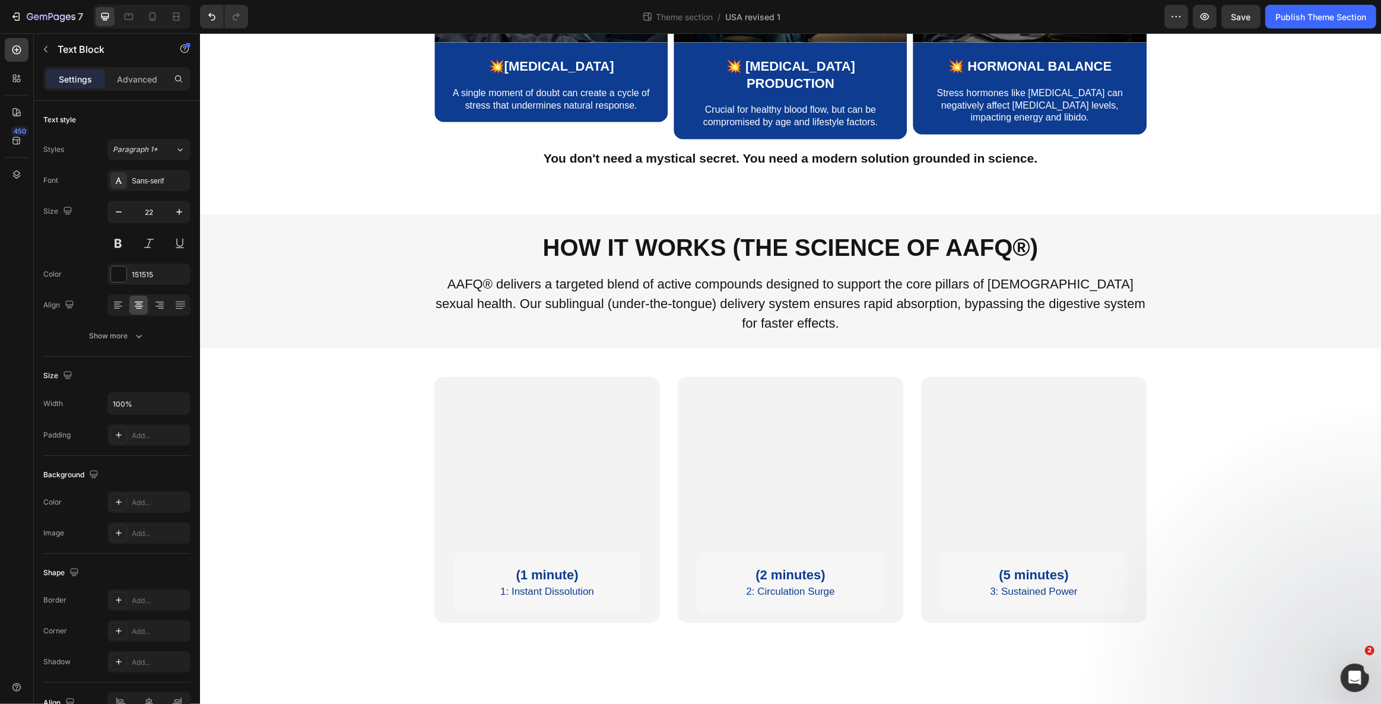
scroll to position [1397, 0]
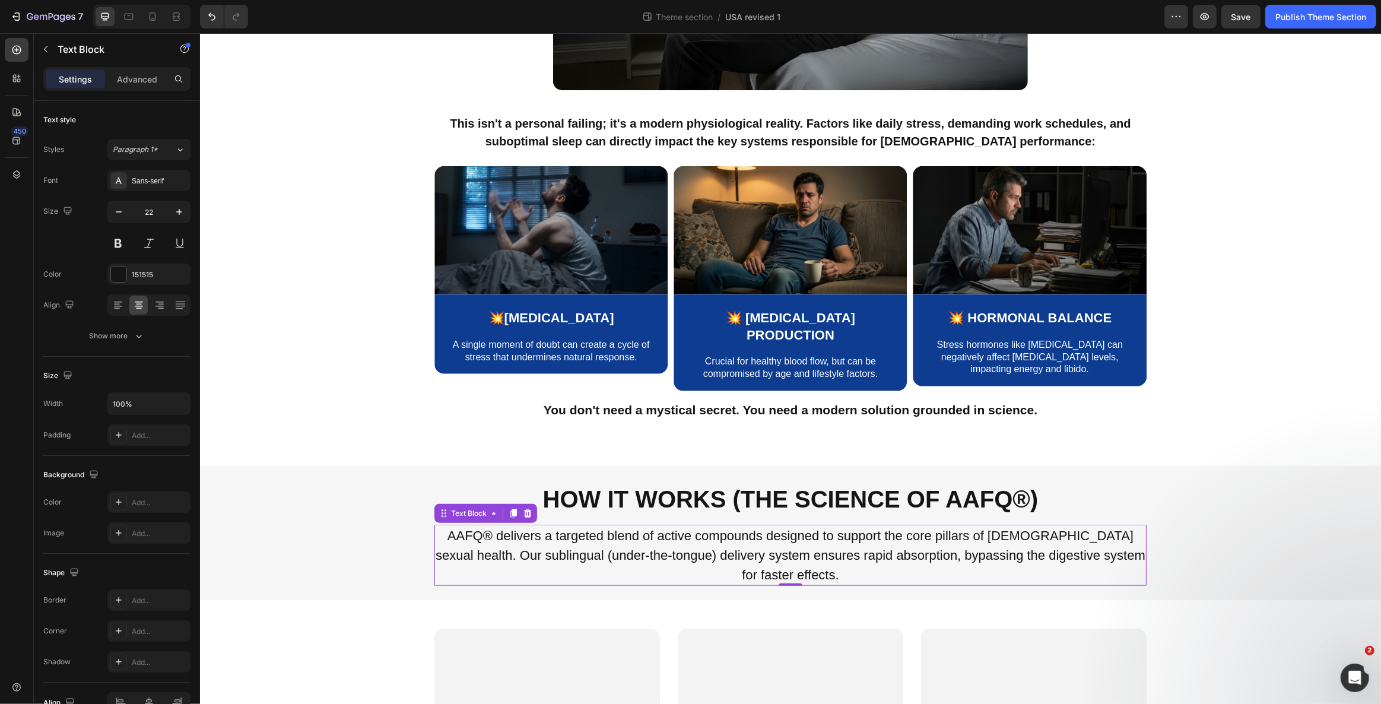
click at [657, 526] on p "AAFQ® delivers a targeted blend of active compounds designed to support the cor…" at bounding box center [790, 555] width 710 height 59
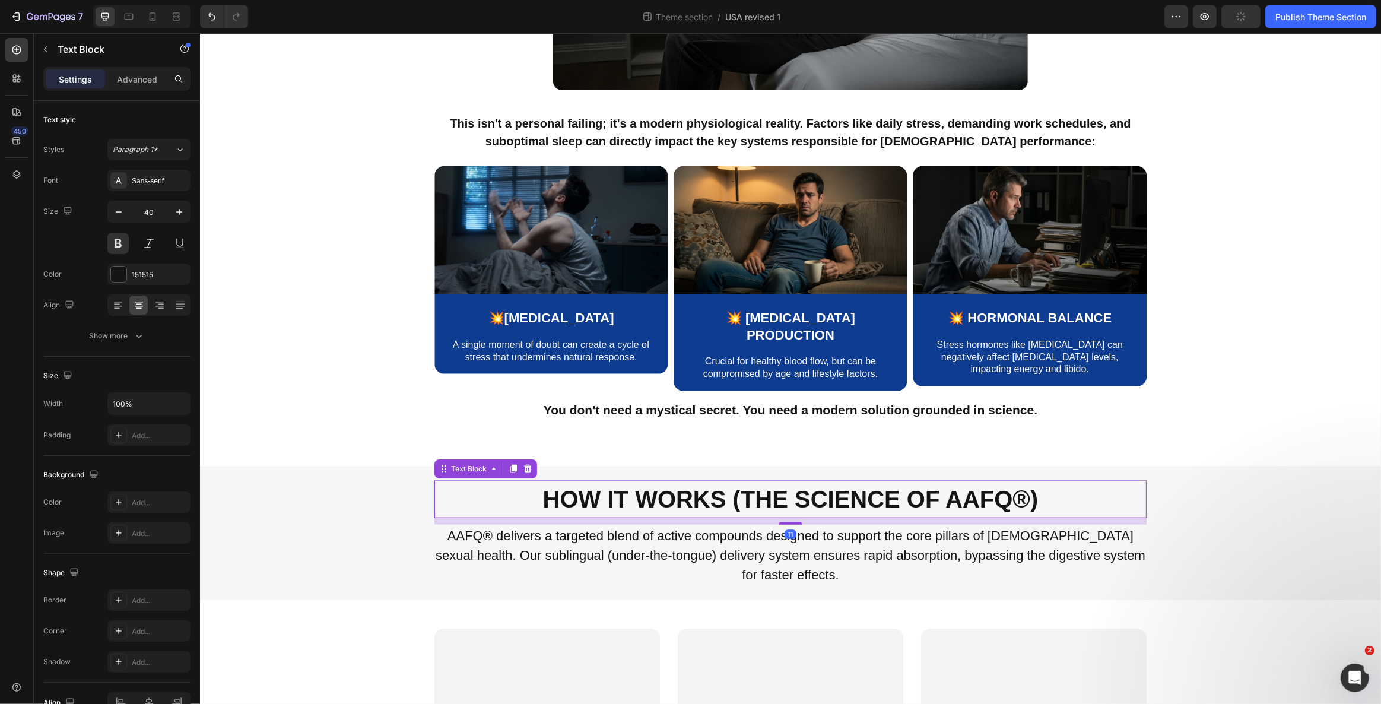
click at [651, 481] on p "How It Works (The Science of AAFQ®)" at bounding box center [790, 499] width 710 height 36
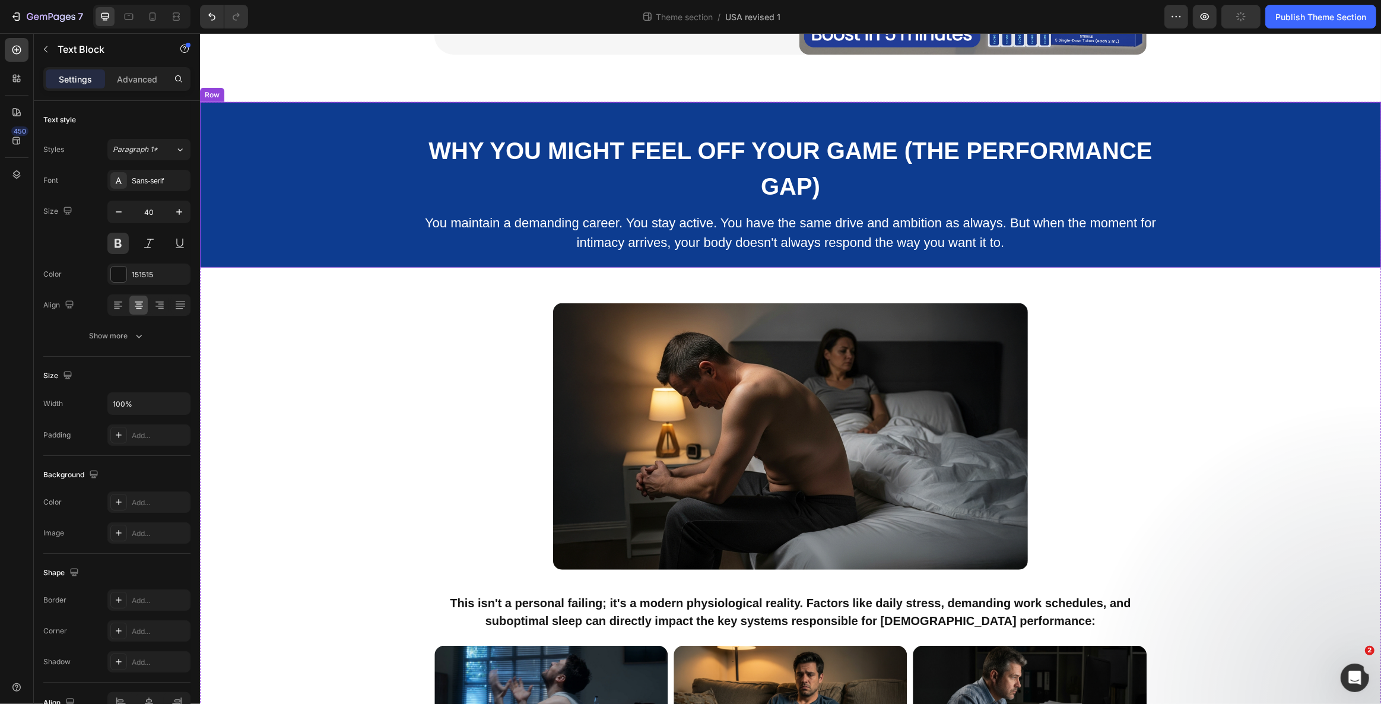
scroll to position [894, 0]
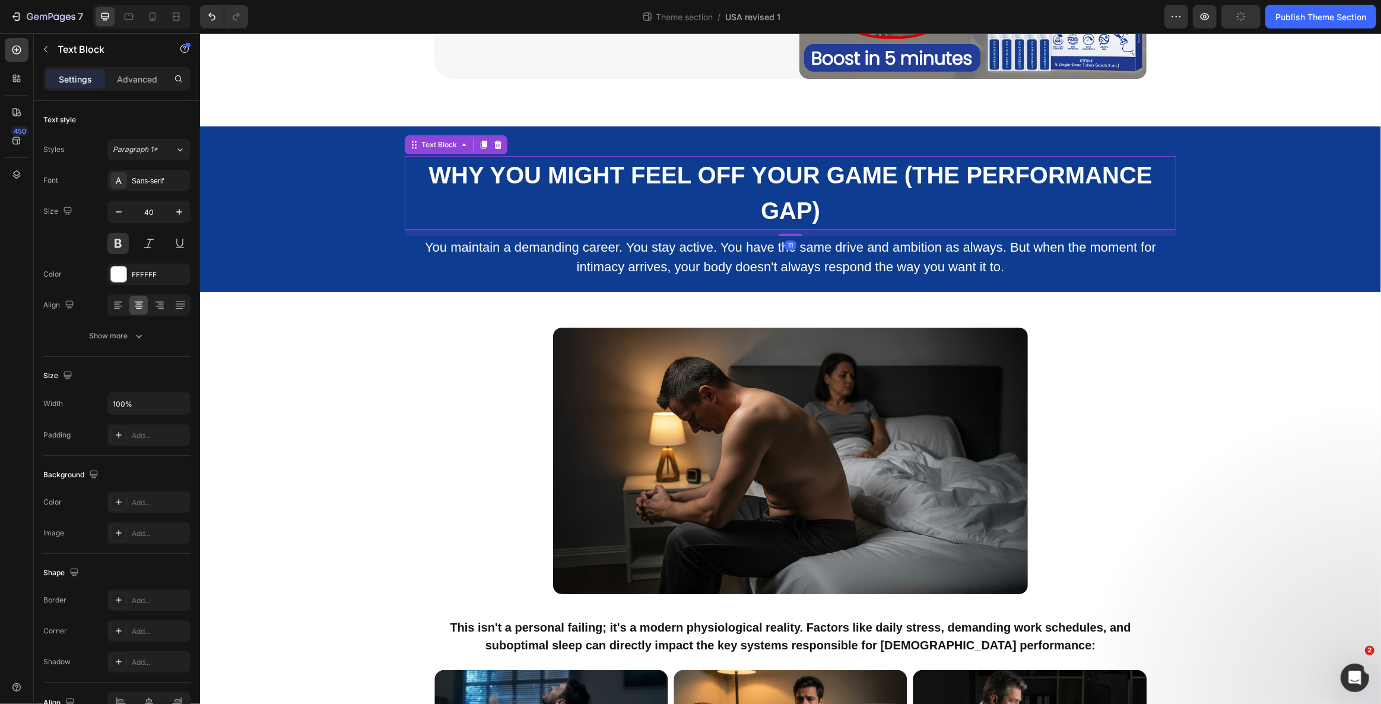
click at [647, 177] on p "Why You Might Feel Off Your Game (The Performance Gap)" at bounding box center [789, 192] width 769 height 71
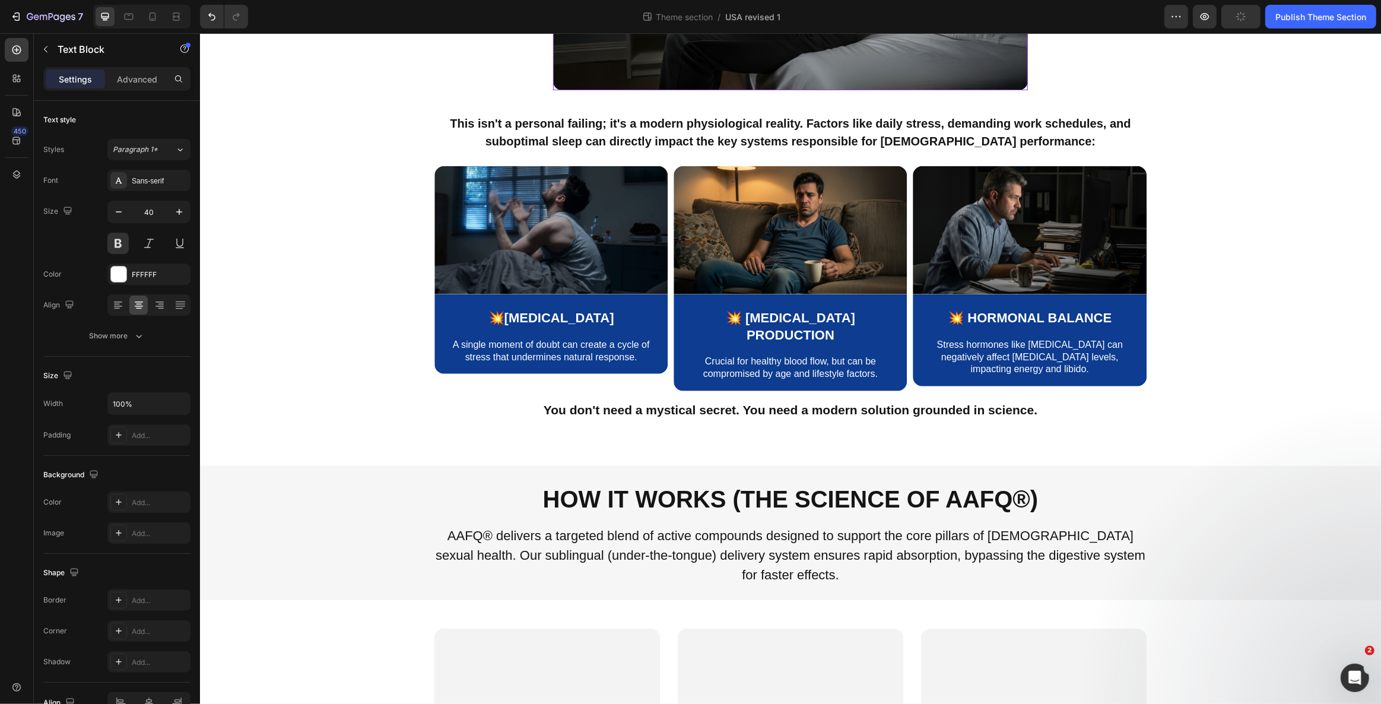
scroll to position [1649, 0]
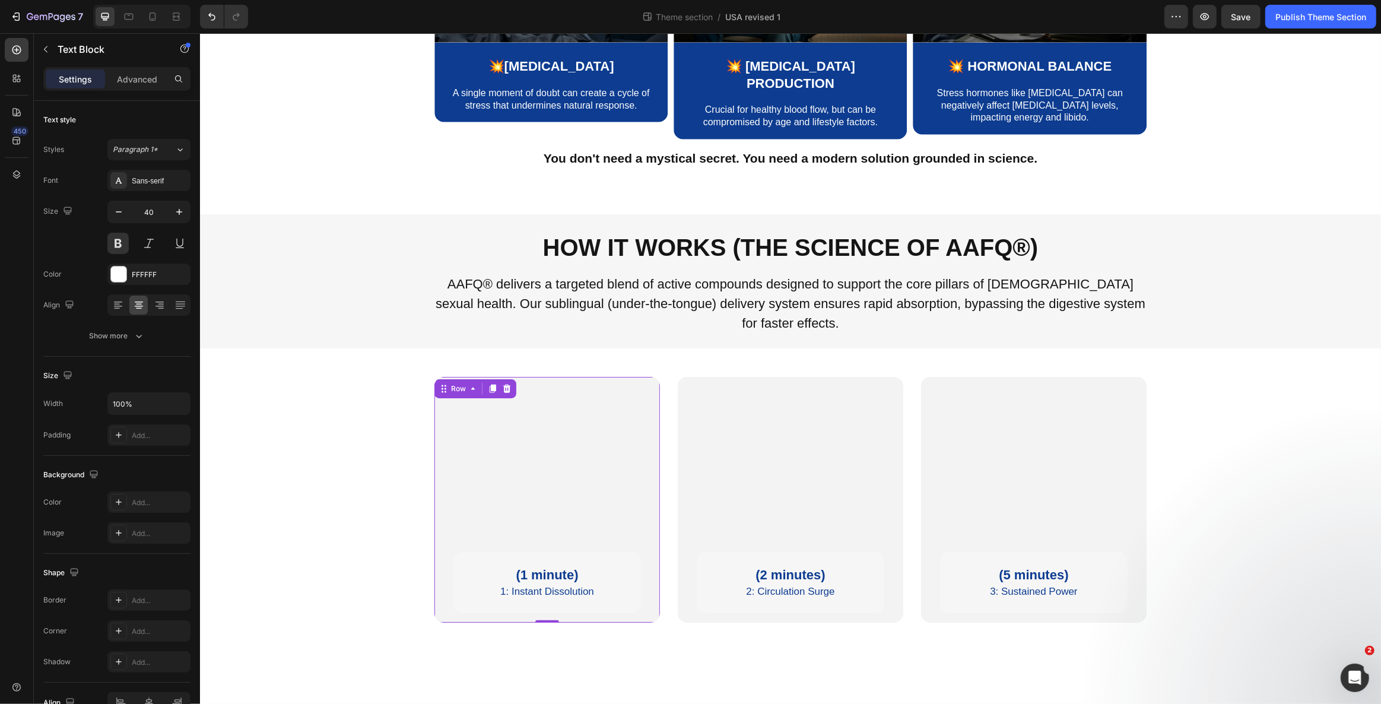
click at [526, 403] on div "(1 minute) Text Block 1: Instant Dissolution Text Block Row Row Row 0" at bounding box center [546, 500] width 225 height 246
click at [600, 629] on p "Liquid formula dissolves under your tongue, bypassing digestion. Active compoun…" at bounding box center [546, 648] width 223 height 39
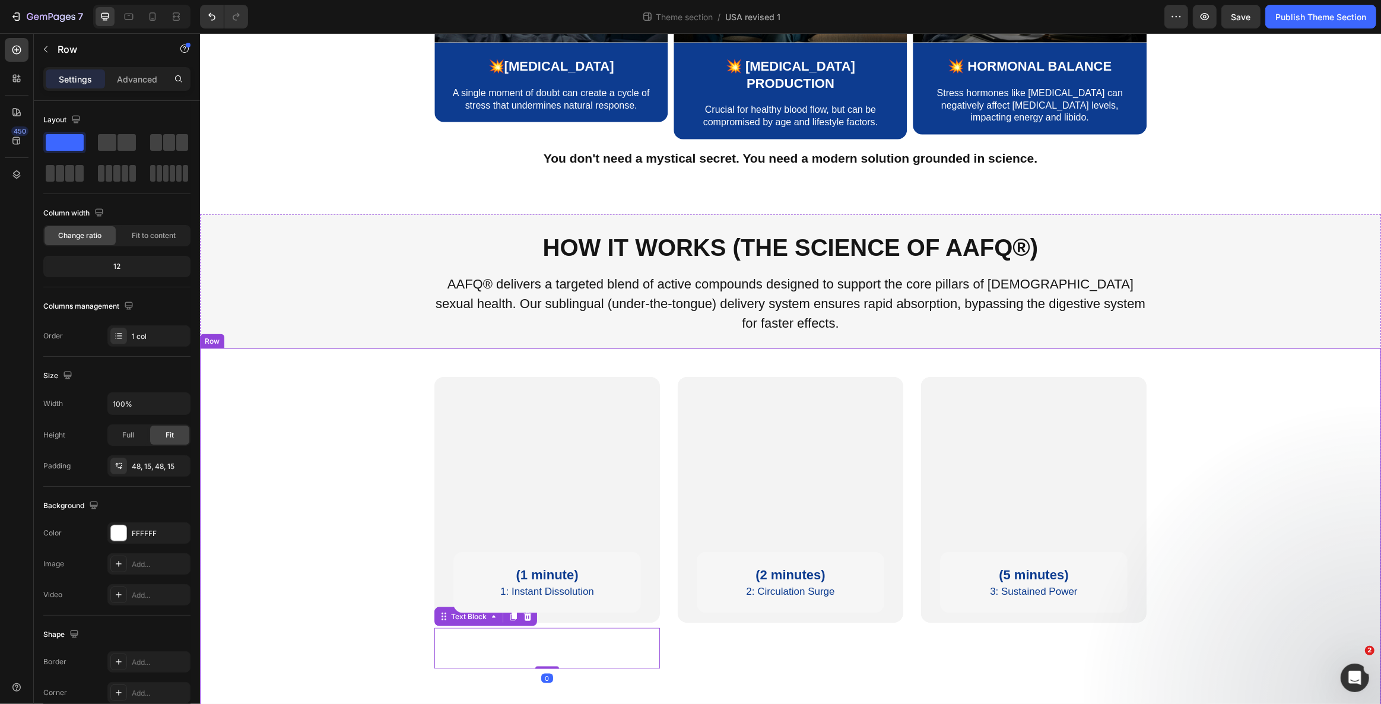
click at [268, 491] on div "(1 minute) Text Block 1: Instant Dissolution Text Block Row Row Row Hero Banner…" at bounding box center [789, 529] width 1163 height 304
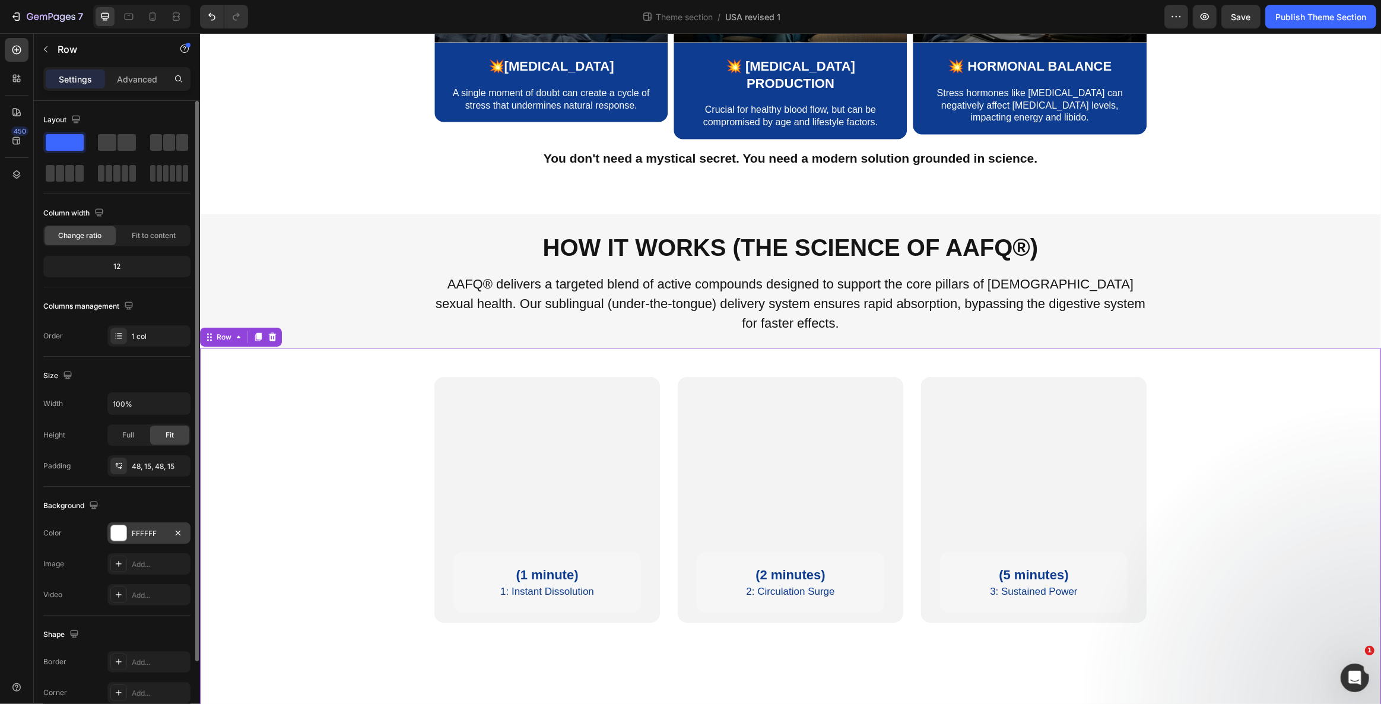
click at [124, 529] on div at bounding box center [118, 532] width 15 height 15
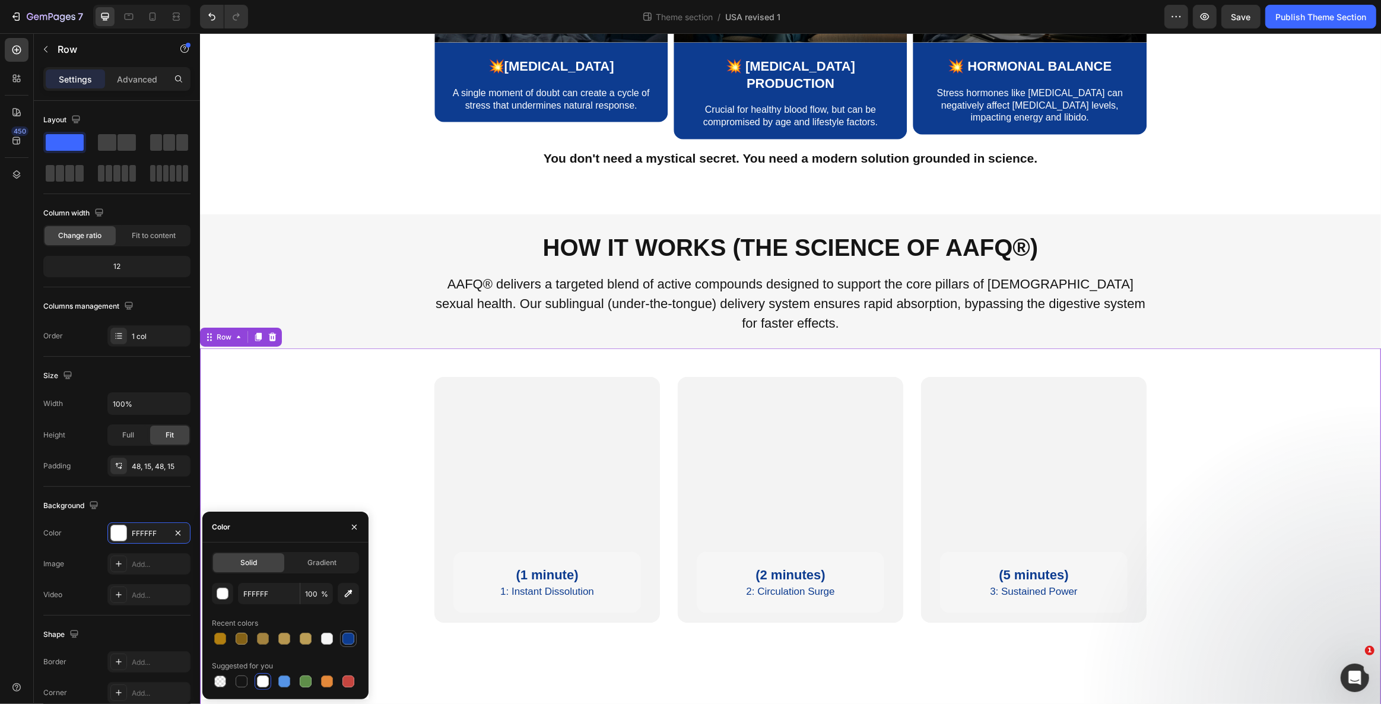
click at [348, 636] on div at bounding box center [348, 638] width 12 height 12
type input "0D3C90"
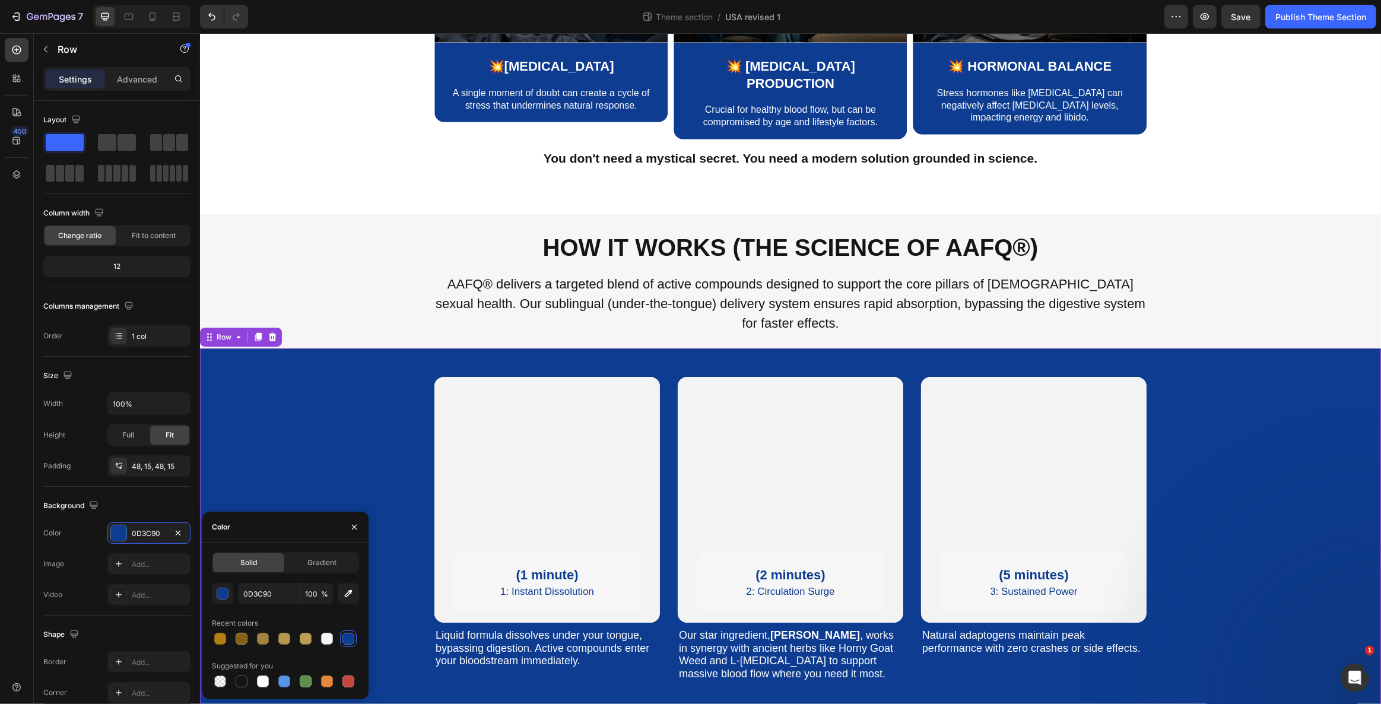
click at [382, 377] on div "(1 minute) Text Block 1: Instant Dissolution Text Block Row Row Row Hero Banner…" at bounding box center [789, 529] width 1163 height 304
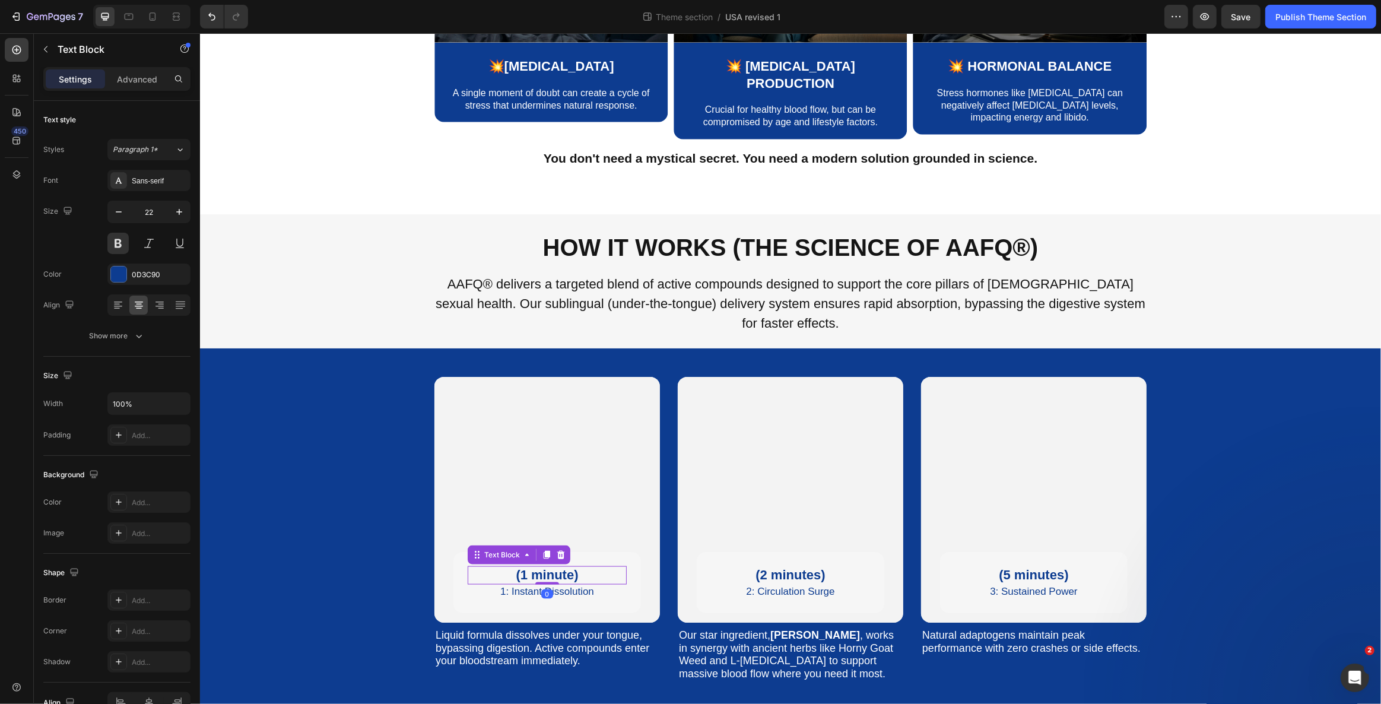
click at [489, 567] on p "(1 minute)" at bounding box center [546, 574] width 157 height 15
click at [557, 551] on icon at bounding box center [561, 555] width 8 height 8
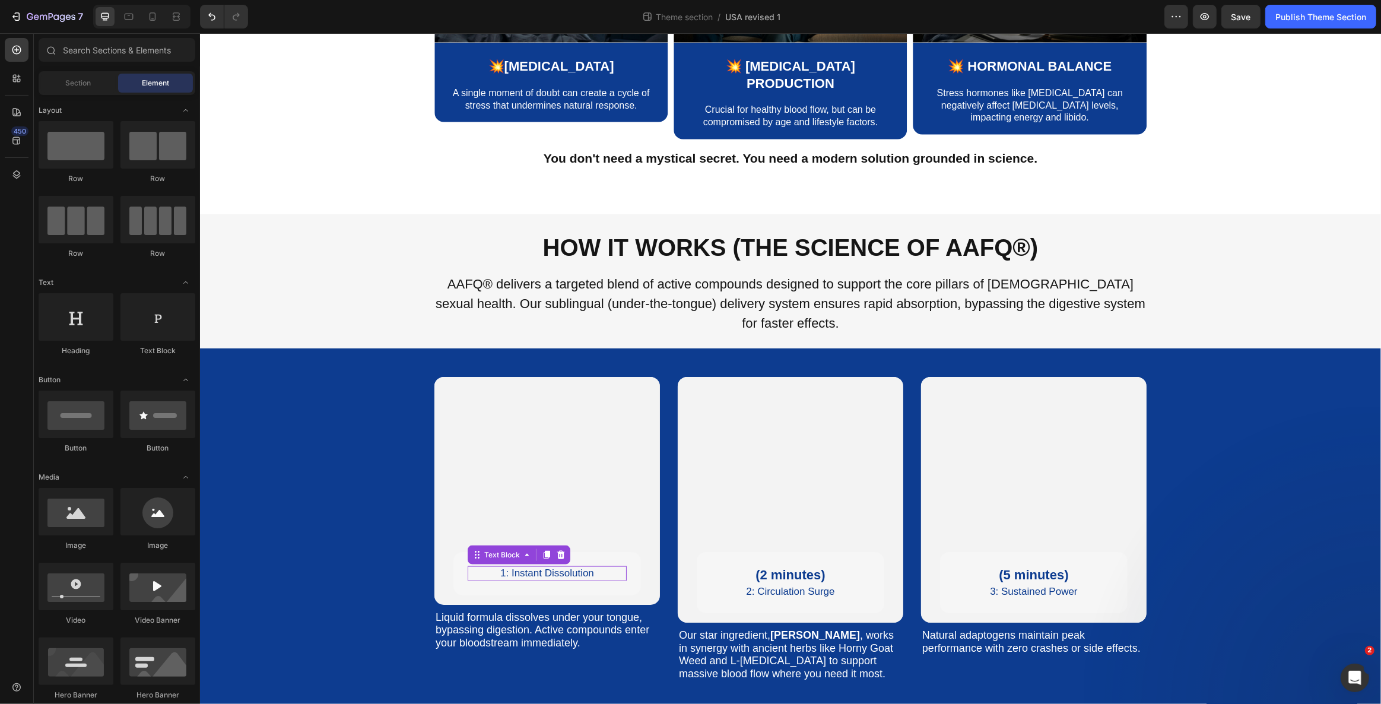
click at [489, 567] on p "1: Instant Dissolution" at bounding box center [546, 573] width 157 height 12
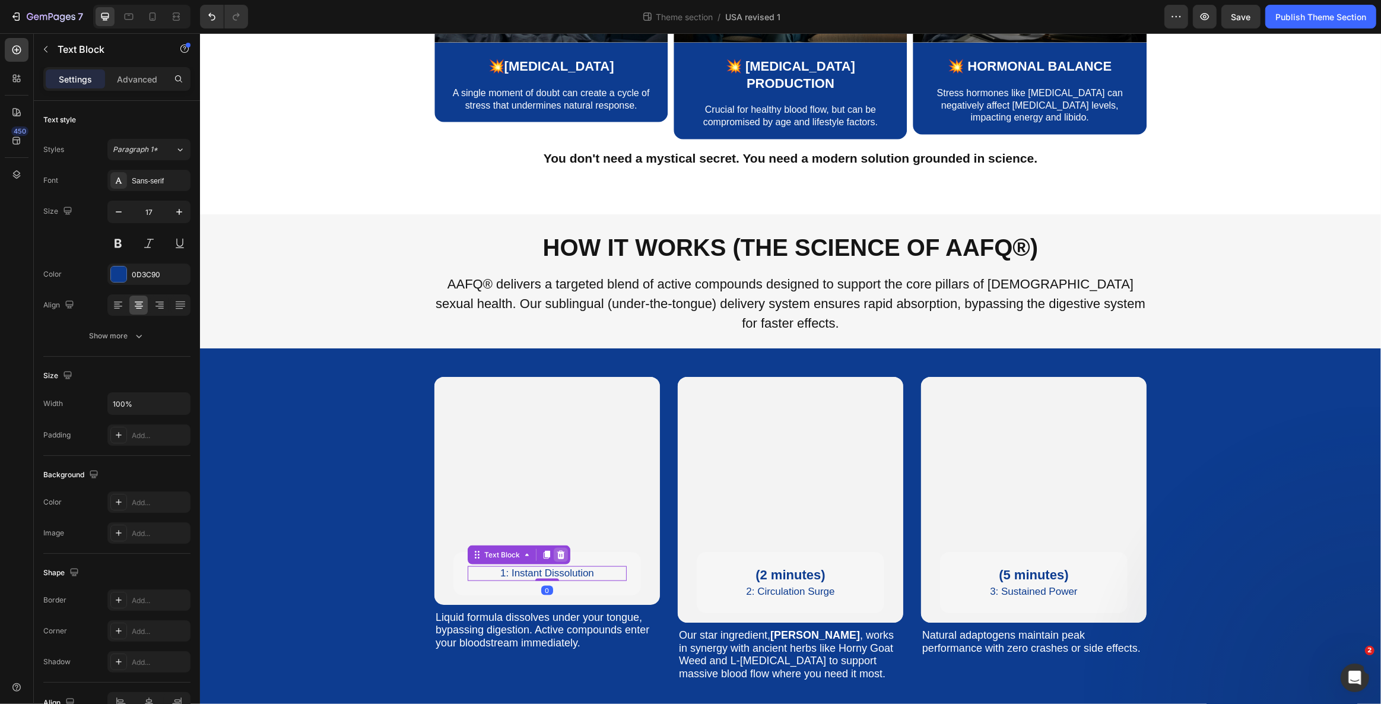
click at [559, 550] on icon at bounding box center [559, 554] width 9 height 9
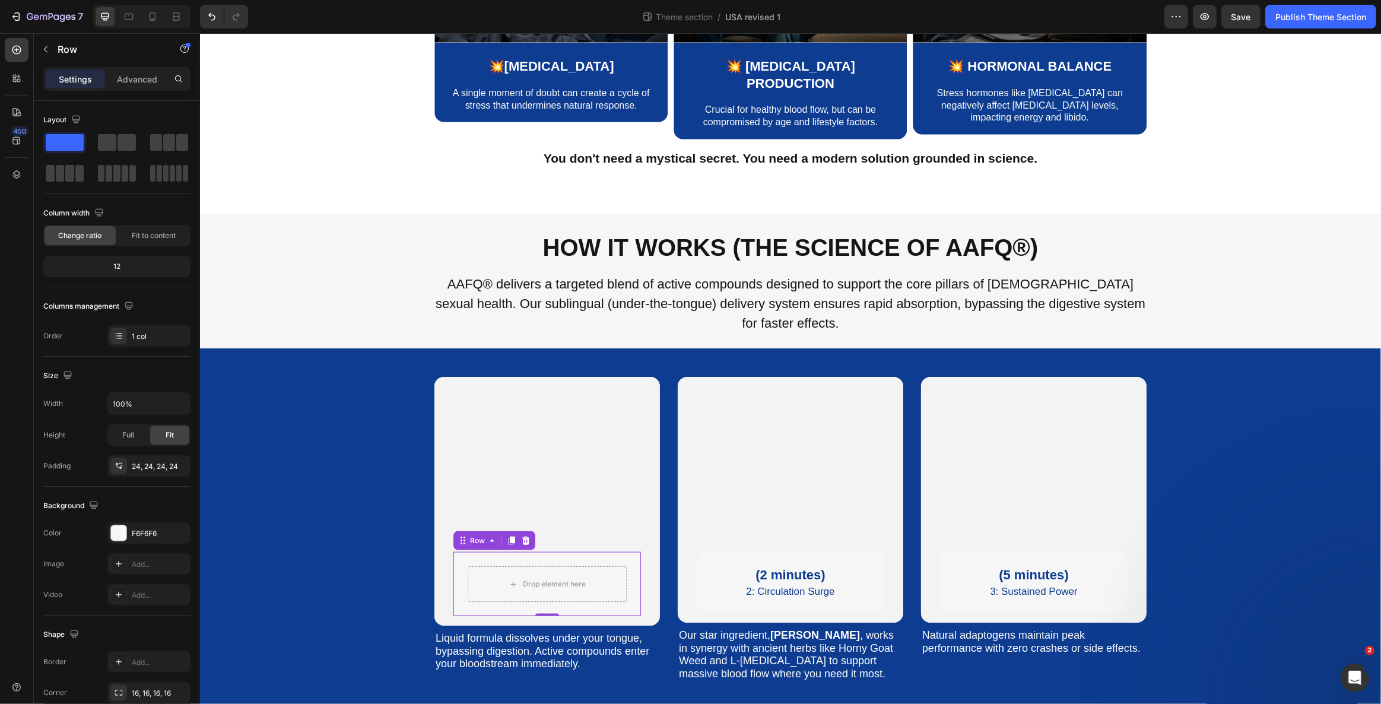
click at [455, 552] on div "Drop element here Row Row 0" at bounding box center [546, 584] width 187 height 64
drag, startPoint x: 470, startPoint y: 500, endPoint x: 463, endPoint y: 589, distance: 88.7
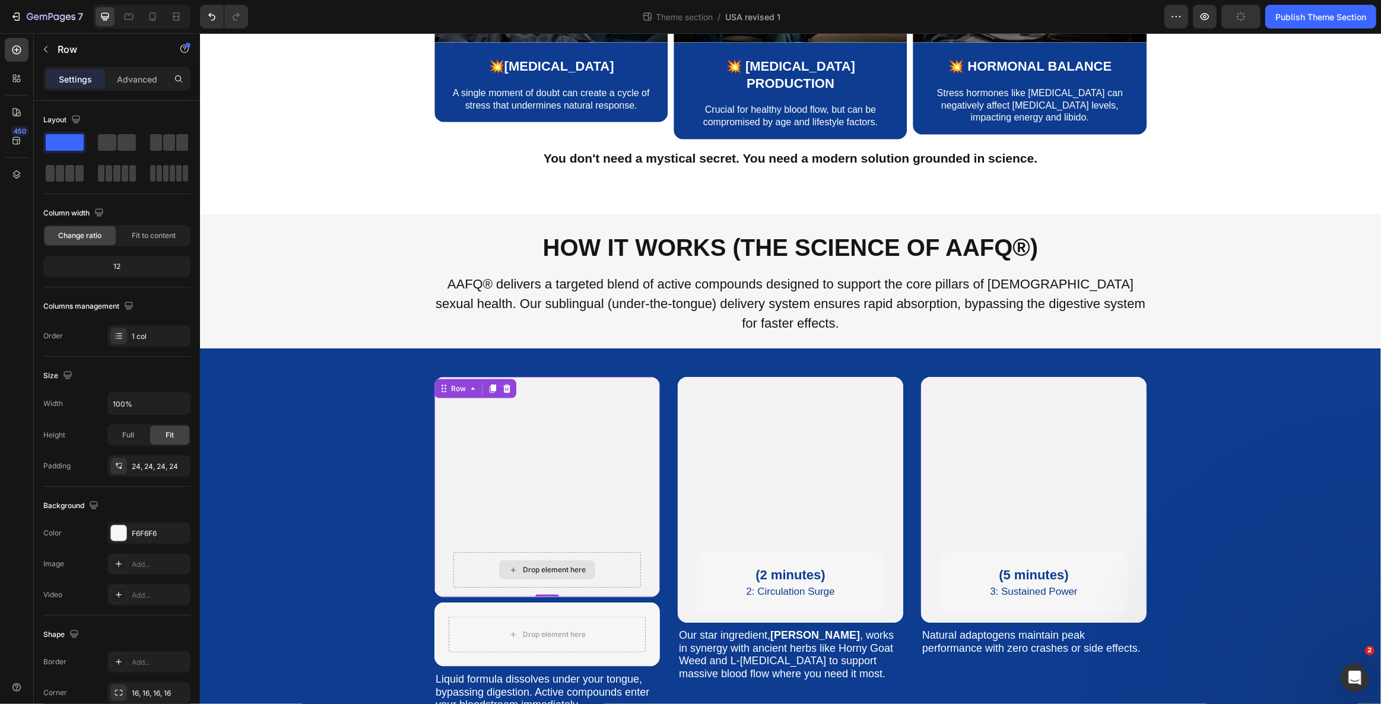
click at [469, 552] on div "Drop element here" at bounding box center [546, 570] width 187 height 36
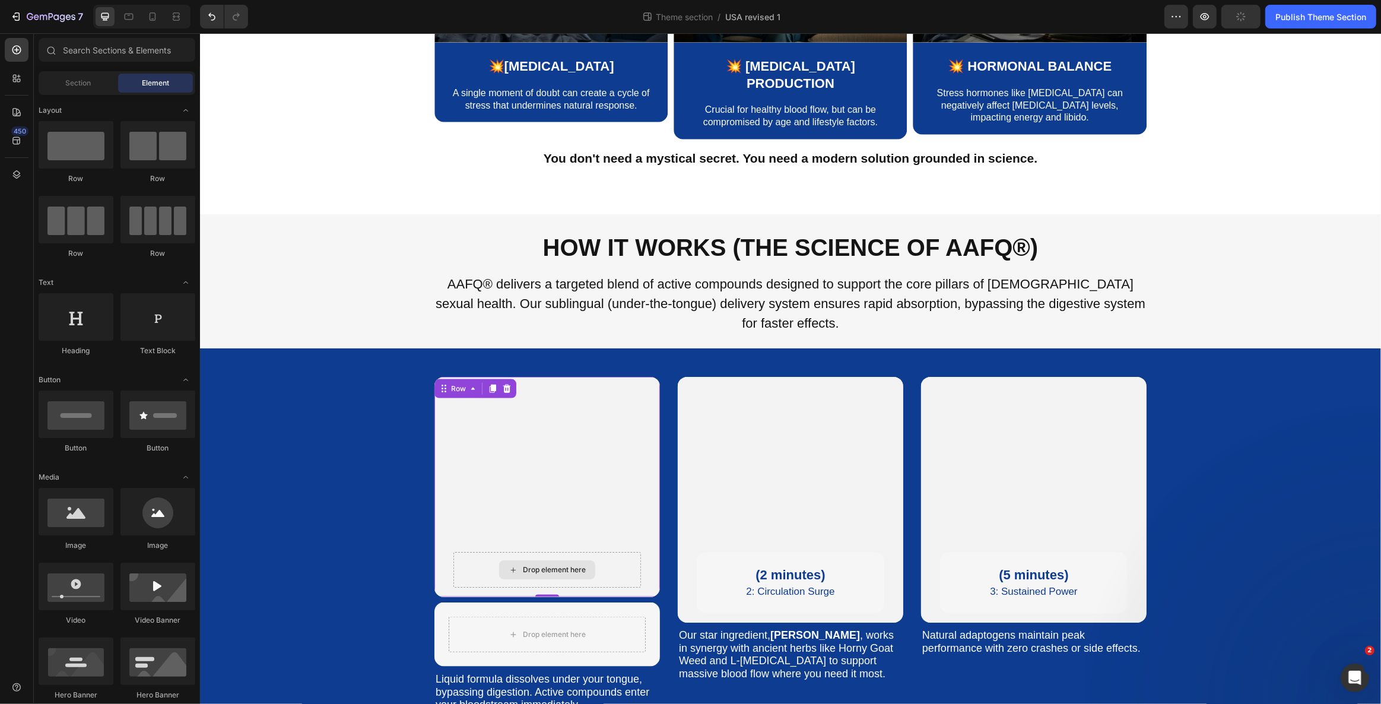
click at [529, 560] on div "Drop element here" at bounding box center [546, 569] width 96 height 19
click at [437, 435] on div "Drop element here Row" at bounding box center [546, 487] width 225 height 220
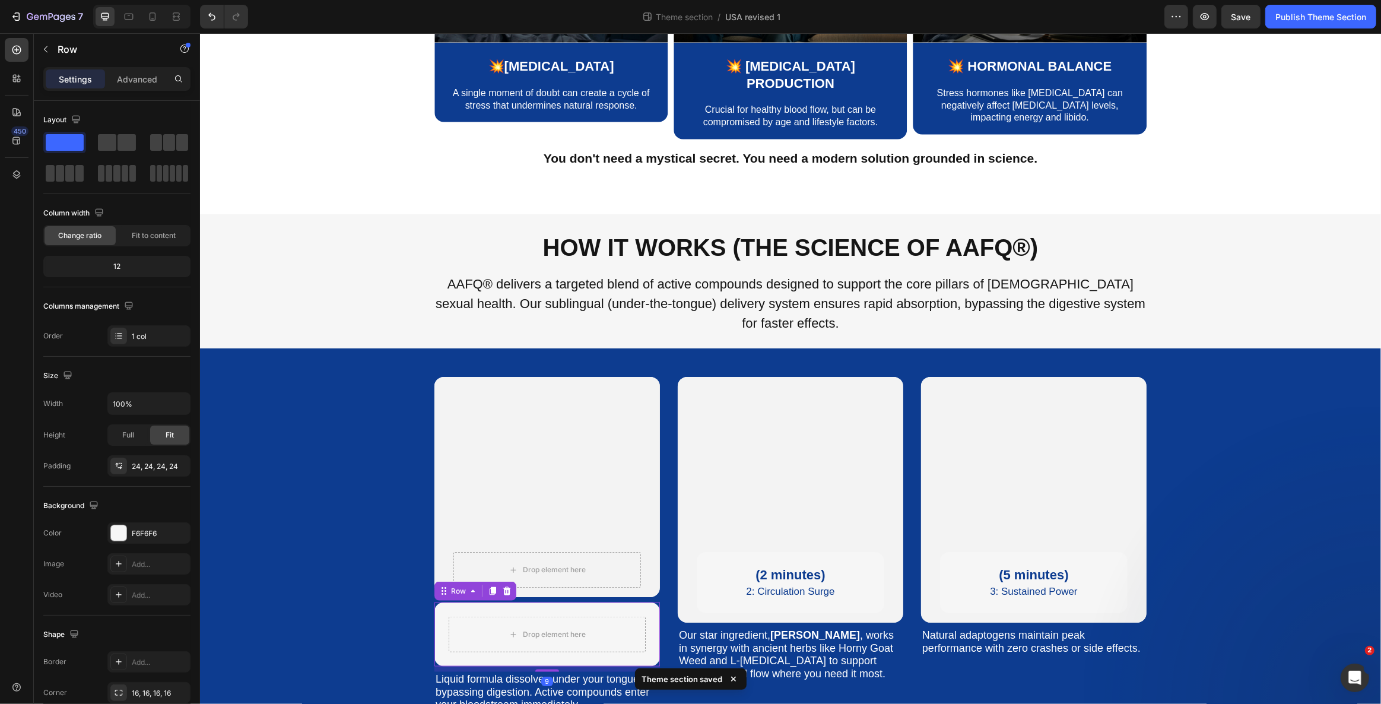
click at [442, 602] on div "Drop element here Row Row 9" at bounding box center [546, 634] width 225 height 64
click at [503, 587] on icon at bounding box center [507, 591] width 8 height 8
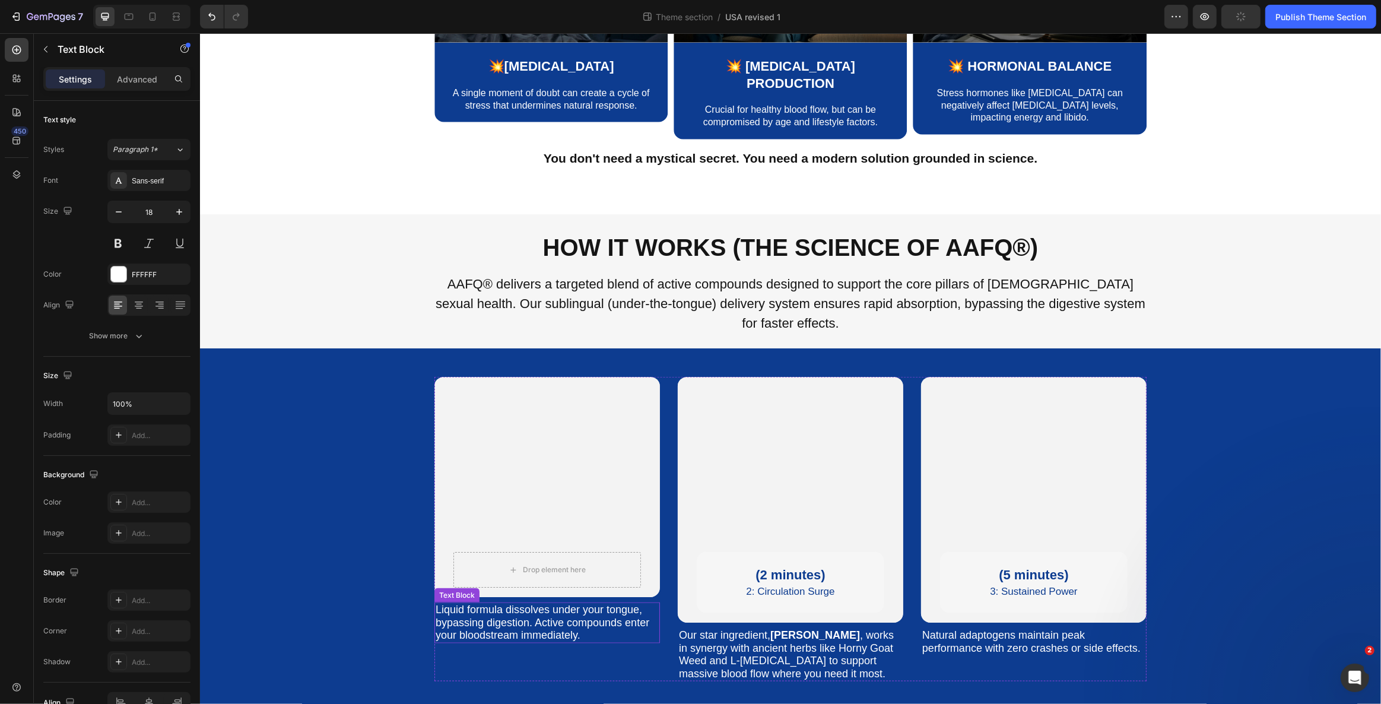
click at [484, 603] on p "Liquid formula dissolves under your tongue, bypassing digestion. Active compoun…" at bounding box center [546, 622] width 223 height 39
click at [453, 603] on p "Liquid formula dissolves under your tongue, bypassing digestion. Active compoun…" at bounding box center [546, 622] width 223 height 39
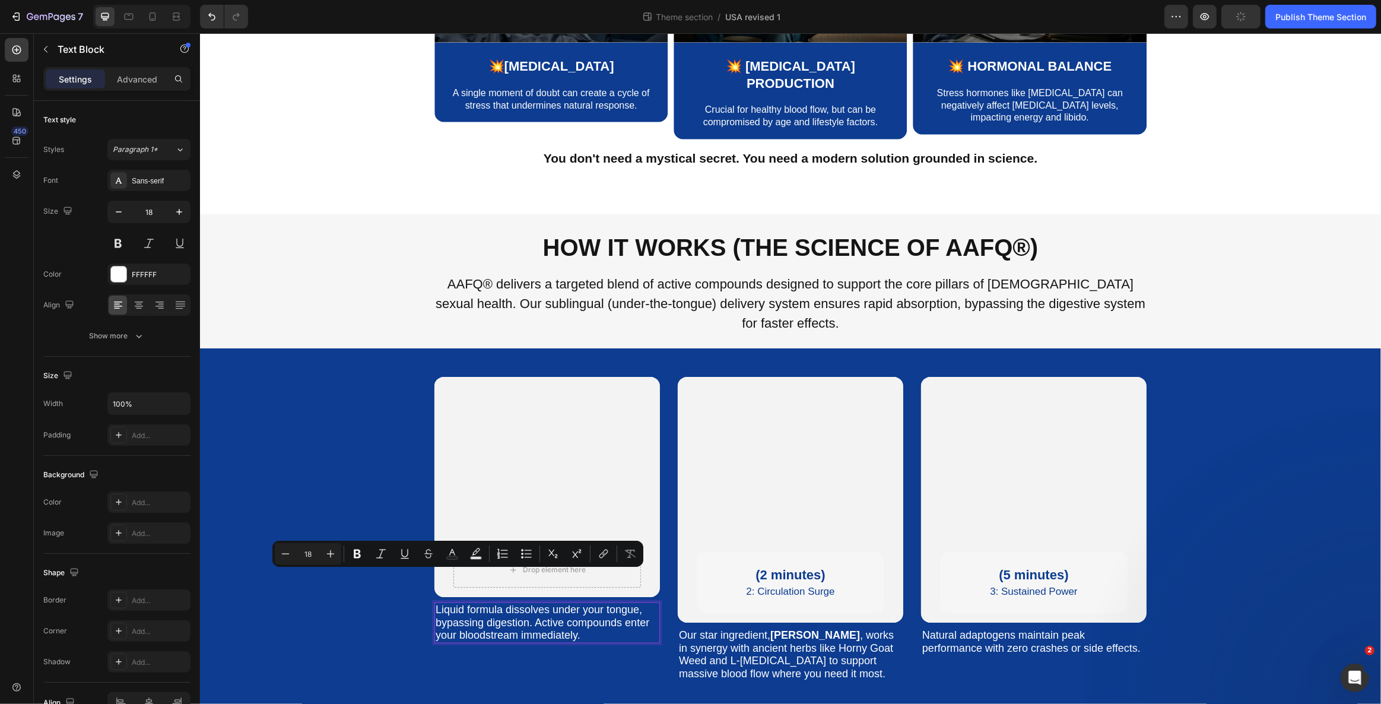
click at [444, 603] on p "Liquid formula dissolves under your tongue, bypassing digestion. Active compoun…" at bounding box center [546, 622] width 223 height 39
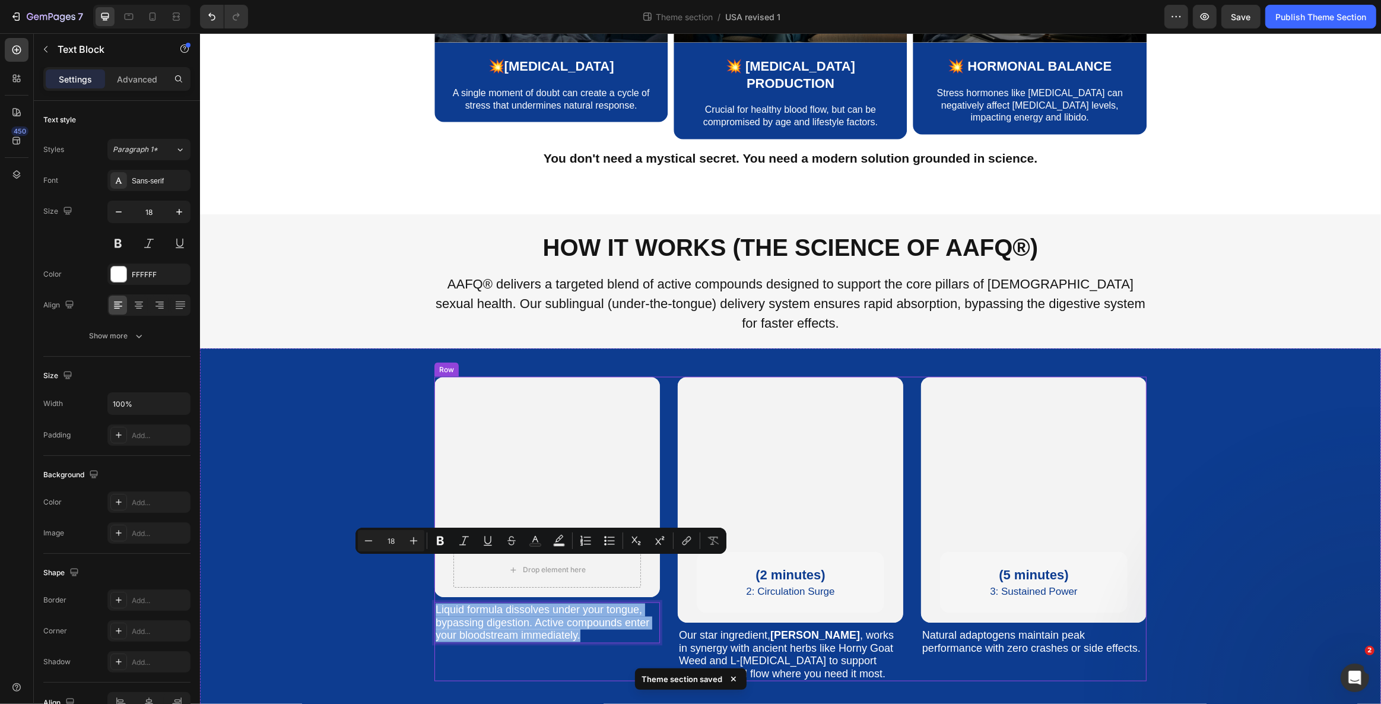
drag, startPoint x: 431, startPoint y: 564, endPoint x: 634, endPoint y: 604, distance: 206.8
click at [634, 604] on div "Drop element here Row Hero Banner Liquid formula dissolves under your tongue, b…" at bounding box center [546, 529] width 225 height 304
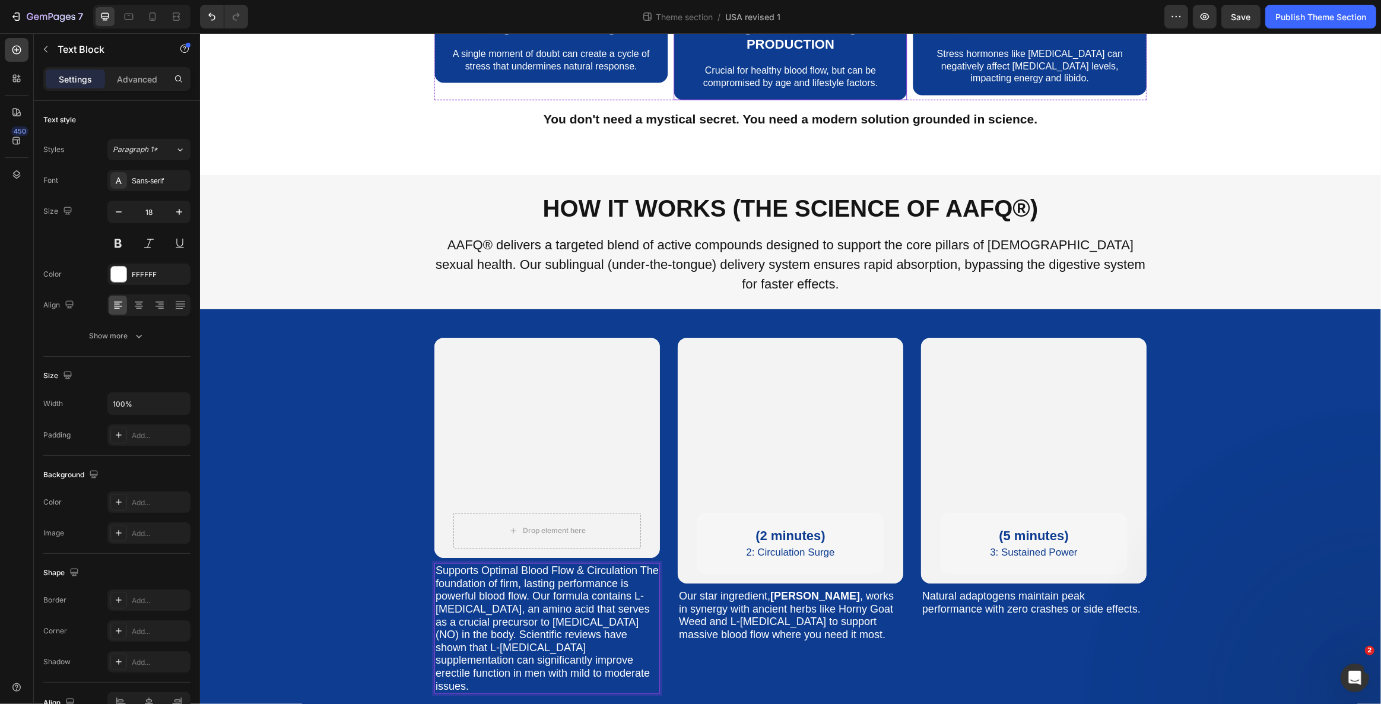
scroll to position [1900, 0]
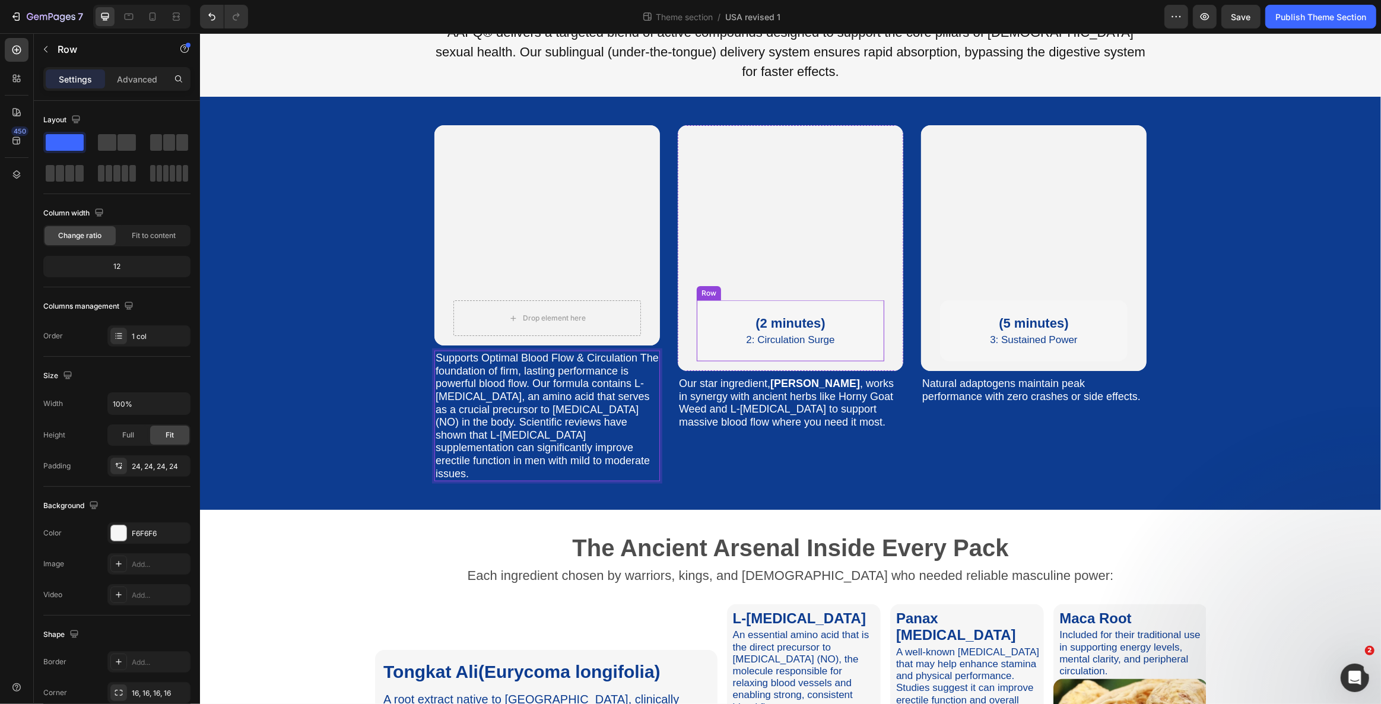
click at [726, 300] on div "(2 minutes) Text Block 2: Circulation Surge Text Block Row Row" at bounding box center [789, 330] width 187 height 61
click at [768, 284] on icon at bounding box center [768, 288] width 9 height 9
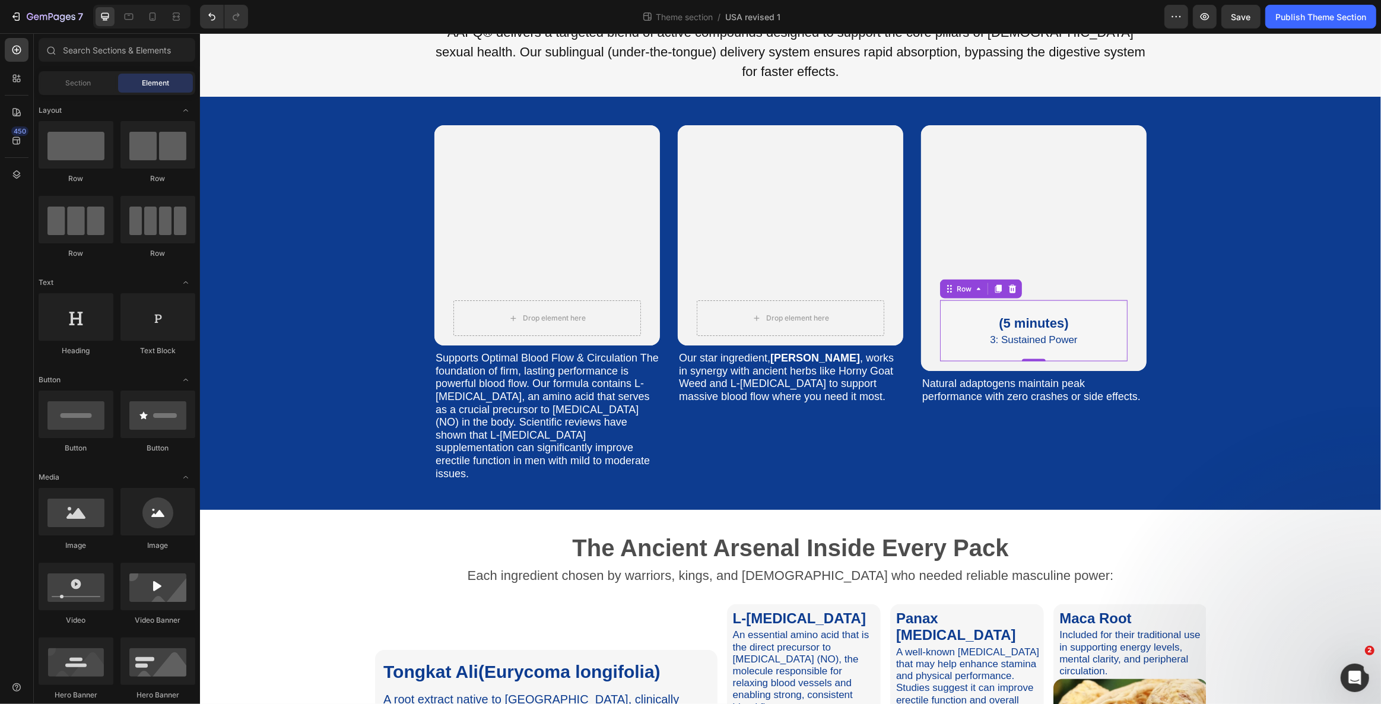
click at [947, 300] on div "(5 minutes) Text Block 3: Sustained Power Text Block Row Row 0" at bounding box center [1032, 330] width 187 height 61
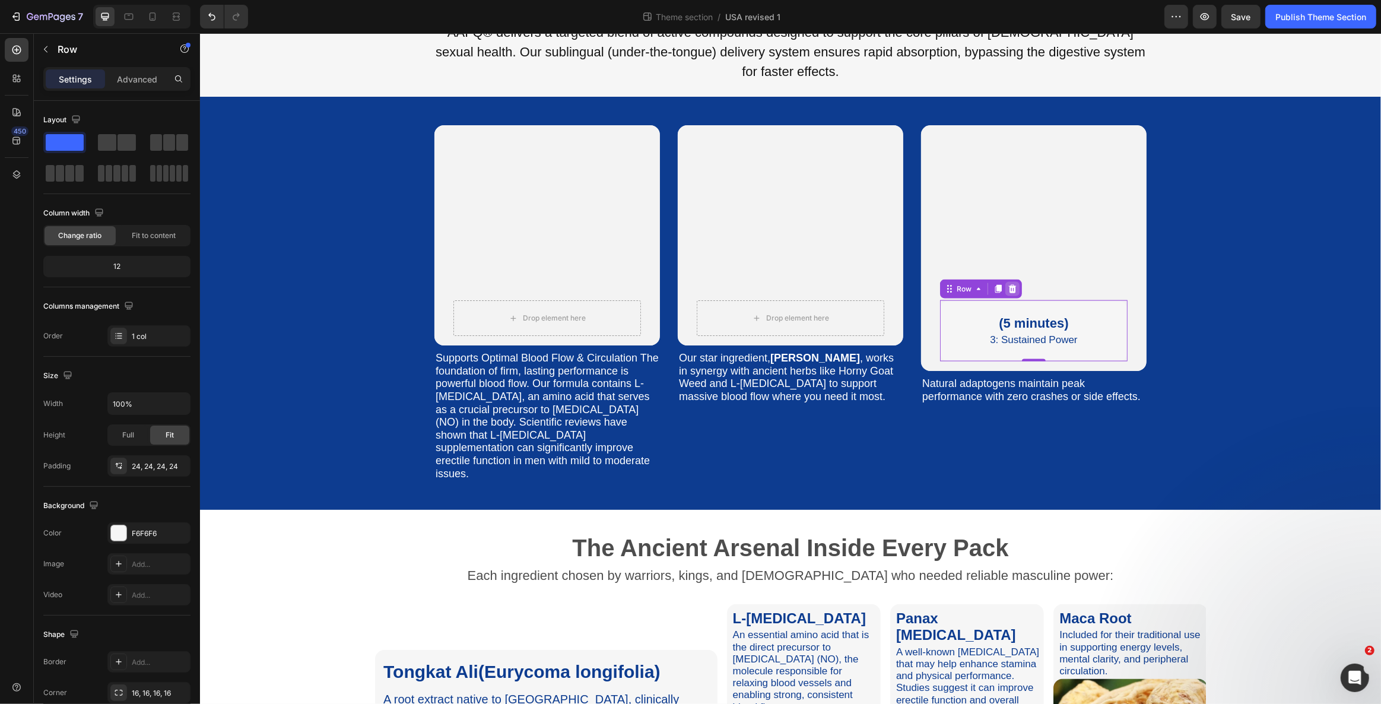
click at [1008, 285] on icon at bounding box center [1012, 289] width 8 height 8
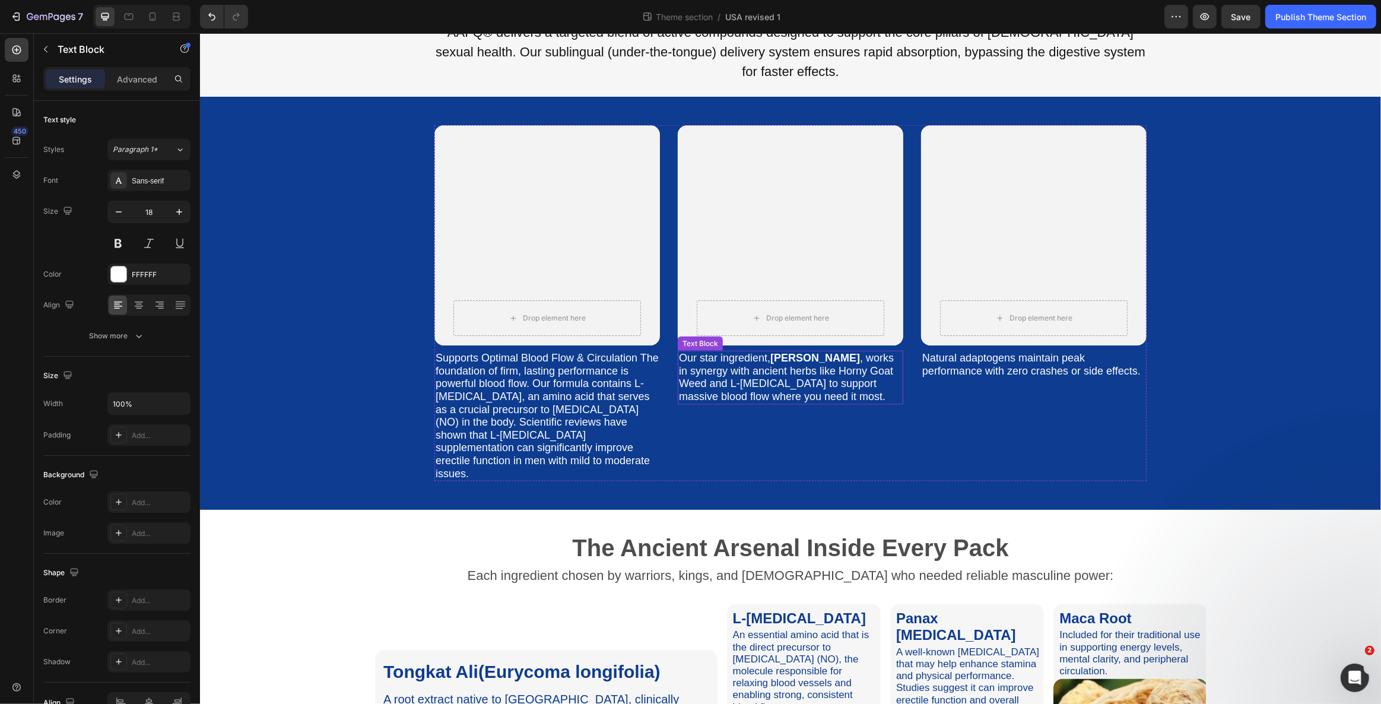
click at [752, 352] on p "Our star ingredient, [PERSON_NAME] , works in synergy with ancient herbs like H…" at bounding box center [789, 377] width 223 height 51
click at [699, 352] on p "Our star ingredient, [PERSON_NAME] , works in synergy with ancient herbs like H…" at bounding box center [789, 377] width 223 height 51
drag, startPoint x: 679, startPoint y: 314, endPoint x: 704, endPoint y: 322, distance: 26.7
click at [704, 352] on p "Our star ingredient, [PERSON_NAME] , works in synergy with ancient herbs like H…" at bounding box center [789, 377] width 223 height 51
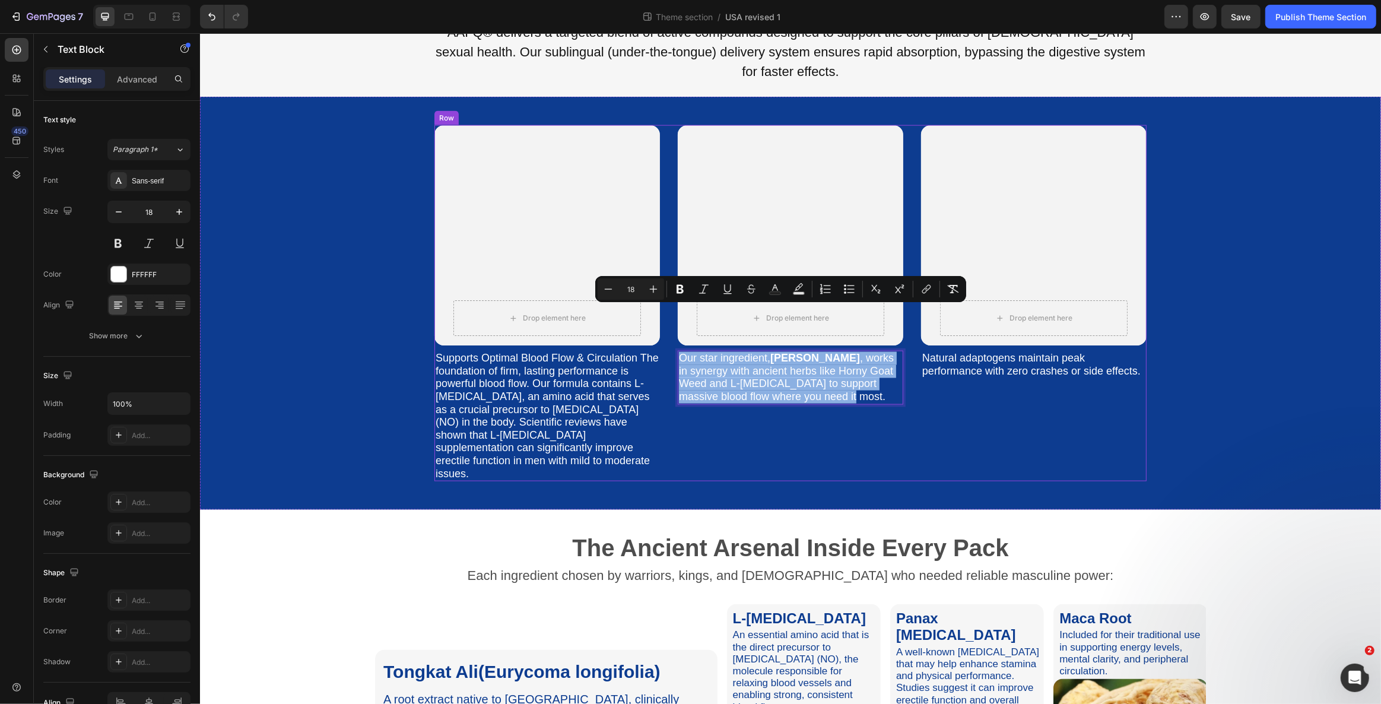
drag, startPoint x: 676, startPoint y: 315, endPoint x: 874, endPoint y: 366, distance: 204.1
click at [874, 366] on div "Drop element here Row Hero Banner Our star ingredient, Tongkat Ali , works in s…" at bounding box center [789, 303] width 225 height 356
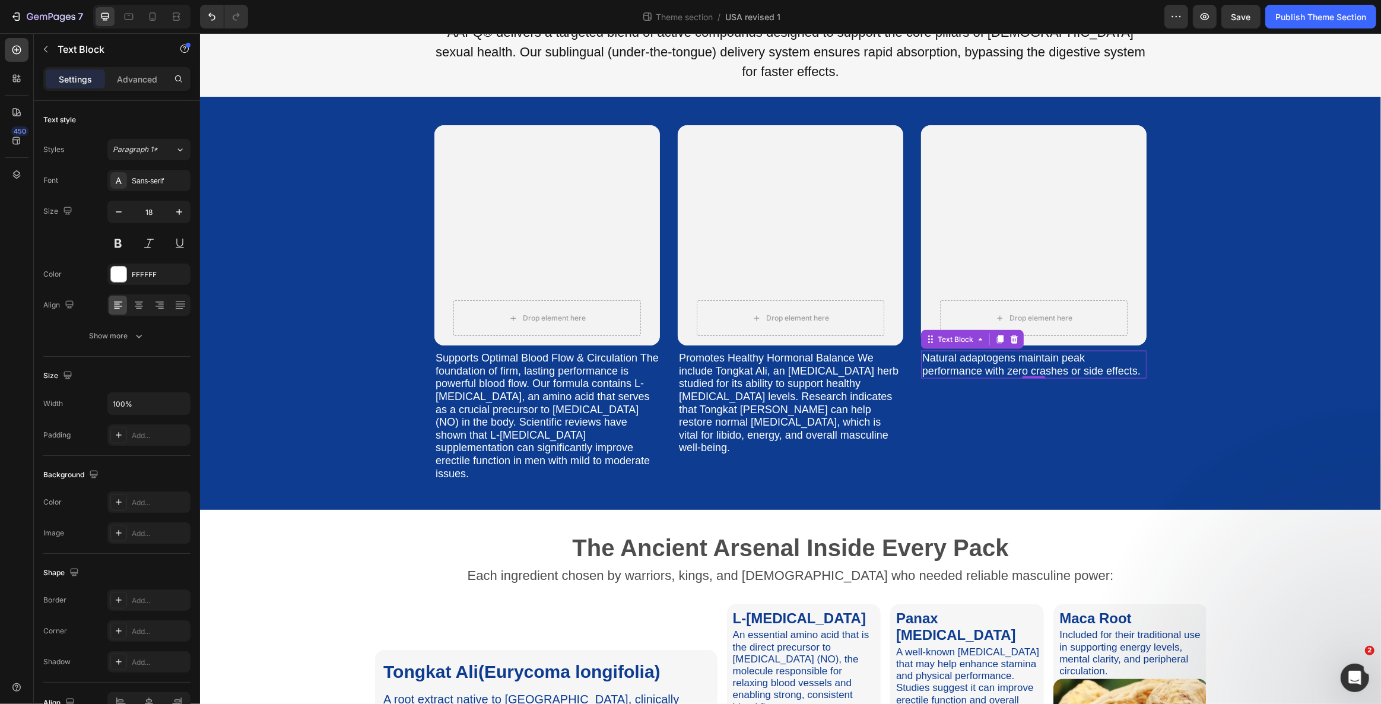
click at [930, 352] on p "Natural adaptogens maintain peak performance with zero crashes or side effects." at bounding box center [1032, 365] width 223 height 26
click at [923, 352] on p "Natural adaptogens maintain peak performance with zero crashes or side effects." at bounding box center [1032, 365] width 223 height 26
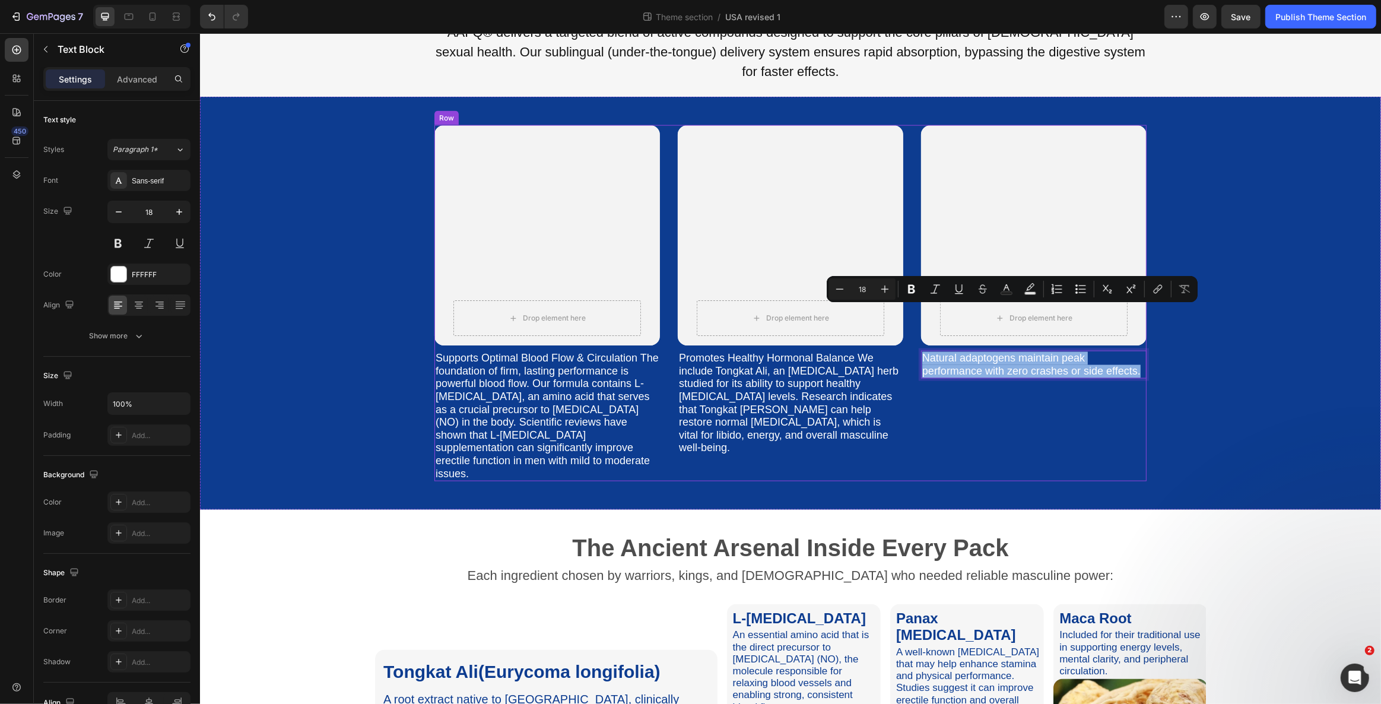
drag, startPoint x: 925, startPoint y: 314, endPoint x: 992, endPoint y: 363, distance: 82.8
click at [992, 363] on div "Drop element here Row Hero Banner Natural adaptogens maintain peak performance …" at bounding box center [1032, 303] width 225 height 356
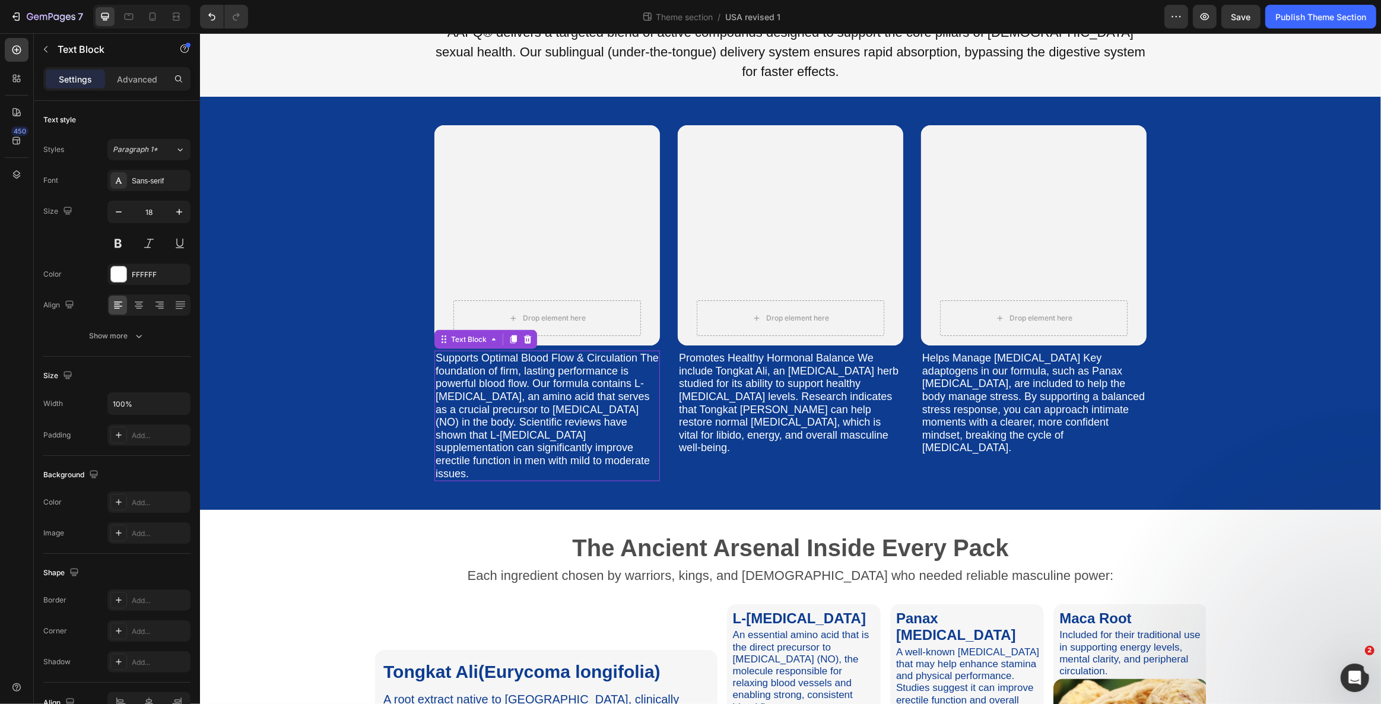
click at [442, 352] on p "Supports Optimal Blood Flow & Circulation The foundation of firm, lasting perfo…" at bounding box center [546, 416] width 223 height 128
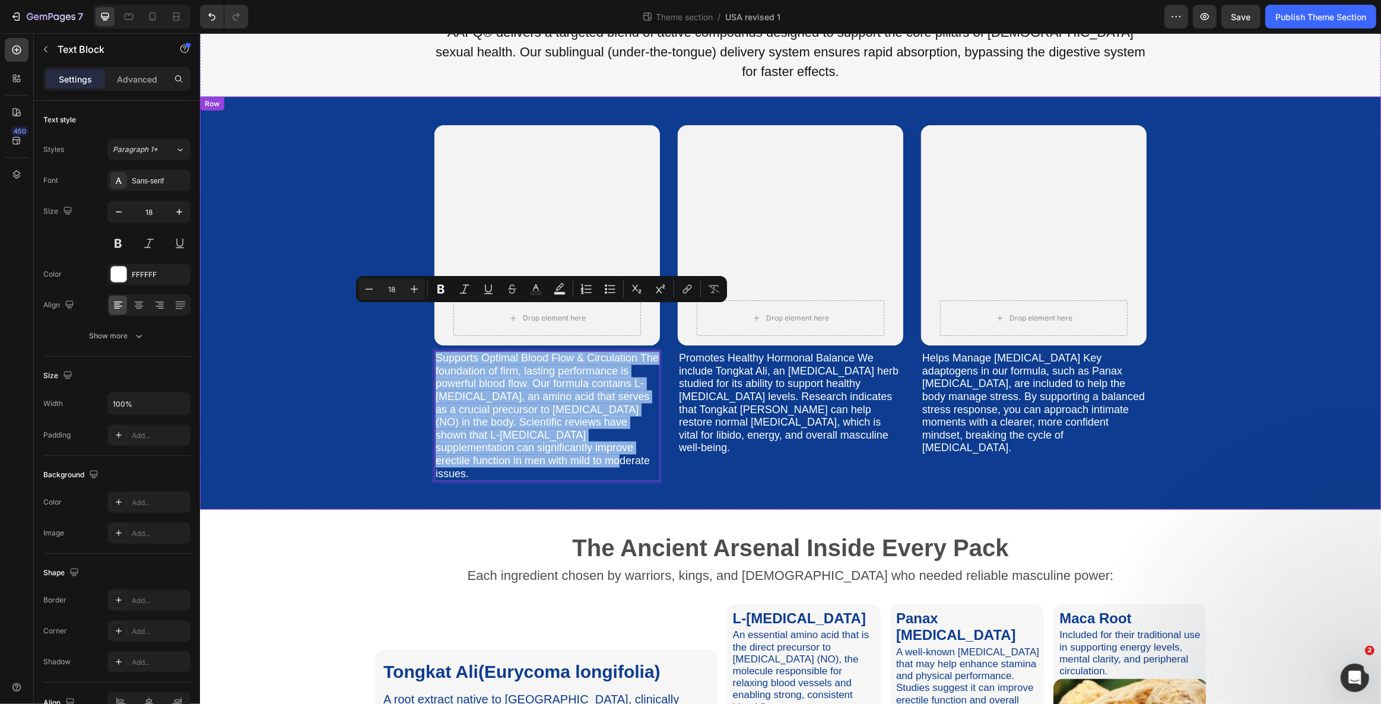
drag, startPoint x: 433, startPoint y: 312, endPoint x: 580, endPoint y: 429, distance: 187.9
click at [580, 429] on div "Drop element here Row Hero Banner Supports Optimal Blood Flow & Circulation The…" at bounding box center [789, 303] width 1181 height 413
type input "10"
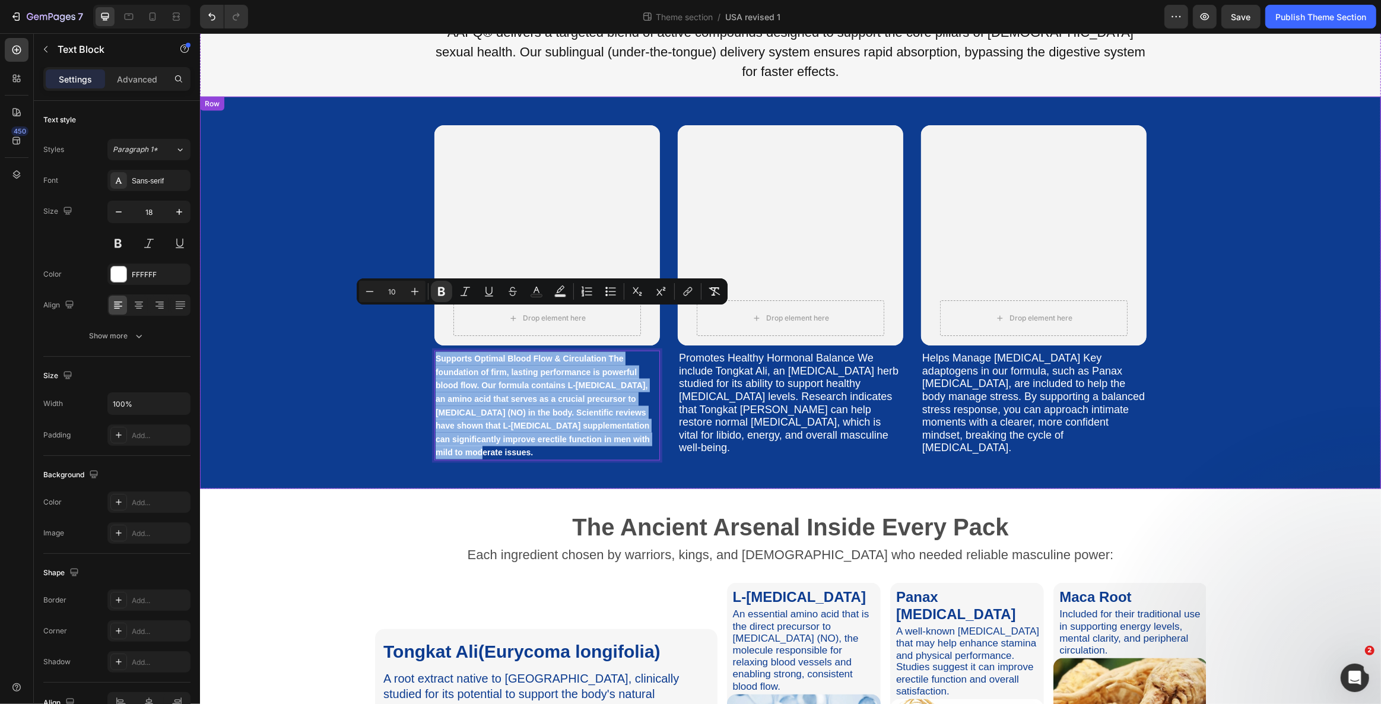
drag, startPoint x: 651, startPoint y: 401, endPoint x: 404, endPoint y: 321, distance: 260.1
click at [404, 321] on div "Drop element here Row Hero Banner Supports Optimal Blood Flow & Circulation The…" at bounding box center [789, 292] width 1163 height 335
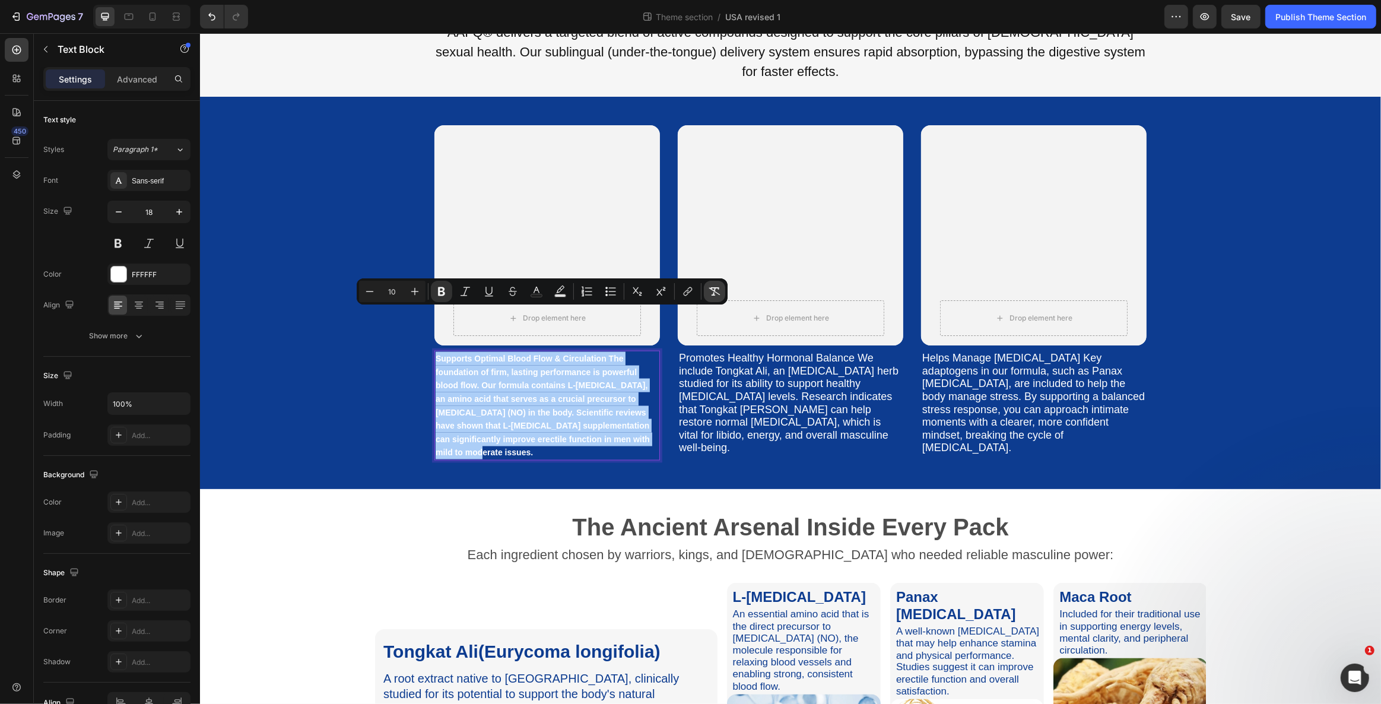
click at [711, 293] on icon "Editor contextual toolbar" at bounding box center [714, 291] width 12 height 12
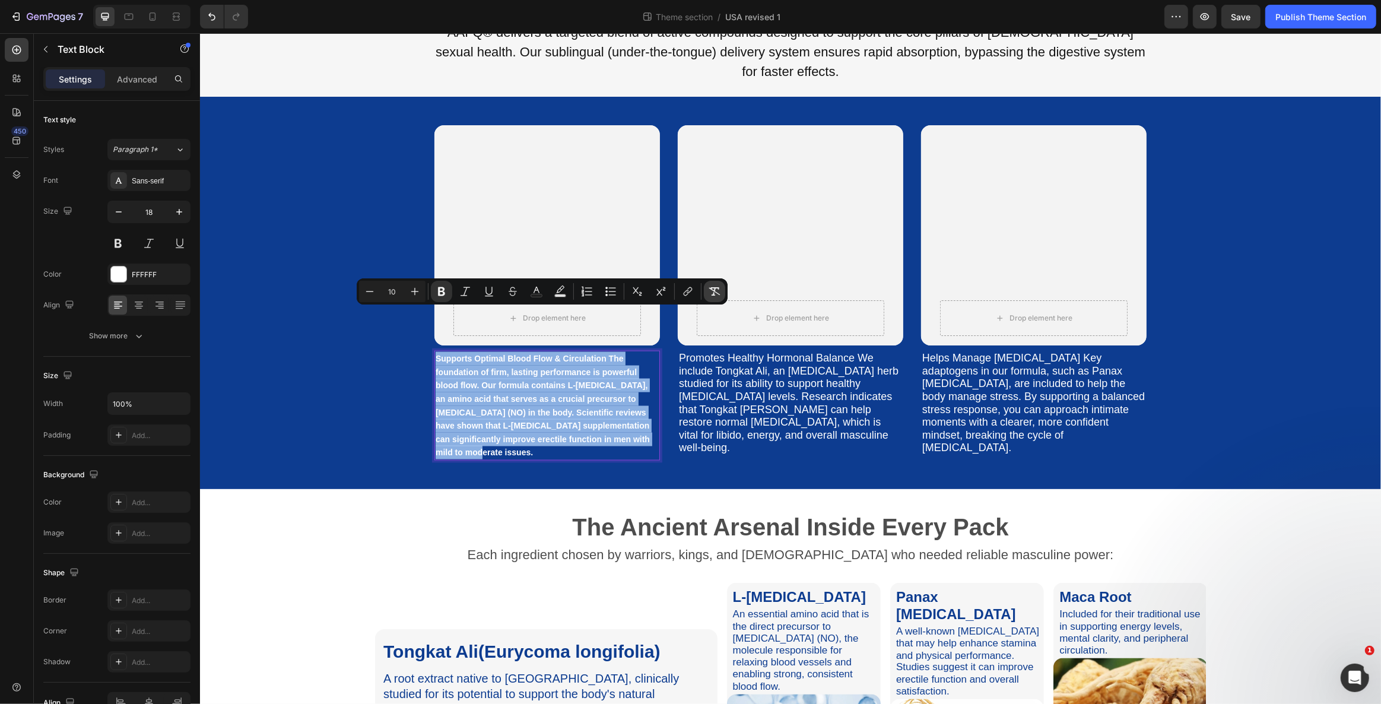
type input "18"
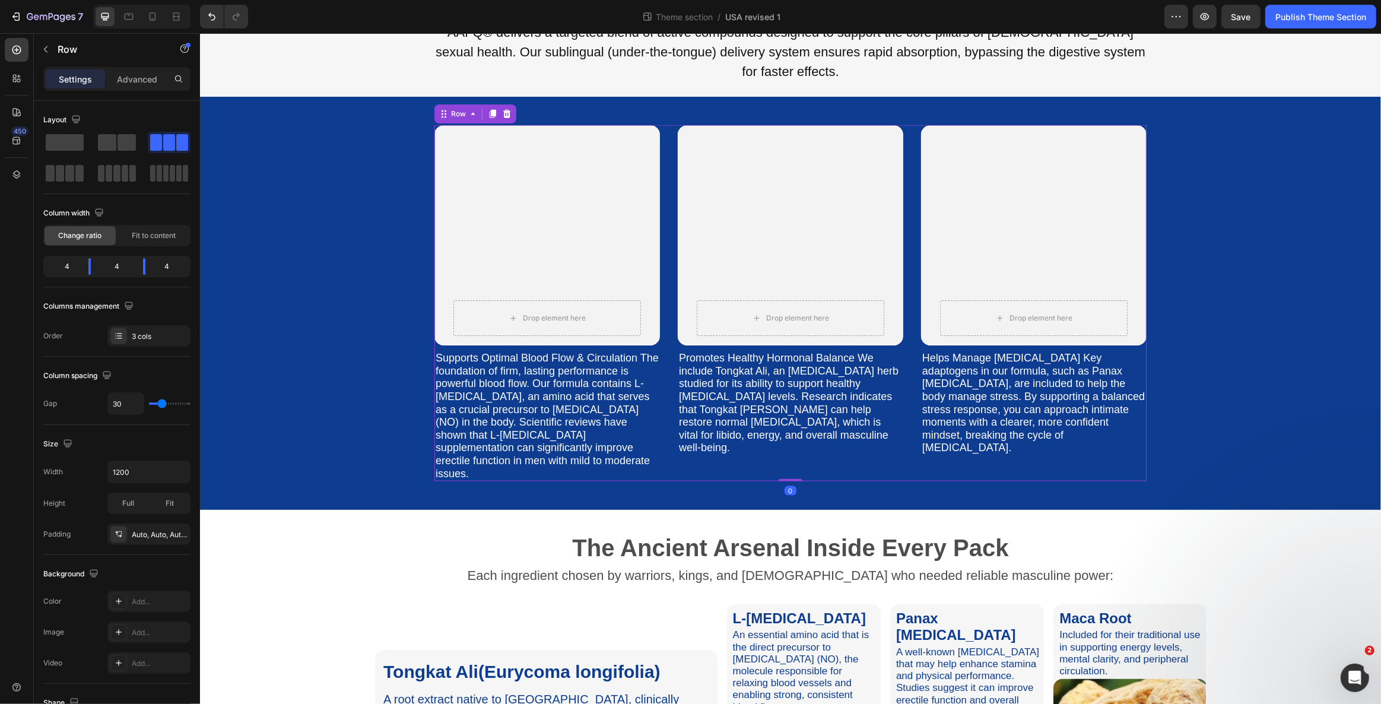
click at [685, 419] on div "Drop element here Row Hero Banner Promotes Healthy Hormonal Balance We include …" at bounding box center [789, 303] width 225 height 356
click at [532, 421] on p "Supports Optimal Blood Flow & Circulation The foundation of firm, lasting perfo…" at bounding box center [546, 416] width 223 height 128
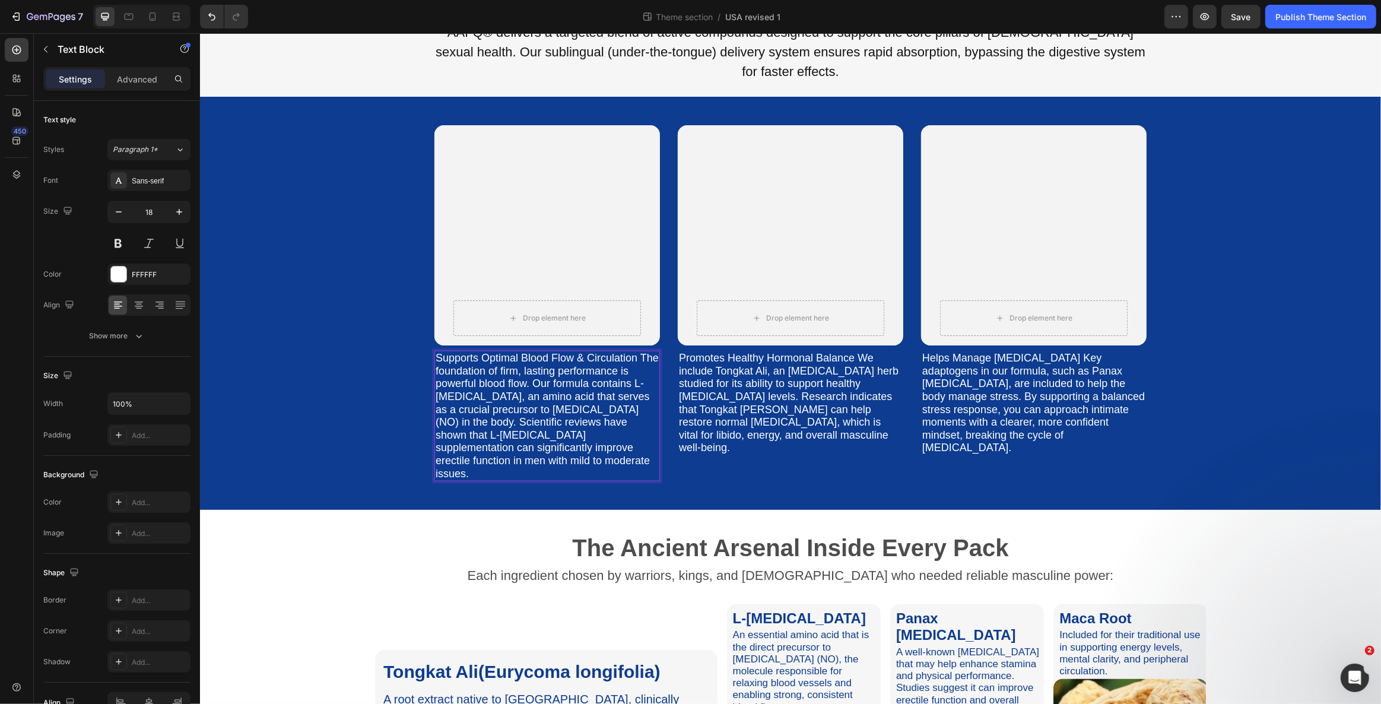
click at [527, 415] on p "Supports Optimal Blood Flow & Circulation The foundation of firm, lasting perfo…" at bounding box center [546, 416] width 223 height 128
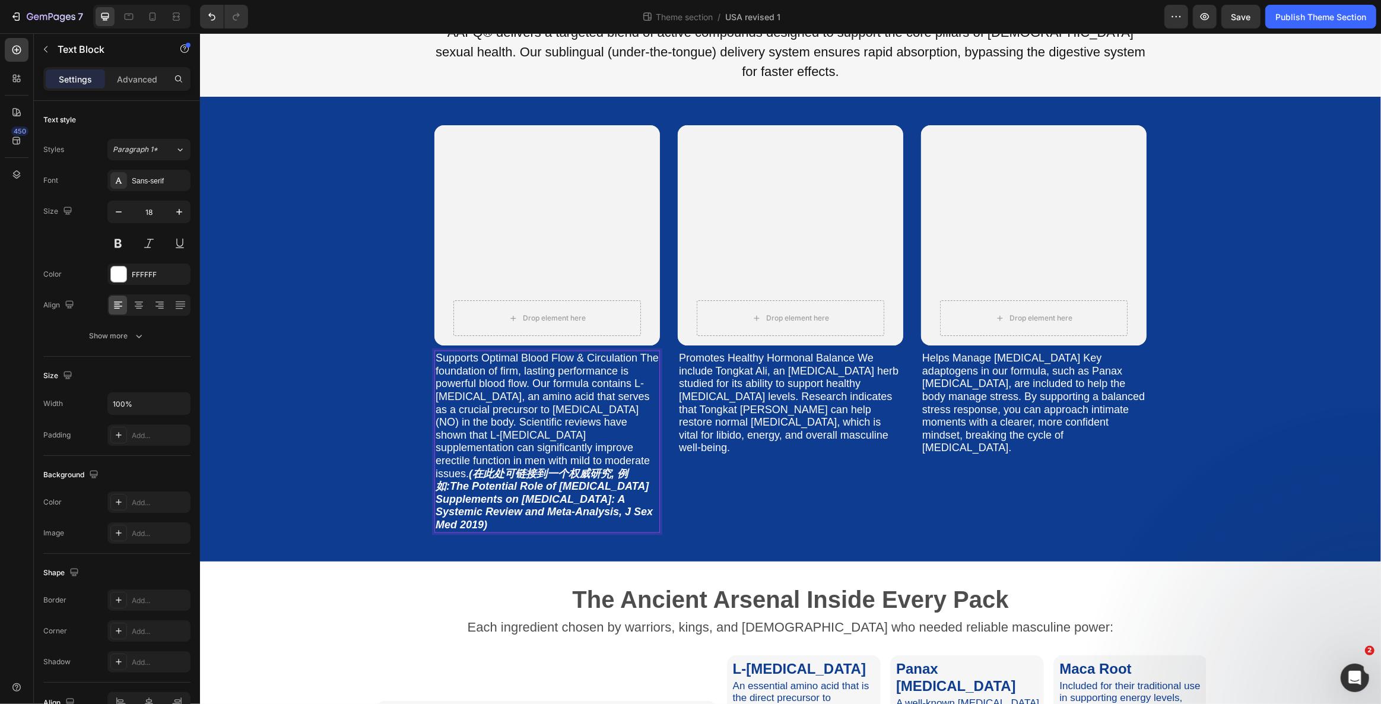
click at [535, 468] on strong "(在此处可链接到一个权威研究, 例如:" at bounding box center [531, 480] width 192 height 25
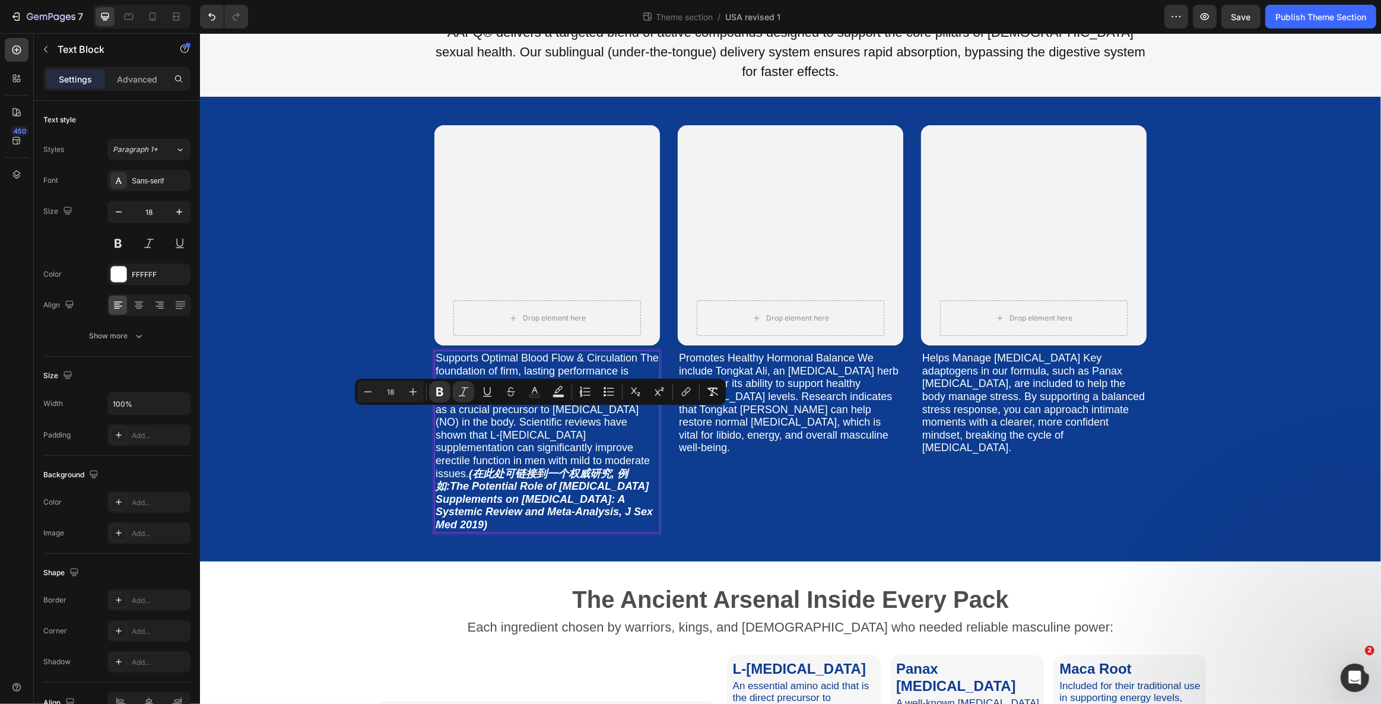
drag, startPoint x: 535, startPoint y: 416, endPoint x: 488, endPoint y: 432, distance: 49.0
click at [488, 432] on p "Supports Optimal Blood Flow & Circulation The foundation of firm, lasting perfo…" at bounding box center [546, 441] width 223 height 179
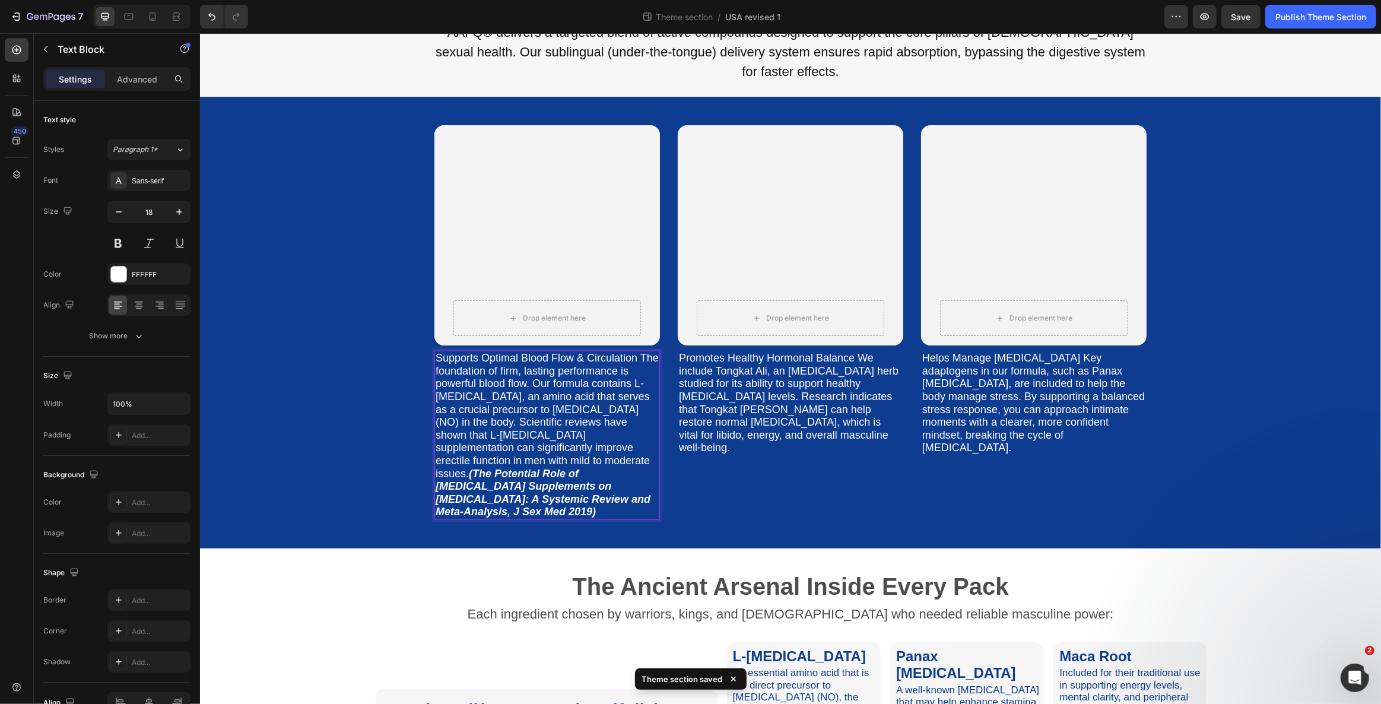
click at [472, 468] on strong "(" at bounding box center [470, 474] width 4 height 12
click at [567, 379] on p "Supports Optimal Blood Flow & Circulation The foundation of firm, lasting perfo…" at bounding box center [546, 435] width 223 height 167
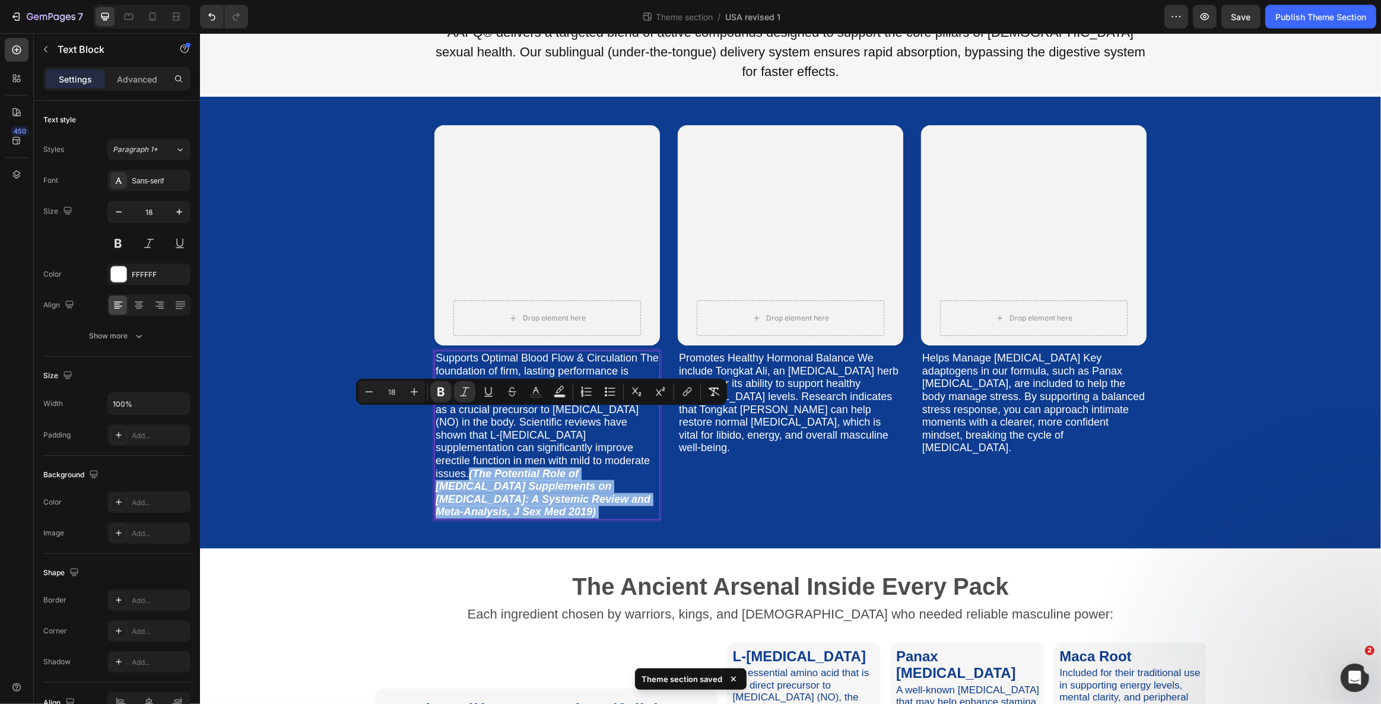
drag, startPoint x: 526, startPoint y: 419, endPoint x: 574, endPoint y: 454, distance: 59.3
click at [574, 454] on p "Supports Optimal Blood Flow & Circulation The foundation of firm, lasting perfo…" at bounding box center [546, 435] width 223 height 167
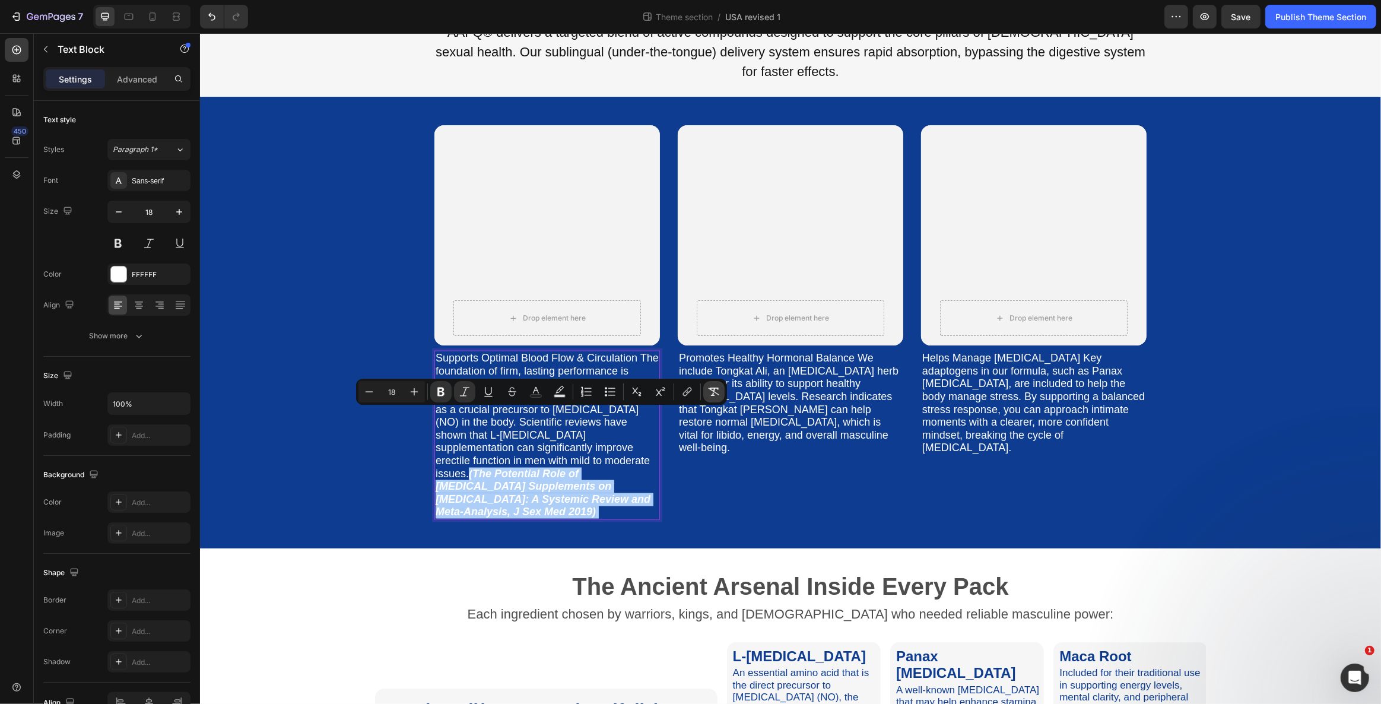
click at [711, 388] on icon "Editor contextual toolbar" at bounding box center [713, 391] width 11 height 8
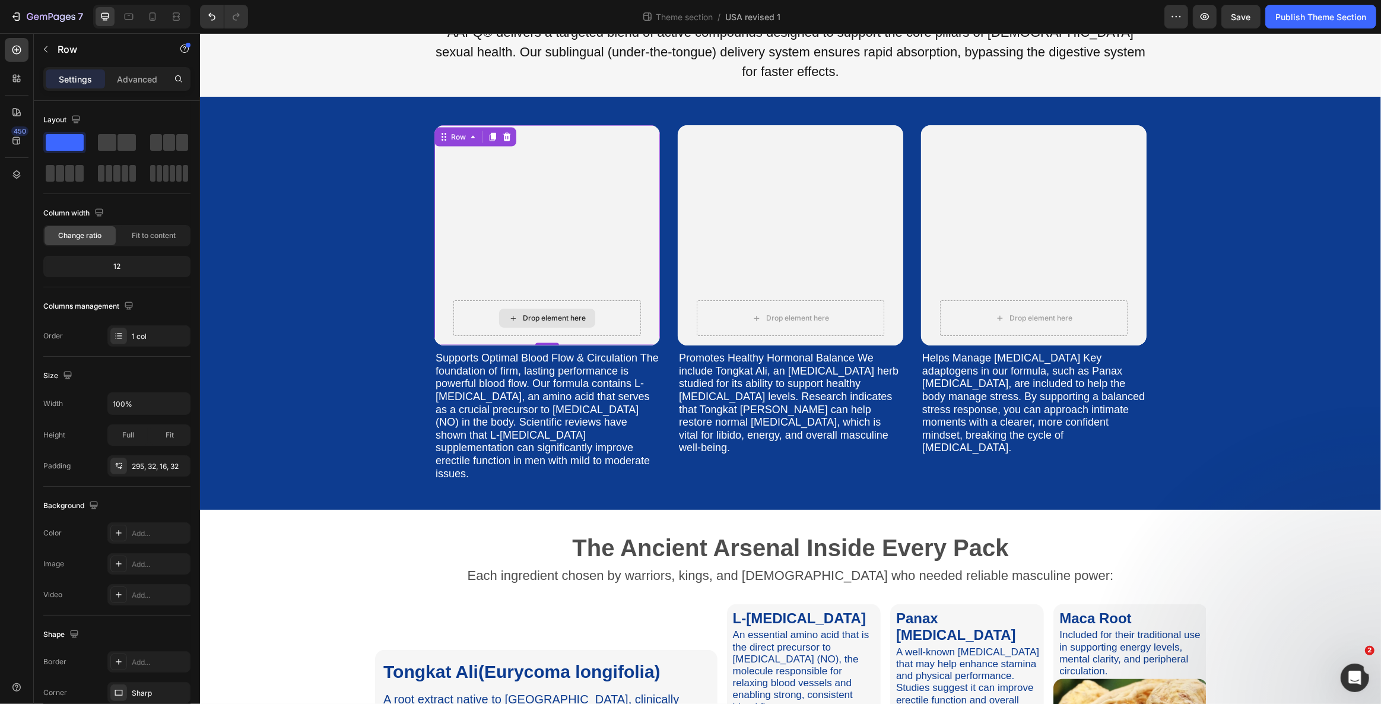
click at [597, 300] on div "Drop element here" at bounding box center [546, 318] width 187 height 36
click at [508, 313] on icon at bounding box center [512, 318] width 9 height 10
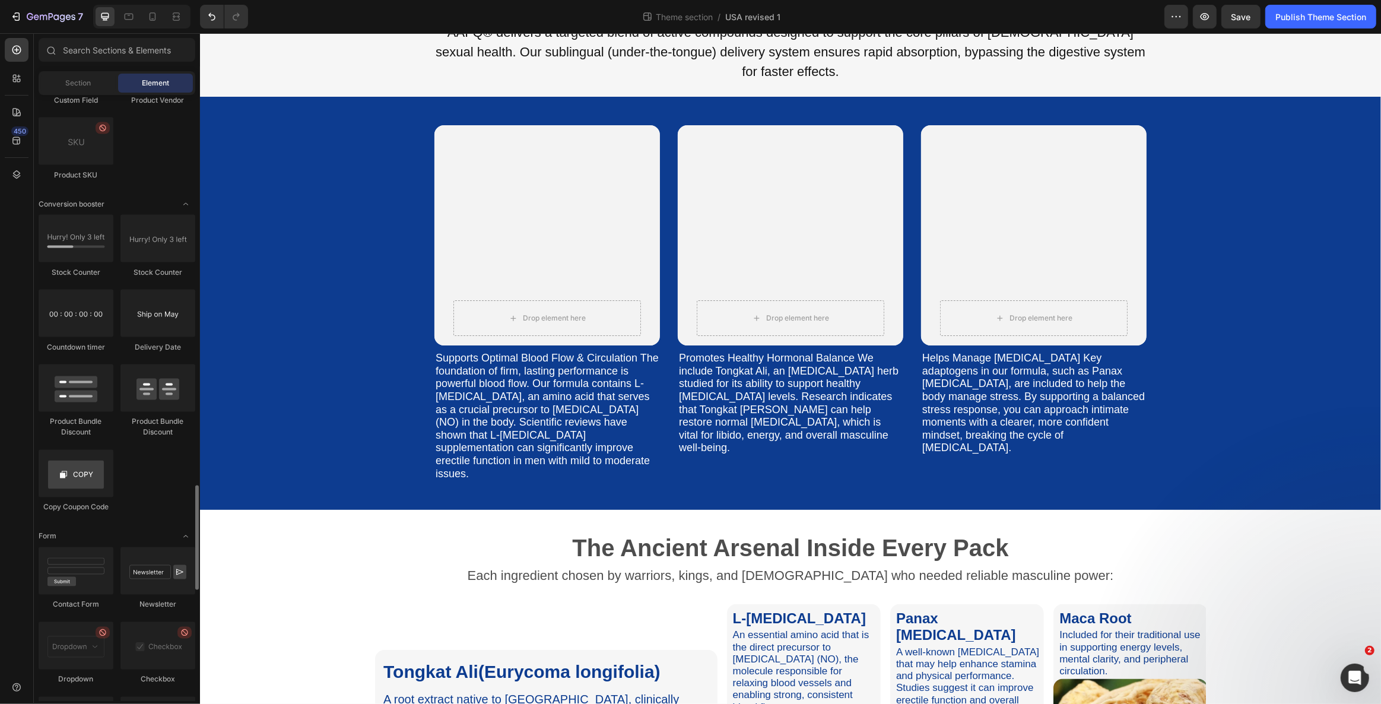
scroll to position [2387, 0]
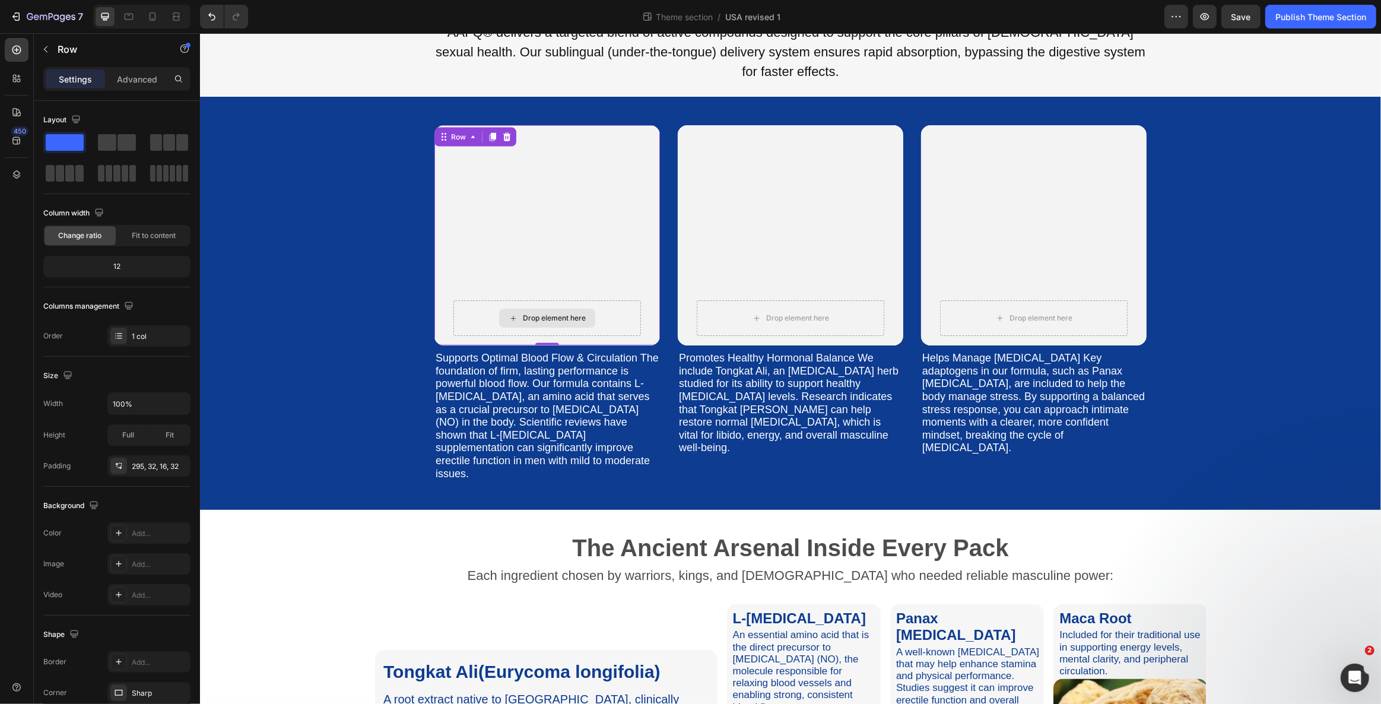
click at [463, 300] on div "Drop element here" at bounding box center [546, 318] width 187 height 36
click at [503, 130] on div at bounding box center [506, 137] width 14 height 14
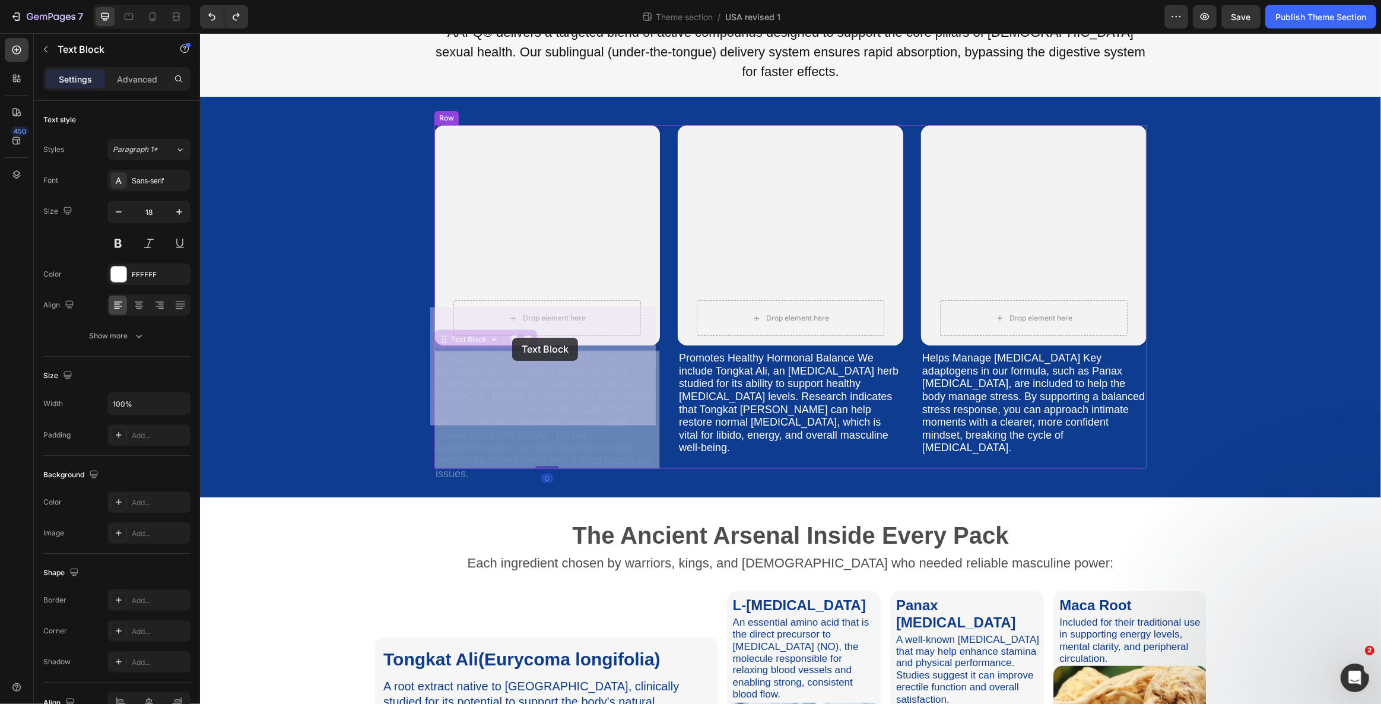
drag, startPoint x: 497, startPoint y: 349, endPoint x: 511, endPoint y: 338, distance: 19.0
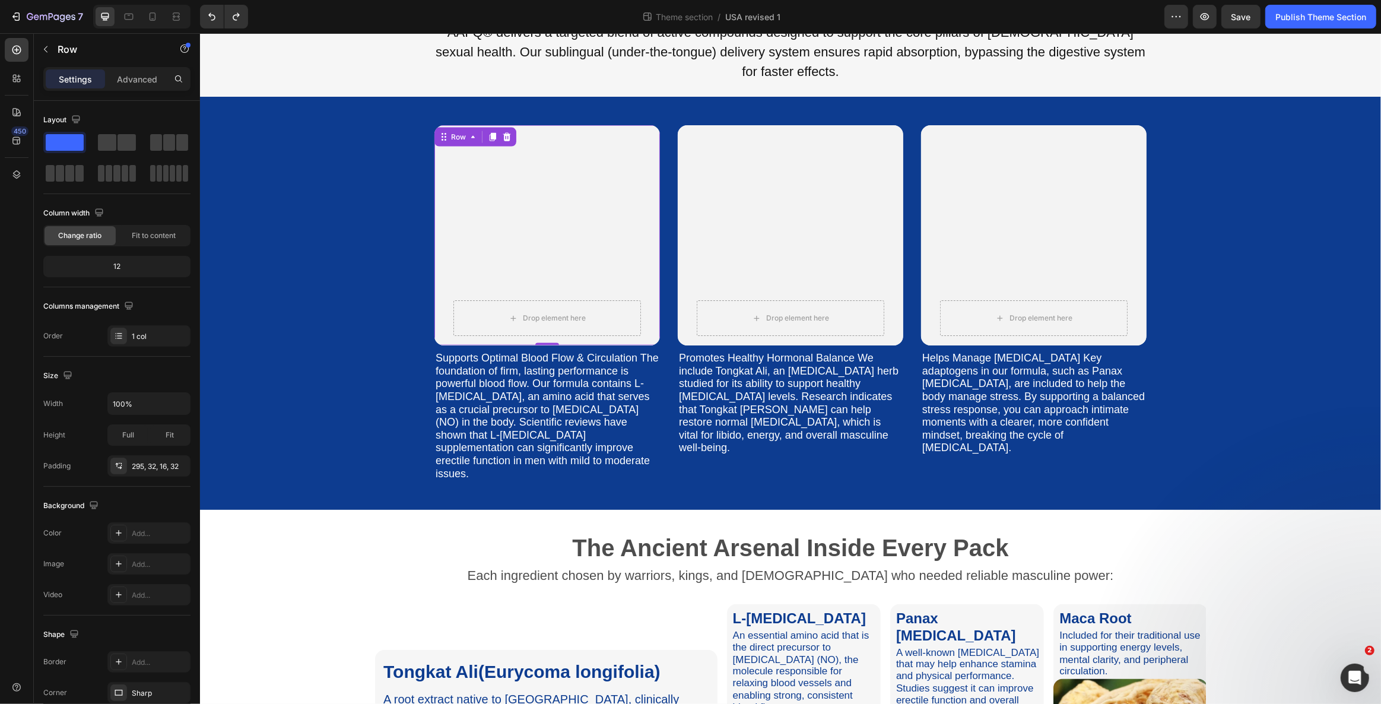
click at [568, 161] on div "Drop element here Row 0" at bounding box center [546, 235] width 225 height 220
click at [157, 338] on div "1 col" at bounding box center [160, 336] width 56 height 11
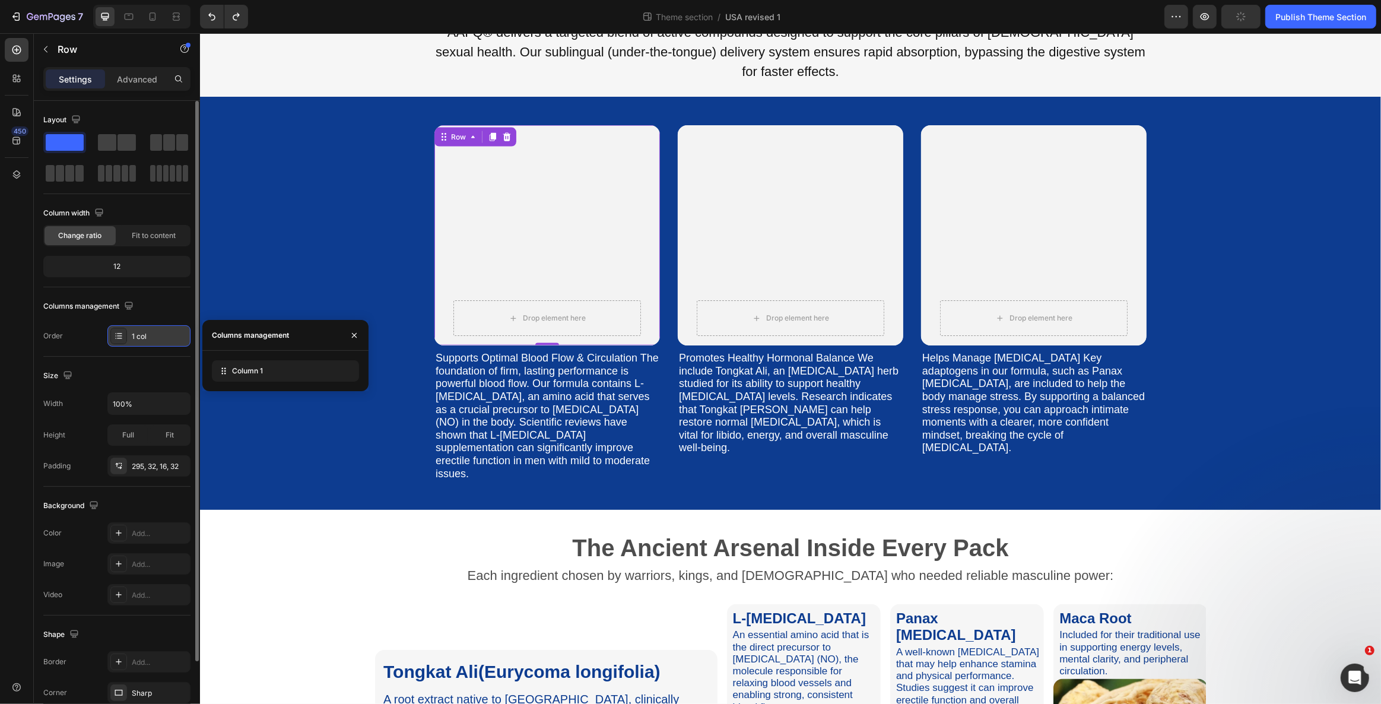
click at [157, 338] on div "1 col" at bounding box center [160, 336] width 56 height 11
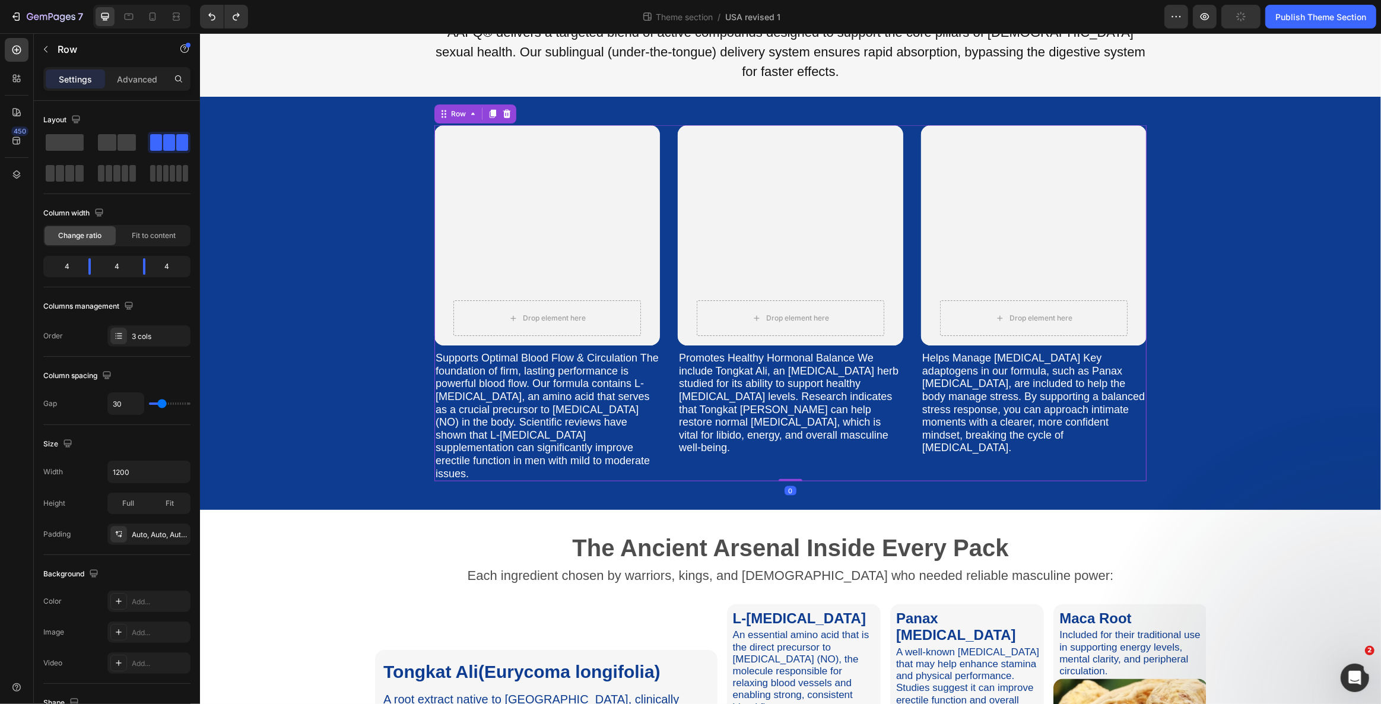
click at [667, 212] on div "Drop element here Row Hero Banner Supports Optimal Blood Flow & Circulation The…" at bounding box center [790, 303] width 712 height 356
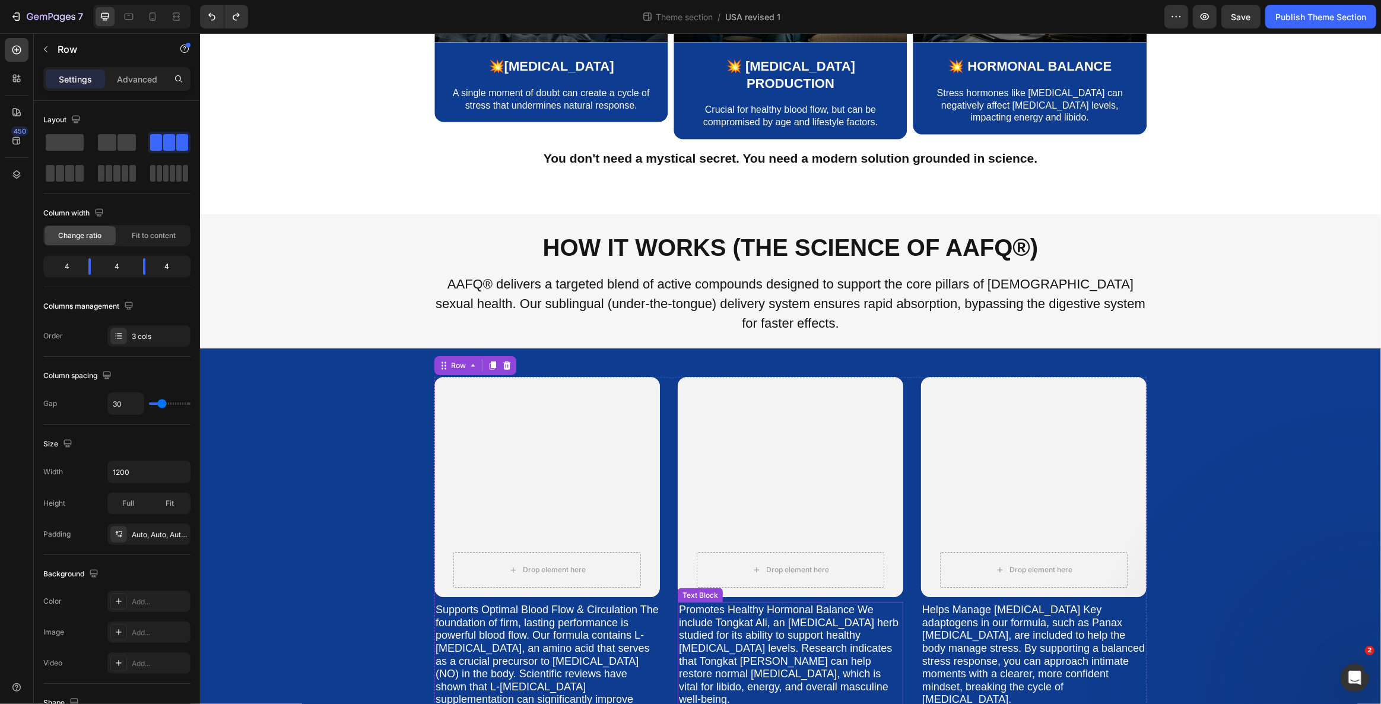
scroll to position [1775, 0]
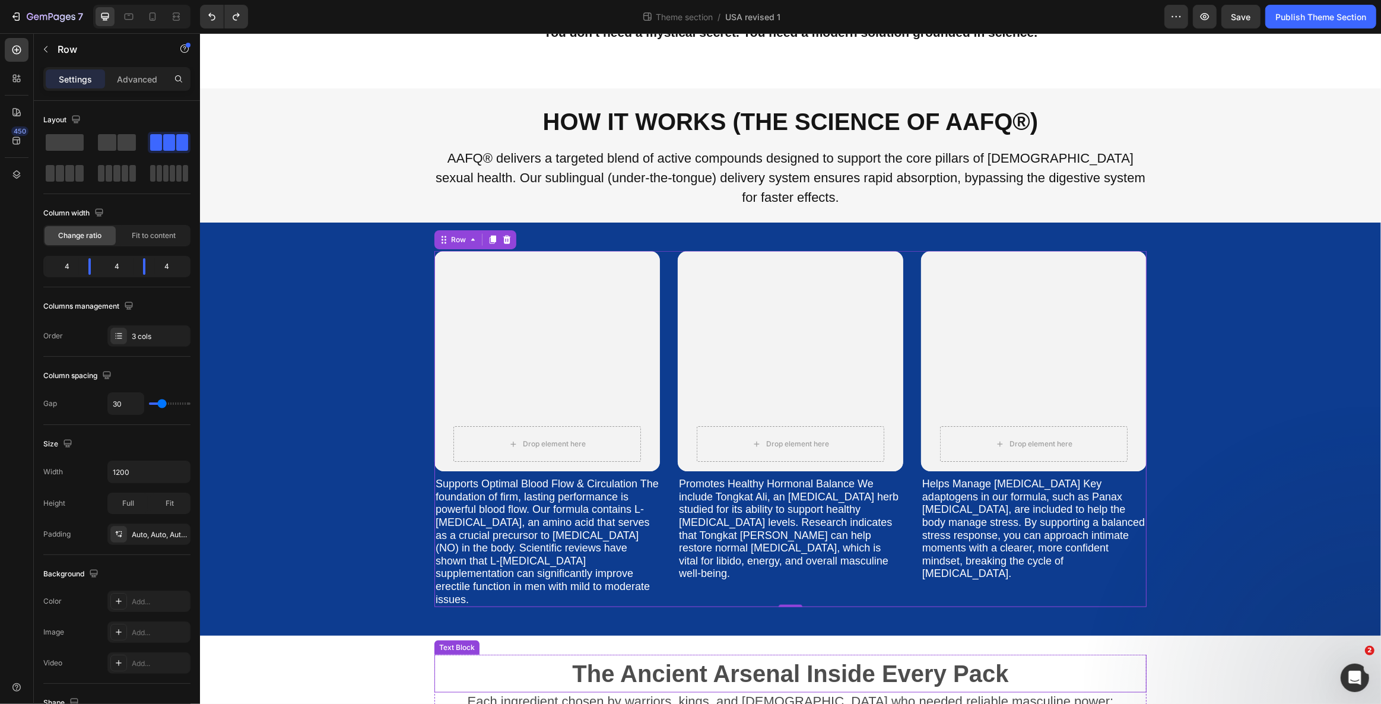
click at [447, 656] on p "The Ancient Arsenal Inside Every Pack" at bounding box center [790, 674] width 710 height 36
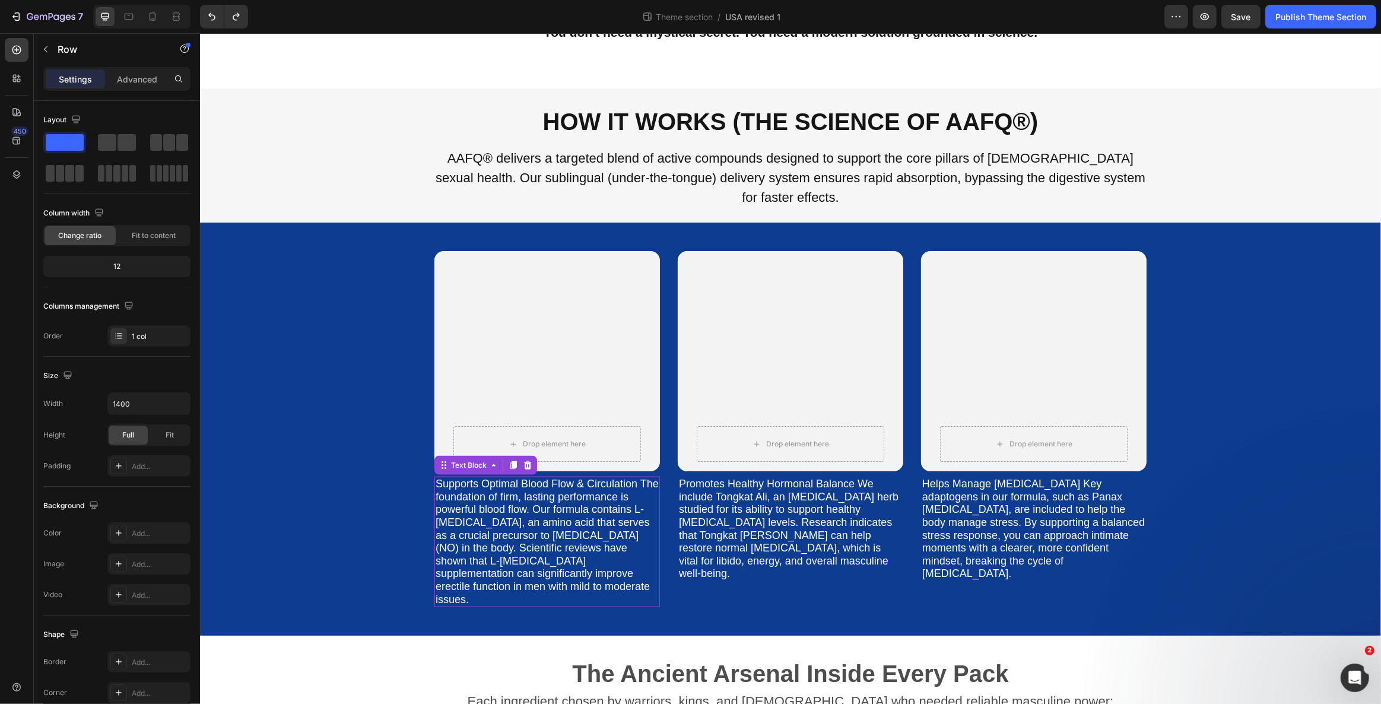
click at [470, 478] on p "Supports Optimal Blood Flow & Circulation The foundation of firm, lasting perfo…" at bounding box center [546, 542] width 223 height 128
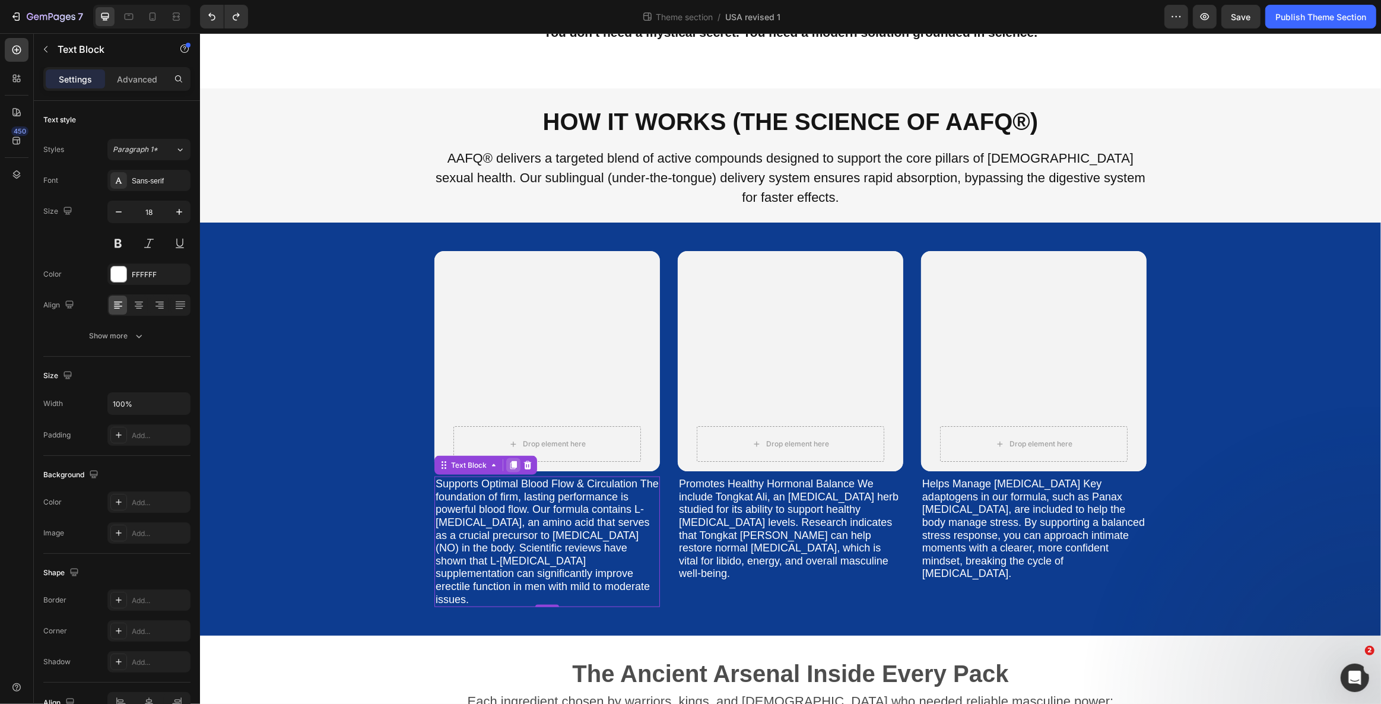
click at [510, 461] on icon at bounding box center [513, 465] width 7 height 8
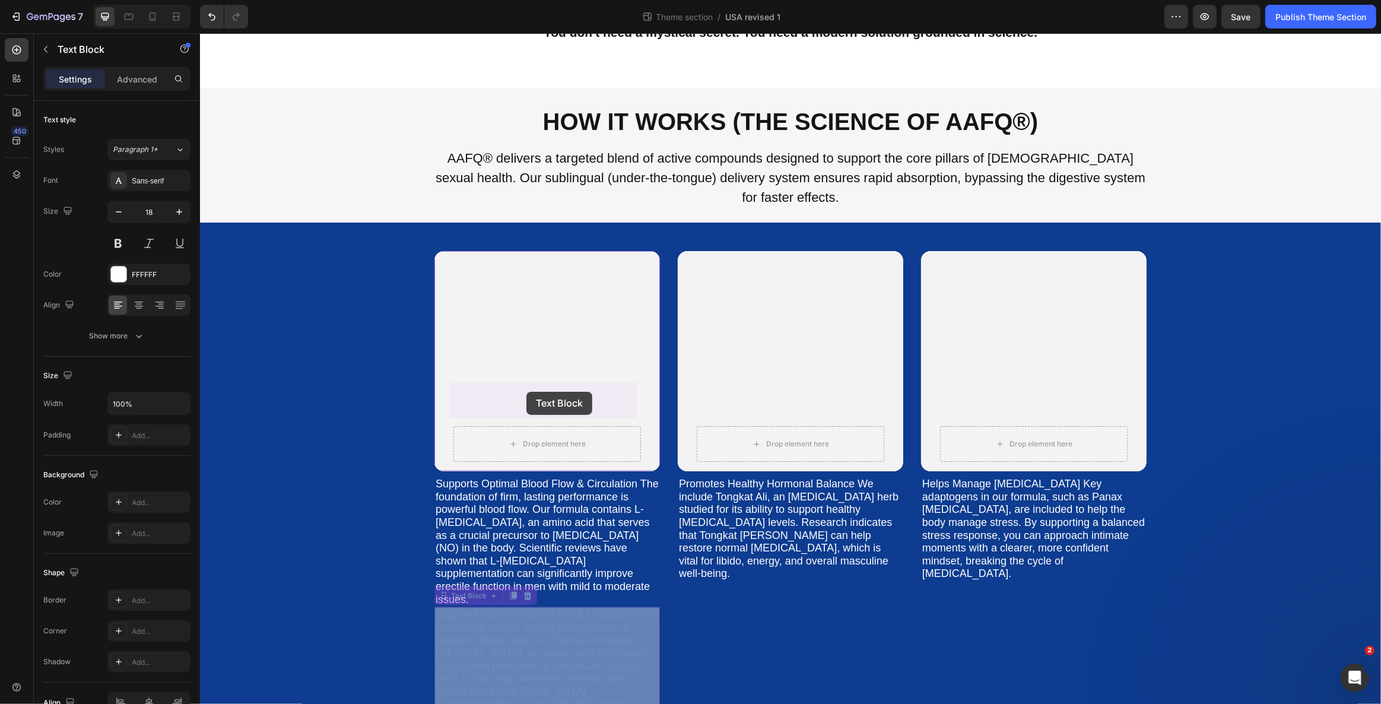
drag, startPoint x: 458, startPoint y: 540, endPoint x: 526, endPoint y: 392, distance: 163.0
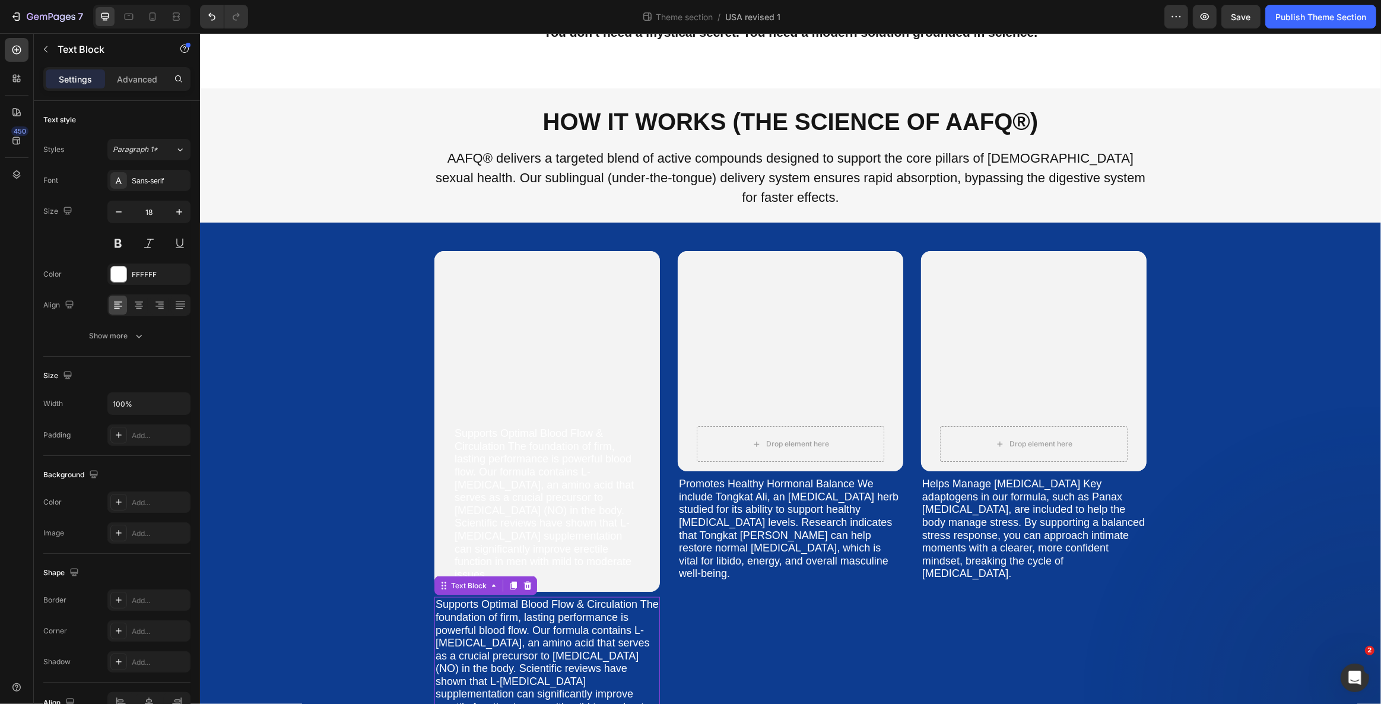
click at [498, 598] on p "Supports Optimal Blood Flow & Circulation The foundation of firm, lasting perfo…" at bounding box center [546, 662] width 223 height 128
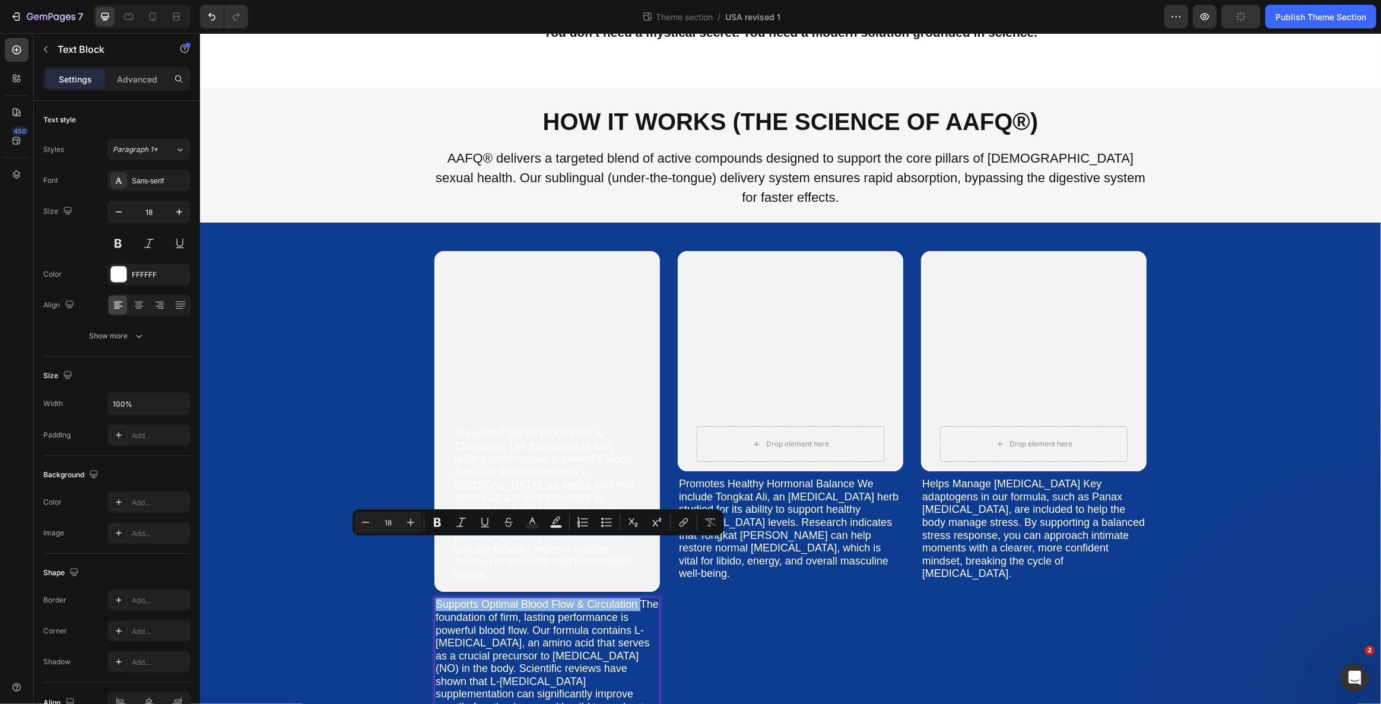
drag, startPoint x: 433, startPoint y: 561, endPoint x: 433, endPoint y: 540, distance: 21.4
click at [435, 598] on p "Supports Optimal Blood Flow & Circulation The foundation of firm, lasting perfo…" at bounding box center [546, 662] width 223 height 128
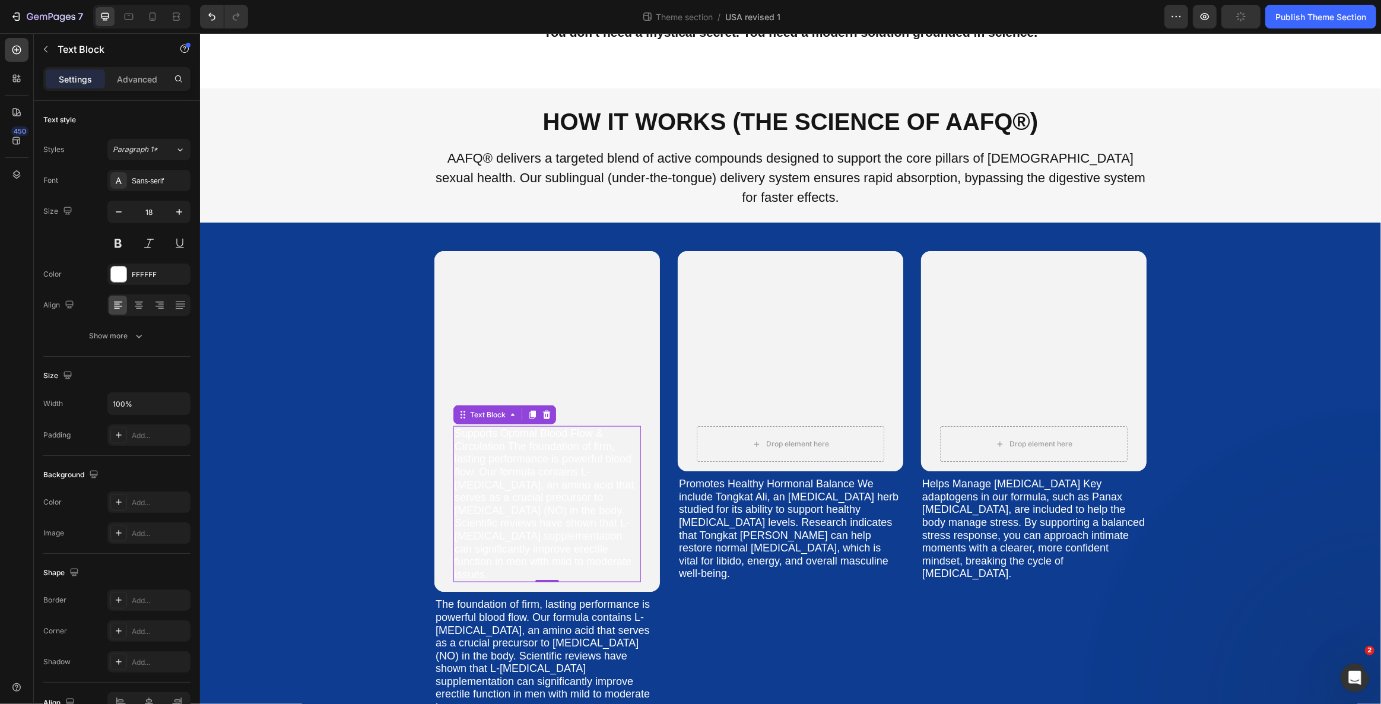
click at [494, 451] on p "Supports Optimal Blood Flow & Circulation The foundation of firm, lasting perfo…" at bounding box center [546, 504] width 185 height 154
click at [508, 427] on p "Supports Optimal Blood Flow & Circulation The foundation of firm, lasting perfo…" at bounding box center [546, 504] width 185 height 154
click at [506, 427] on p "Supports Optimal Blood Flow & Circulation The foundation of firm, lasting perfo…" at bounding box center [546, 504] width 185 height 154
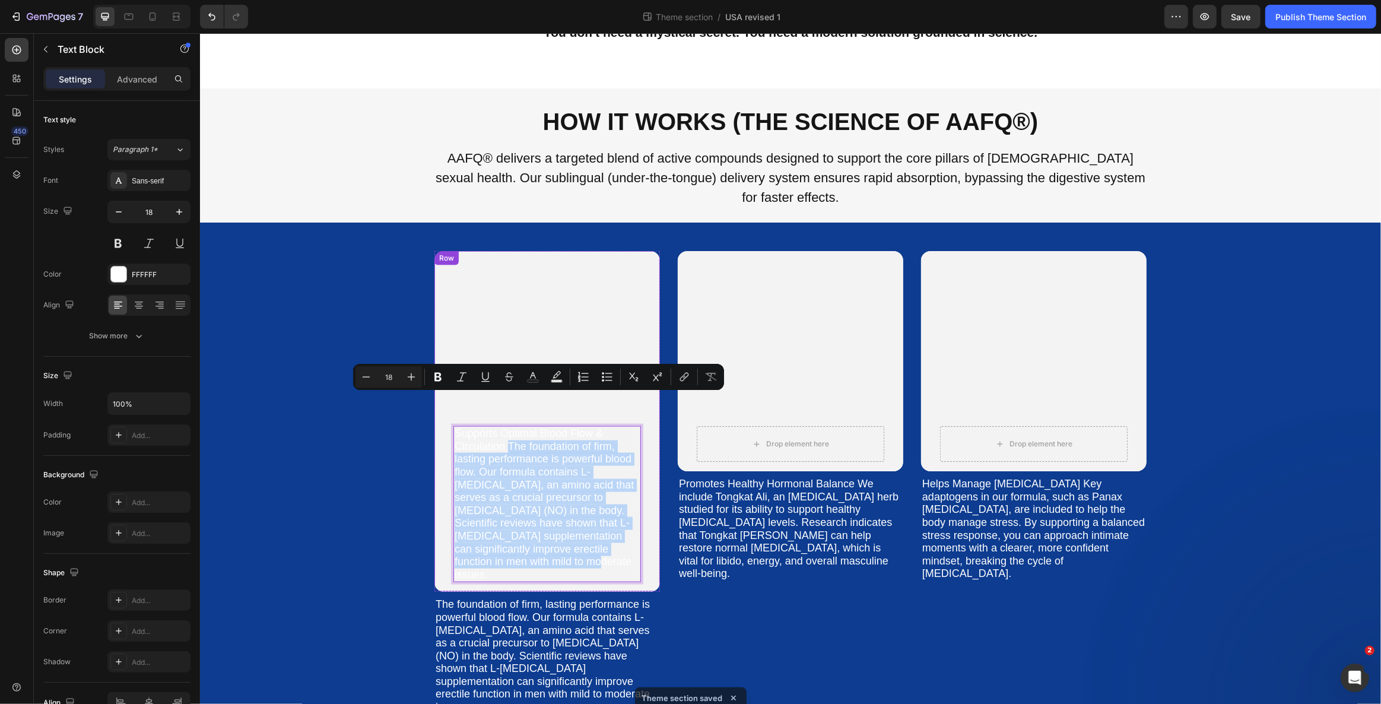
drag, startPoint x: 507, startPoint y: 403, endPoint x: 631, endPoint y: 531, distance: 178.3
click at [631, 531] on div "Supports Optimal Blood Flow & Circulation The foundation of firm, lasting perfo…" at bounding box center [546, 421] width 225 height 341
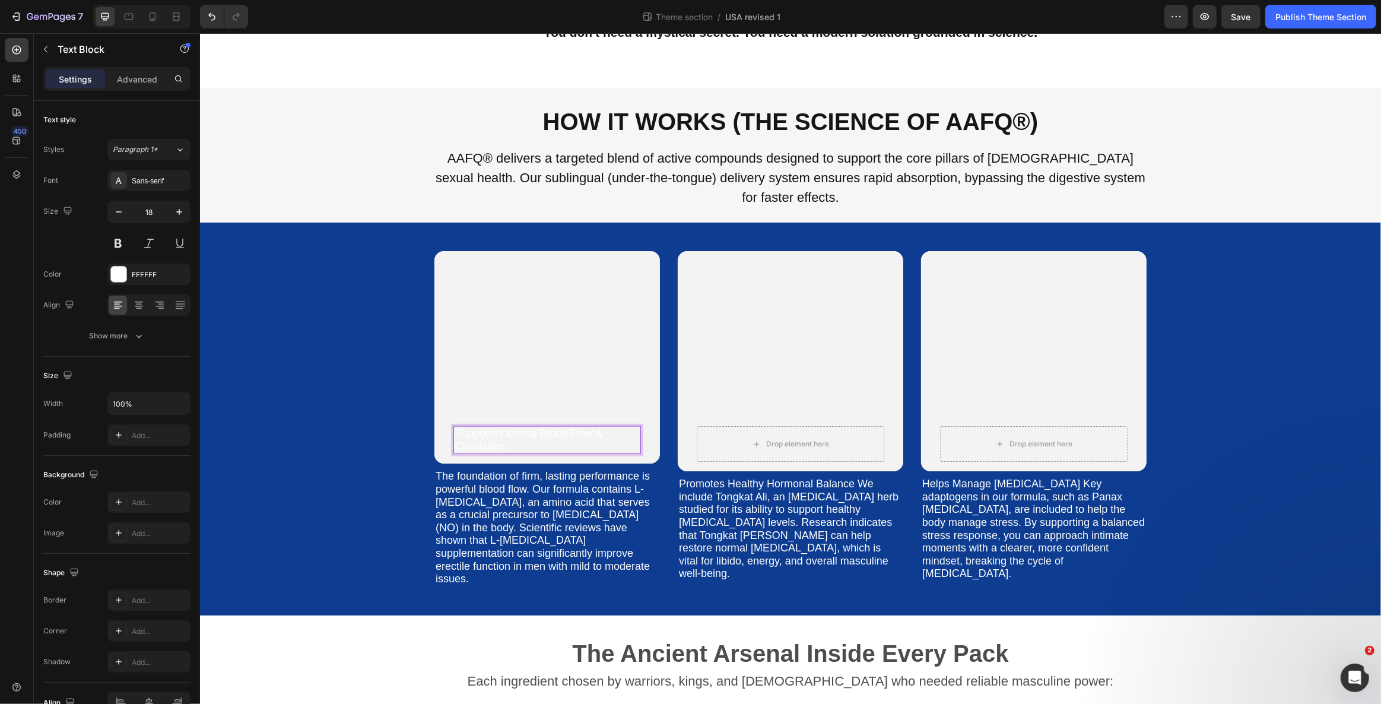
click at [487, 427] on p "Supports Optimal Blood Flow & Circulation" at bounding box center [546, 440] width 185 height 26
click at [119, 274] on div at bounding box center [118, 273] width 15 height 15
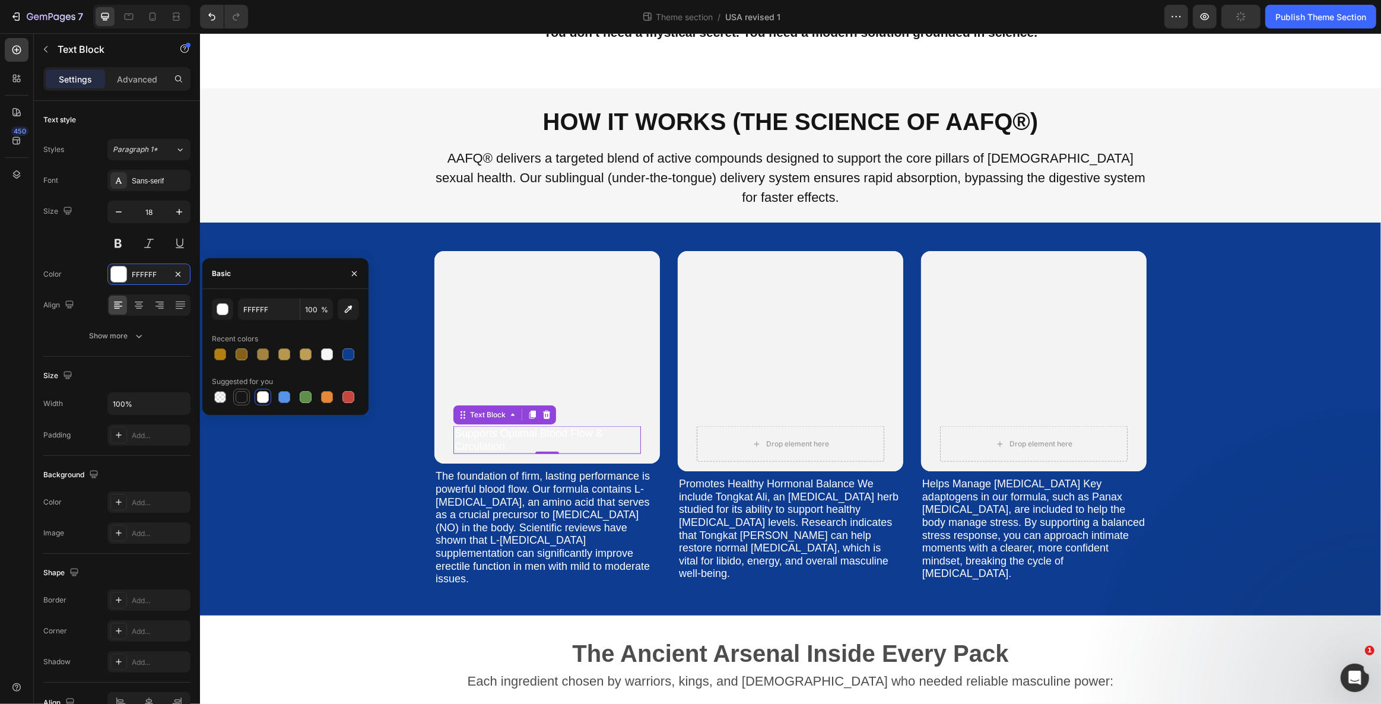
click at [246, 395] on div at bounding box center [242, 397] width 12 height 12
type input "151515"
click at [354, 465] on div "Supports Optimal Blood Flow & Circulation Text Block 0 Row Hero Banner The foun…" at bounding box center [789, 419] width 1163 height 336
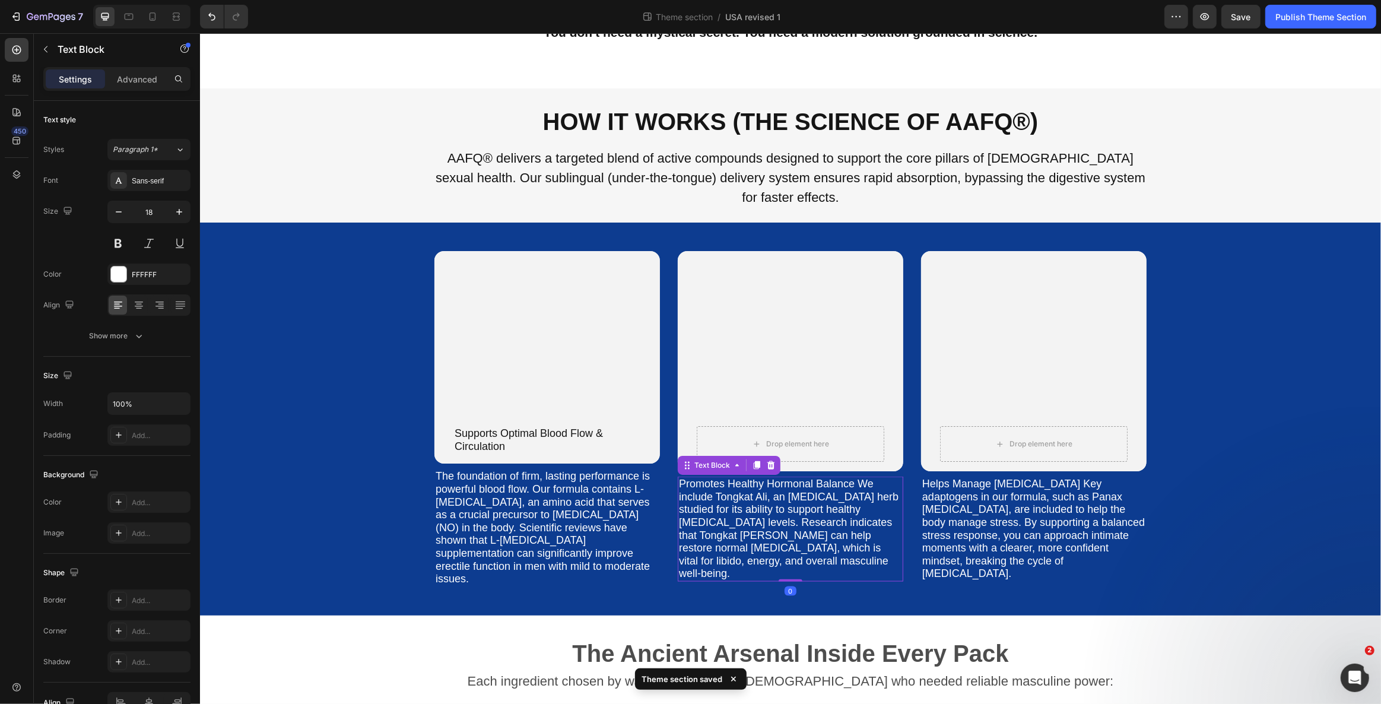
click at [745, 478] on p "Promotes Healthy Hormonal Balance We include Tongkat Ali, an [MEDICAL_DATA] her…" at bounding box center [789, 529] width 223 height 103
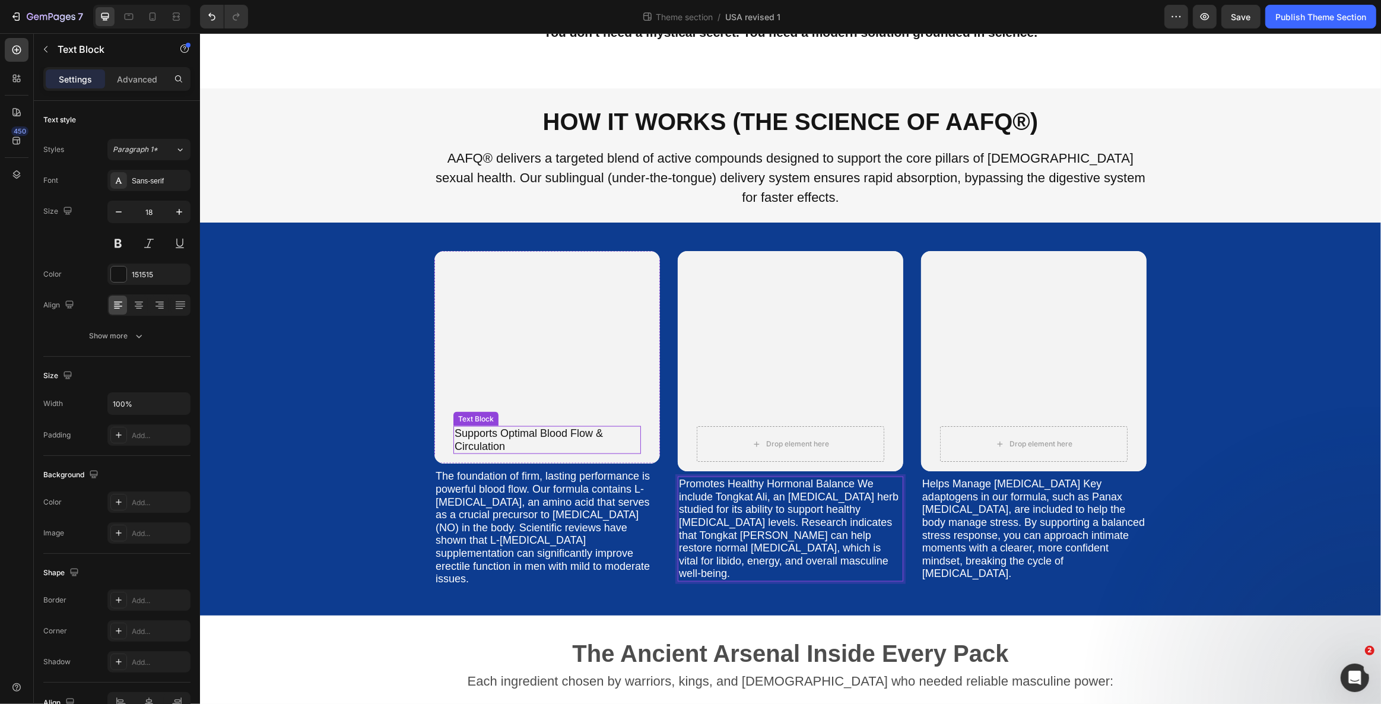
click at [477, 427] on p "Supports Optimal Blood Flow & Circulation" at bounding box center [546, 440] width 185 height 26
click at [530, 411] on icon at bounding box center [532, 415] width 7 height 8
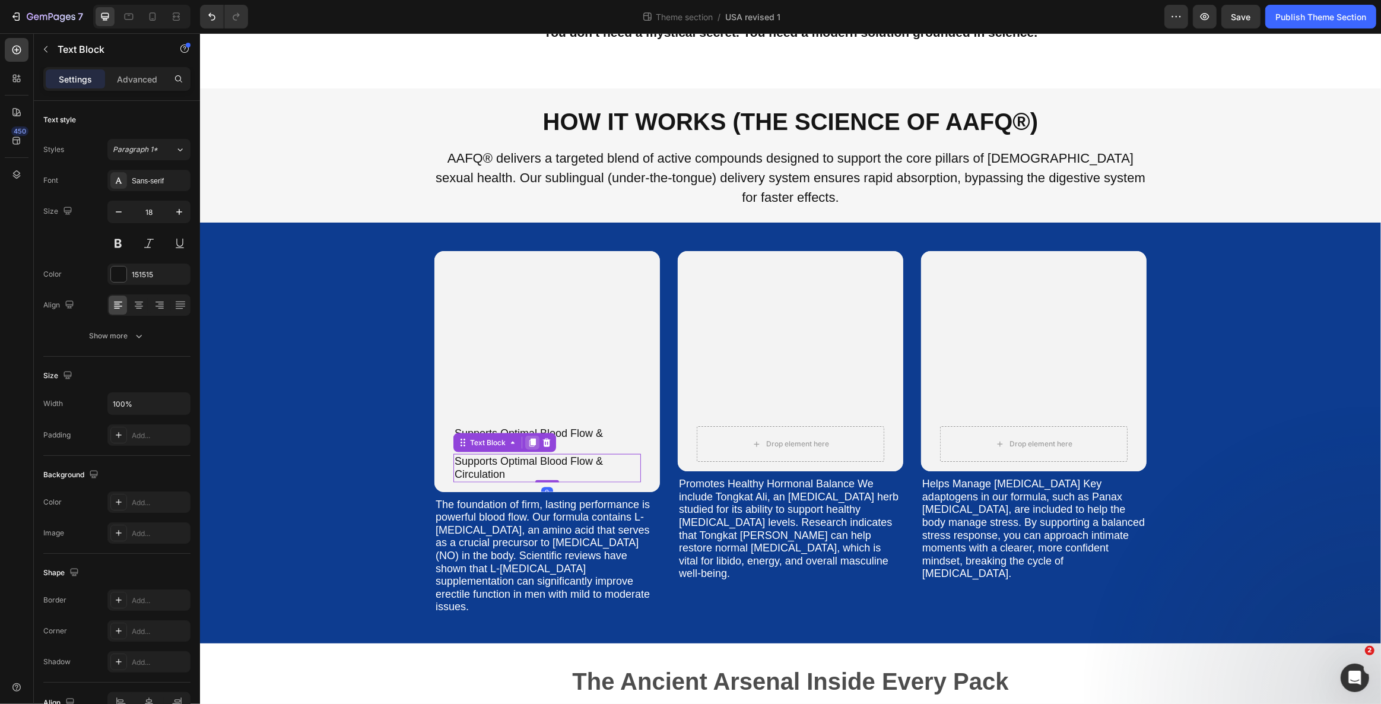
click at [527, 438] on icon at bounding box center [531, 442] width 9 height 9
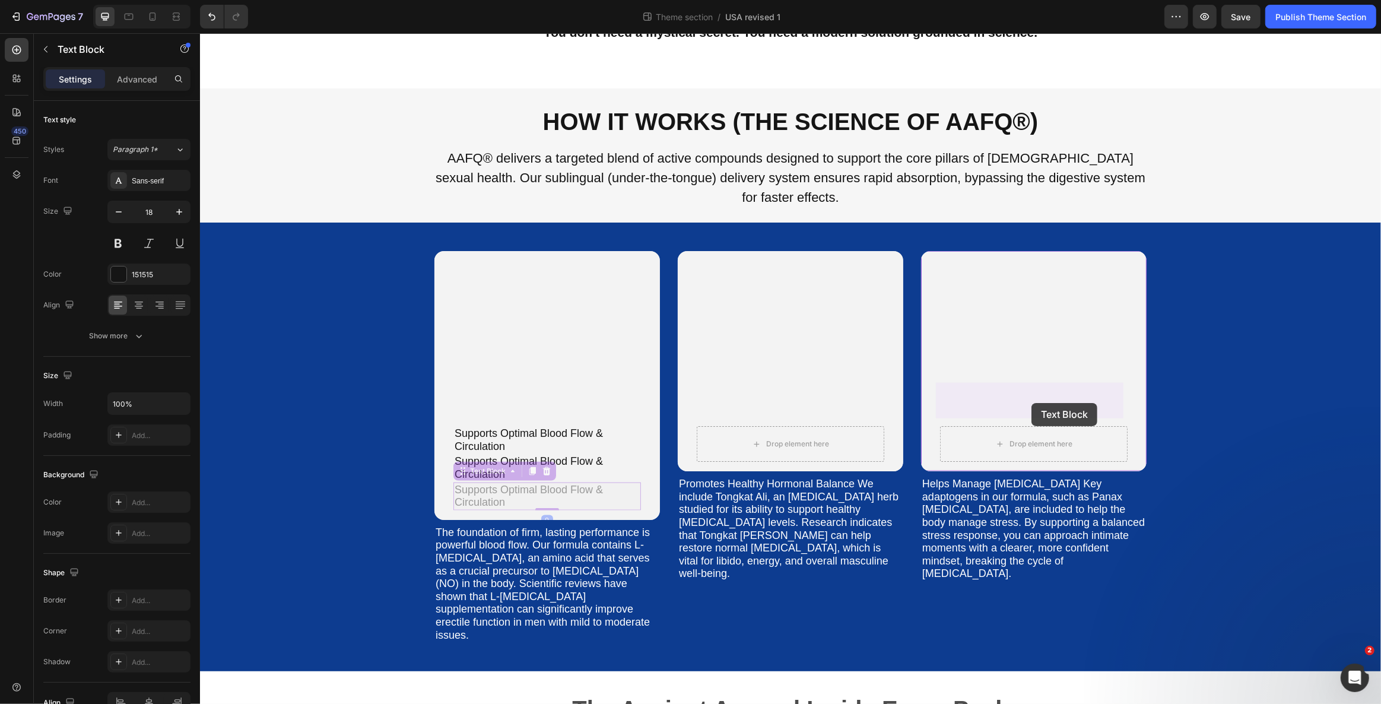
drag, startPoint x: 470, startPoint y: 432, endPoint x: 1031, endPoint y: 402, distance: 560.9
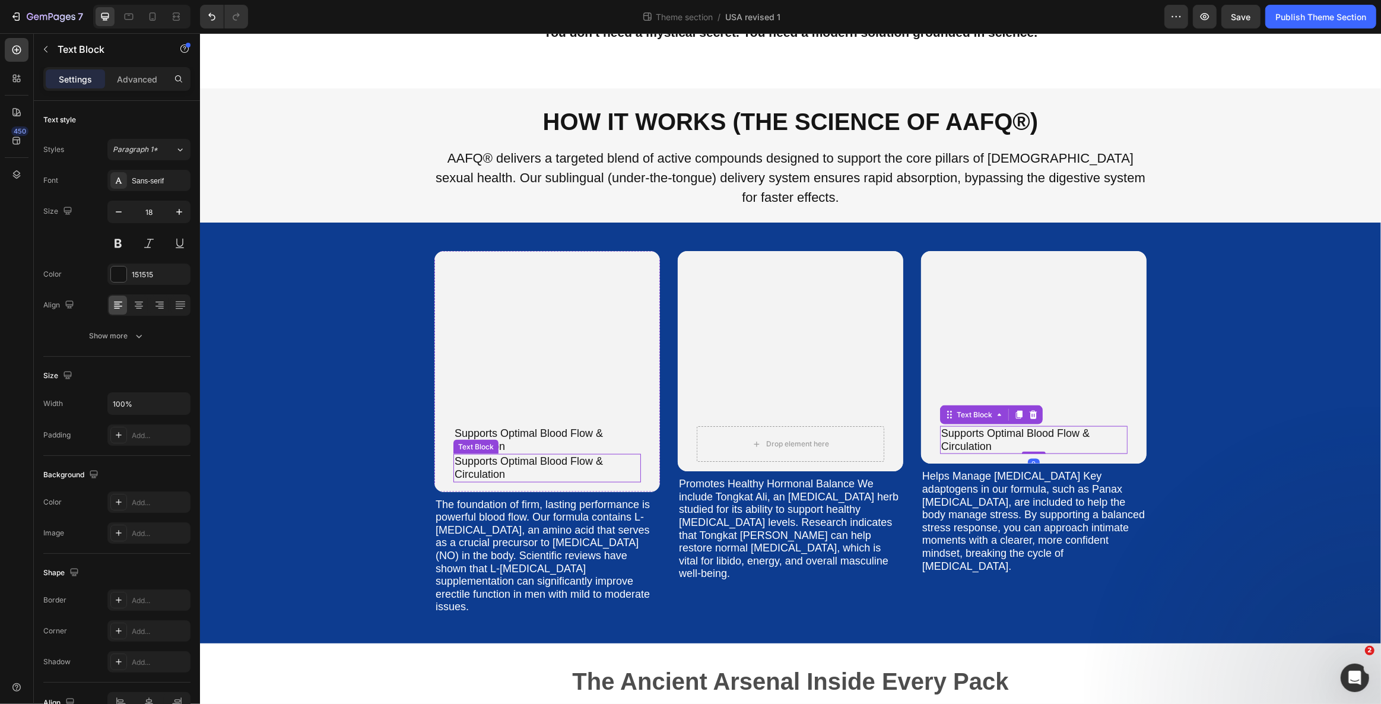
click at [486, 455] on p "Supports Optimal Blood Flow & Circulation" at bounding box center [546, 468] width 185 height 26
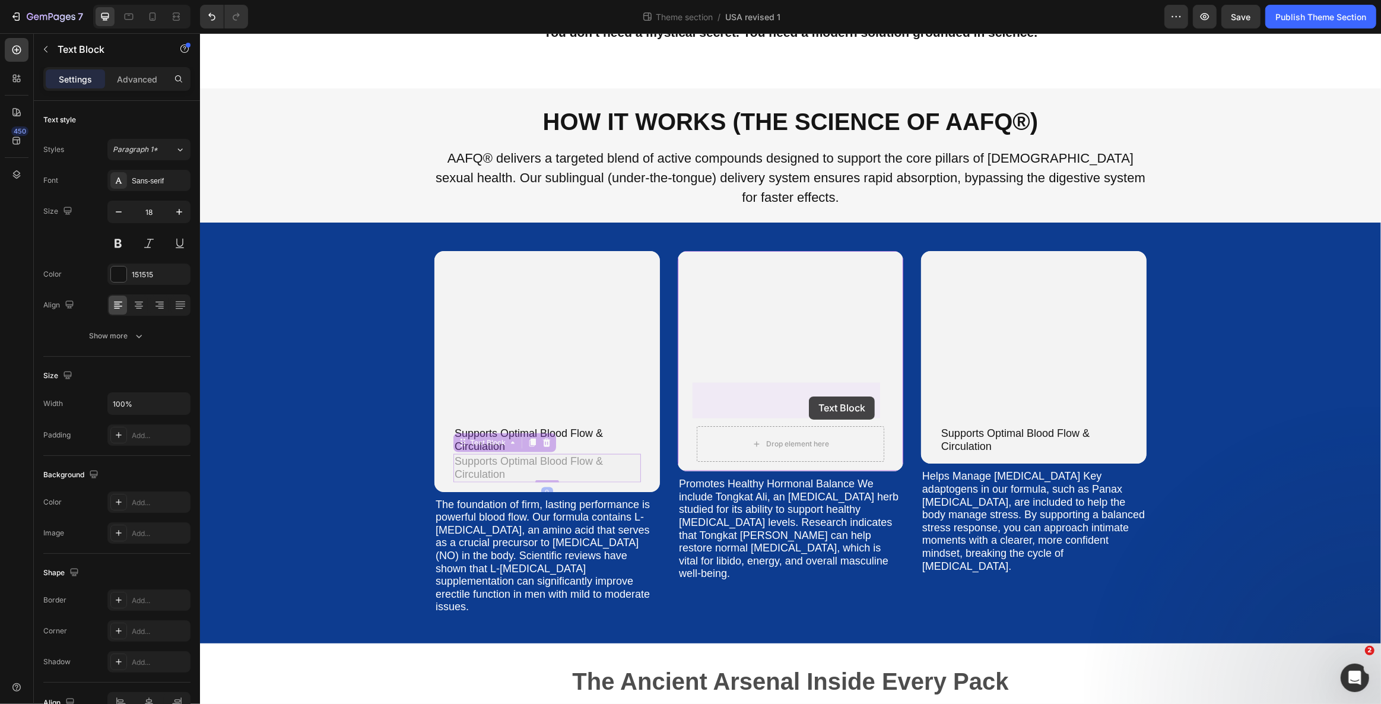
drag, startPoint x: 476, startPoint y: 400, endPoint x: 775, endPoint y: 400, distance: 299.0
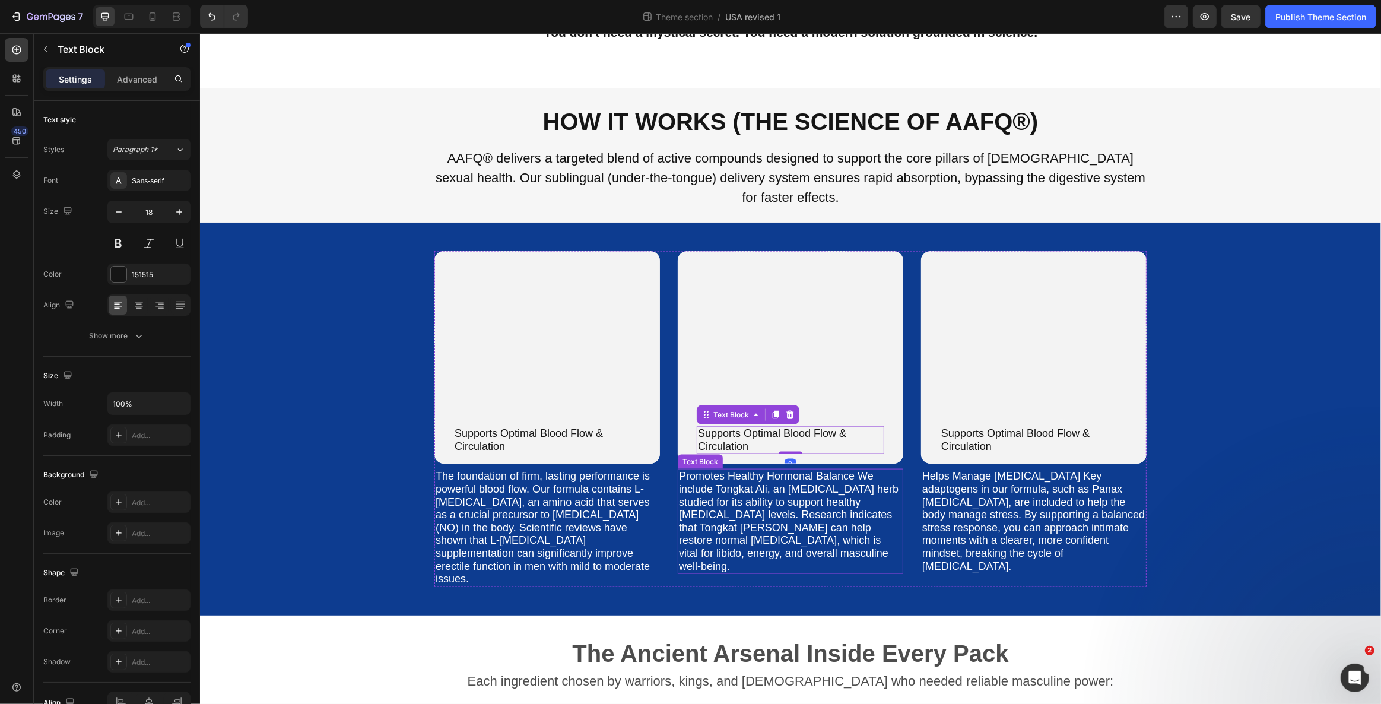
click at [678, 470] on p "Promotes Healthy Hormonal Balance We include Tongkat Ali, an [MEDICAL_DATA] her…" at bounding box center [789, 521] width 223 height 103
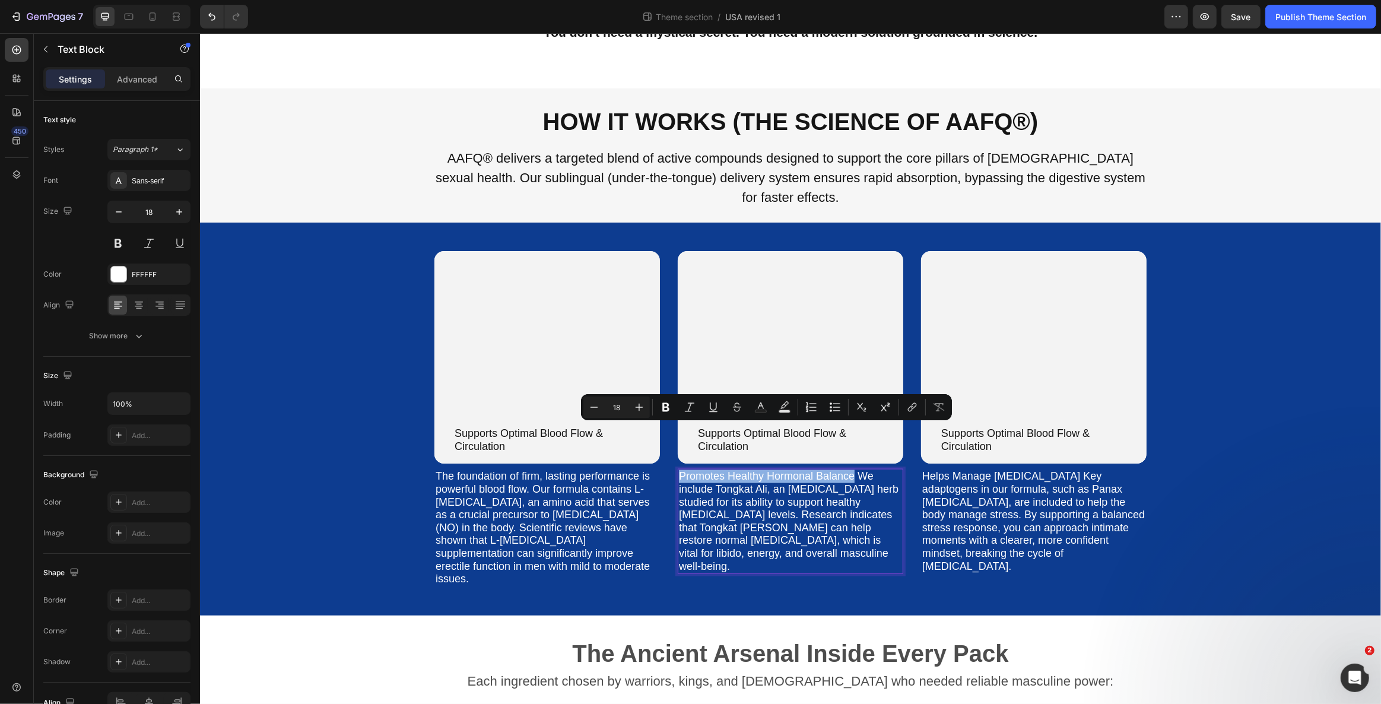
drag, startPoint x: 675, startPoint y: 433, endPoint x: 859, endPoint y: 432, distance: 183.9
click at [859, 470] on p "Promotes Healthy Hormonal Balance We include Tongkat Ali, an [MEDICAL_DATA] her…" at bounding box center [789, 521] width 223 height 103
copy p "Promotes Healthy Hormonal Balance"
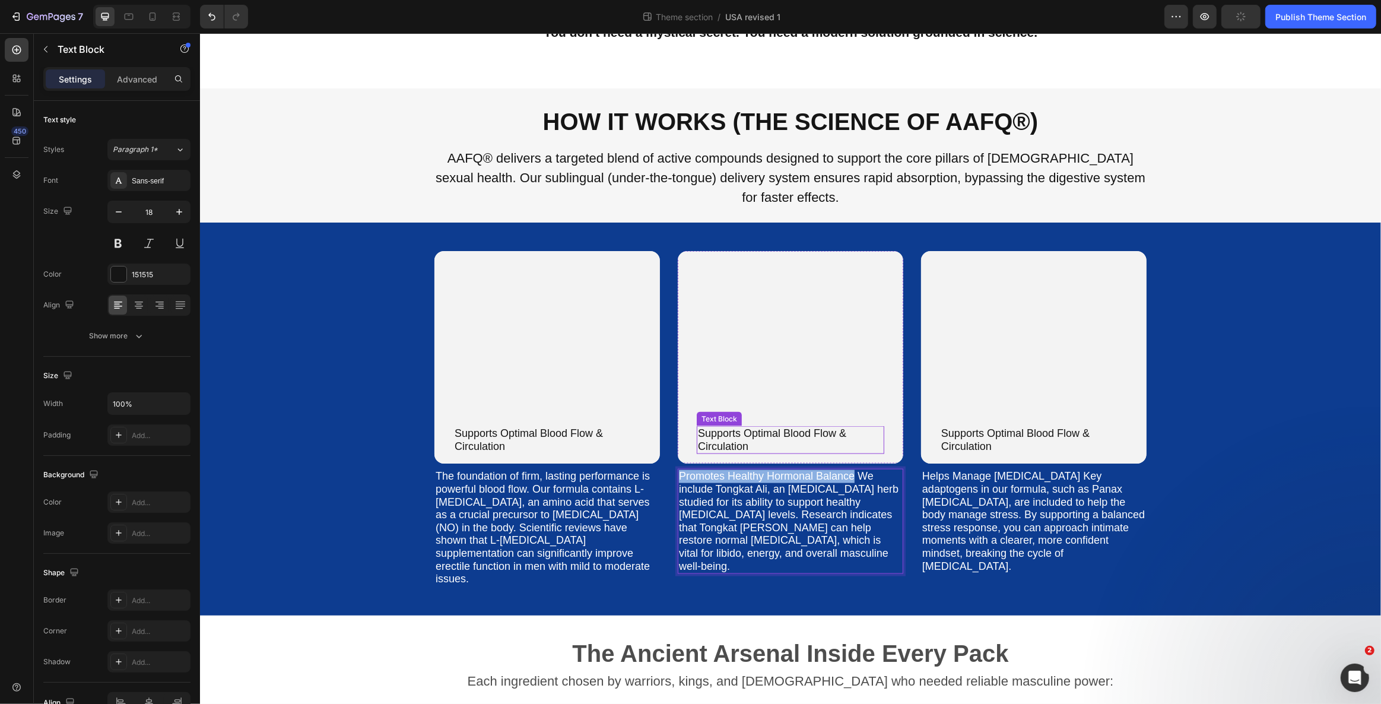
click at [742, 427] on p "Supports Optimal Blood Flow & Circulation" at bounding box center [789, 440] width 185 height 26
click at [698, 427] on p "Supports Optimal Blood Flow & Circulation" at bounding box center [789, 440] width 185 height 26
drag, startPoint x: 694, startPoint y: 389, endPoint x: 777, endPoint y: 409, distance: 86.1
click at [777, 426] on div "Supports Optimal Blood Flow & Circulation" at bounding box center [789, 440] width 187 height 28
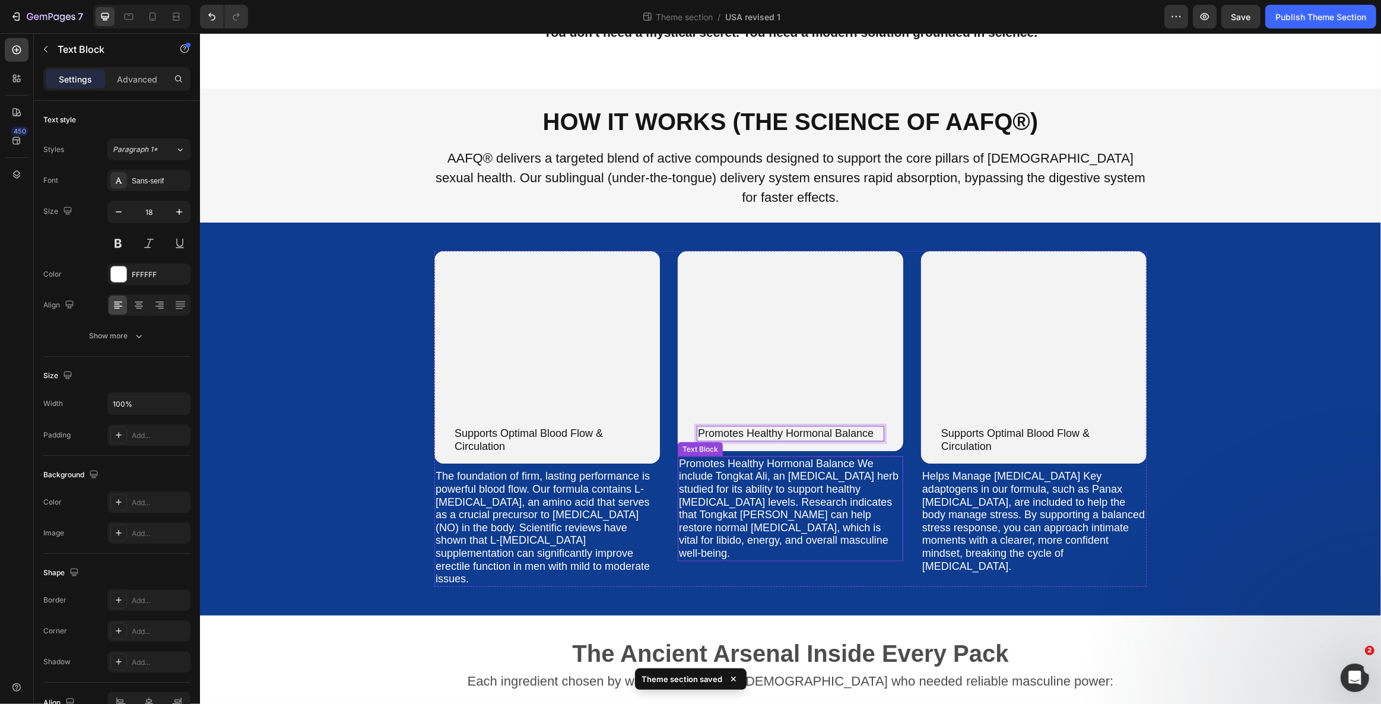
click at [824, 457] on p "Promotes Healthy Hormonal Balance We include Tongkat Ali, an [MEDICAL_DATA] her…" at bounding box center [789, 508] width 223 height 103
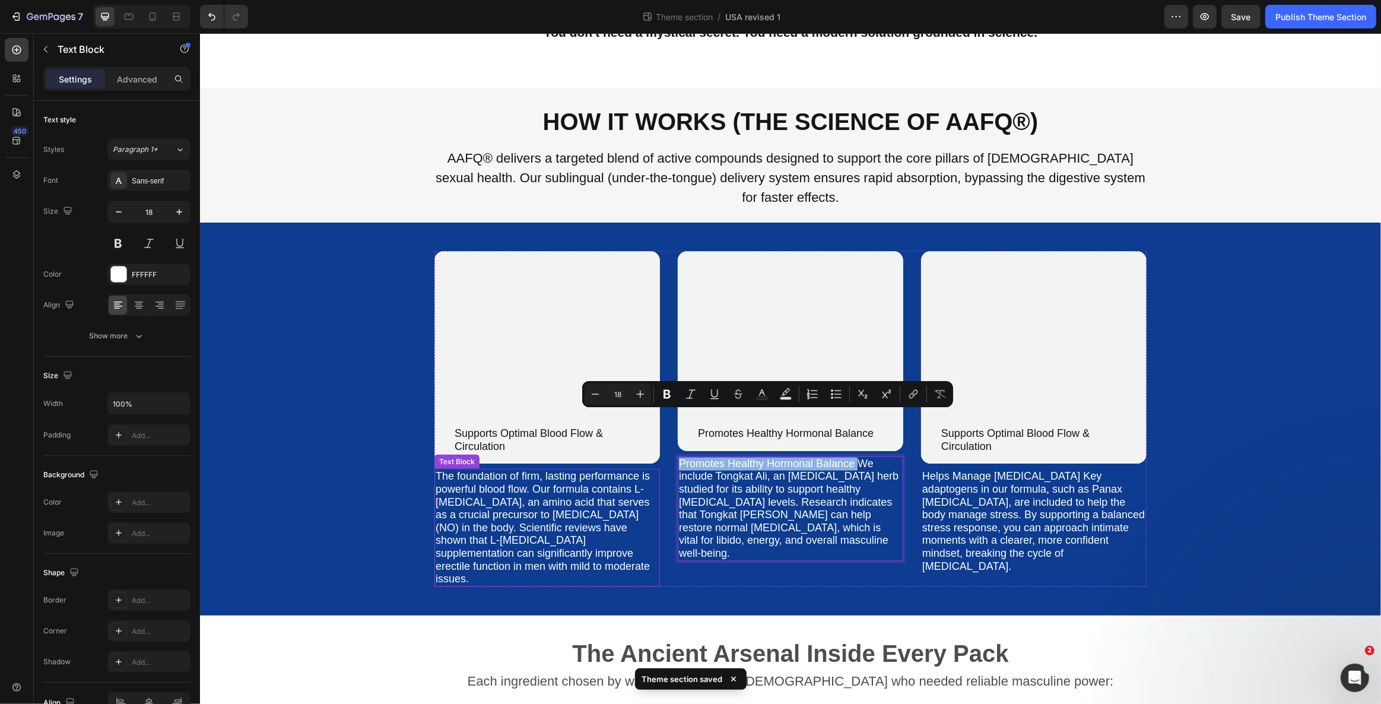
drag, startPoint x: 859, startPoint y: 421, endPoint x: 628, endPoint y: 426, distance: 231.5
click at [628, 426] on div "Supports Optimal Blood Flow & Circulation Text Block Row Hero Banner The founda…" at bounding box center [790, 419] width 712 height 336
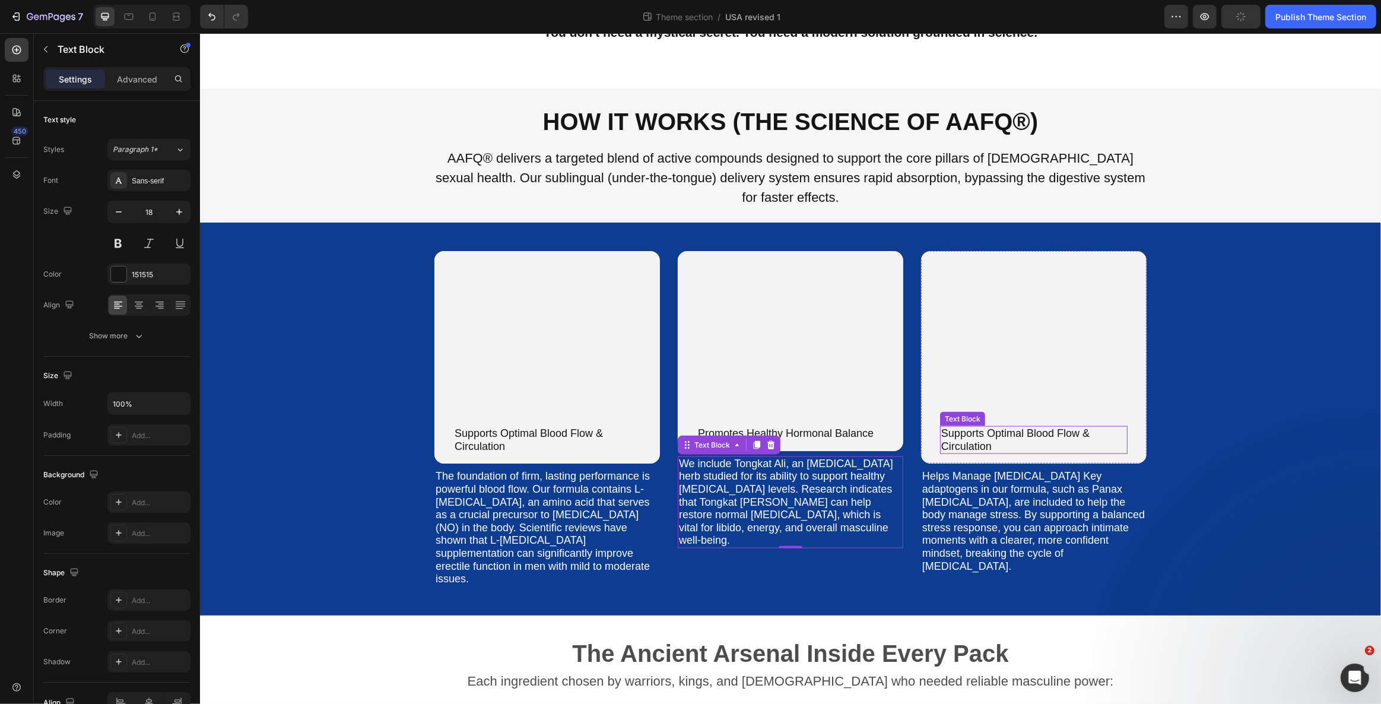
click at [972, 427] on p "Supports Optimal Blood Flow & Circulation" at bounding box center [1032, 440] width 185 height 26
click at [955, 427] on p "Supports Optimal Blood Flow & Circulation" at bounding box center [1032, 440] width 185 height 26
click at [942, 427] on p "Supports Optimal Blood Flow & Circulation" at bounding box center [1032, 440] width 185 height 26
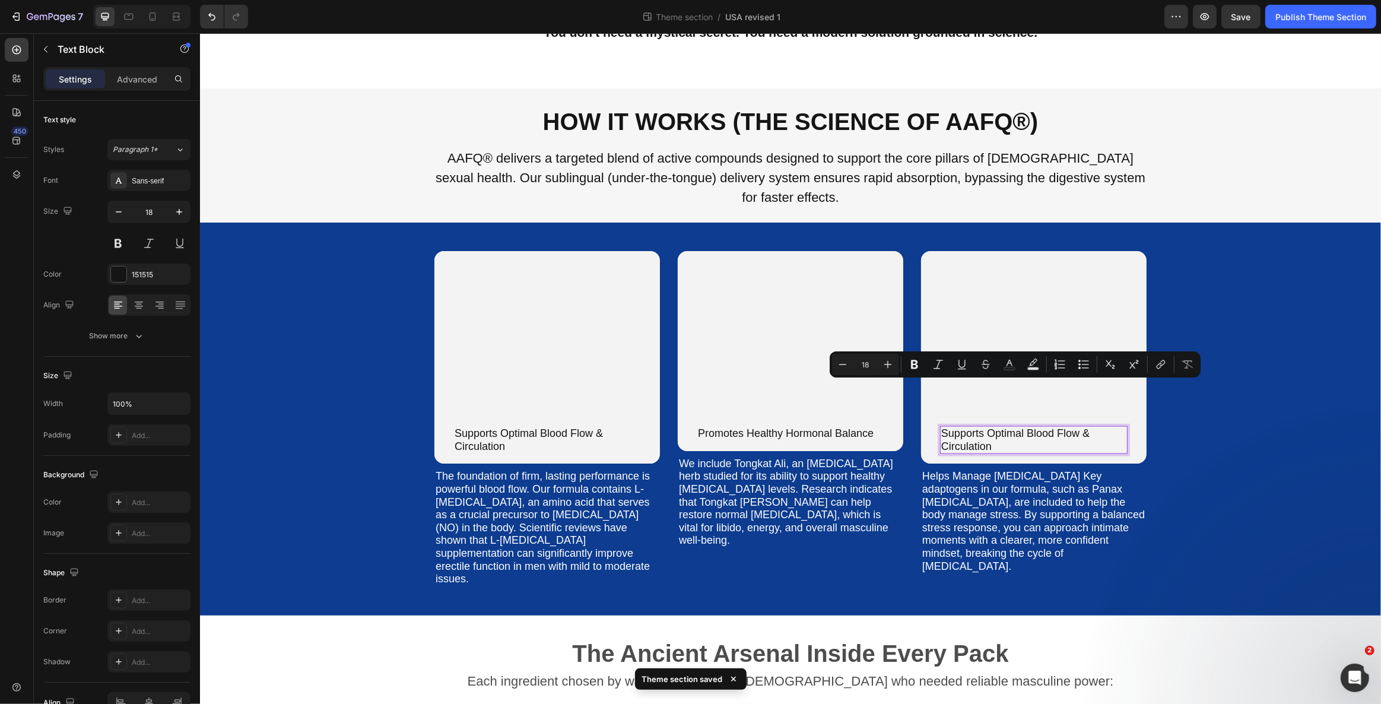
drag, startPoint x: 940, startPoint y: 389, endPoint x: 1004, endPoint y: 409, distance: 67.9
click at [1004, 426] on div "Supports Optimal Blood Flow & Circulation" at bounding box center [1032, 440] width 187 height 28
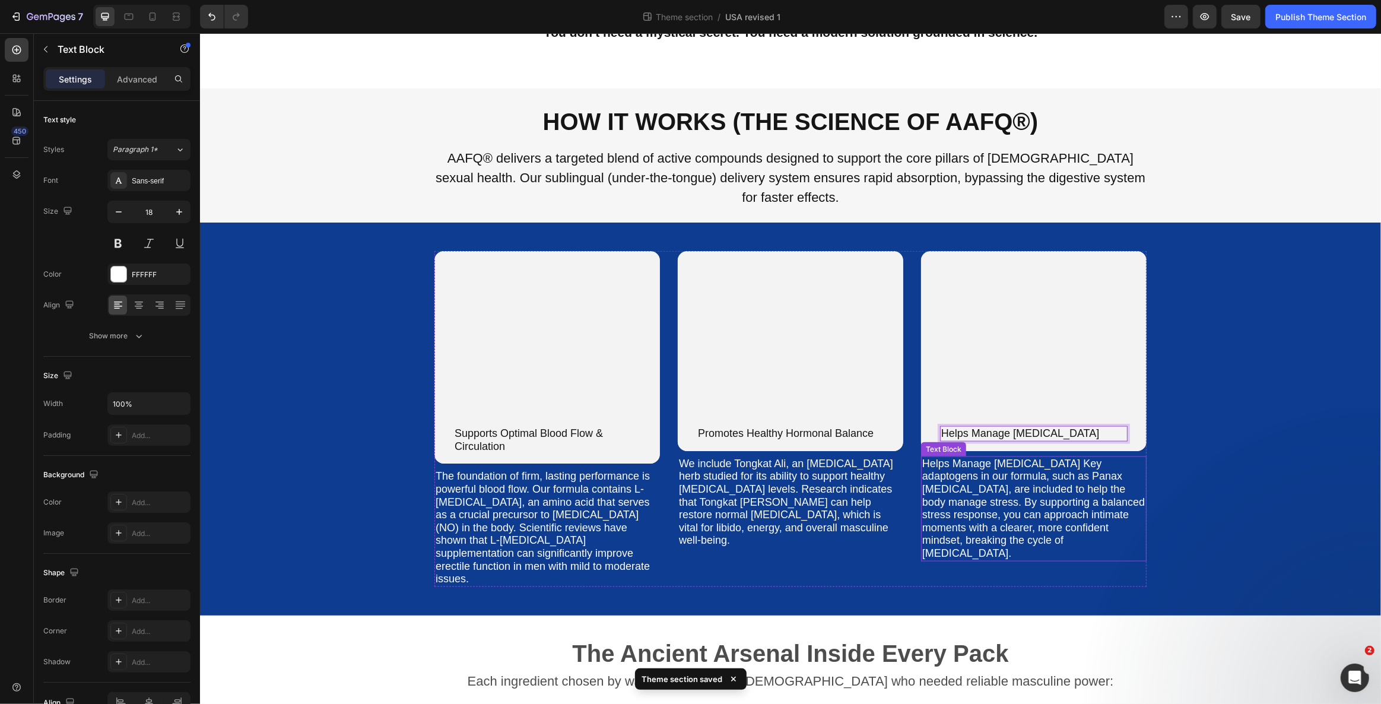
click at [1007, 457] on p "Helps Manage [MEDICAL_DATA] Key adaptogens in our formula, such as Panax [MEDIC…" at bounding box center [1032, 508] width 223 height 103
click at [1090, 457] on p "Helps Manage [MEDICAL_DATA] Key adaptogens in our formula, such as Panax [MEDIC…" at bounding box center [1032, 508] width 223 height 103
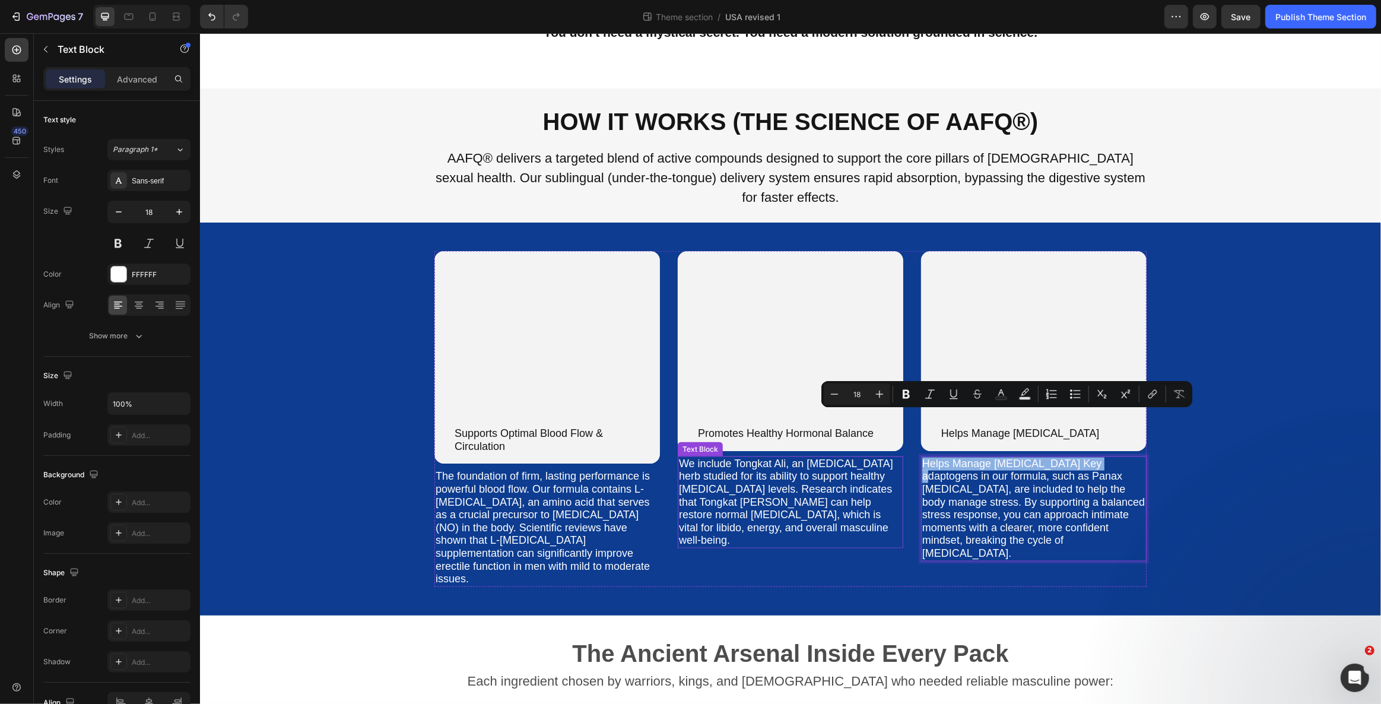
drag, startPoint x: 1095, startPoint y: 420, endPoint x: 898, endPoint y: 418, distance: 197.6
click at [898, 418] on div "Supports Optimal Blood Flow & Circulation Text Block Row Hero Banner The founda…" at bounding box center [790, 419] width 712 height 336
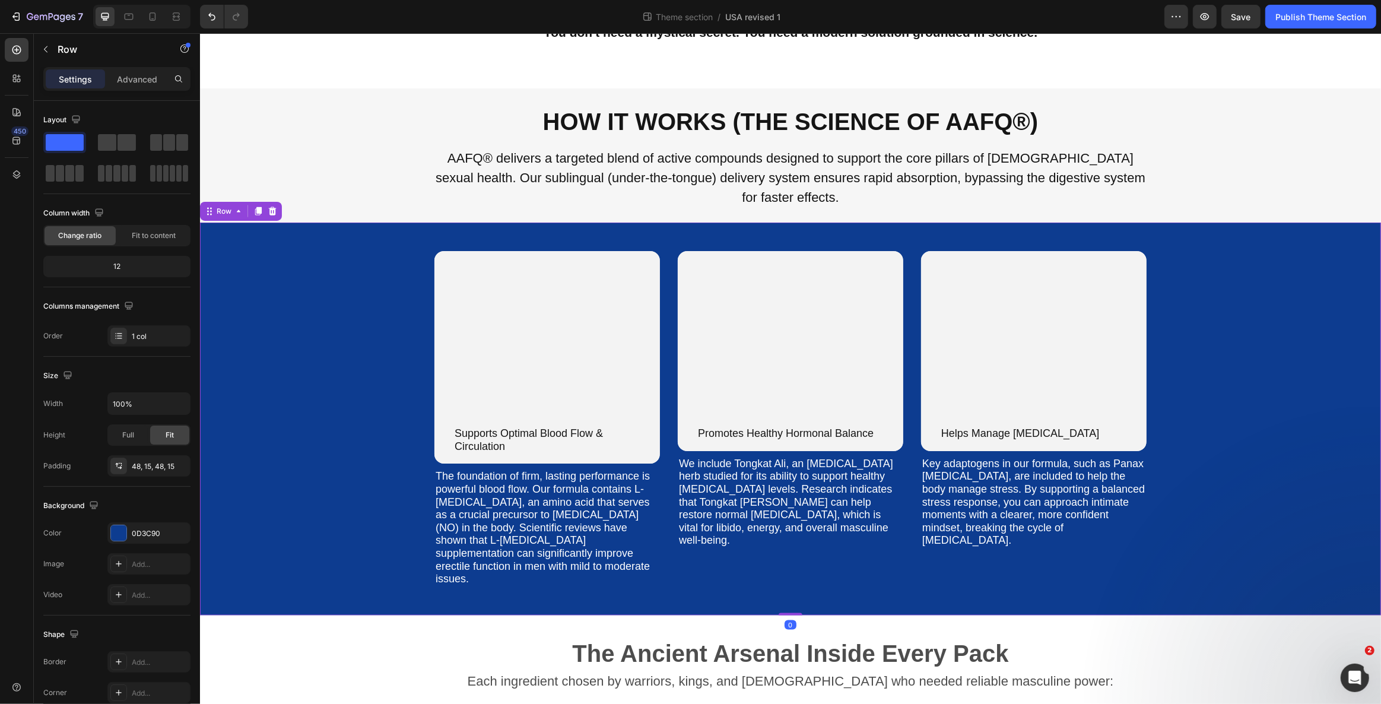
click at [1250, 458] on div "Supports Optimal Blood Flow & Circulation Text Block Row Hero Banner The founda…" at bounding box center [789, 419] width 1163 height 336
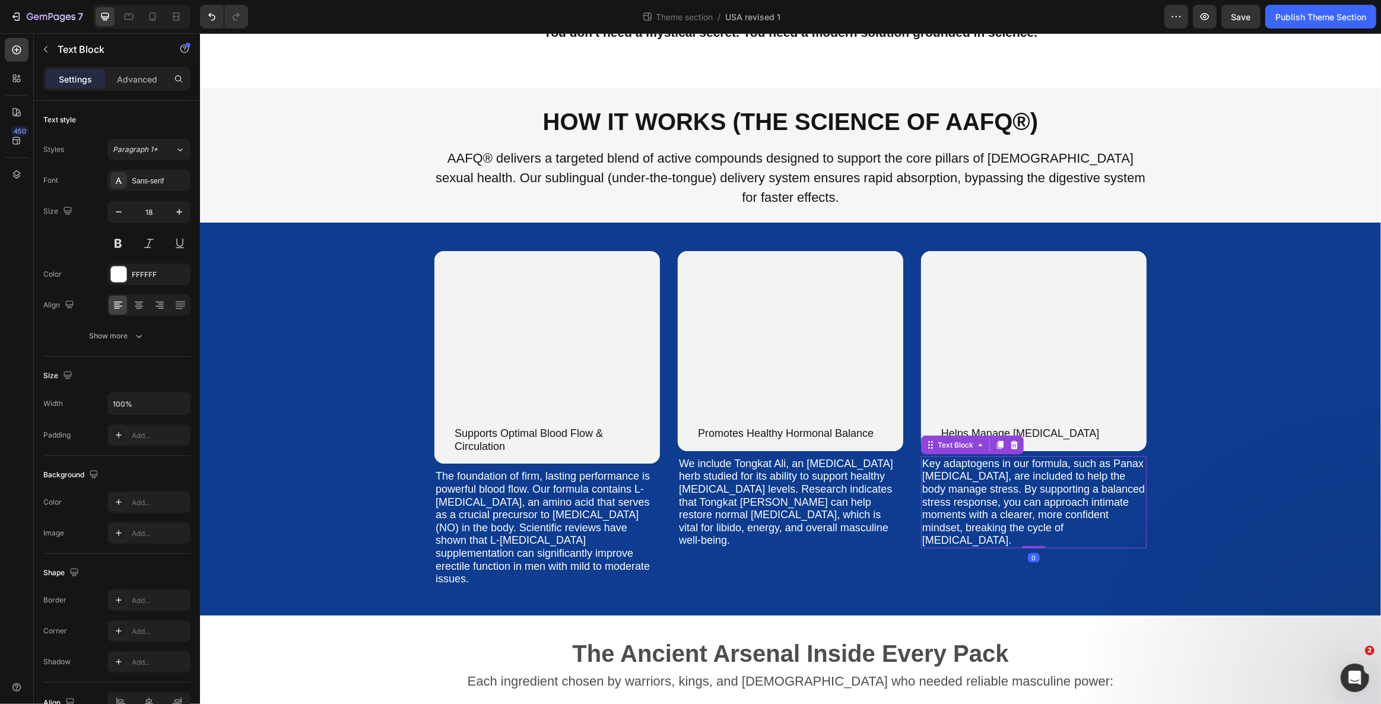
click at [1009, 483] on p "Key adaptogens in our formula, such as Panax [MEDICAL_DATA], are included to he…" at bounding box center [1032, 502] width 223 height 90
click at [138, 307] on icon at bounding box center [139, 305] width 12 height 12
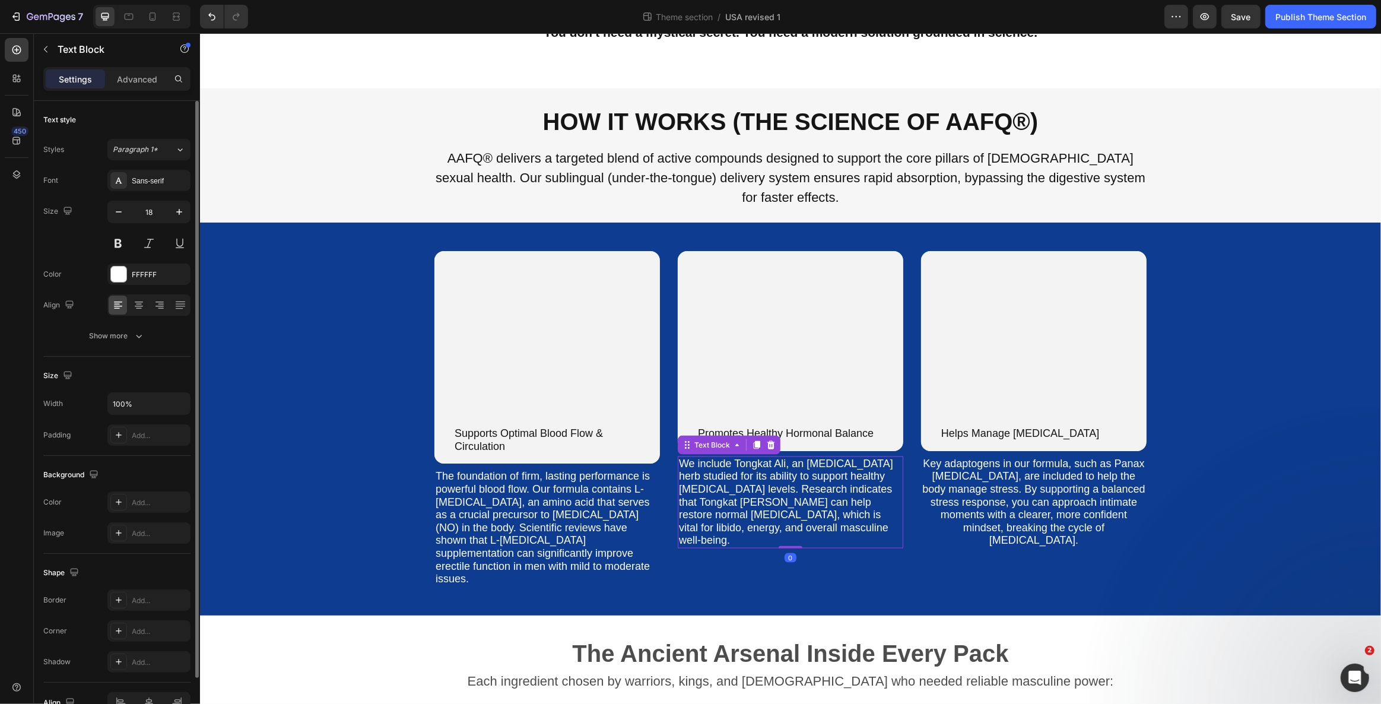
click at [835, 481] on p "We include Tongkat Ali, an [MEDICAL_DATA] herb studied for its ability to suppo…" at bounding box center [789, 502] width 223 height 90
click at [138, 301] on icon at bounding box center [139, 305] width 12 height 12
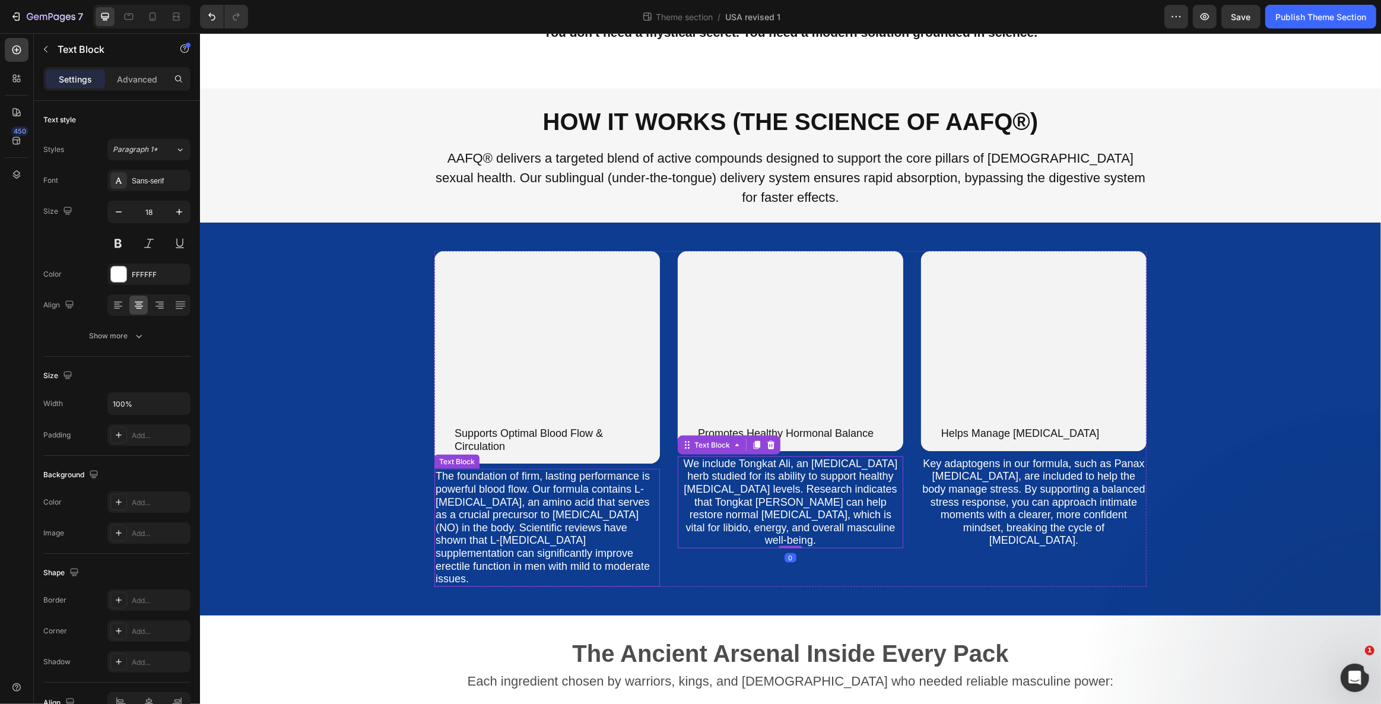
click at [592, 491] on p "The foundation of firm, lasting performance is powerful blood flow. Our formula…" at bounding box center [546, 527] width 223 height 115
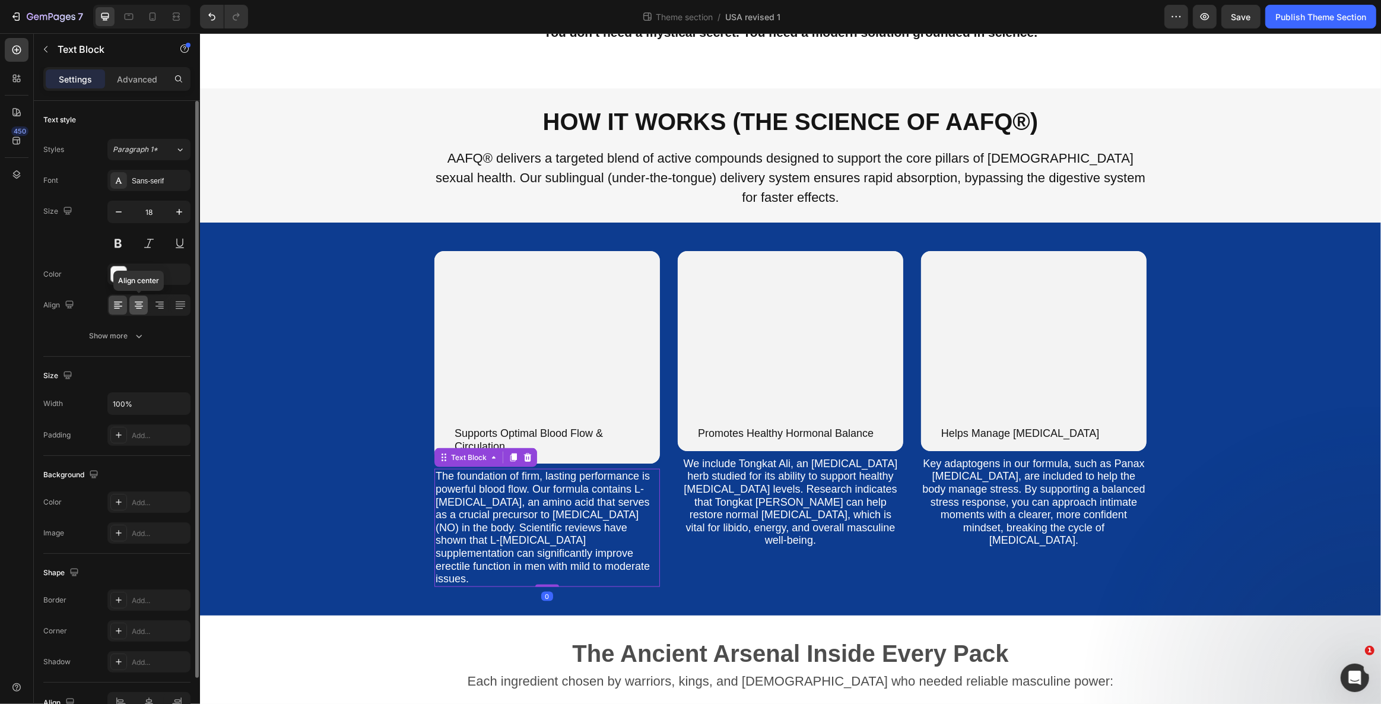
click at [135, 302] on icon at bounding box center [139, 305] width 12 height 12
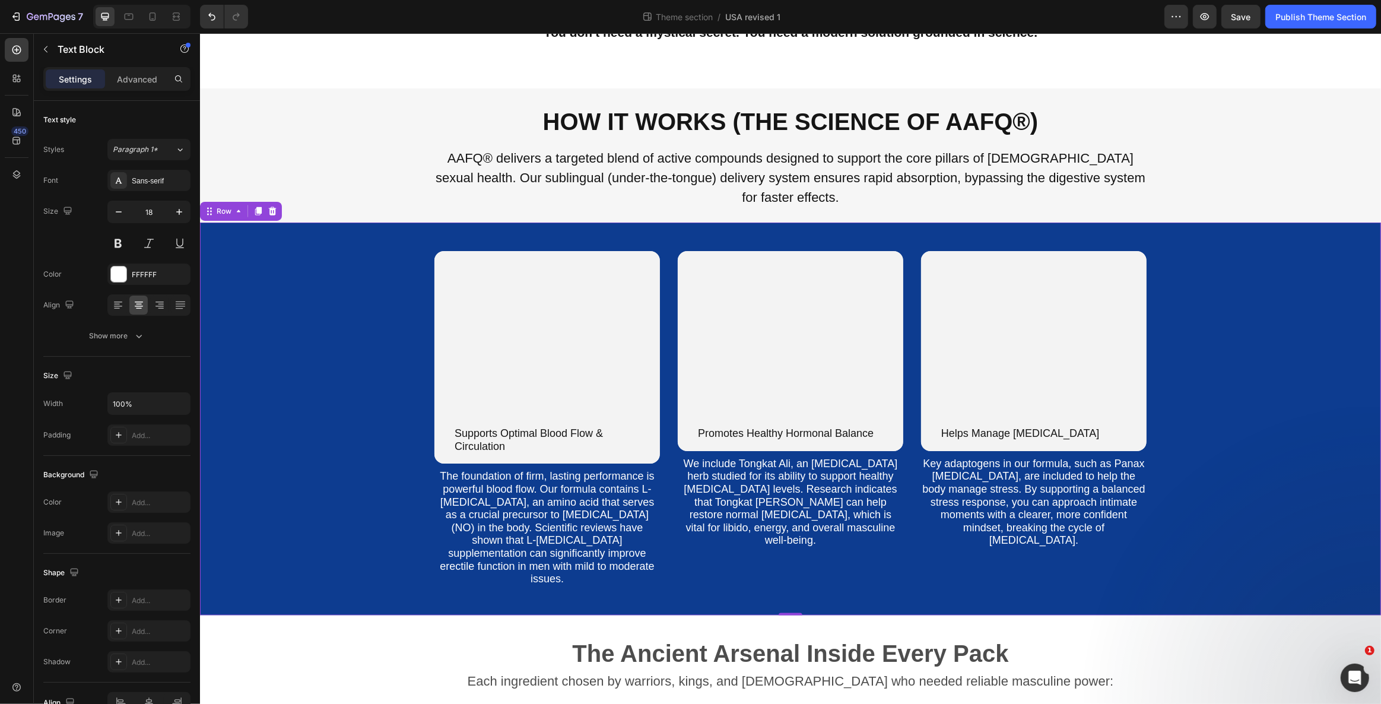
click at [346, 468] on div "Supports Optimal Blood Flow & Circulation Text Block Row Hero Banner The founda…" at bounding box center [789, 419] width 1163 height 336
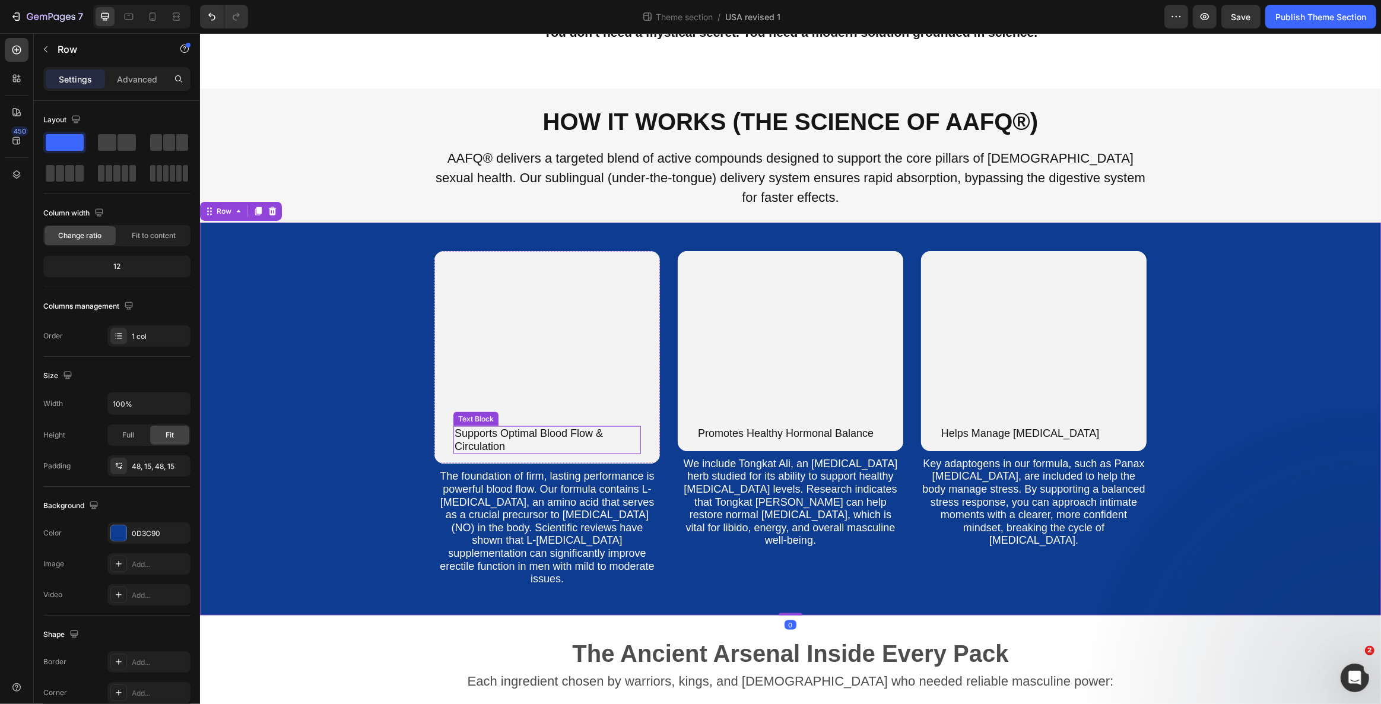
click at [530, 427] on p "Supports Optimal Blood Flow & Circulation" at bounding box center [546, 440] width 185 height 26
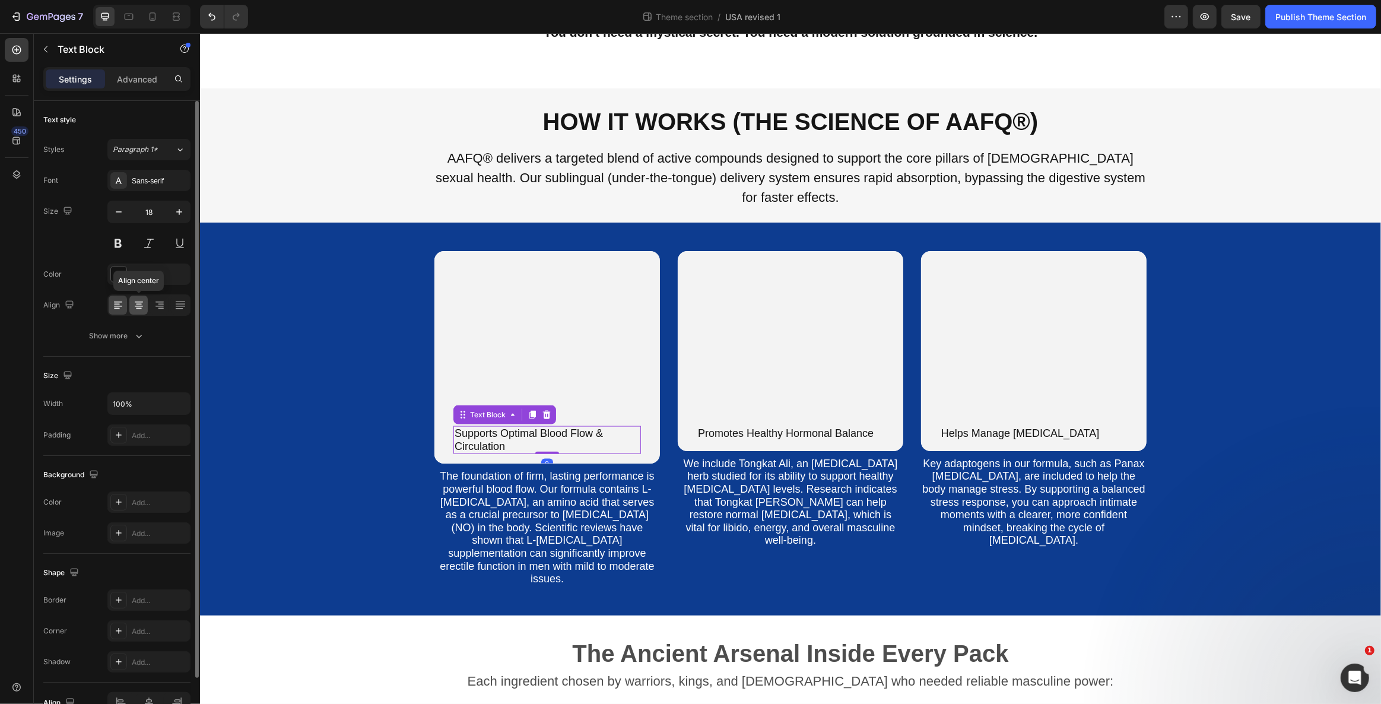
click at [136, 313] on div at bounding box center [138, 304] width 18 height 19
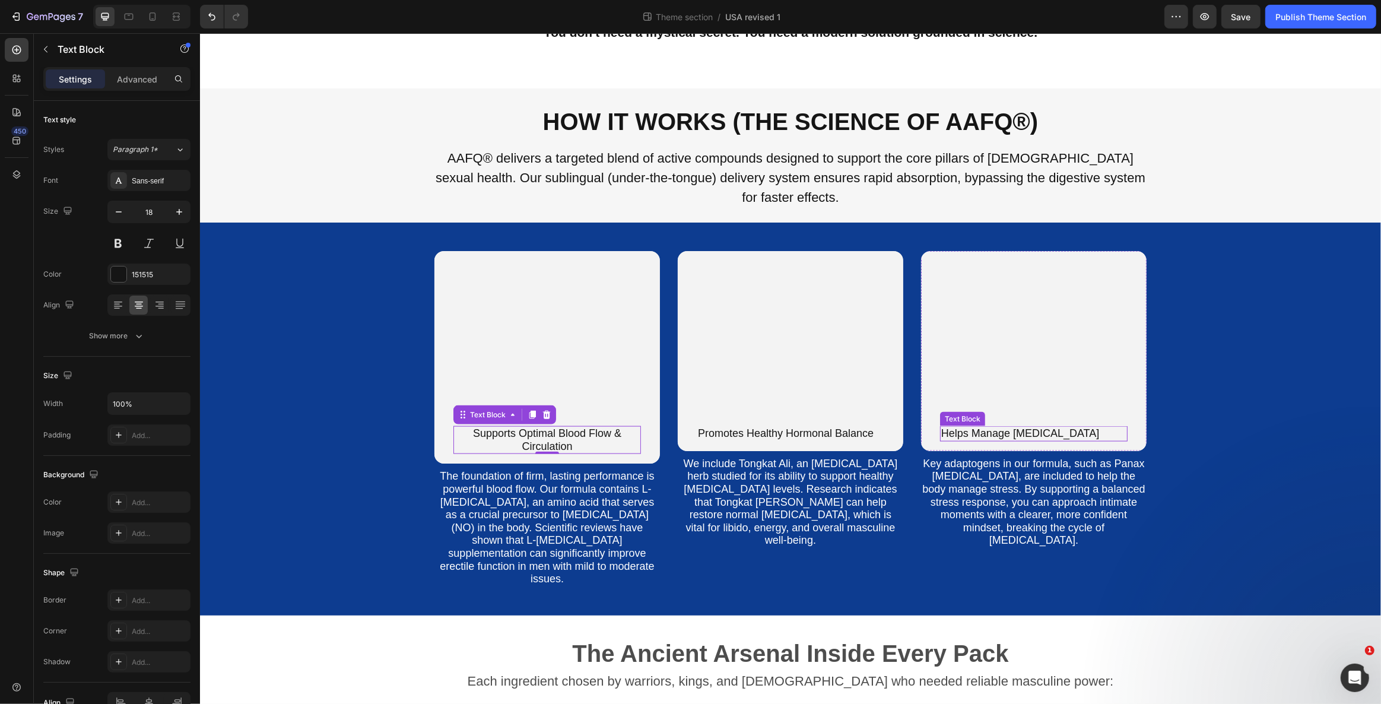
click at [990, 427] on p "Helps Manage [MEDICAL_DATA]" at bounding box center [1032, 433] width 185 height 13
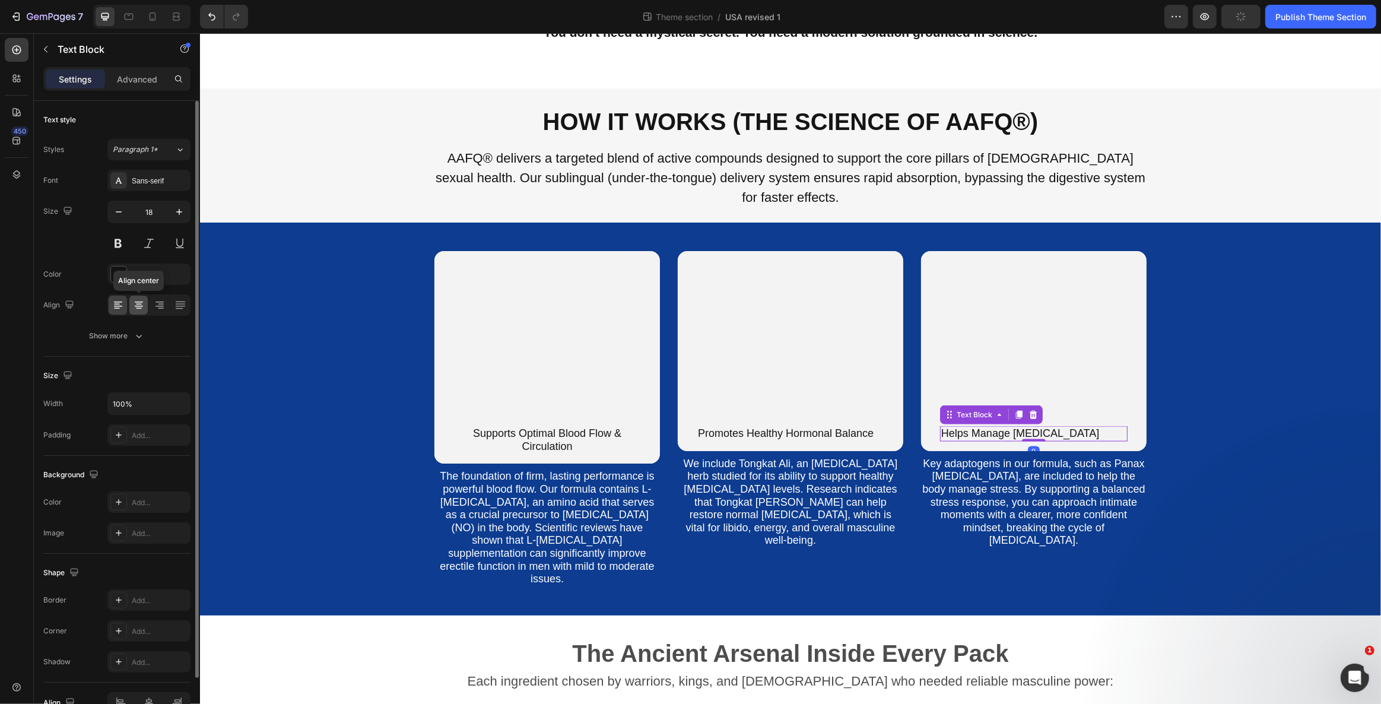
click at [143, 307] on icon at bounding box center [139, 305] width 12 height 12
click at [737, 427] on p "Promotes Healthy Hormonal Balance" at bounding box center [789, 433] width 185 height 13
click at [141, 306] on icon at bounding box center [139, 305] width 12 height 12
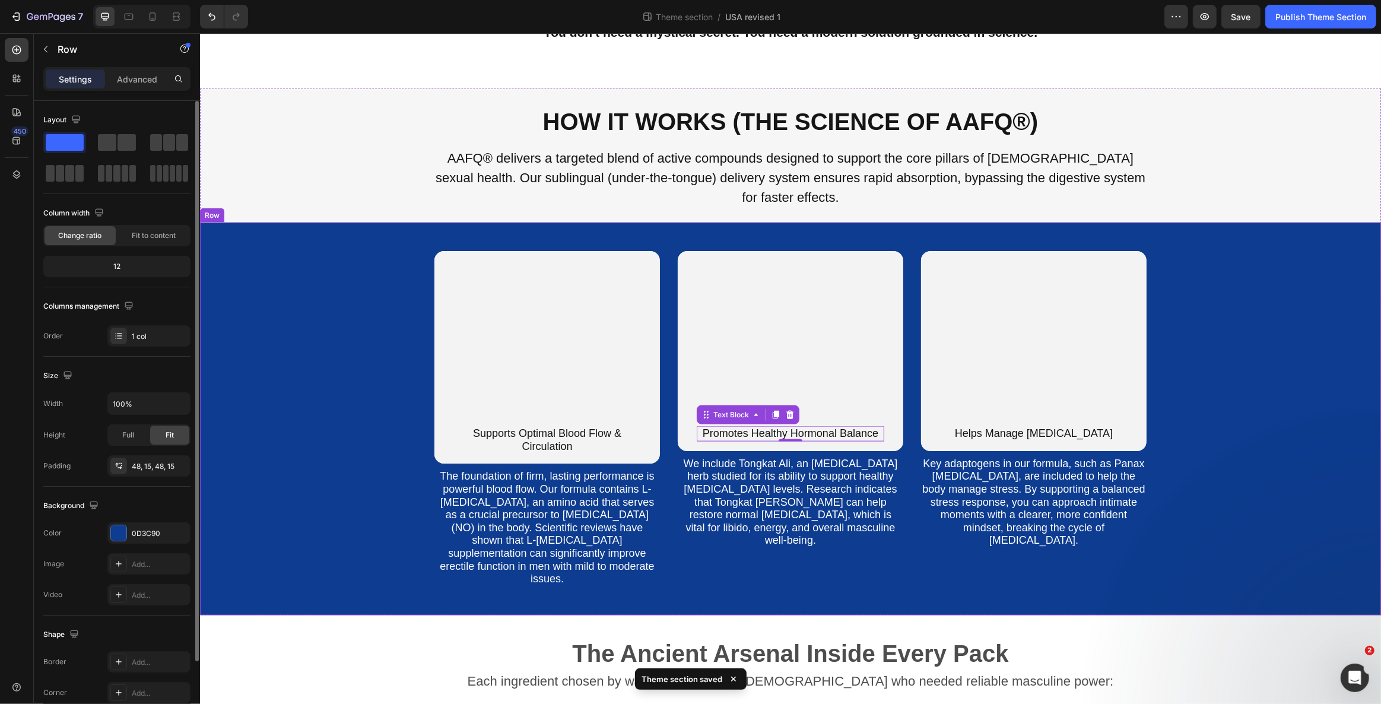
click at [1287, 522] on div "Supports Optimal Blood Flow & Circulation Text Block Row Hero Banner The founda…" at bounding box center [789, 419] width 1163 height 336
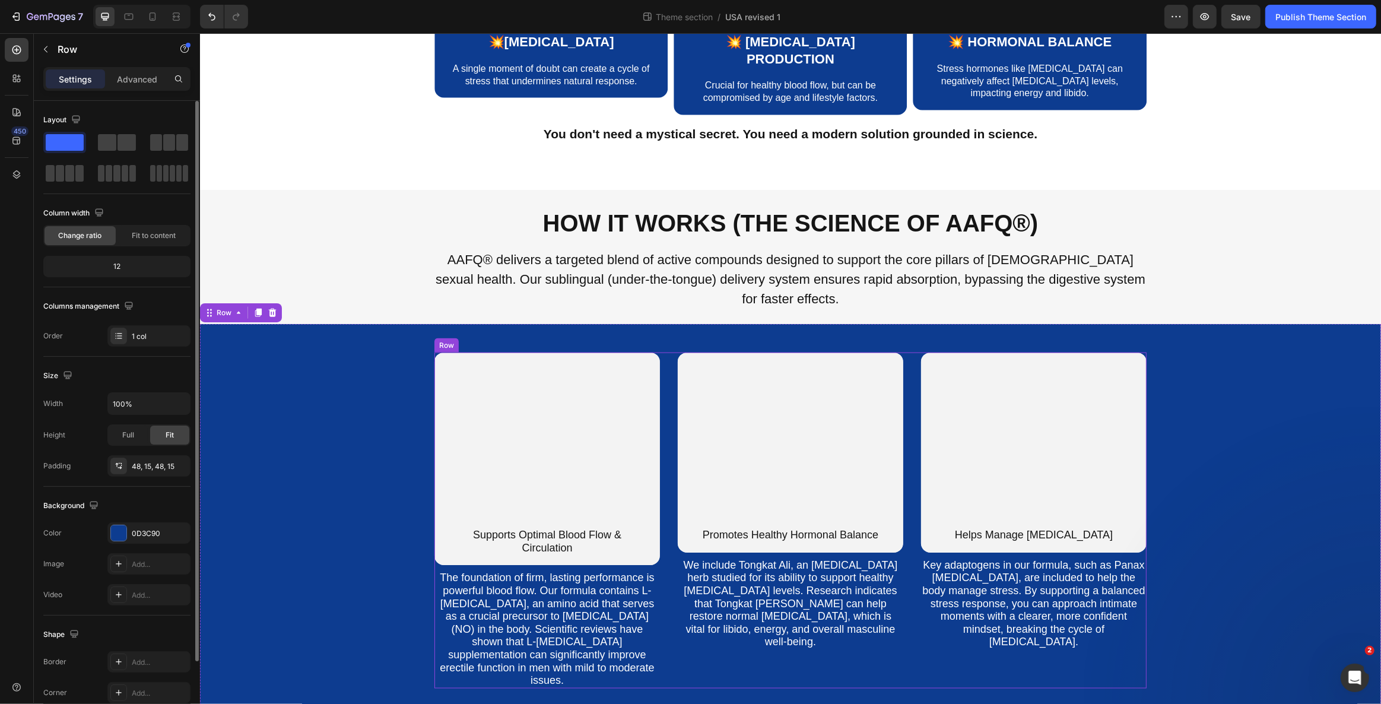
scroll to position [1649, 0]
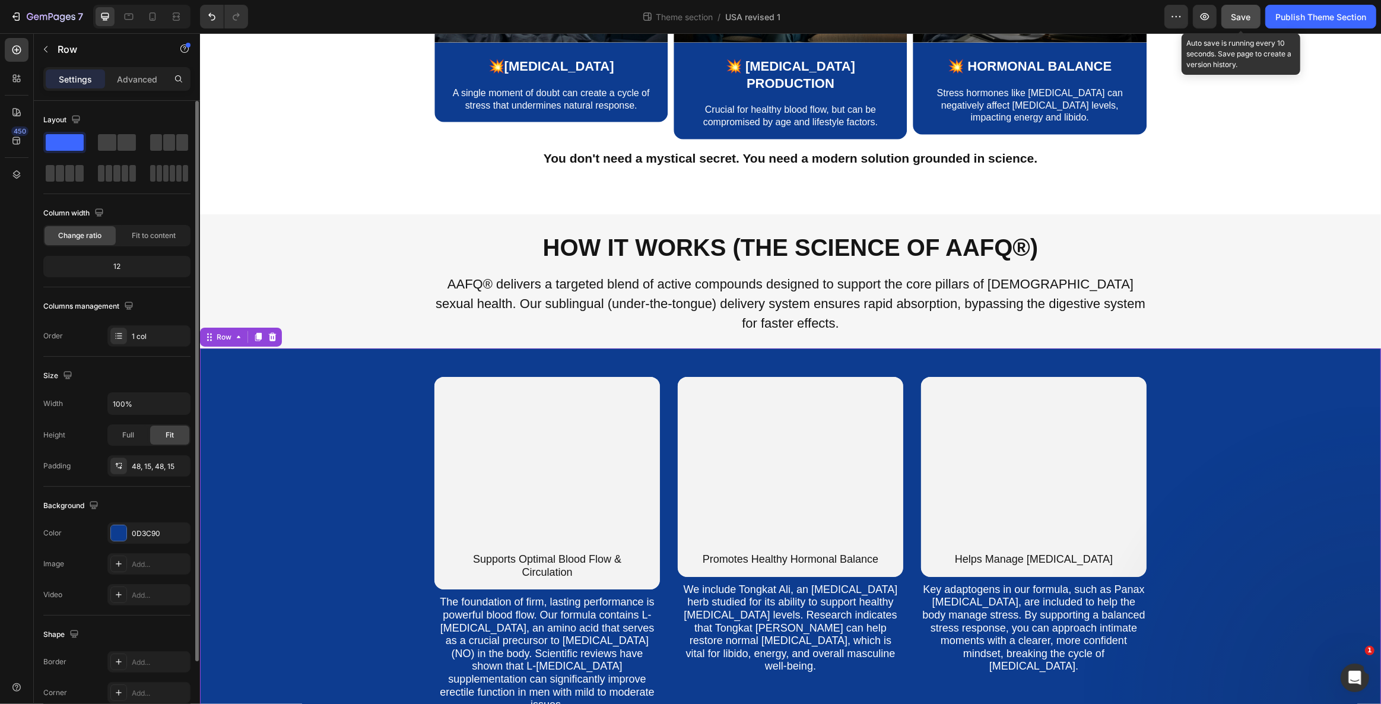
click at [1245, 15] on span "Save" at bounding box center [1241, 17] width 20 height 10
click at [1231, 18] on span "Save" at bounding box center [1241, 17] width 20 height 10
